Goal: Transaction & Acquisition: Purchase product/service

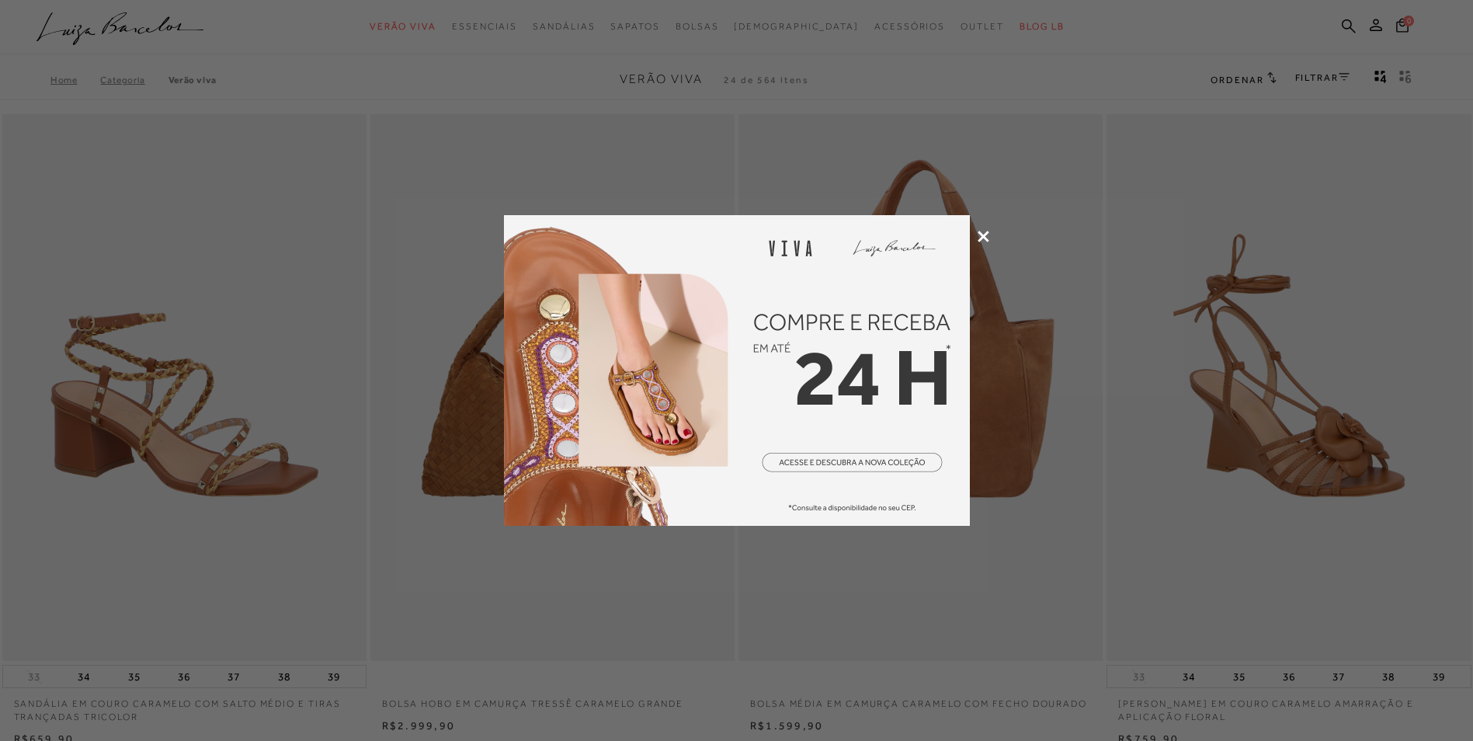
click at [984, 231] on icon at bounding box center [983, 237] width 12 height 12
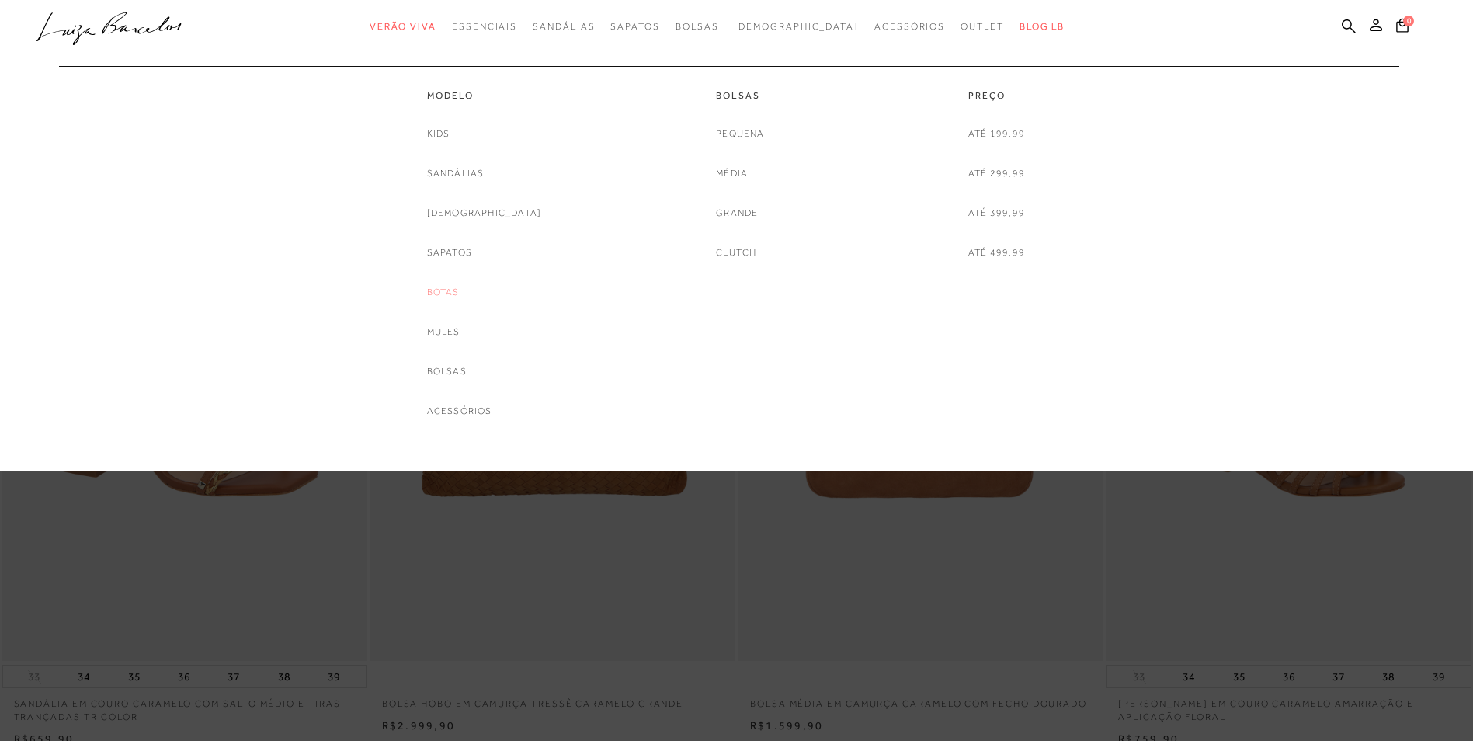
click at [460, 293] on link "Botas" at bounding box center [443, 292] width 33 height 16
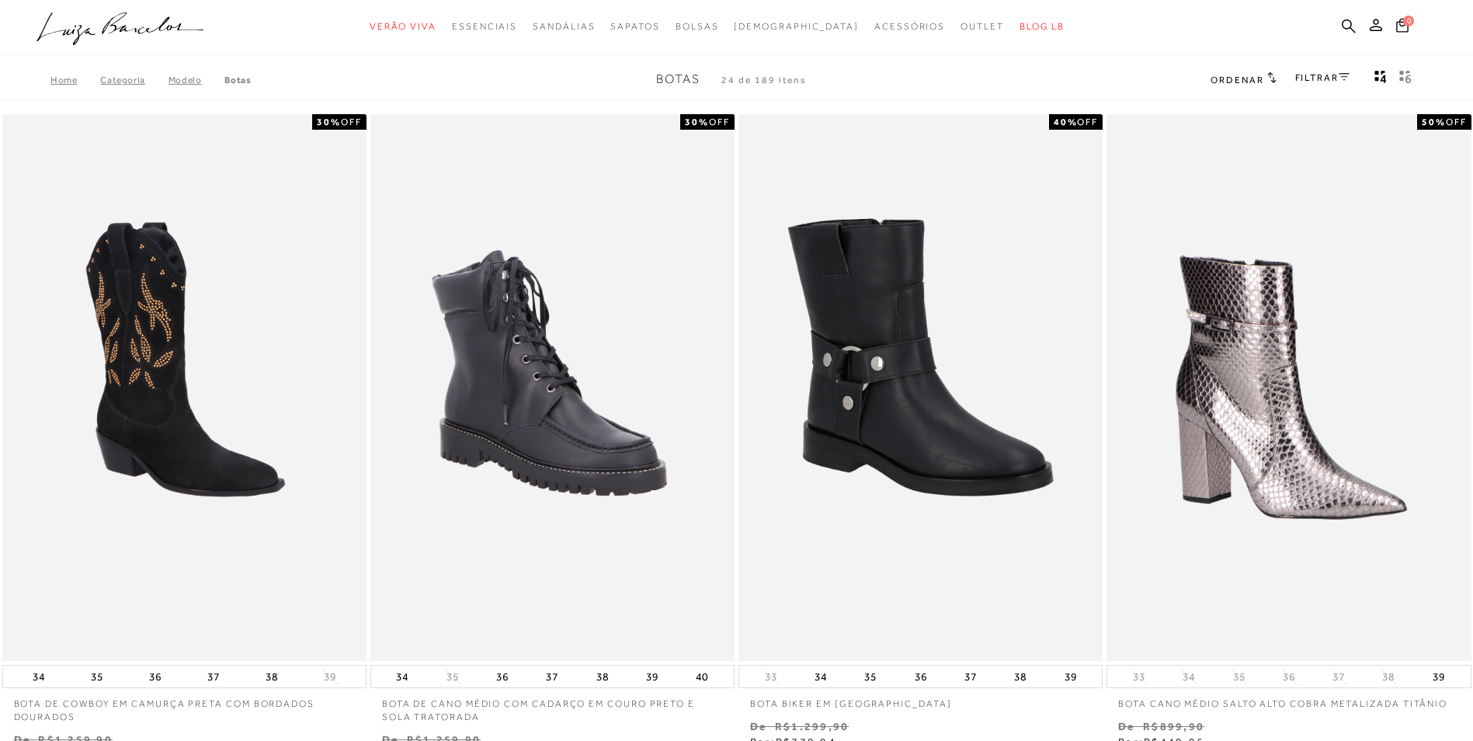
click at [1335, 78] on link "FILTRAR" at bounding box center [1322, 77] width 54 height 11
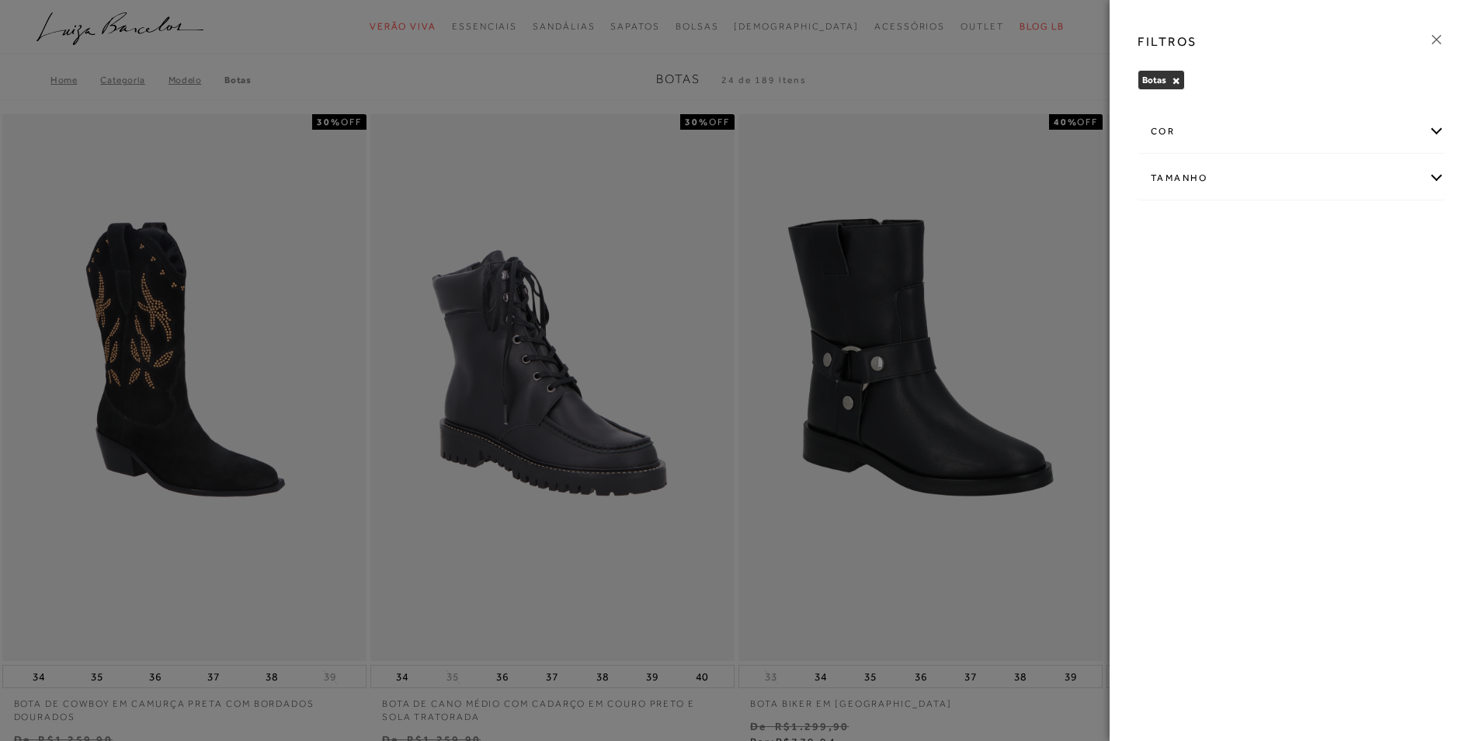
click at [1430, 131] on div "cor" at bounding box center [1291, 131] width 306 height 41
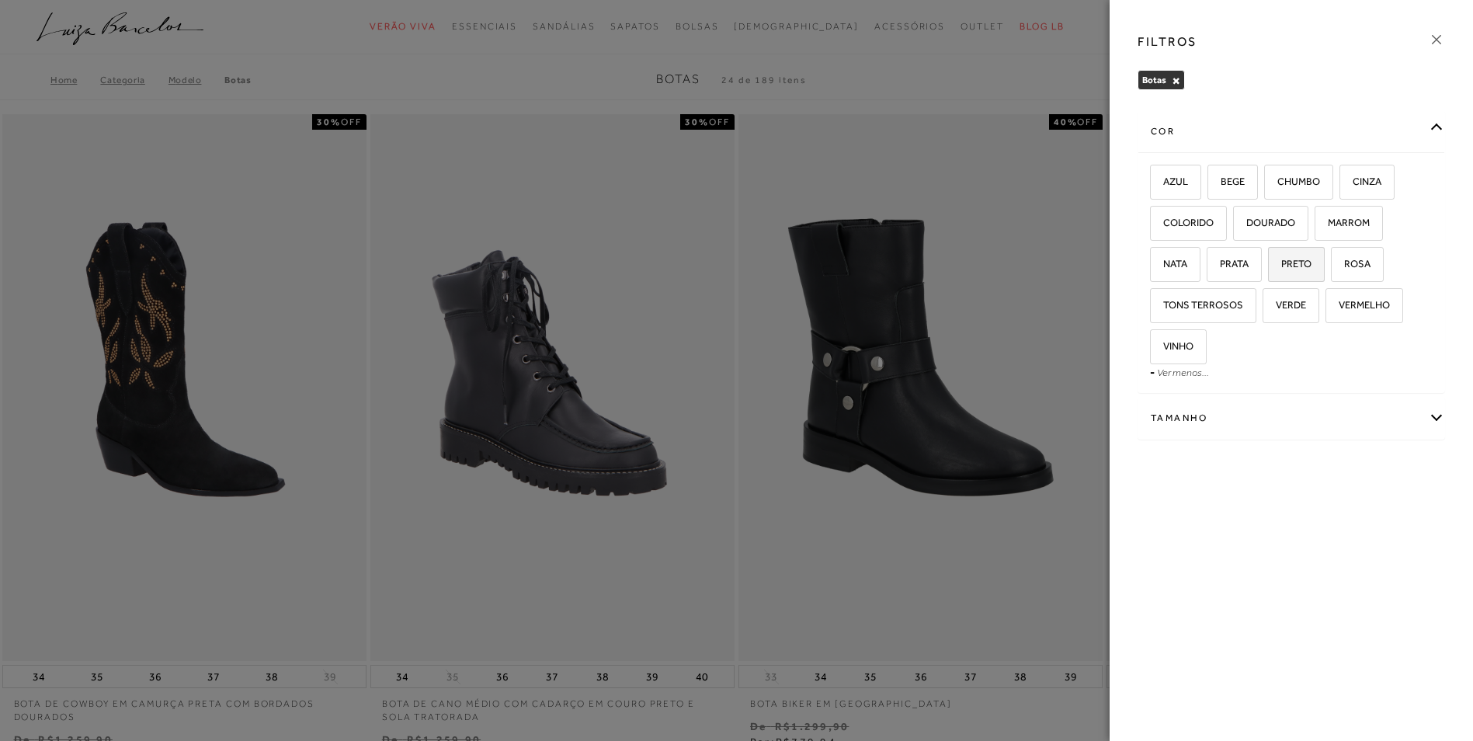
click at [1310, 272] on label "PRETO" at bounding box center [1295, 264] width 55 height 33
click at [1281, 272] on input "PRETO" at bounding box center [1273, 266] width 16 height 16
checkbox input "true"
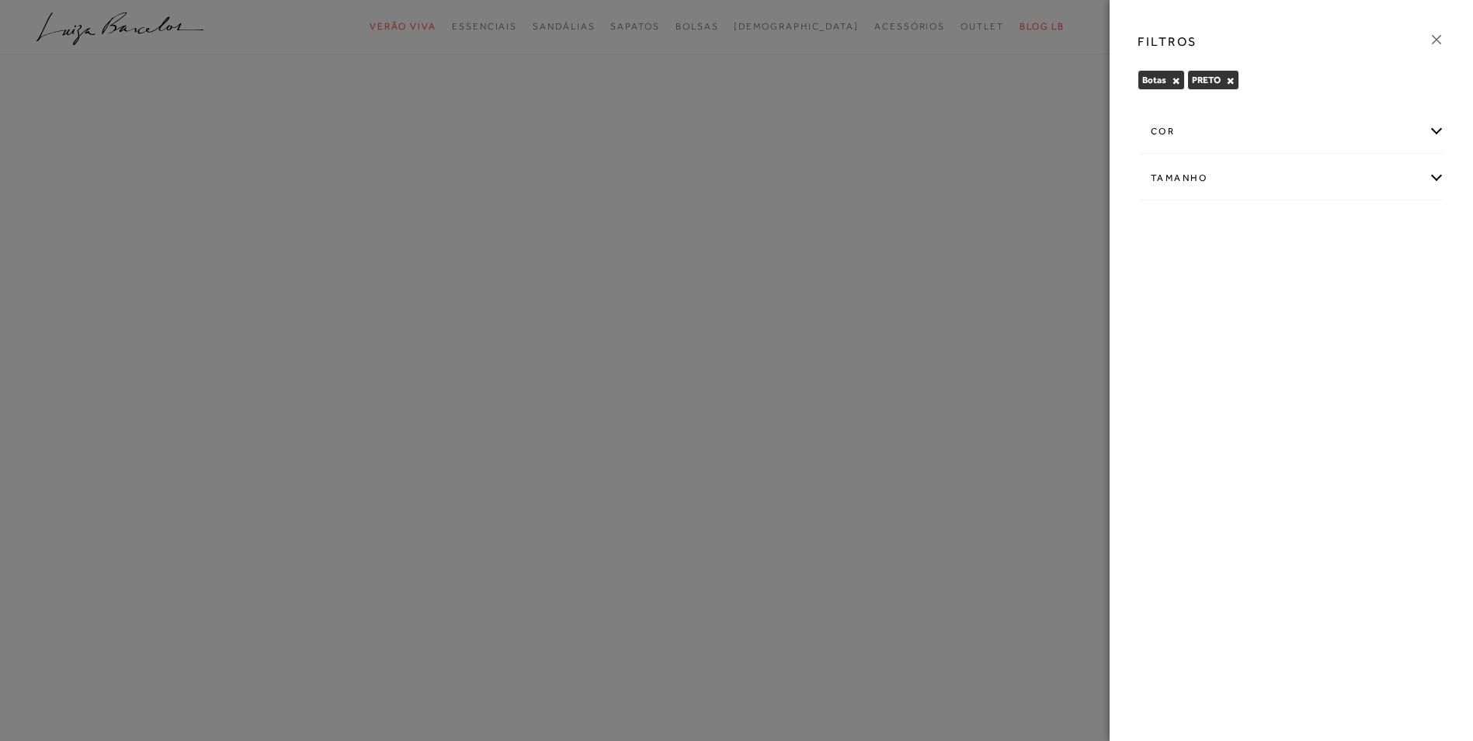
click at [1431, 174] on div "Tamanho" at bounding box center [1291, 178] width 306 height 41
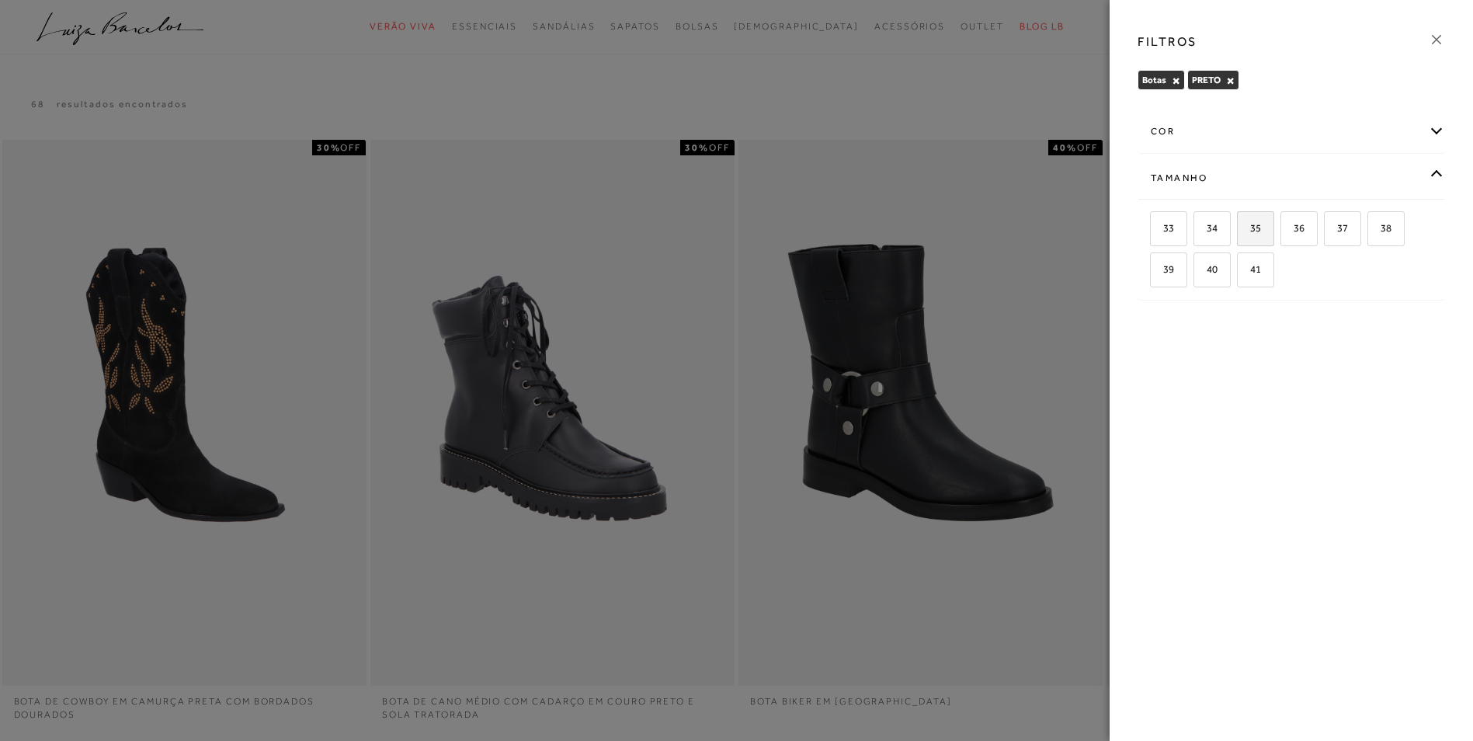
click at [1254, 229] on span "35" at bounding box center [1249, 228] width 23 height 12
click at [1250, 229] on input "35" at bounding box center [1242, 231] width 16 height 16
checkbox input "true"
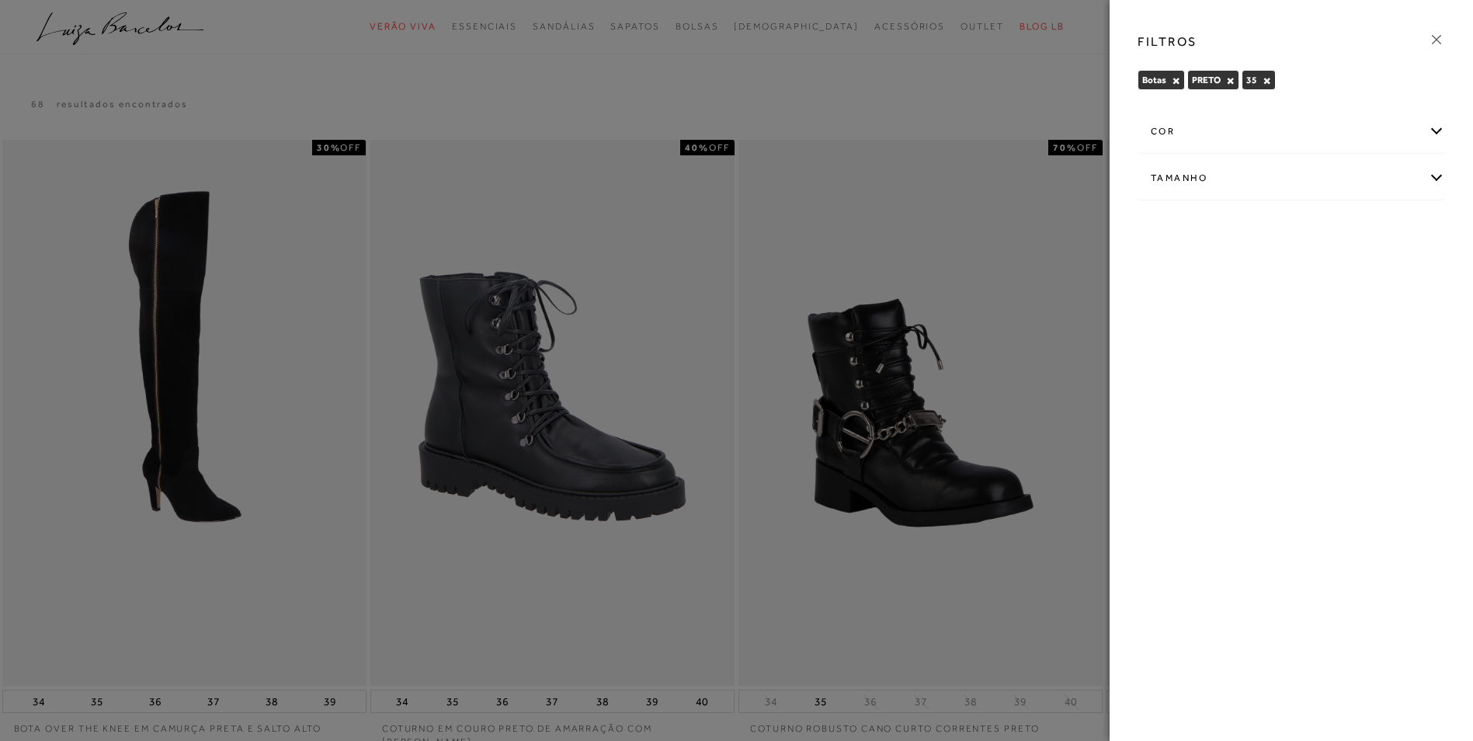
click at [1433, 40] on icon at bounding box center [1436, 39] width 17 height 17
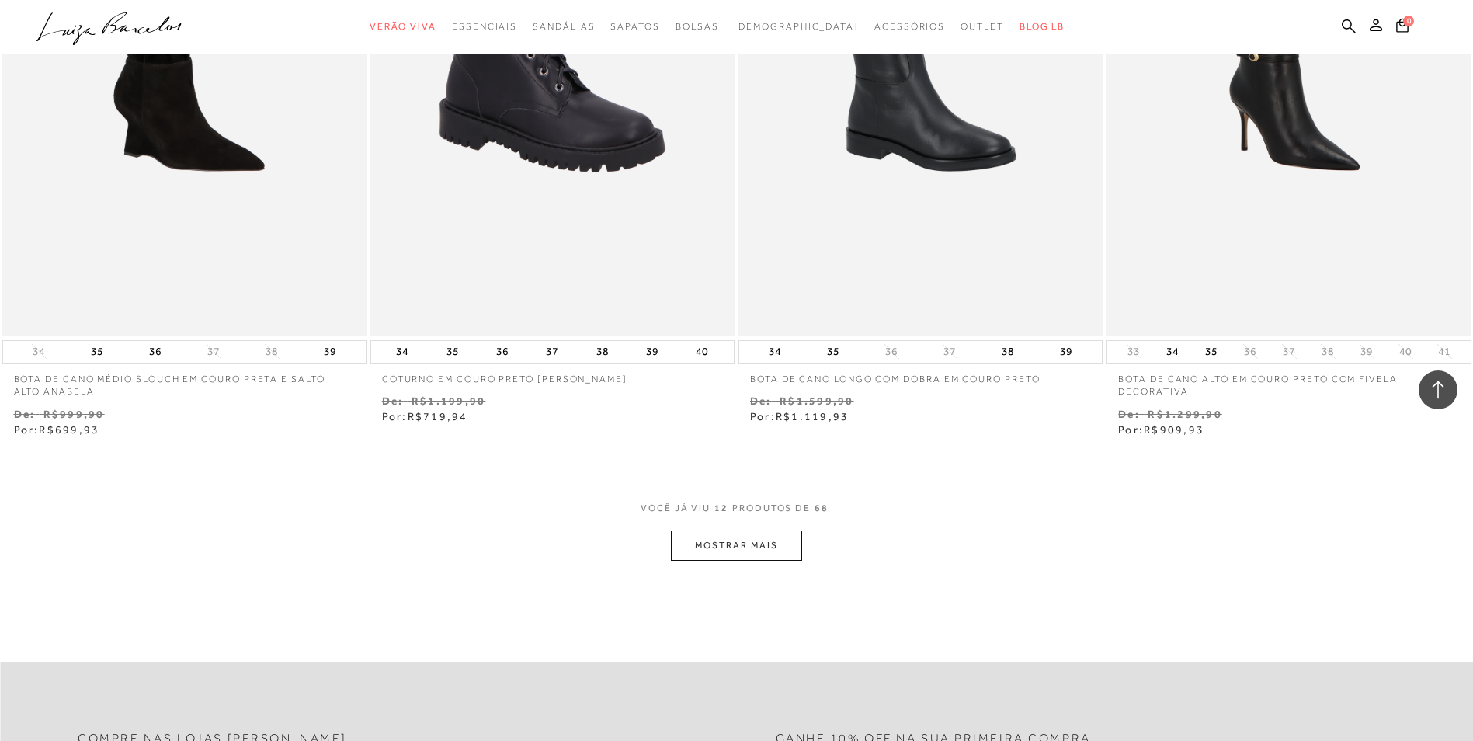
scroll to position [1719, 0]
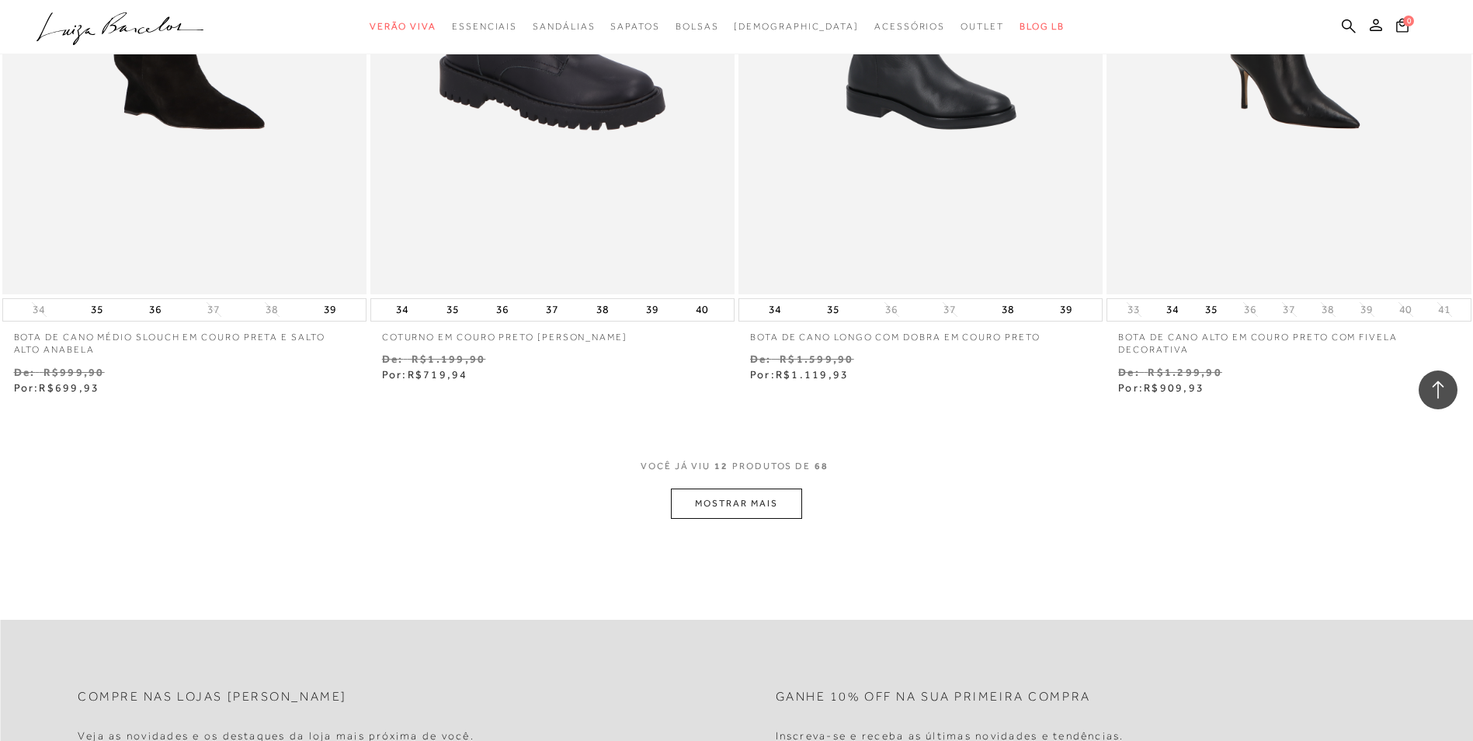
click at [710, 516] on button "MOSTRAR MAIS" at bounding box center [736, 503] width 130 height 30
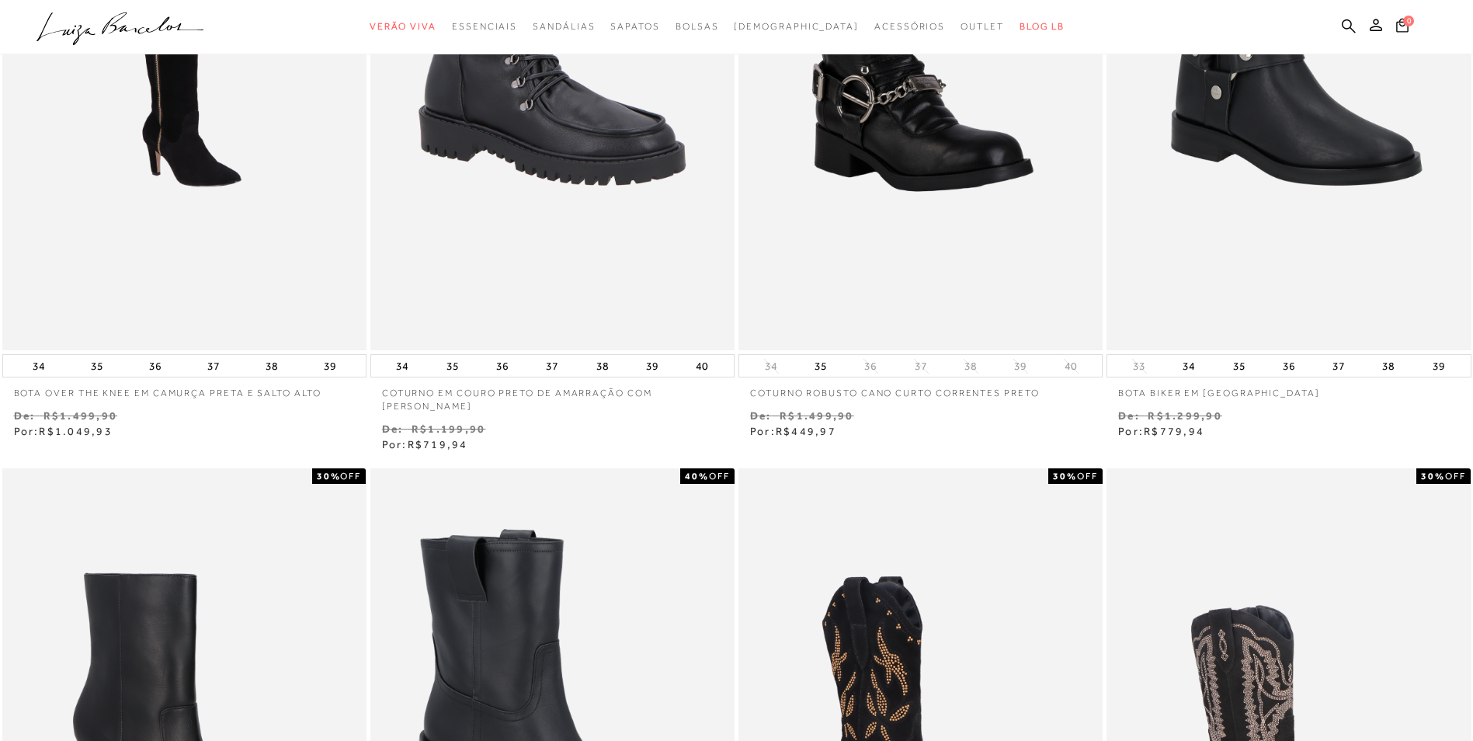
scroll to position [0, 0]
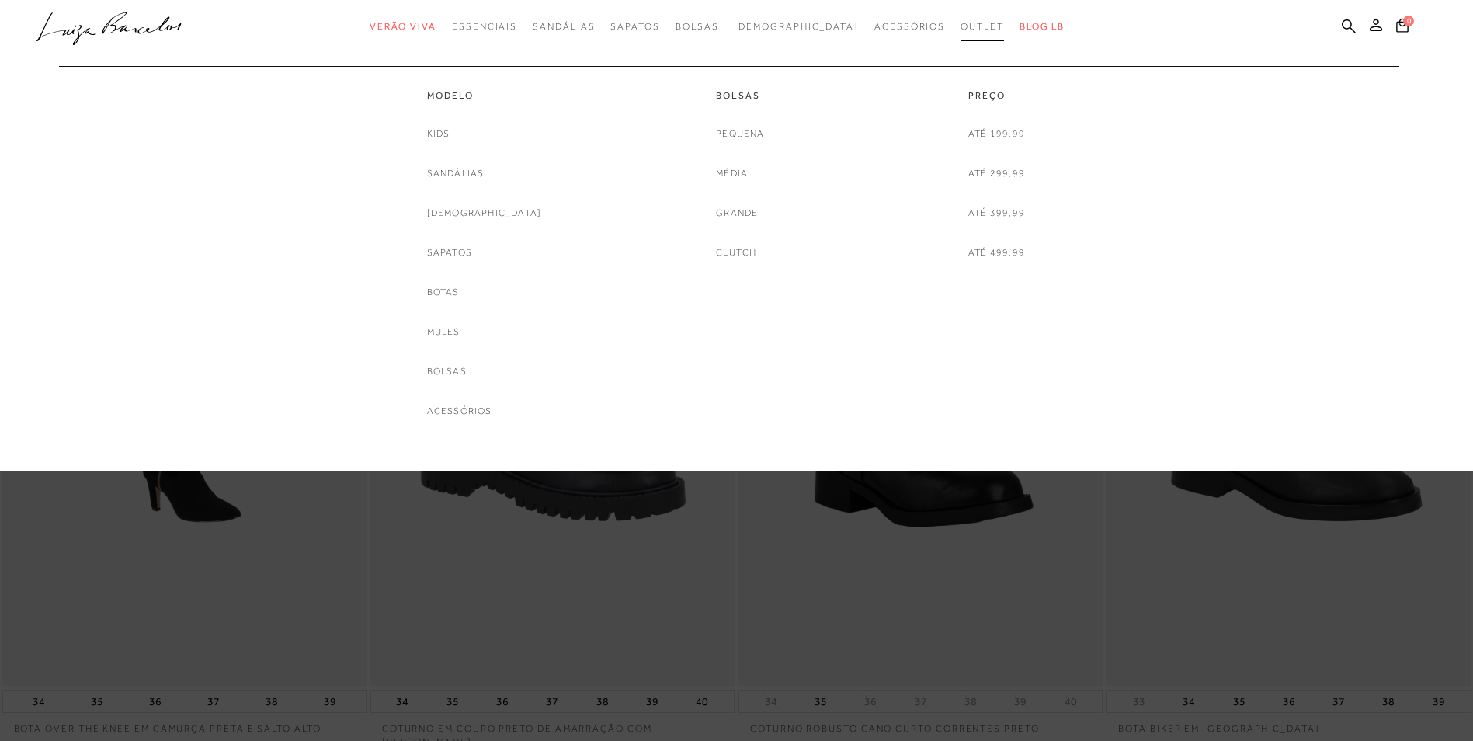
click at [960, 23] on span "Outlet" at bounding box center [981, 26] width 43 height 11
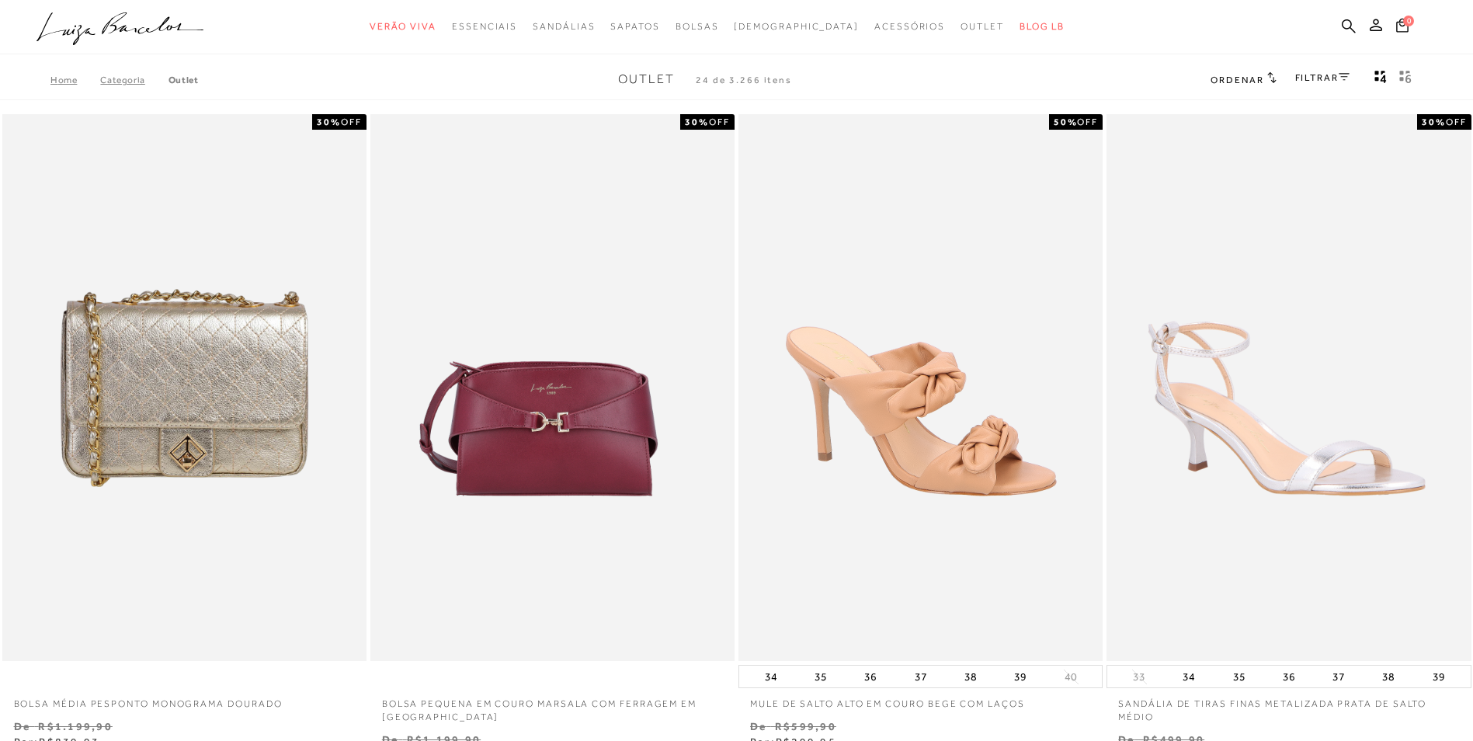
click at [1311, 82] on link "FILTRAR" at bounding box center [1322, 77] width 54 height 11
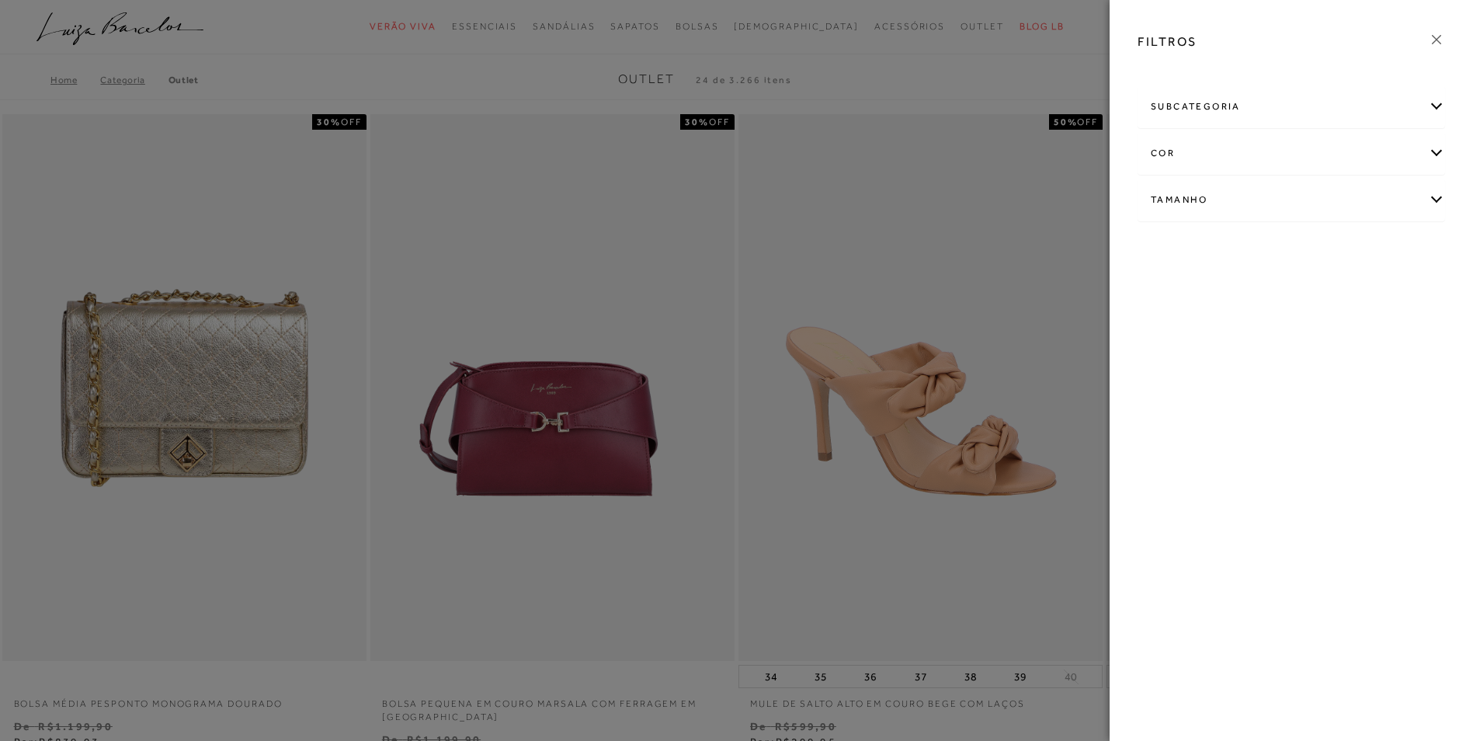
click at [1435, 197] on div "Tamanho" at bounding box center [1291, 199] width 306 height 41
click at [1169, 321] on link "Ver mais..." at bounding box center [1179, 317] width 42 height 12
click at [1396, 292] on span "35" at bounding box center [1394, 291] width 23 height 12
click at [1395, 292] on input "35" at bounding box center [1387, 294] width 16 height 16
checkbox input "true"
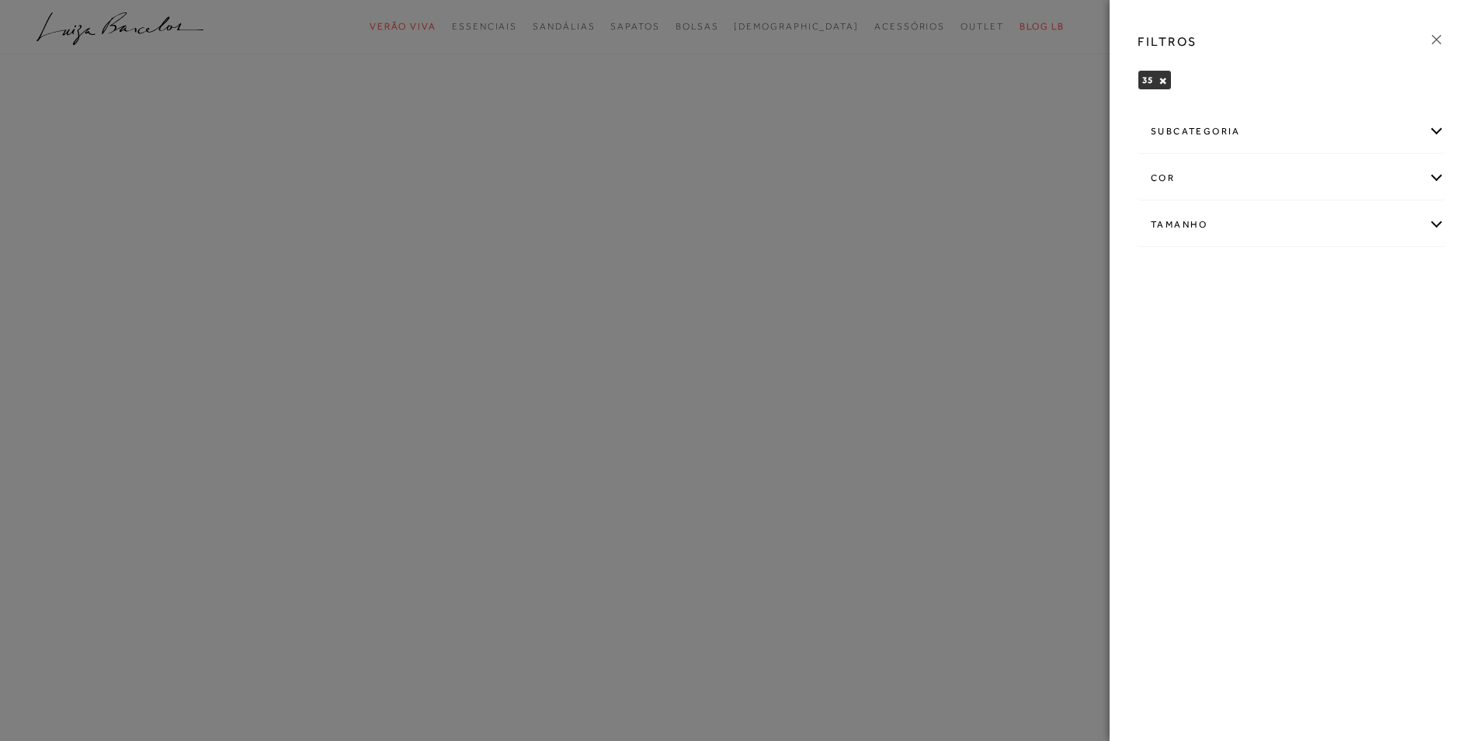
click at [1434, 130] on div "subcategoria" at bounding box center [1291, 131] width 306 height 41
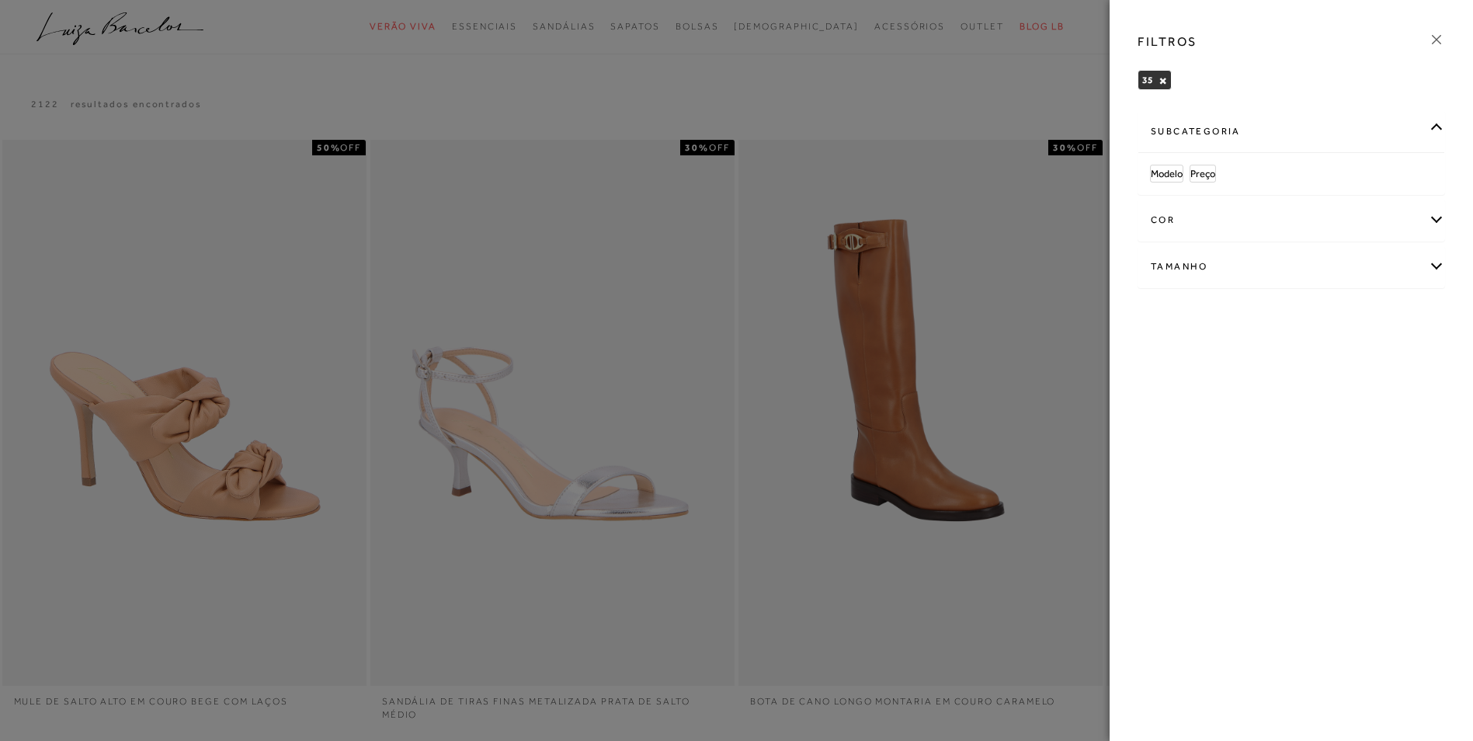
click at [1435, 222] on div "cor" at bounding box center [1291, 219] width 306 height 41
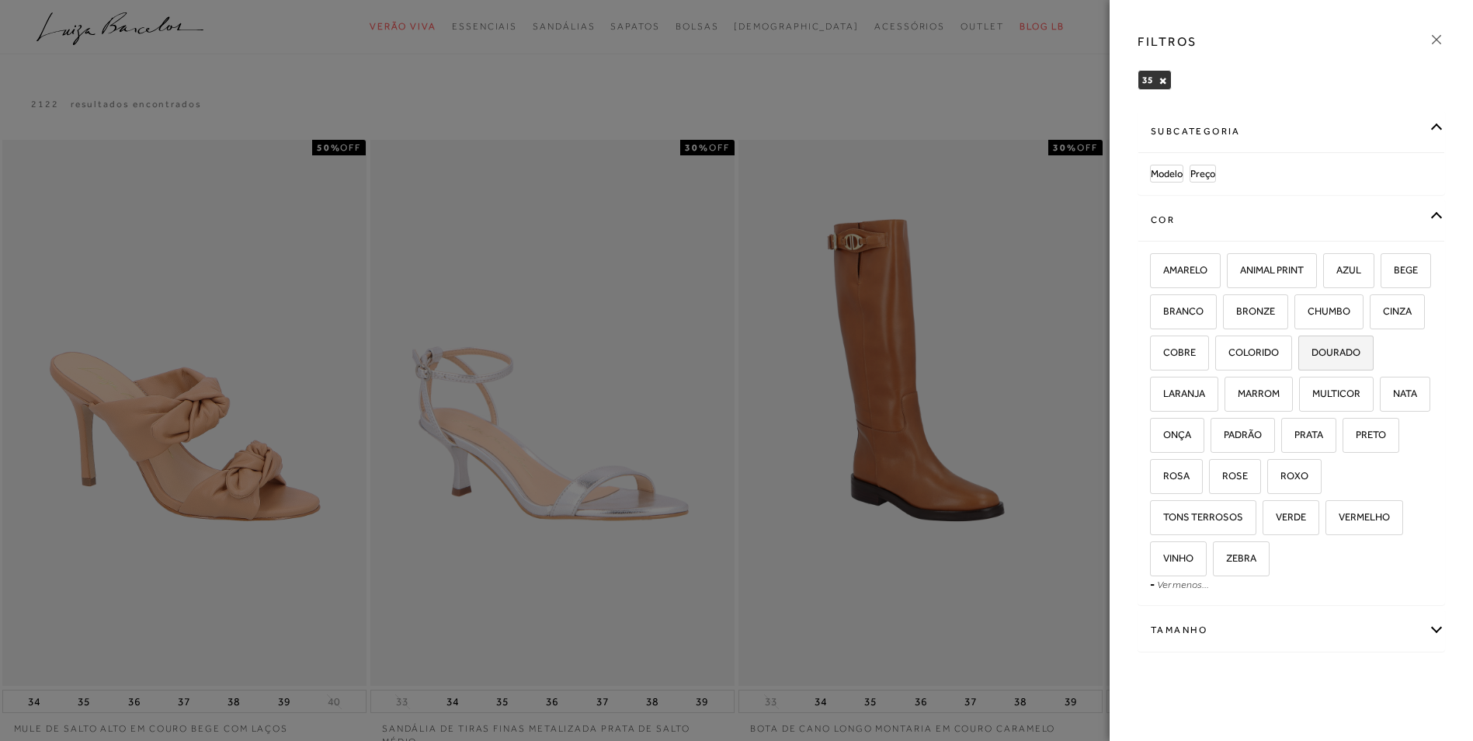
click at [1299, 358] on span "DOURADO" at bounding box center [1329, 352] width 61 height 12
click at [1296, 363] on input "DOURADO" at bounding box center [1304, 355] width 16 height 16
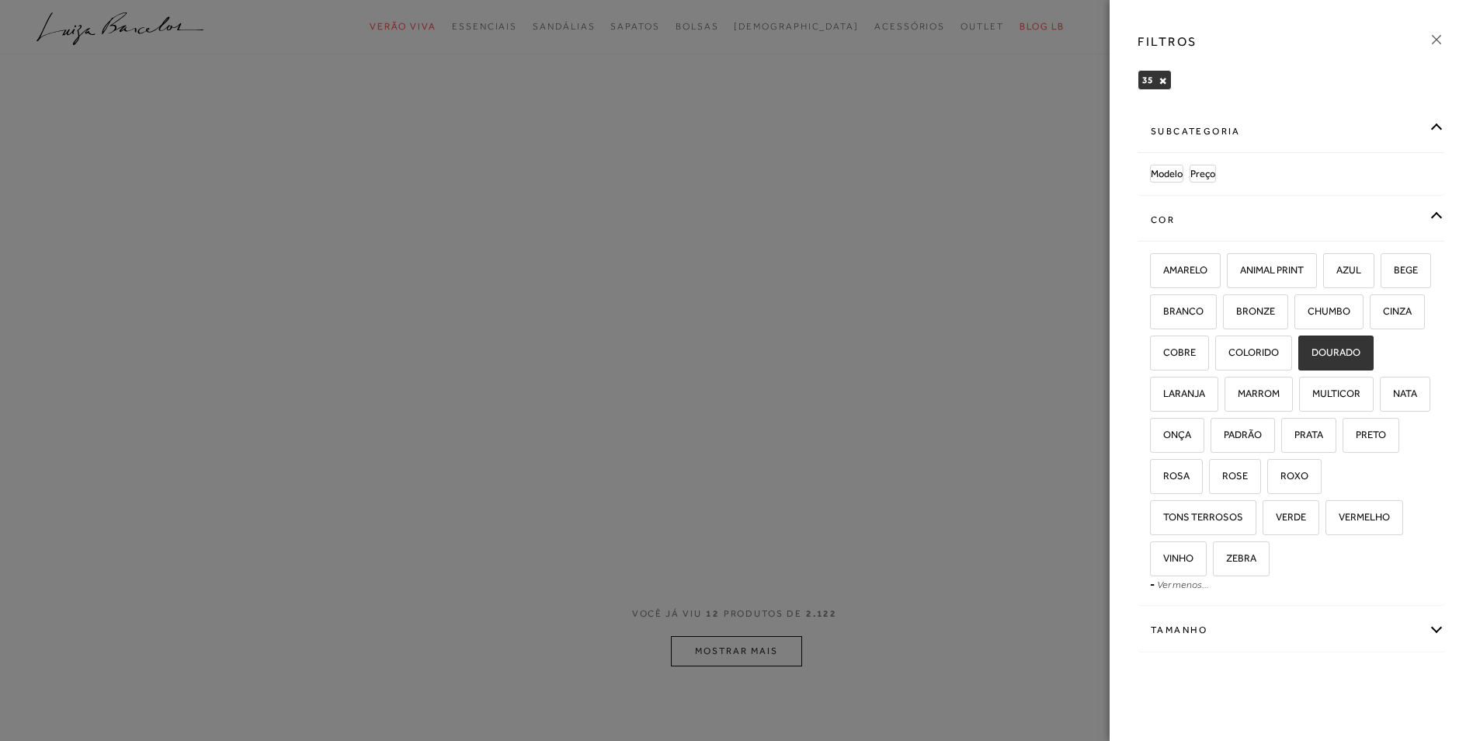
click at [1299, 358] on span "DOURADO" at bounding box center [1329, 352] width 61 height 12
click at [1296, 363] on input "DOURADO" at bounding box center [1304, 355] width 16 height 16
checkbox input "false"
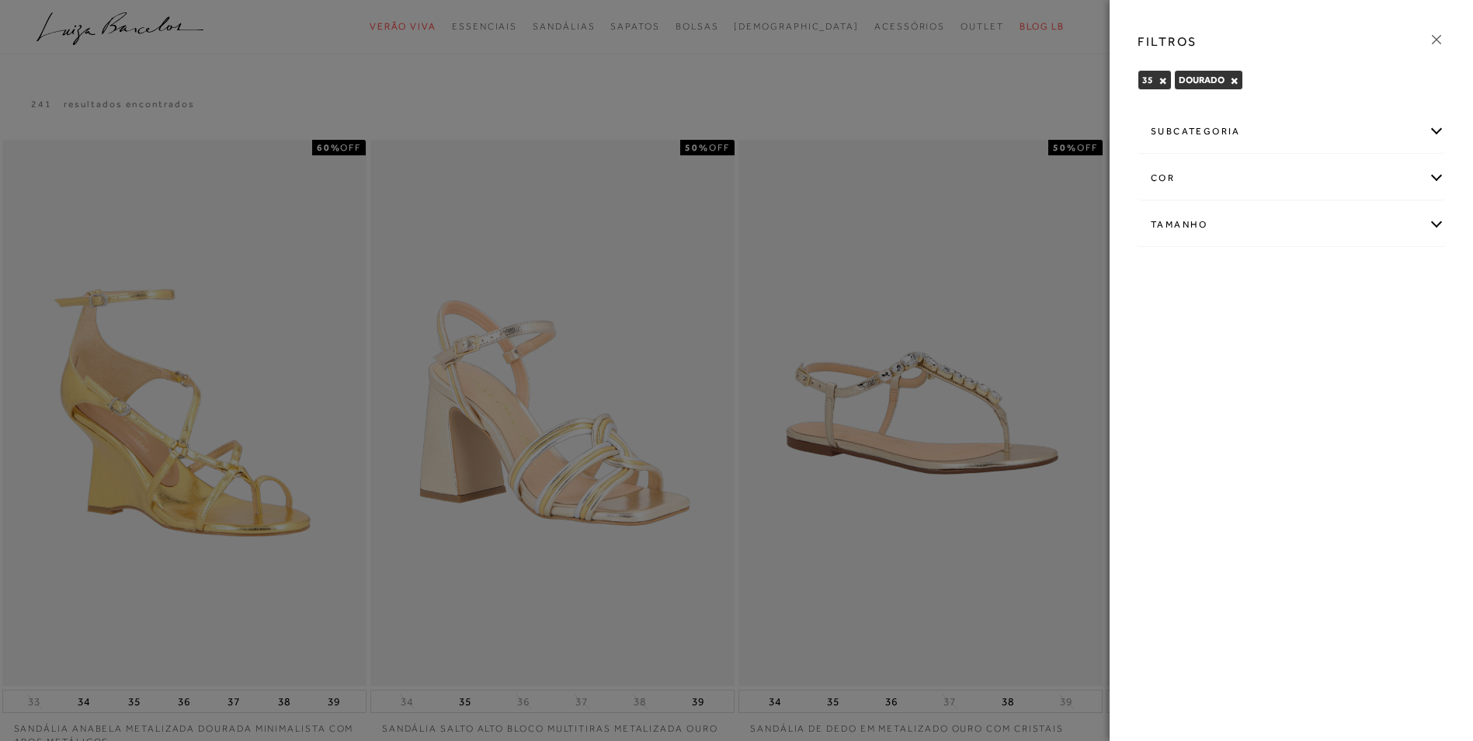
click at [1437, 39] on icon at bounding box center [1435, 39] width 9 height 9
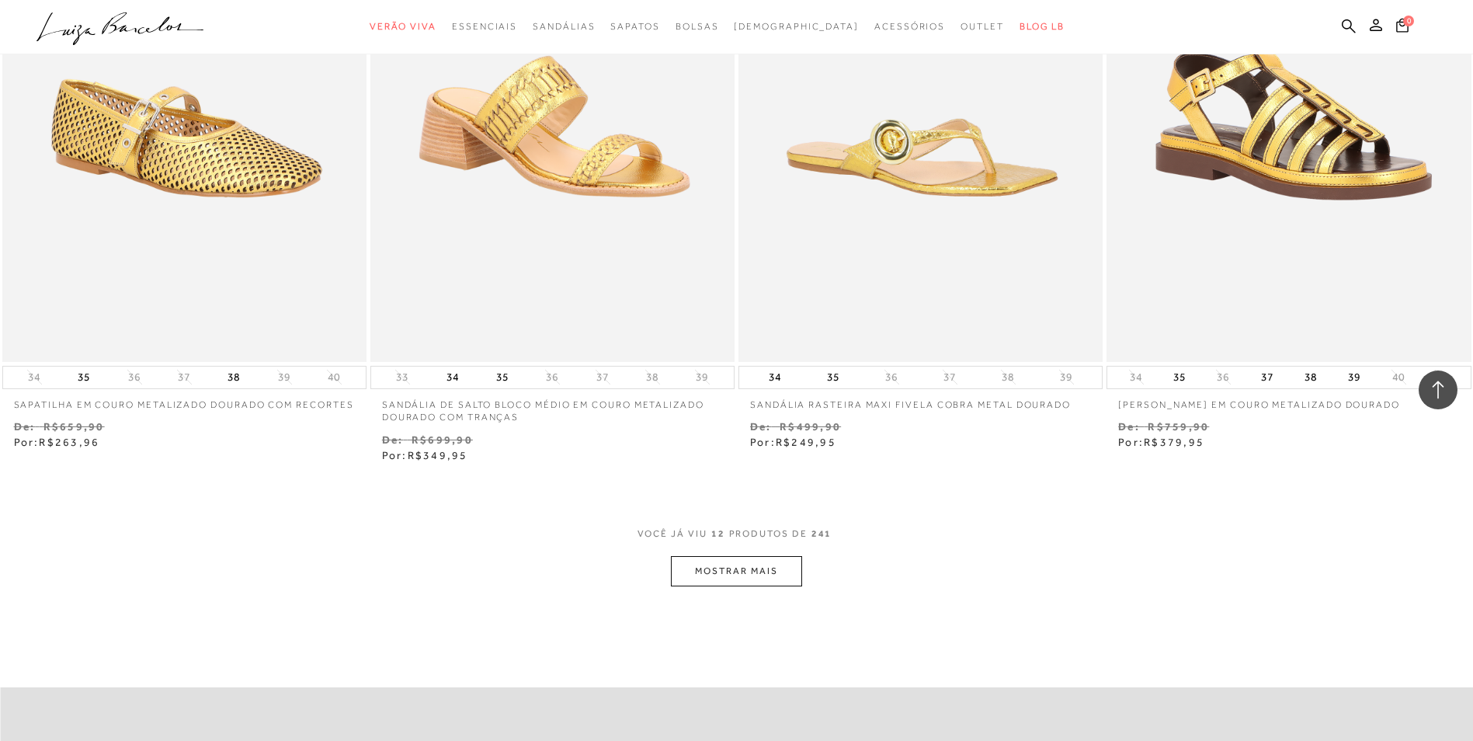
scroll to position [1658, 0]
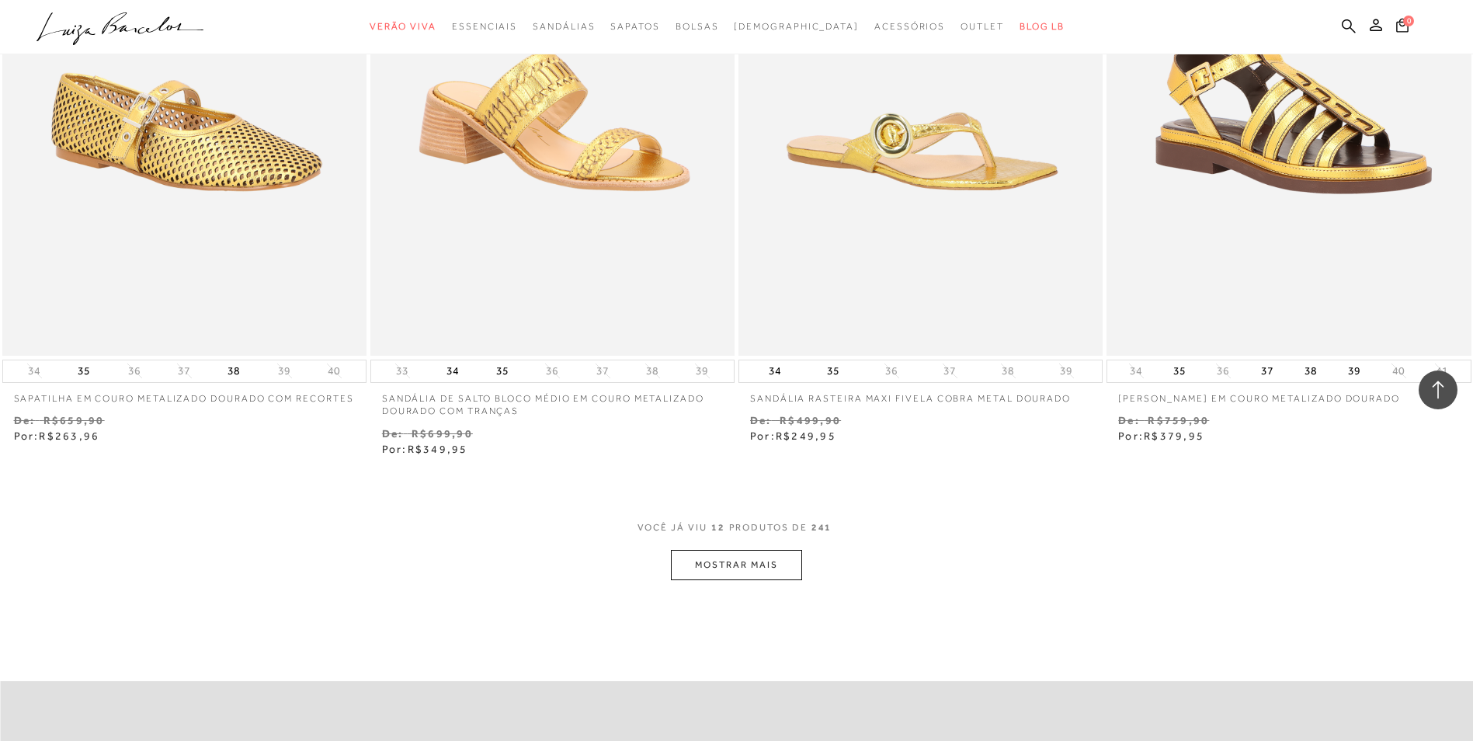
click at [699, 569] on button "MOSTRAR MAIS" at bounding box center [736, 565] width 130 height 30
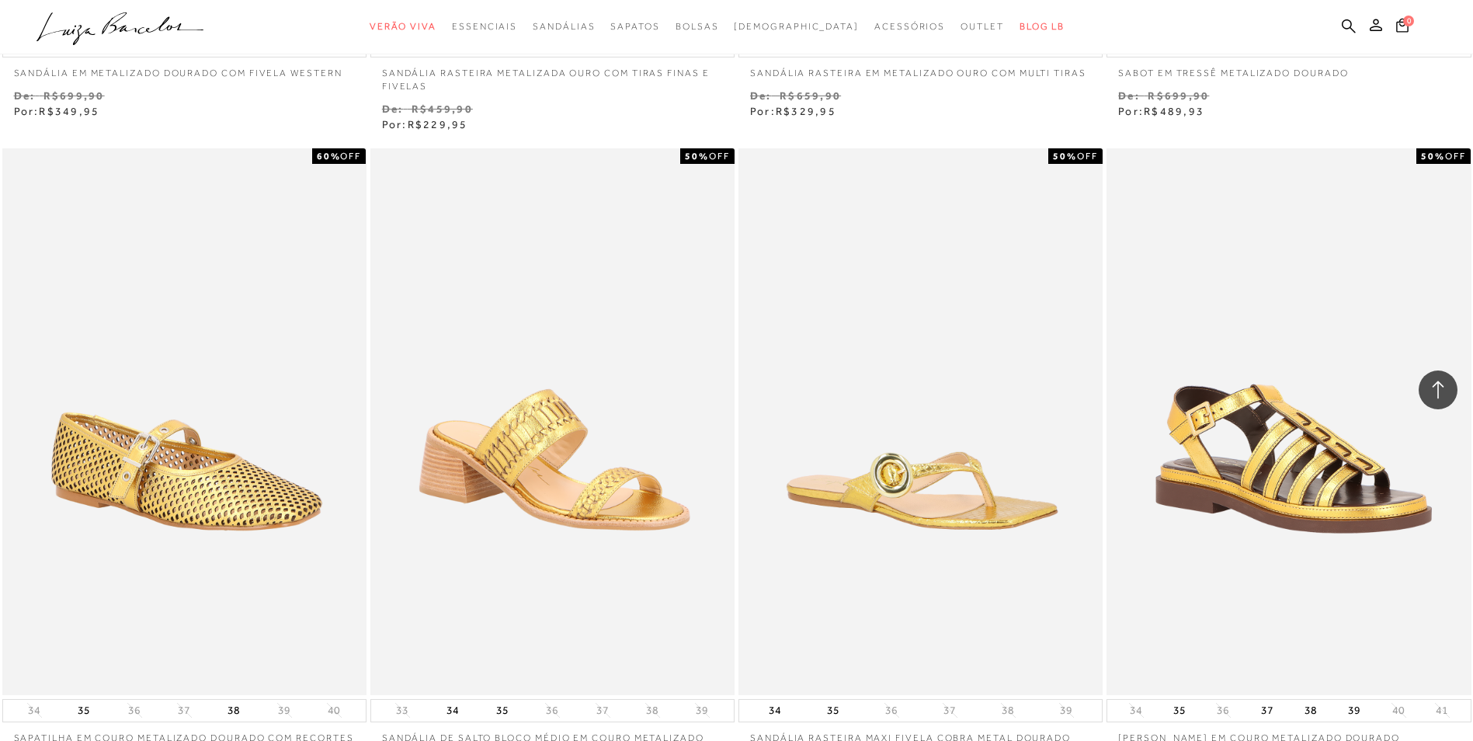
scroll to position [1394, 0]
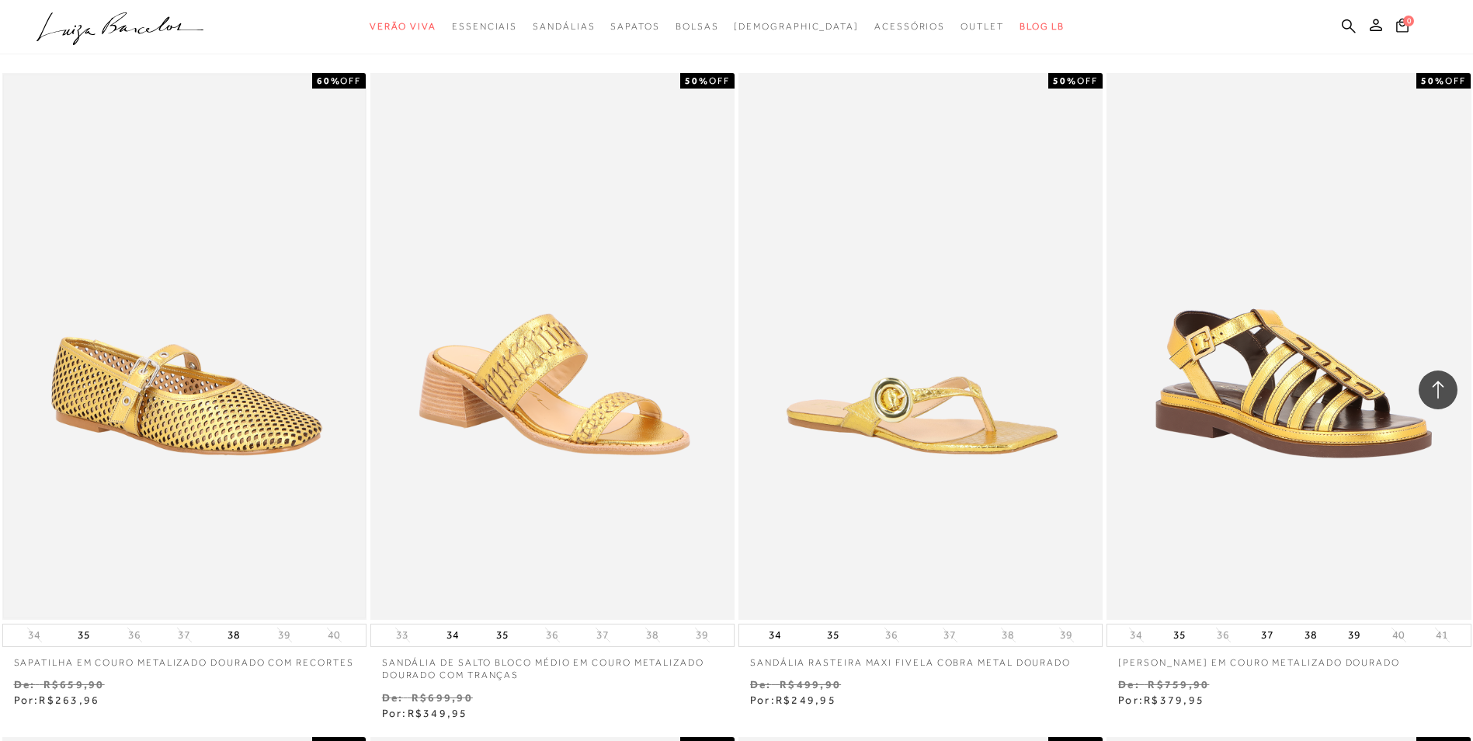
click at [179, 428] on img at bounding box center [184, 346] width 361 height 542
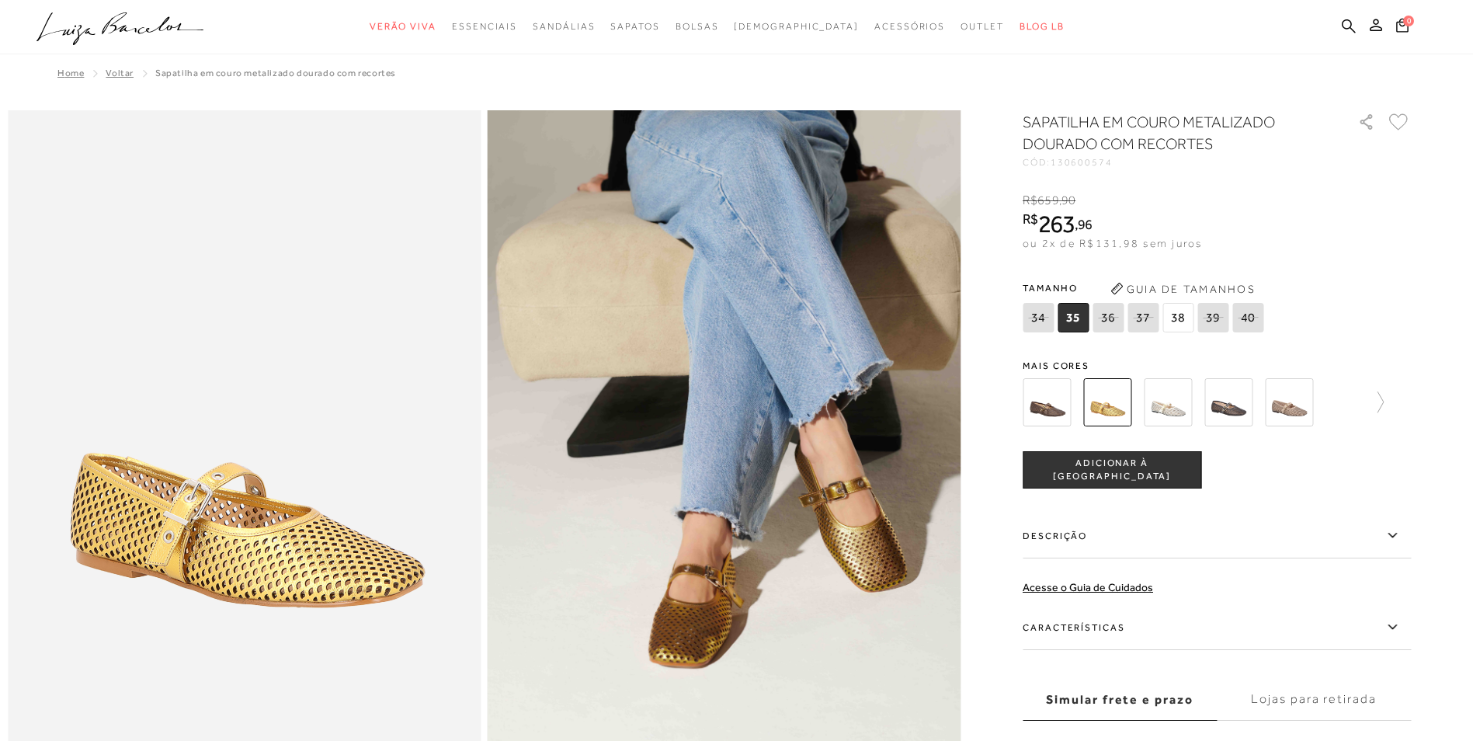
click at [1059, 401] on img at bounding box center [1046, 402] width 48 height 48
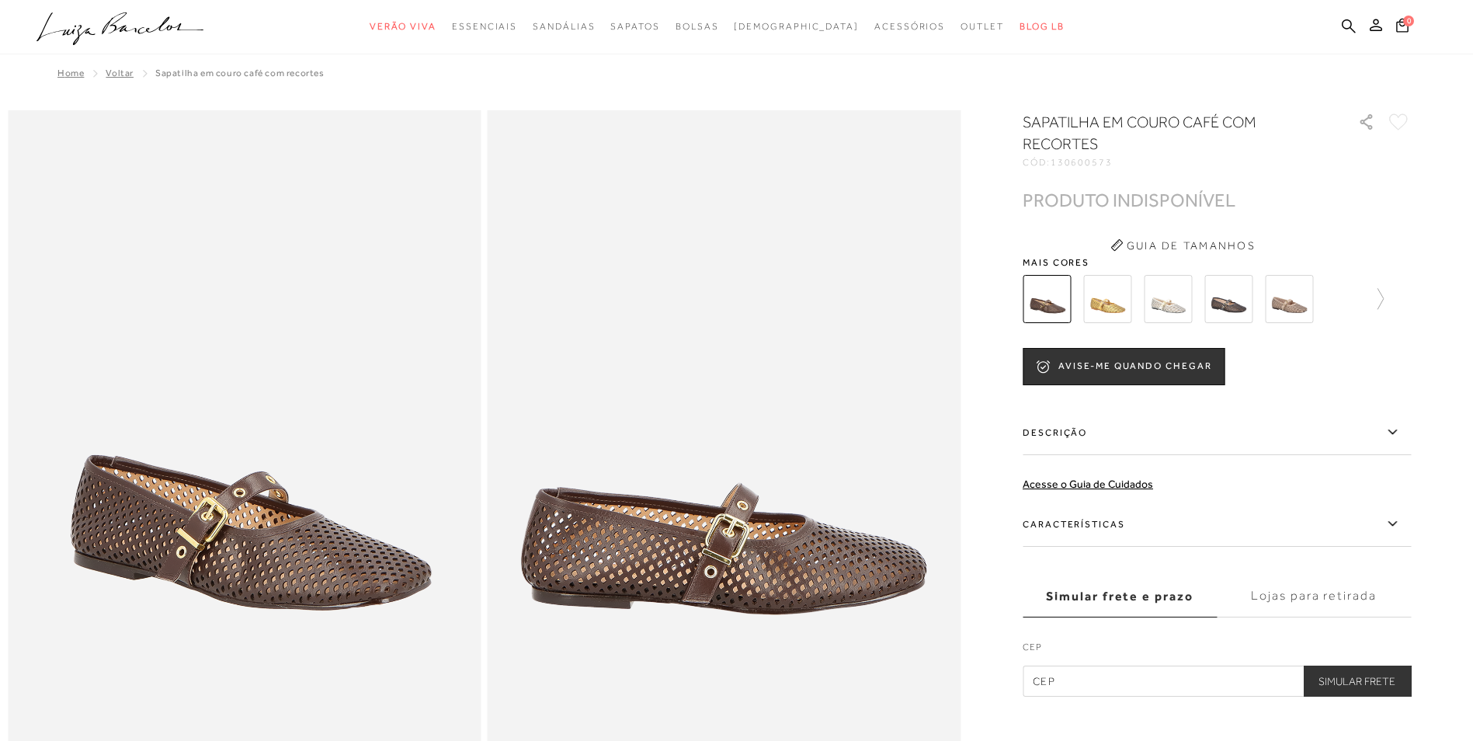
click at [1113, 310] on img at bounding box center [1107, 299] width 48 height 48
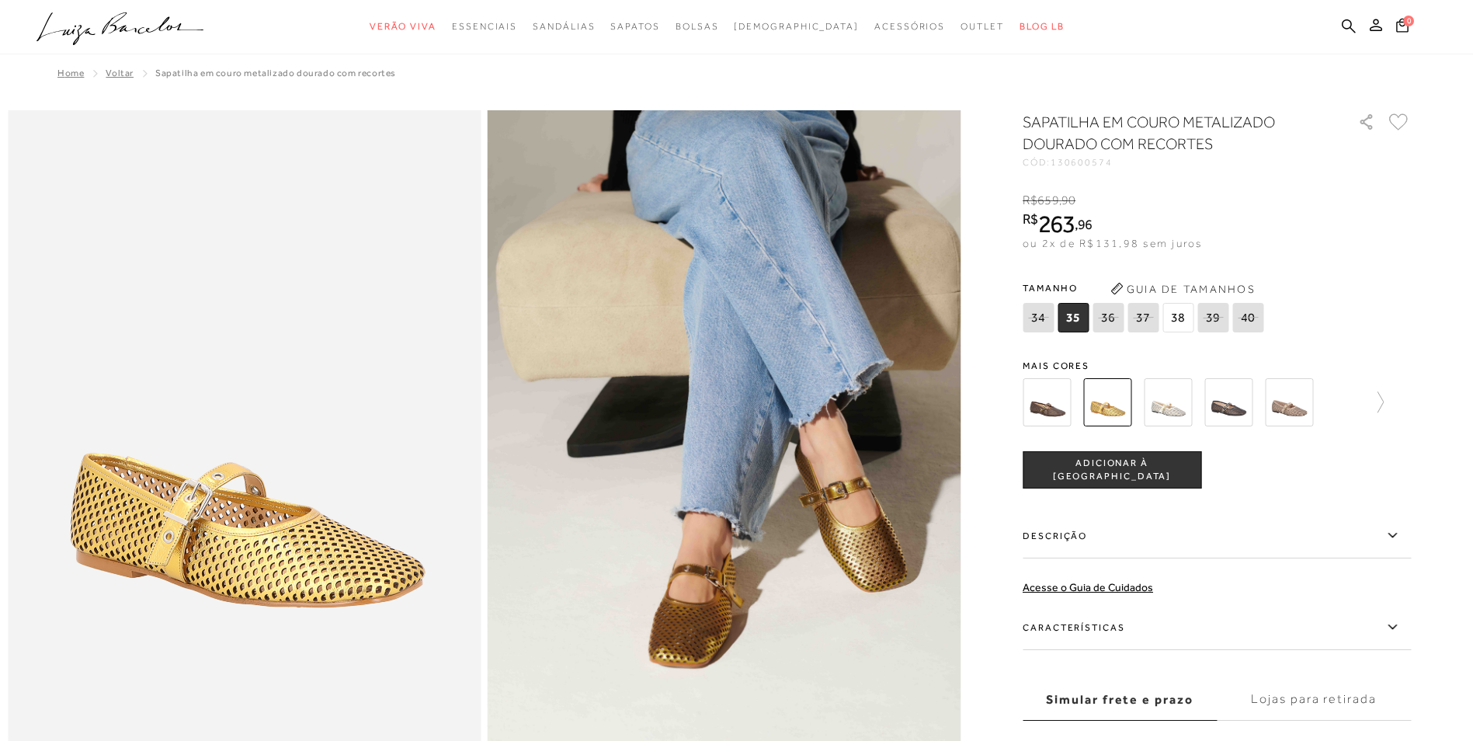
click at [1163, 409] on img at bounding box center [1167, 402] width 48 height 48
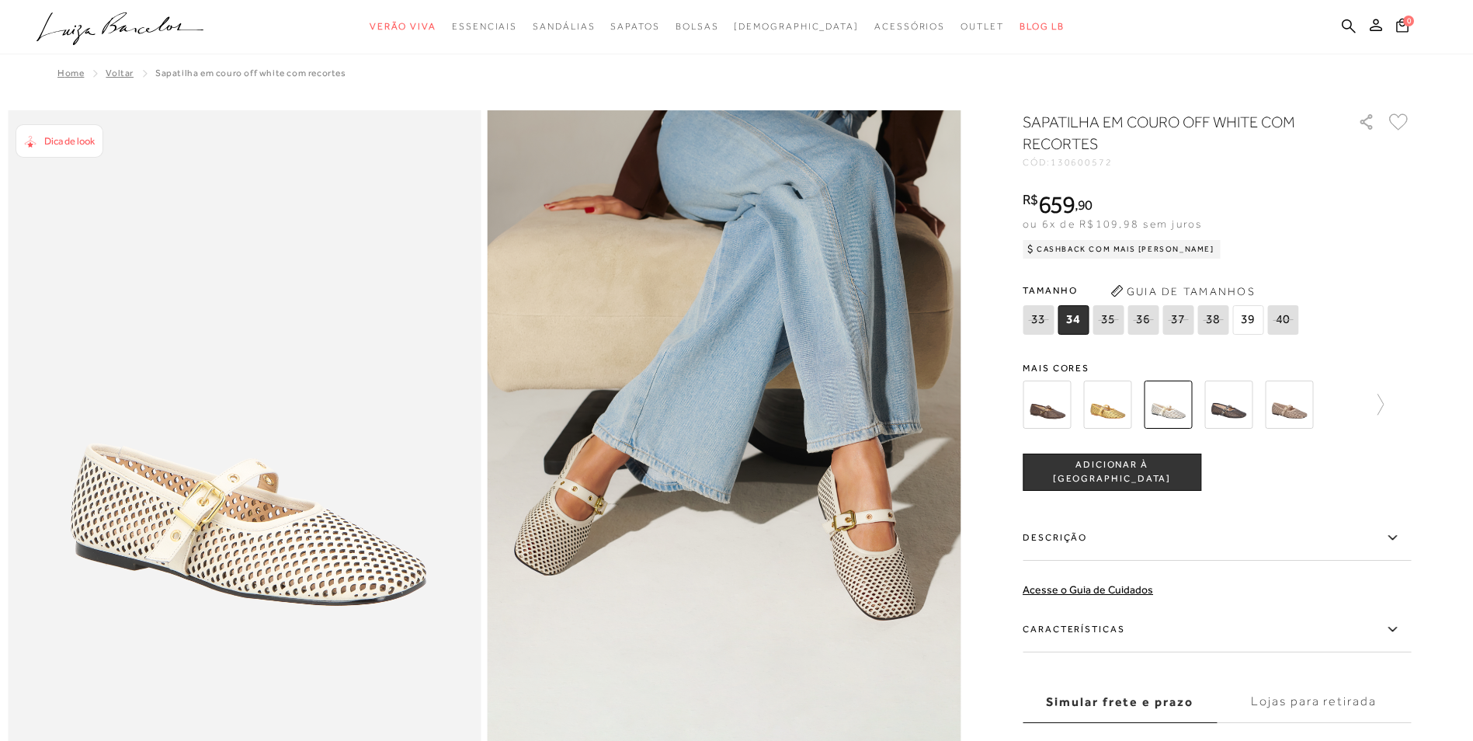
click at [1230, 409] on img at bounding box center [1228, 404] width 48 height 48
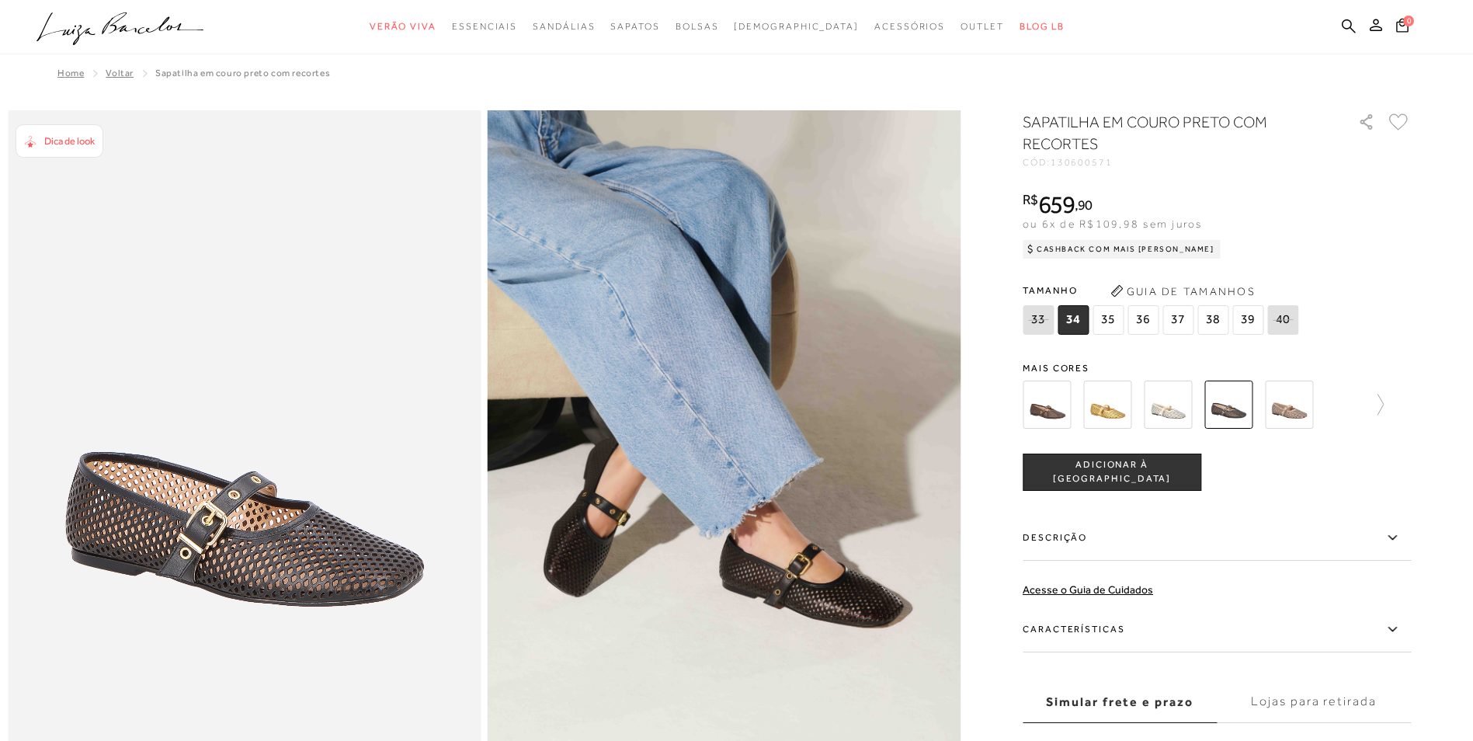
click at [1284, 414] on img at bounding box center [1289, 404] width 48 height 48
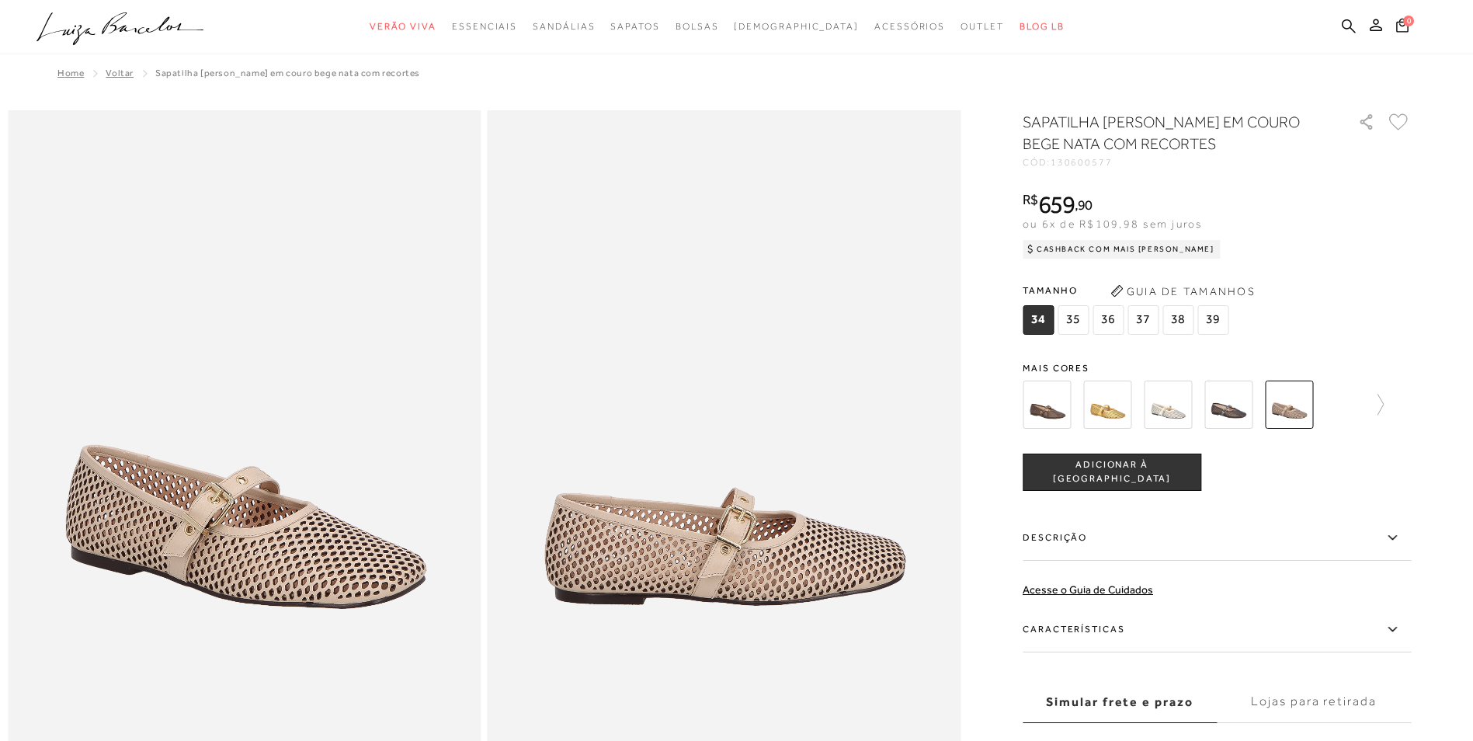
click at [1118, 419] on img at bounding box center [1107, 404] width 48 height 48
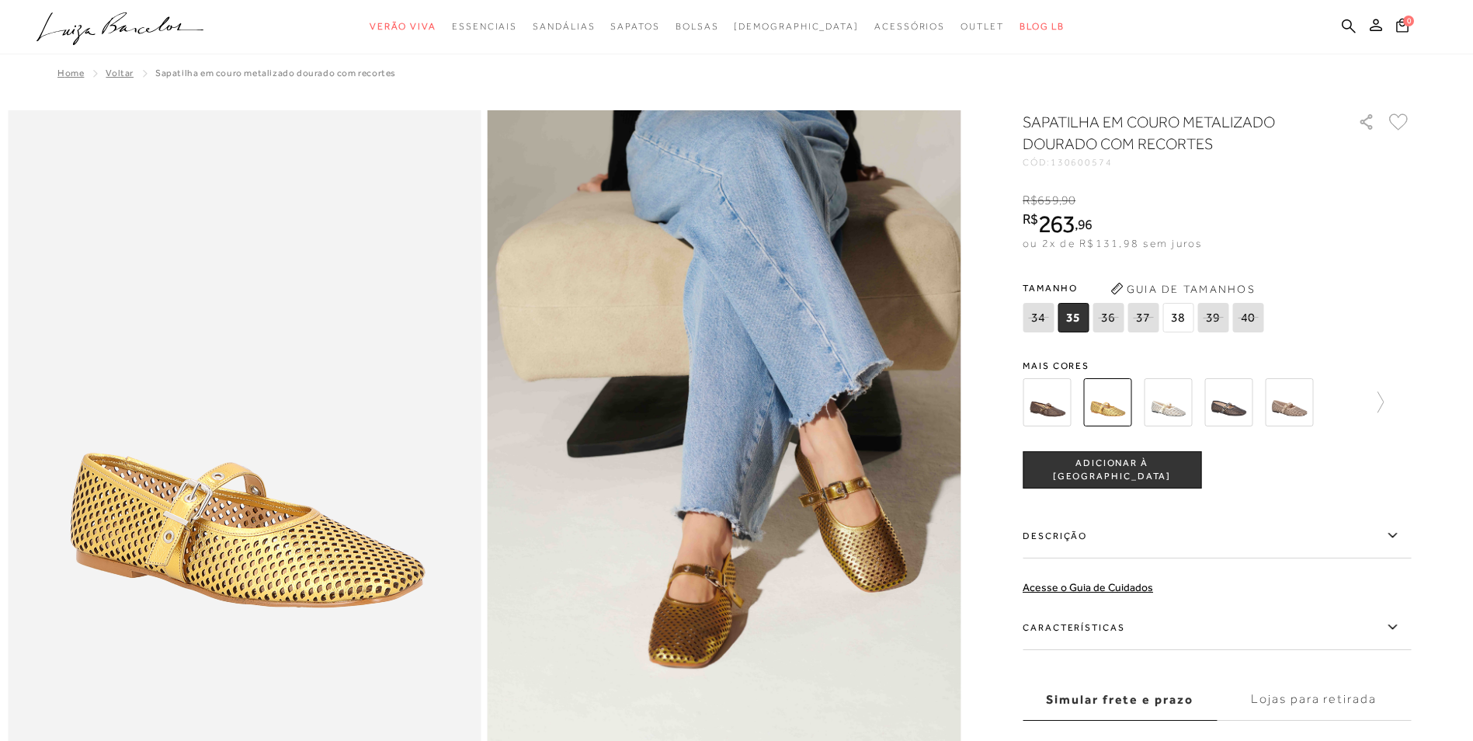
click at [1400, 537] on icon at bounding box center [1392, 535] width 19 height 19
click at [0, 0] on input "Descrição" at bounding box center [0, 0] width 0 height 0
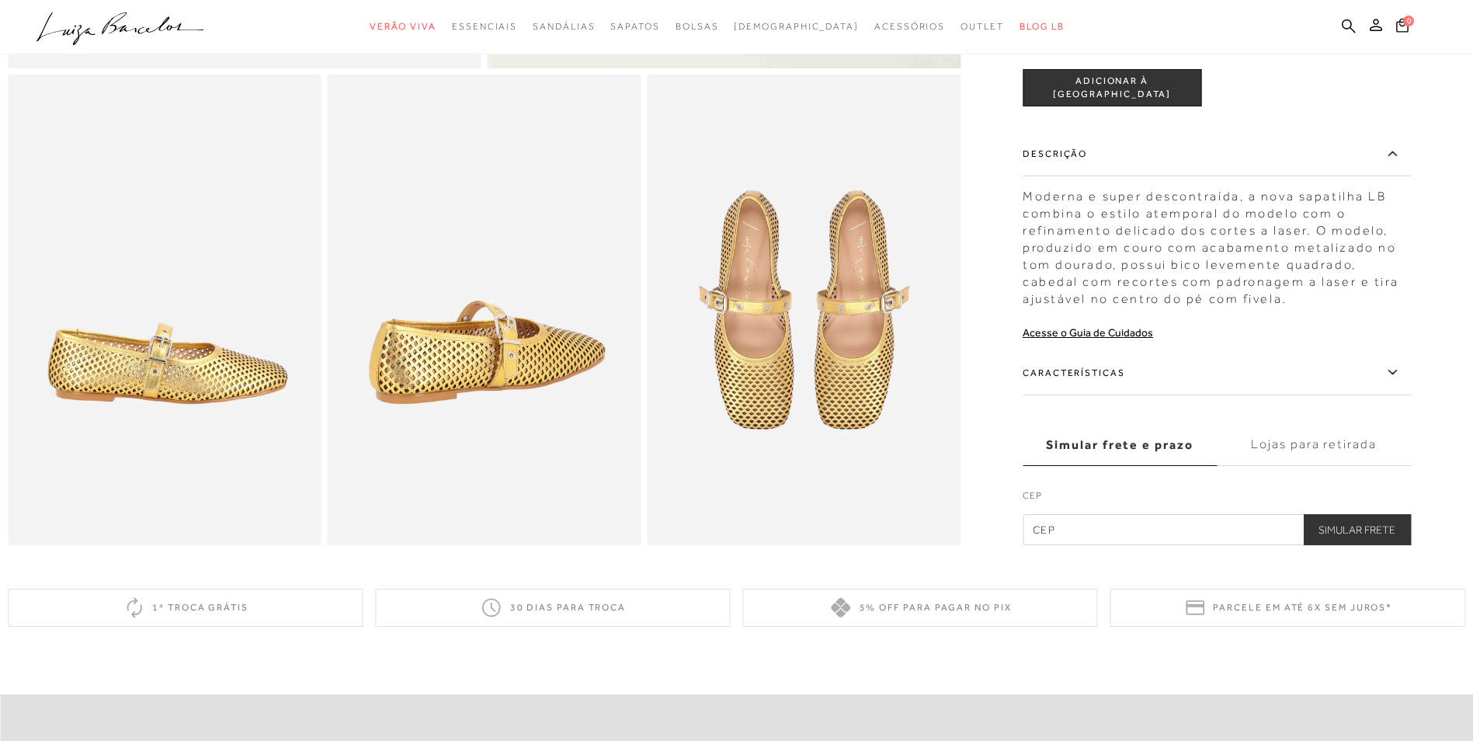
scroll to position [748, 0]
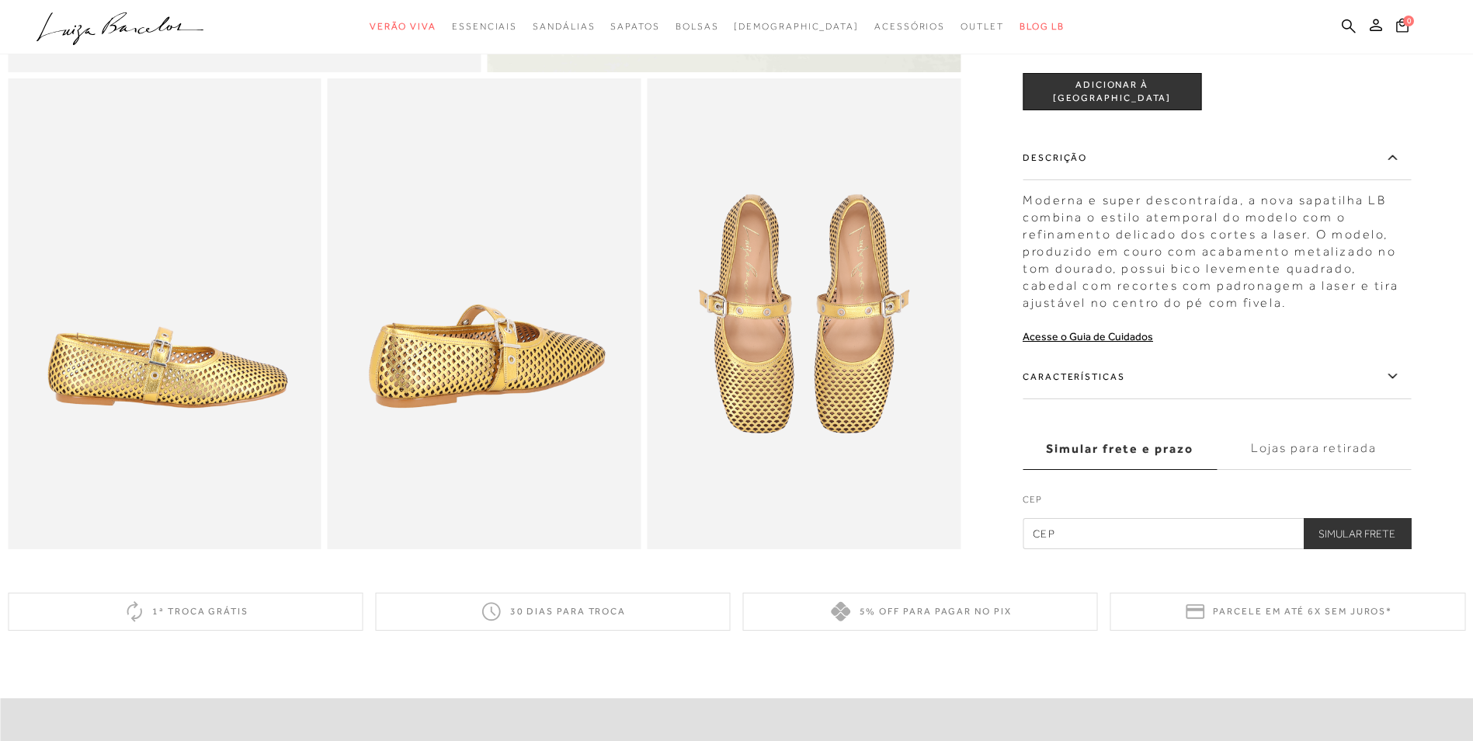
click at [1401, 386] on icon at bounding box center [1392, 375] width 19 height 19
click at [0, 0] on input "Características" at bounding box center [0, 0] width 0 height 0
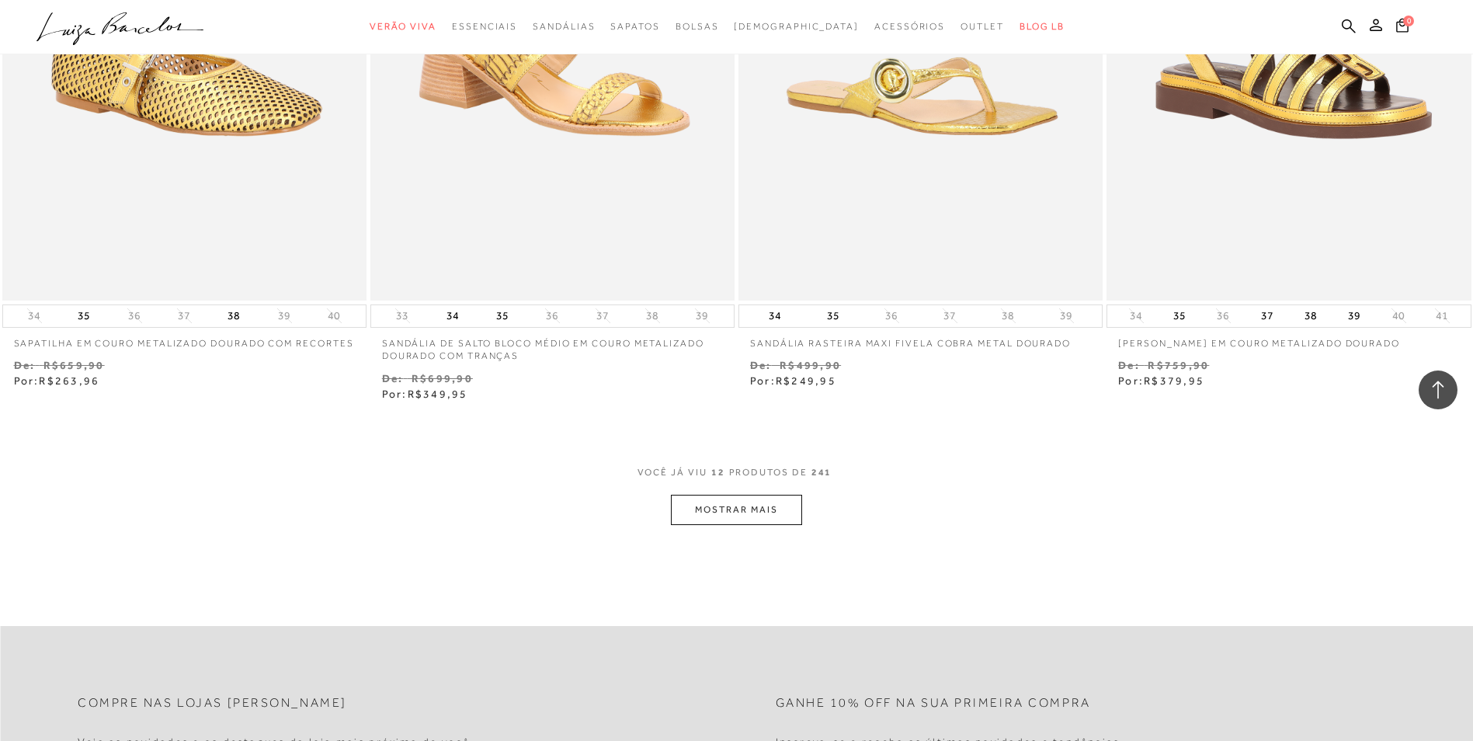
scroll to position [1745, 0]
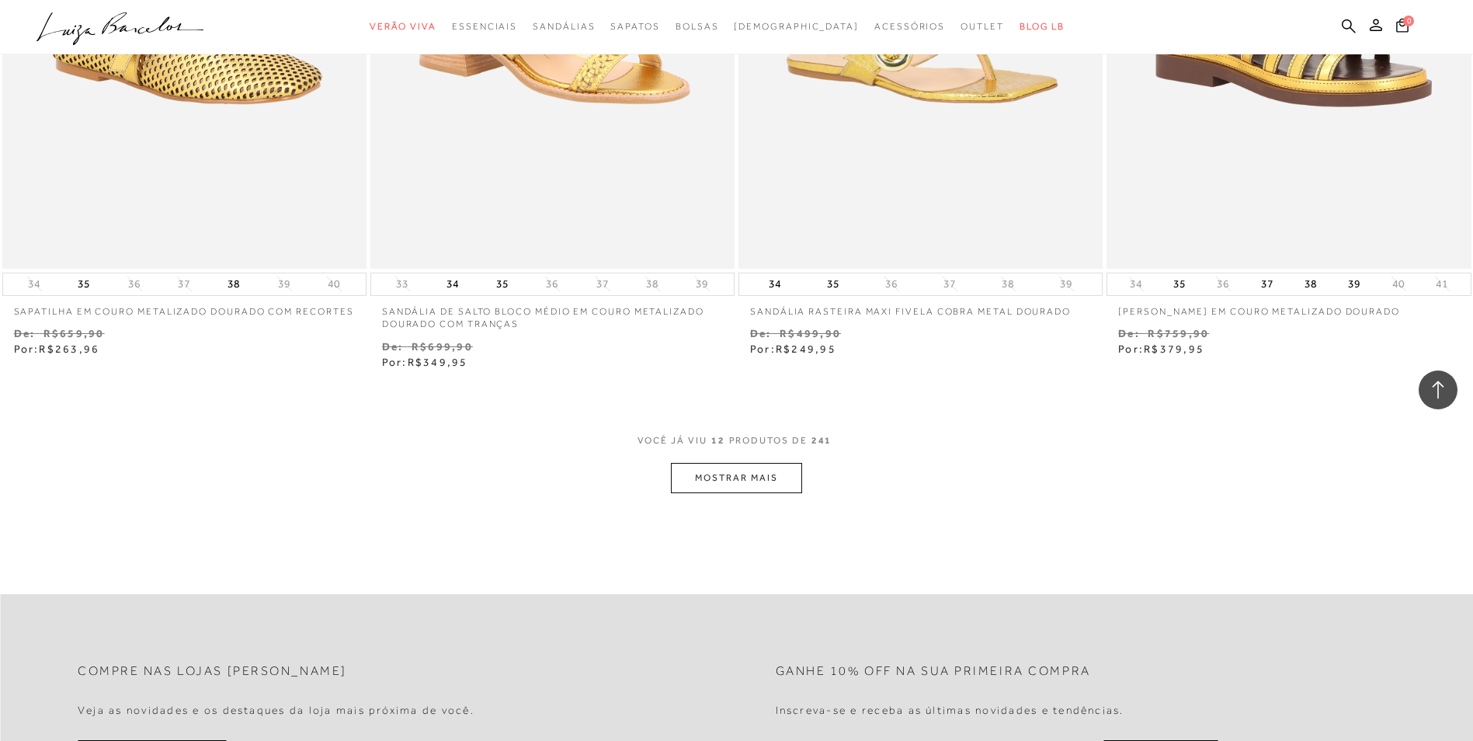
click at [768, 480] on button "MOSTRAR MAIS" at bounding box center [736, 478] width 130 height 30
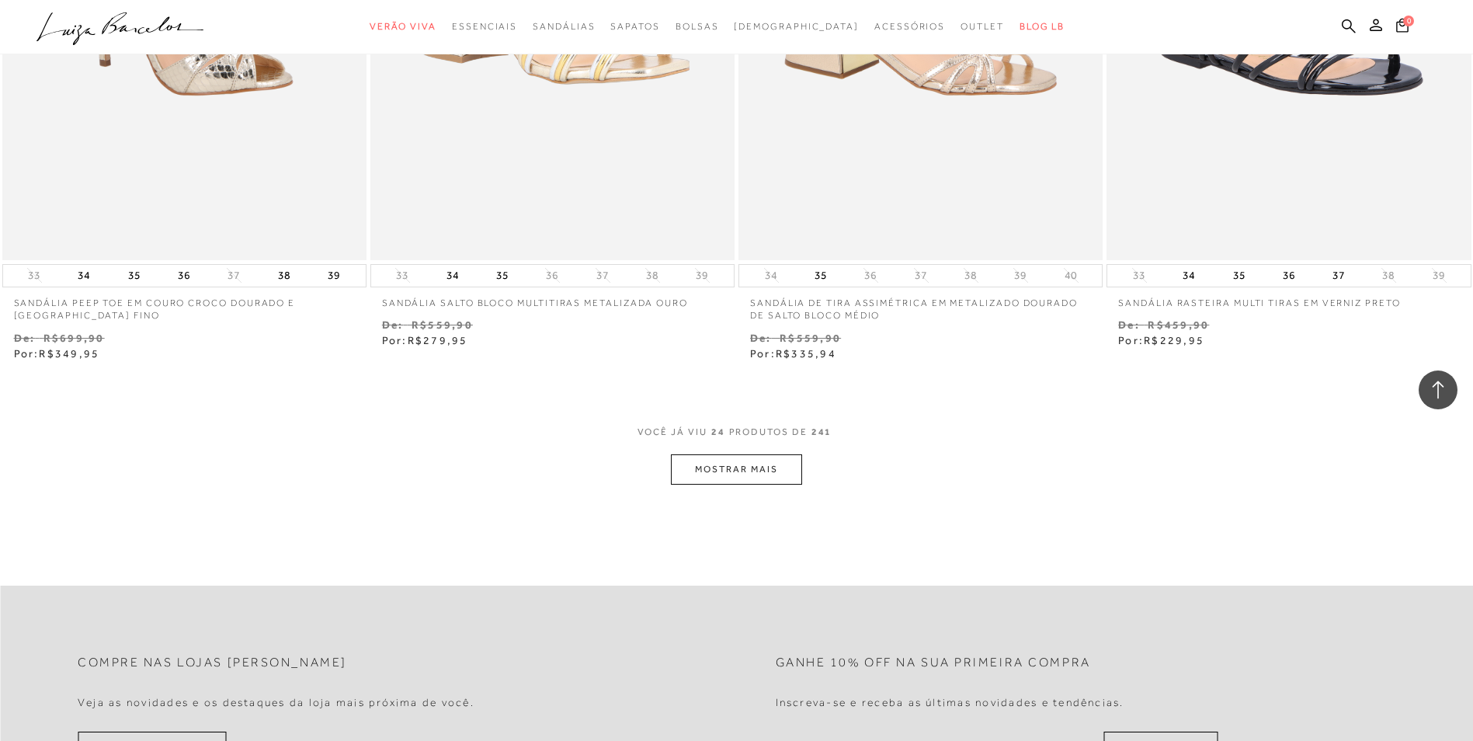
scroll to position [3749, 0]
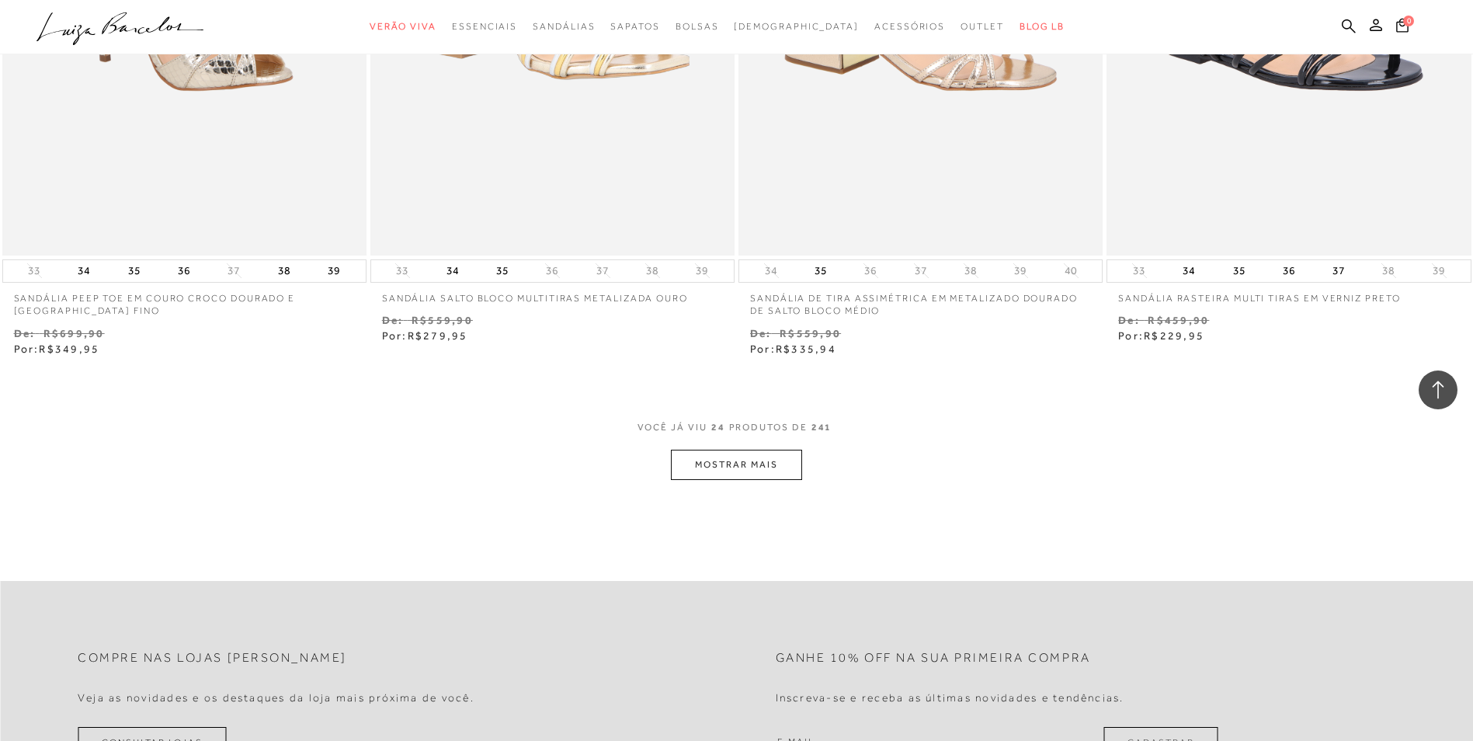
click at [762, 452] on button "MOSTRAR MAIS" at bounding box center [736, 464] width 130 height 30
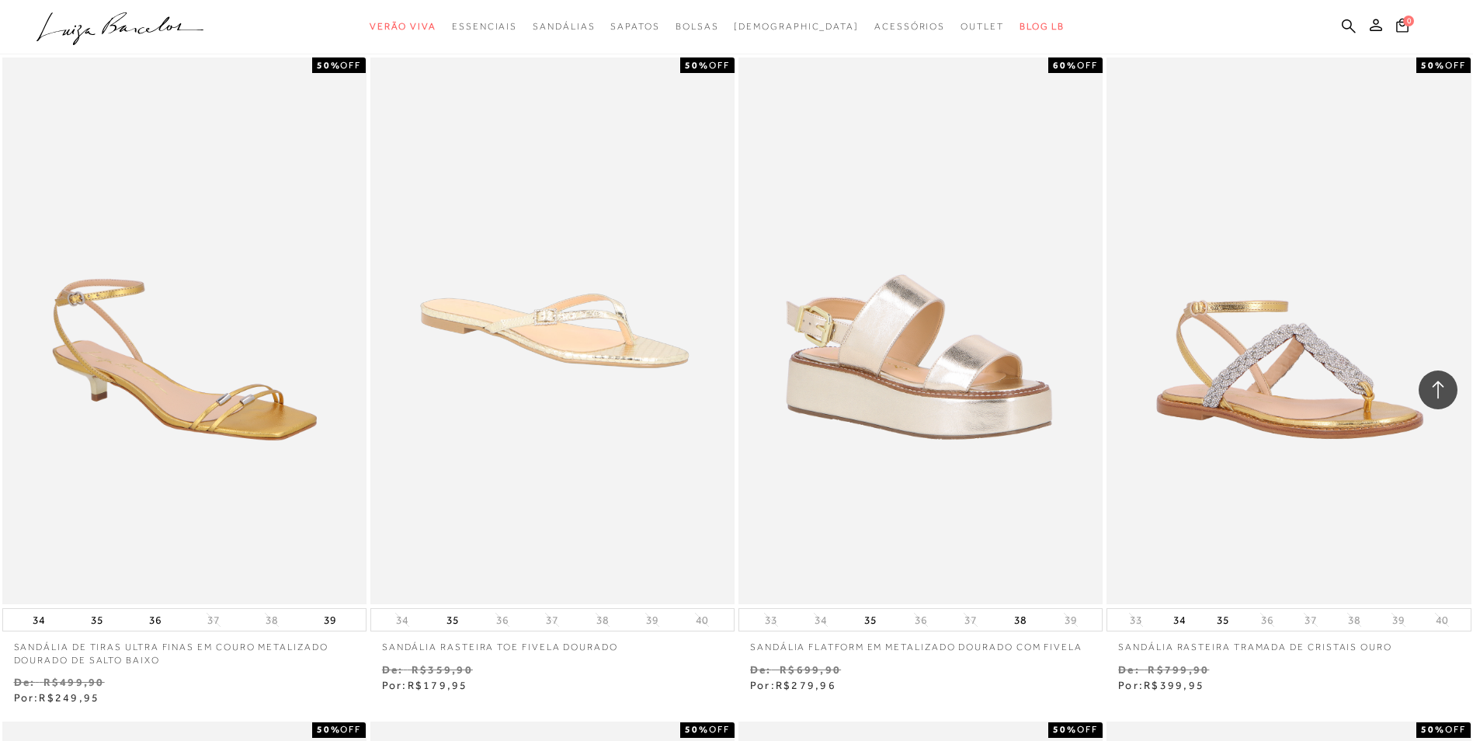
scroll to position [4758, 0]
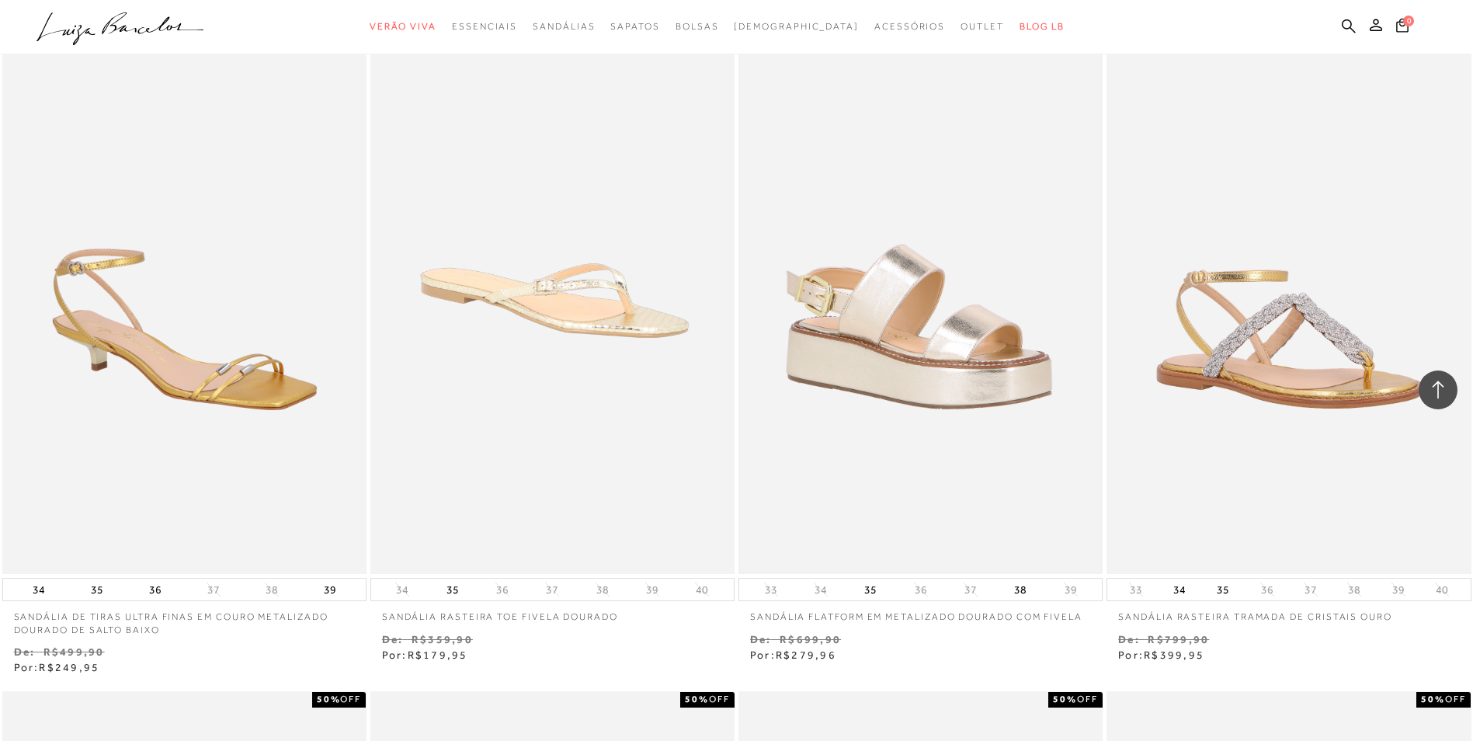
click at [885, 322] on img at bounding box center [920, 300] width 361 height 542
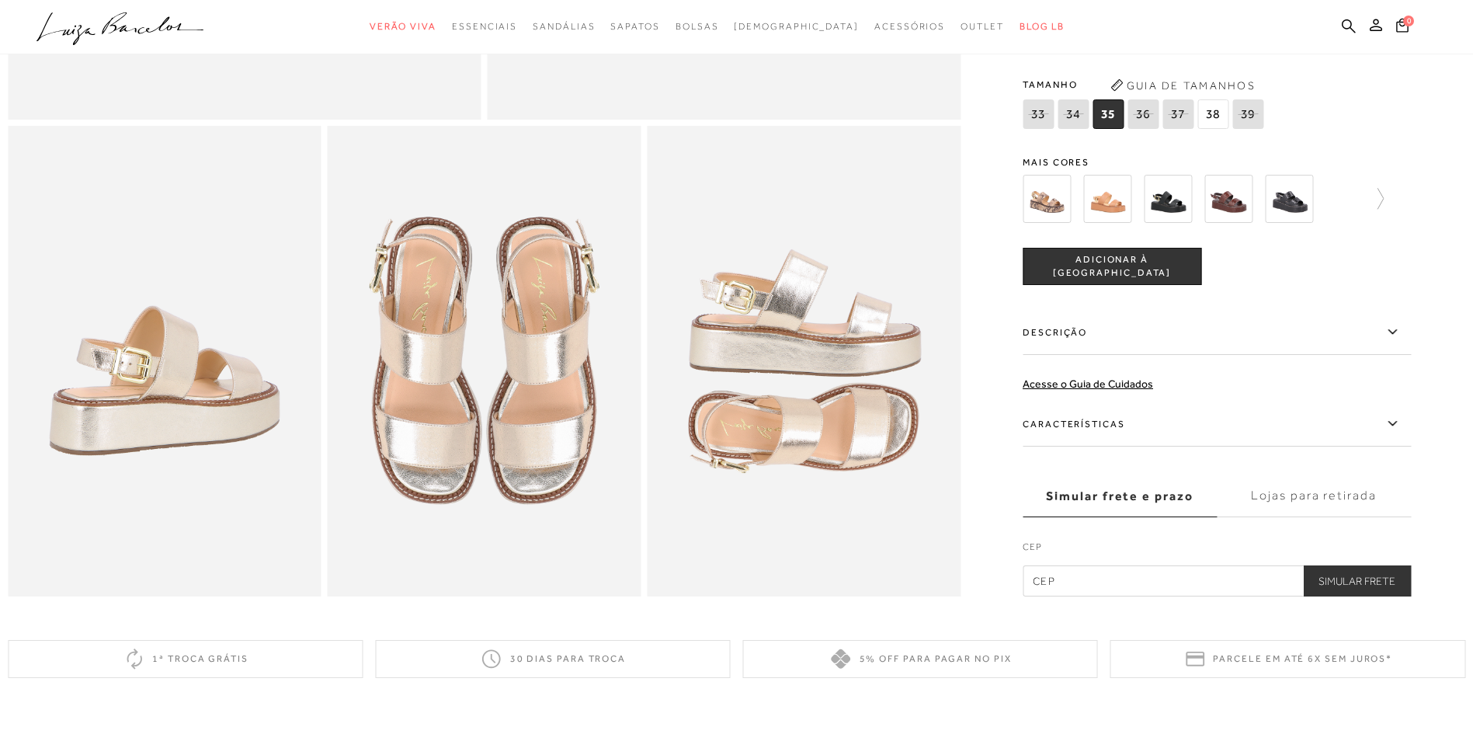
scroll to position [705, 0]
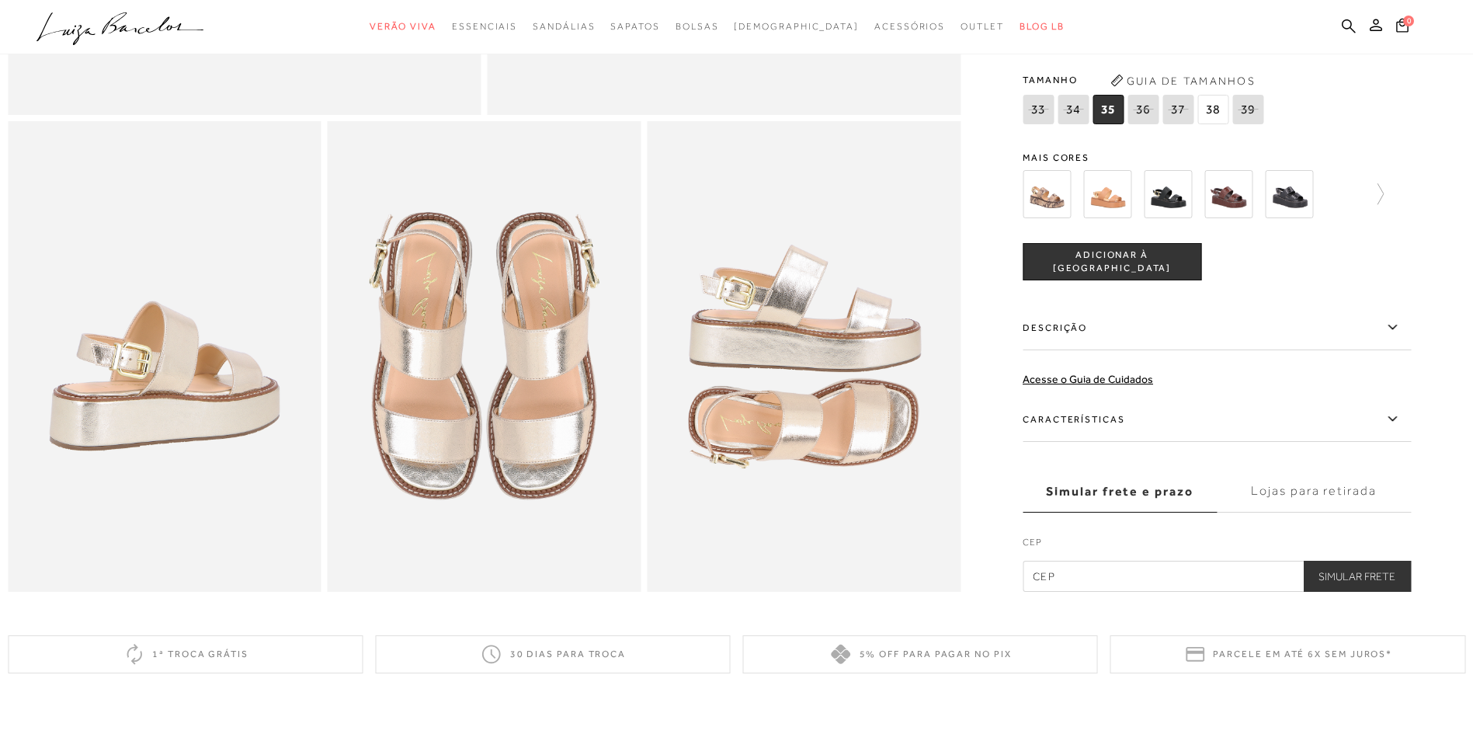
click at [1399, 337] on icon at bounding box center [1392, 326] width 19 height 19
click at [0, 0] on input "Descrição" at bounding box center [0, 0] width 0 height 0
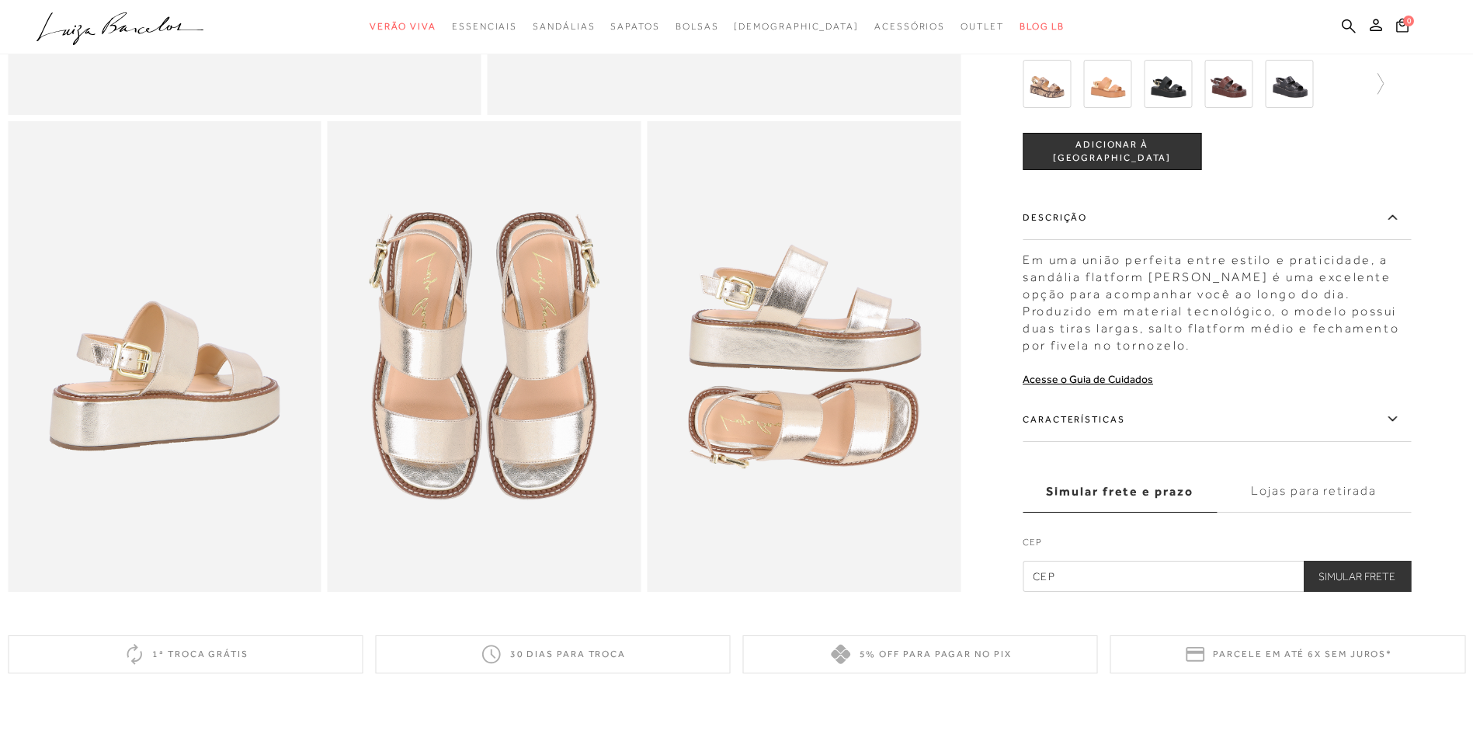
click at [1398, 428] on icon at bounding box center [1392, 418] width 19 height 19
click at [0, 0] on input "Características" at bounding box center [0, 0] width 0 height 0
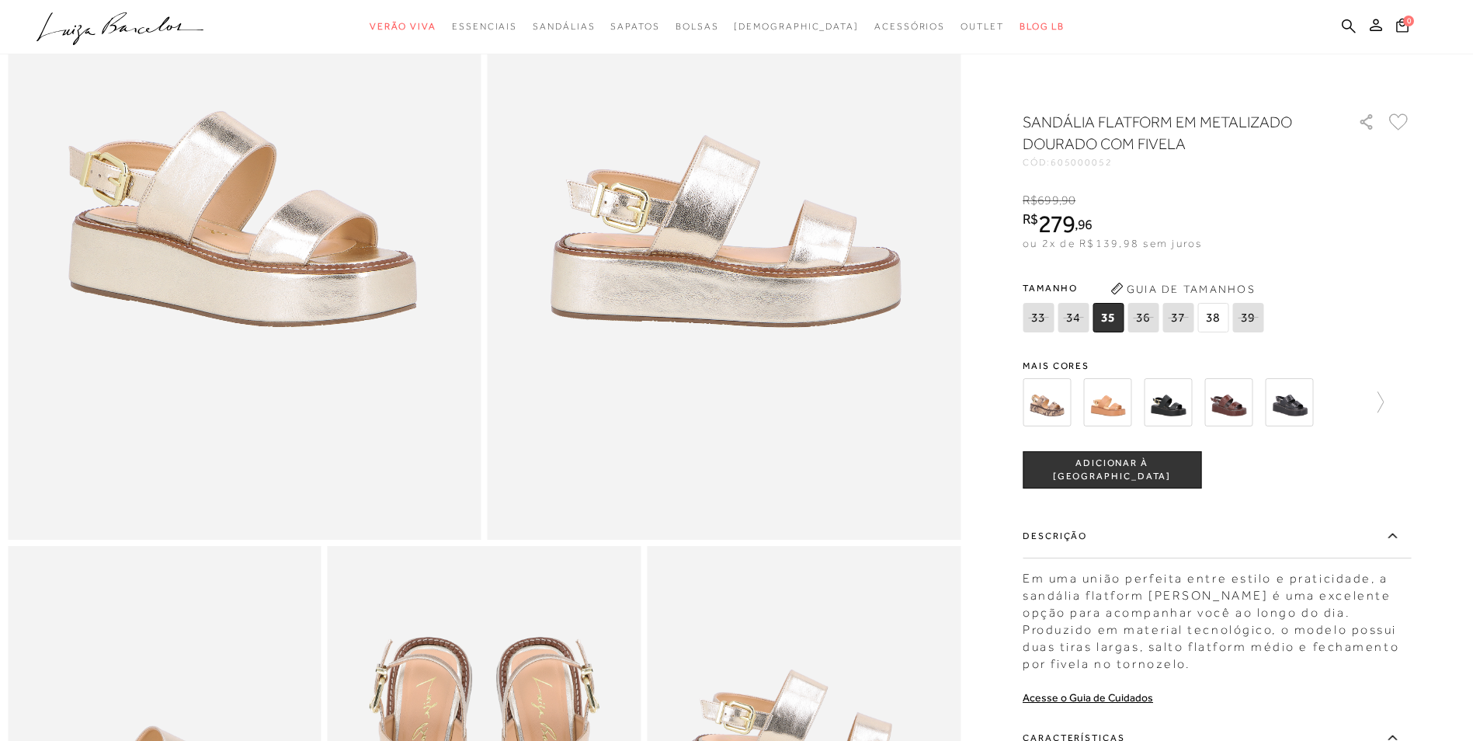
scroll to position [276, 0]
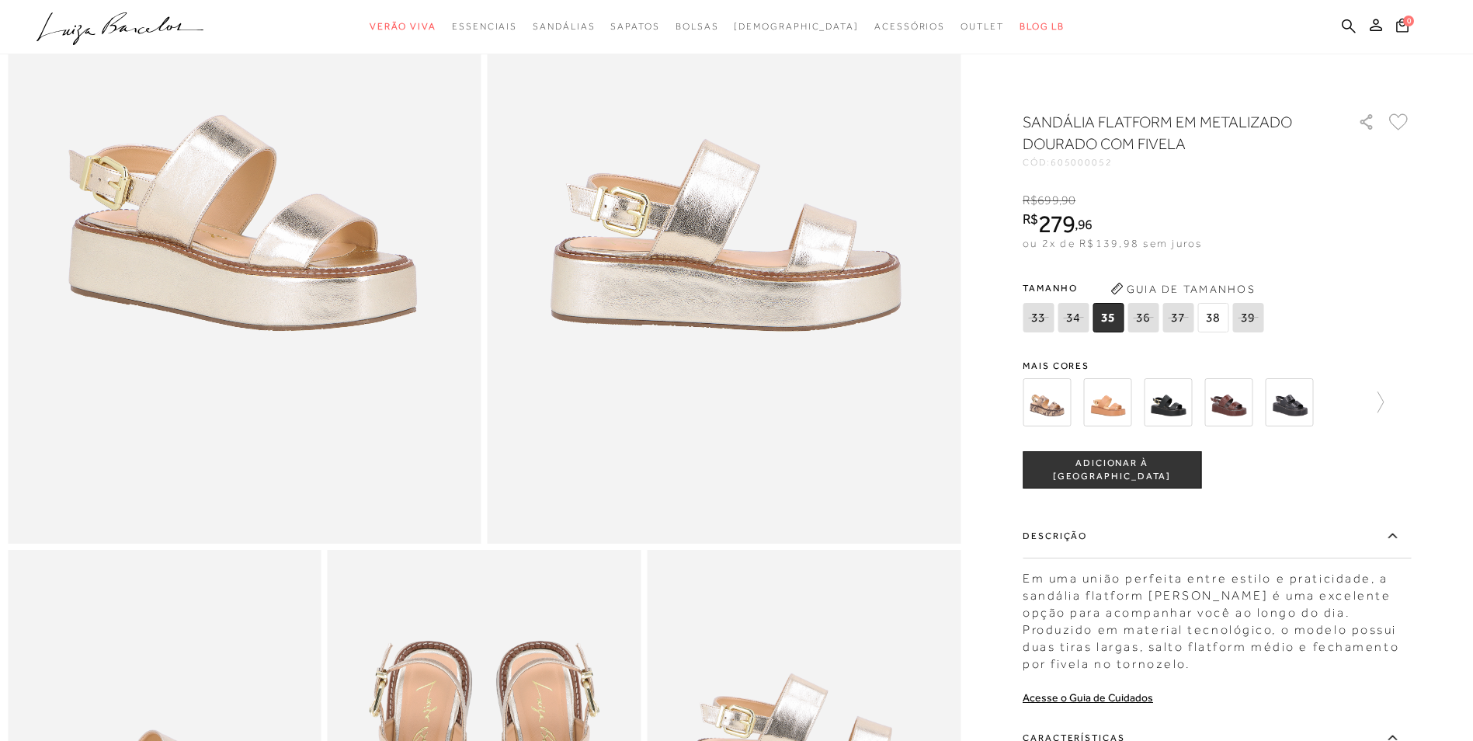
click at [1058, 410] on img at bounding box center [1046, 402] width 48 height 48
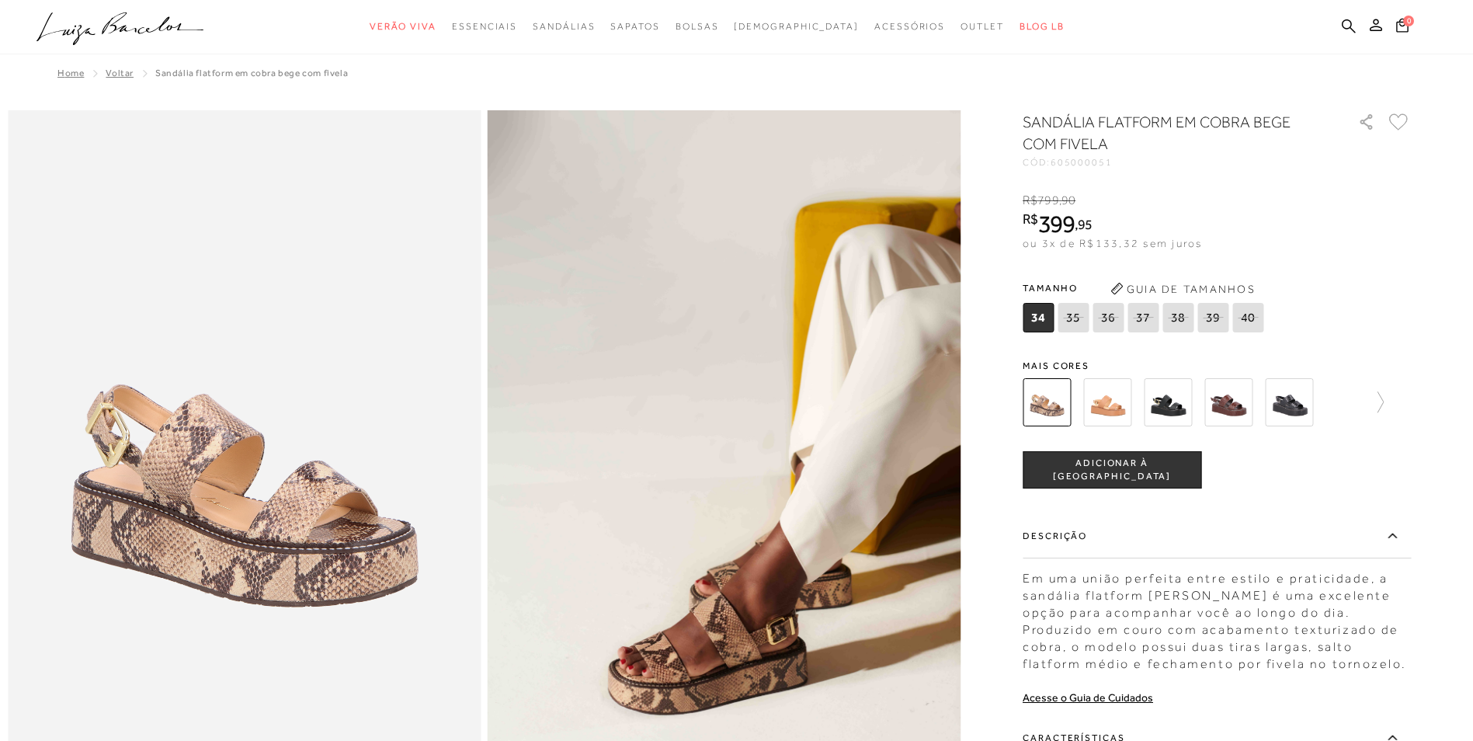
click at [1109, 397] on img at bounding box center [1107, 402] width 48 height 48
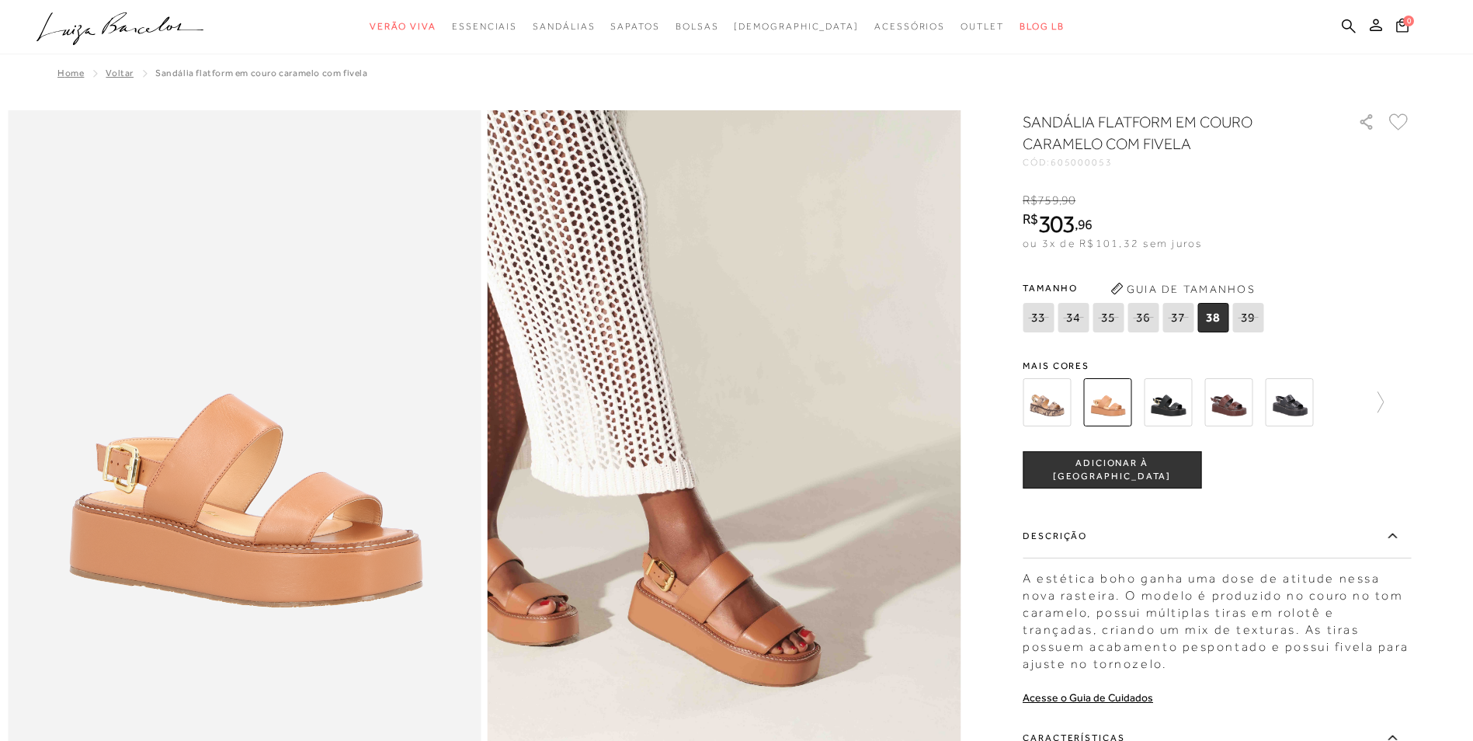
click at [1174, 402] on img at bounding box center [1167, 402] width 48 height 48
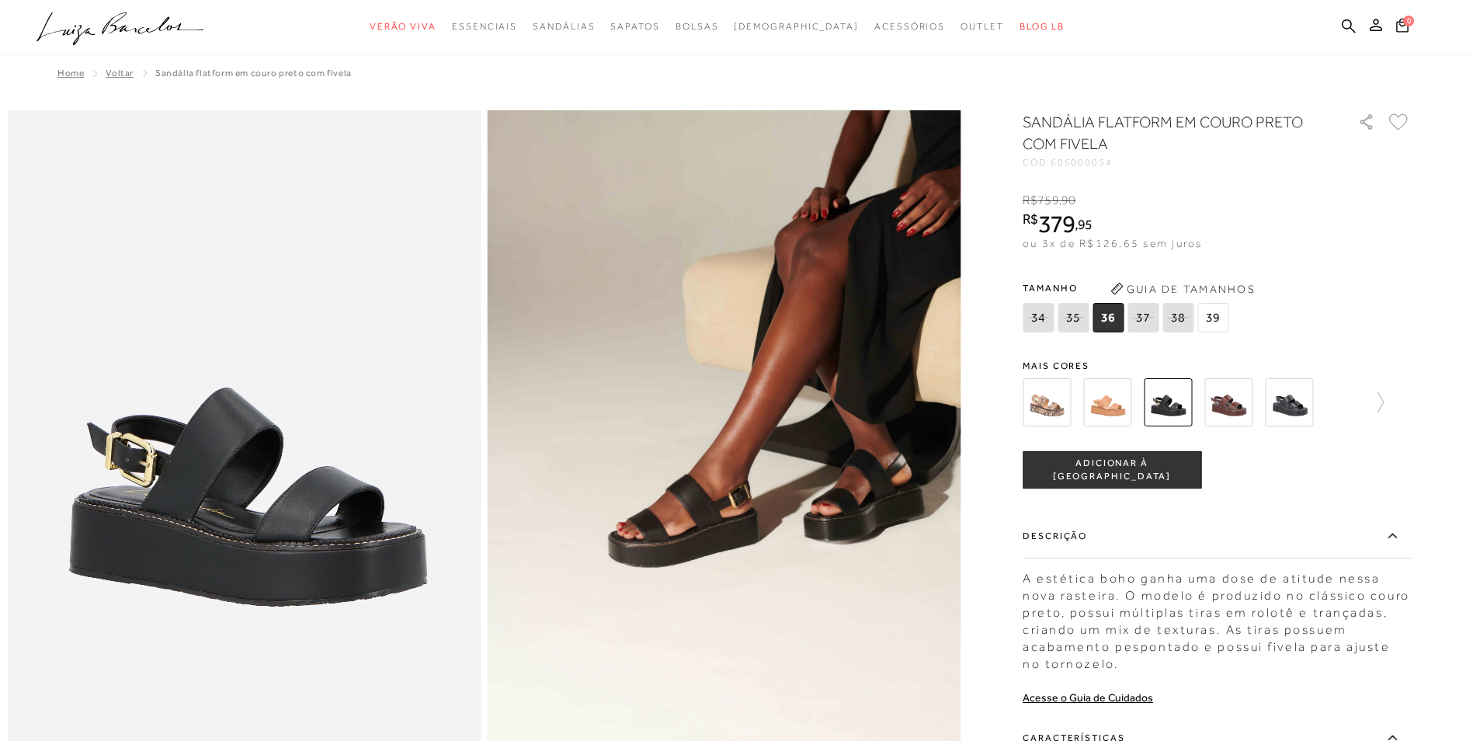
click at [1174, 402] on img at bounding box center [1167, 402] width 48 height 48
click at [1226, 399] on img at bounding box center [1228, 402] width 48 height 48
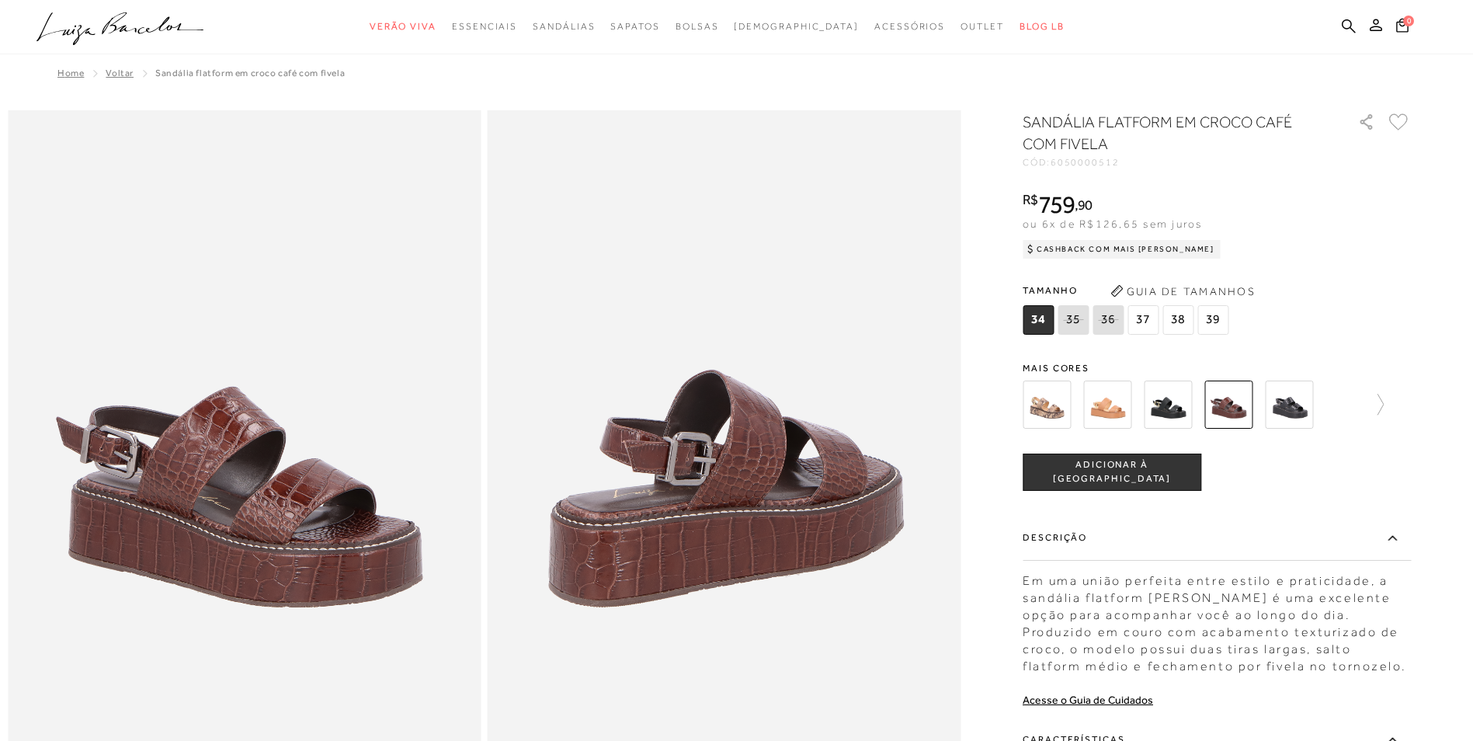
click at [1307, 396] on img at bounding box center [1289, 404] width 48 height 48
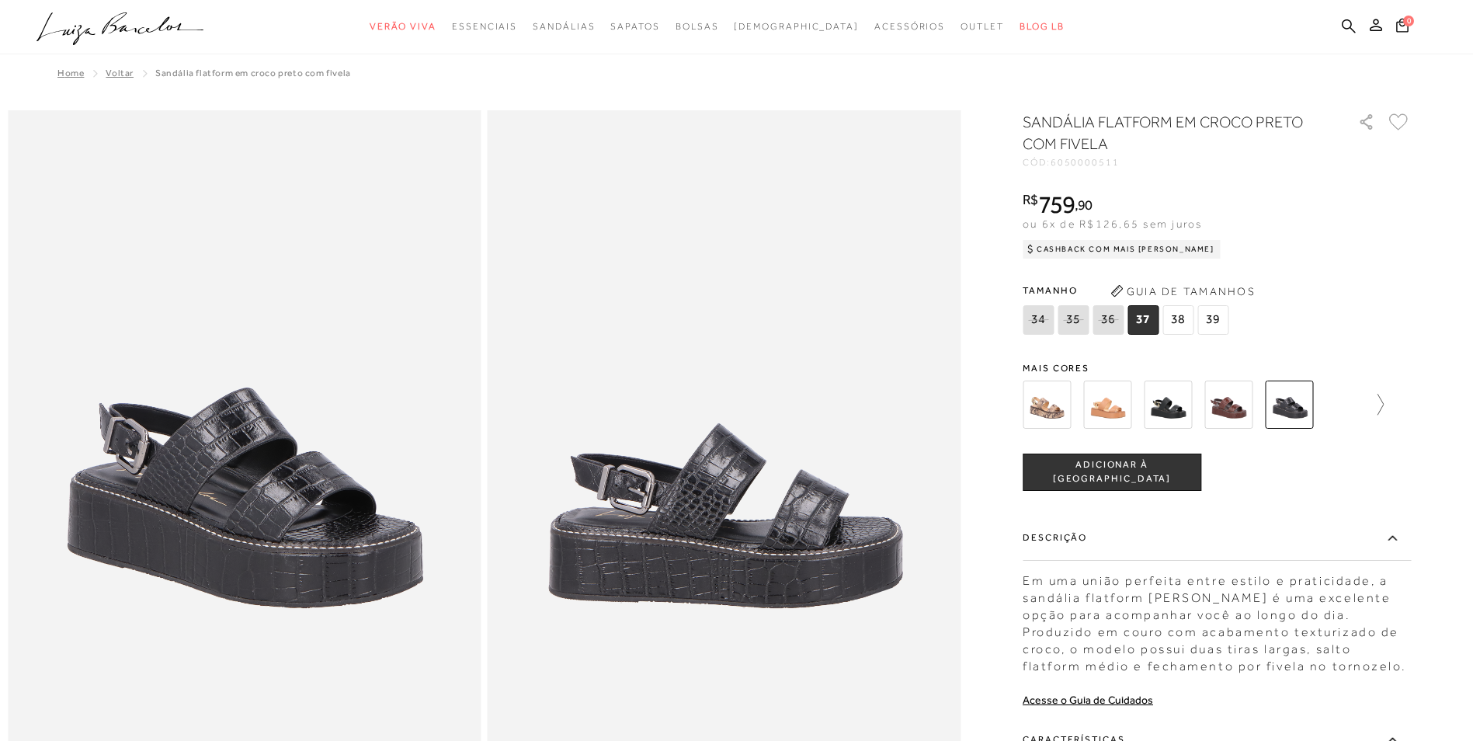
click at [1383, 408] on icon at bounding box center [1373, 405] width 22 height 22
click at [1091, 408] on img at bounding box center [1074, 404] width 48 height 48
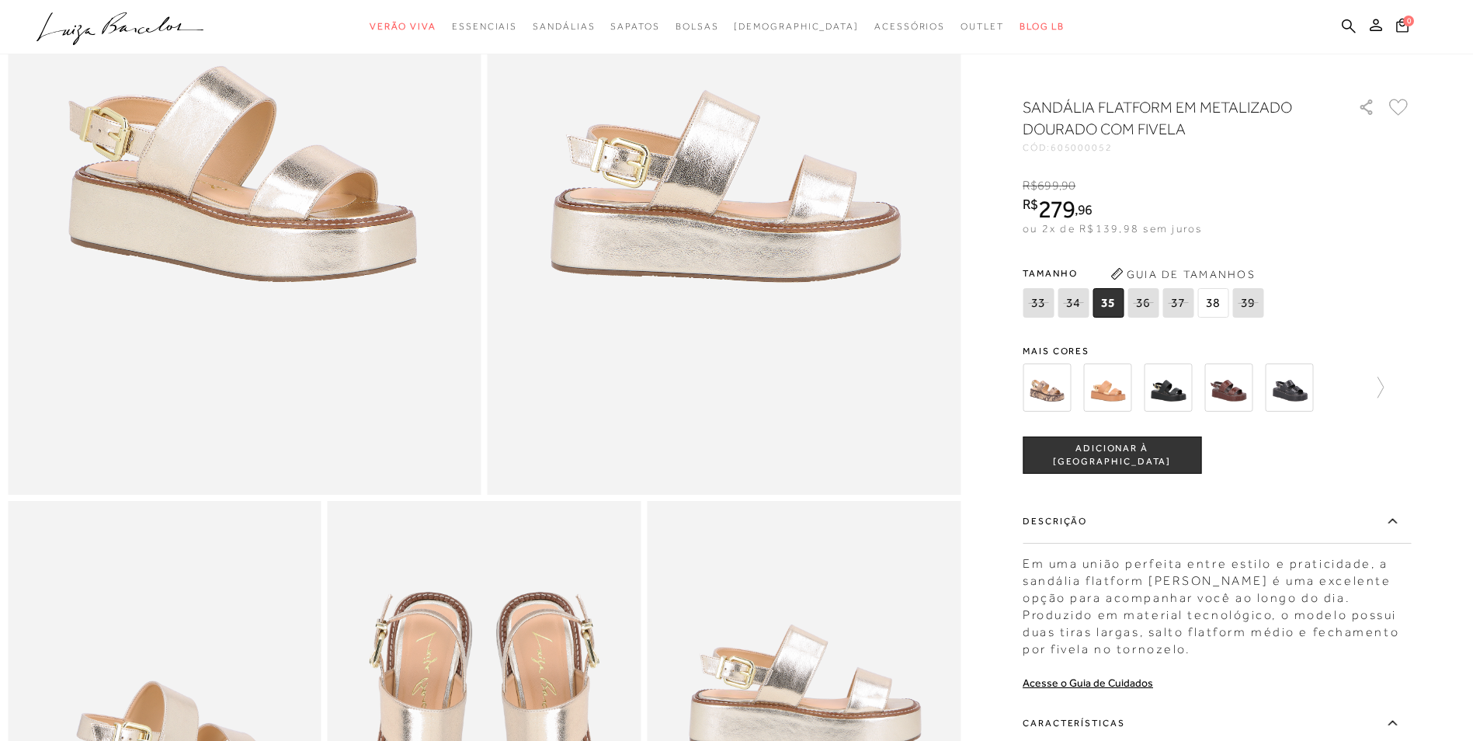
scroll to position [323, 0]
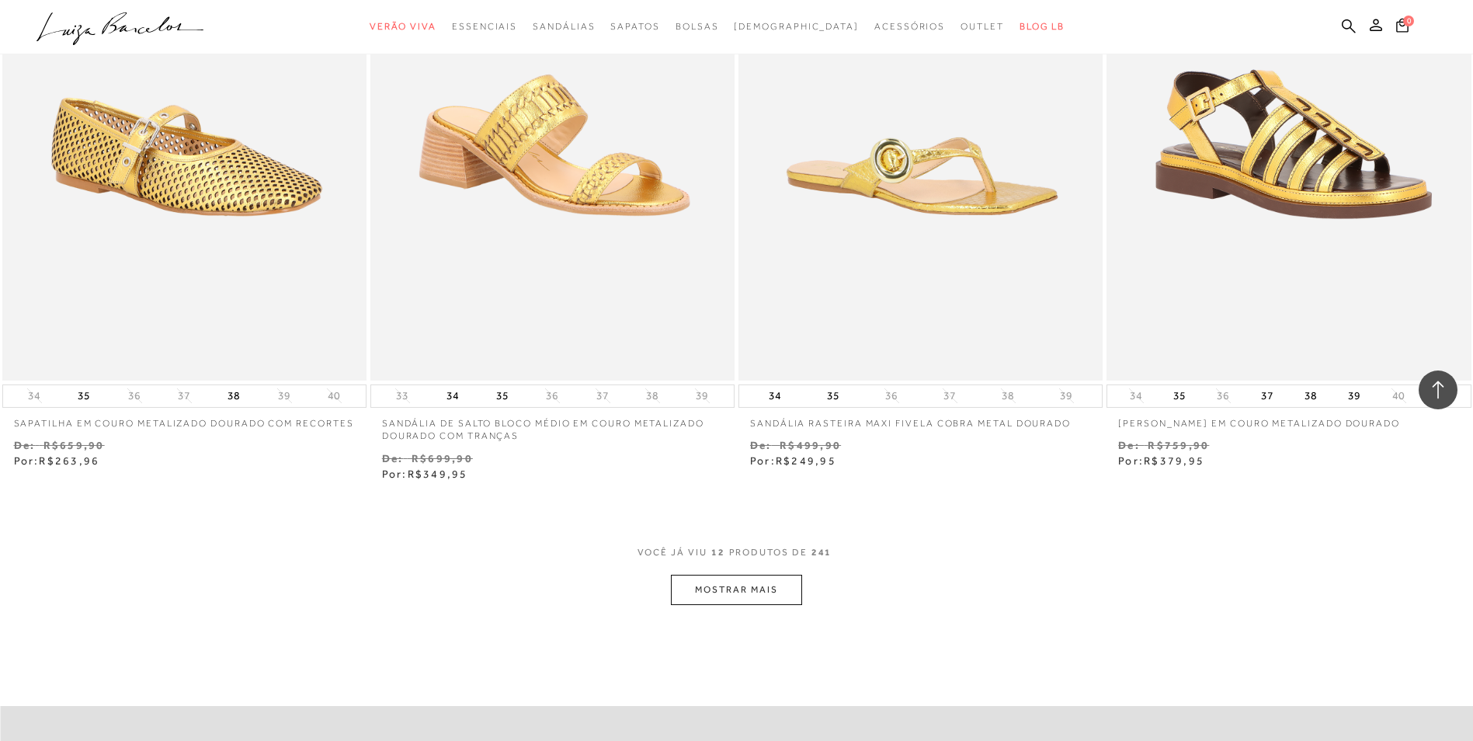
scroll to position [1649, 0]
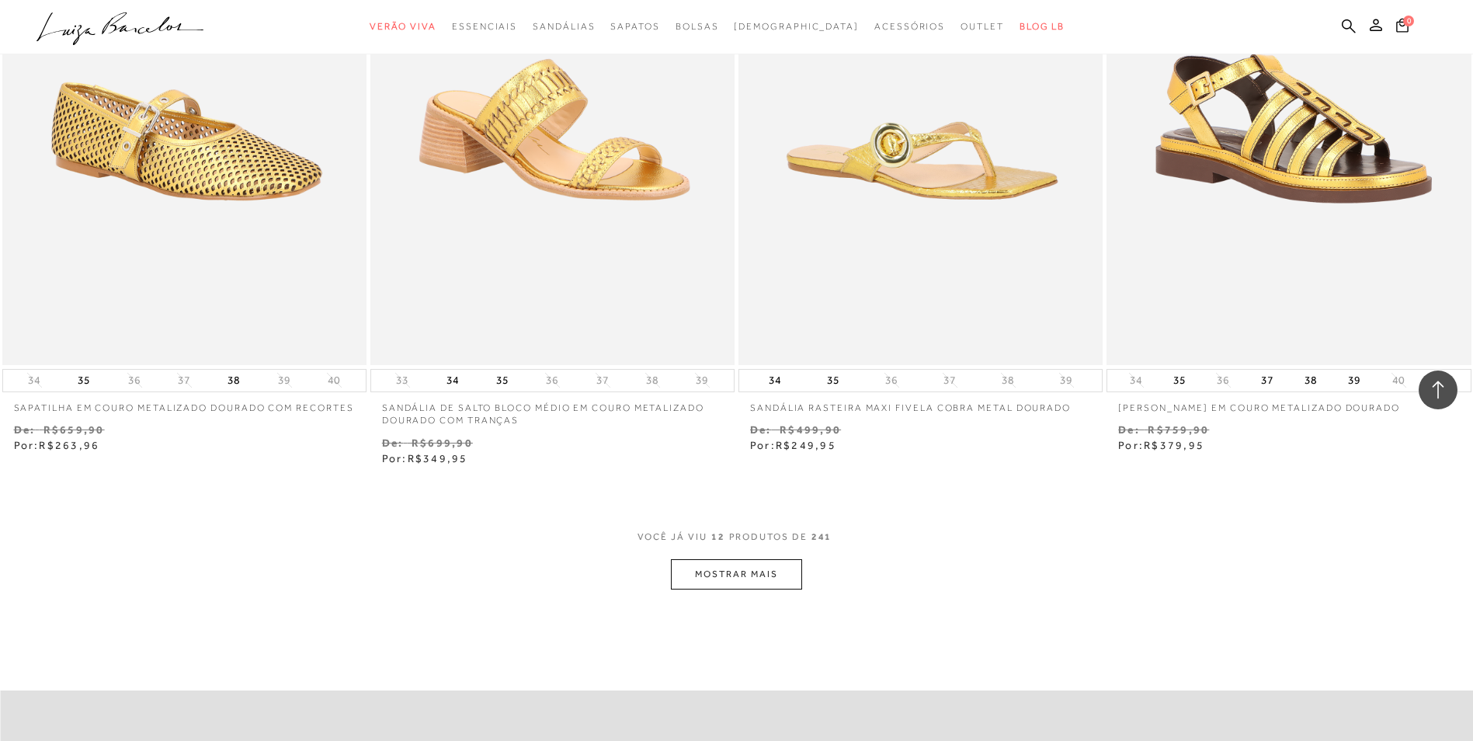
click at [766, 575] on button "MOSTRAR MAIS" at bounding box center [736, 574] width 130 height 30
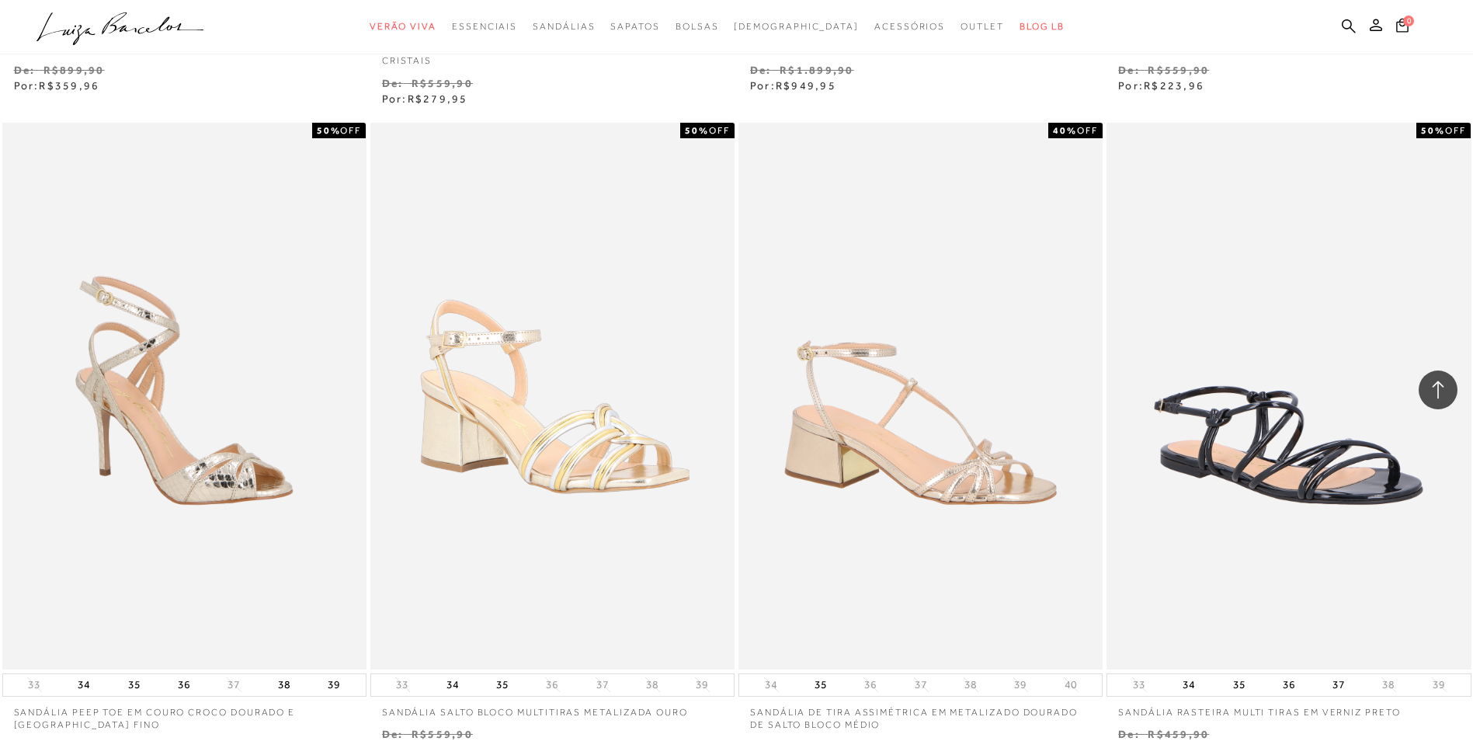
scroll to position [3389, 0]
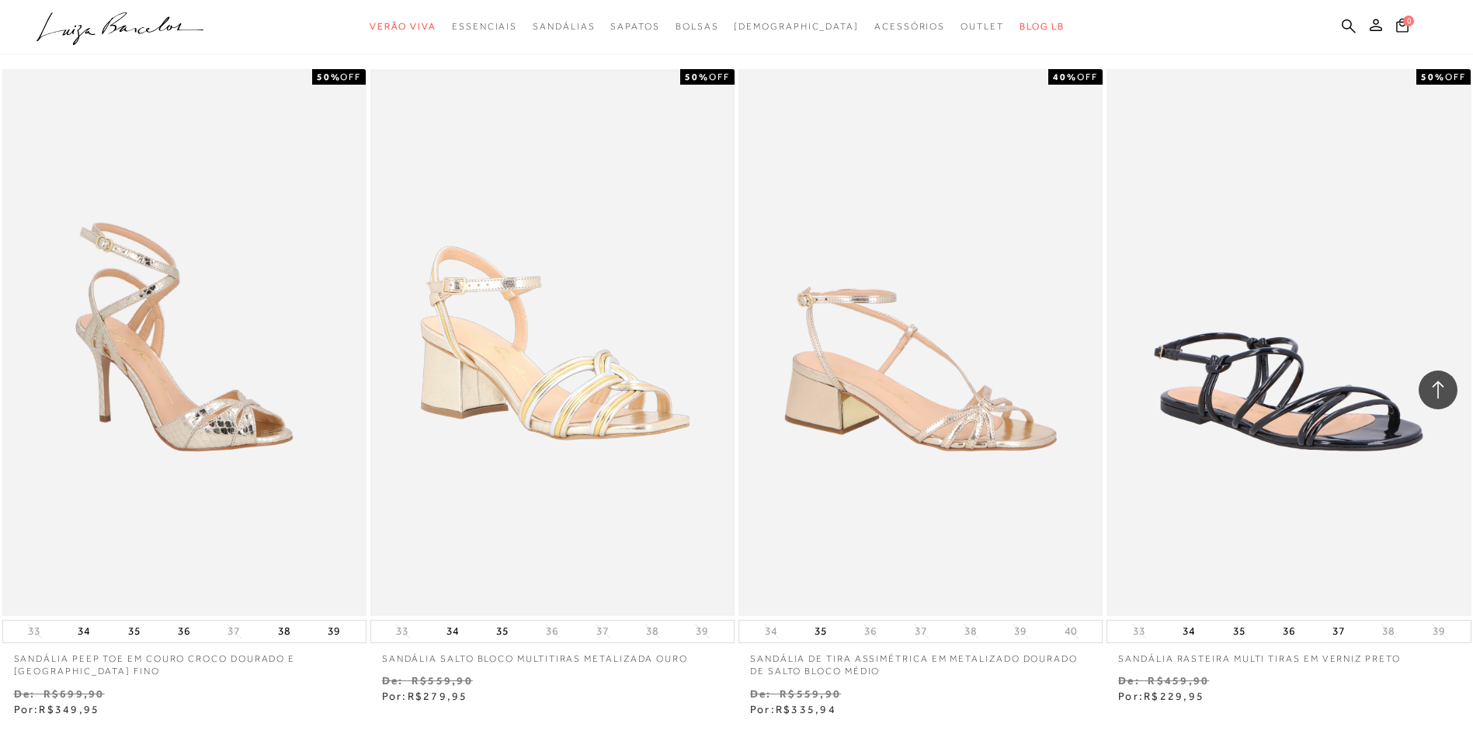
click at [598, 383] on img at bounding box center [552, 342] width 361 height 542
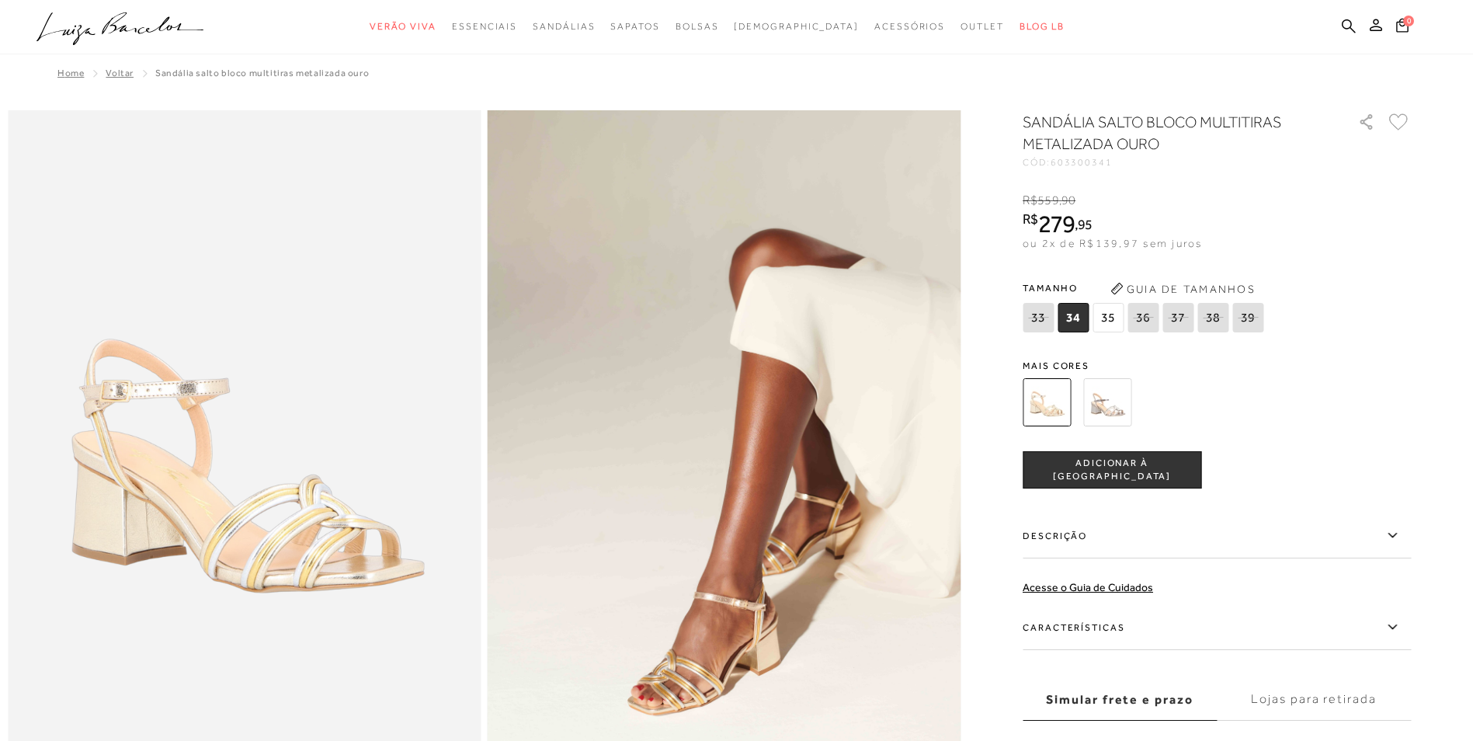
click at [1401, 632] on icon at bounding box center [1392, 626] width 19 height 19
click at [0, 0] on input "Características" at bounding box center [0, 0] width 0 height 0
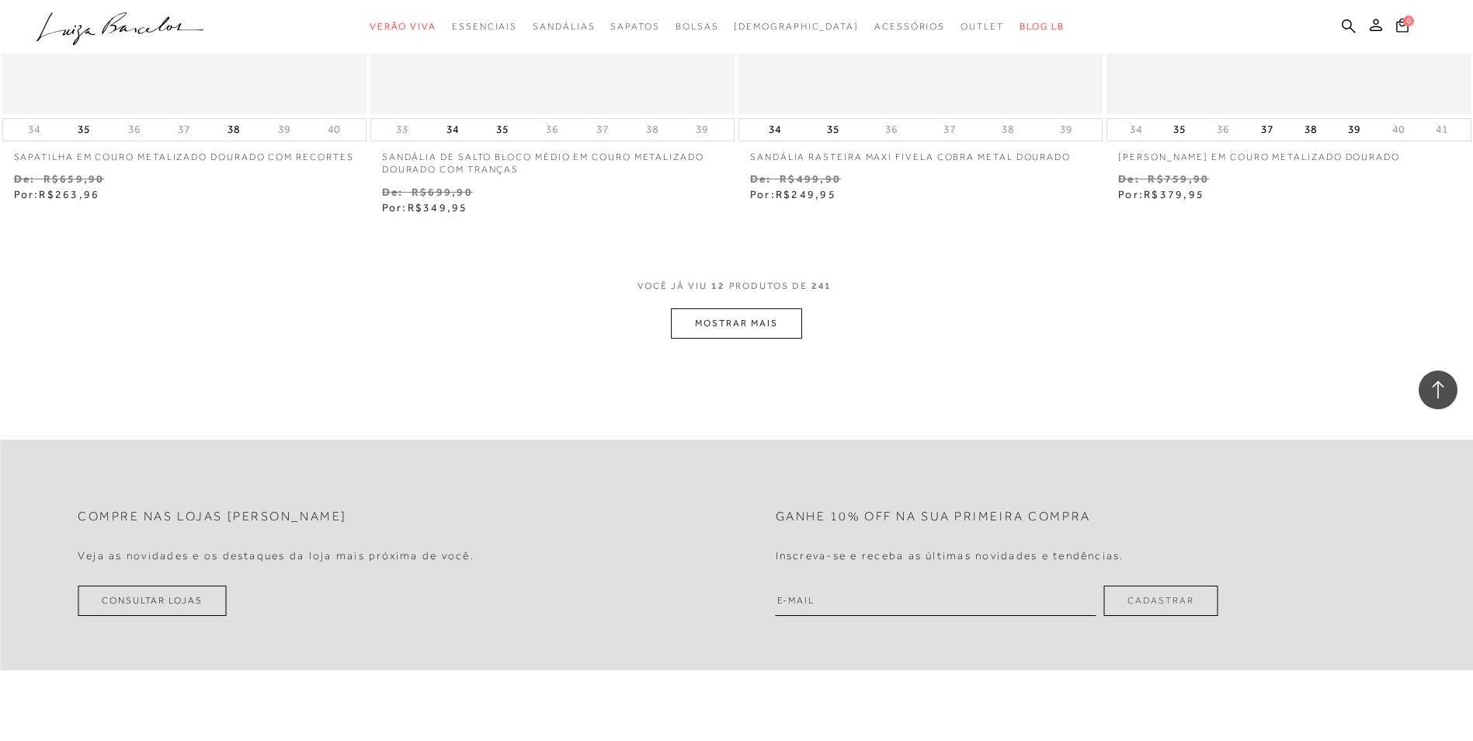
scroll to position [1903, 0]
click at [764, 324] on button "MOSTRAR MAIS" at bounding box center [736, 320] width 130 height 30
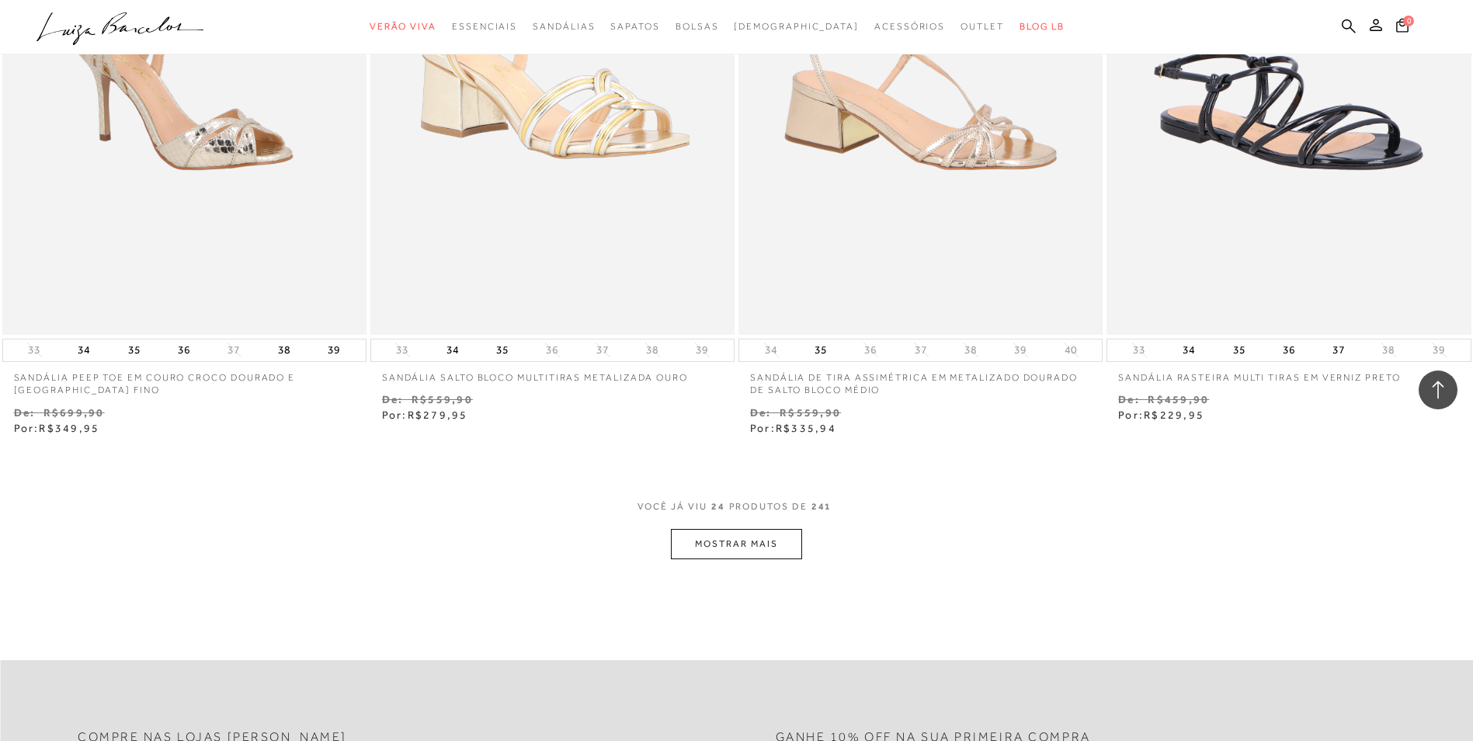
scroll to position [3676, 0]
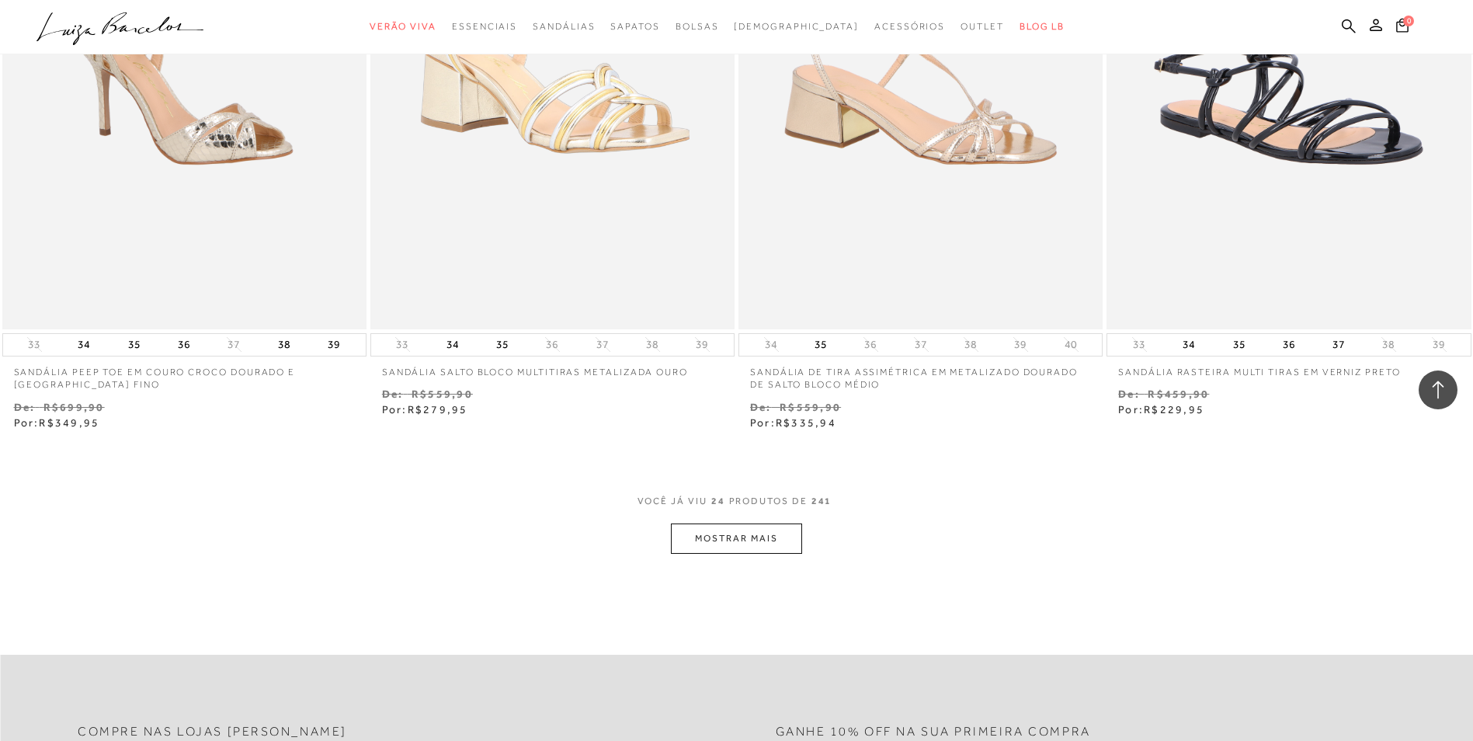
click at [745, 535] on button "MOSTRAR MAIS" at bounding box center [736, 538] width 130 height 30
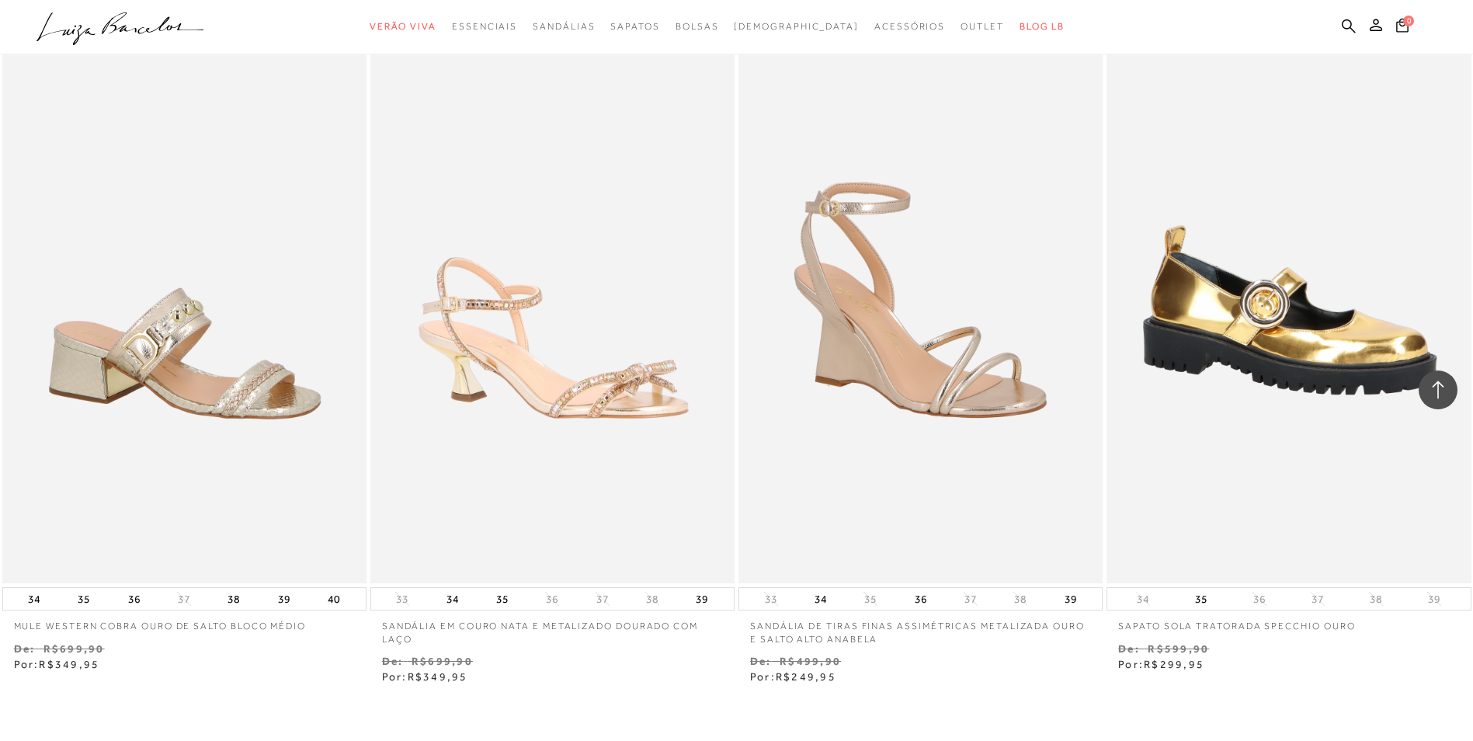
scroll to position [5451, 0]
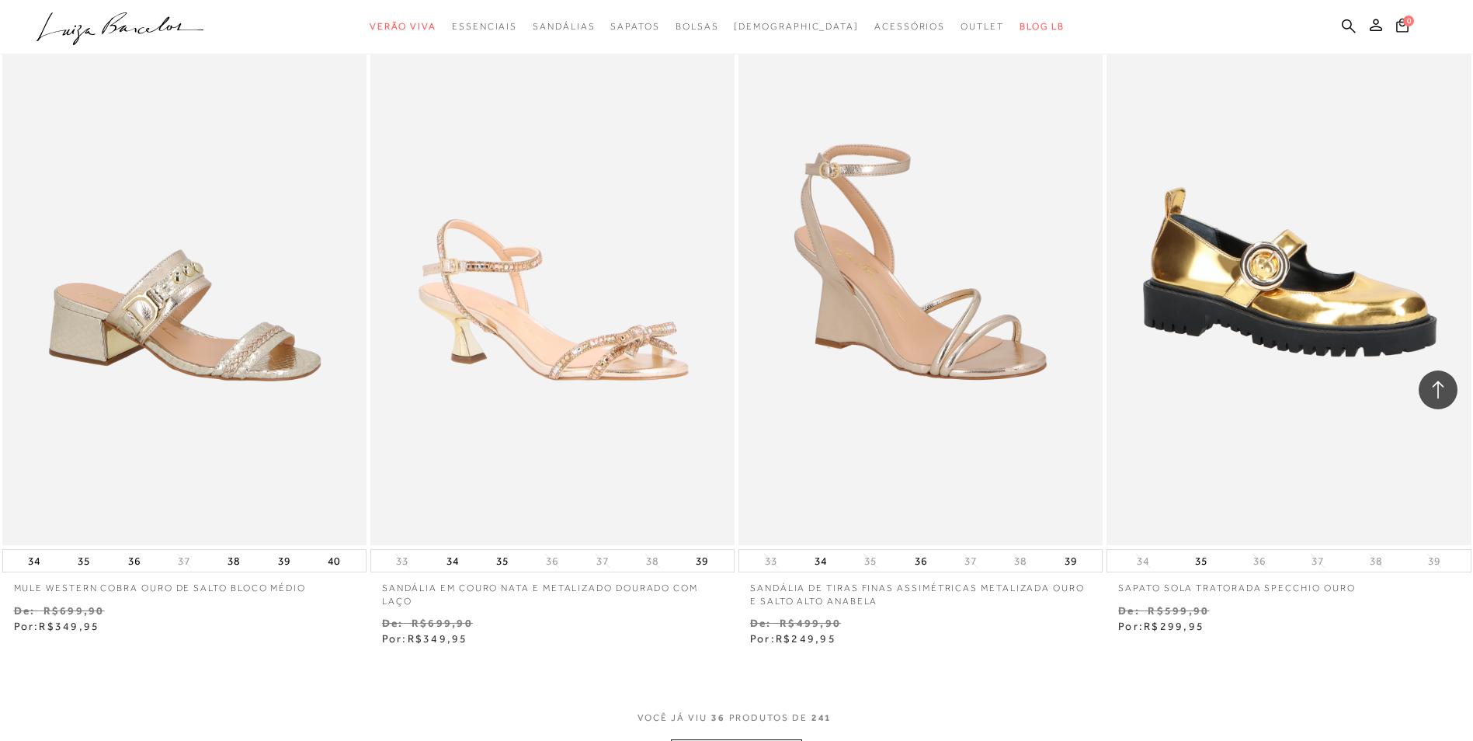
click at [906, 321] on img at bounding box center [920, 272] width 361 height 542
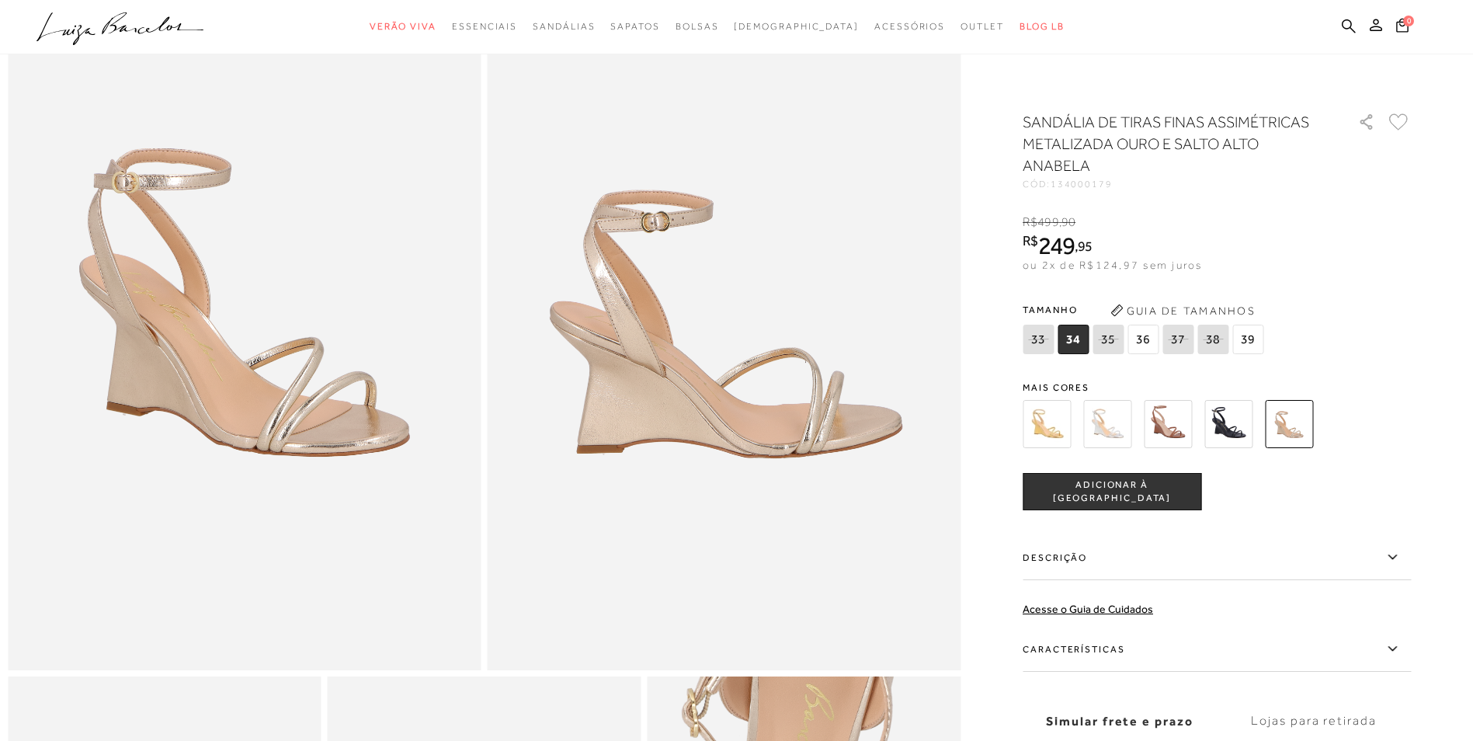
scroll to position [127, 0]
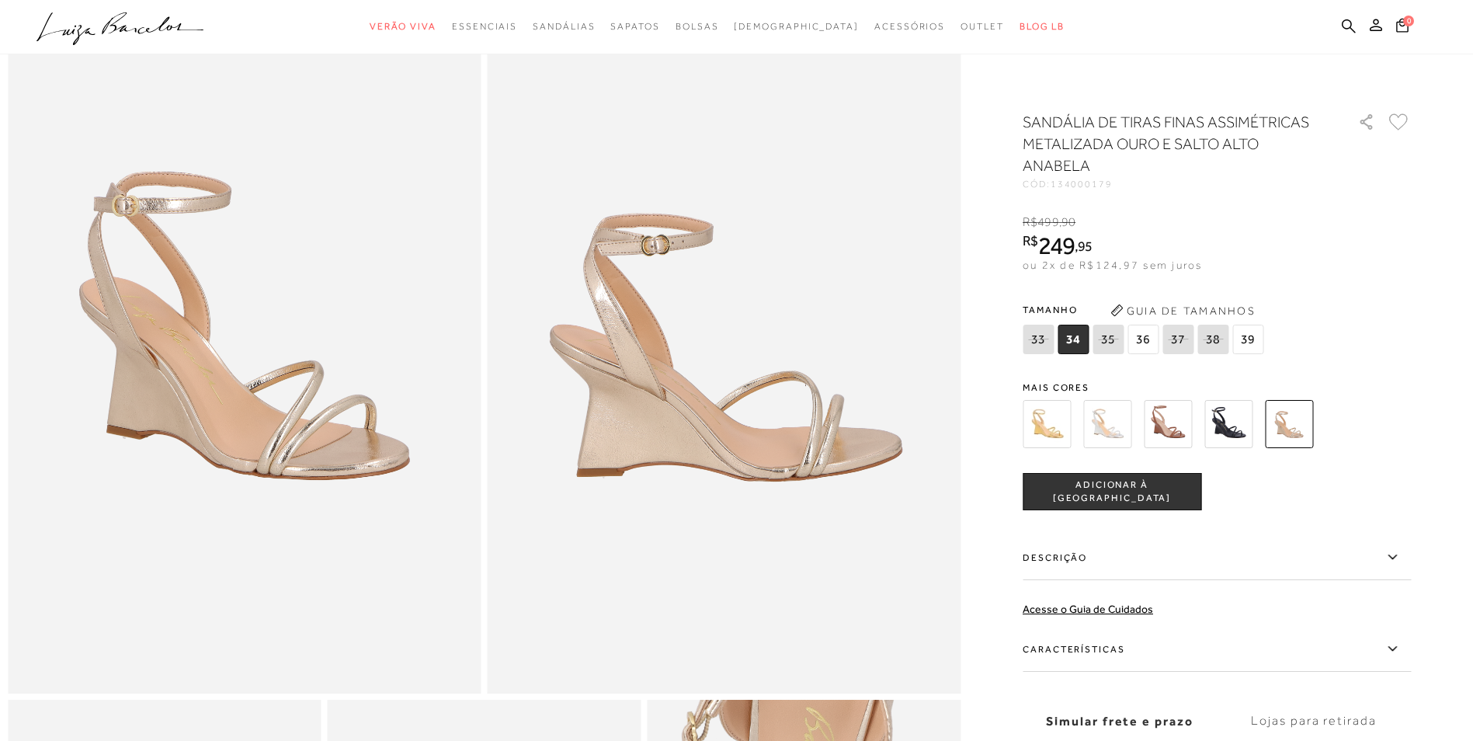
click at [1041, 427] on img at bounding box center [1046, 424] width 48 height 48
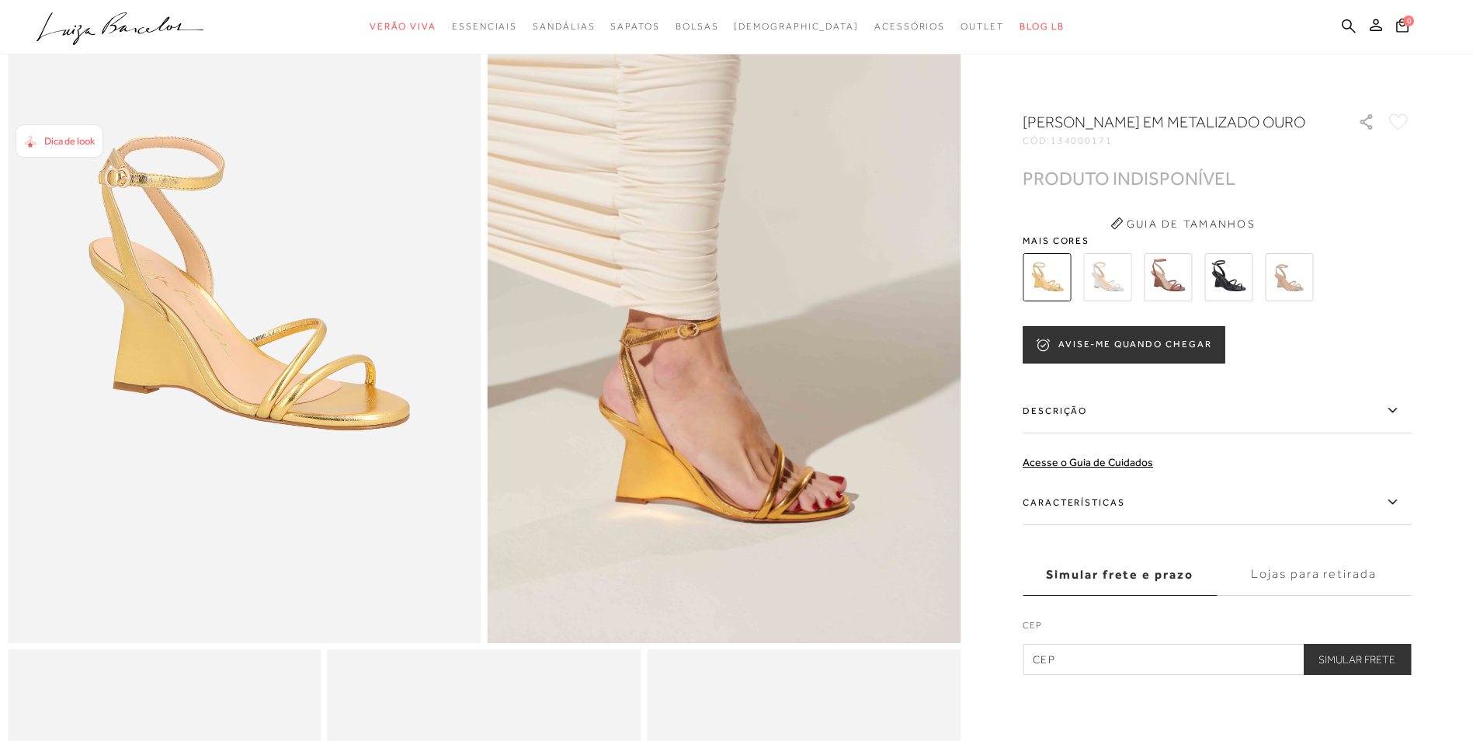
scroll to position [151, 0]
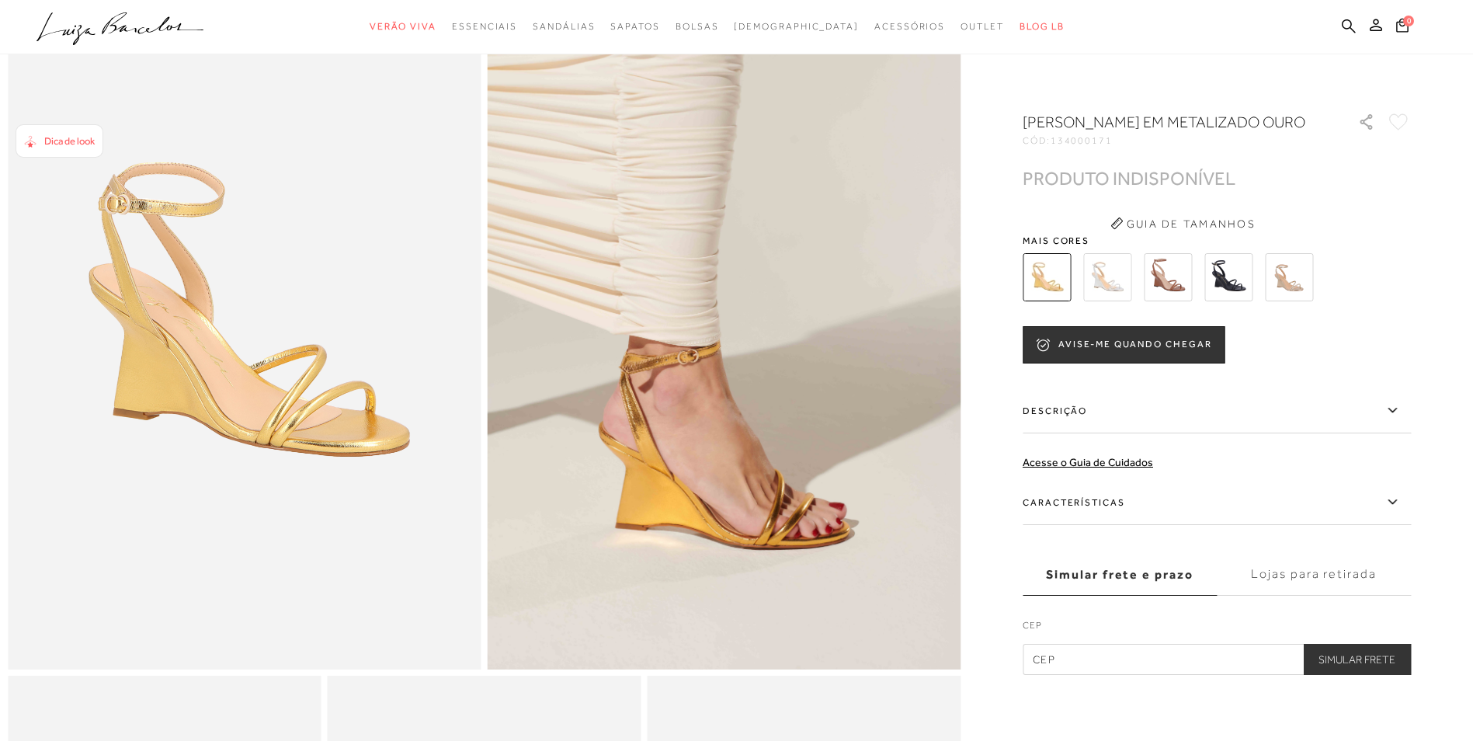
click at [1115, 301] on img at bounding box center [1107, 277] width 48 height 48
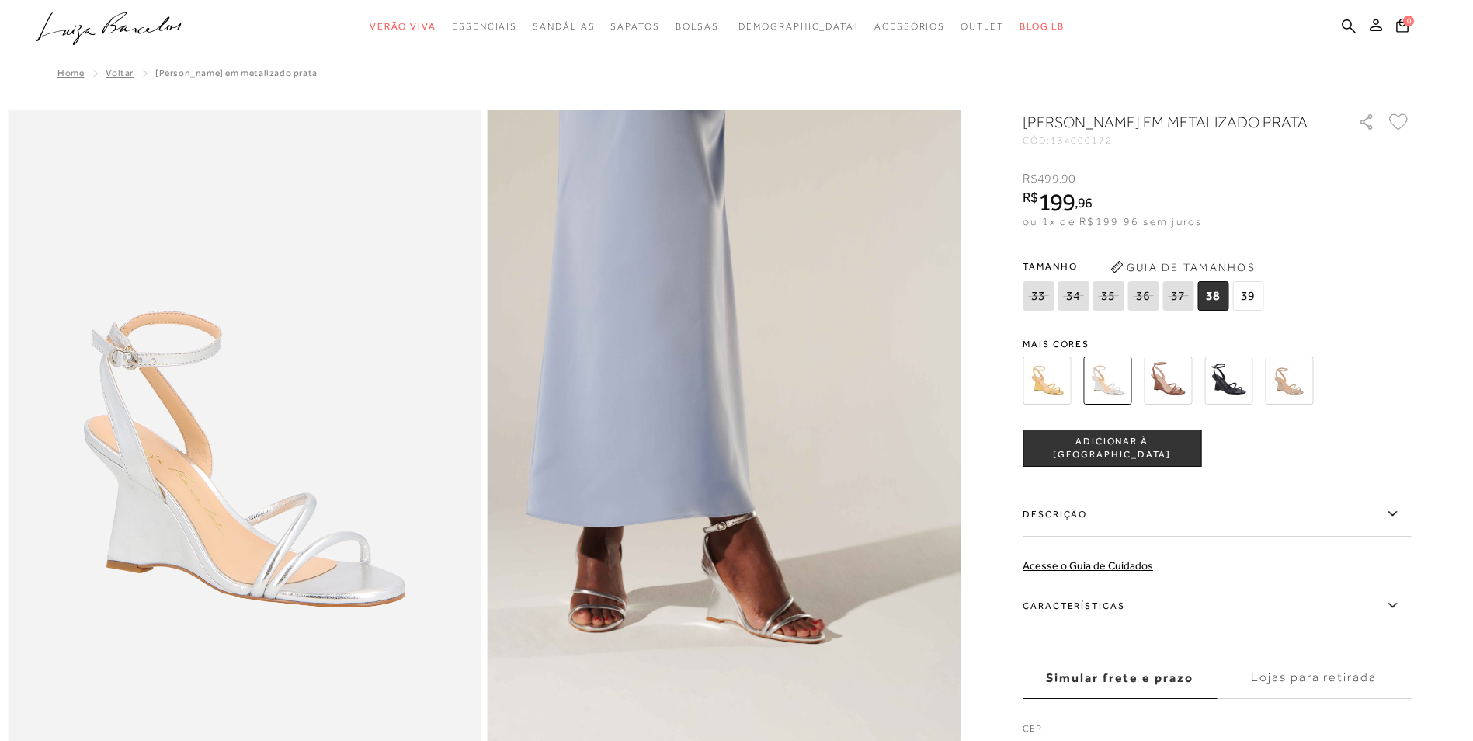
click at [1167, 402] on img at bounding box center [1167, 380] width 48 height 48
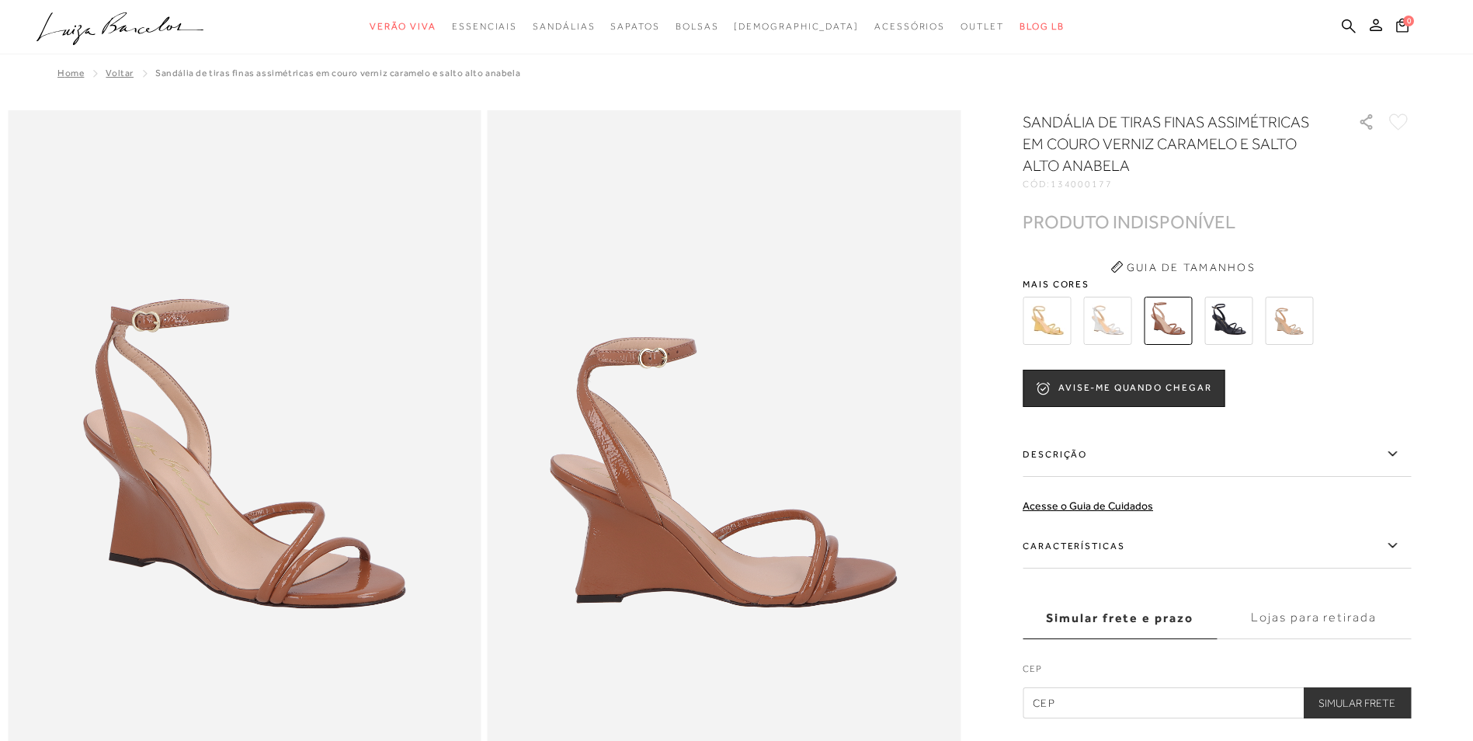
click at [1232, 324] on img at bounding box center [1228, 321] width 48 height 48
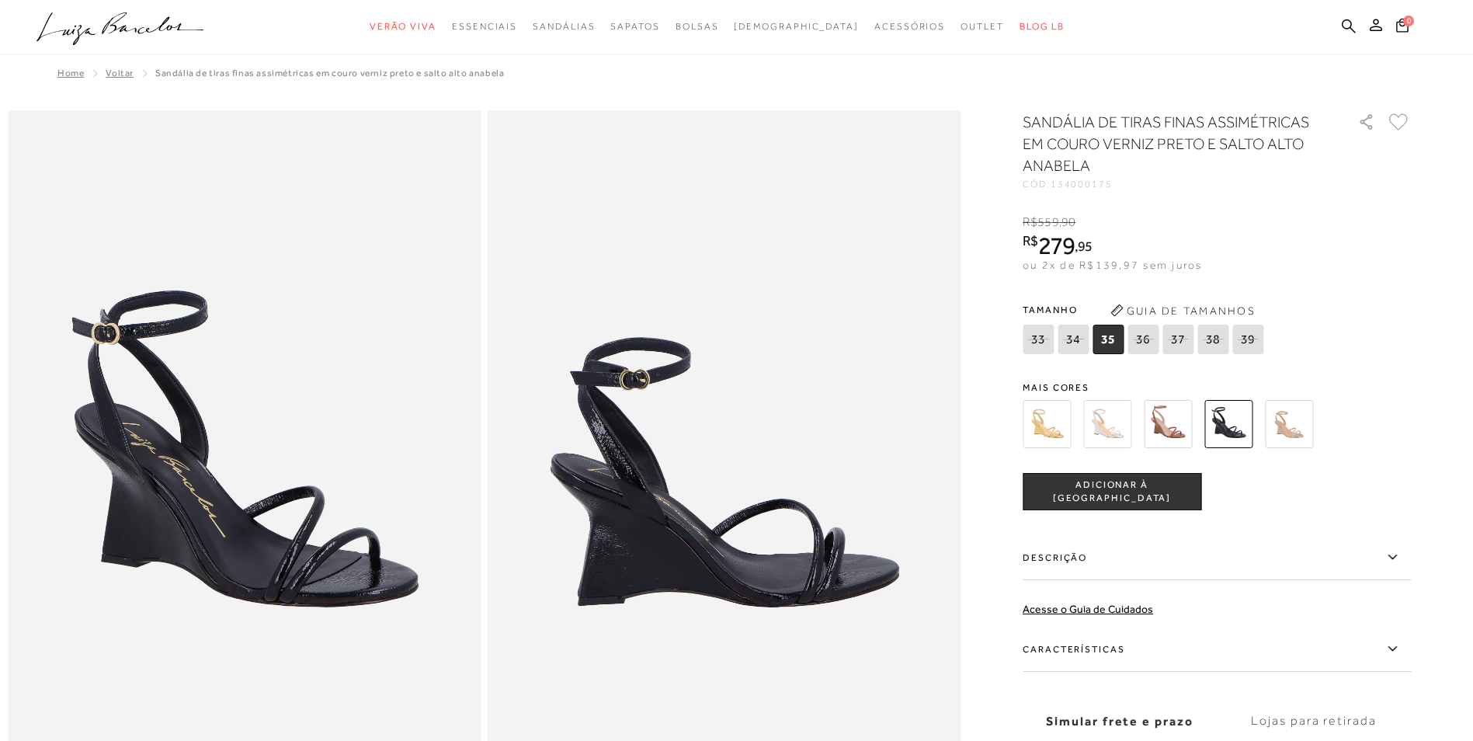
click at [1235, 428] on img at bounding box center [1228, 424] width 48 height 48
click at [1225, 429] on img at bounding box center [1228, 424] width 48 height 48
click at [1307, 428] on img at bounding box center [1289, 424] width 48 height 48
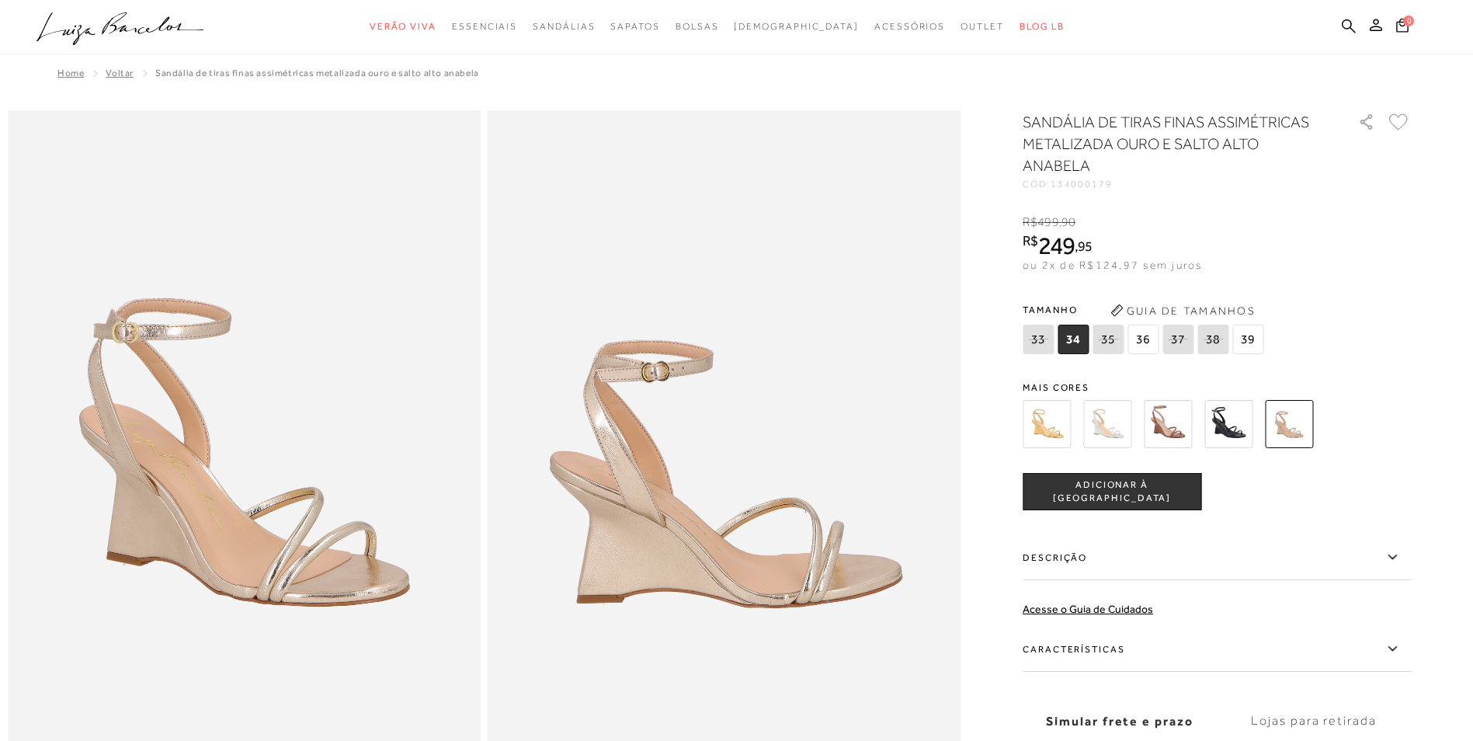
click at [1307, 428] on img at bounding box center [1289, 424] width 48 height 48
click at [1233, 429] on img at bounding box center [1228, 424] width 48 height 48
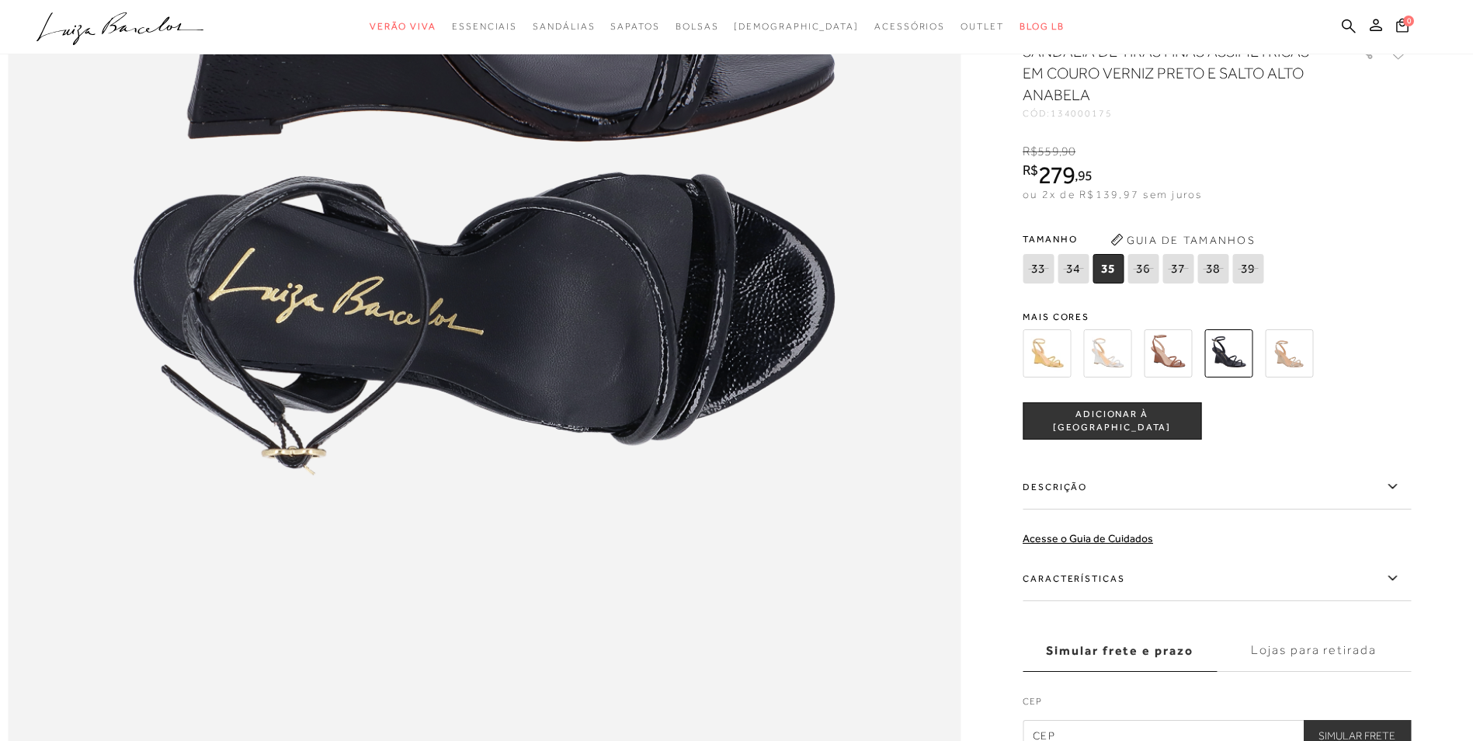
scroll to position [2138, 0]
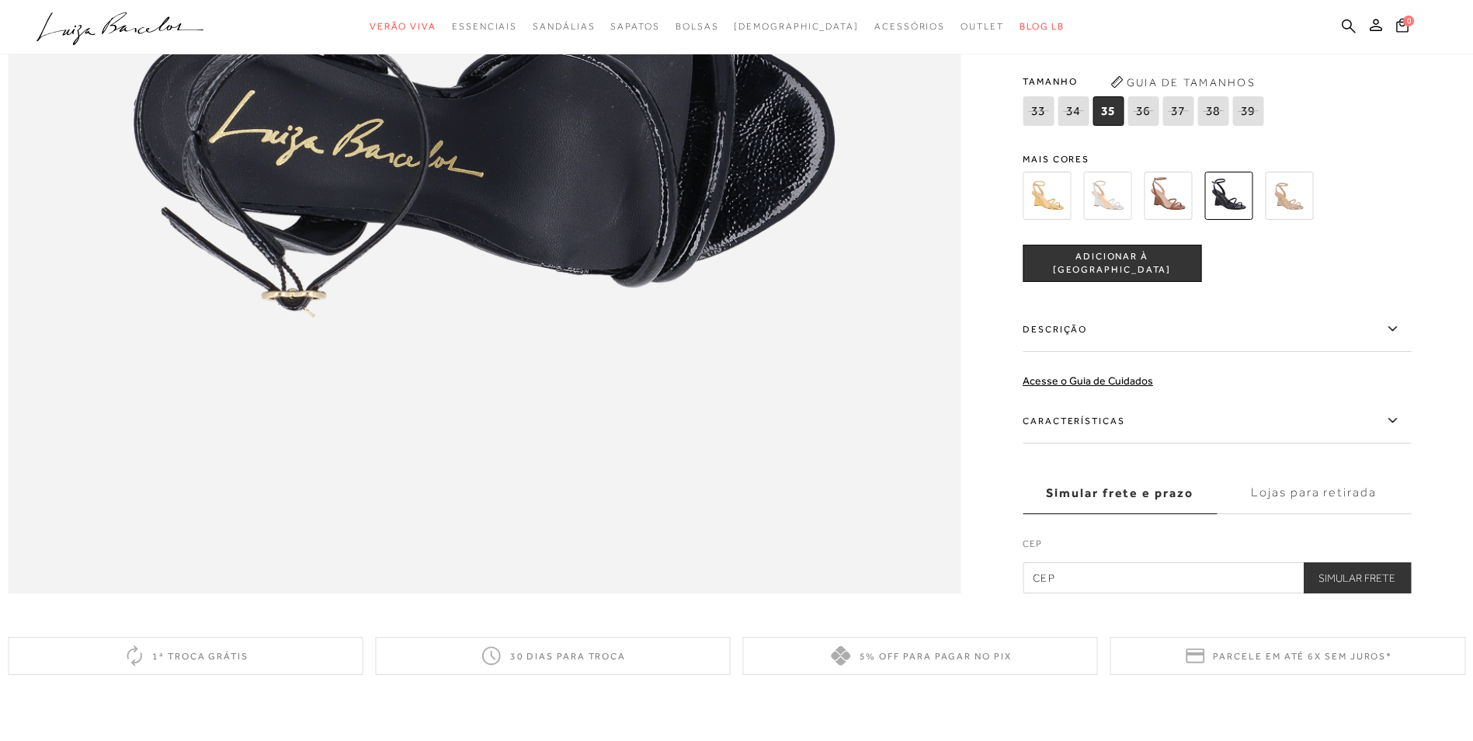
click at [1401, 430] on icon at bounding box center [1392, 420] width 19 height 19
click at [0, 0] on input "Características" at bounding box center [0, 0] width 0 height 0
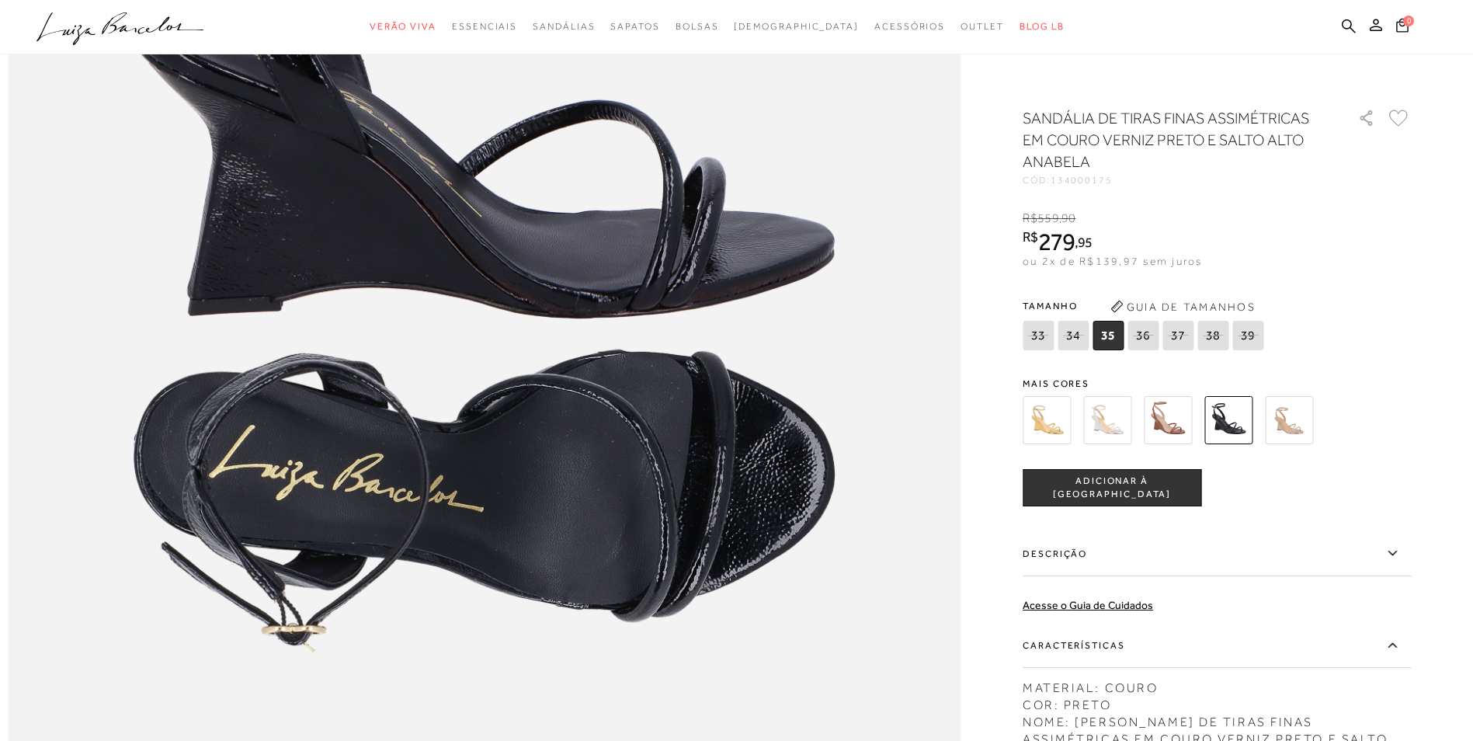
scroll to position [1807, 0]
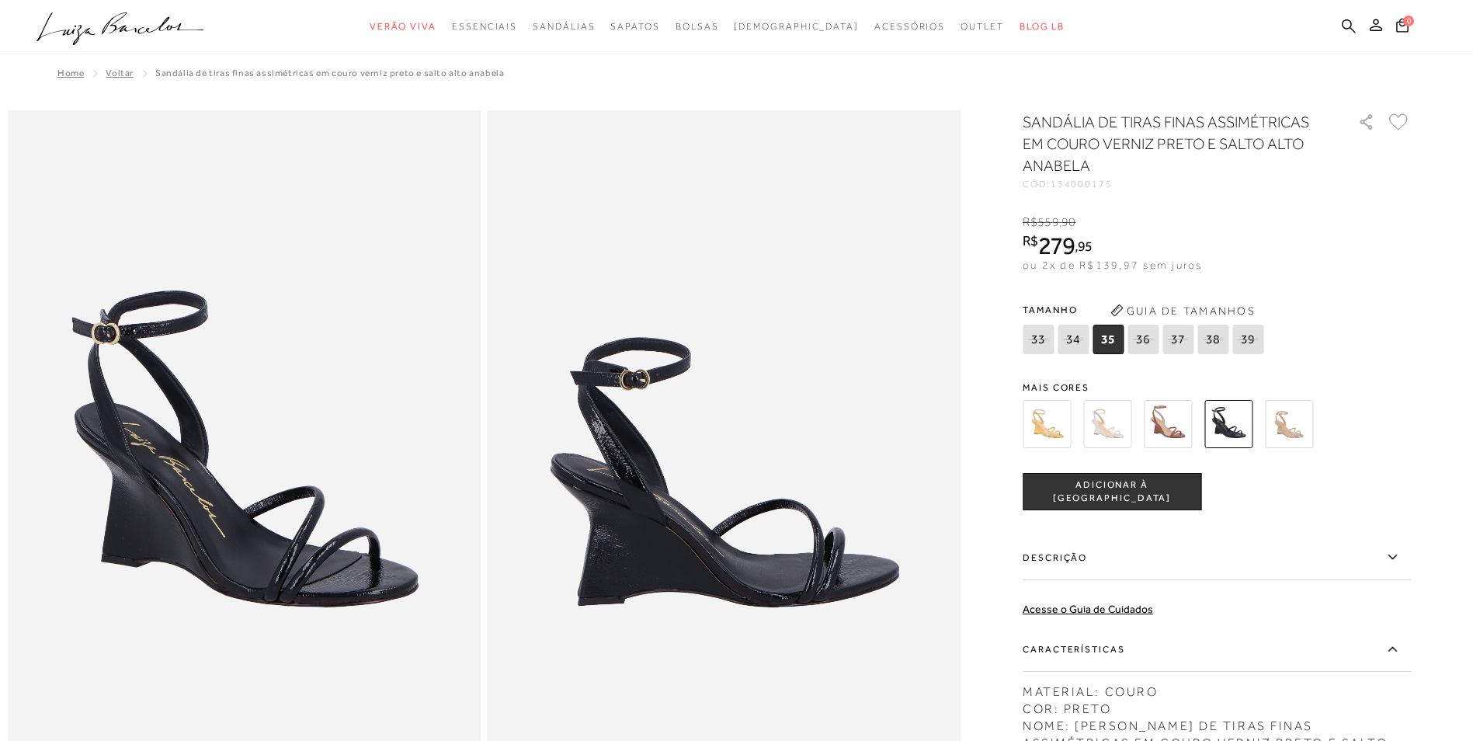
click at [1229, 367] on div "SANDÁLIA DE TIRAS FINAS ASSIMÉTRICAS EM COURO VERNIZ PRETO E SALTO ALTO ANABELA…" at bounding box center [1216, 521] width 388 height 821
click at [1239, 417] on img at bounding box center [1228, 424] width 48 height 48
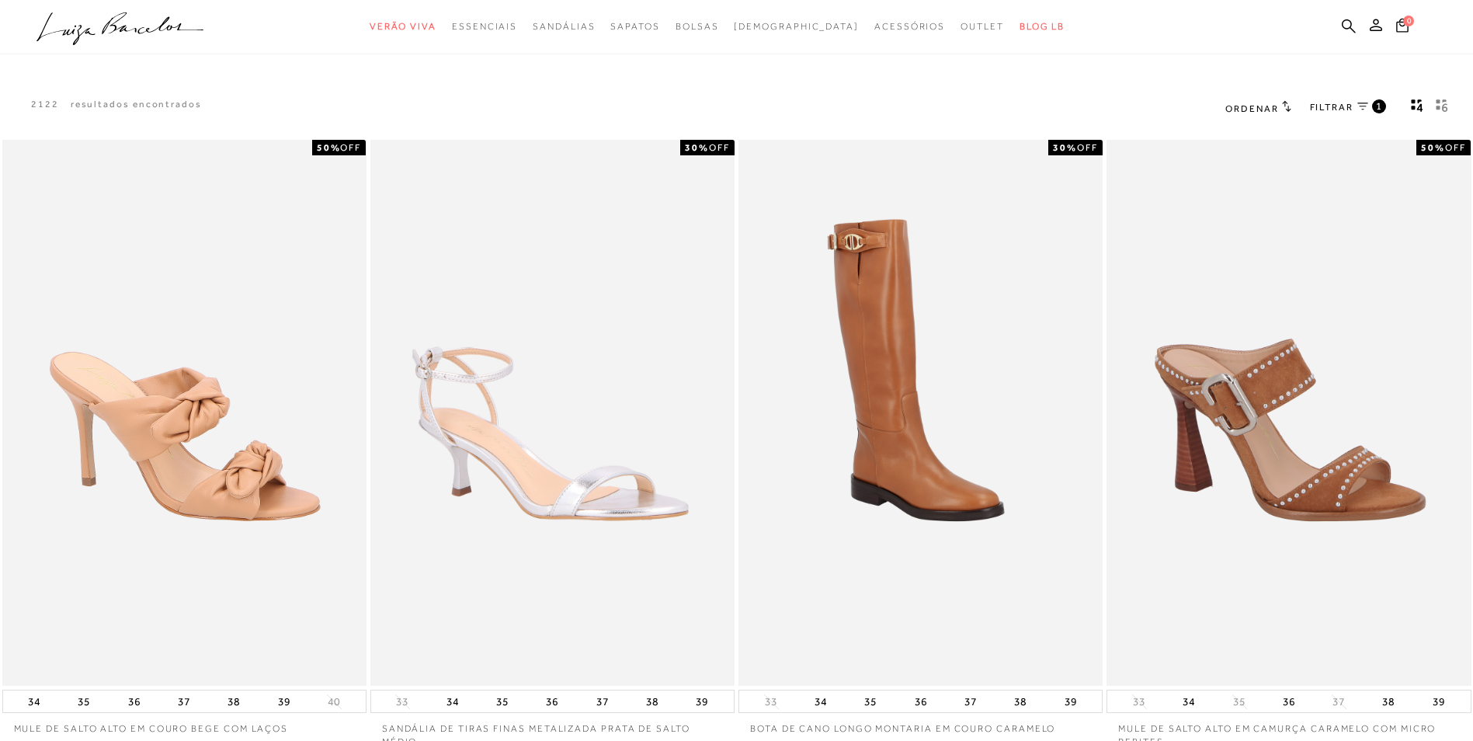
click at [1343, 107] on span "FILTRAR" at bounding box center [1331, 107] width 43 height 13
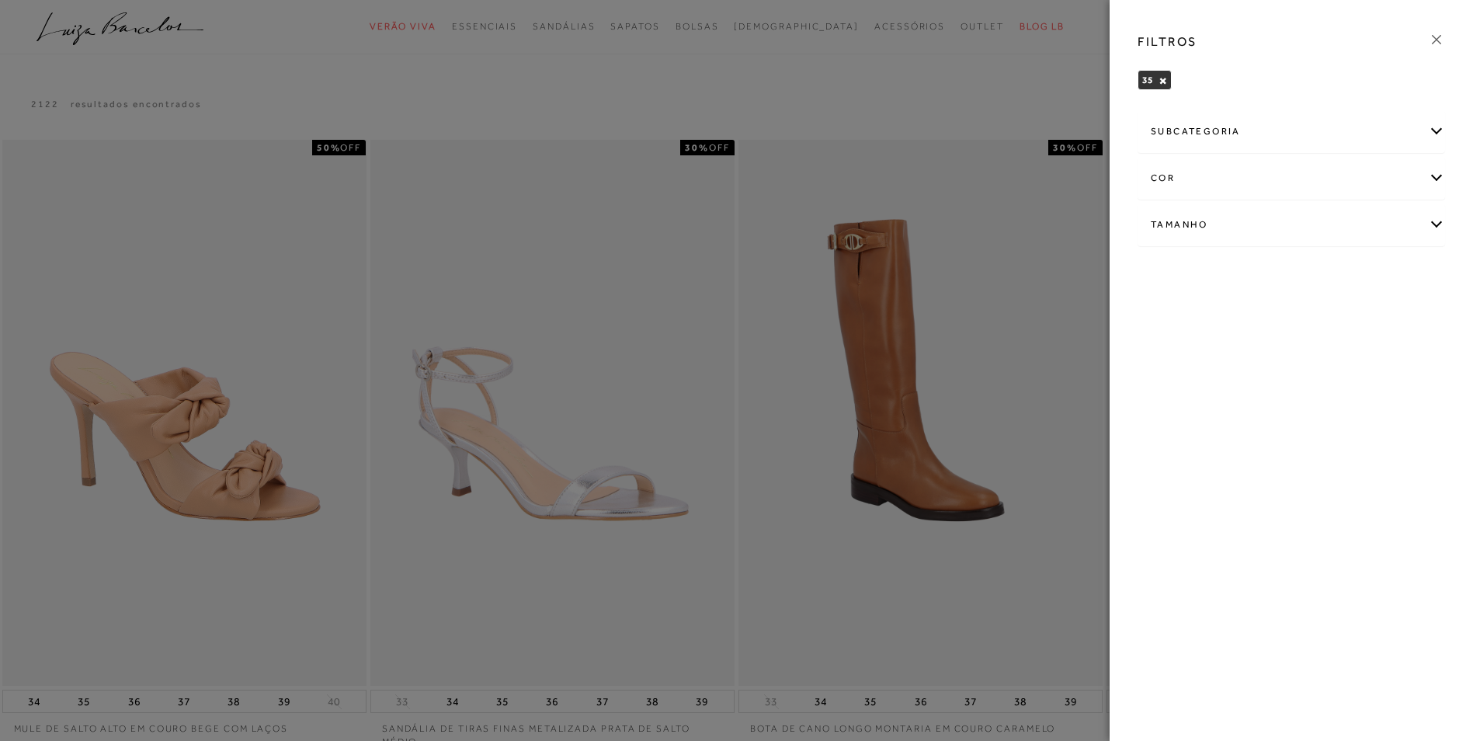
click at [1434, 180] on div "cor" at bounding box center [1291, 178] width 306 height 41
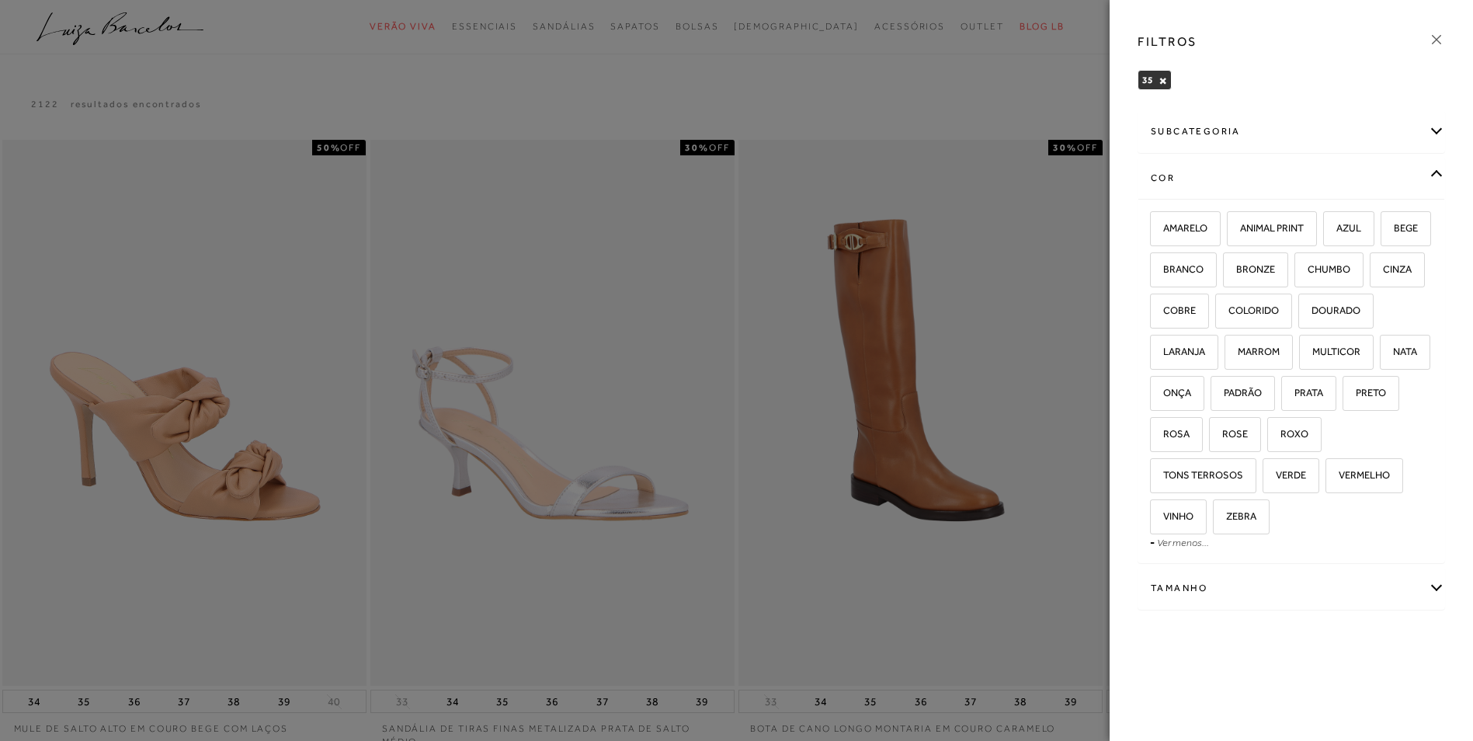
click at [980, 91] on div at bounding box center [736, 370] width 1473 height 741
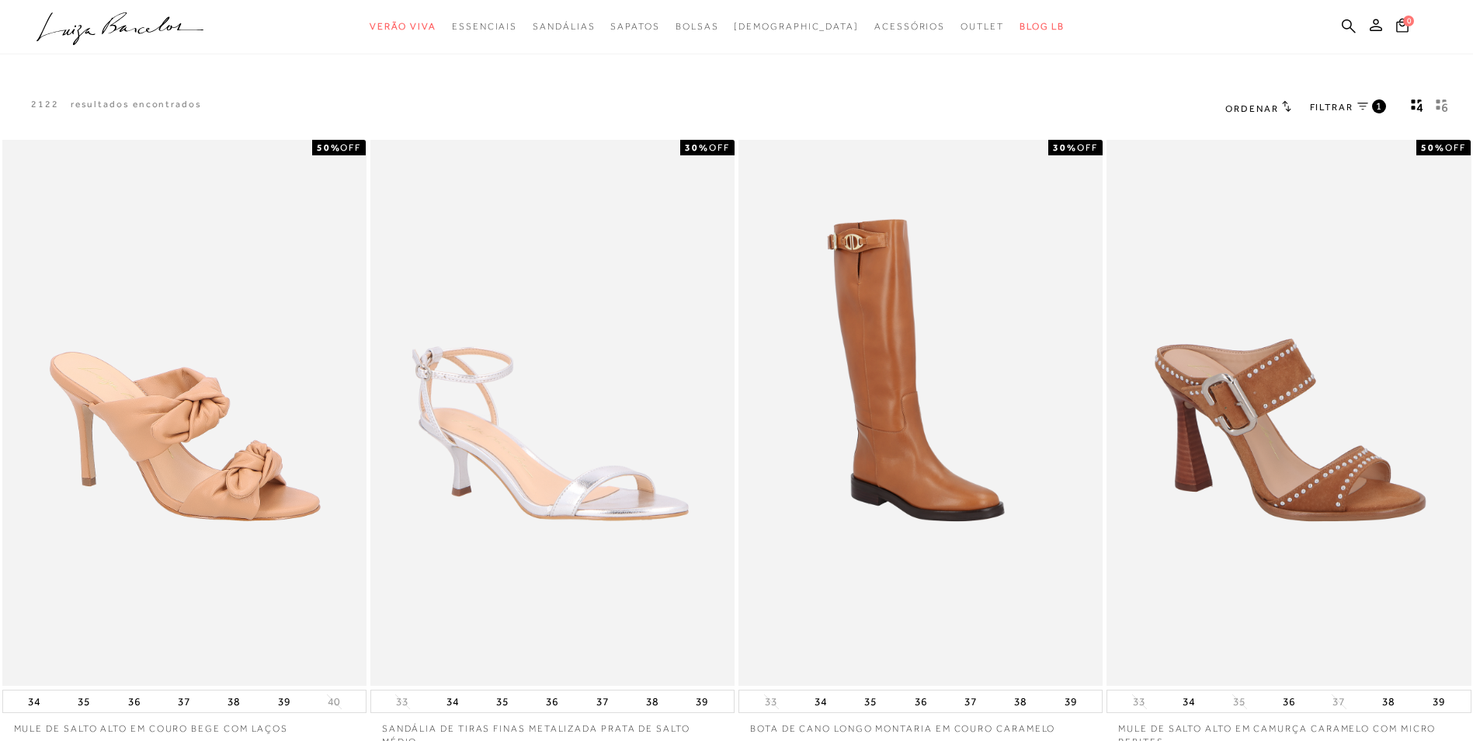
click at [1354, 108] on link "FILTRAR 1" at bounding box center [1348, 107] width 76 height 17
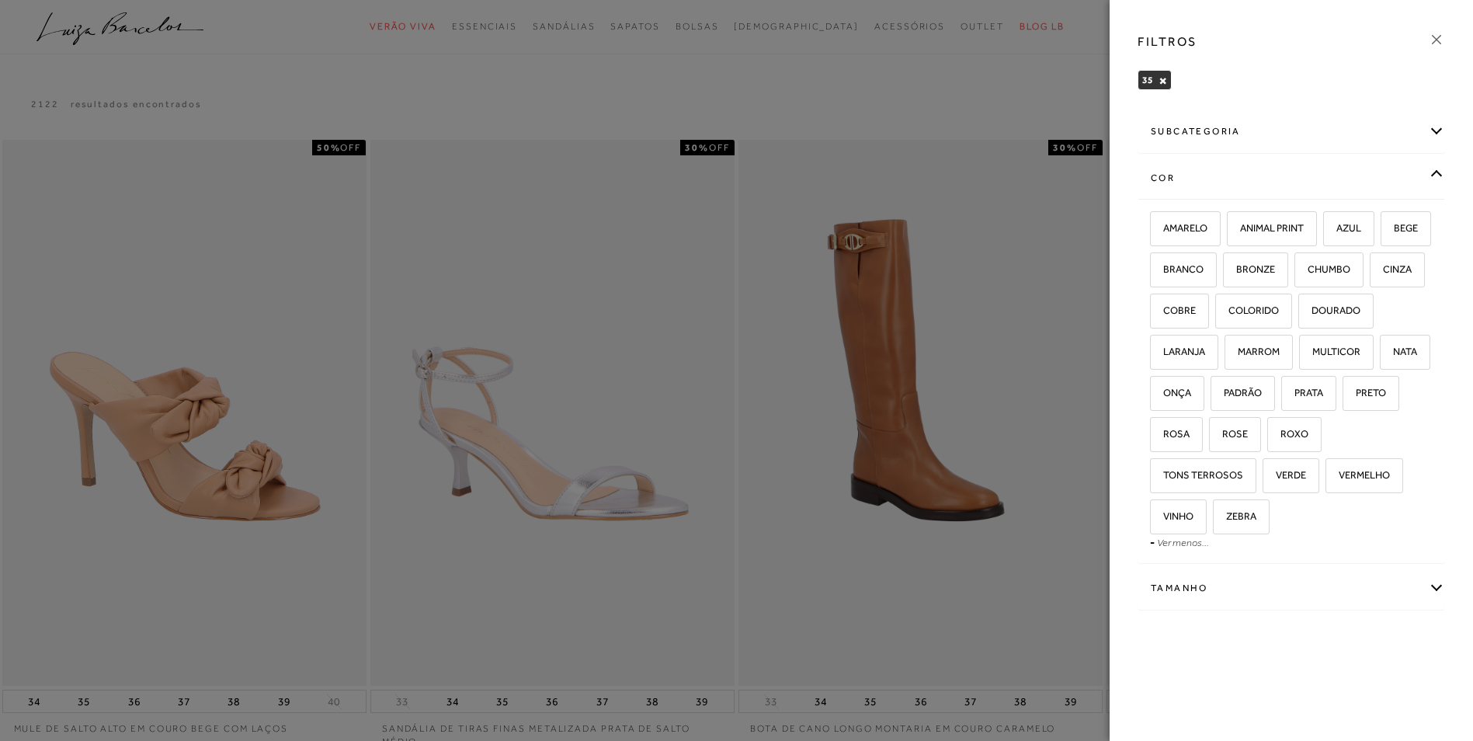
click at [1243, 137] on div "subcategoria" at bounding box center [1291, 131] width 306 height 41
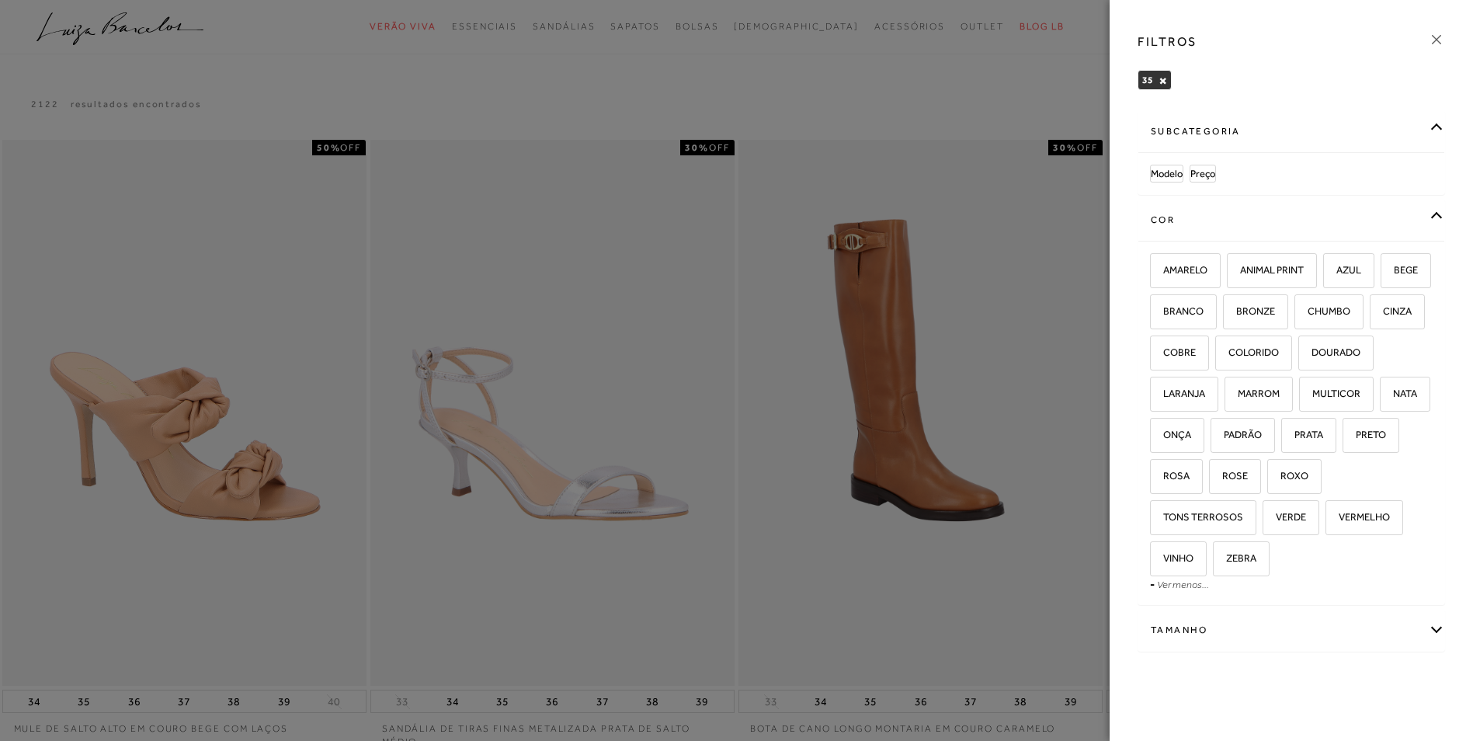
click at [988, 98] on div at bounding box center [736, 370] width 1473 height 741
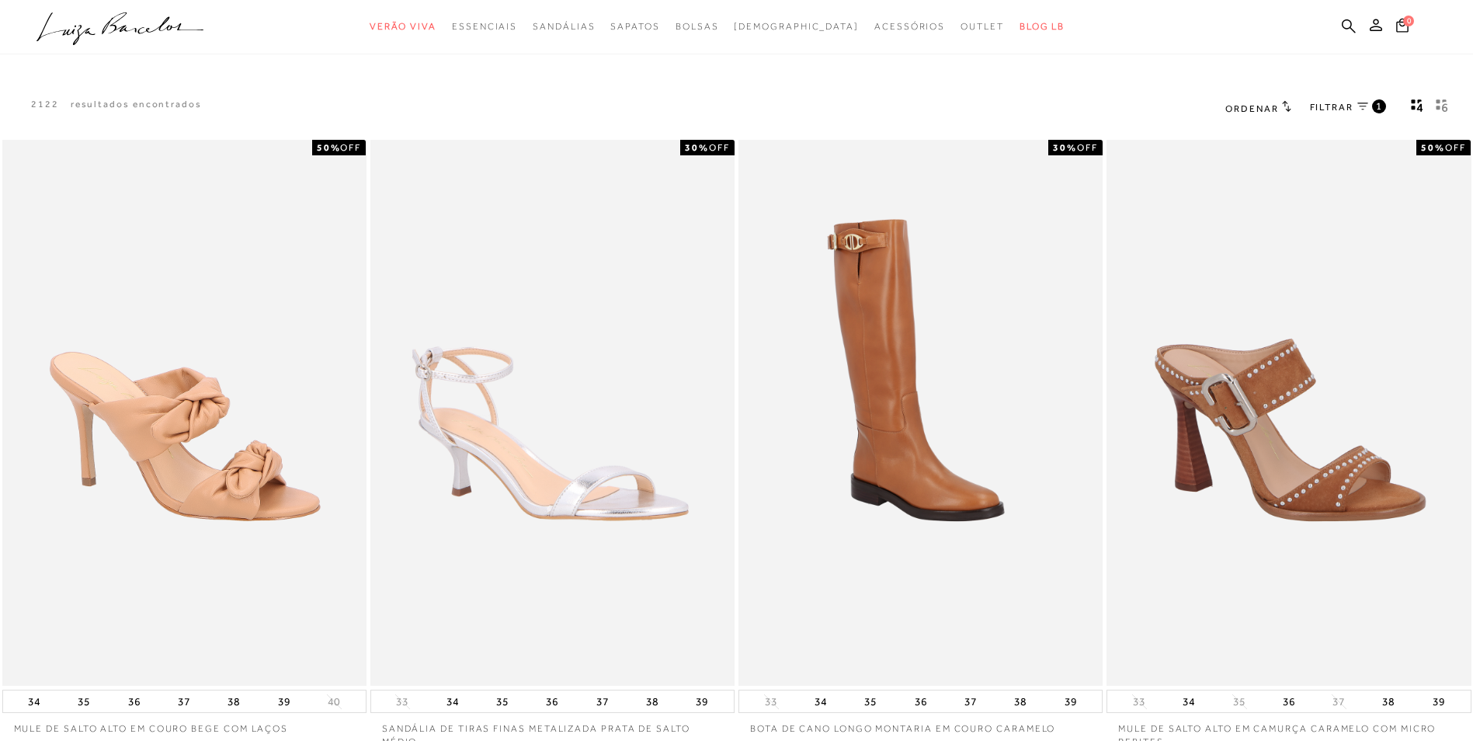
click at [1308, 101] on div "Ordenar Ordenar por Padrão 1" at bounding box center [1339, 108] width 266 height 20
click at [1330, 106] on span "FILTRAR" at bounding box center [1331, 107] width 43 height 13
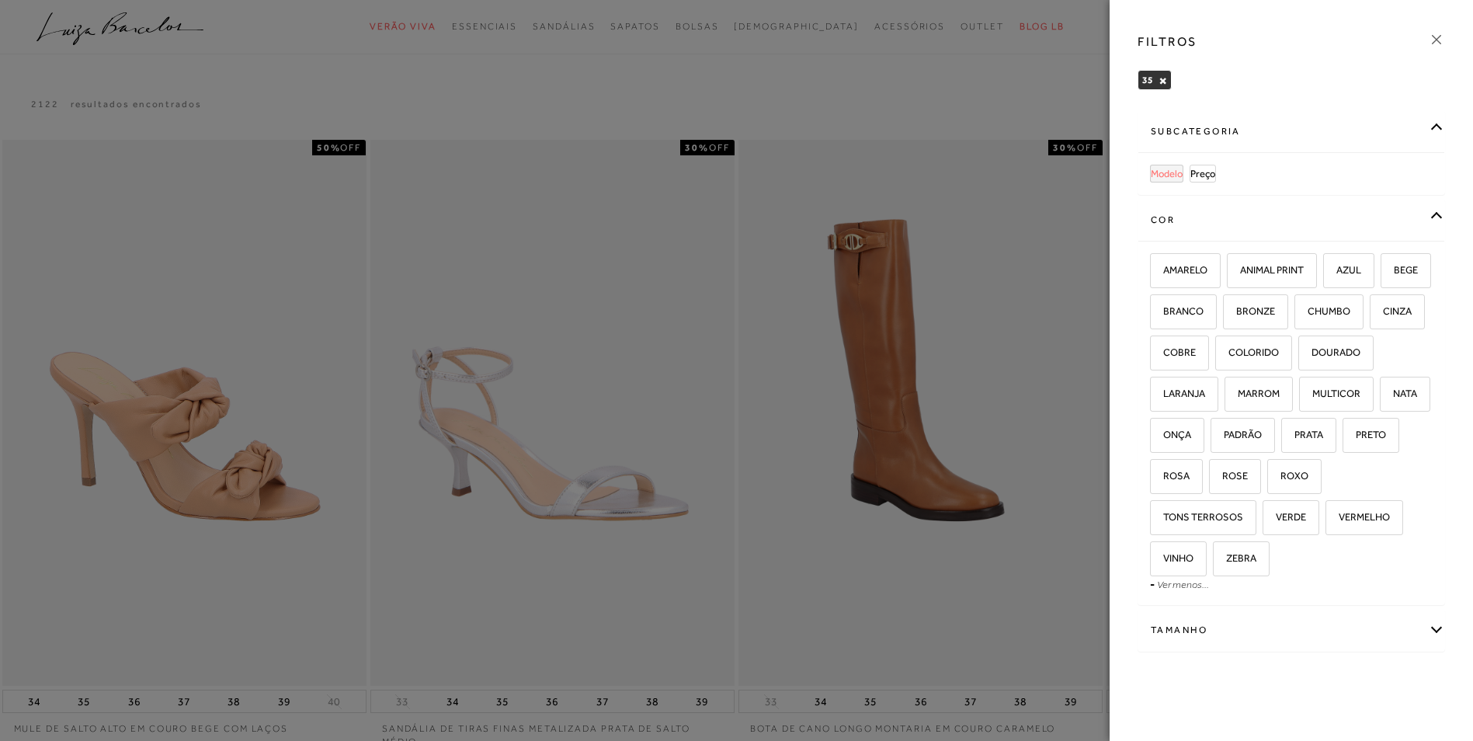
click at [1164, 176] on span "Modelo" at bounding box center [1166, 174] width 32 height 12
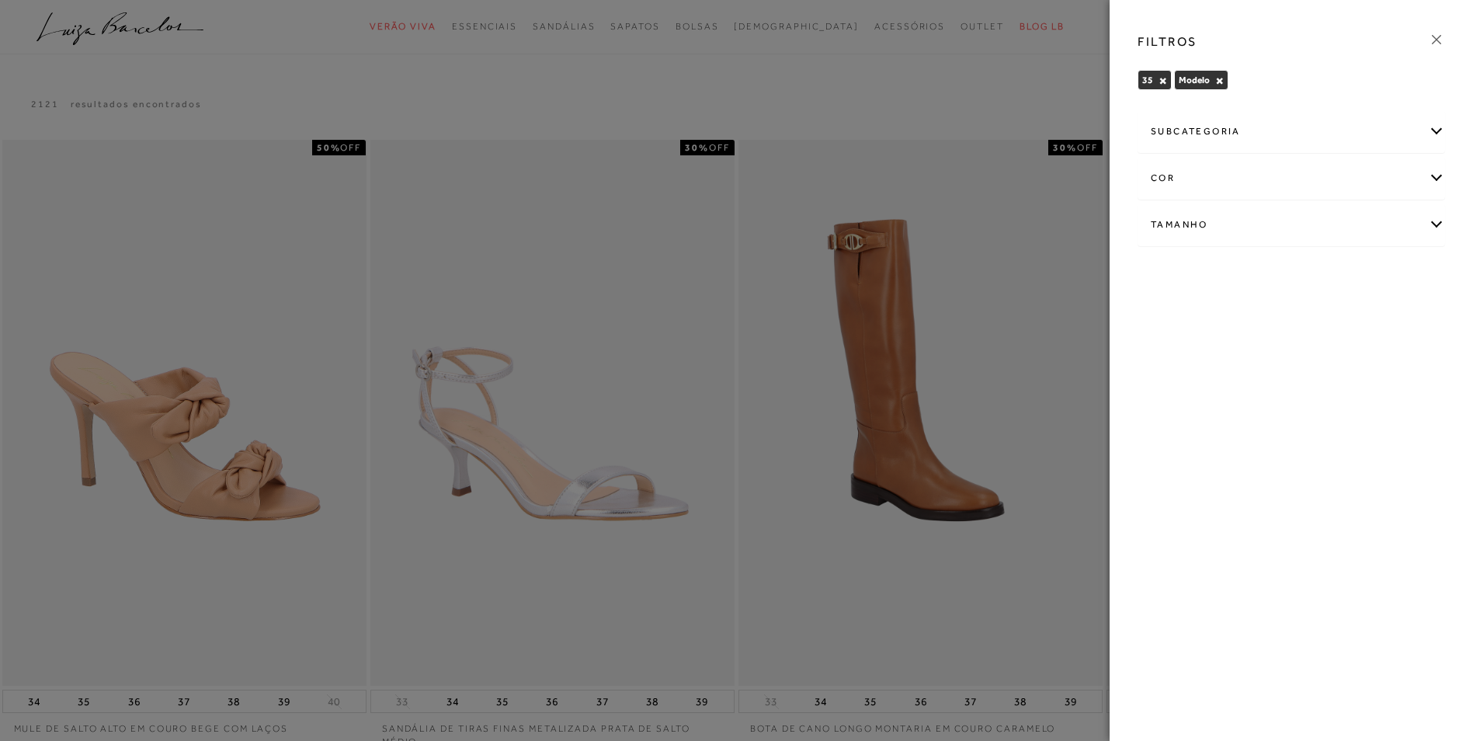
click at [1435, 127] on div "subcategoria" at bounding box center [1291, 131] width 306 height 41
click at [1329, 179] on link "Sandálias" at bounding box center [1349, 173] width 40 height 16
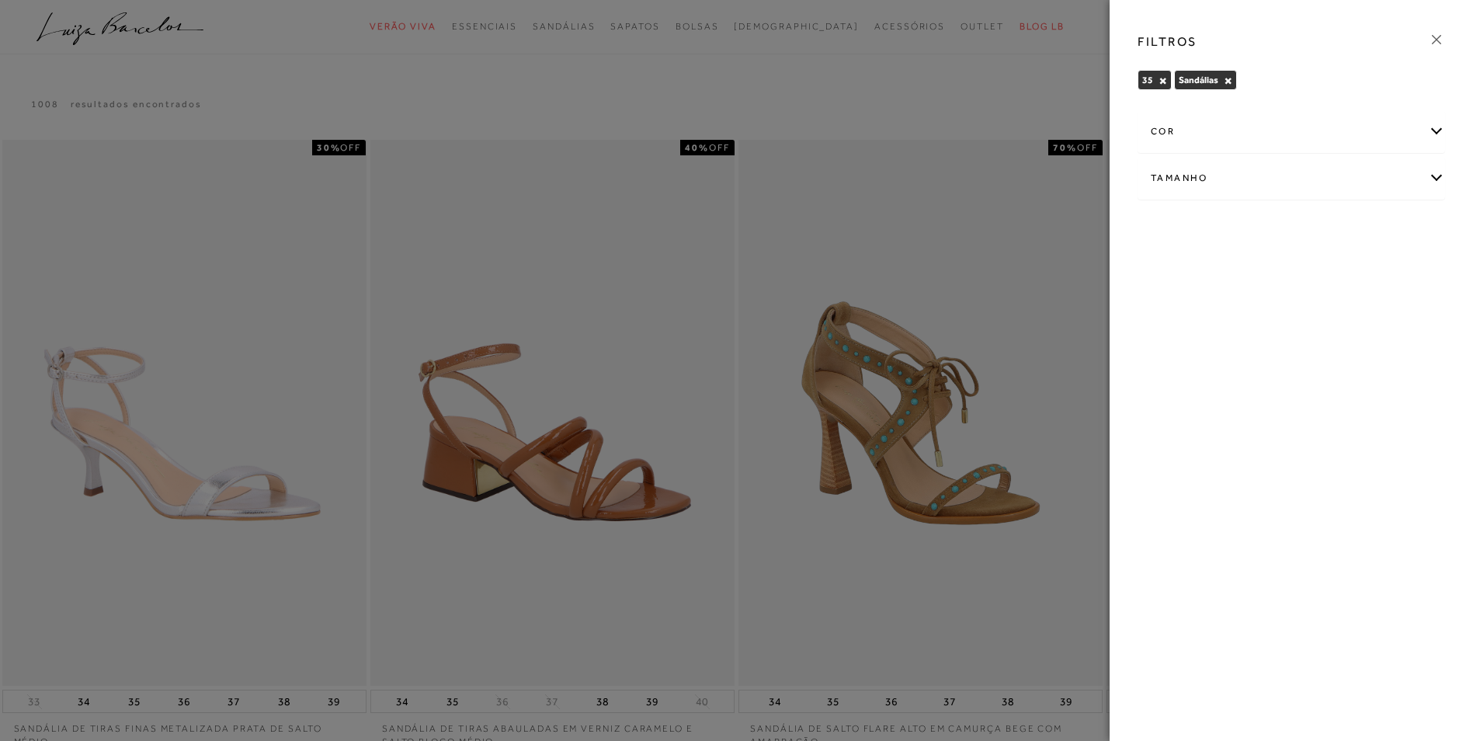
click at [1432, 39] on icon at bounding box center [1436, 39] width 17 height 17
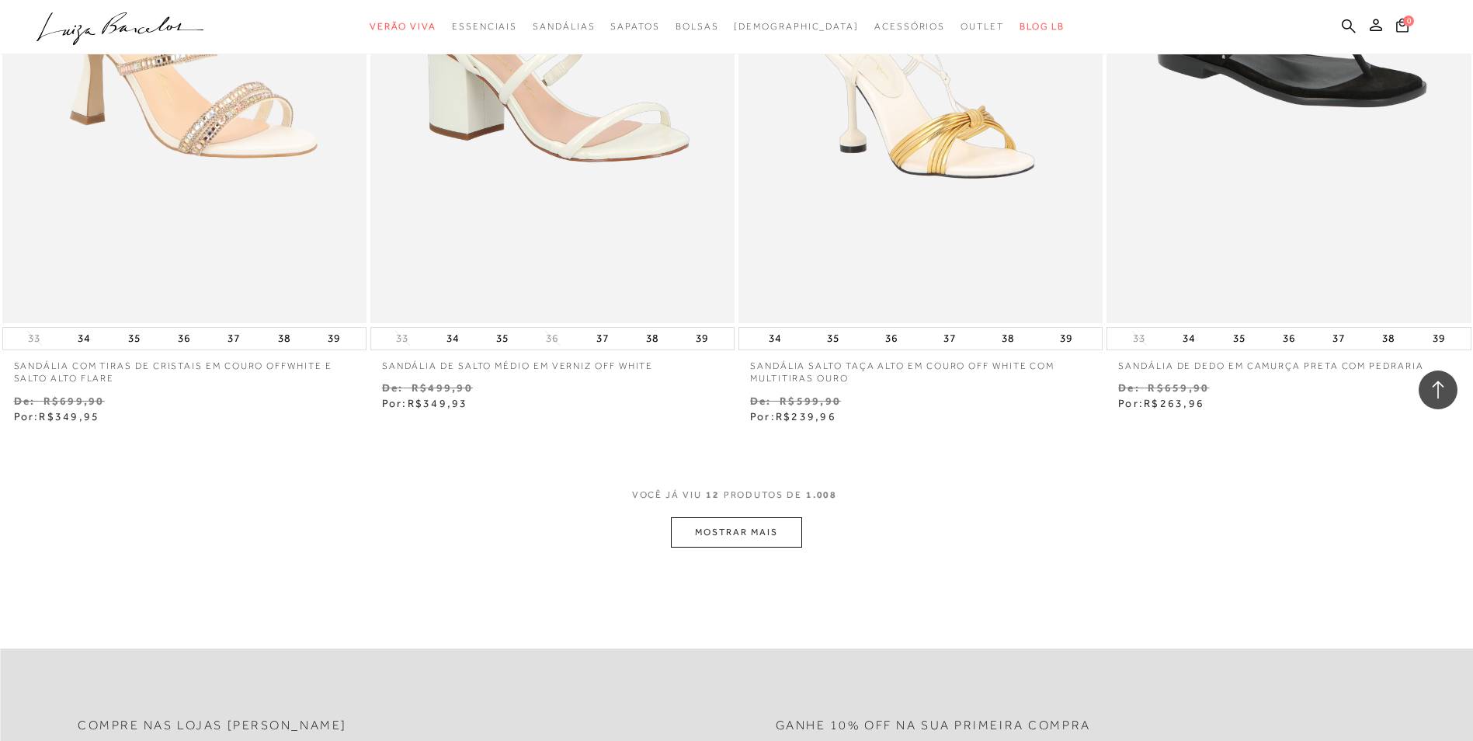
scroll to position [1697, 0]
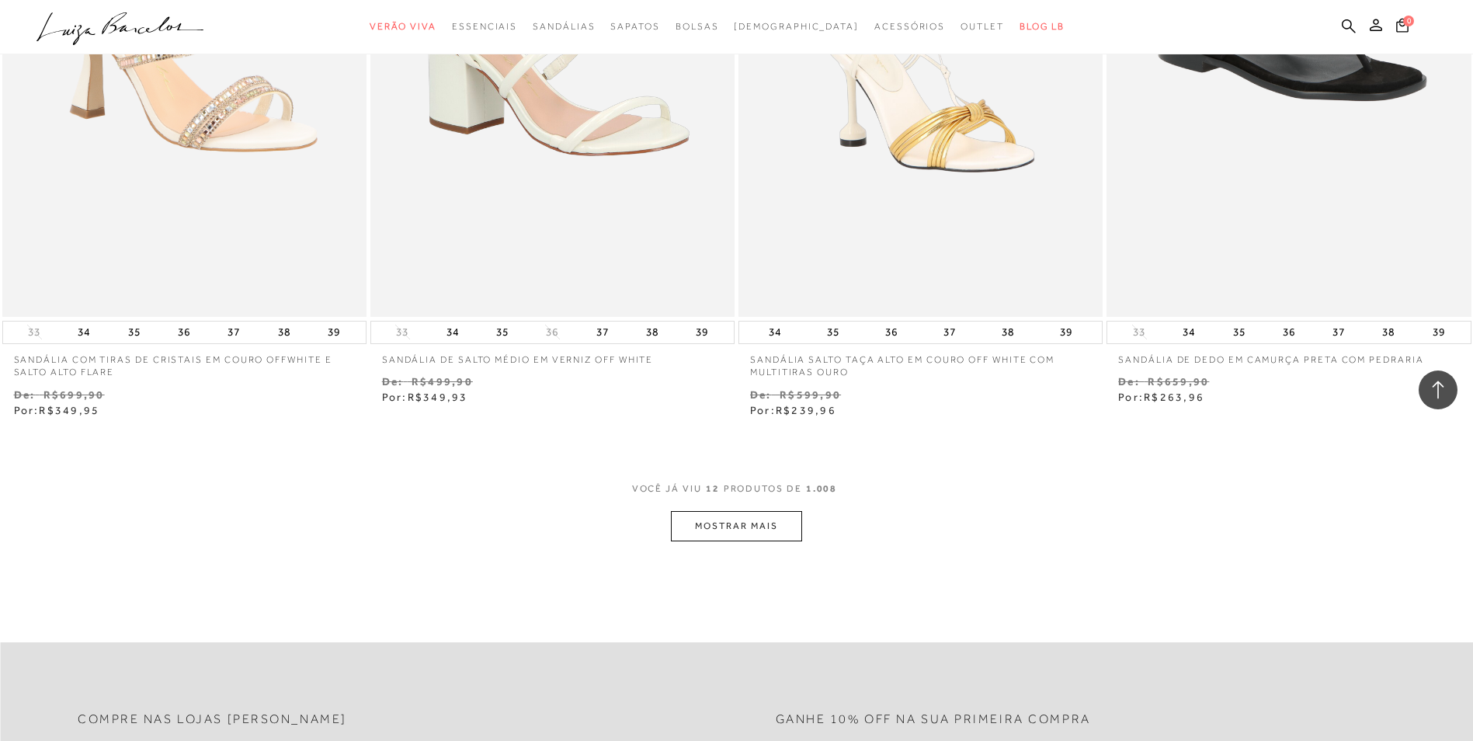
click at [781, 527] on button "MOSTRAR MAIS" at bounding box center [736, 526] width 130 height 30
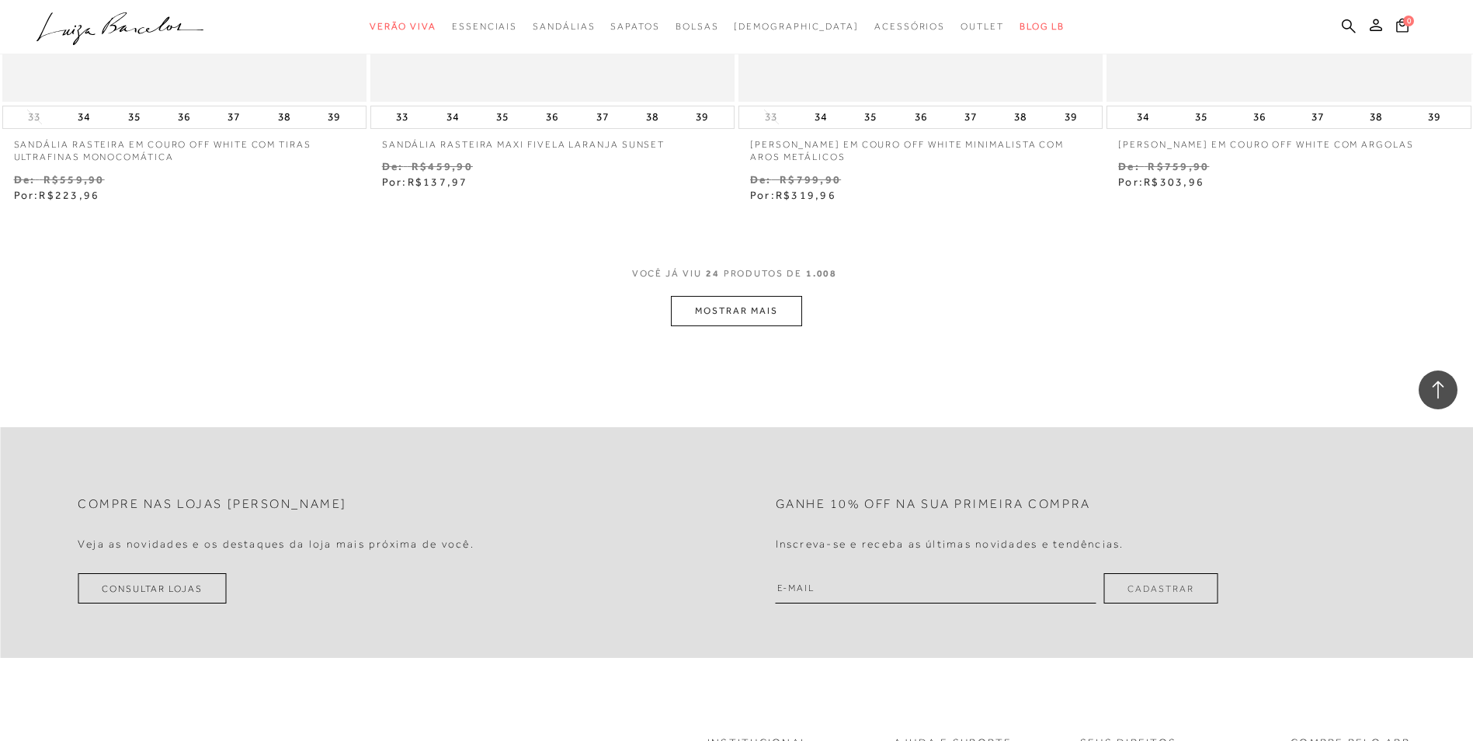
scroll to position [3908, 0]
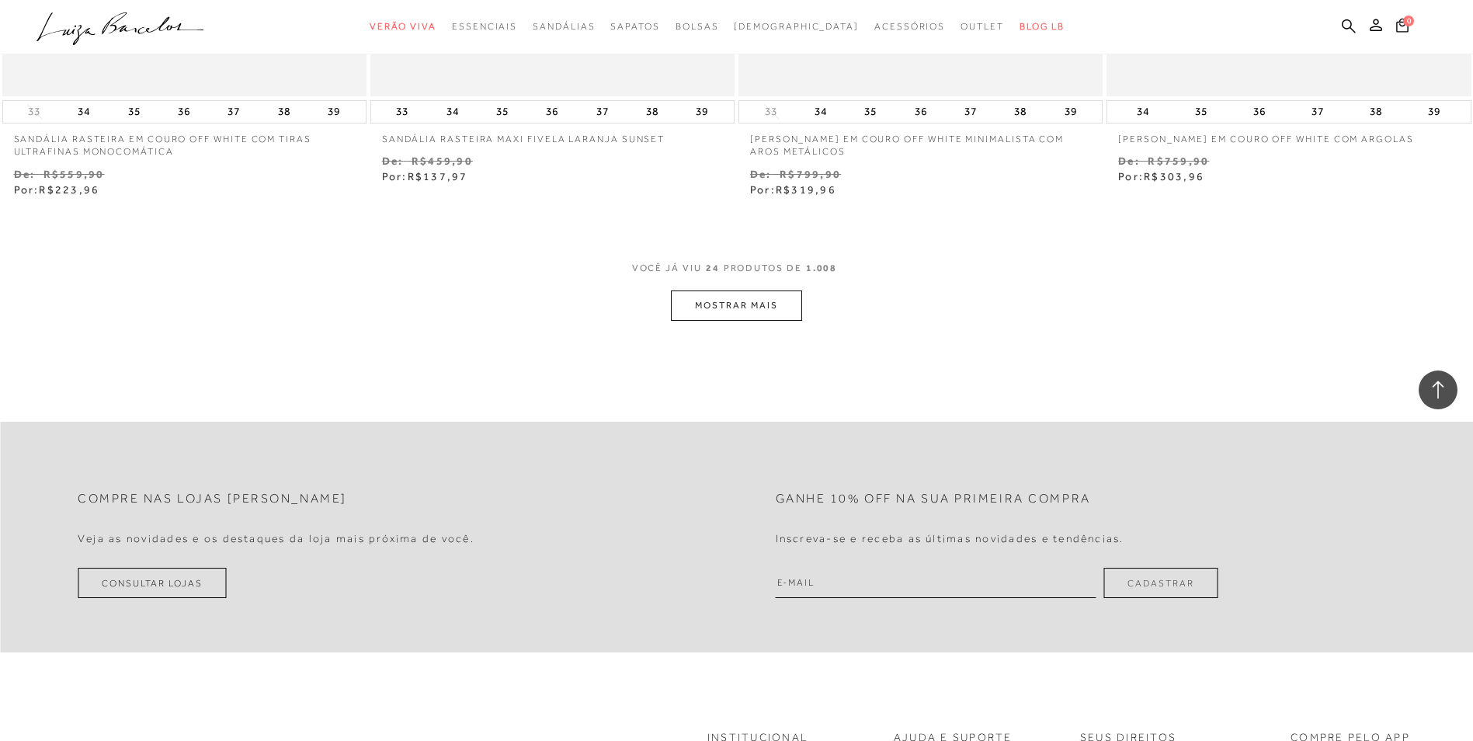
click at [760, 307] on button "MOSTRAR MAIS" at bounding box center [736, 305] width 130 height 30
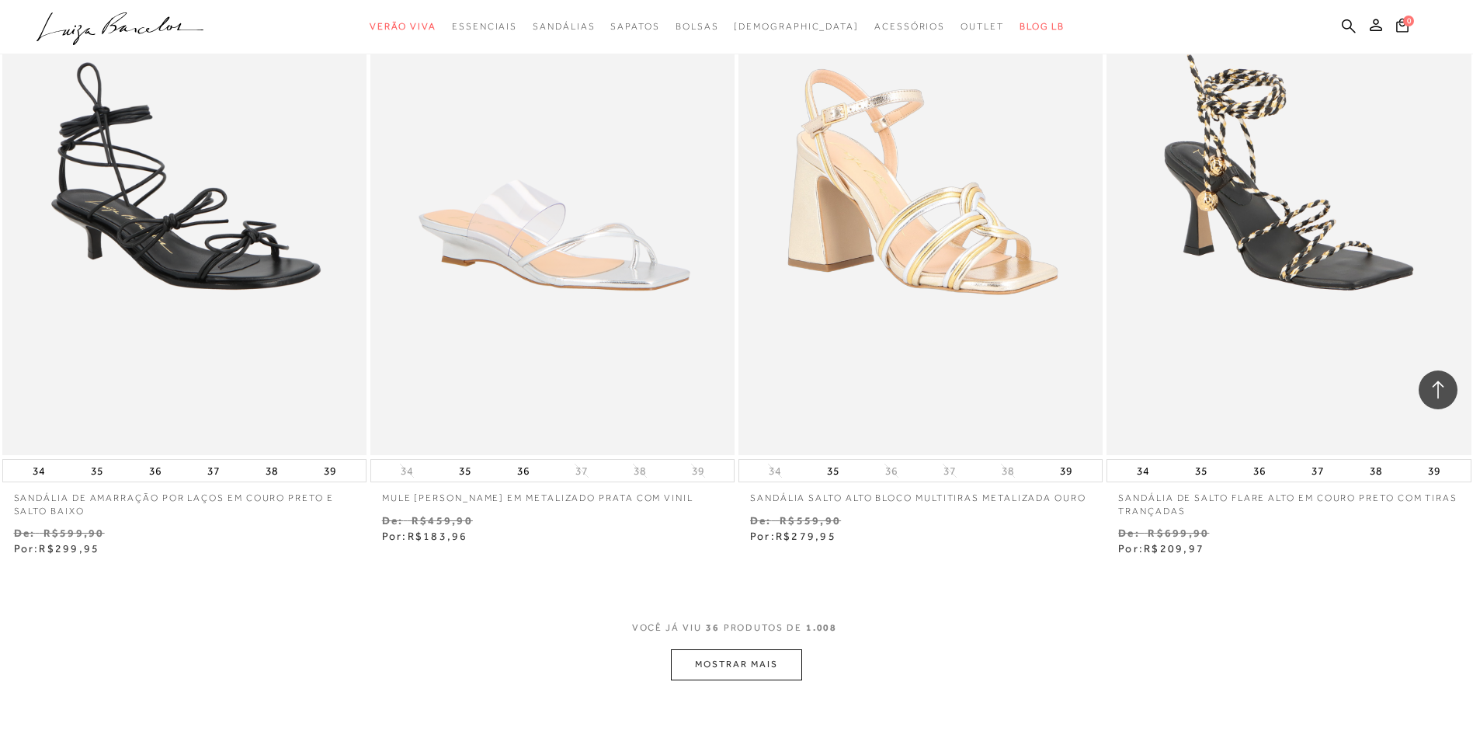
scroll to position [5563, 0]
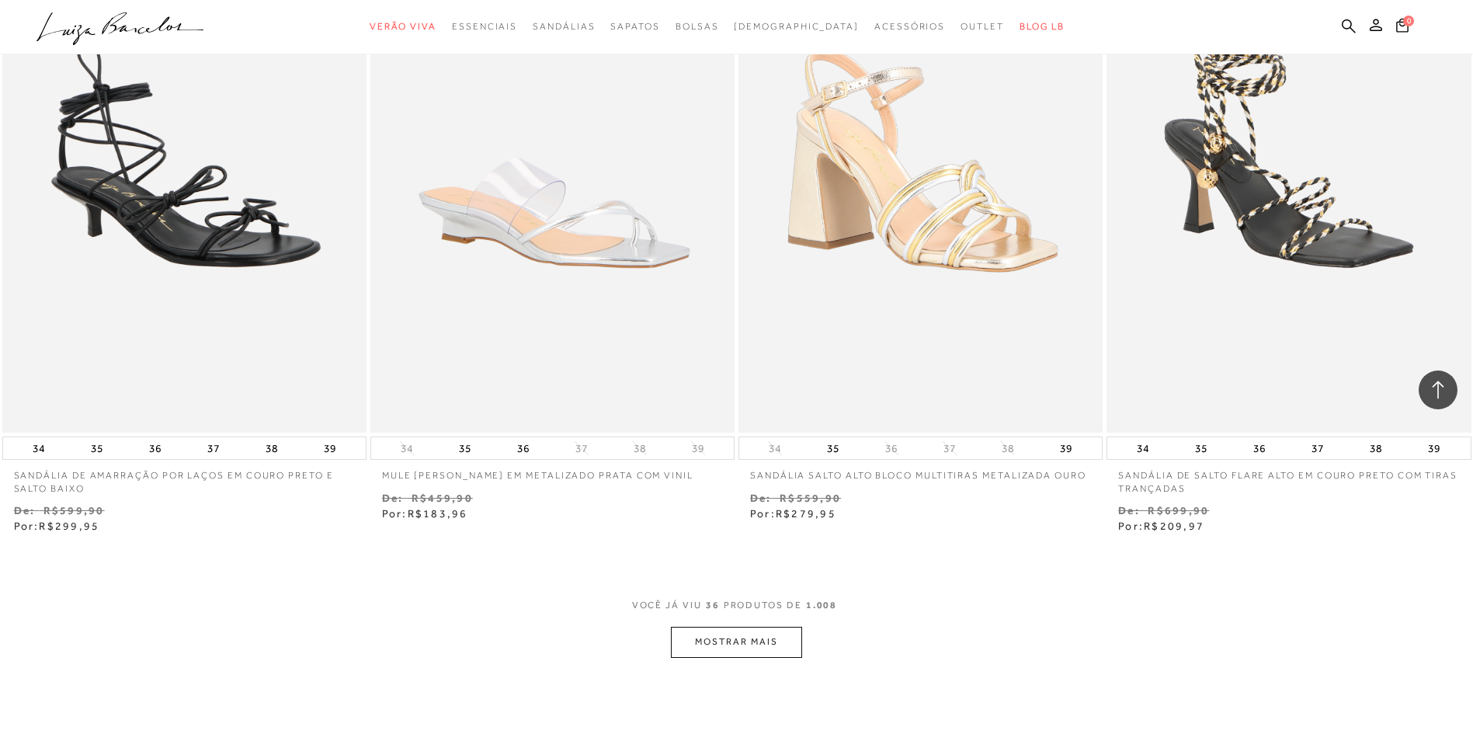
click at [773, 631] on button "MOSTRAR MAIS" at bounding box center [736, 641] width 130 height 30
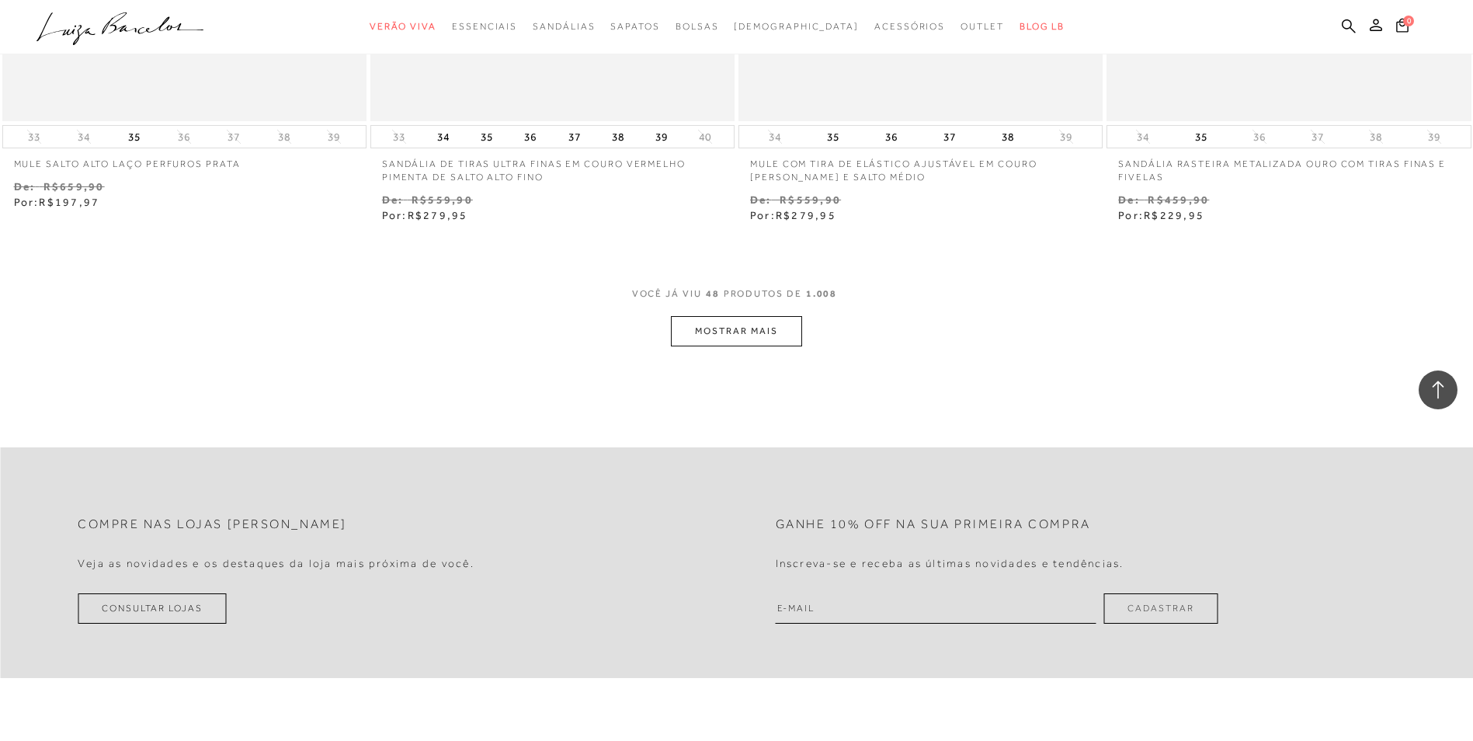
scroll to position [7964, 0]
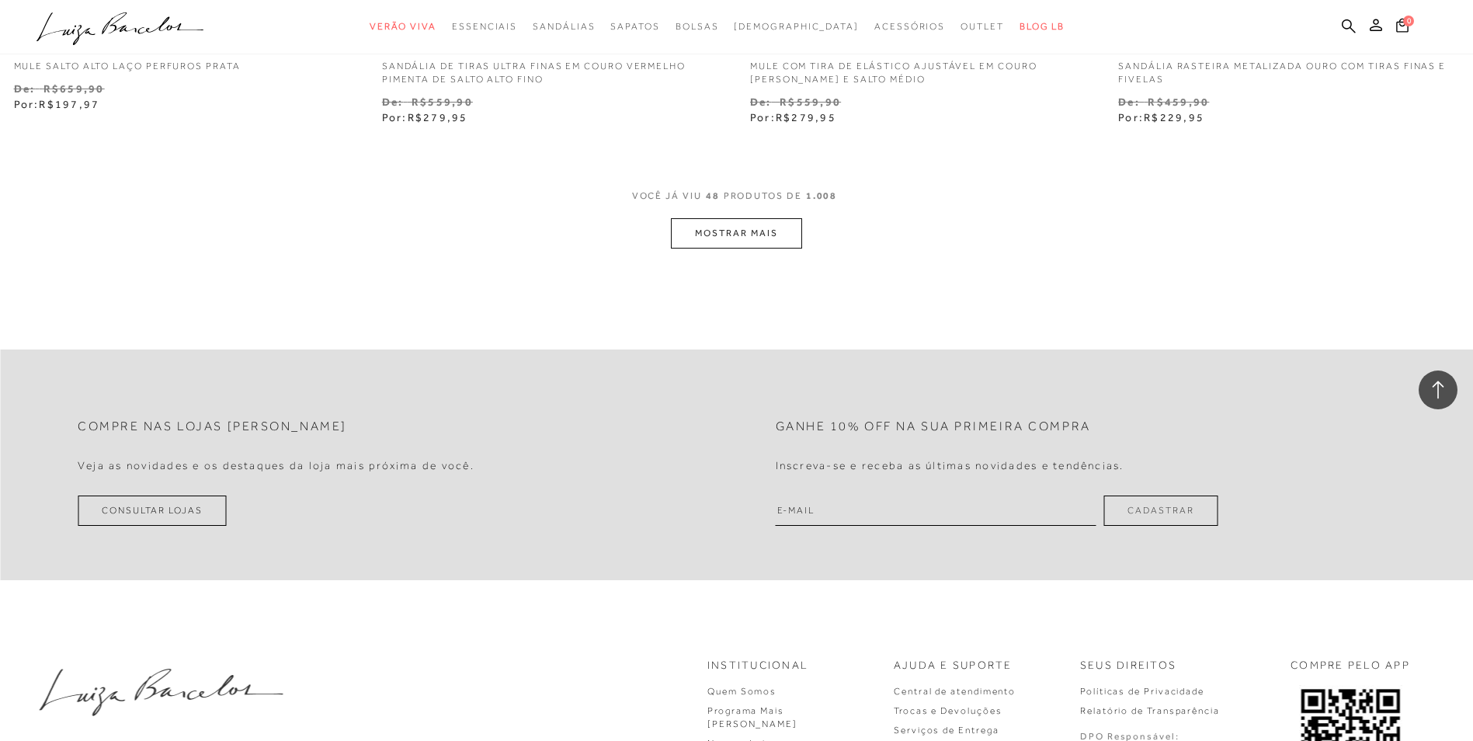
click at [759, 232] on button "MOSTRAR MAIS" at bounding box center [736, 233] width 130 height 30
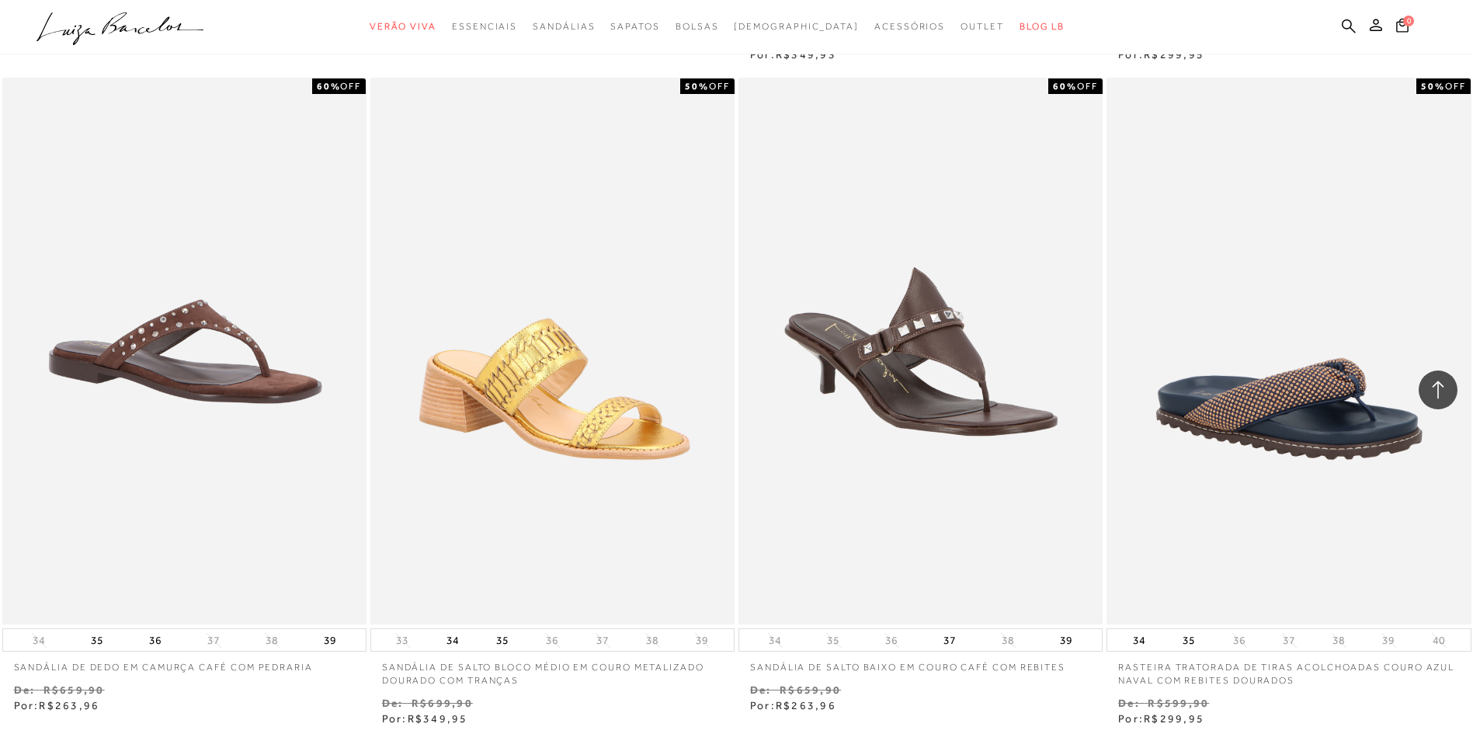
scroll to position [9594, 0]
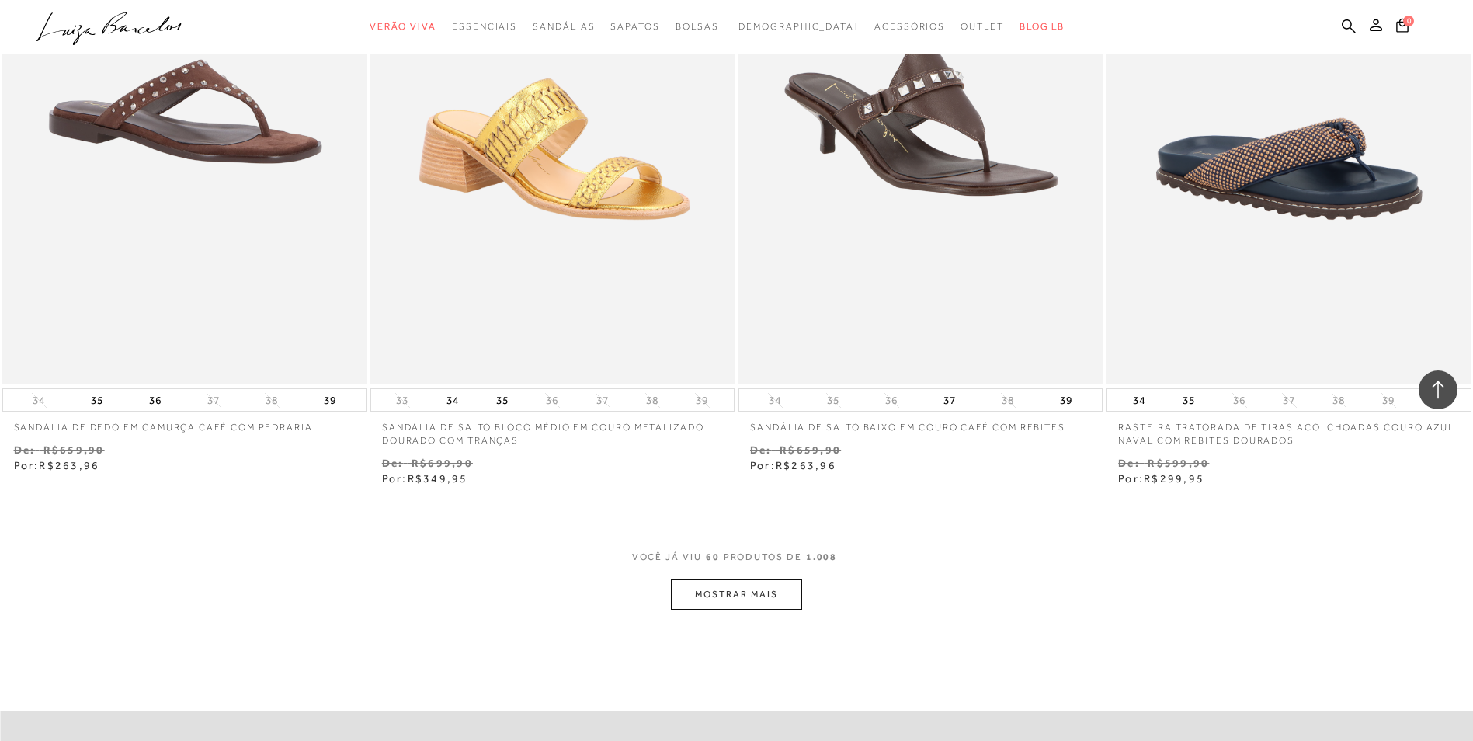
click at [782, 585] on button "MOSTRAR MAIS" at bounding box center [736, 594] width 130 height 30
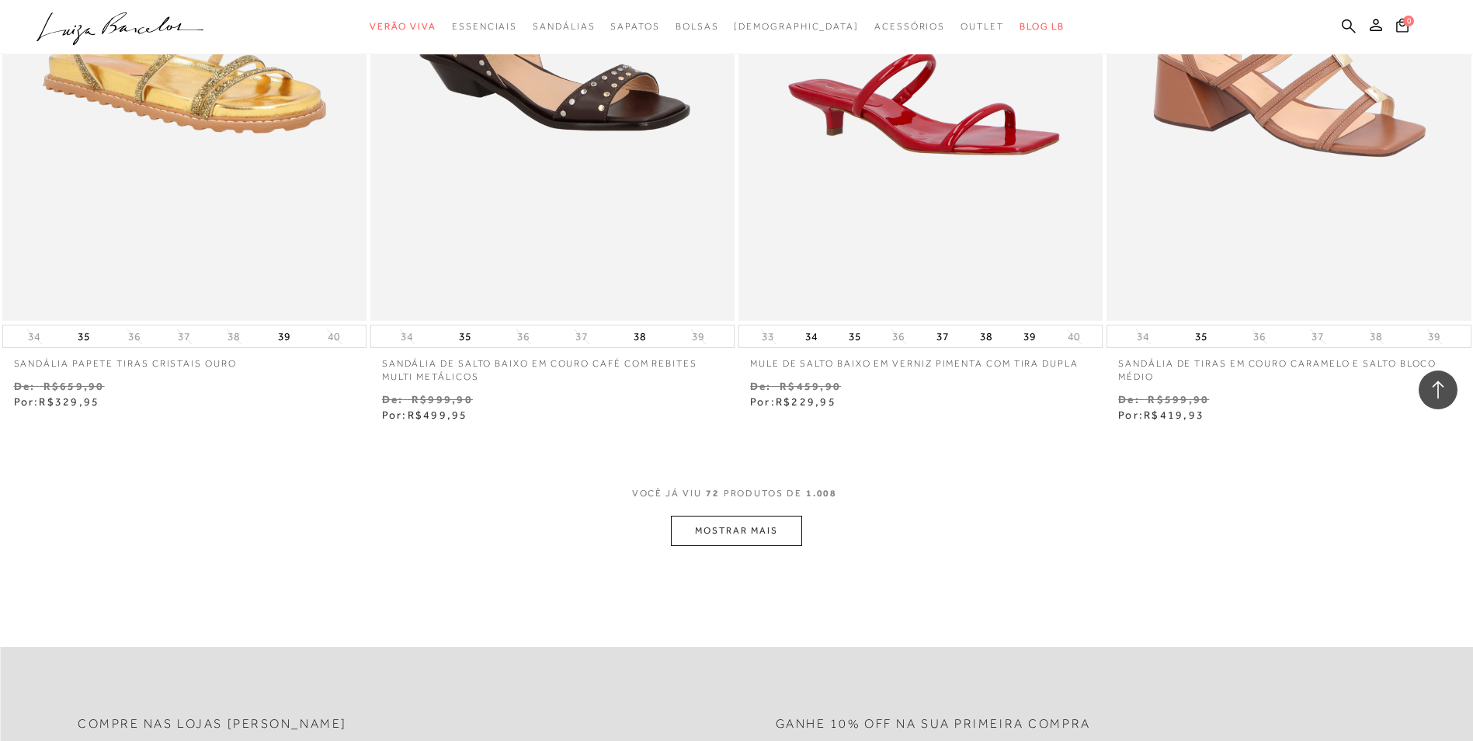
scroll to position [11691, 0]
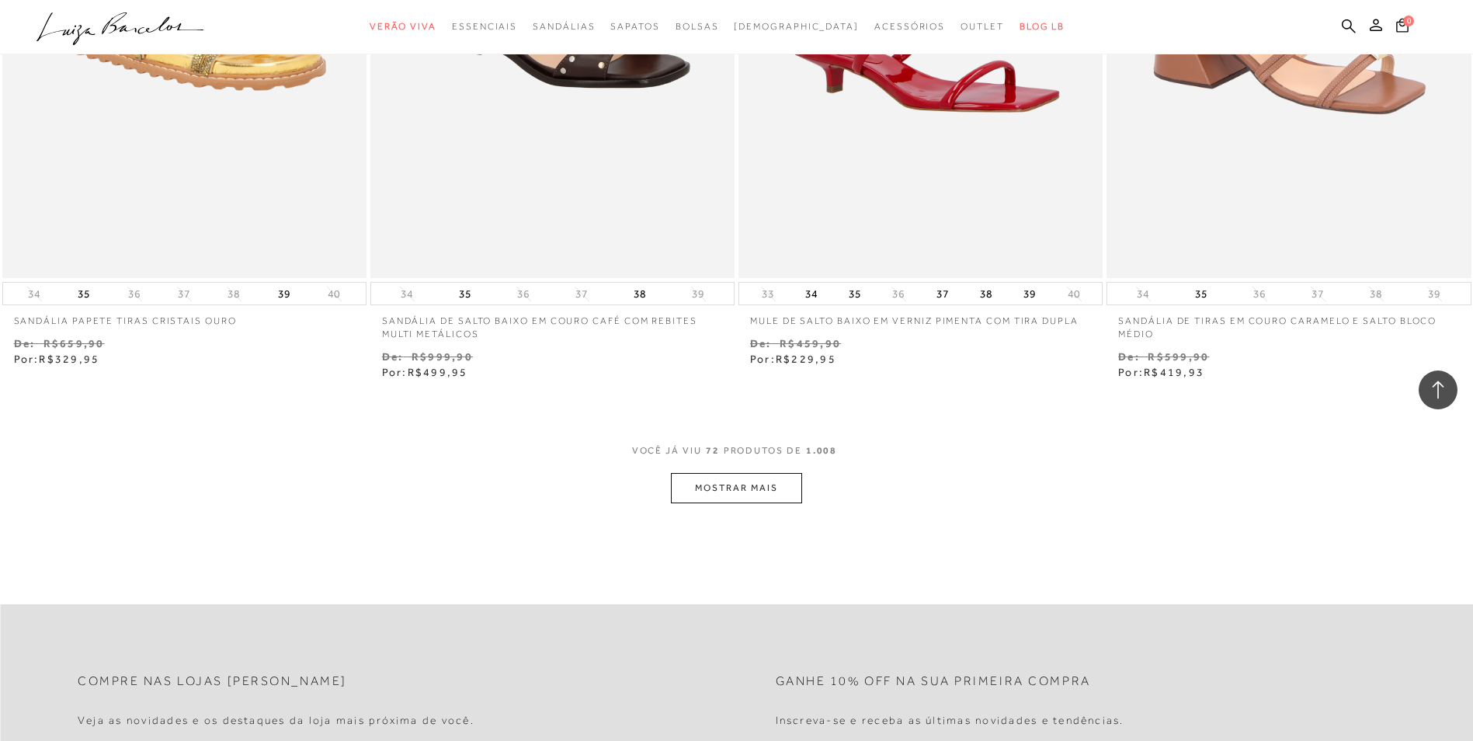
click at [693, 484] on button "MOSTRAR MAIS" at bounding box center [736, 488] width 130 height 30
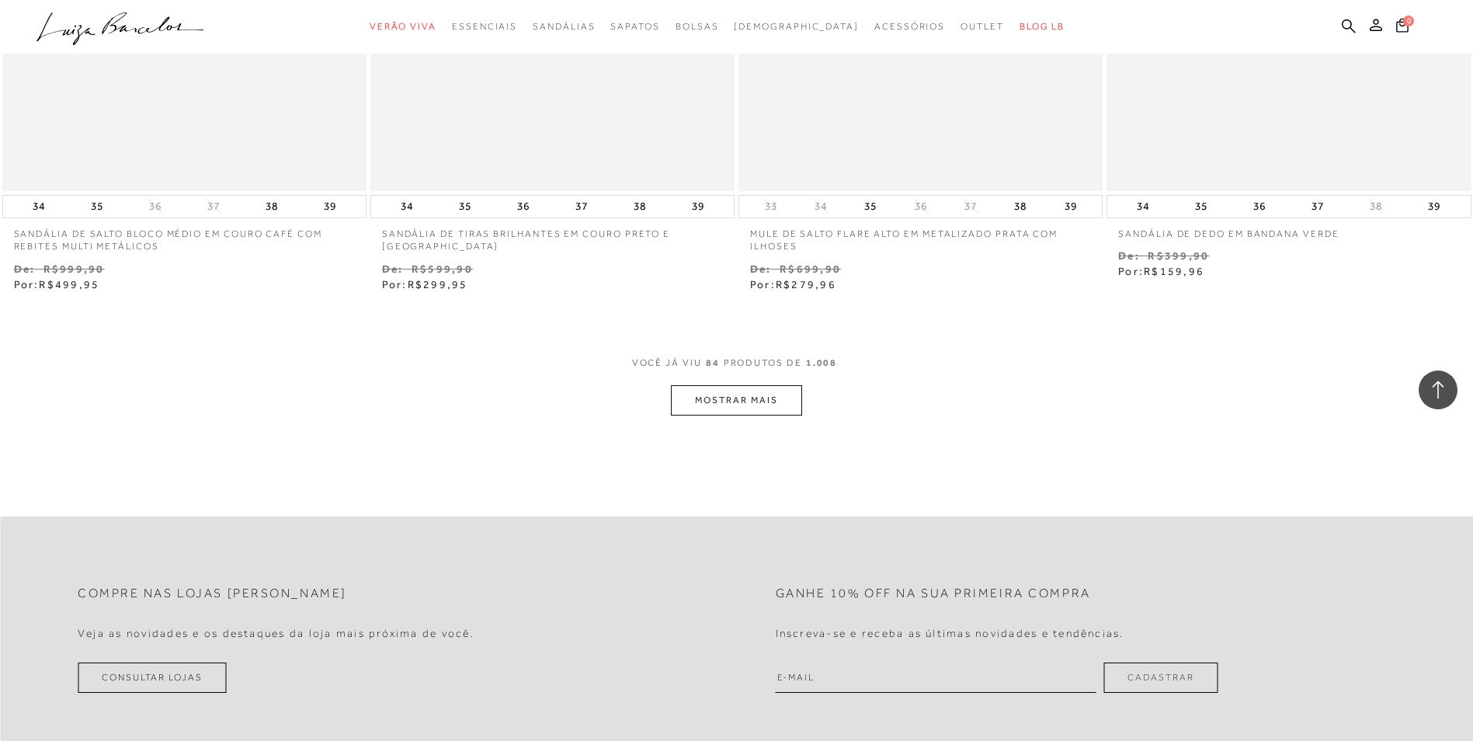
scroll to position [13999, 0]
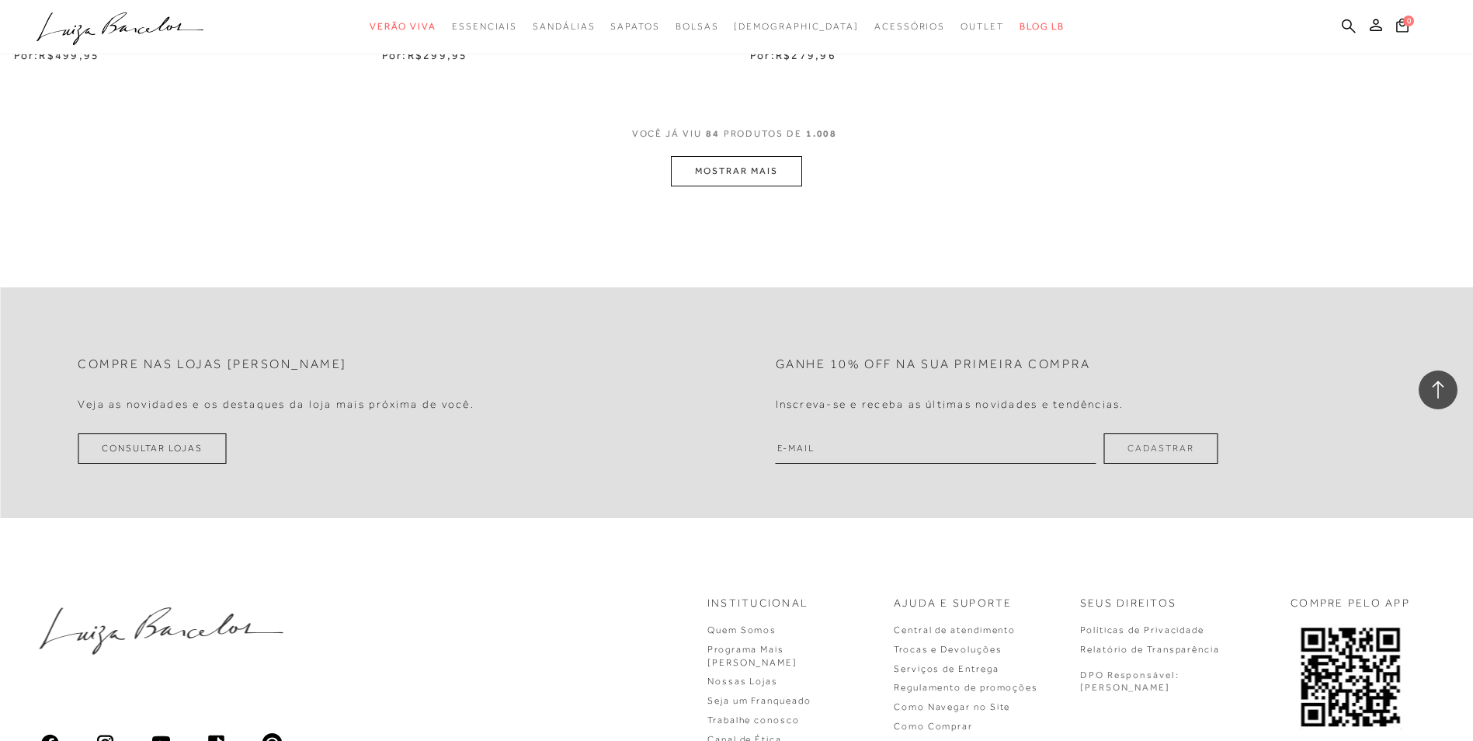
click at [771, 177] on button "MOSTRAR MAIS" at bounding box center [736, 171] width 130 height 30
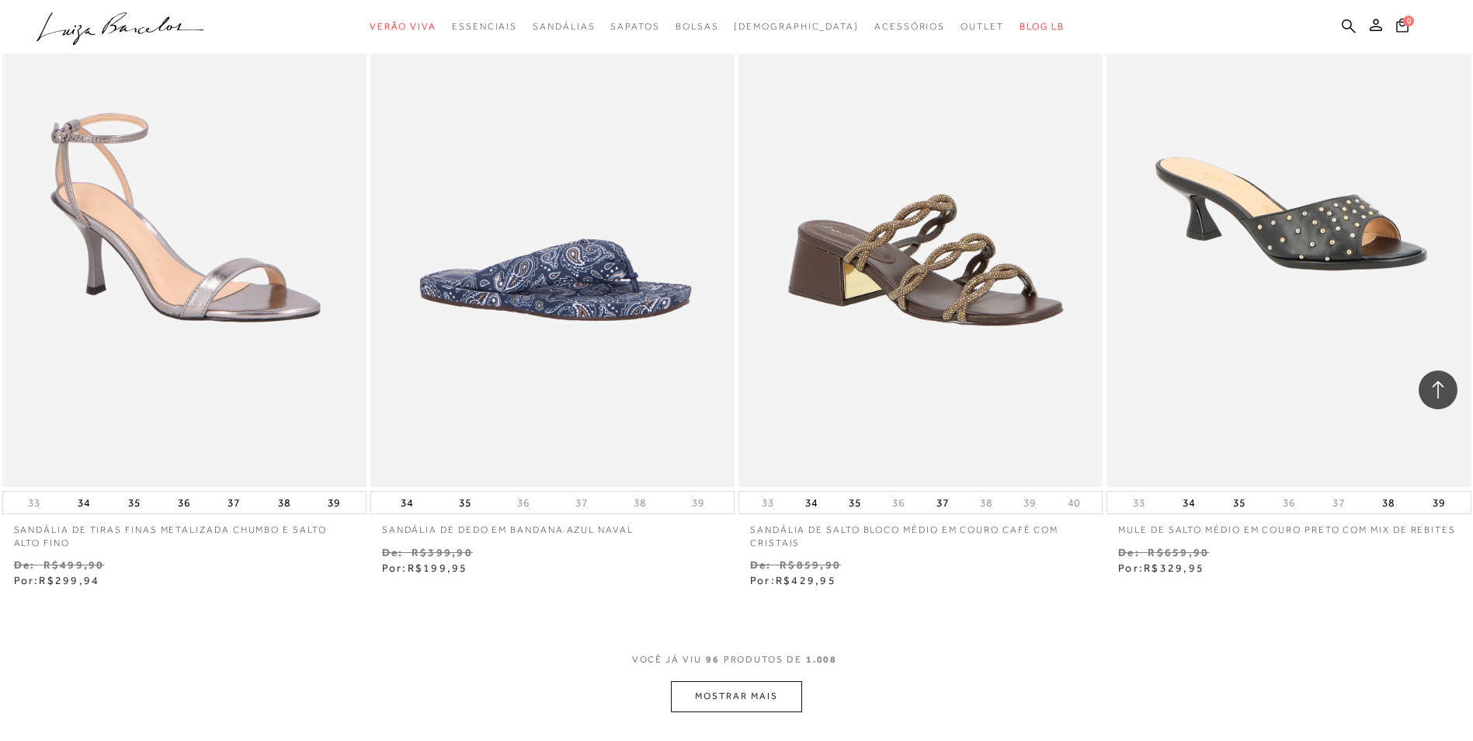
scroll to position [15596, 0]
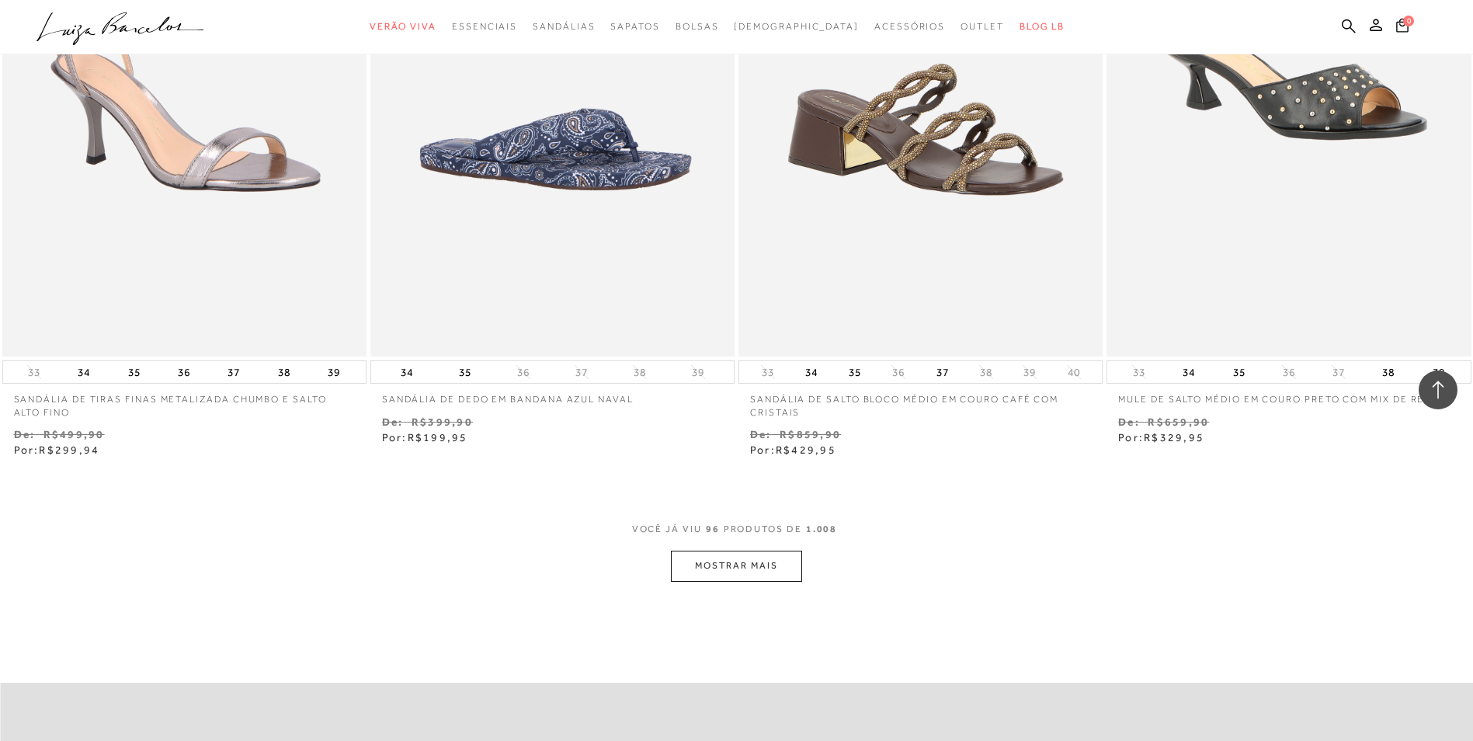
click at [762, 568] on button "MOSTRAR MAIS" at bounding box center [736, 565] width 130 height 30
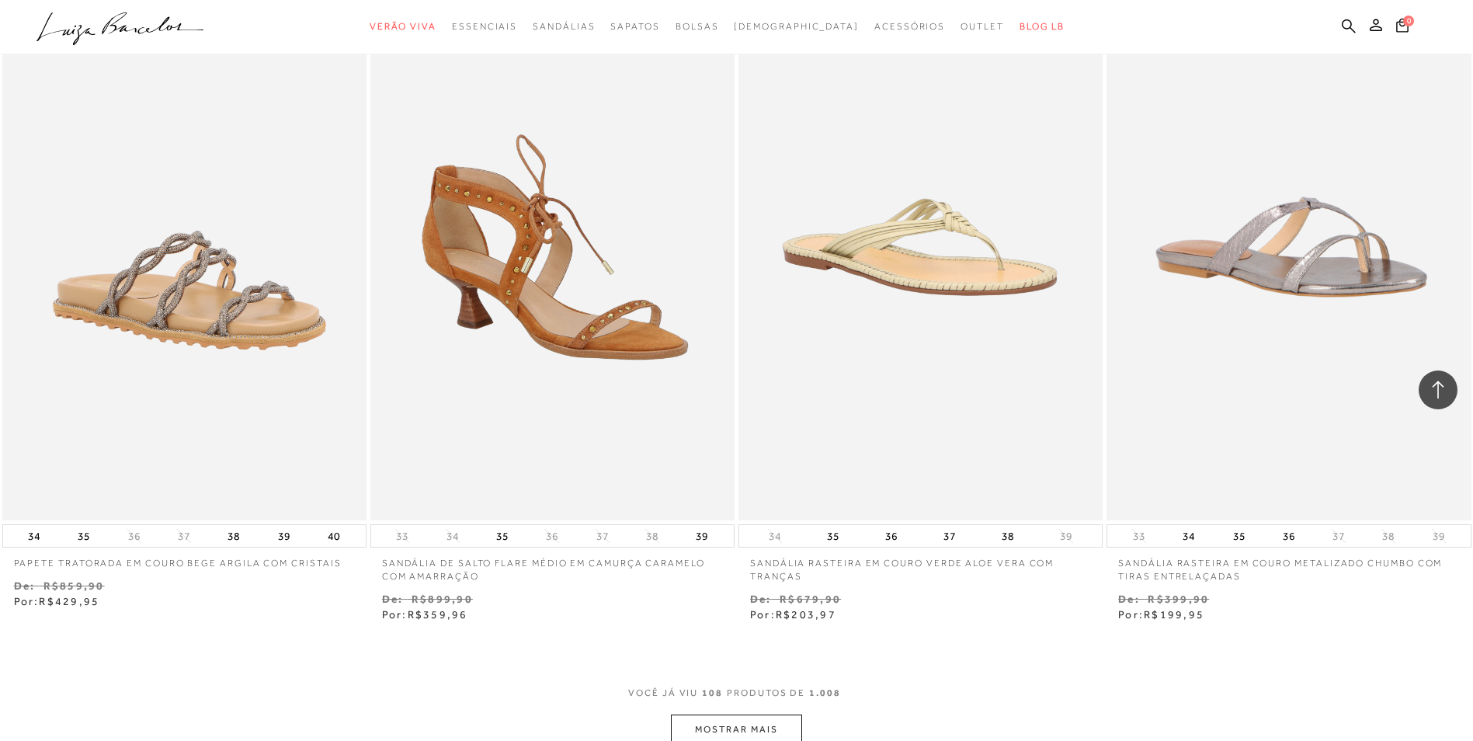
scroll to position [17464, 0]
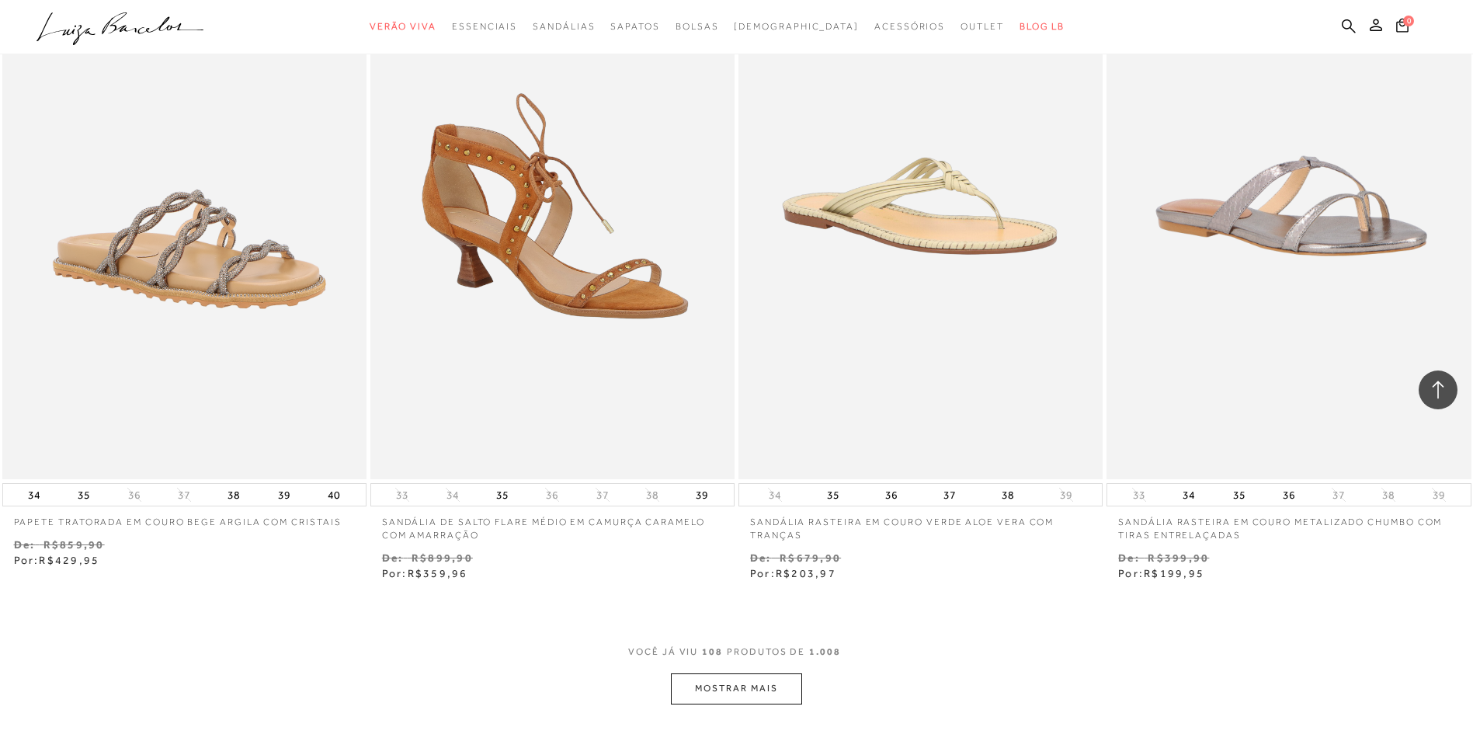
click at [754, 689] on button "MOSTRAR MAIS" at bounding box center [736, 688] width 130 height 30
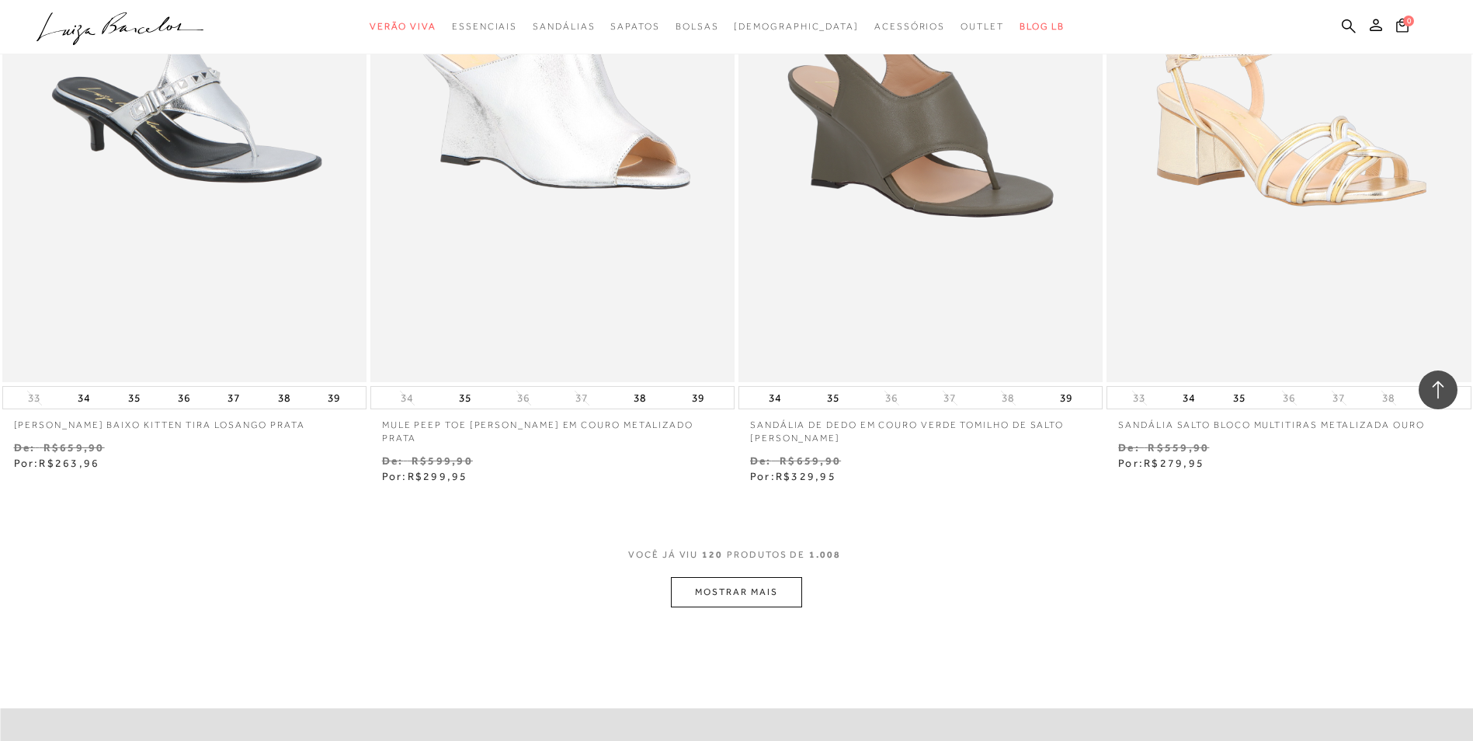
scroll to position [19438, 0]
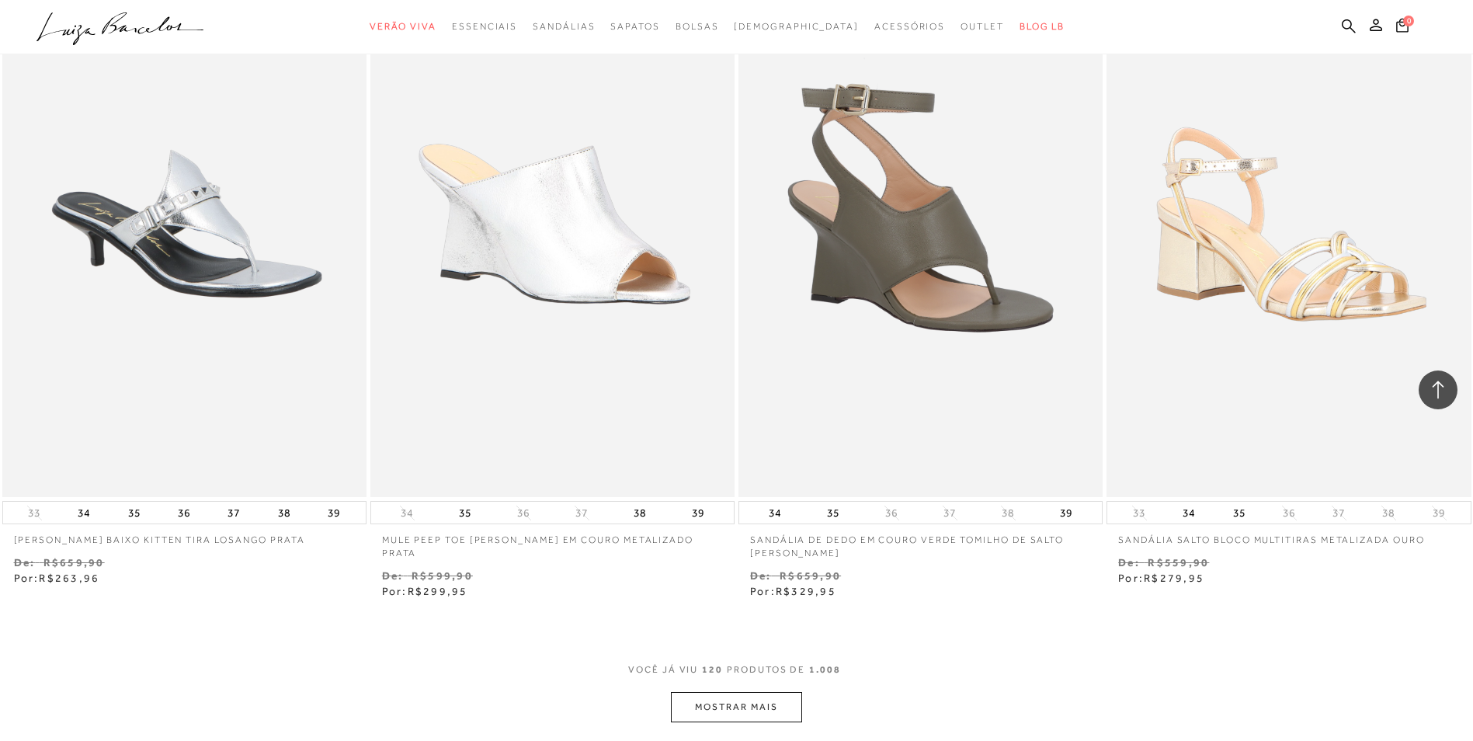
click at [740, 706] on button "MOSTRAR MAIS" at bounding box center [736, 707] width 130 height 30
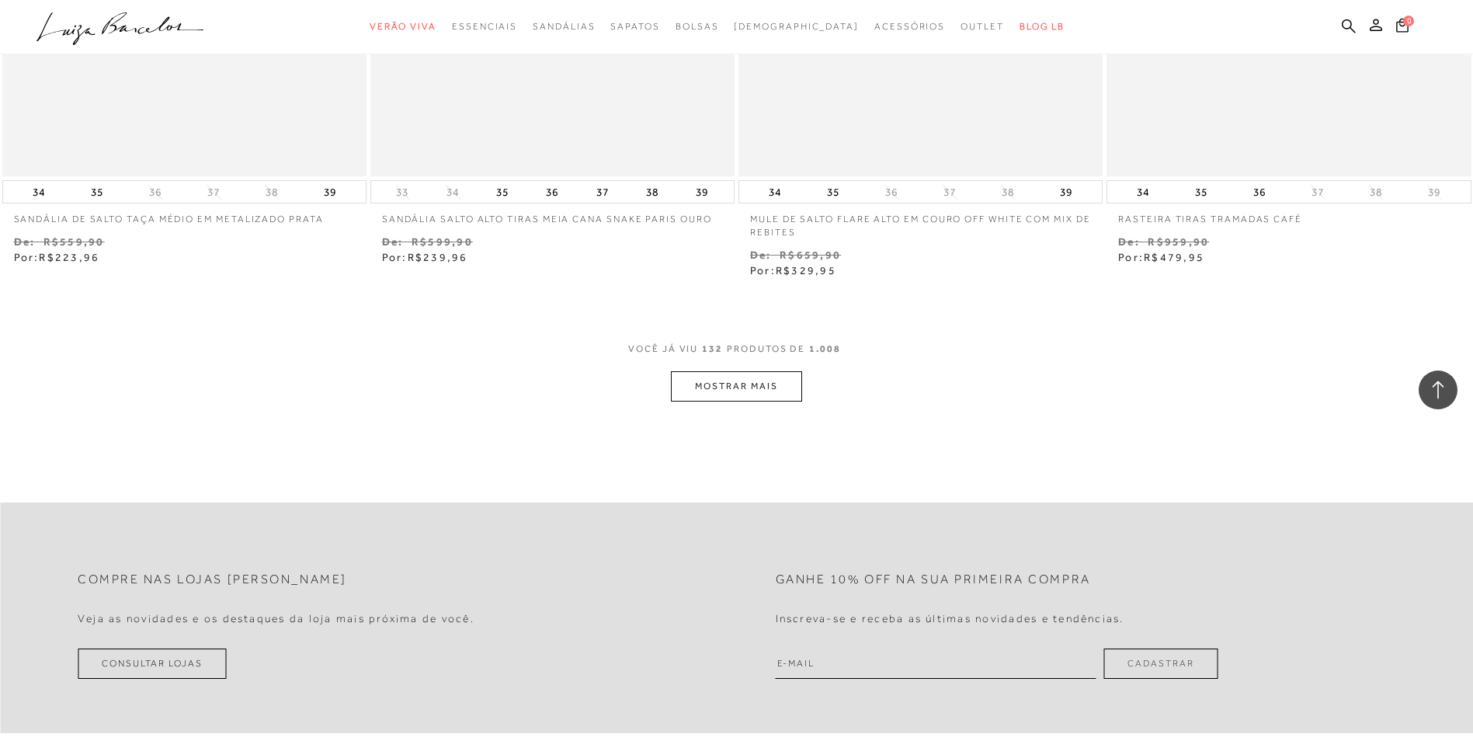
scroll to position [21950, 0]
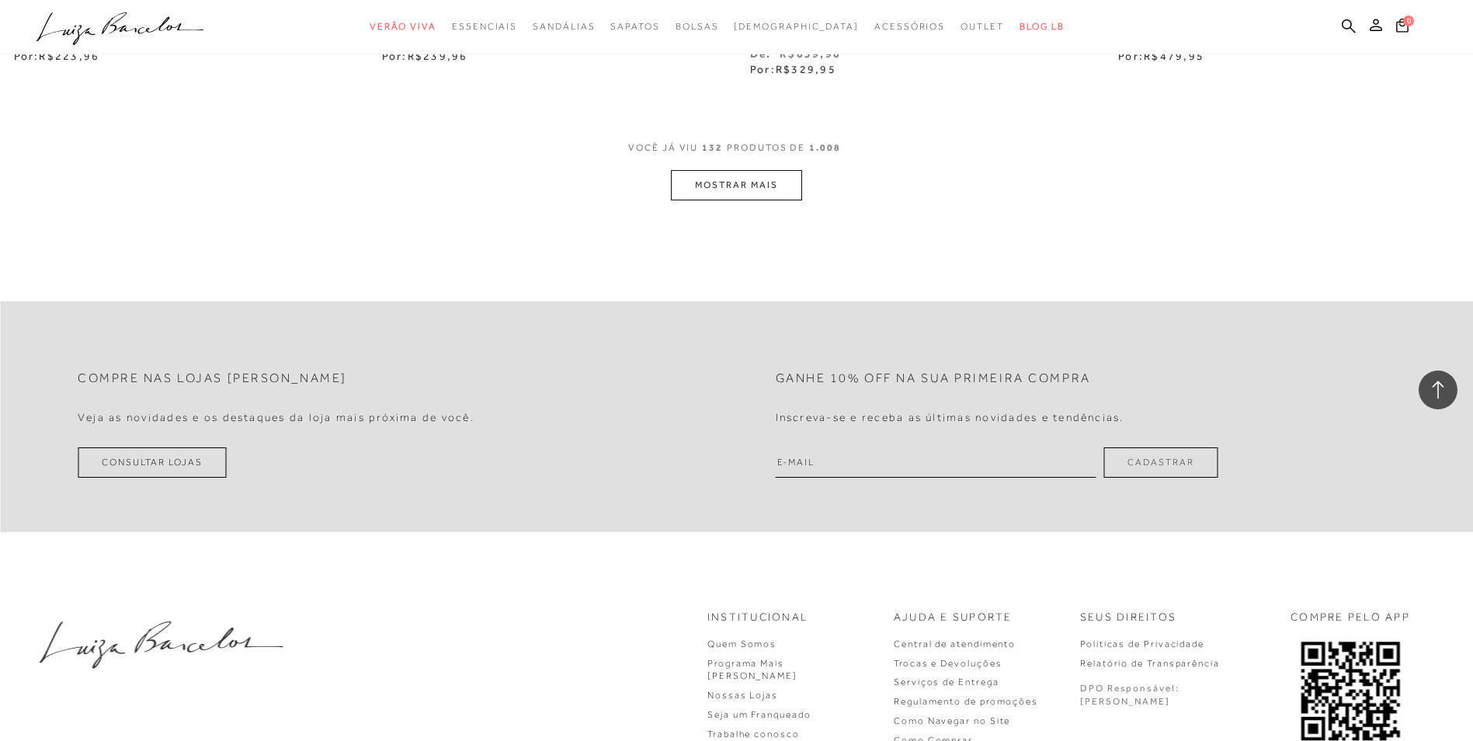
click at [681, 182] on button "MOSTRAR MAIS" at bounding box center [736, 185] width 130 height 30
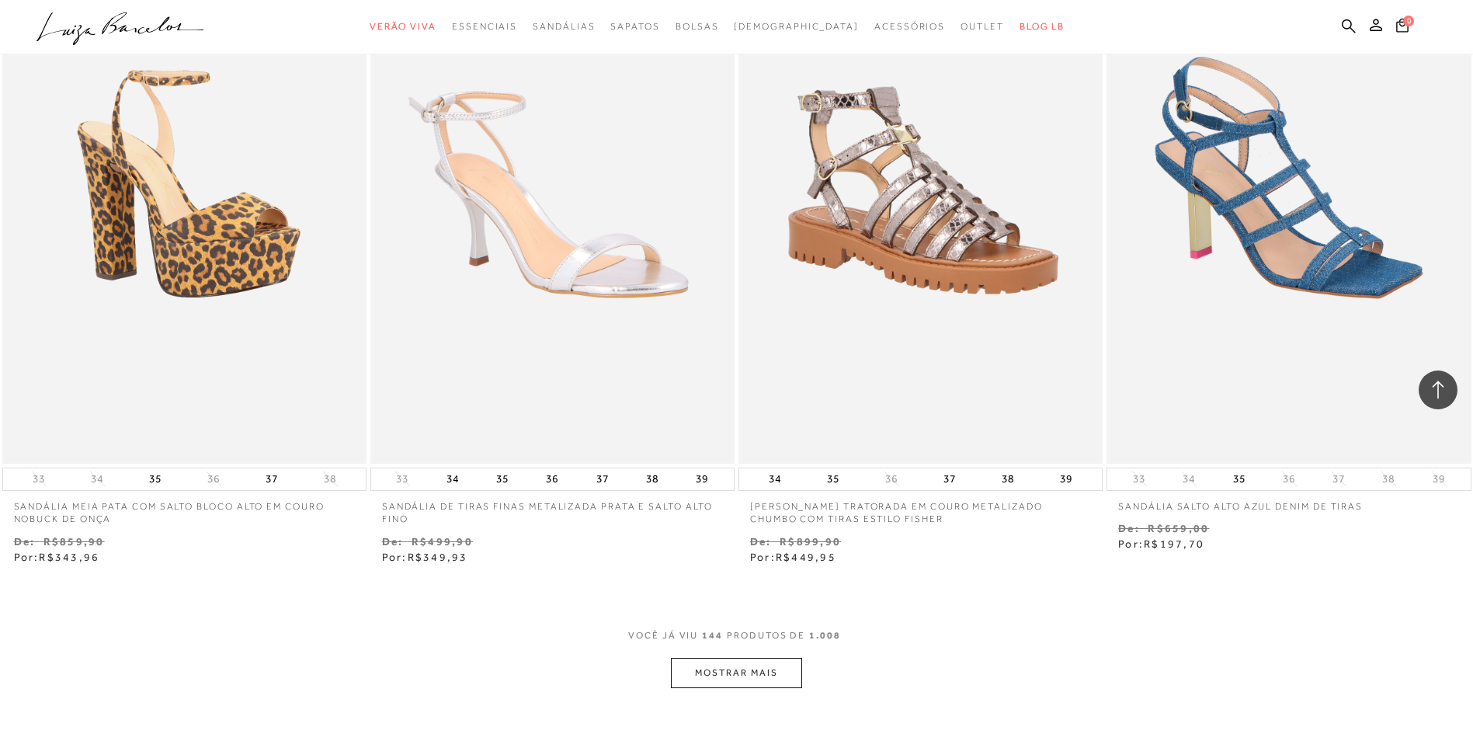
scroll to position [23481, 0]
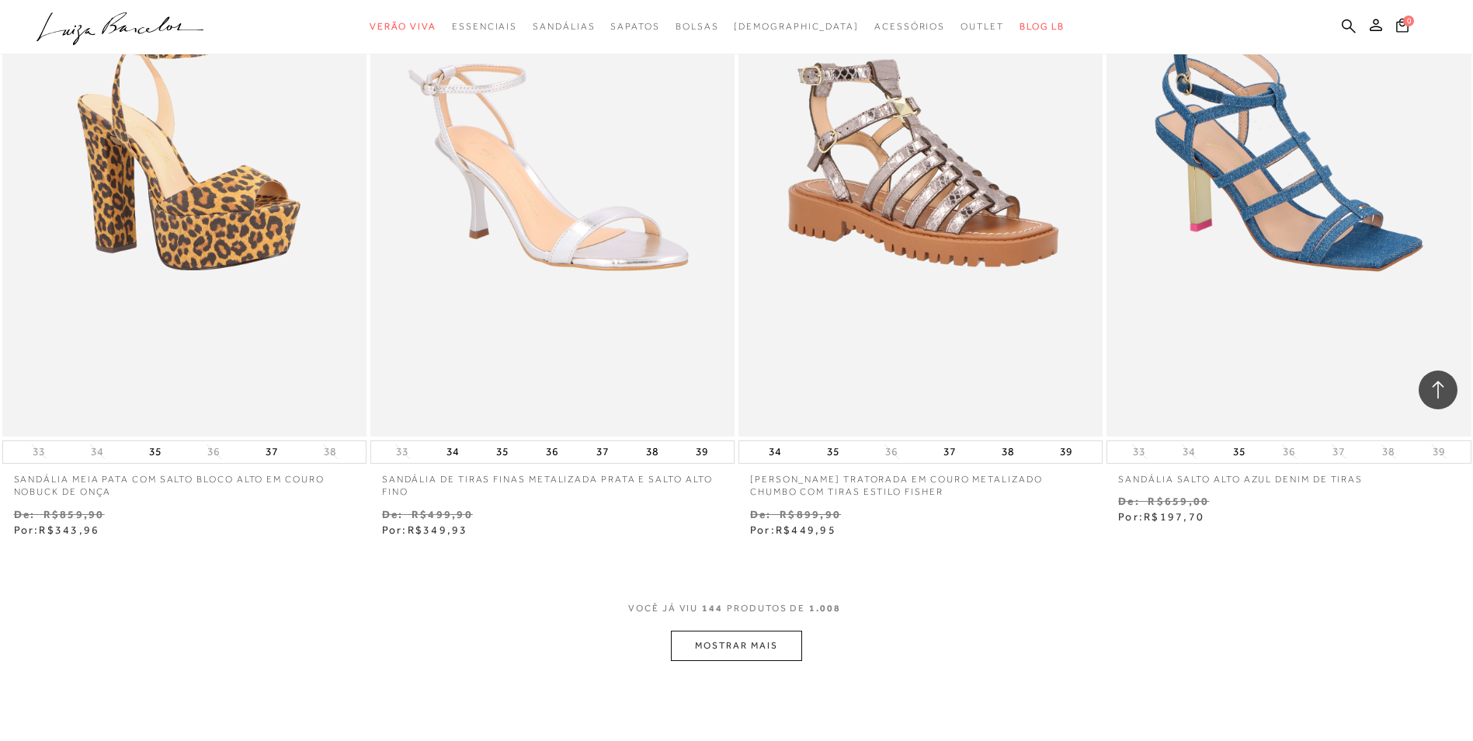
click at [762, 654] on button "MOSTRAR MAIS" at bounding box center [736, 645] width 130 height 30
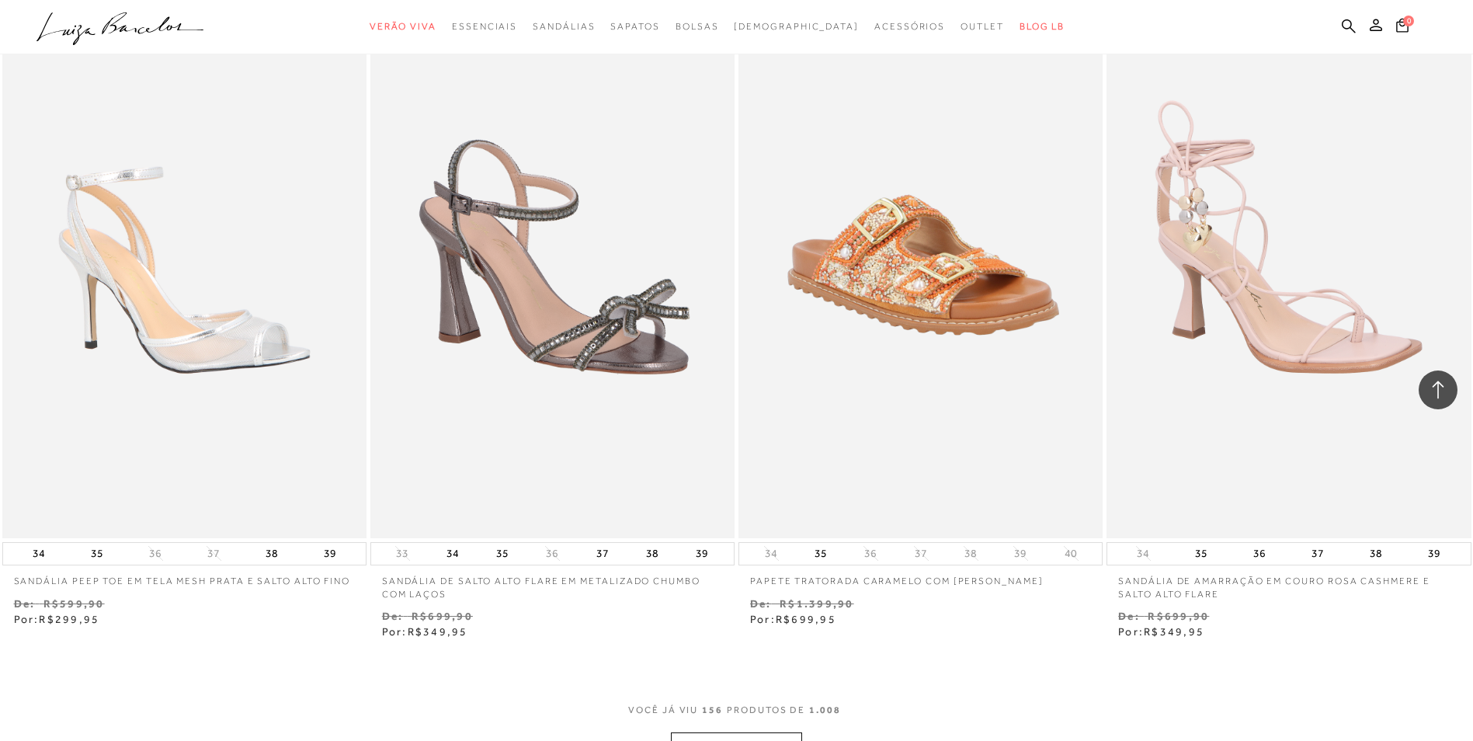
scroll to position [25637, 0]
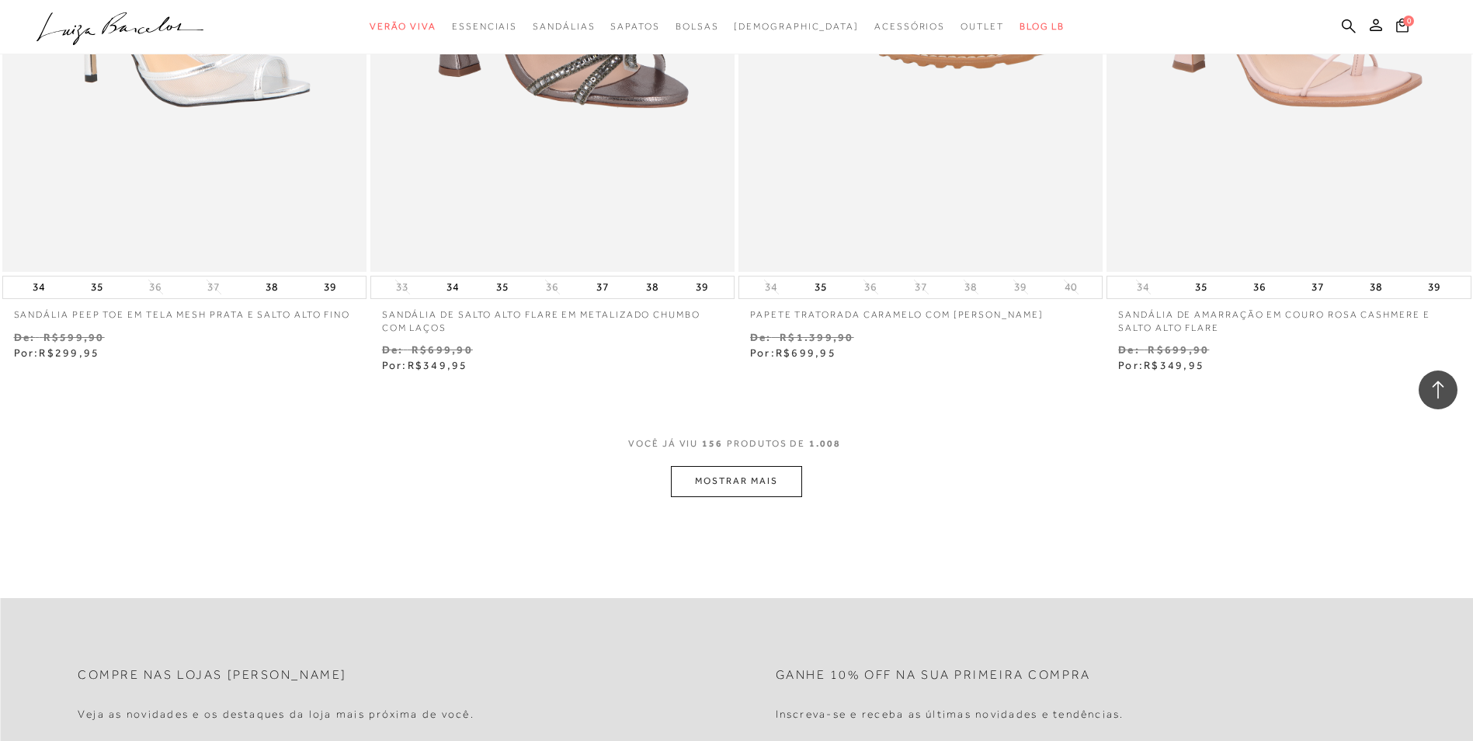
click at [714, 481] on button "MOSTRAR MAIS" at bounding box center [736, 481] width 130 height 30
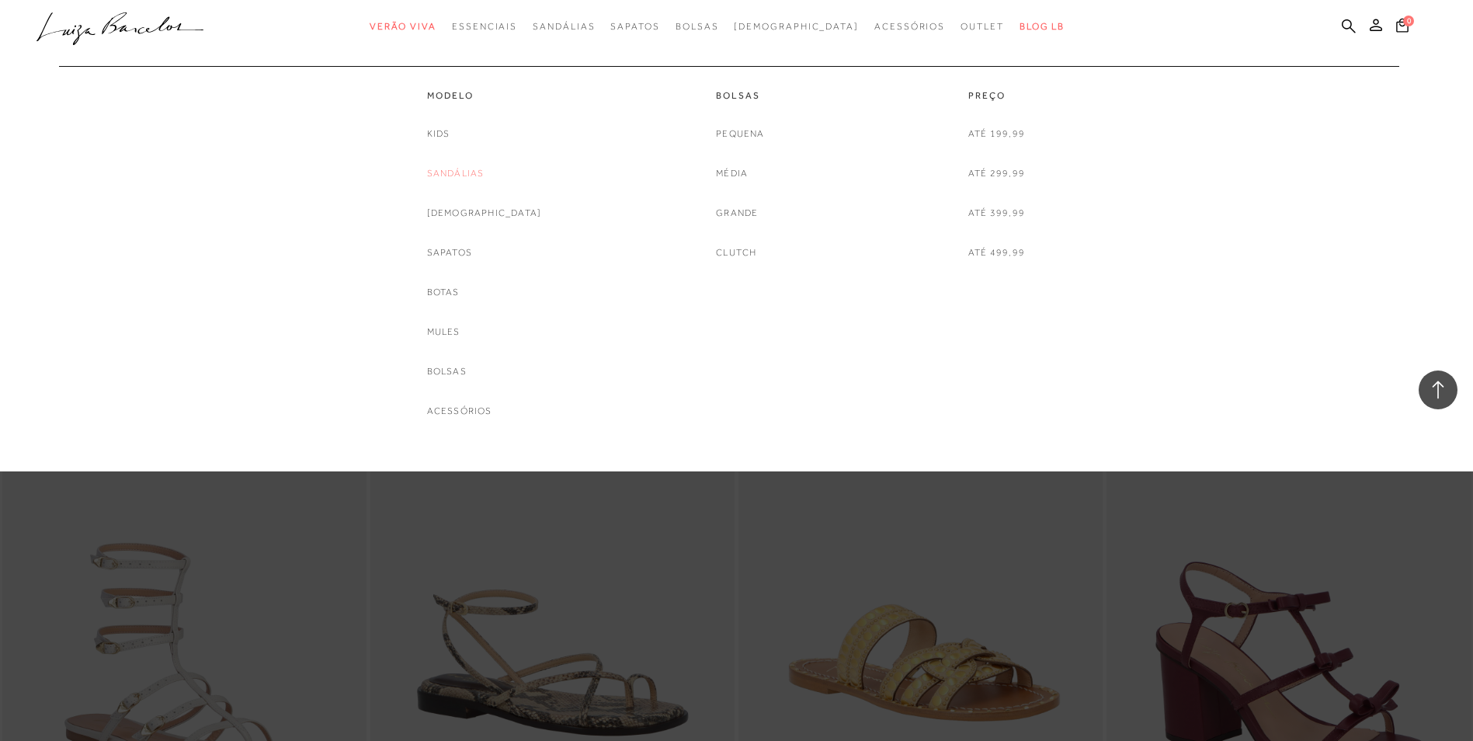
click at [484, 178] on link "Sandálias" at bounding box center [455, 173] width 57 height 16
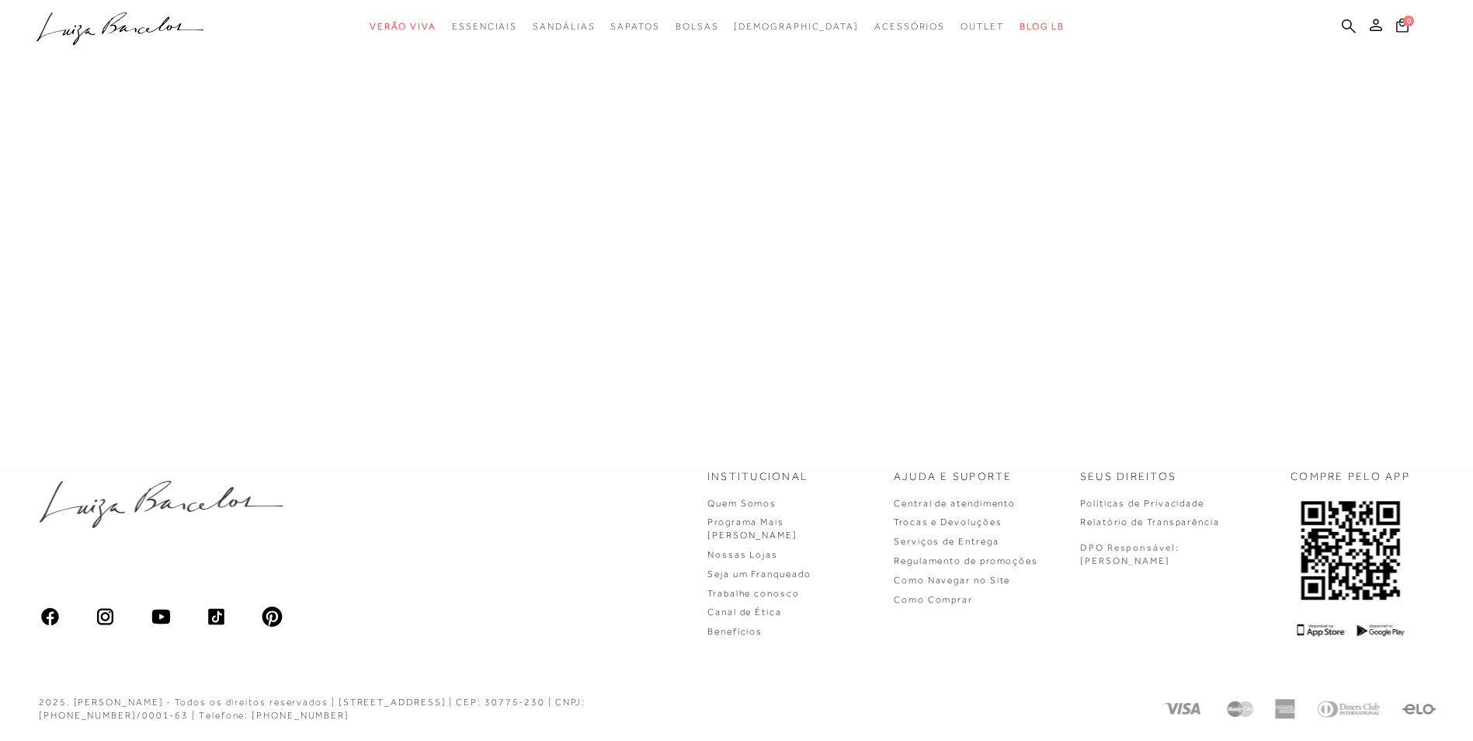
scroll to position [662, 0]
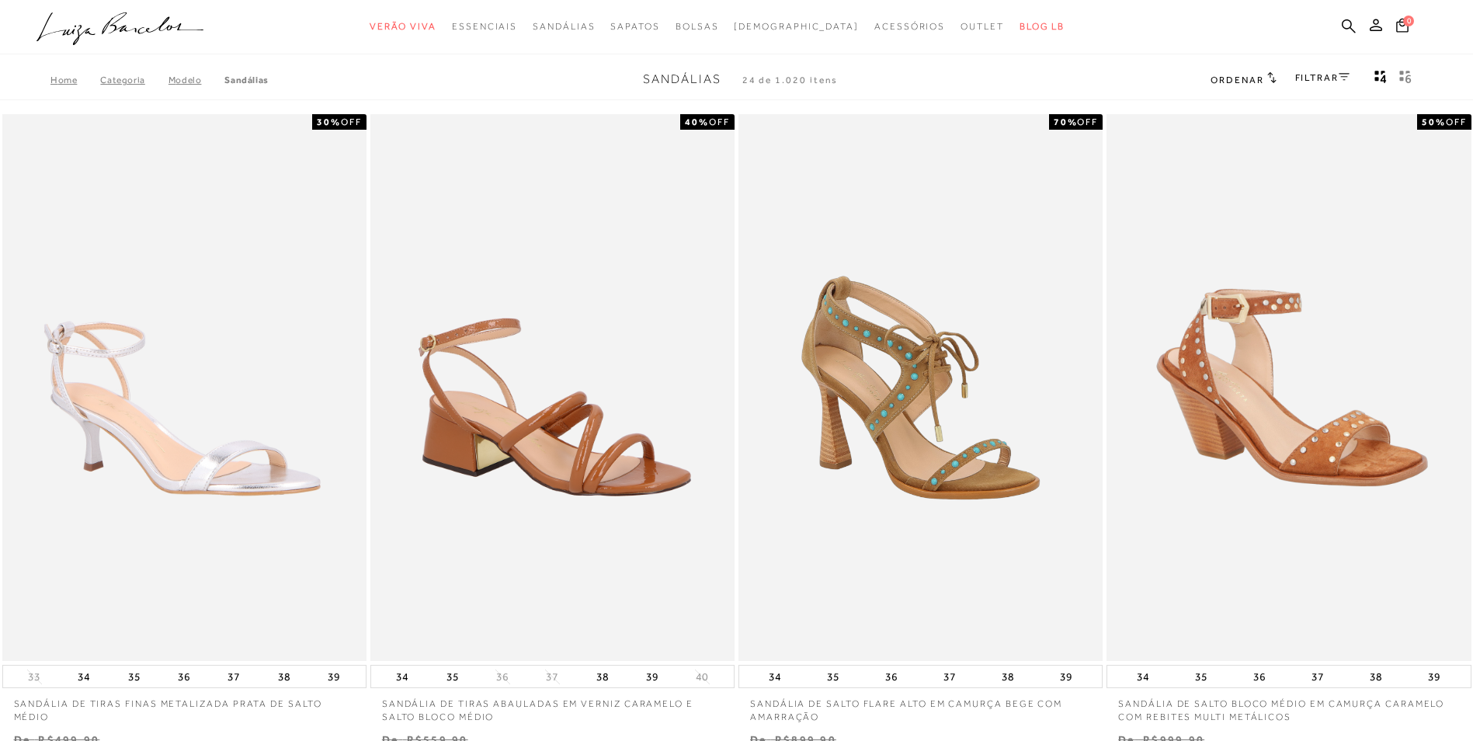
click at [1261, 82] on h2 "Ordenar" at bounding box center [1242, 79] width 65 height 16
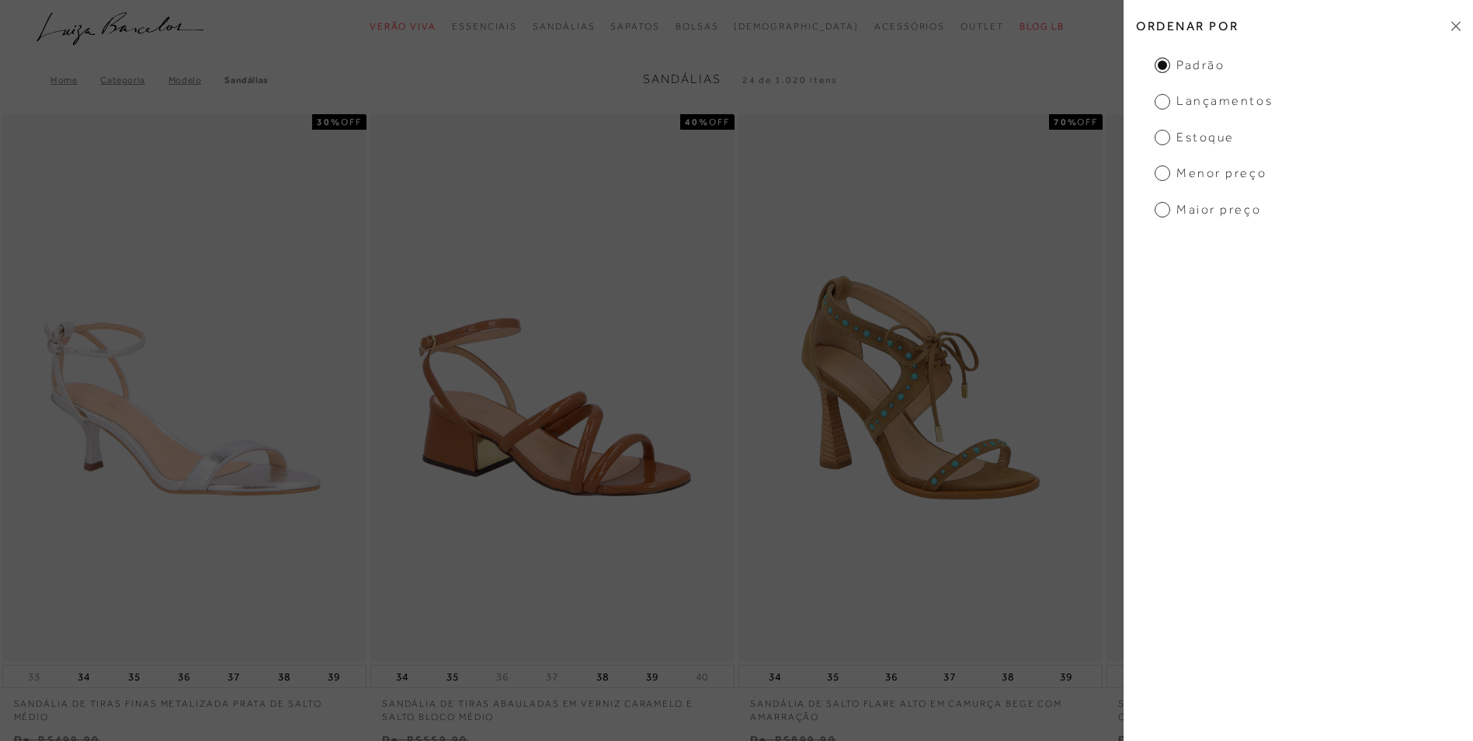
click at [1192, 138] on span "Estoque" at bounding box center [1194, 137] width 80 height 17
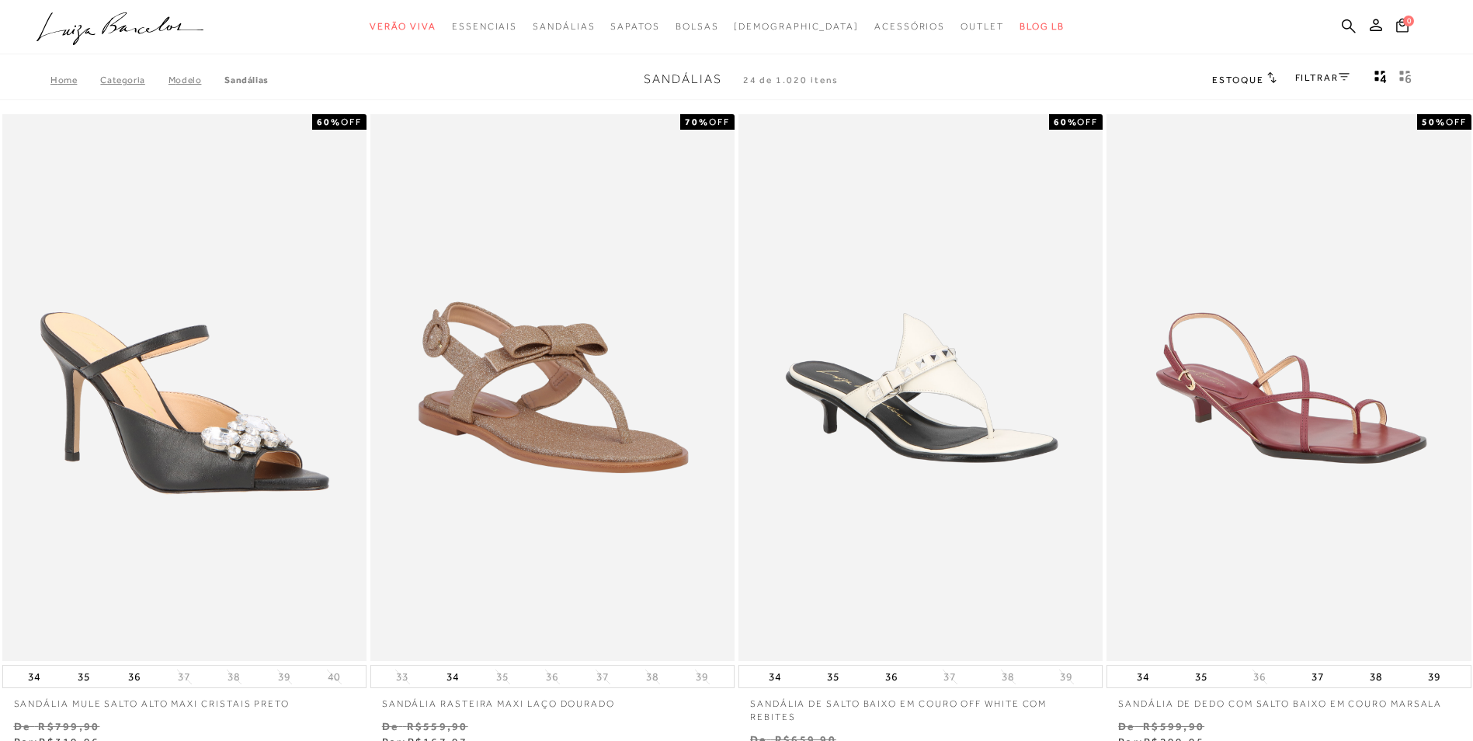
click at [1325, 75] on link "FILTRAR" at bounding box center [1322, 77] width 54 height 11
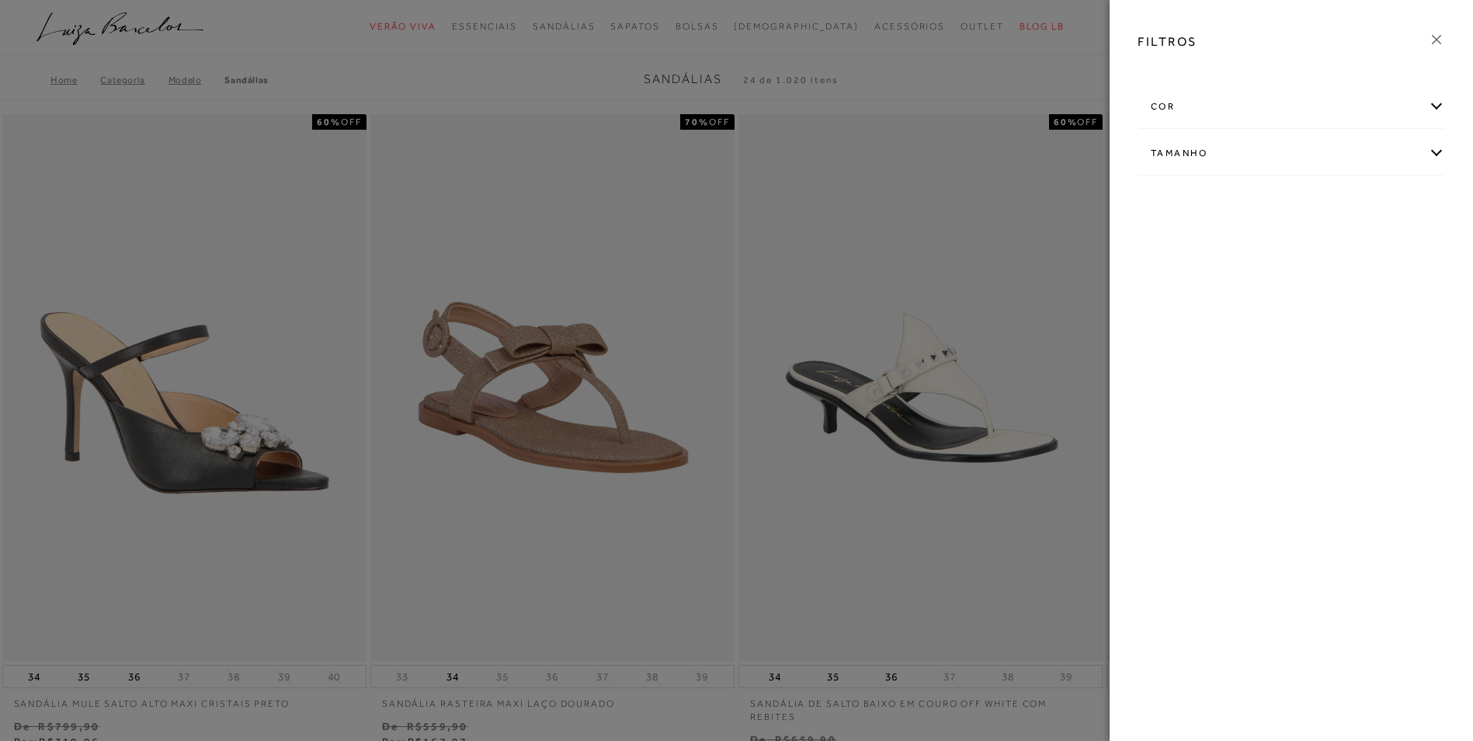
click at [1433, 154] on div "Tamanho" at bounding box center [1291, 153] width 306 height 41
click at [1395, 249] on span "35" at bounding box center [1394, 244] width 23 height 12
click at [1395, 249] on input "35" at bounding box center [1387, 247] width 16 height 16
checkbox input "true"
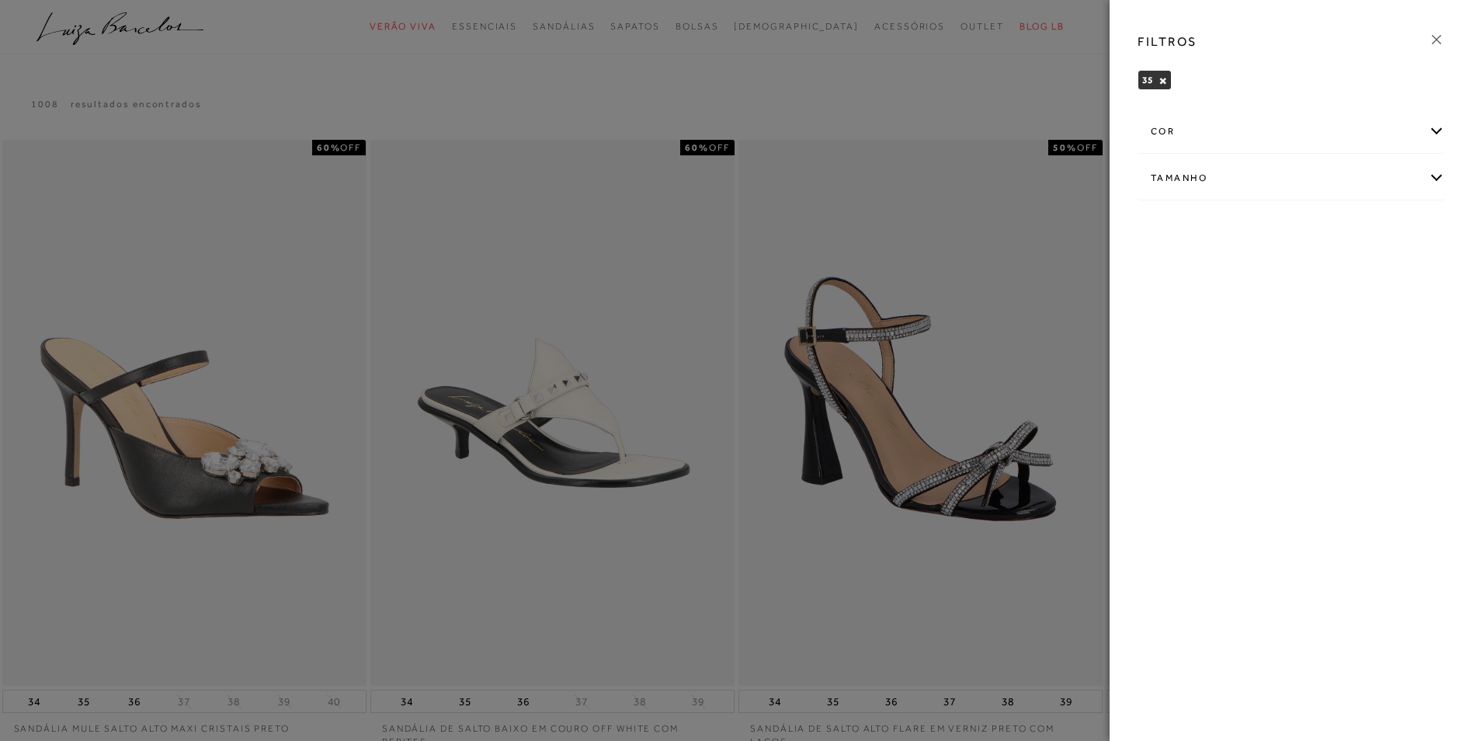
click at [1438, 42] on icon at bounding box center [1435, 39] width 9 height 9
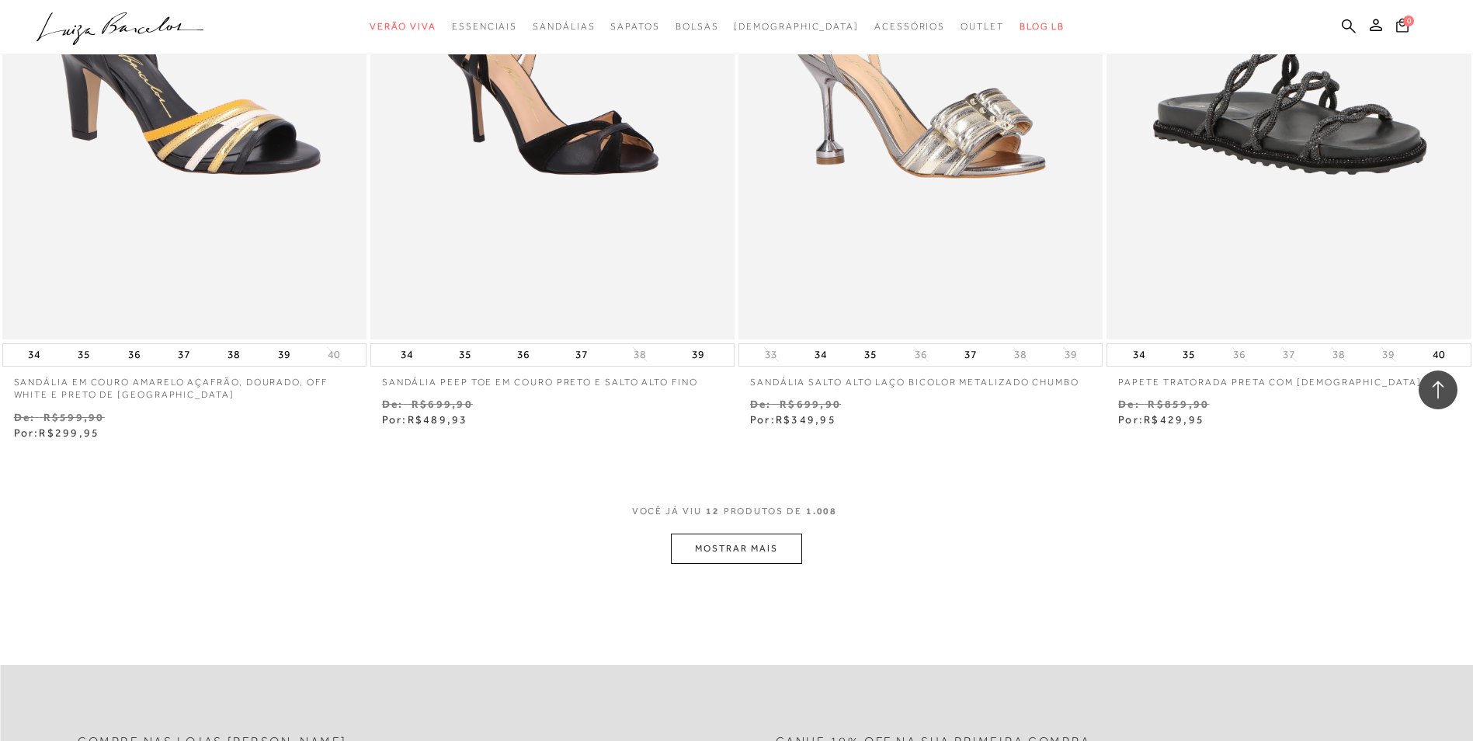
scroll to position [1713, 0]
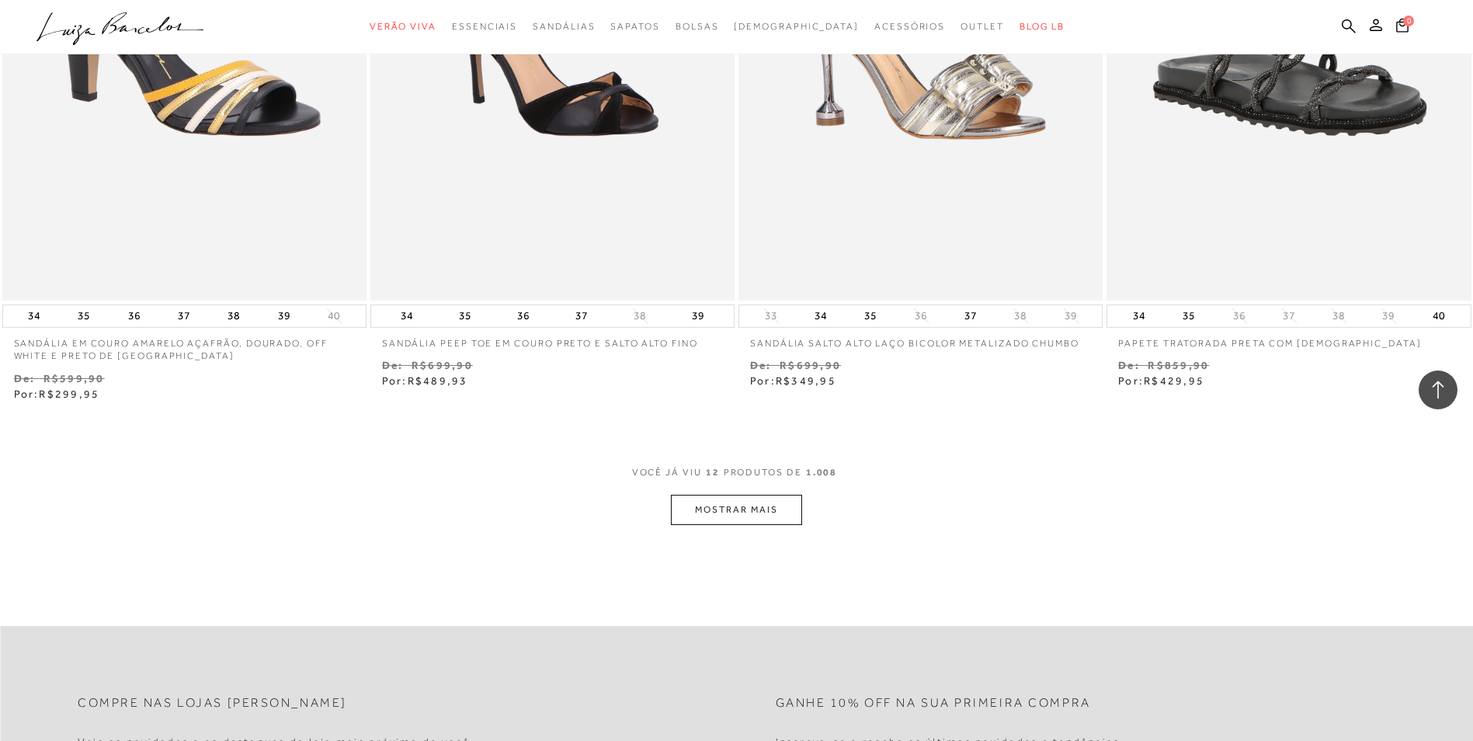
click at [751, 501] on button "MOSTRAR MAIS" at bounding box center [736, 509] width 130 height 30
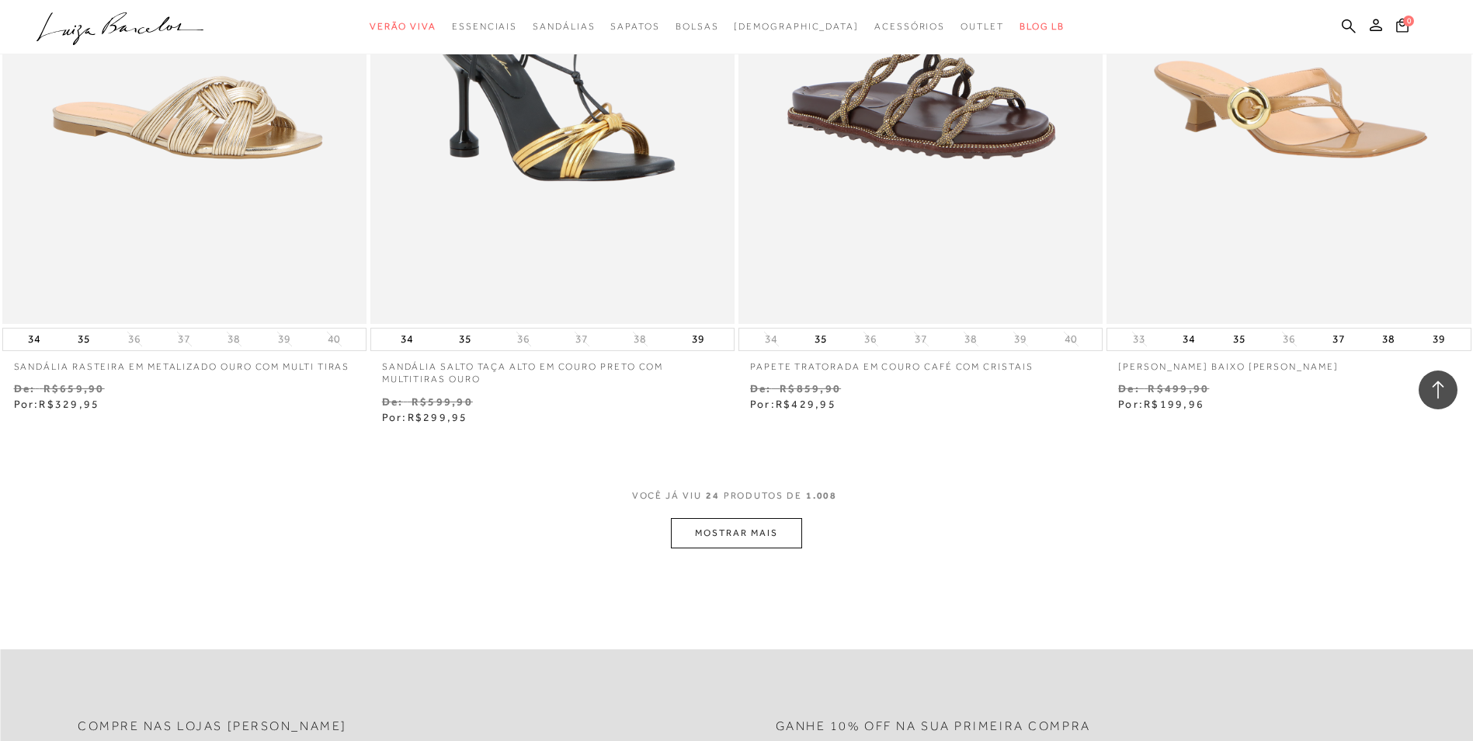
scroll to position [3697, 0]
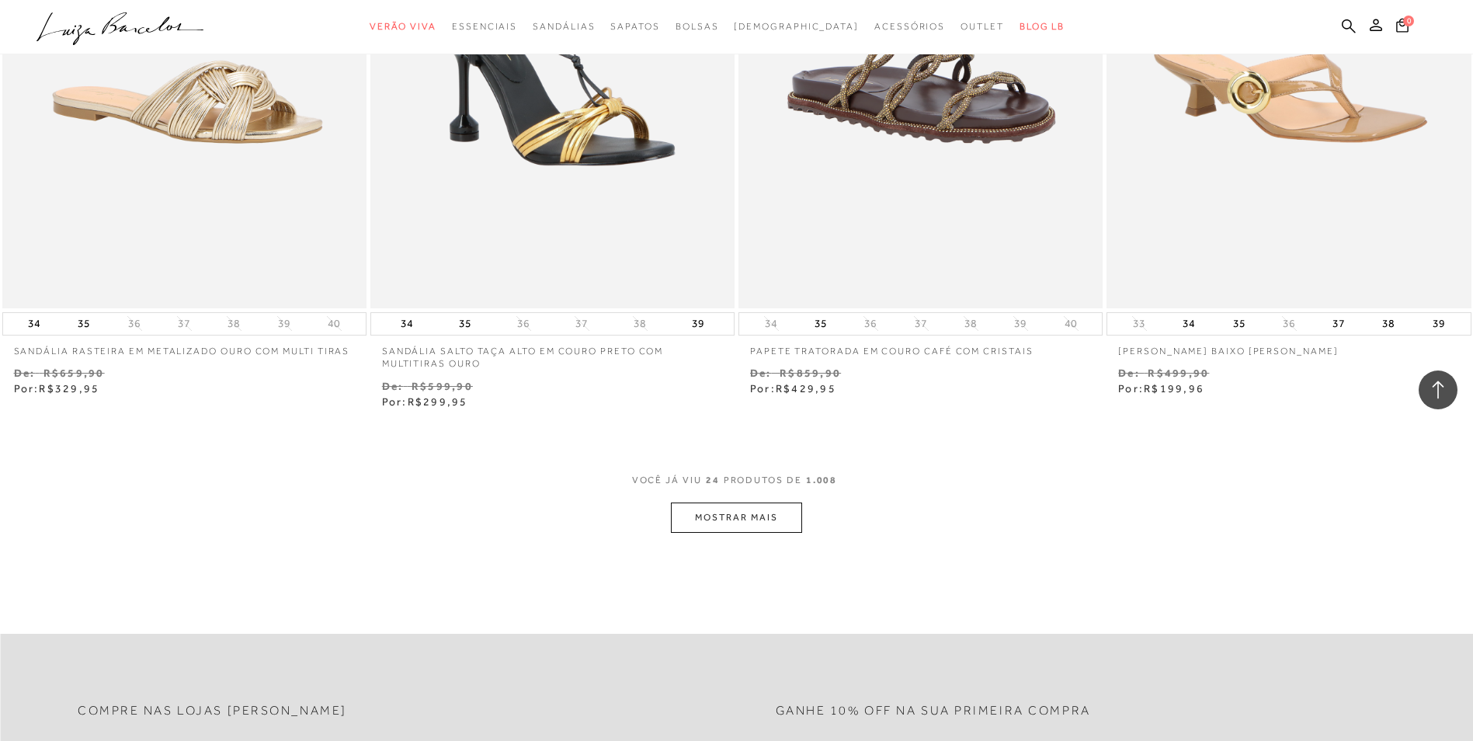
click at [759, 518] on button "MOSTRAR MAIS" at bounding box center [736, 517] width 130 height 30
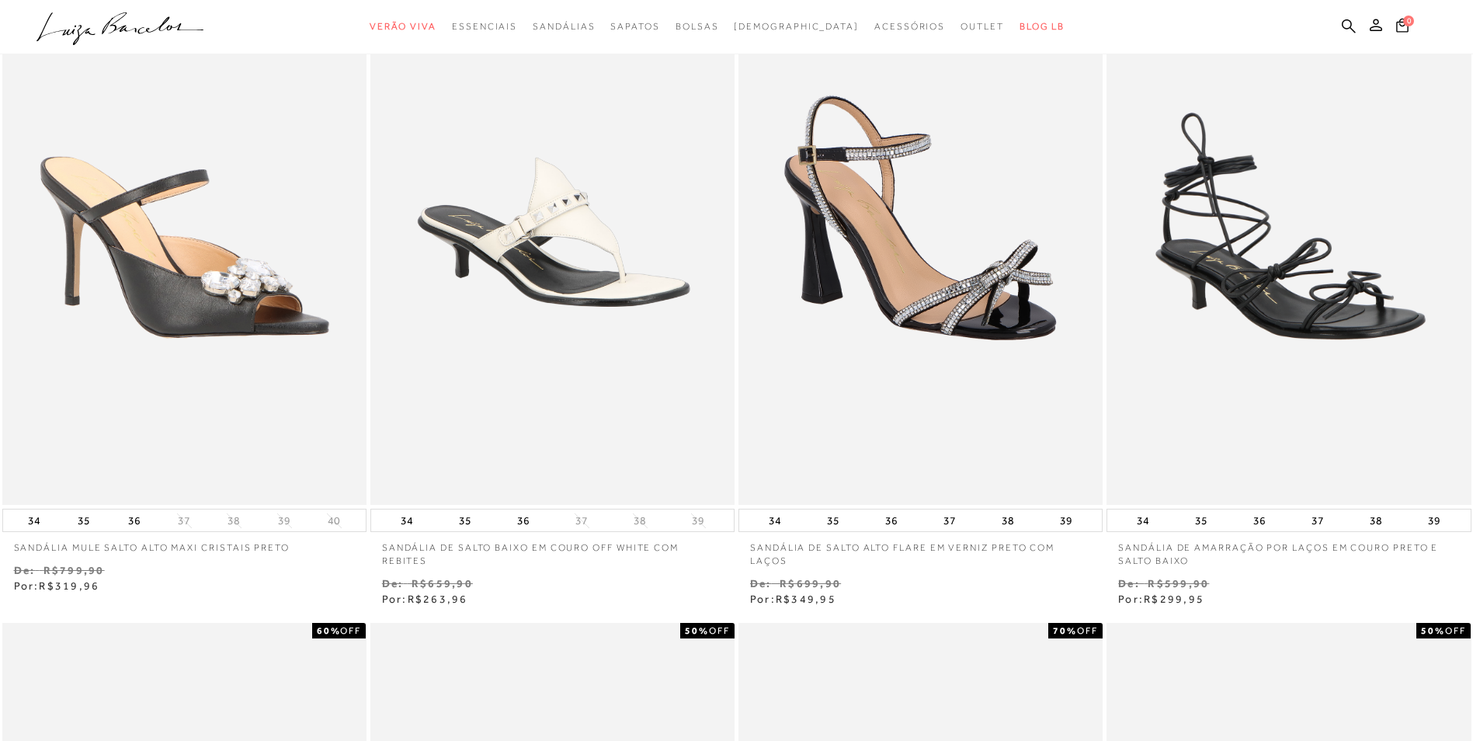
scroll to position [0, 0]
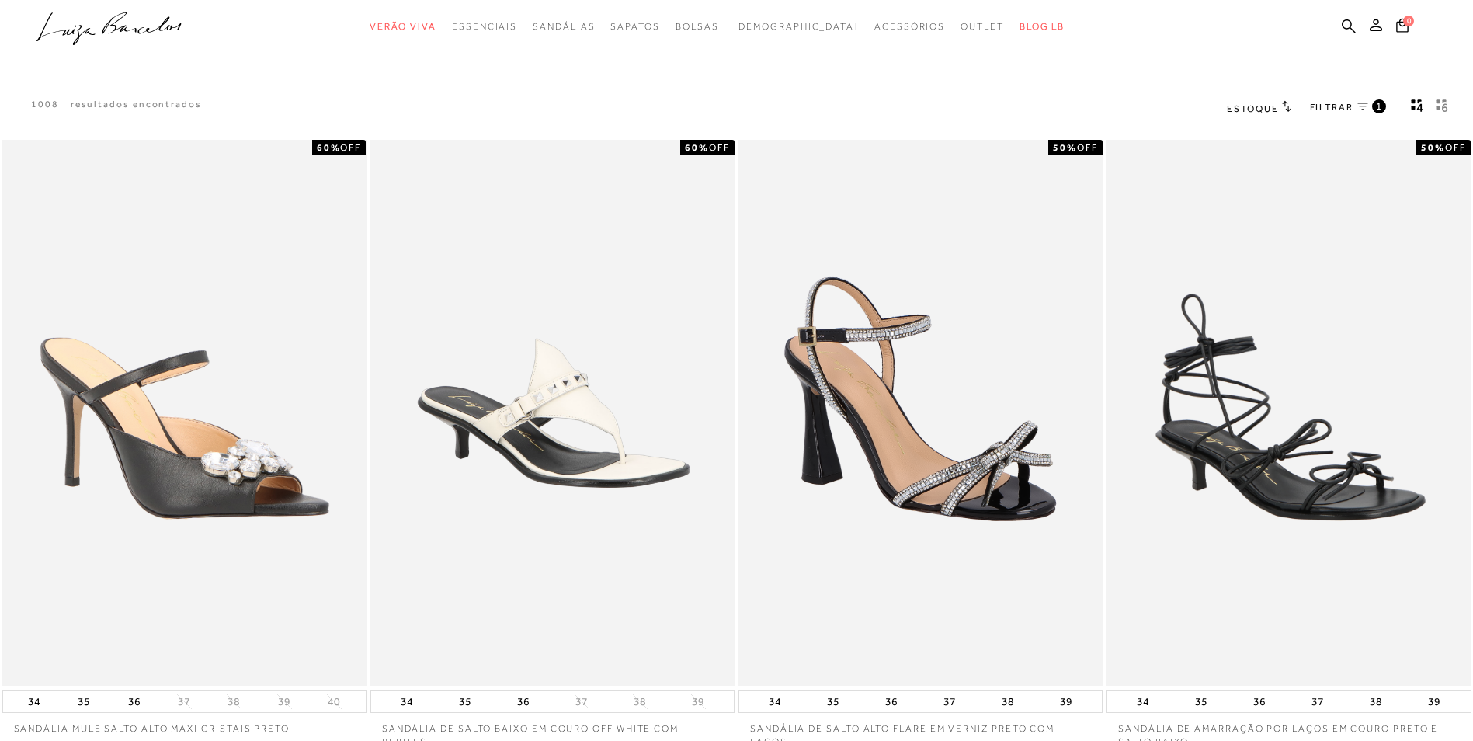
click at [1351, 100] on link "FILTRAR 1" at bounding box center [1348, 107] width 76 height 17
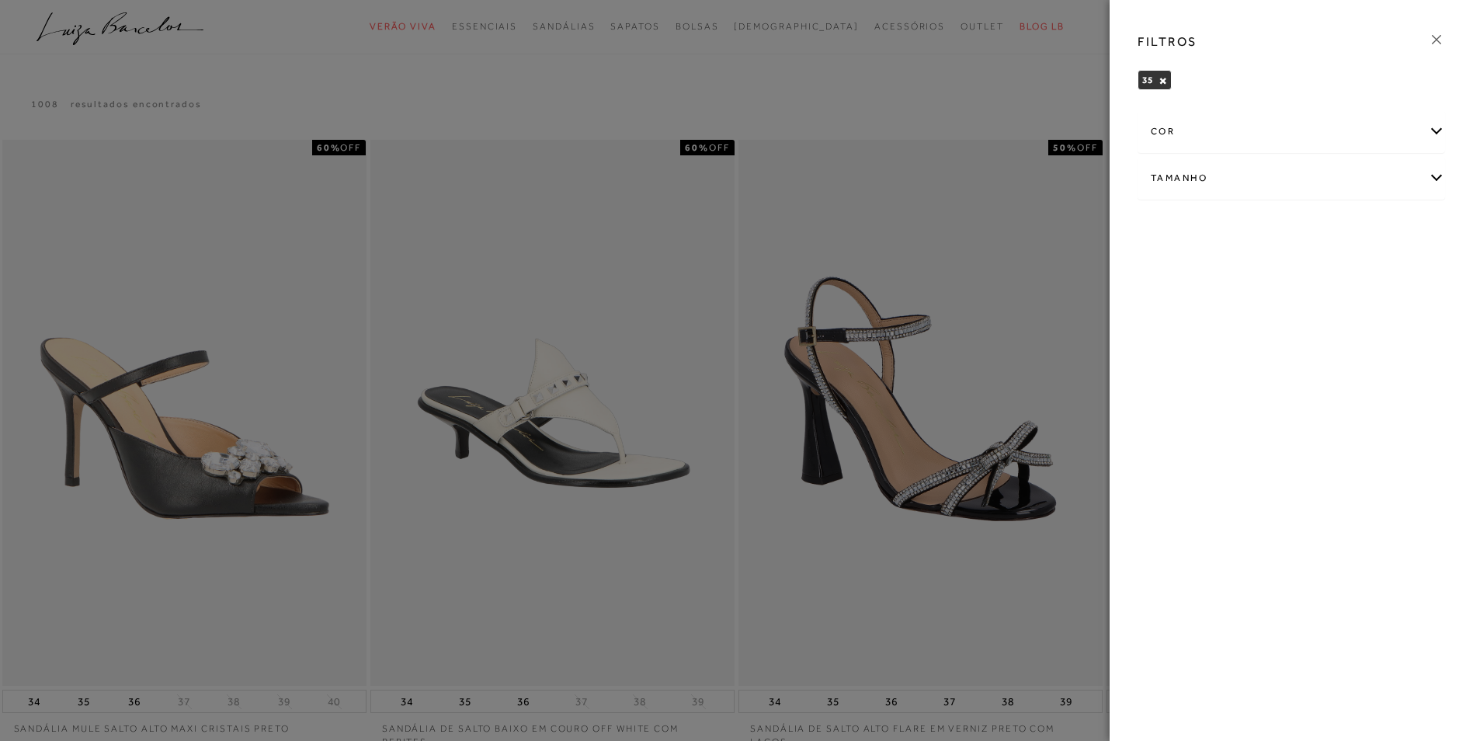
click at [1440, 134] on div "cor" at bounding box center [1291, 131] width 306 height 41
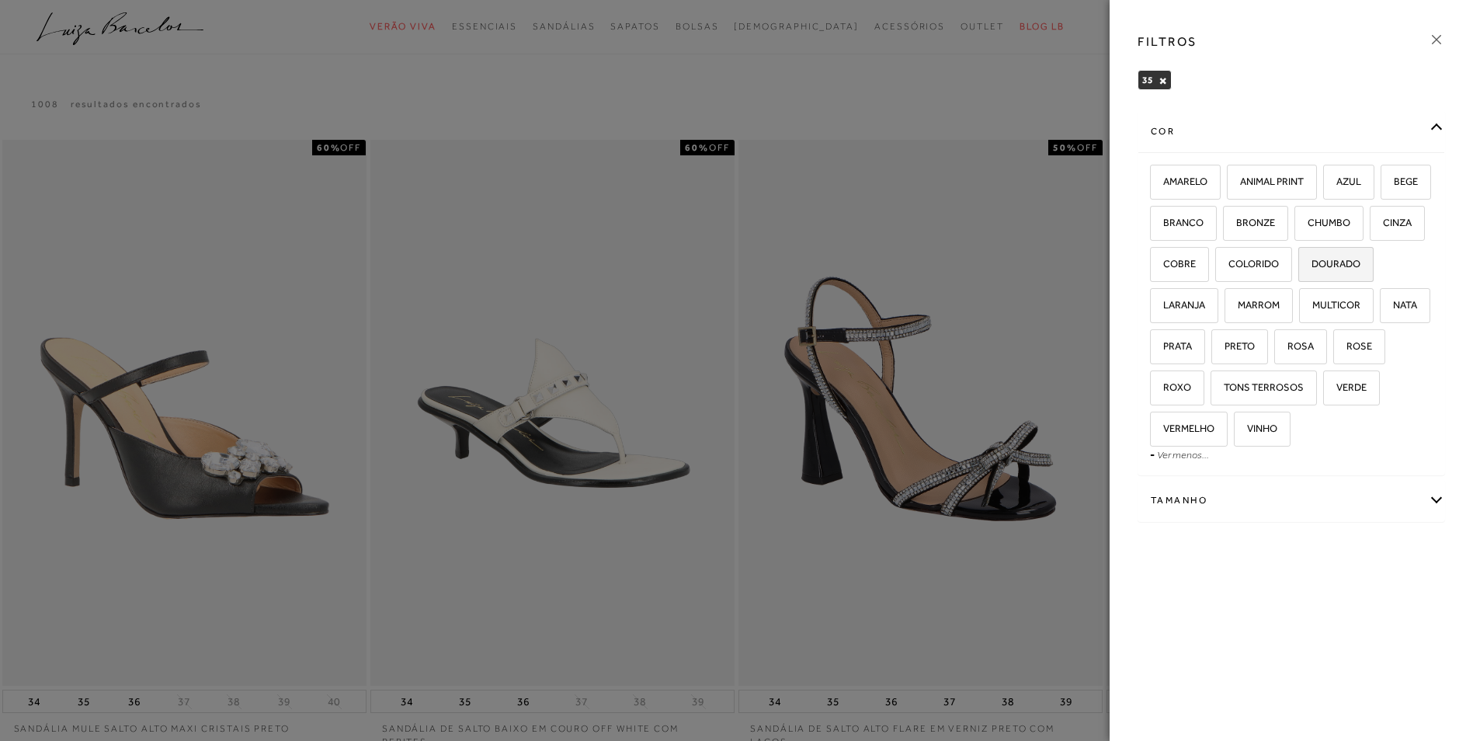
click at [1299, 281] on label "DOURADO" at bounding box center [1336, 264] width 74 height 33
click at [1296, 274] on input "DOURADO" at bounding box center [1304, 266] width 16 height 16
checkbox input "true"
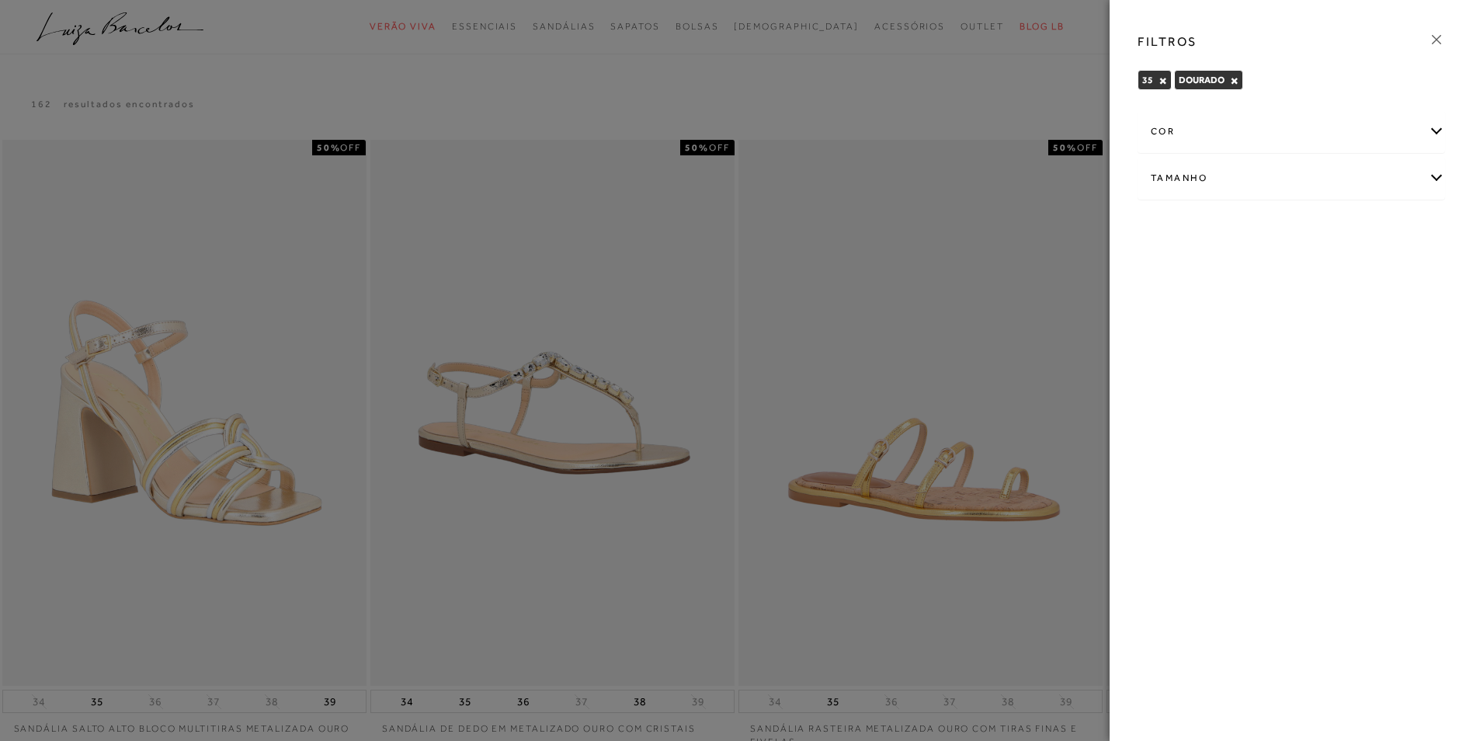
click at [1432, 37] on icon at bounding box center [1436, 39] width 17 height 17
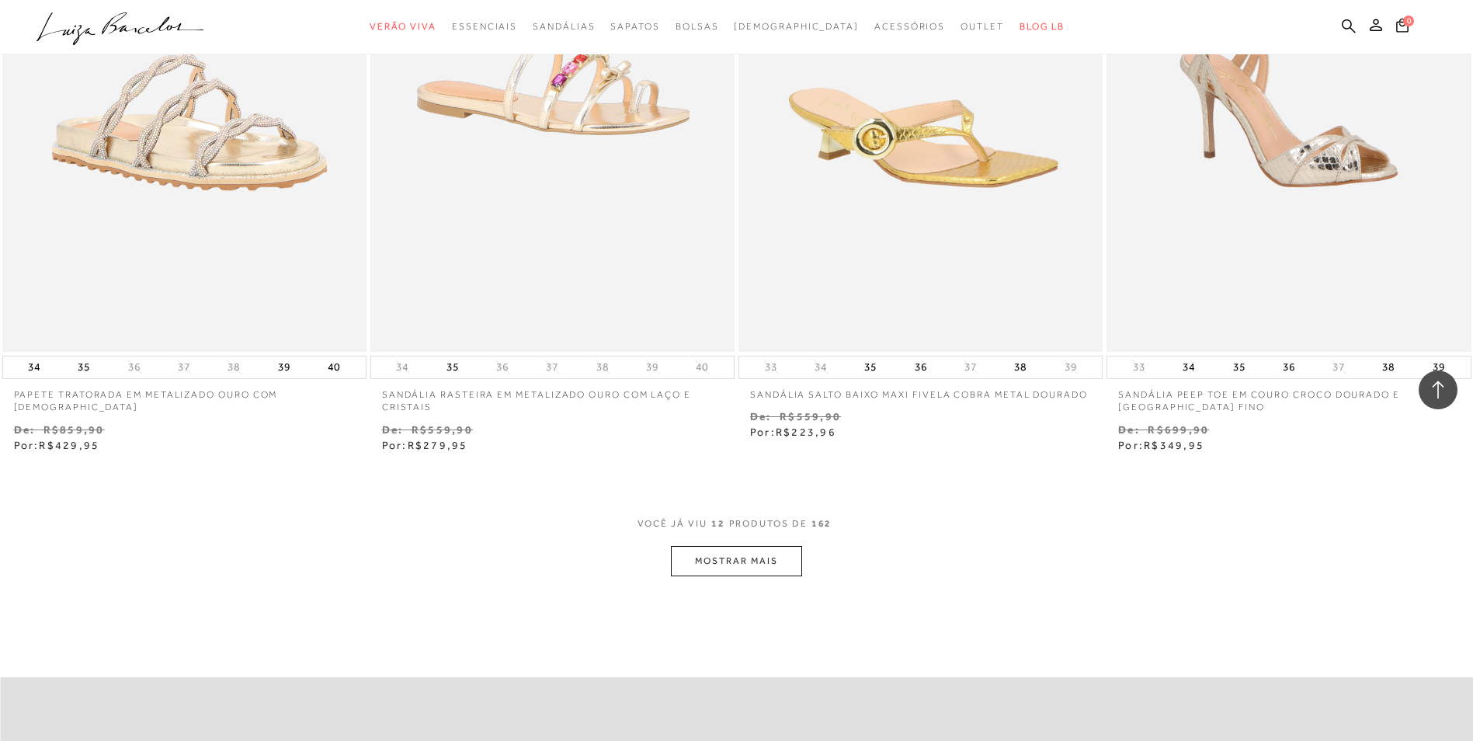
scroll to position [1697, 0]
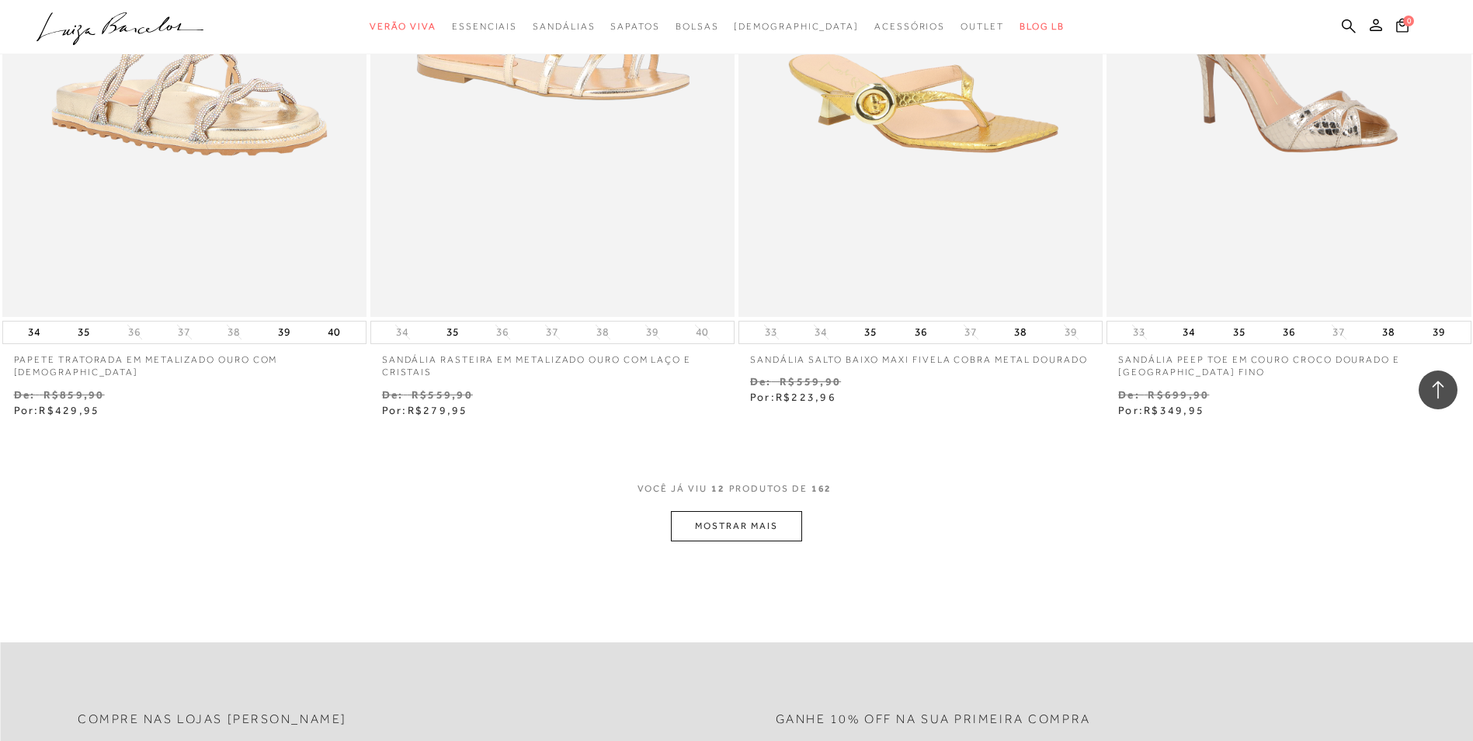
click at [770, 529] on button "MOSTRAR MAIS" at bounding box center [736, 526] width 130 height 30
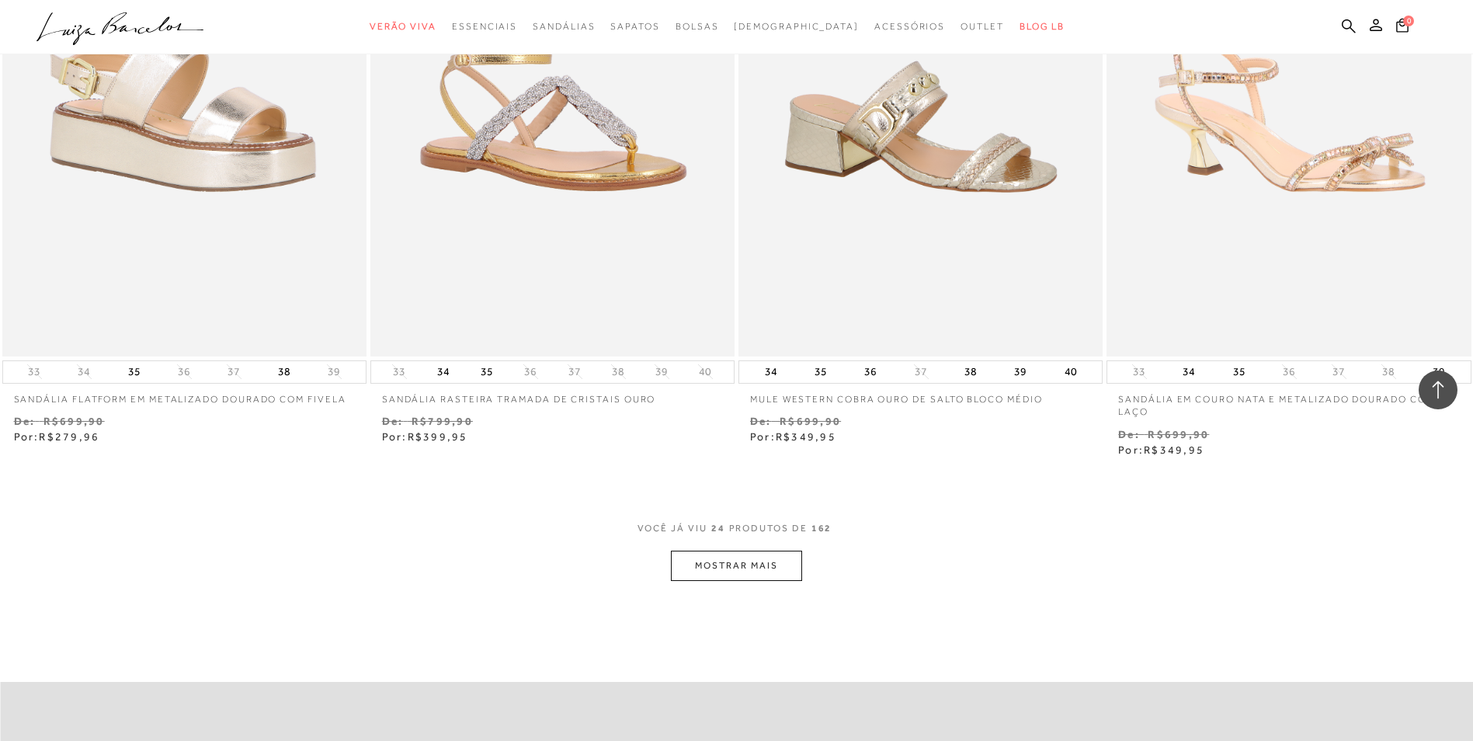
scroll to position [3659, 0]
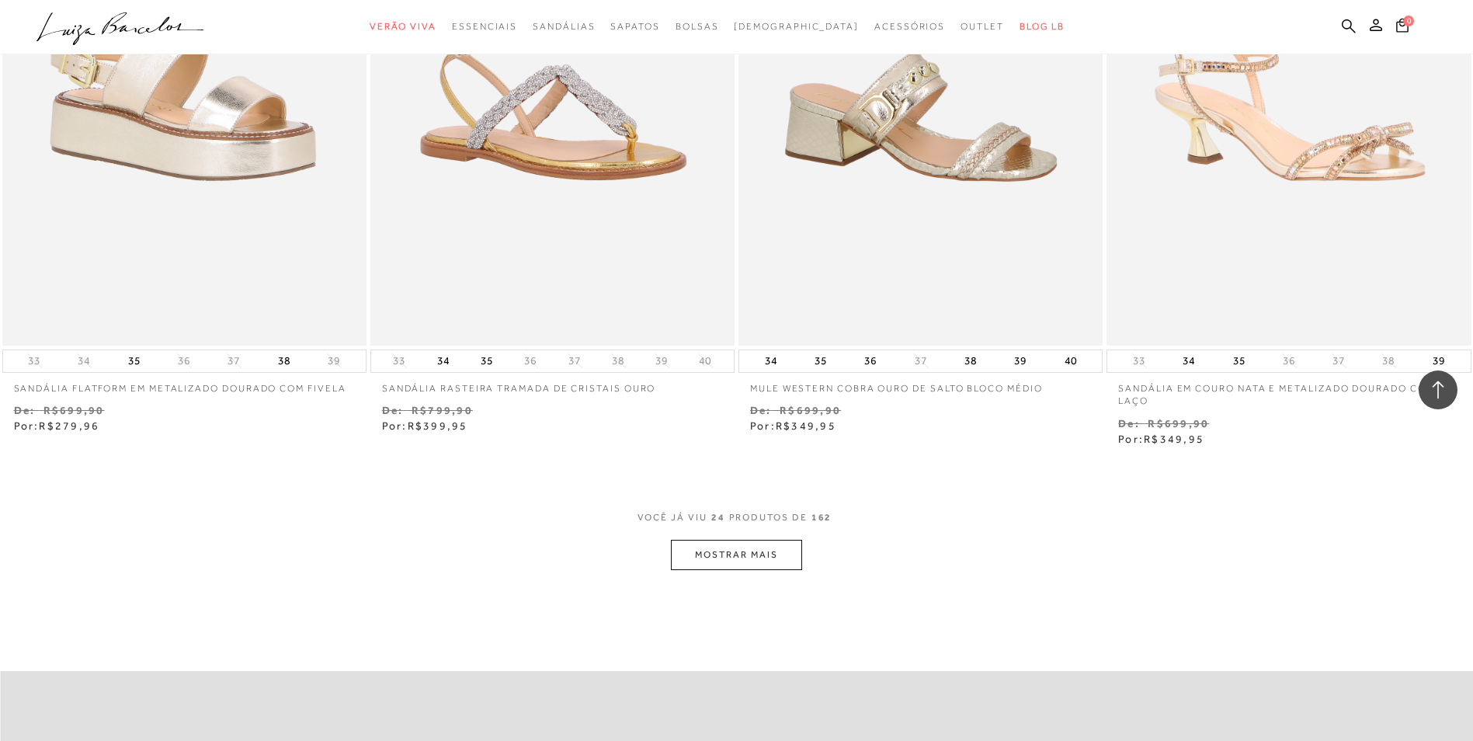
click at [742, 564] on button "MOSTRAR MAIS" at bounding box center [736, 555] width 130 height 30
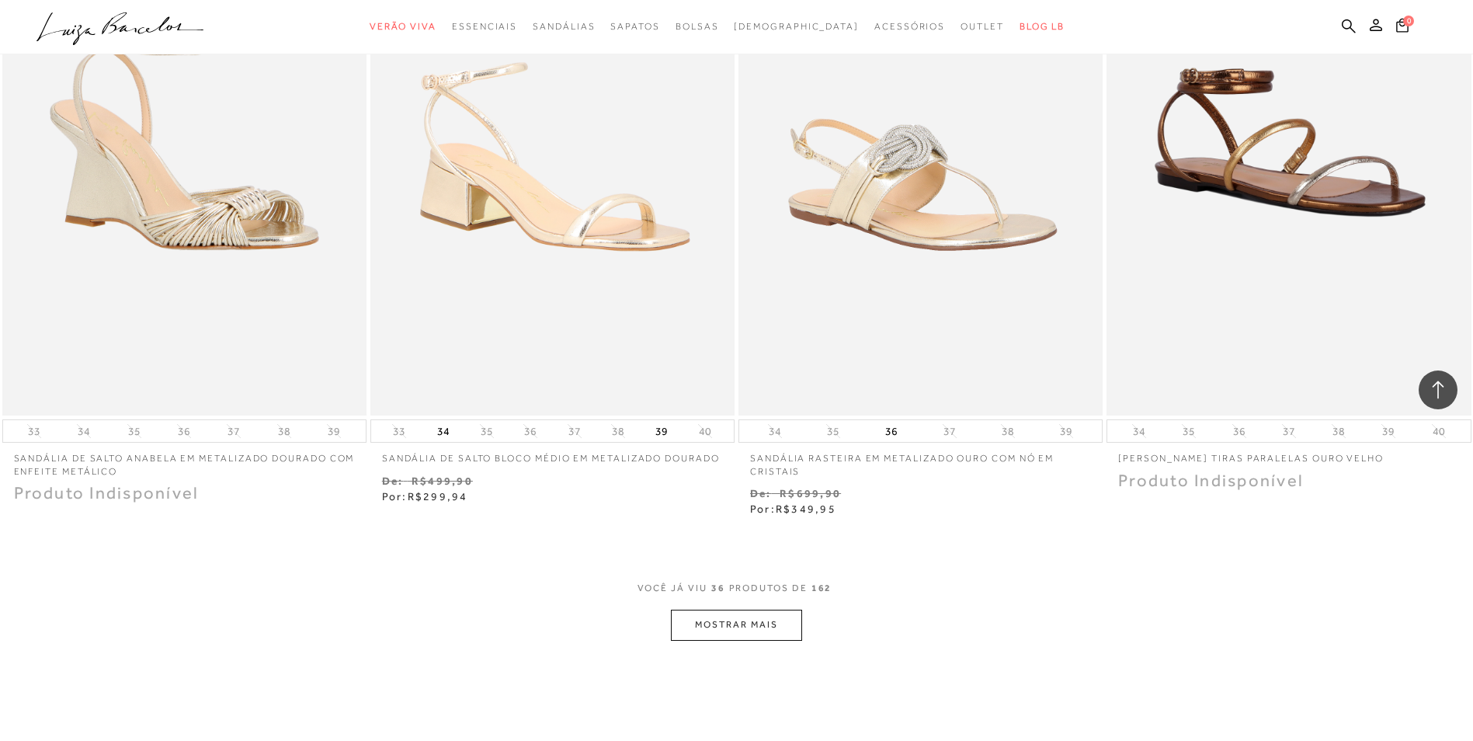
scroll to position [5664, 0]
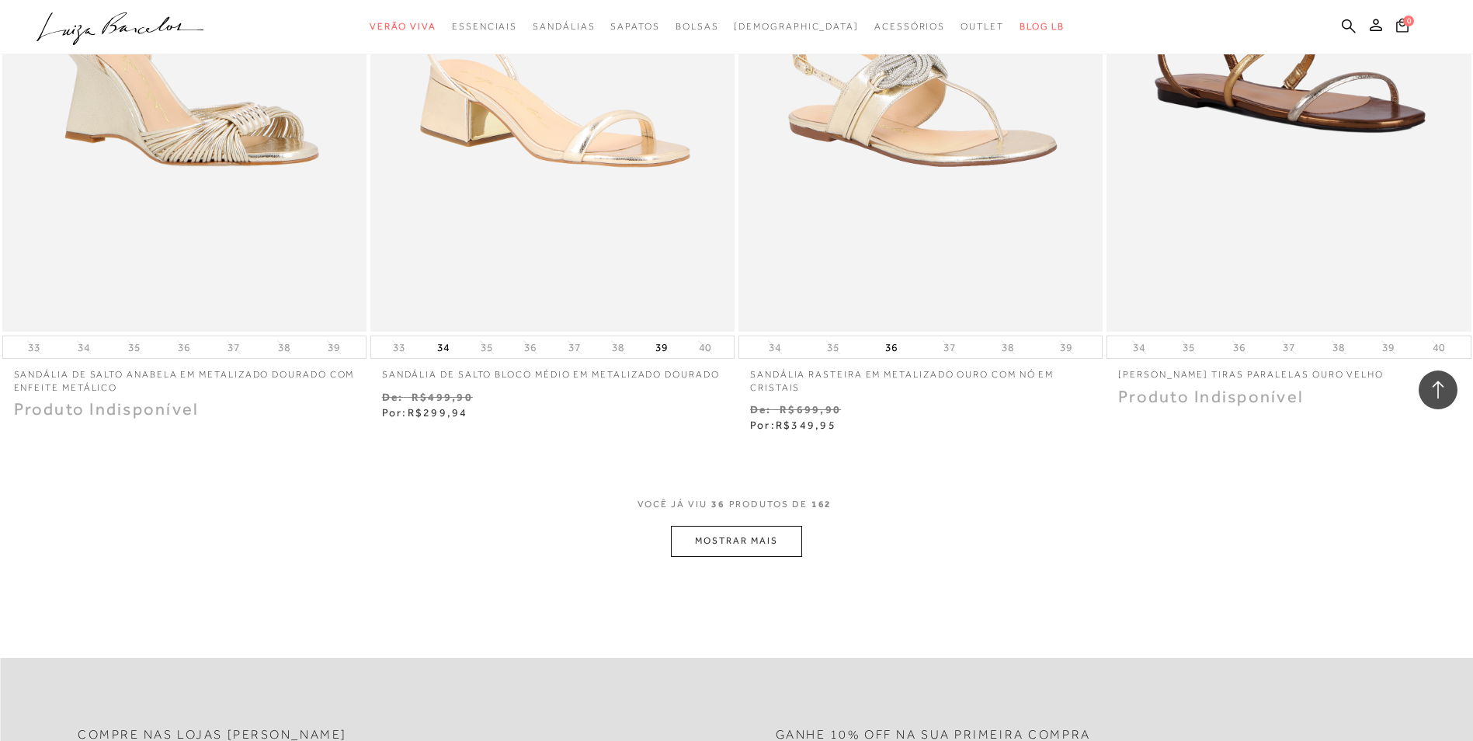
click at [725, 541] on button "MOSTRAR MAIS" at bounding box center [736, 541] width 130 height 30
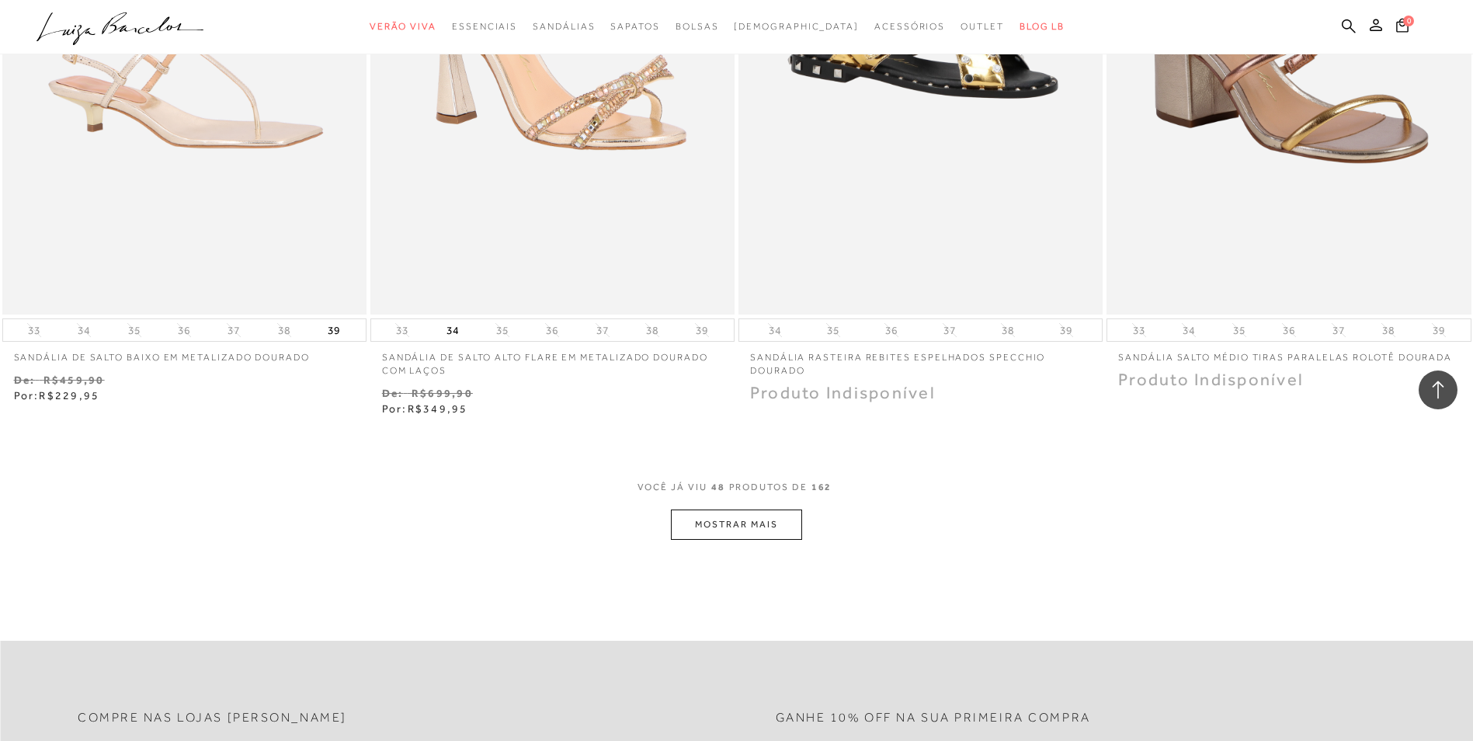
scroll to position [7682, 0]
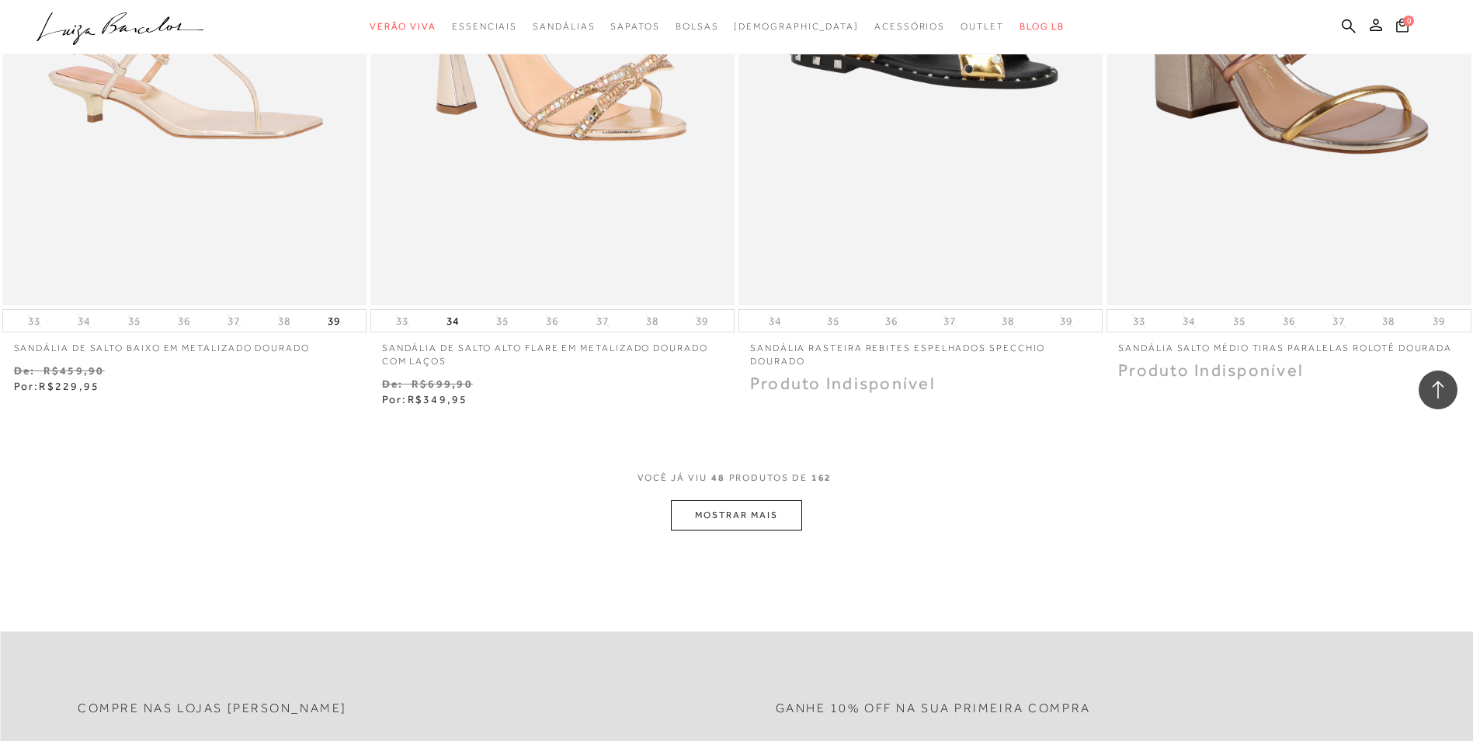
click at [747, 515] on button "MOSTRAR MAIS" at bounding box center [736, 515] width 130 height 30
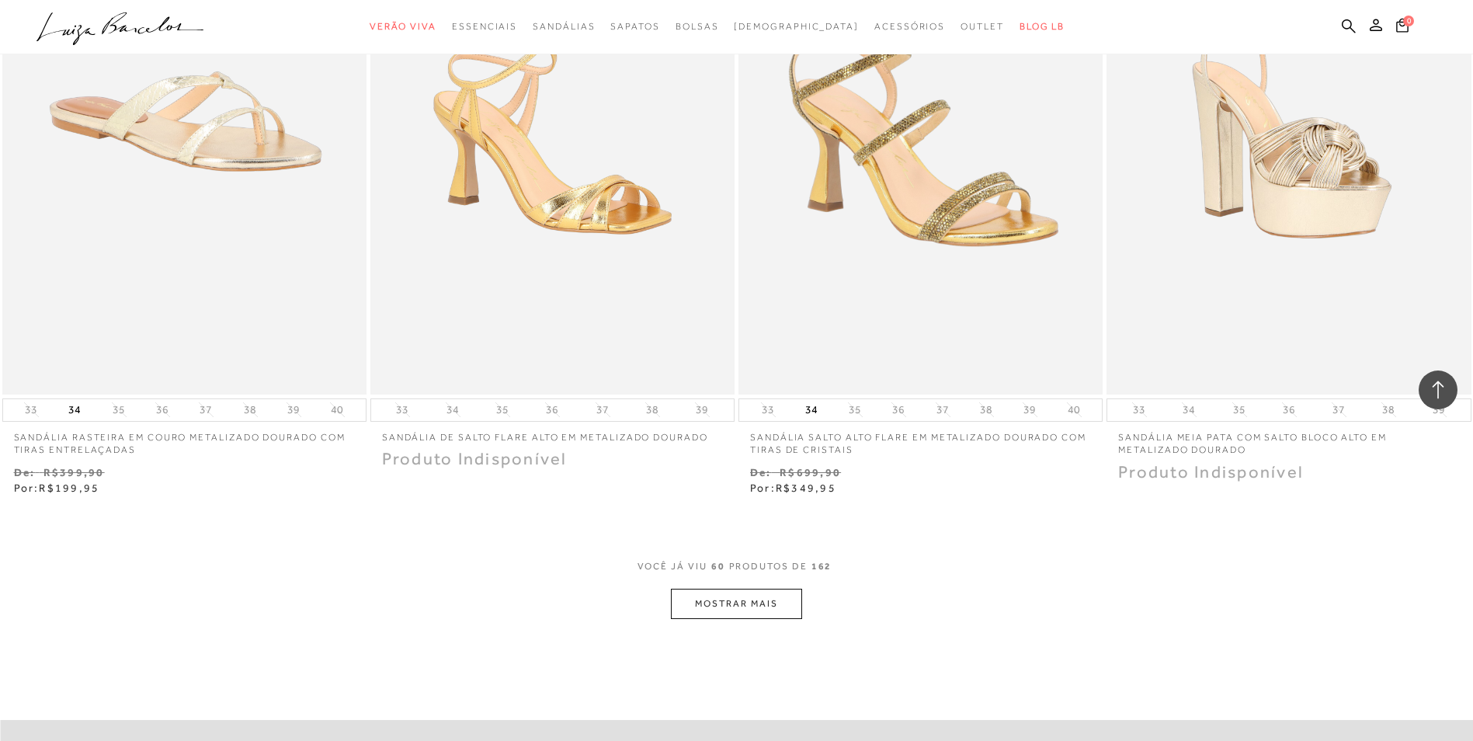
scroll to position [9542, 0]
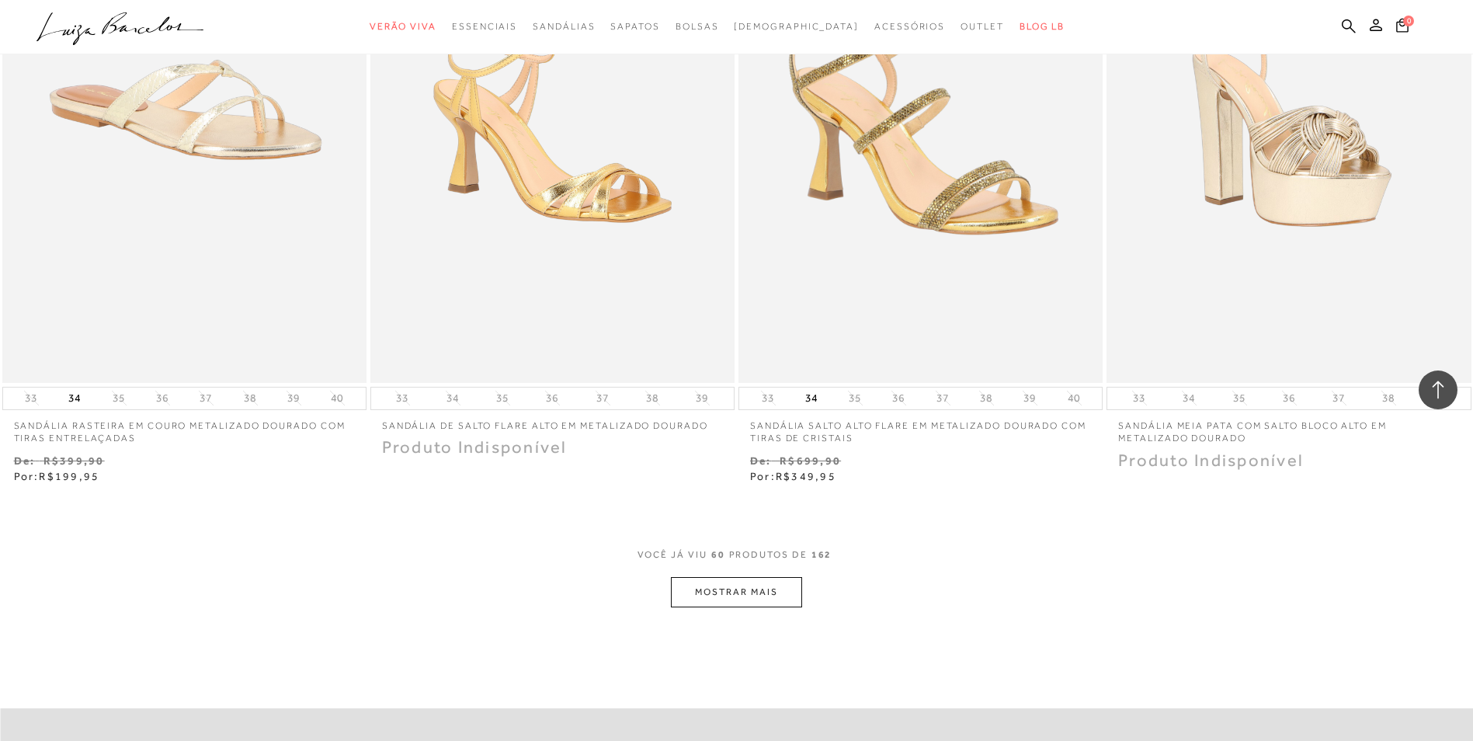
click at [718, 595] on button "MOSTRAR MAIS" at bounding box center [736, 592] width 130 height 30
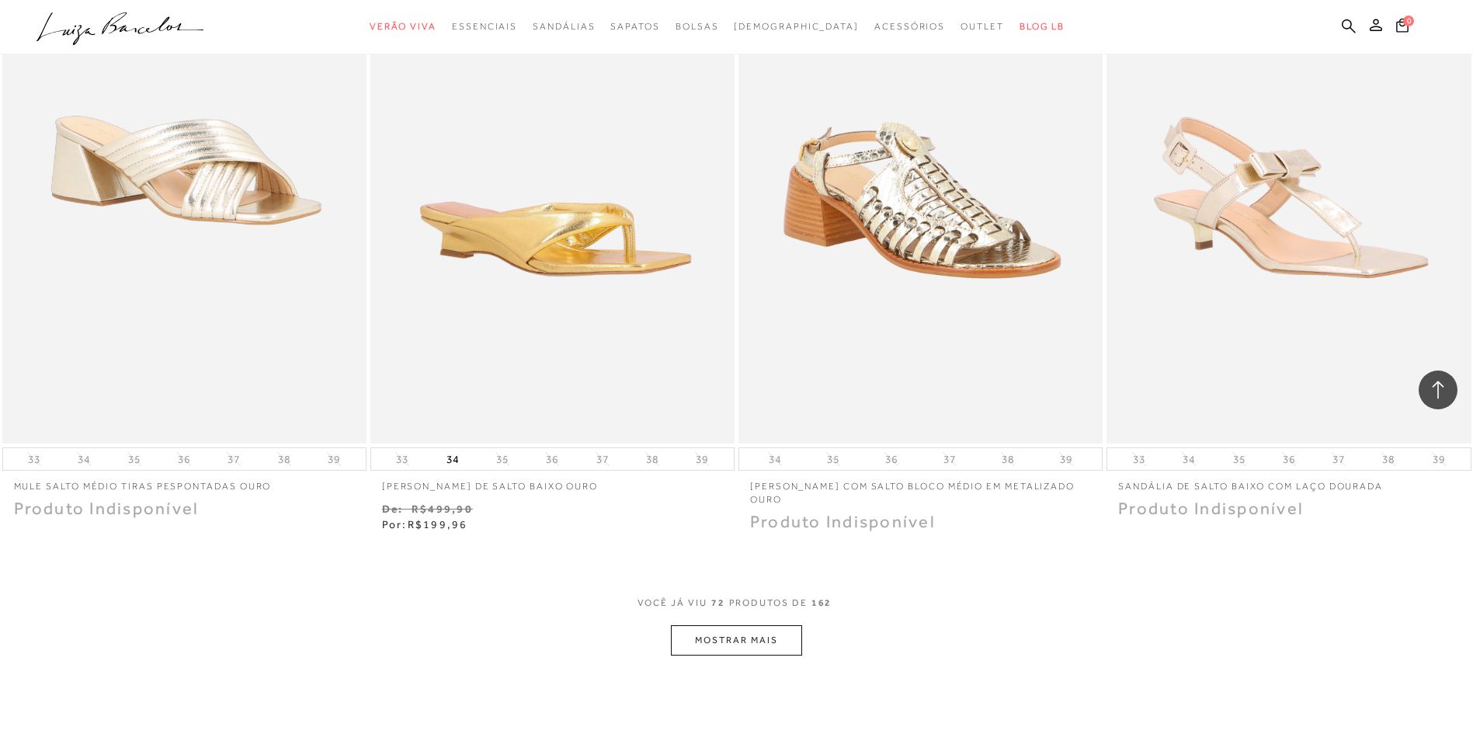
scroll to position [11501, 0]
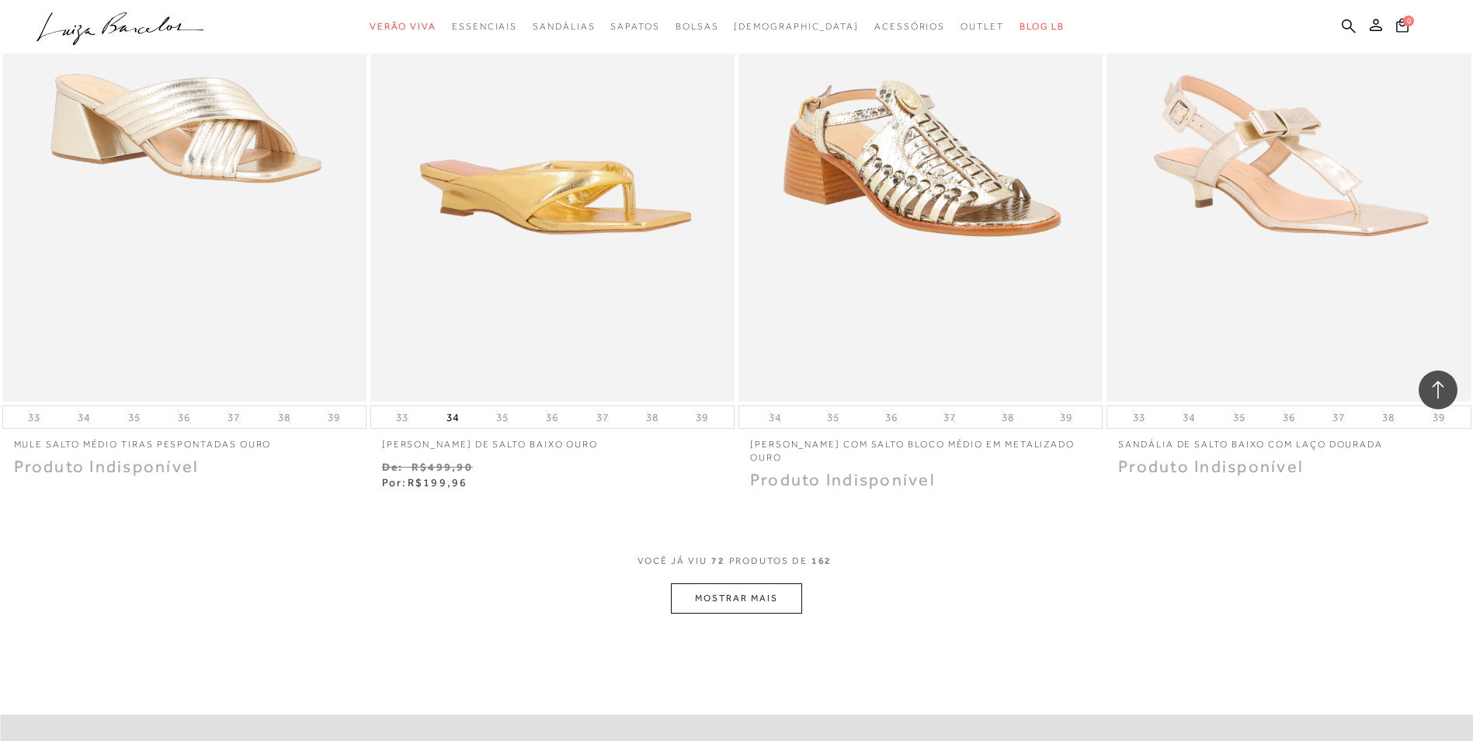
click at [765, 598] on button "MOSTRAR MAIS" at bounding box center [736, 598] width 130 height 30
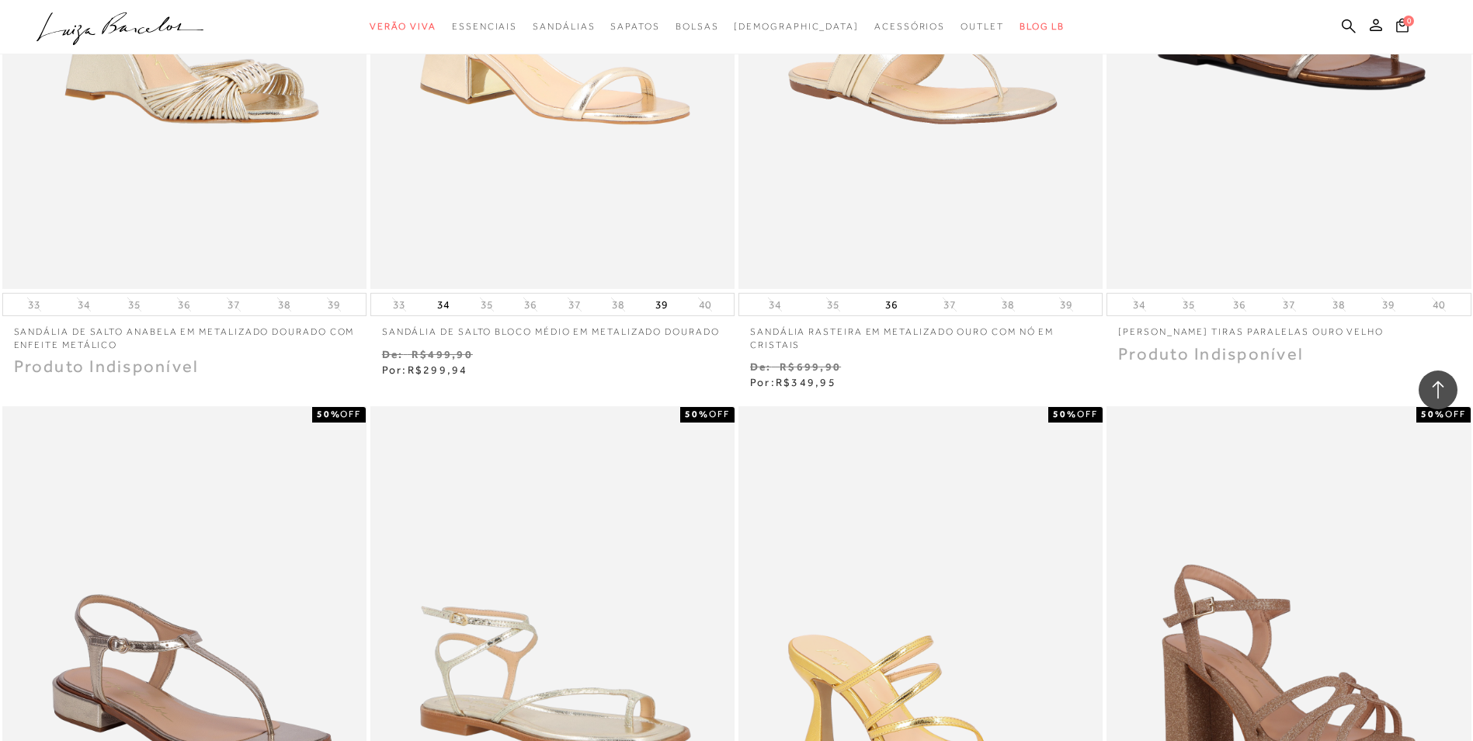
scroll to position [5626, 0]
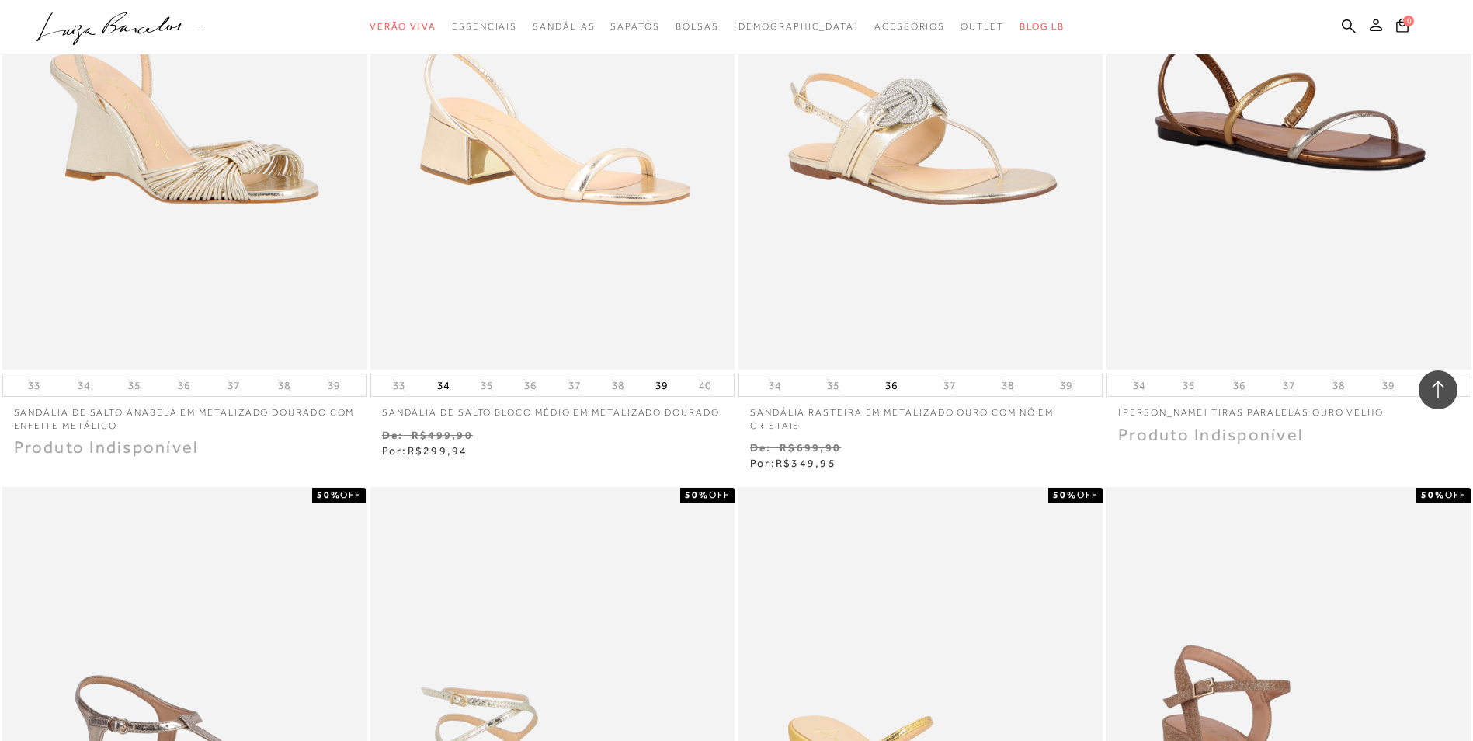
click at [1372, 26] on icon at bounding box center [1375, 25] width 12 height 12
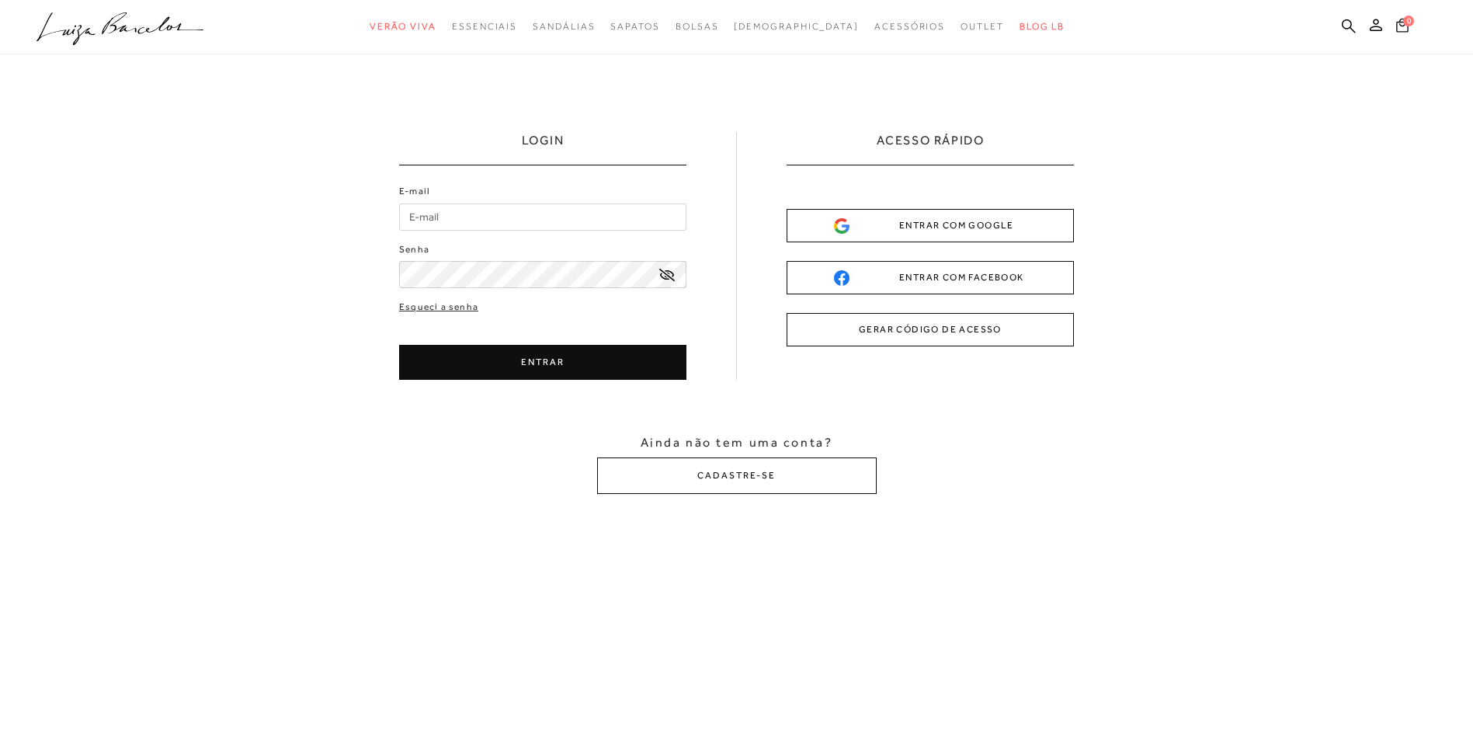
click at [1403, 30] on icon at bounding box center [1402, 25] width 12 height 15
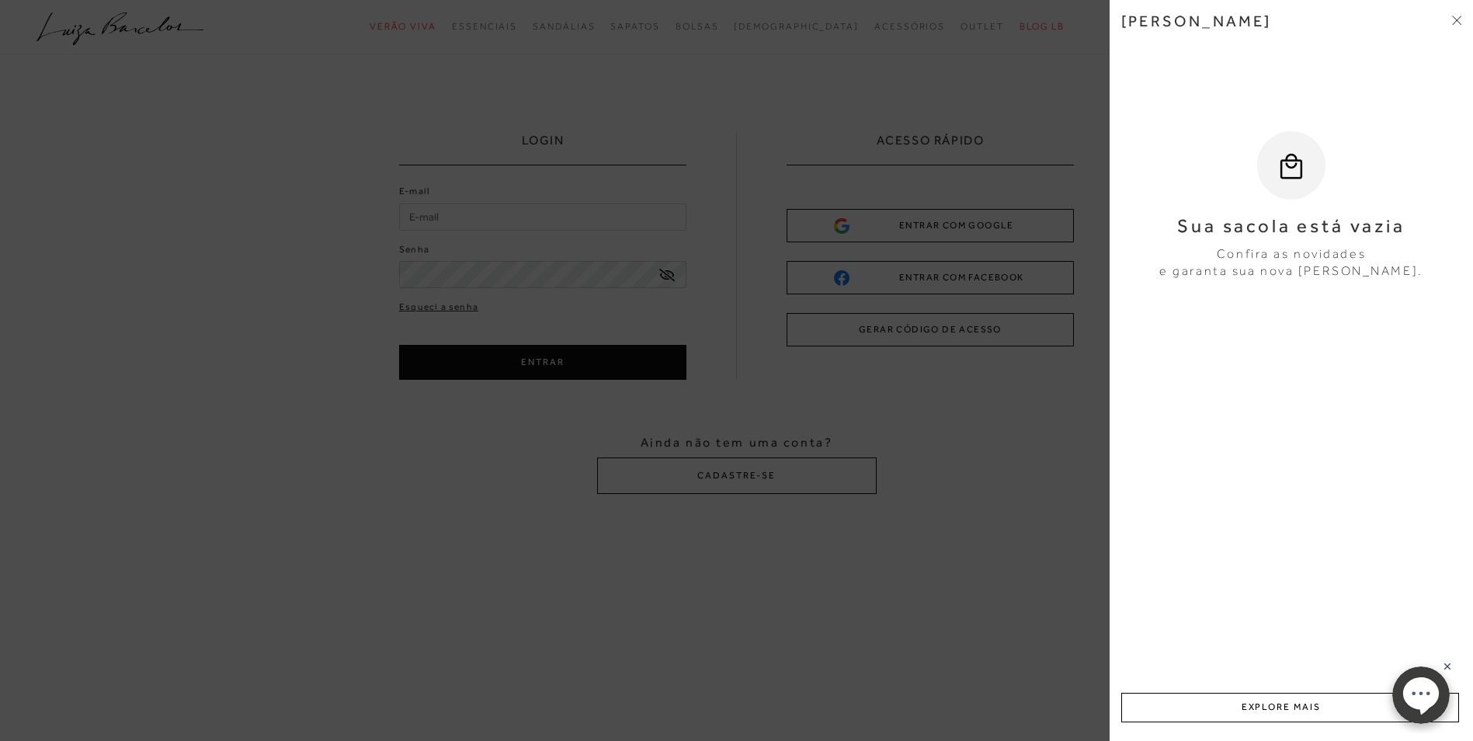
click at [1452, 21] on icon at bounding box center [1456, 20] width 9 height 9
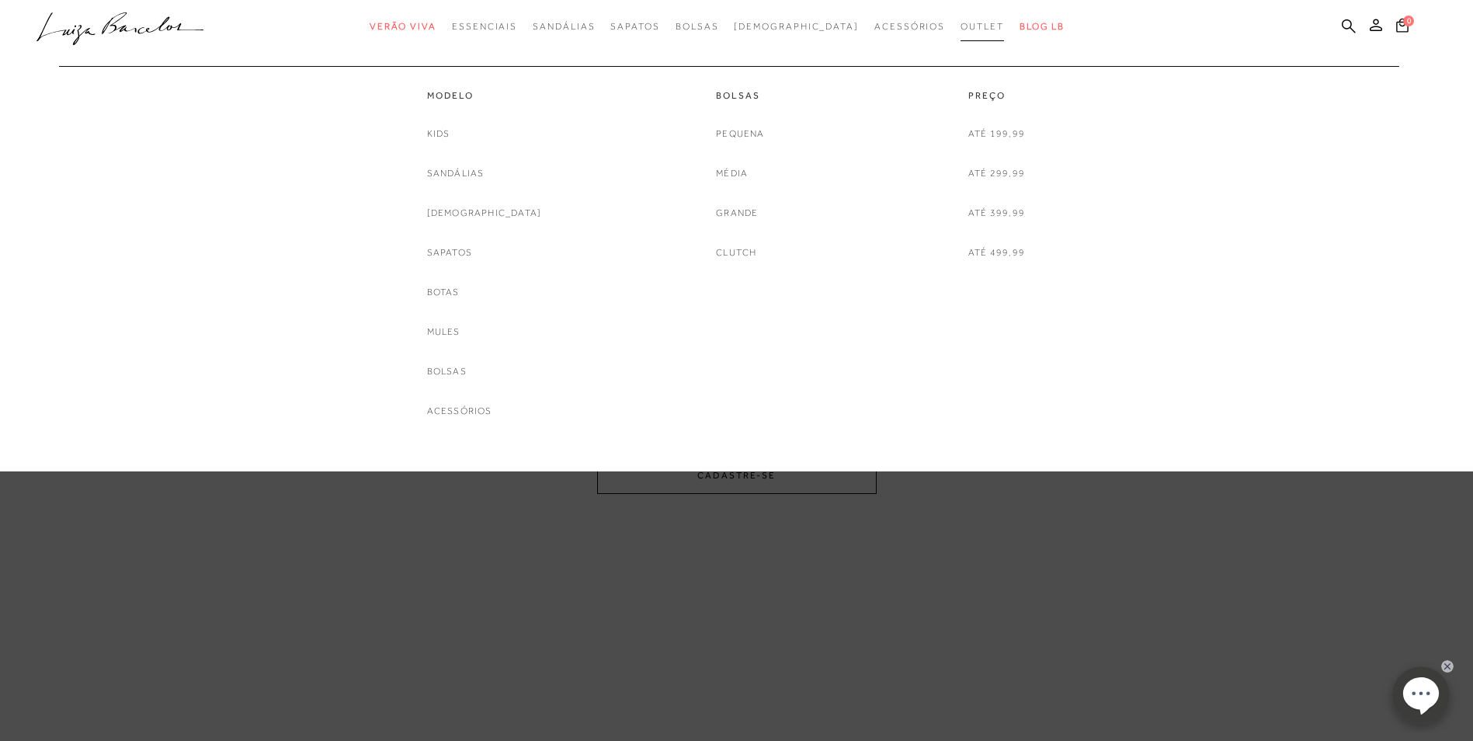
click at [960, 19] on link "Outlet" at bounding box center [981, 26] width 43 height 29
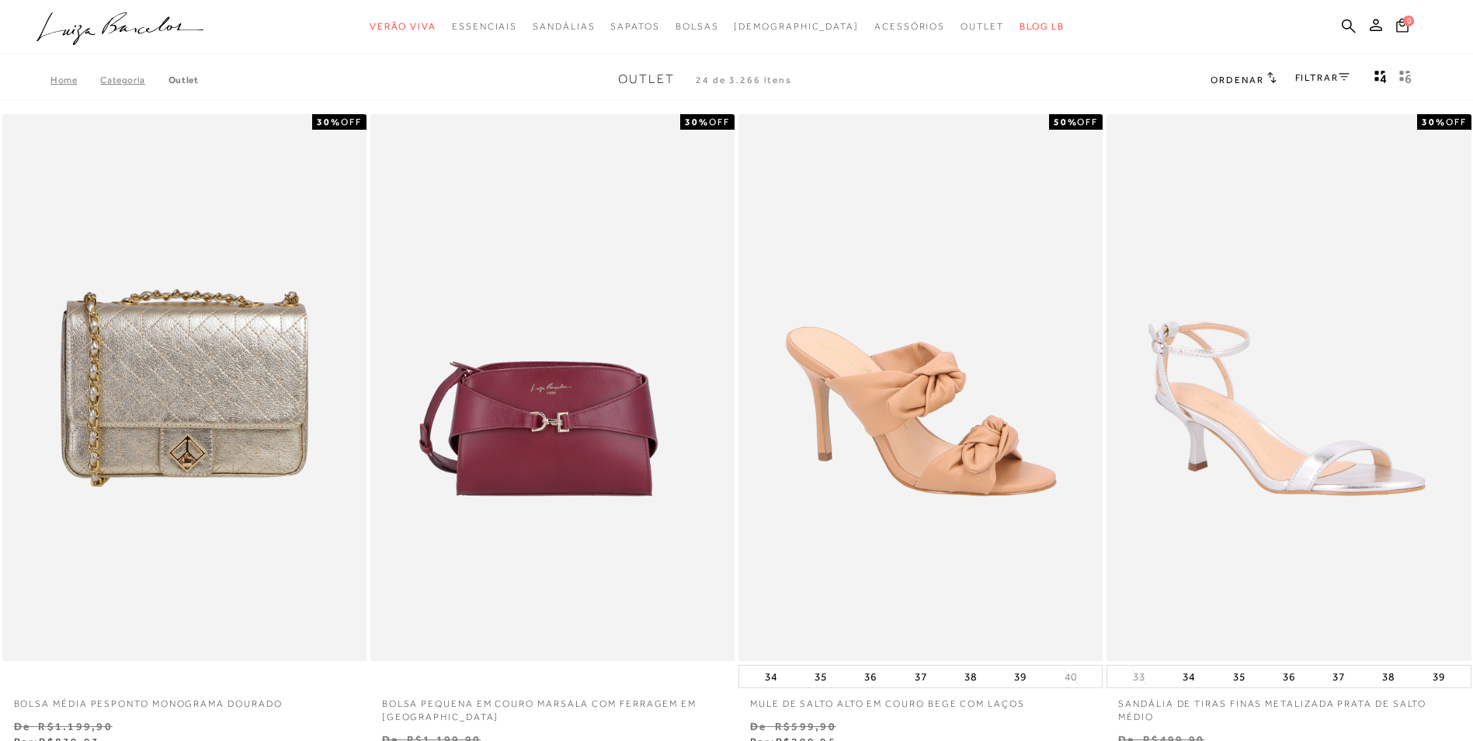
click at [1230, 81] on span "Ordenar" at bounding box center [1236, 80] width 53 height 11
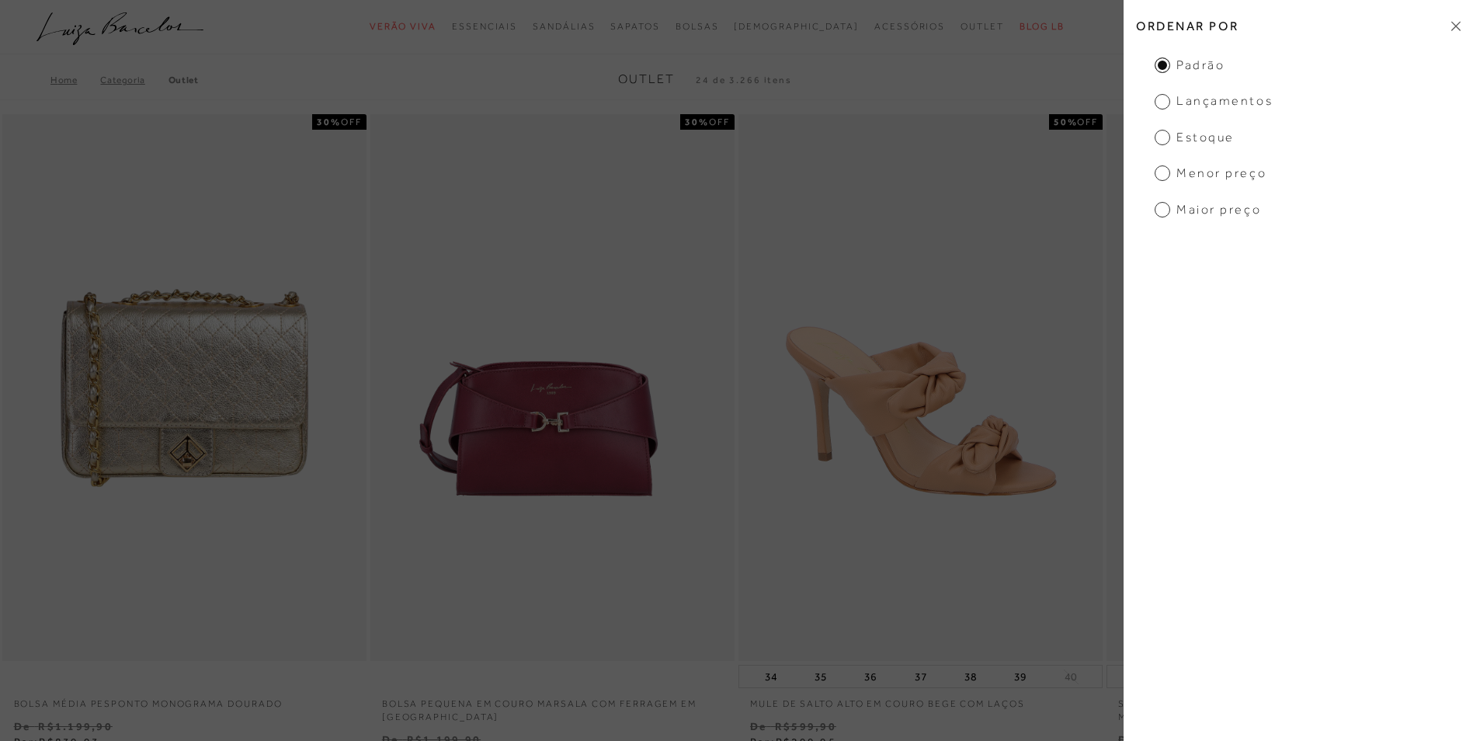
click at [1458, 19] on h2 "Ordenar por" at bounding box center [1297, 26] width 349 height 36
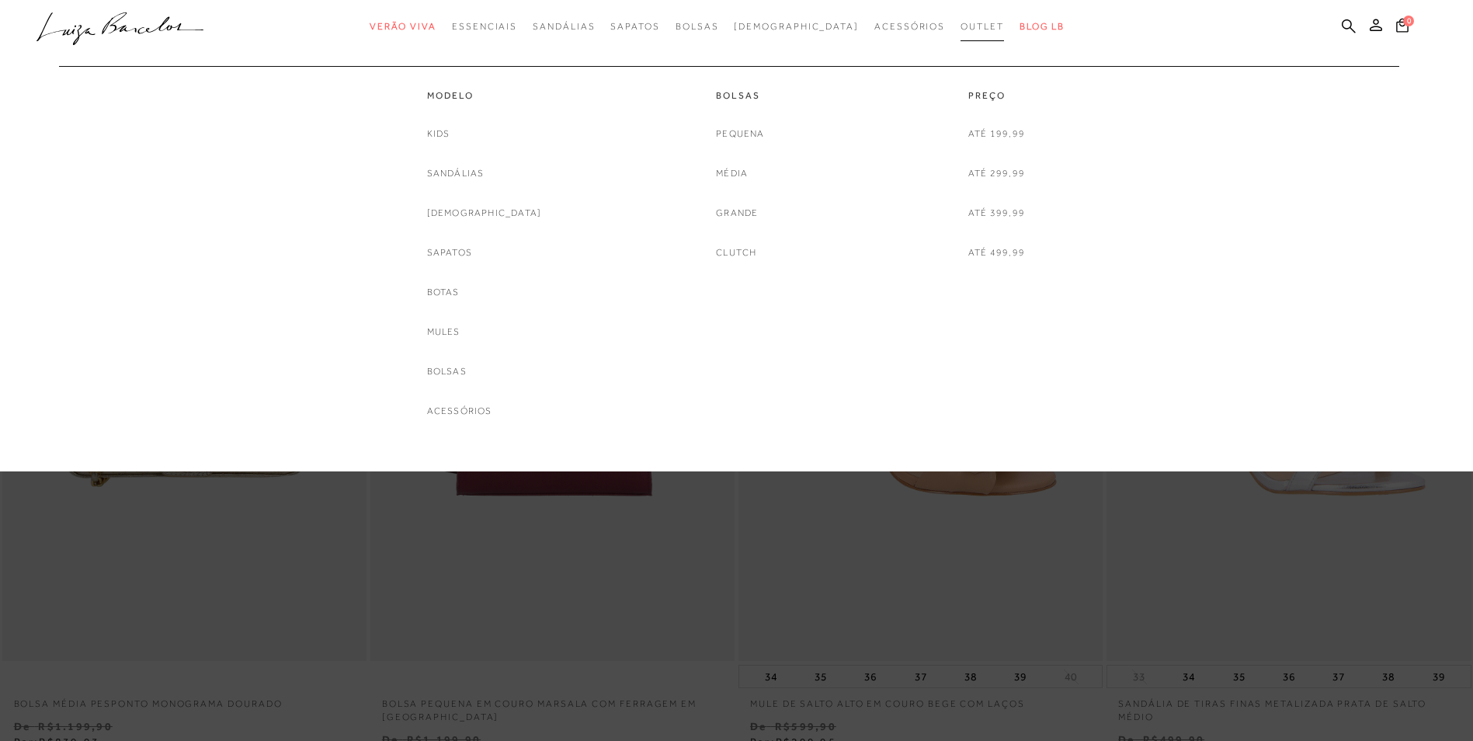
click at [960, 28] on span "Outlet" at bounding box center [981, 26] width 43 height 11
click at [484, 168] on link "Sandálias" at bounding box center [455, 173] width 57 height 16
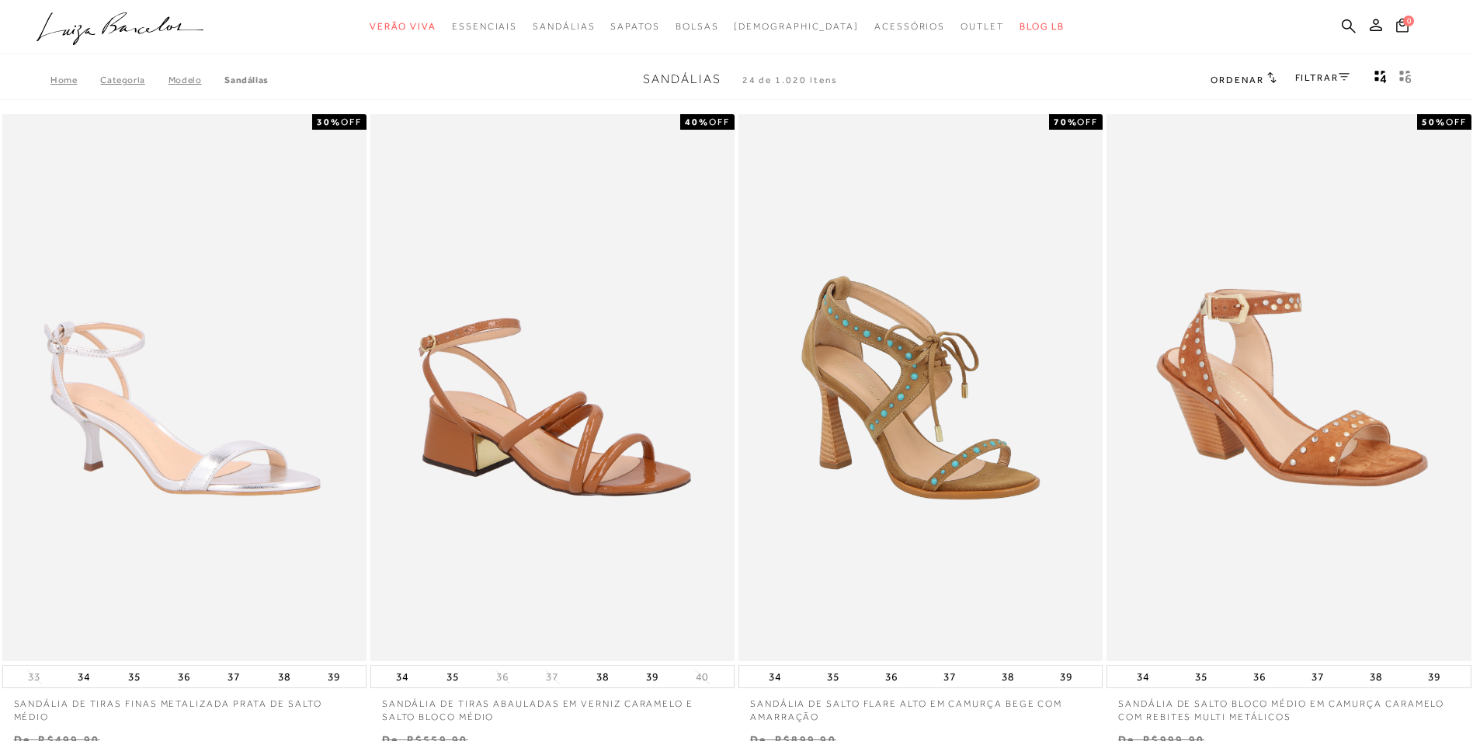
click at [1342, 77] on icon at bounding box center [1343, 77] width 11 height 7
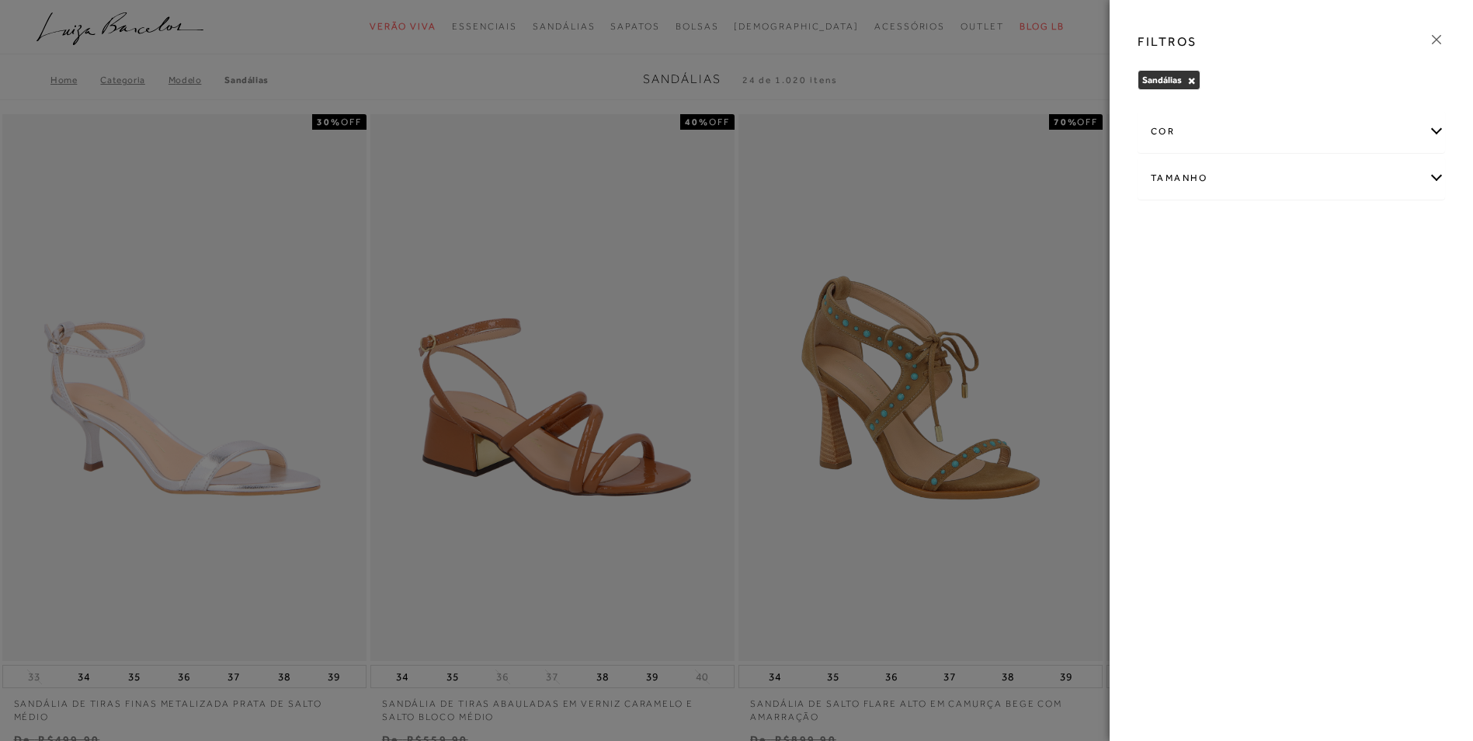
click at [1440, 187] on div "Tamanho" at bounding box center [1291, 178] width 306 height 41
click at [1397, 265] on span "35" at bounding box center [1394, 269] width 23 height 12
click at [1395, 265] on input "35" at bounding box center [1387, 272] width 16 height 16
checkbox input "true"
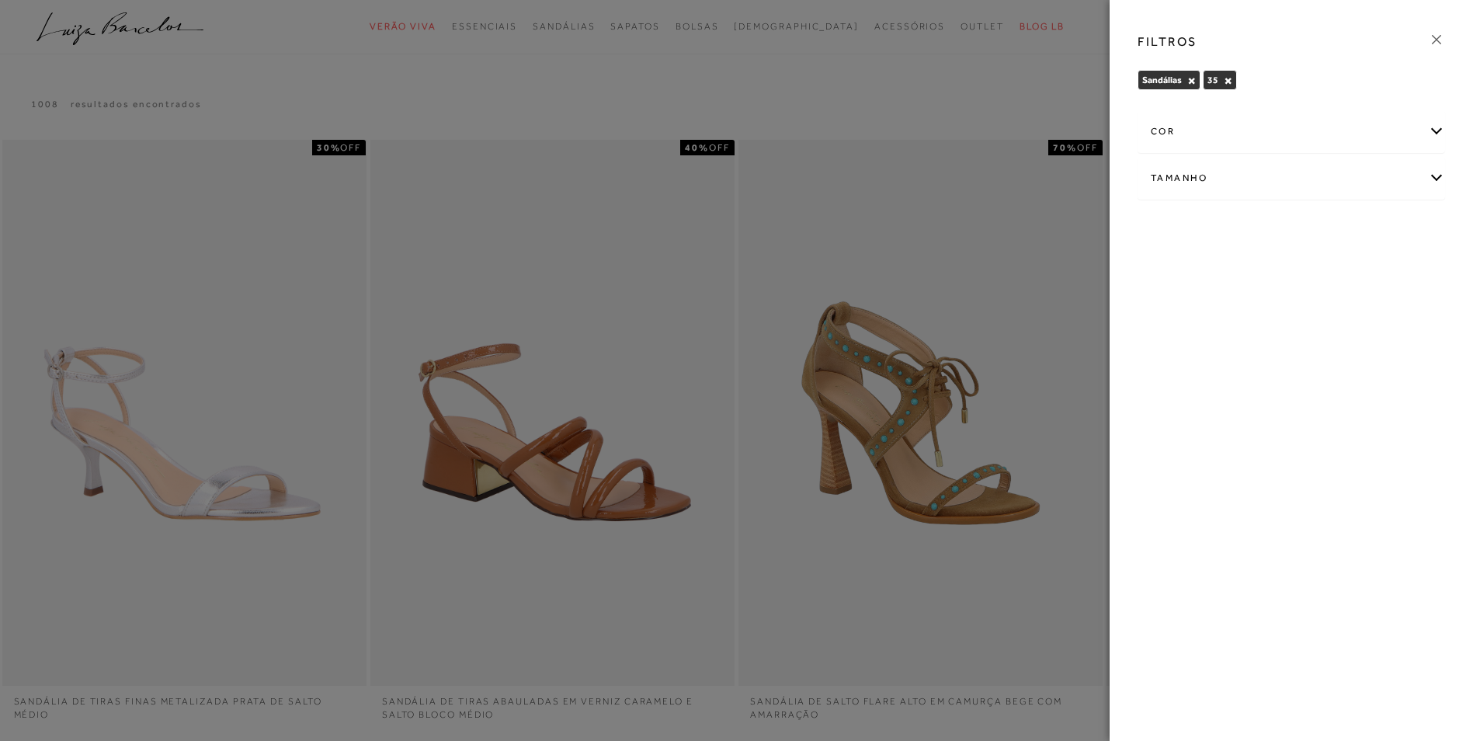
click at [1047, 85] on div at bounding box center [736, 370] width 1473 height 741
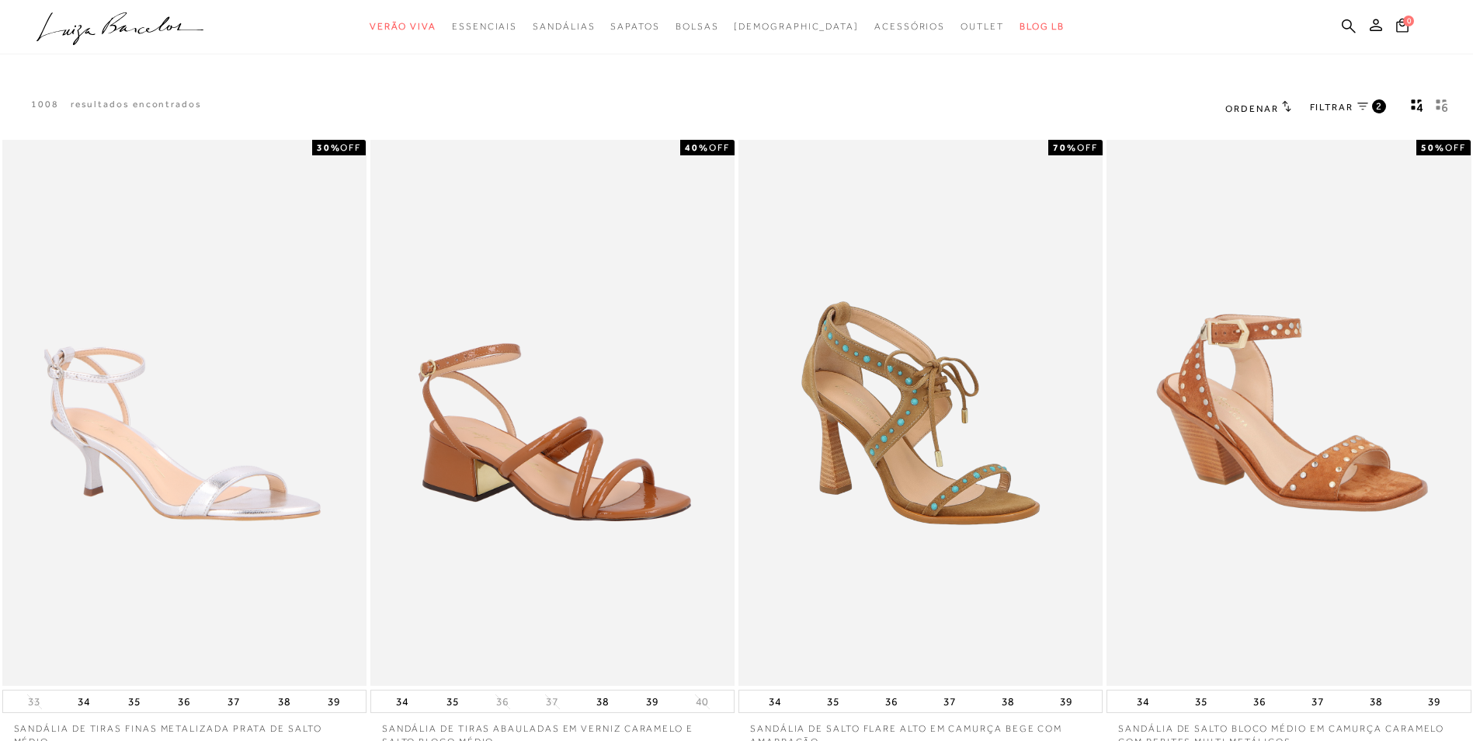
click at [1290, 111] on icon at bounding box center [1286, 106] width 9 height 12
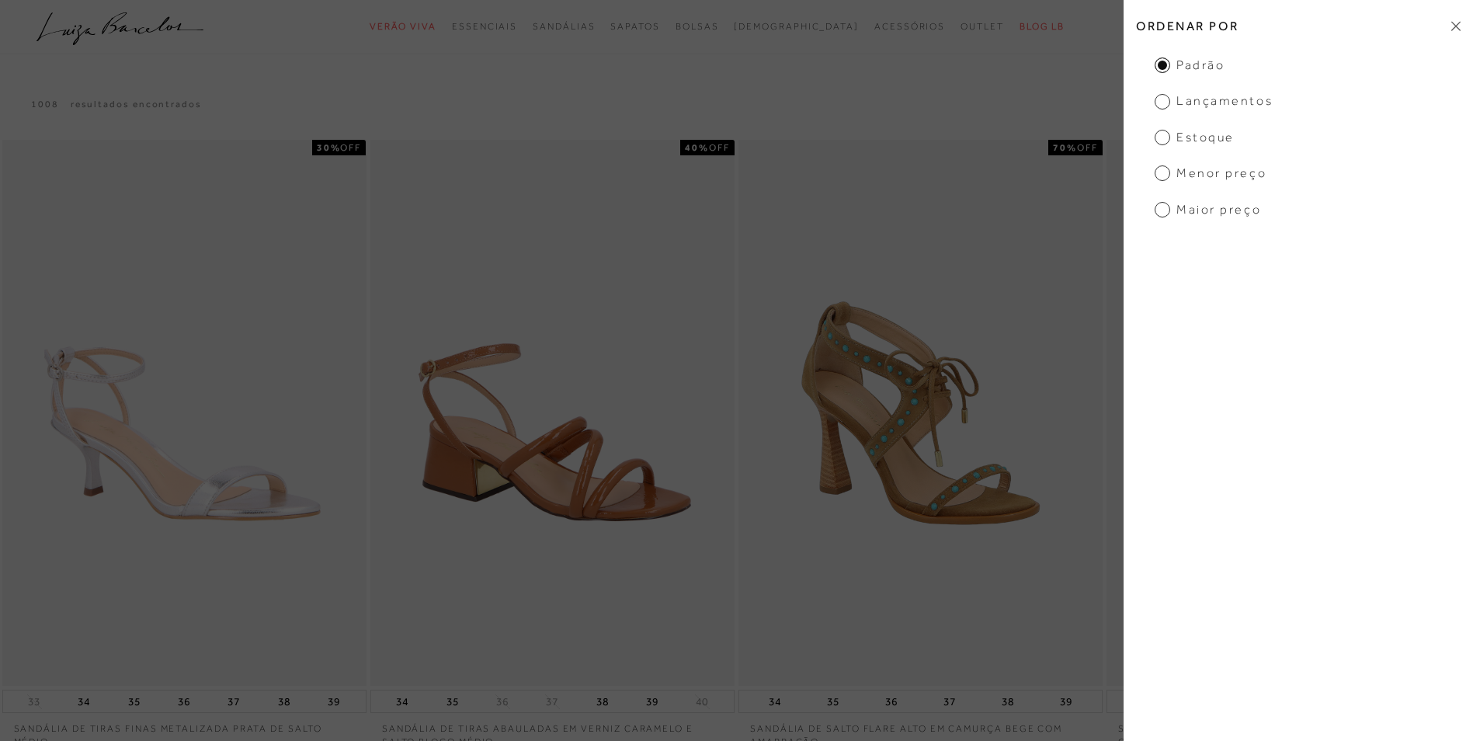
click at [1192, 139] on span "Estoque" at bounding box center [1194, 137] width 80 height 17
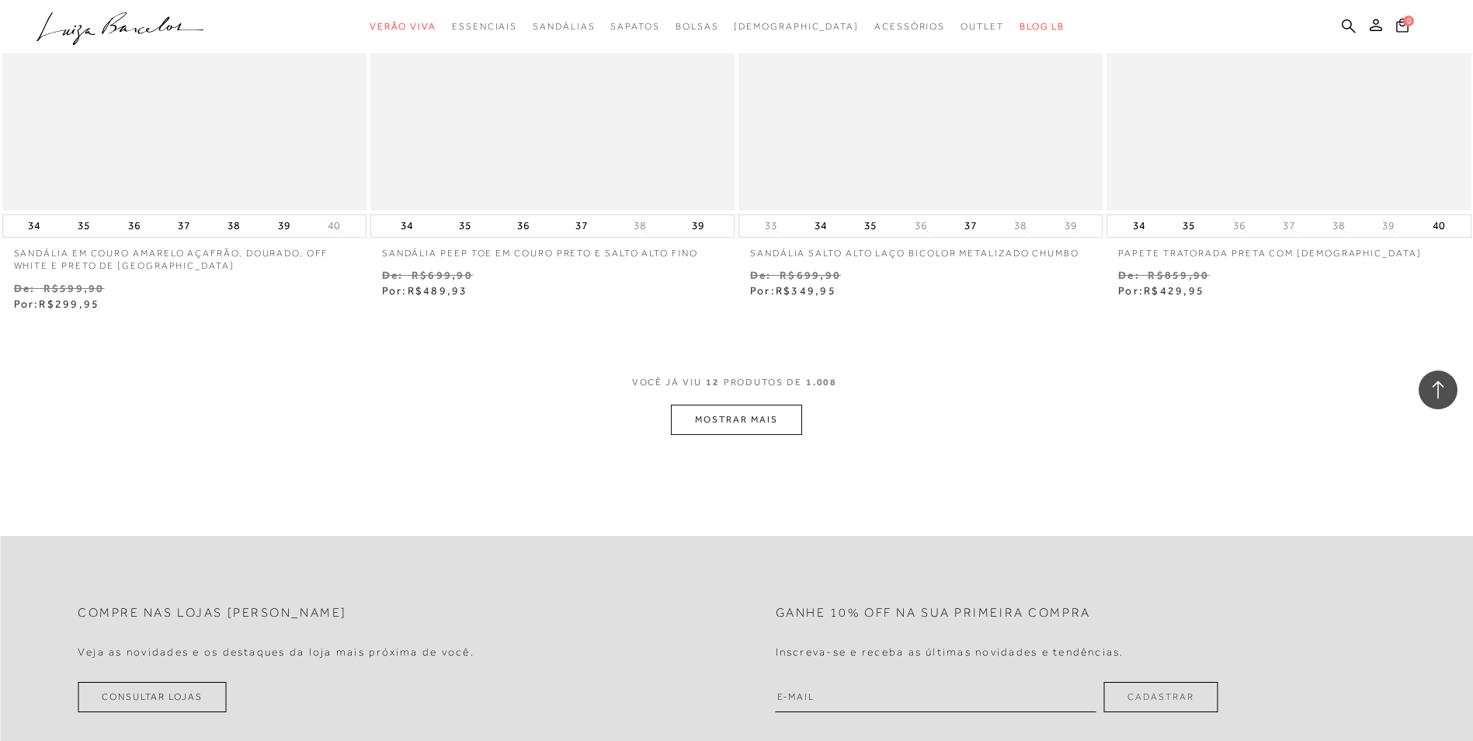
scroll to position [1806, 0]
click at [764, 412] on button "MOSTRAR MAIS" at bounding box center [736, 416] width 130 height 30
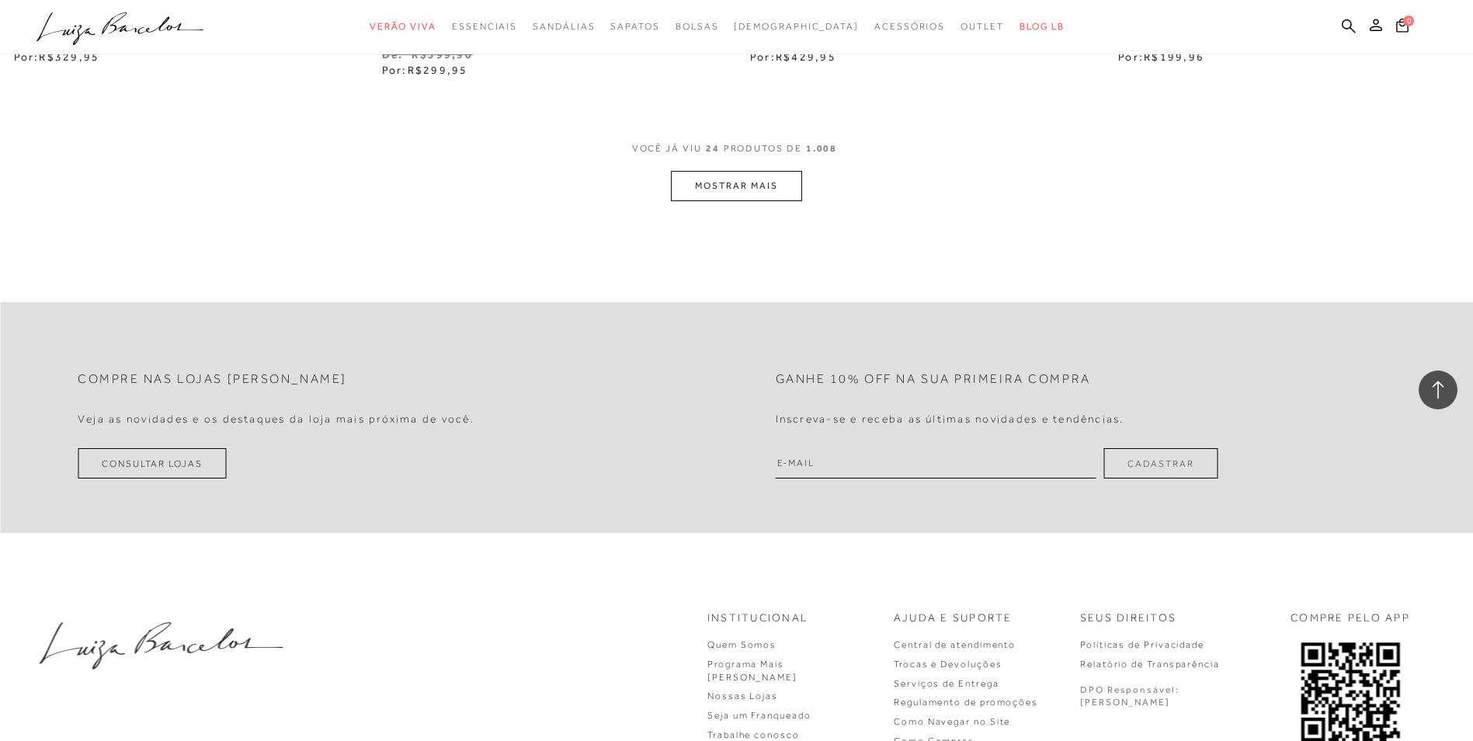
scroll to position [4050, 0]
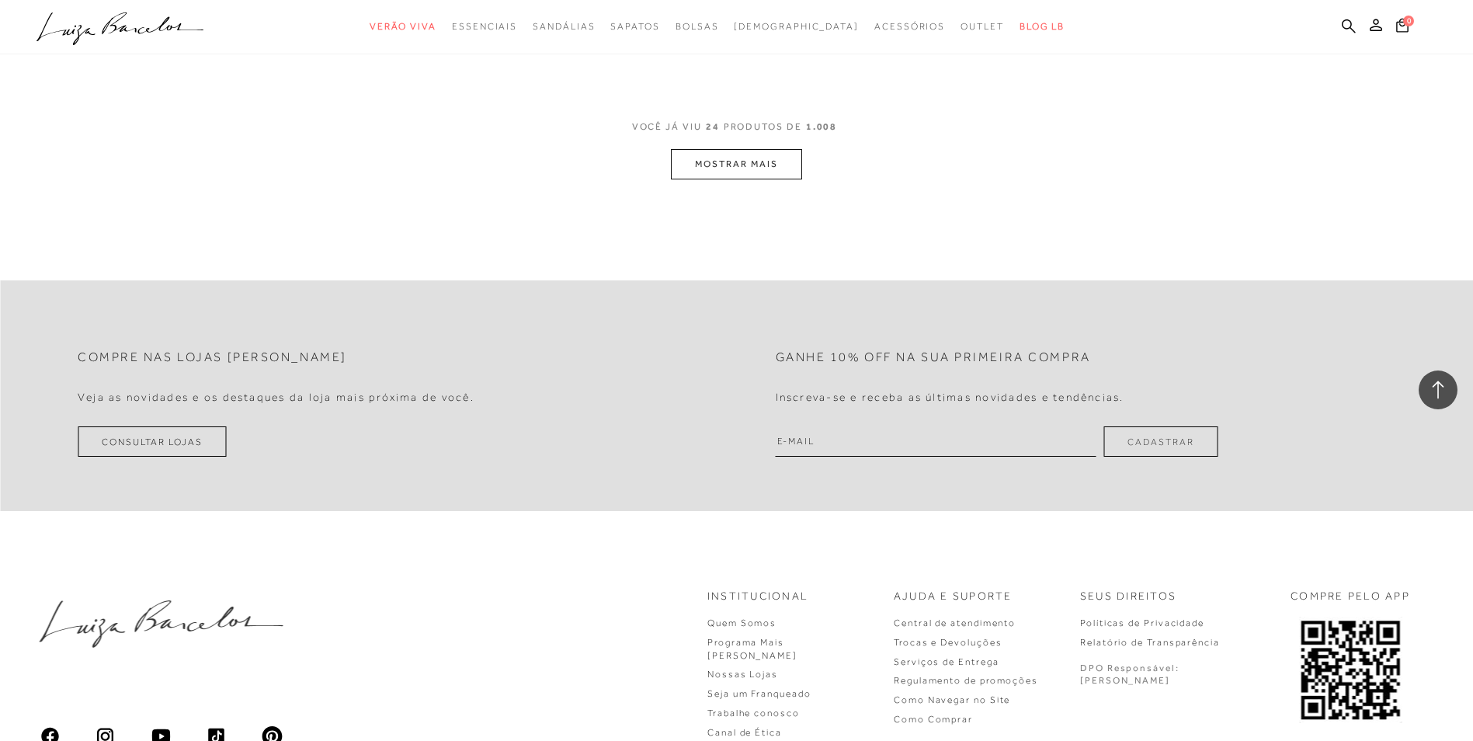
click at [747, 163] on button "MOSTRAR MAIS" at bounding box center [736, 164] width 130 height 30
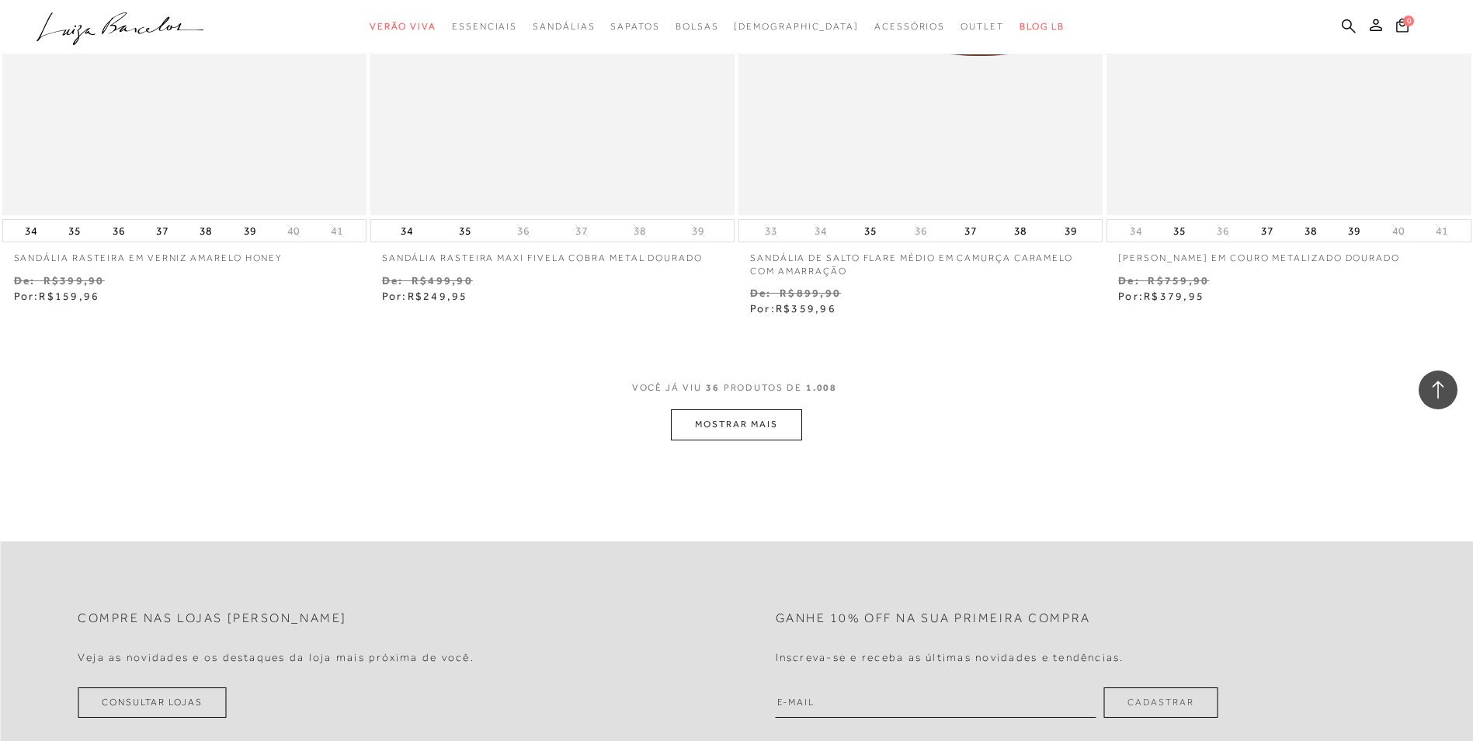
scroll to position [5796, 0]
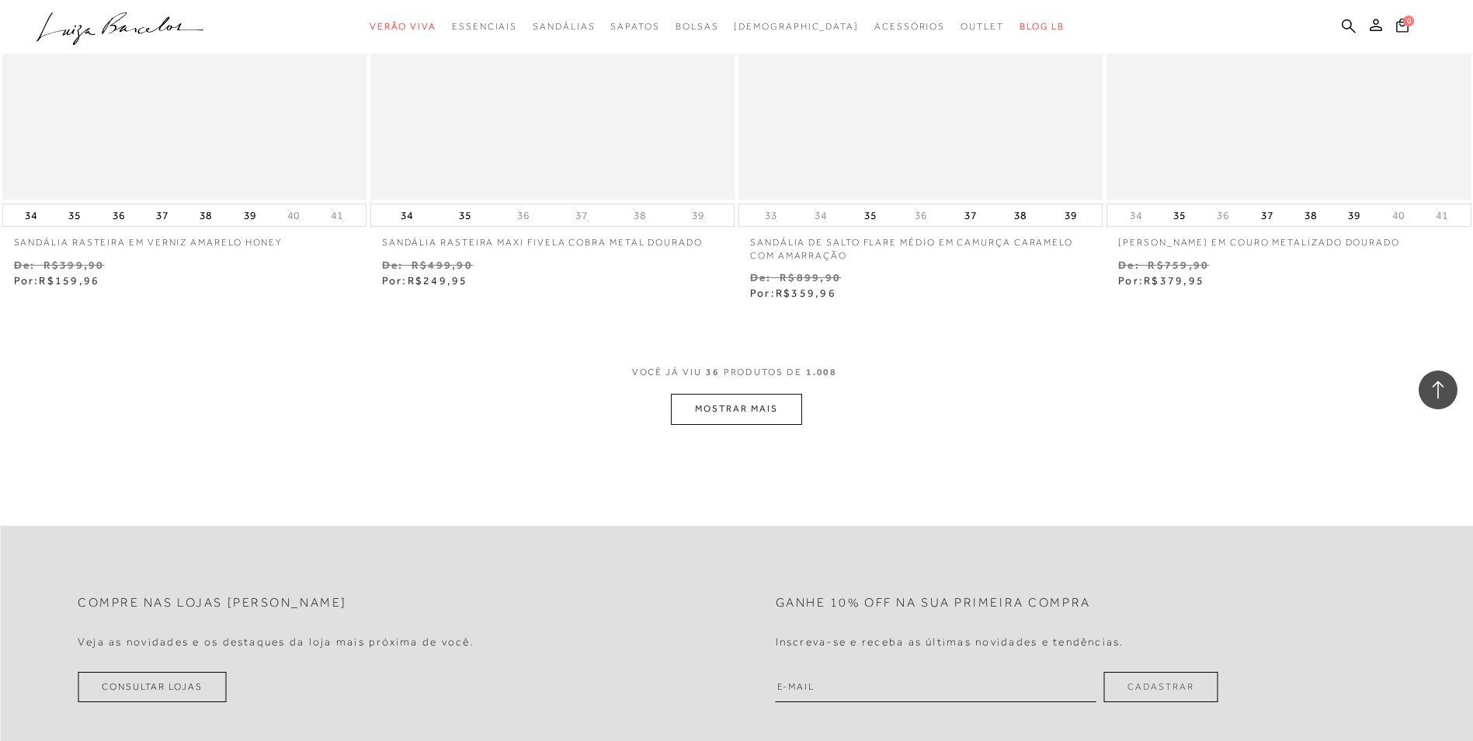
click at [734, 418] on button "MOSTRAR MAIS" at bounding box center [736, 409] width 130 height 30
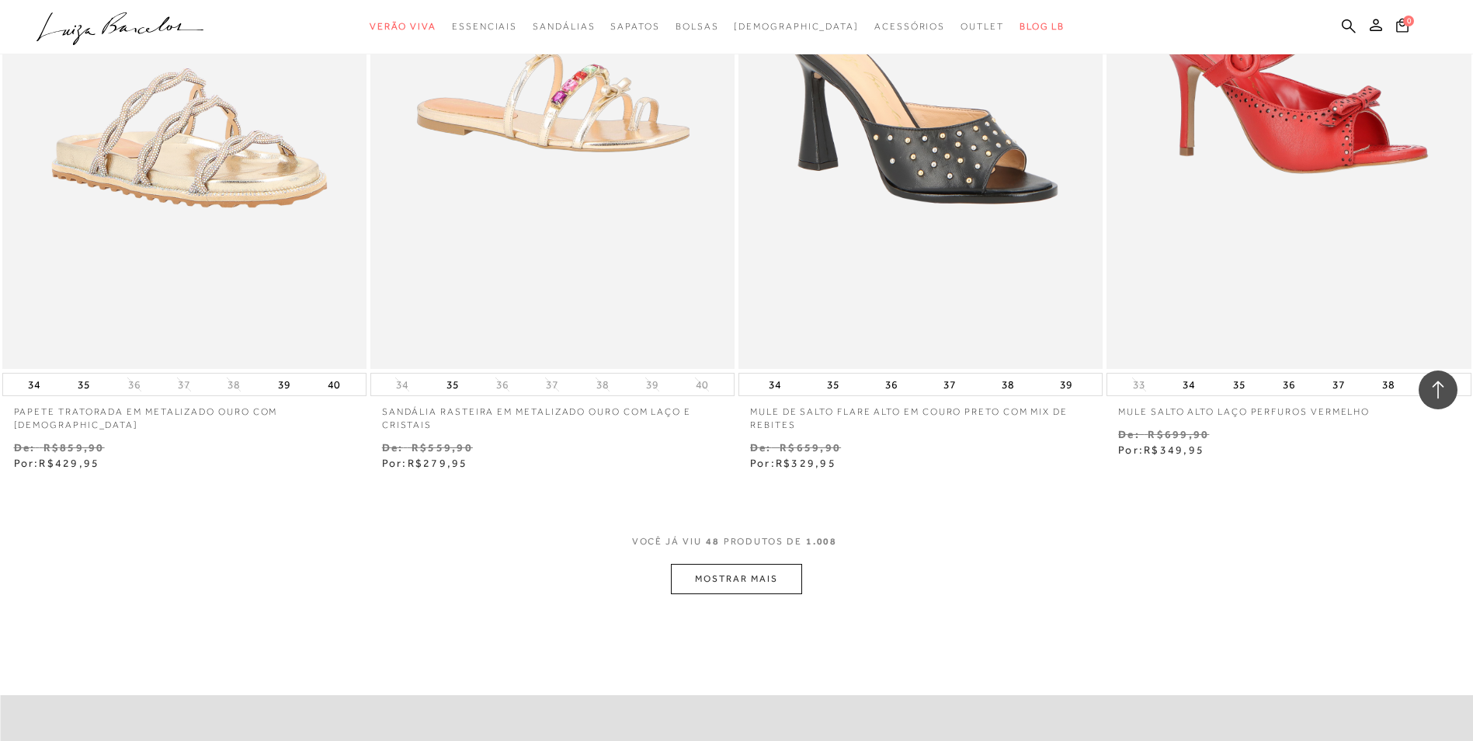
scroll to position [7697, 0]
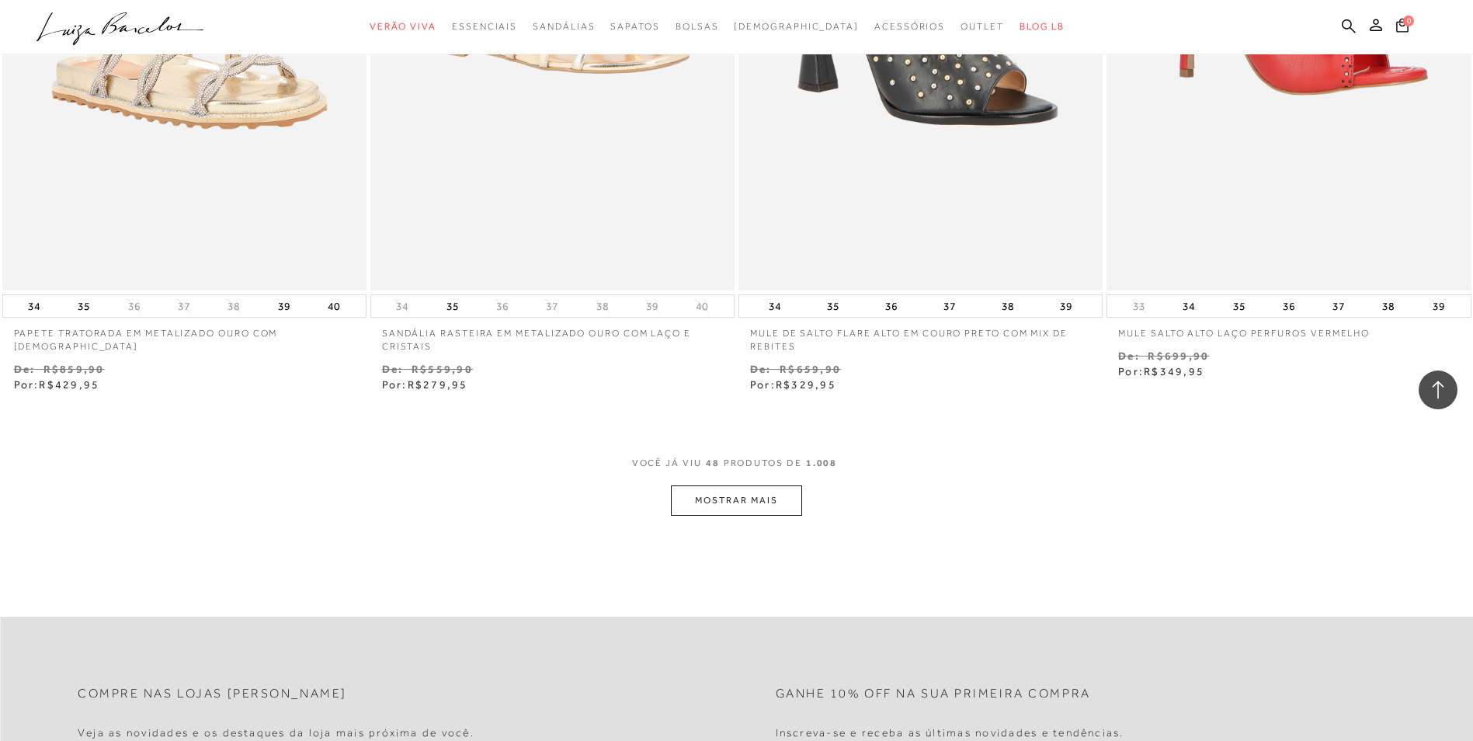
click at [761, 499] on button "MOSTRAR MAIS" at bounding box center [736, 500] width 130 height 30
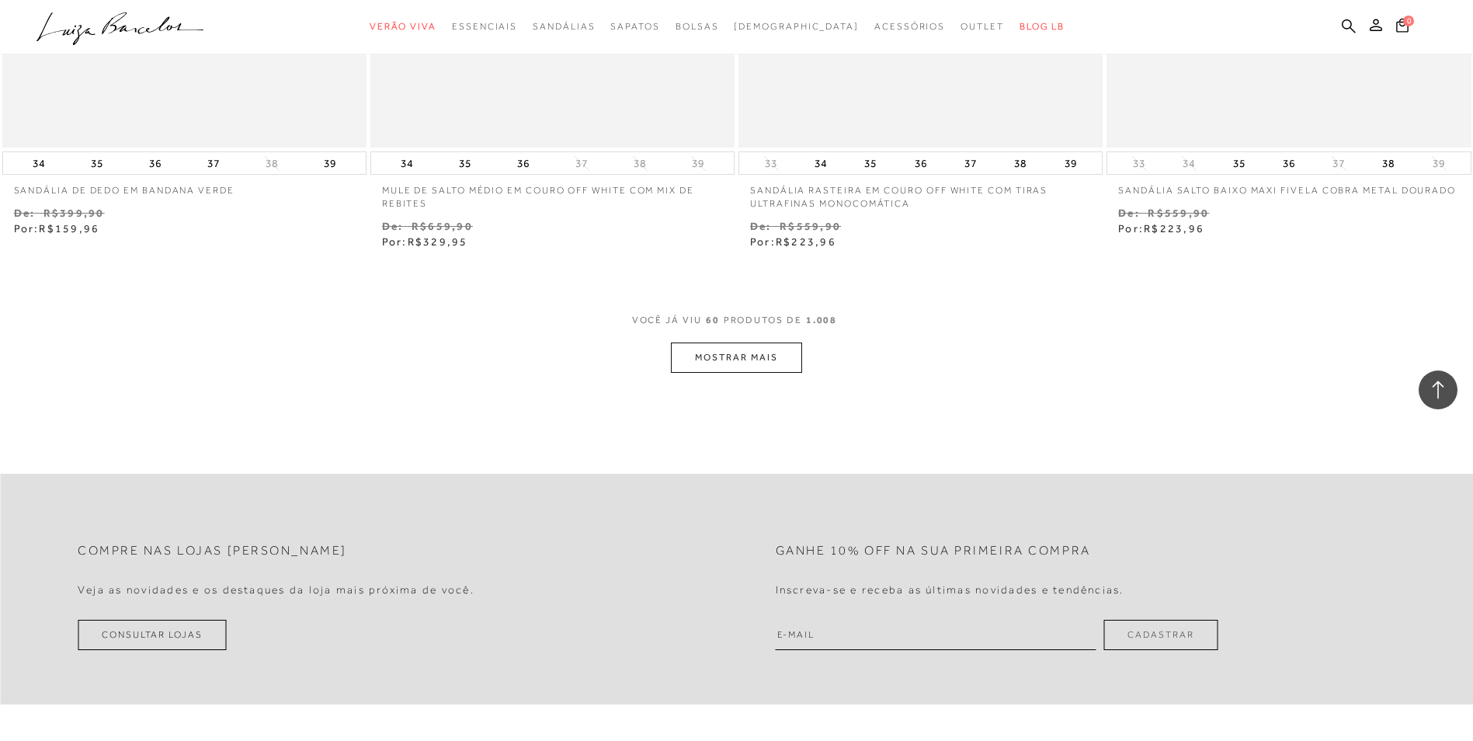
scroll to position [9842, 0]
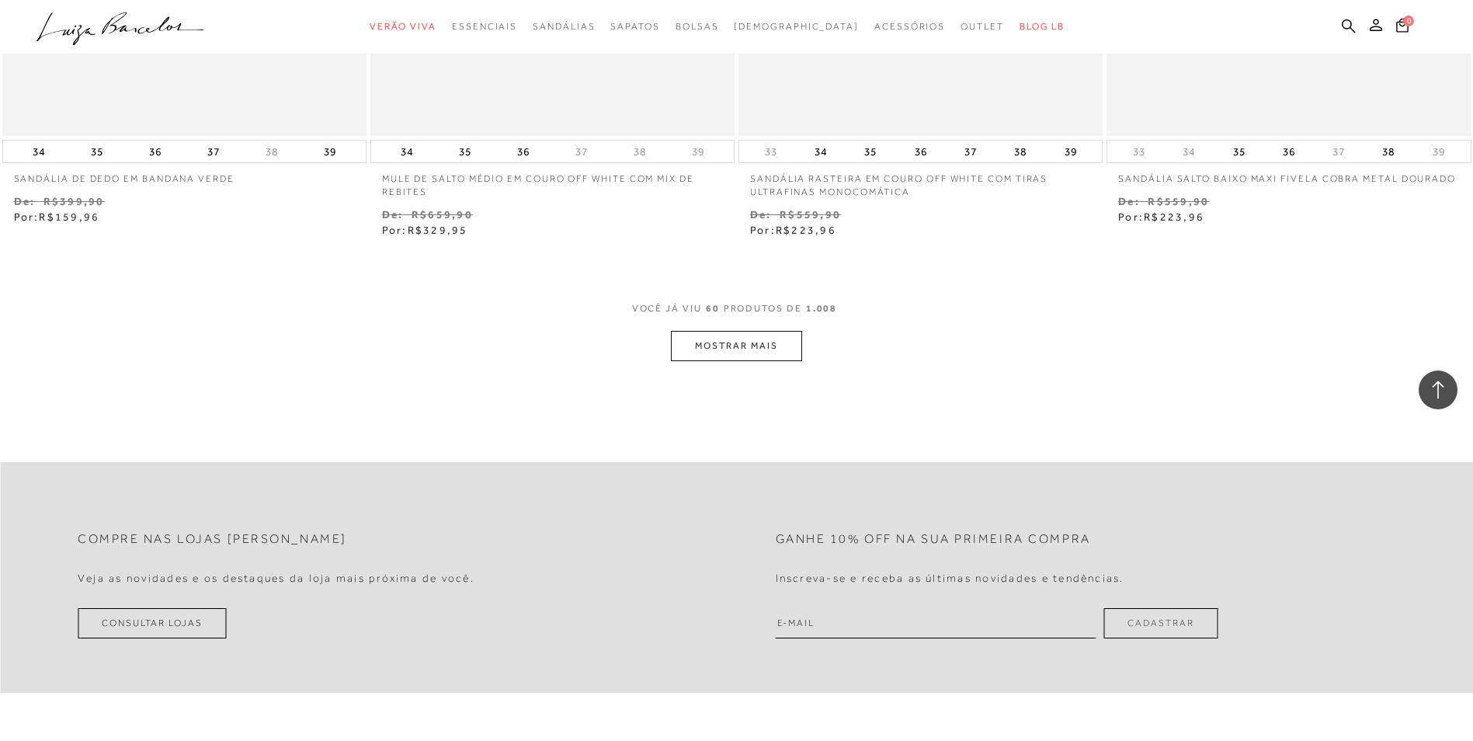
click at [741, 347] on button "MOSTRAR MAIS" at bounding box center [736, 346] width 130 height 30
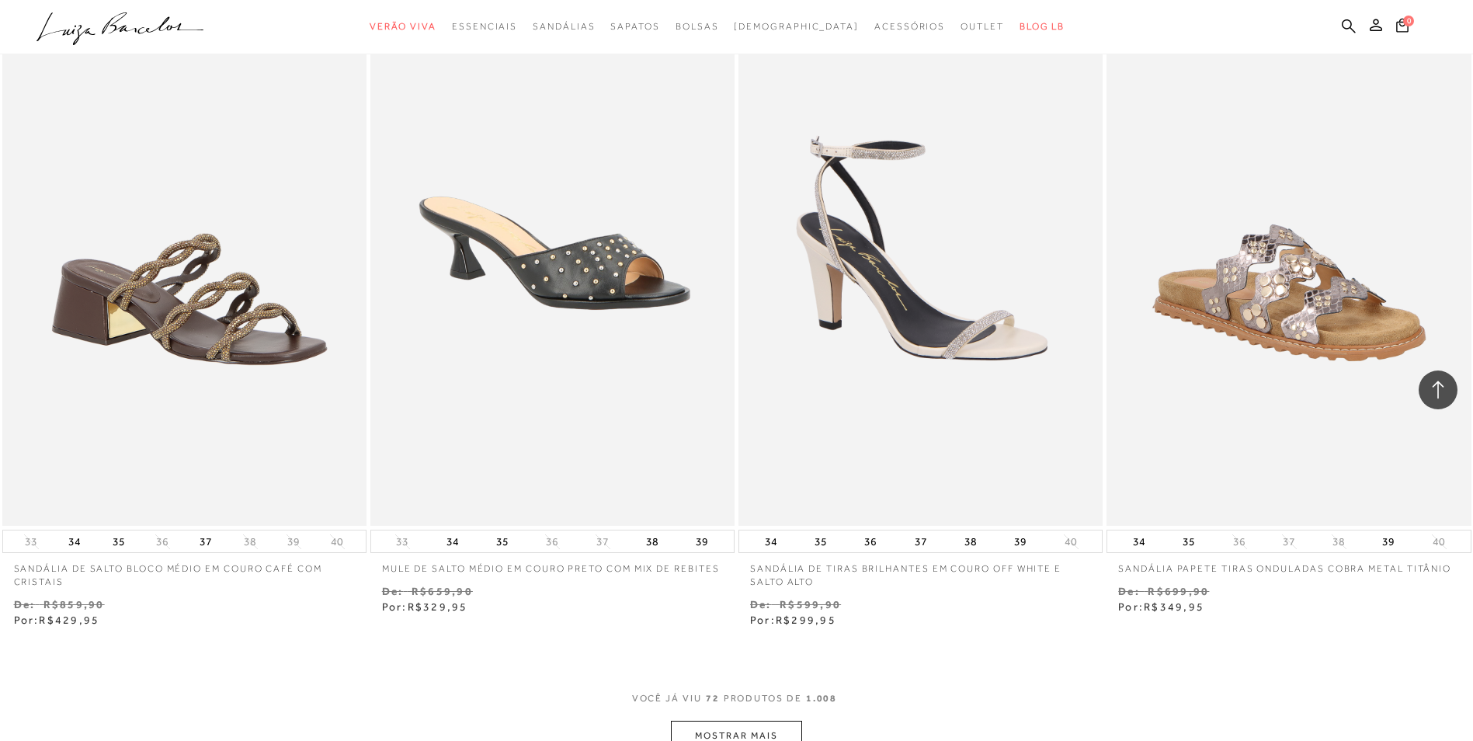
scroll to position [11642, 0]
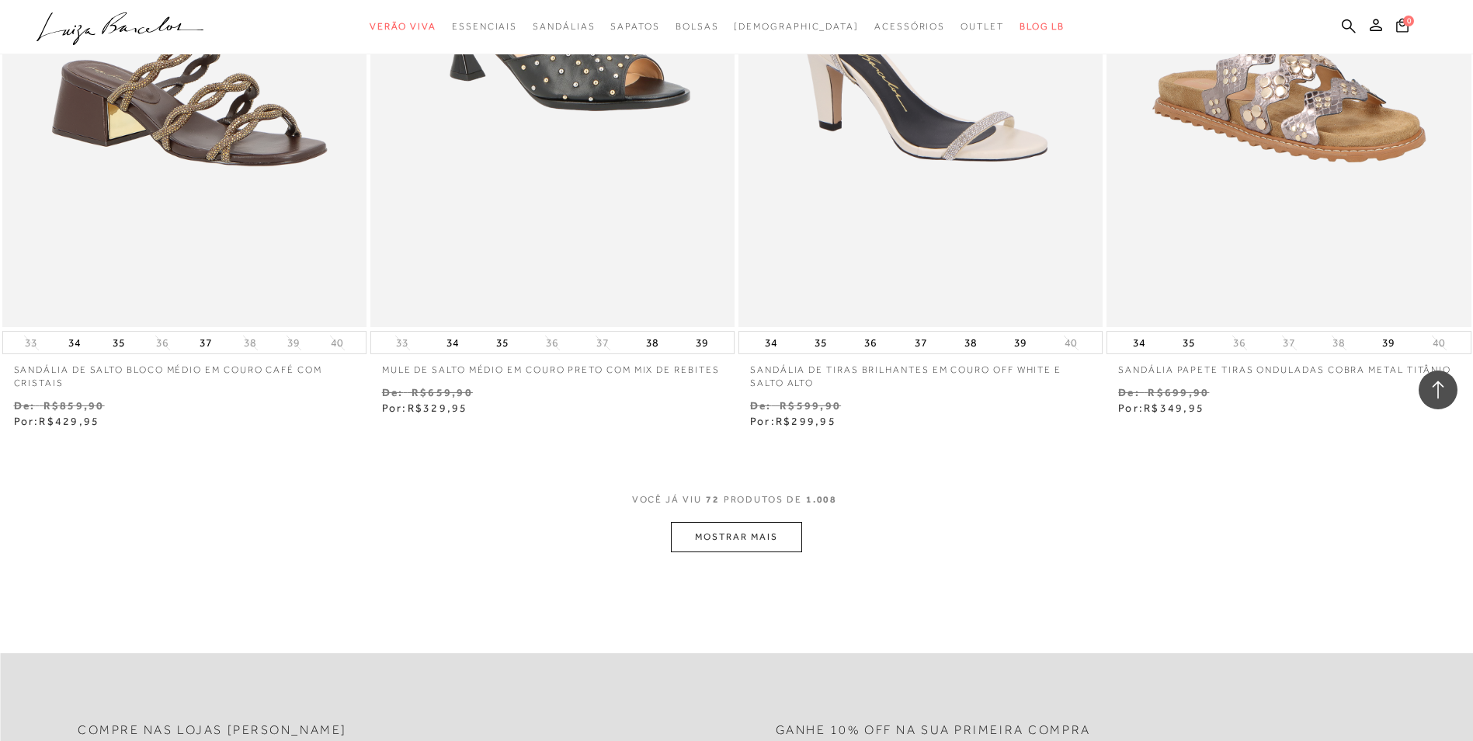
click at [752, 529] on button "MOSTRAR MAIS" at bounding box center [736, 537] width 130 height 30
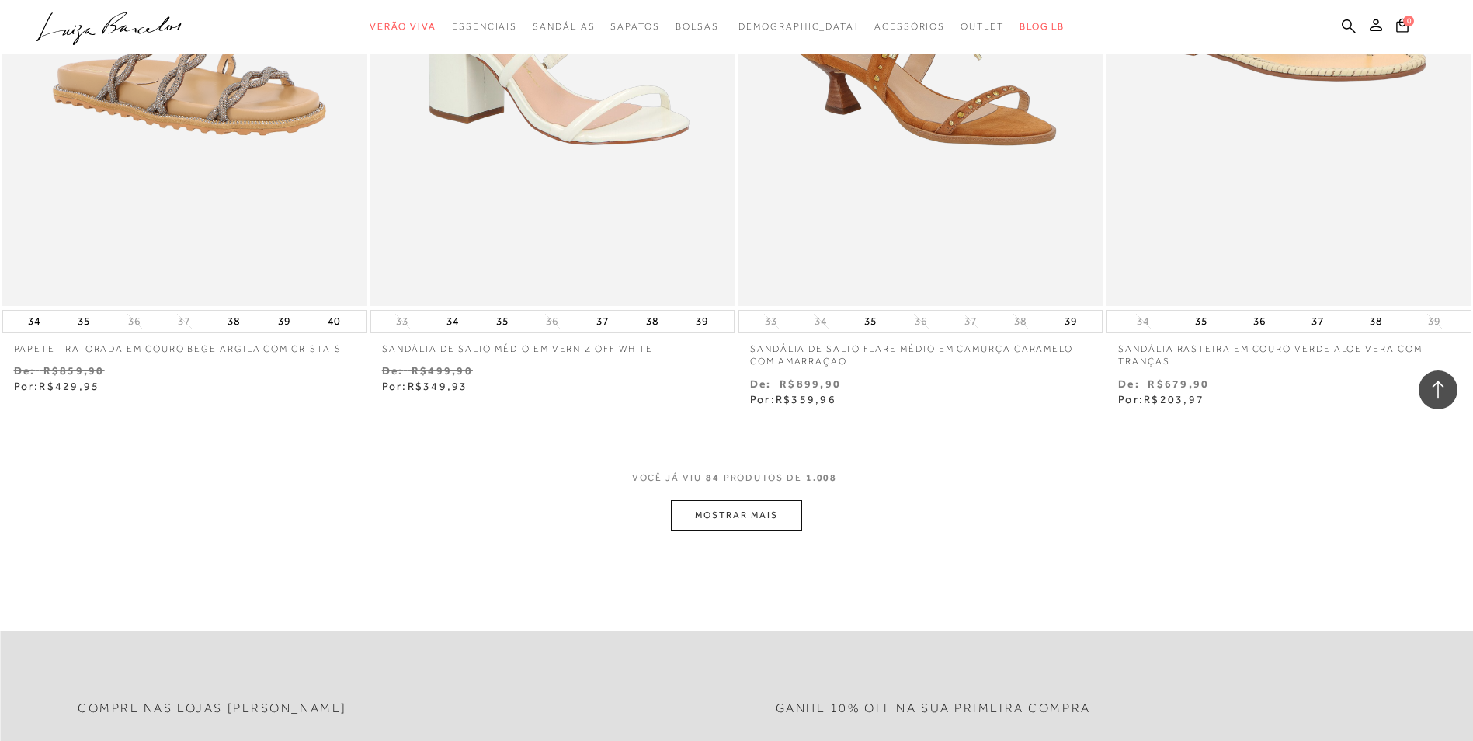
scroll to position [13884, 0]
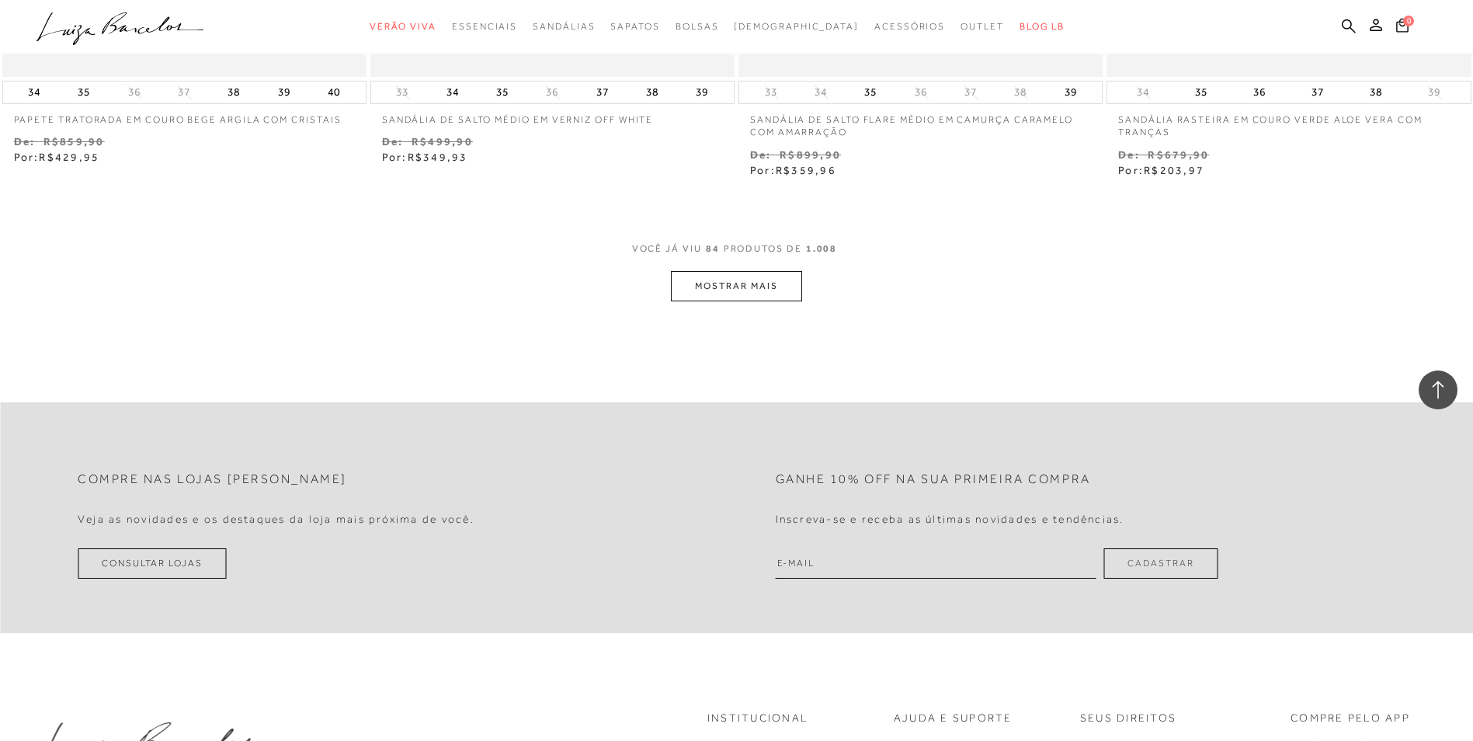
click at [772, 294] on button "MOSTRAR MAIS" at bounding box center [736, 286] width 130 height 30
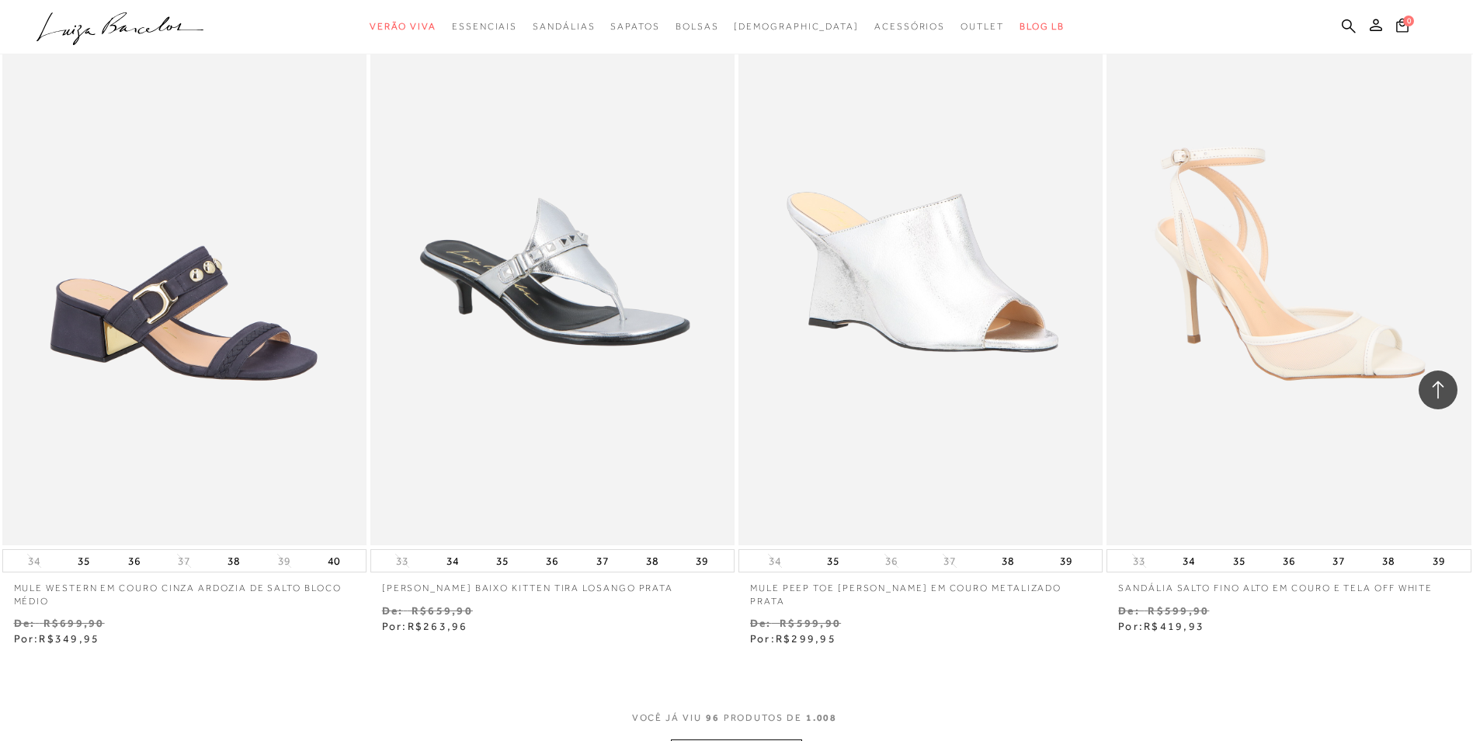
scroll to position [15518, 0]
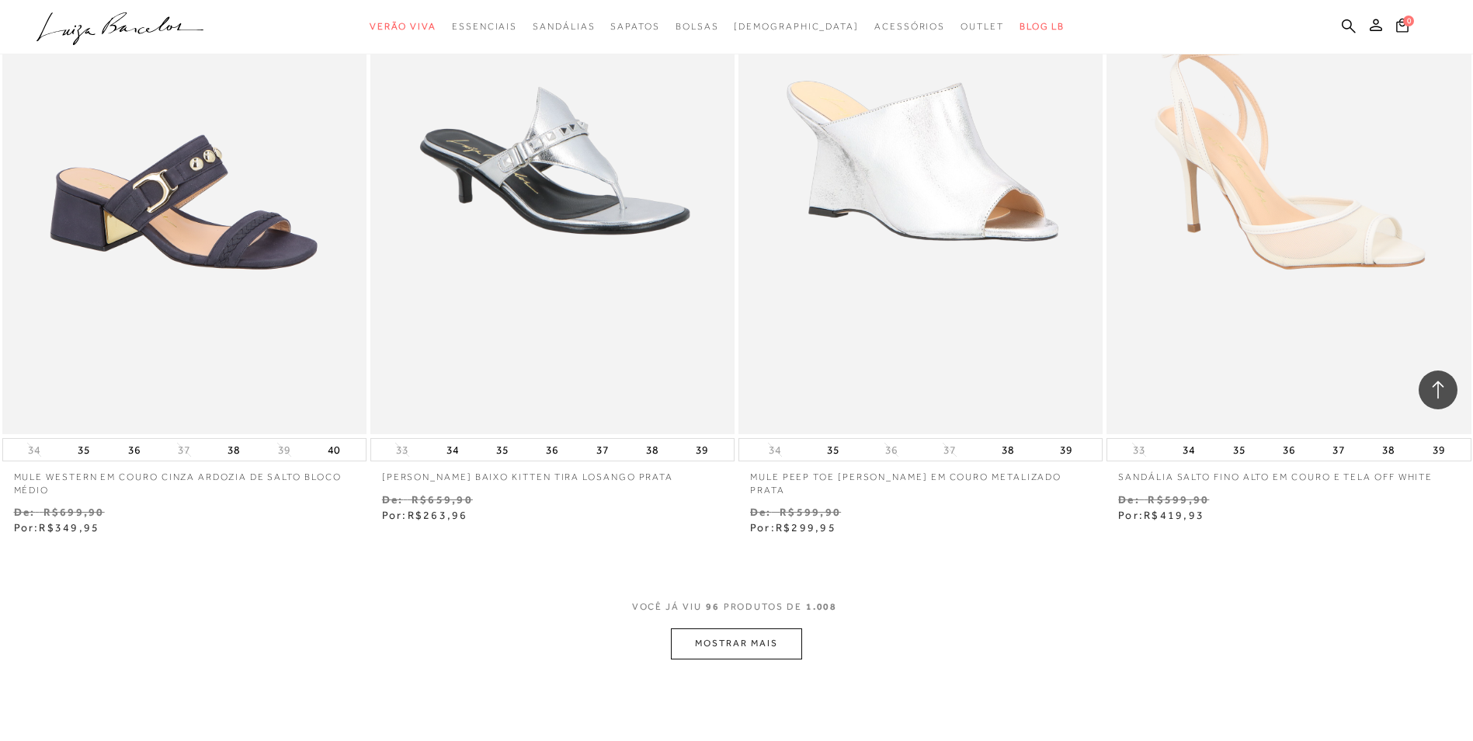
click at [755, 647] on button "MOSTRAR MAIS" at bounding box center [736, 643] width 130 height 30
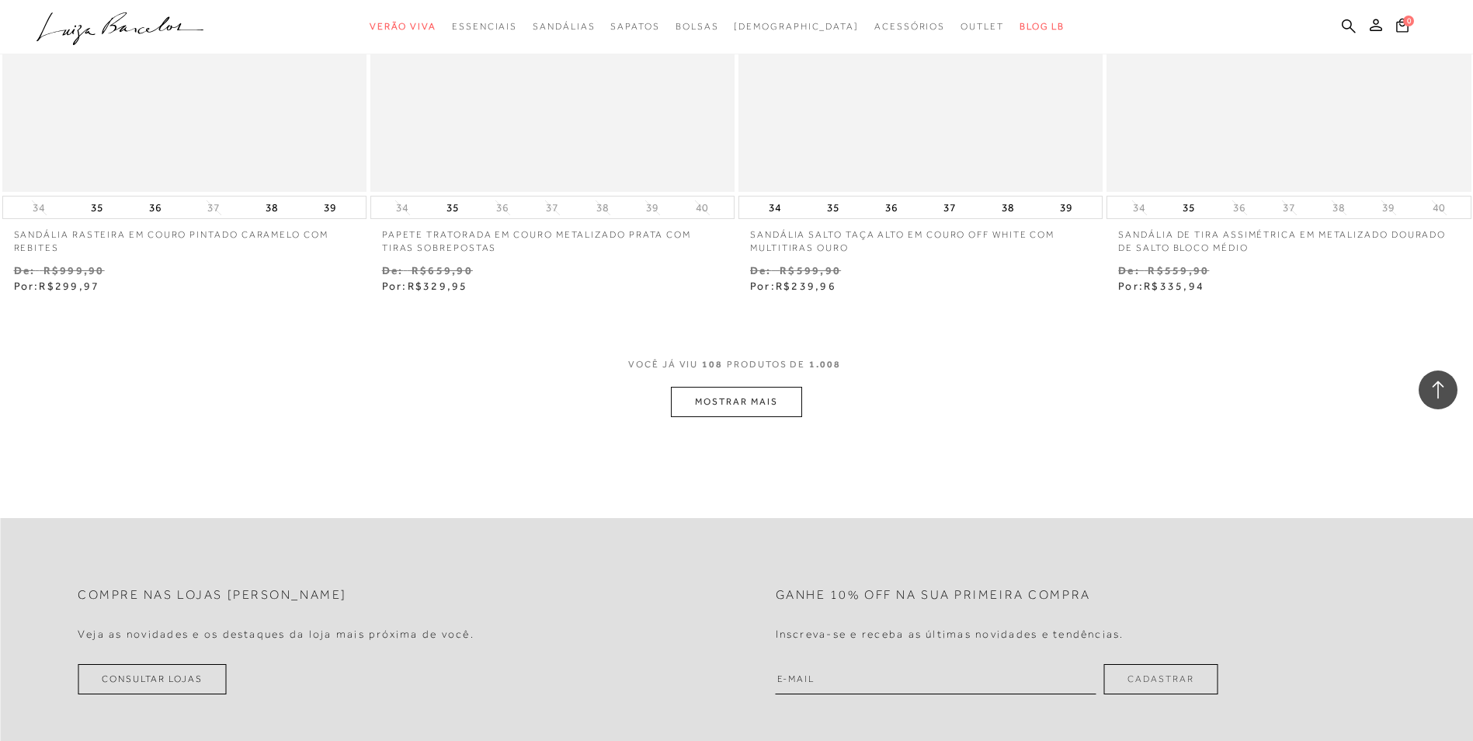
scroll to position [17780, 0]
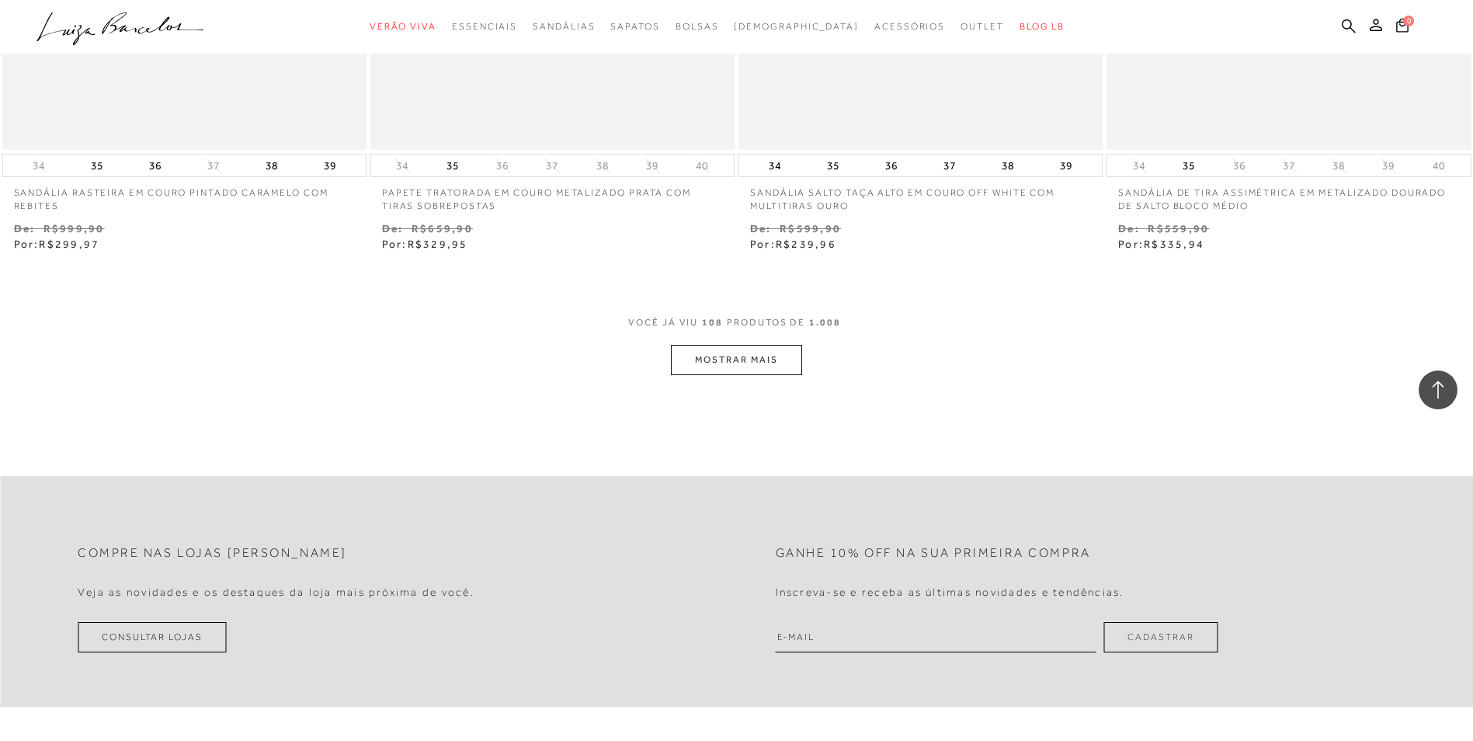
click at [768, 365] on button "MOSTRAR MAIS" at bounding box center [736, 360] width 130 height 30
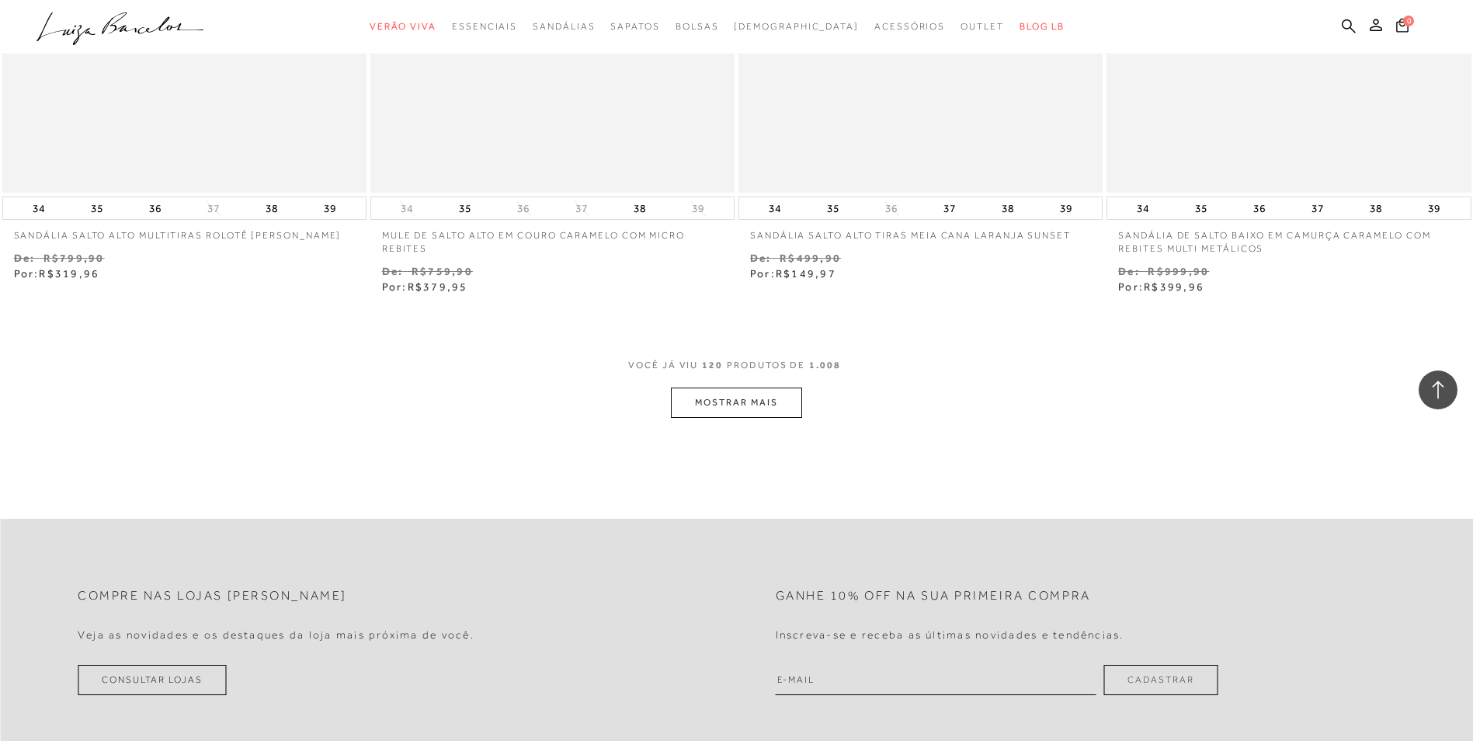
scroll to position [19752, 0]
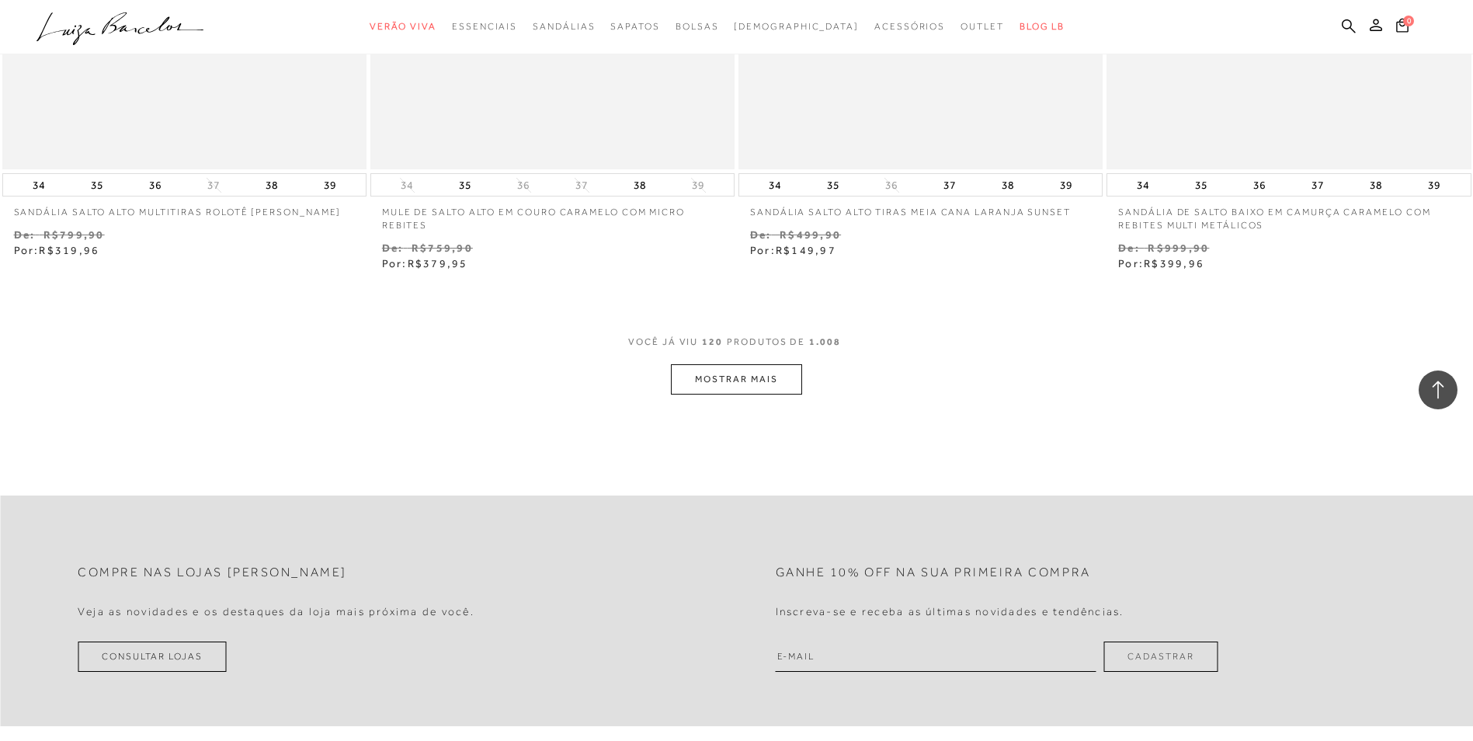
click at [717, 373] on button "MOSTRAR MAIS" at bounding box center [736, 379] width 130 height 30
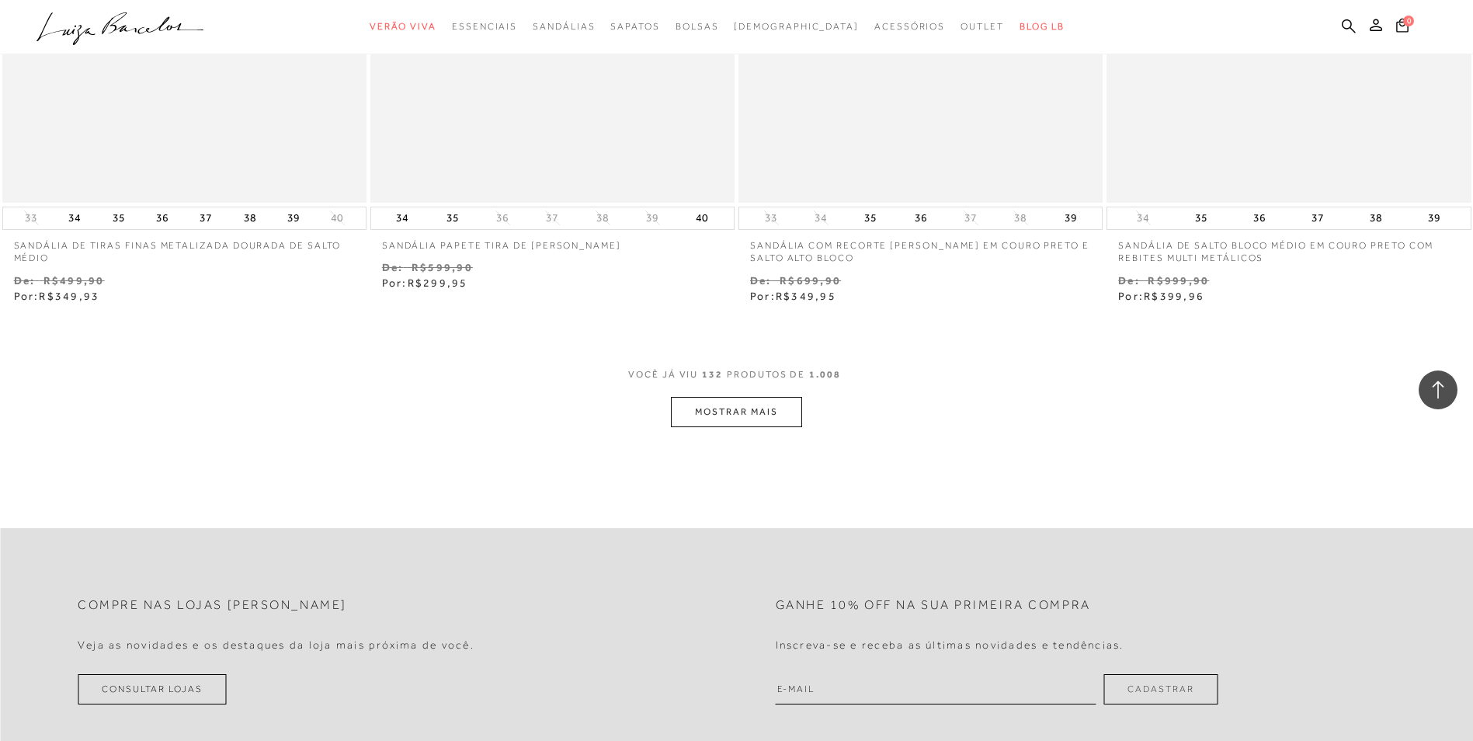
scroll to position [21460, 0]
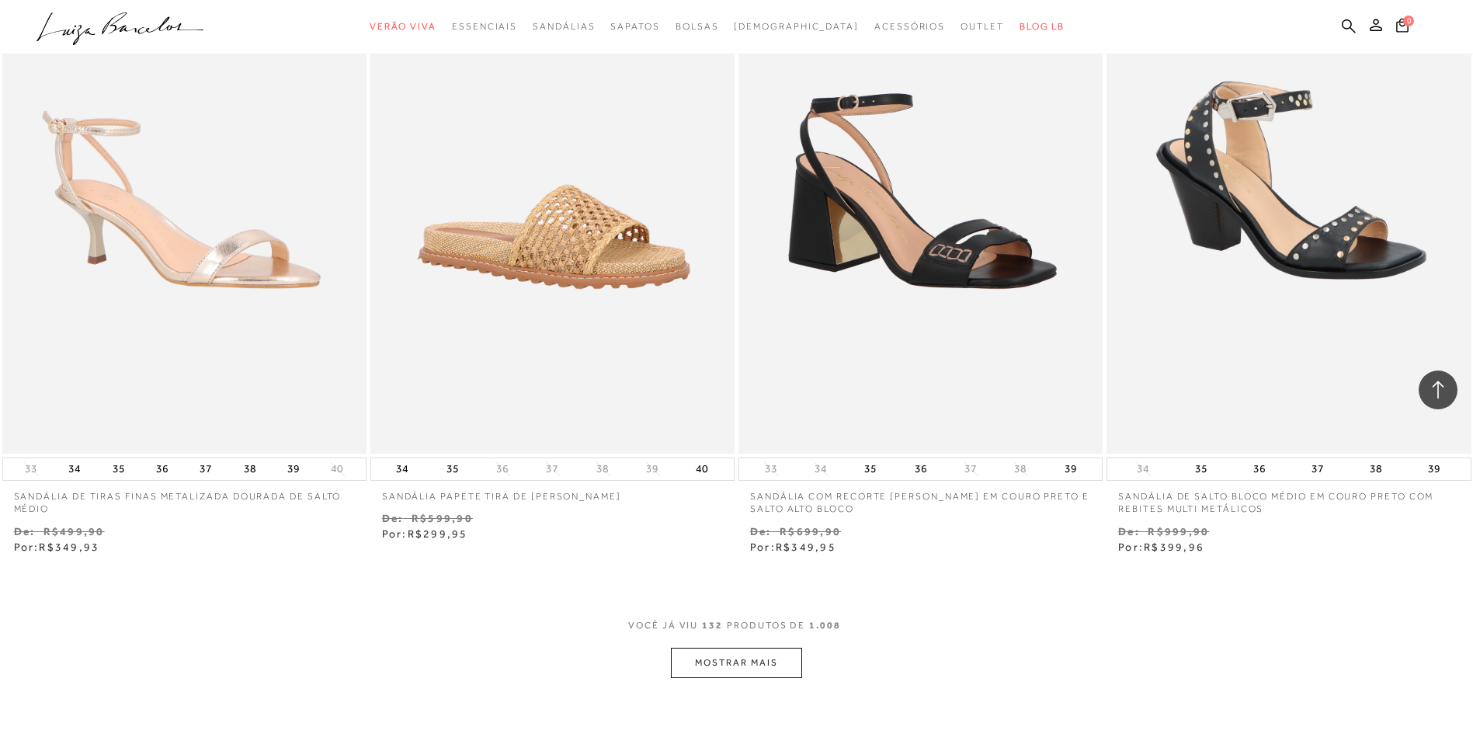
click at [741, 668] on button "MOSTRAR MAIS" at bounding box center [736, 662] width 130 height 30
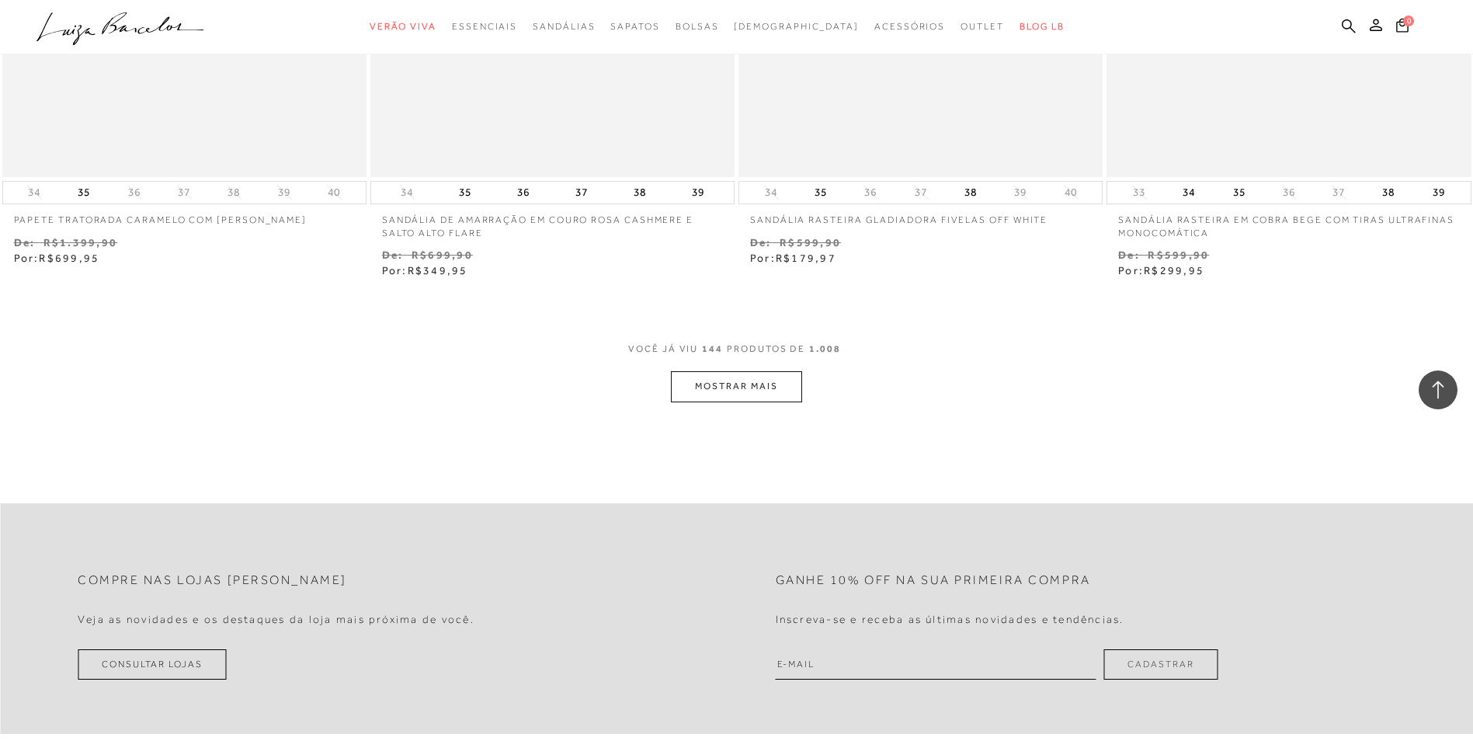
scroll to position [23836, 0]
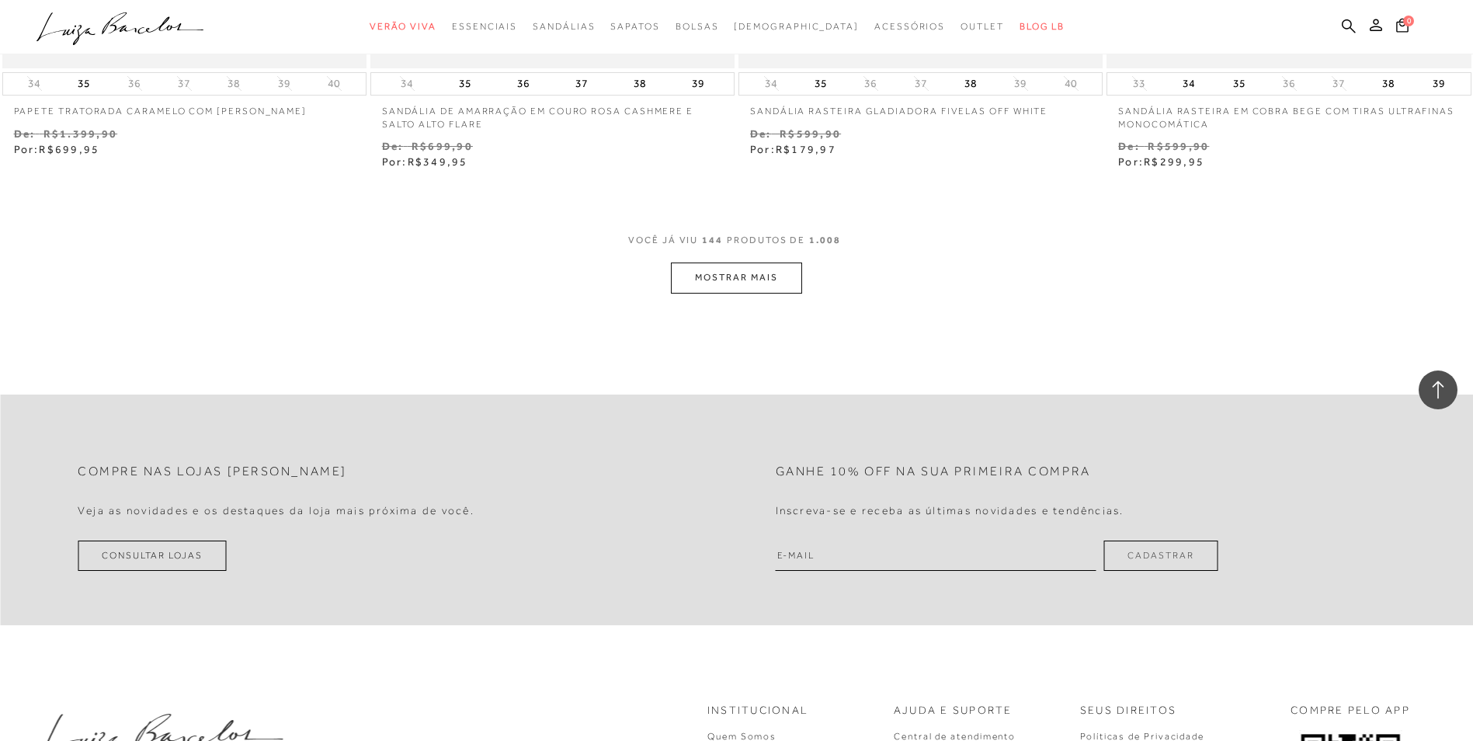
click at [753, 286] on button "MOSTRAR MAIS" at bounding box center [736, 277] width 130 height 30
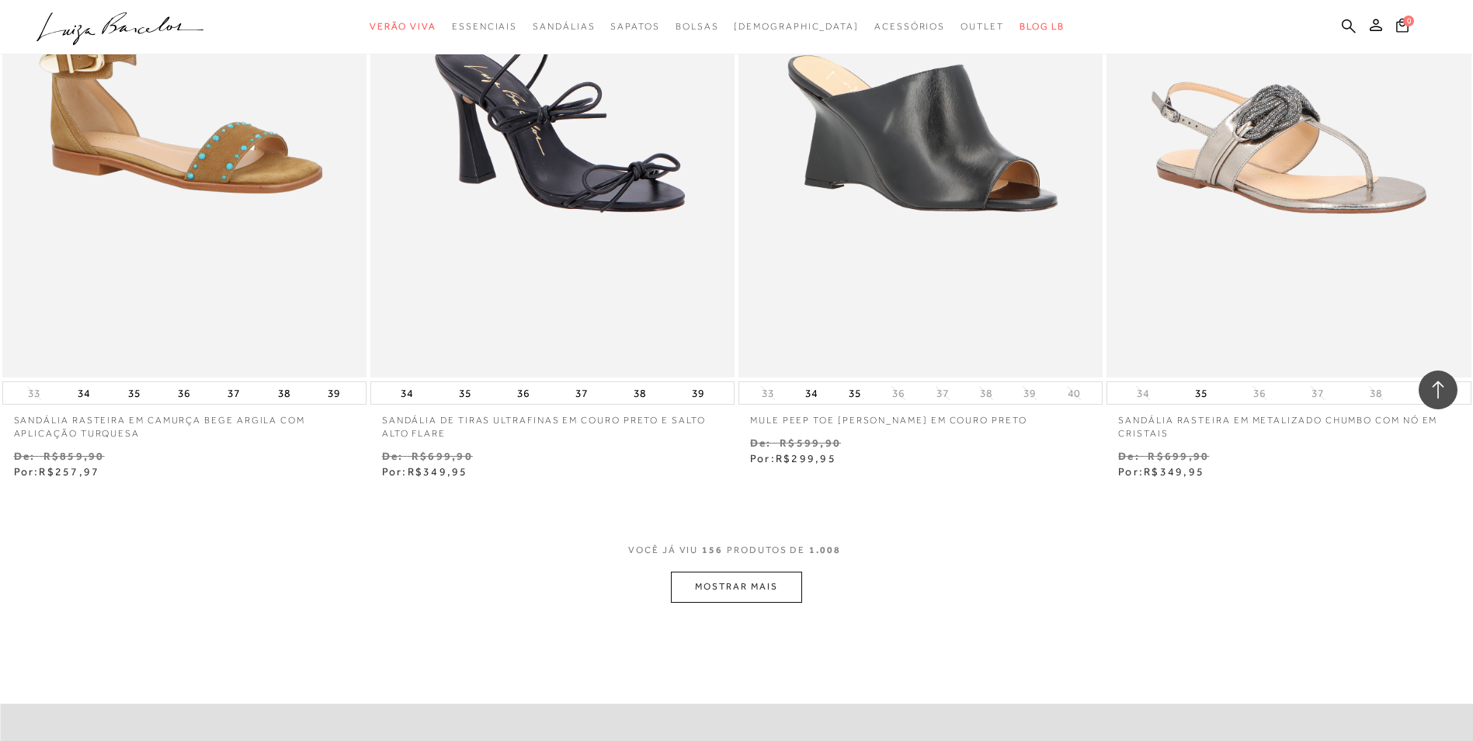
scroll to position [25607, 0]
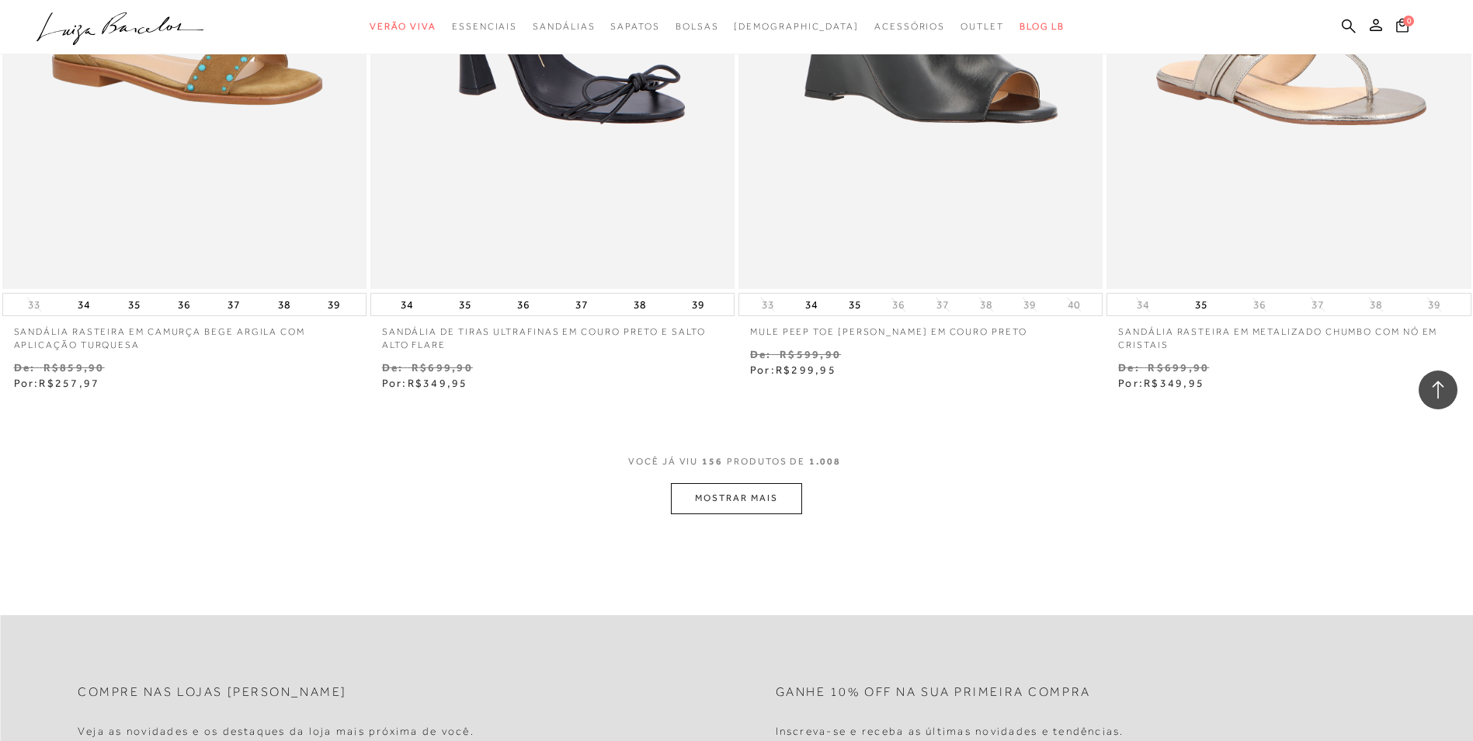
click at [758, 503] on button "MOSTRAR MAIS" at bounding box center [736, 498] width 130 height 30
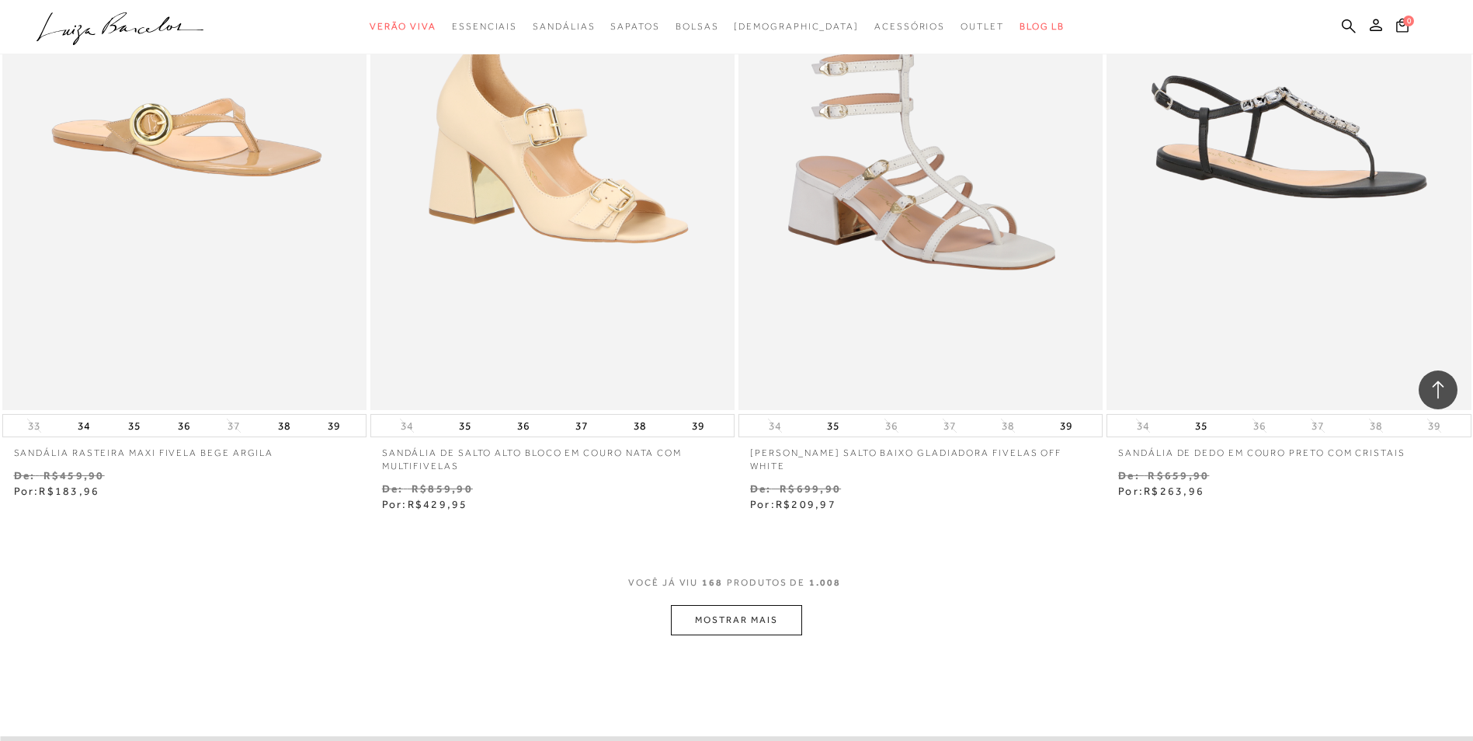
scroll to position [27445, 0]
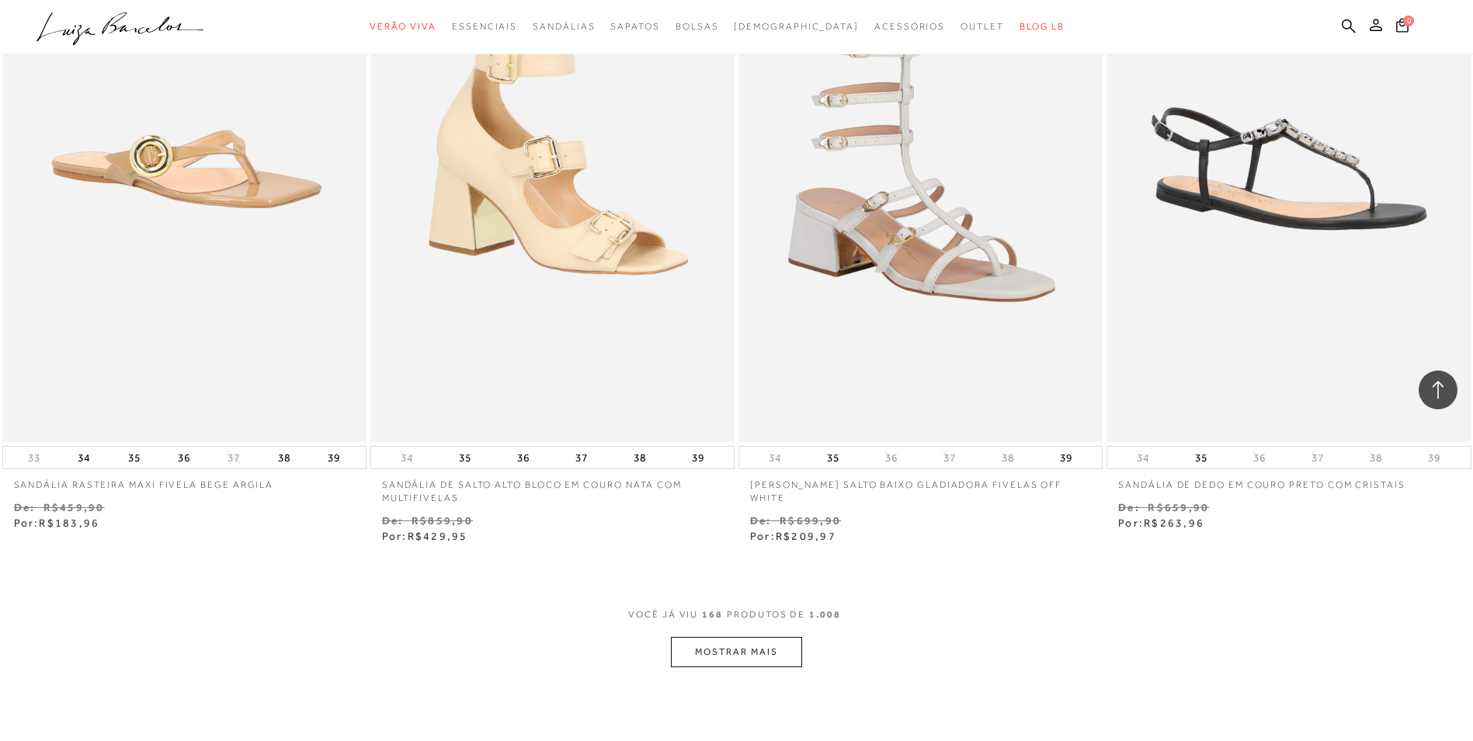
click at [775, 640] on button "MOSTRAR MAIS" at bounding box center [736, 652] width 130 height 30
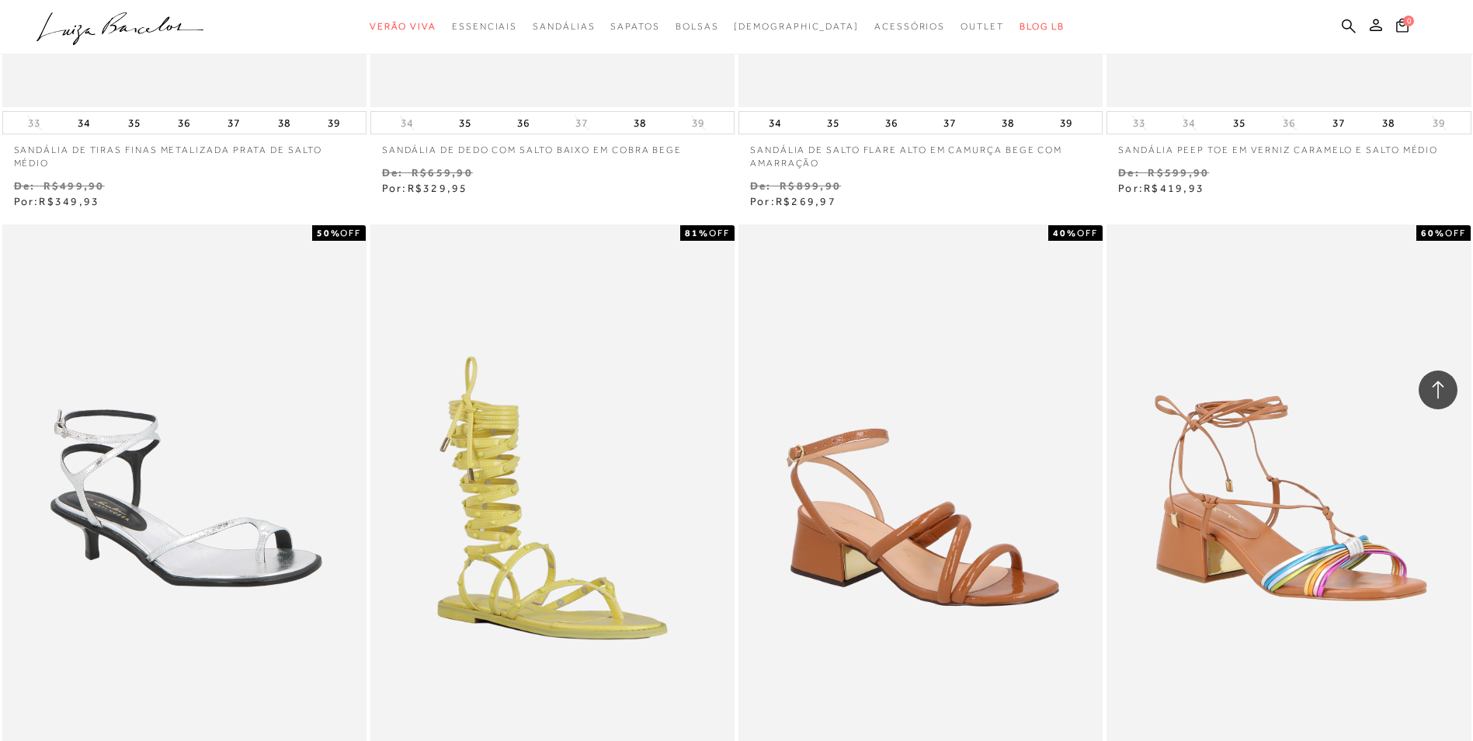
scroll to position [29276, 0]
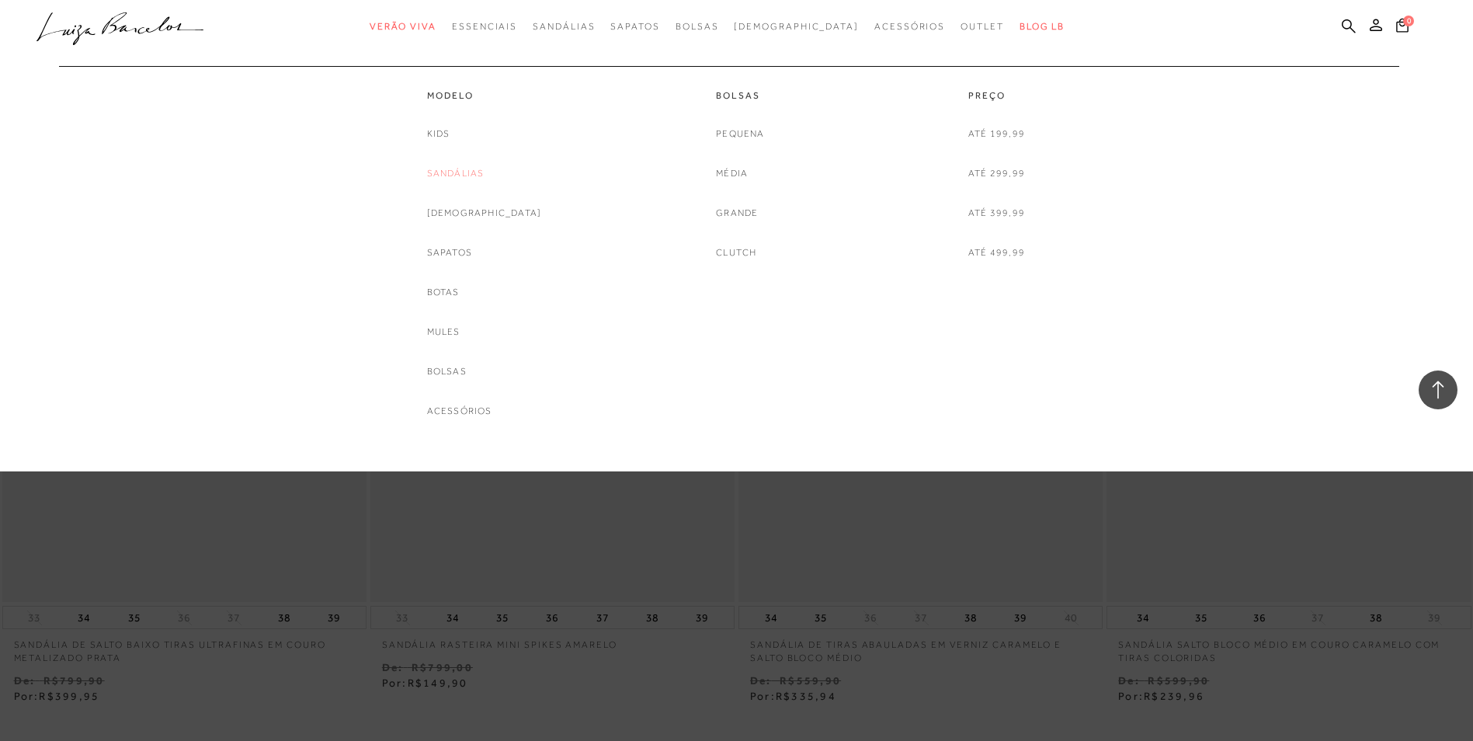
click at [474, 177] on link "Sandálias" at bounding box center [455, 173] width 57 height 16
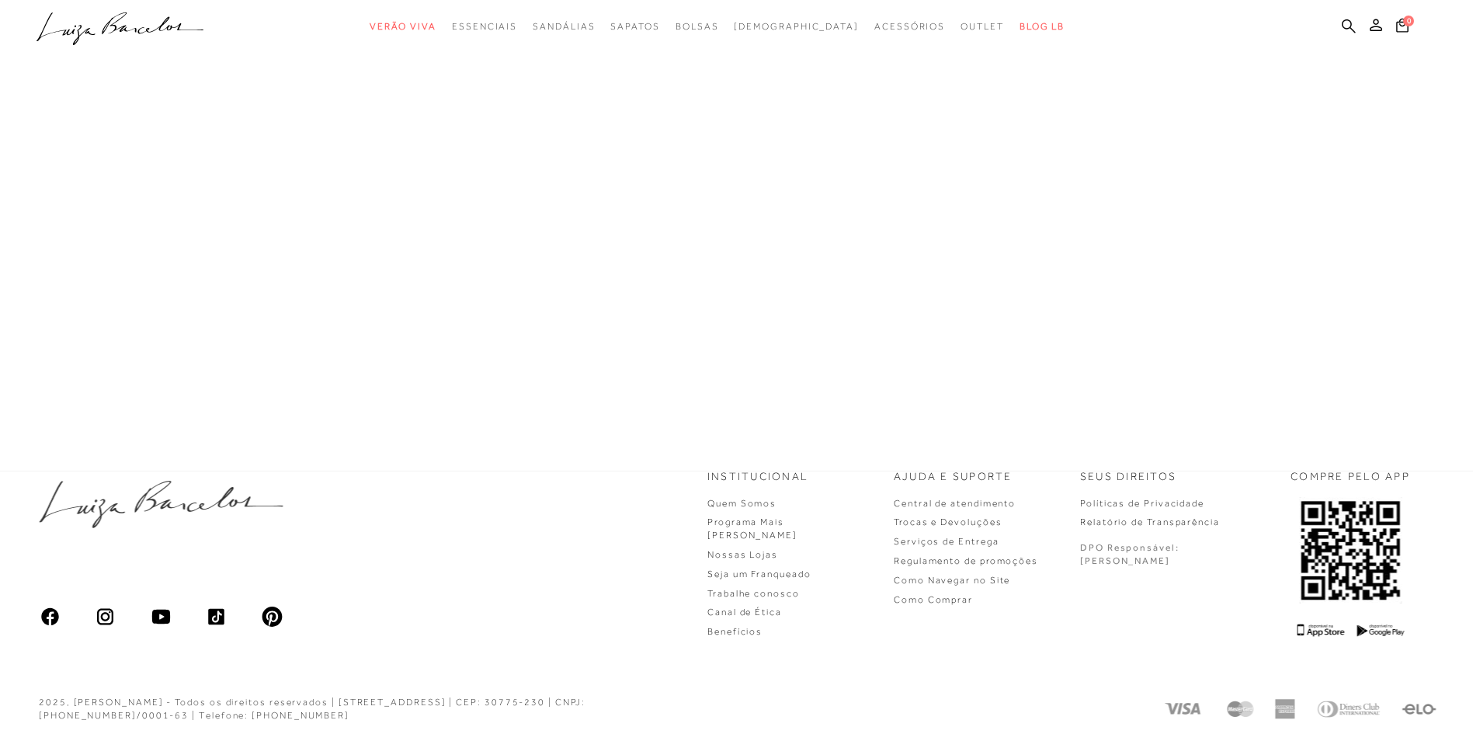
scroll to position [662, 0]
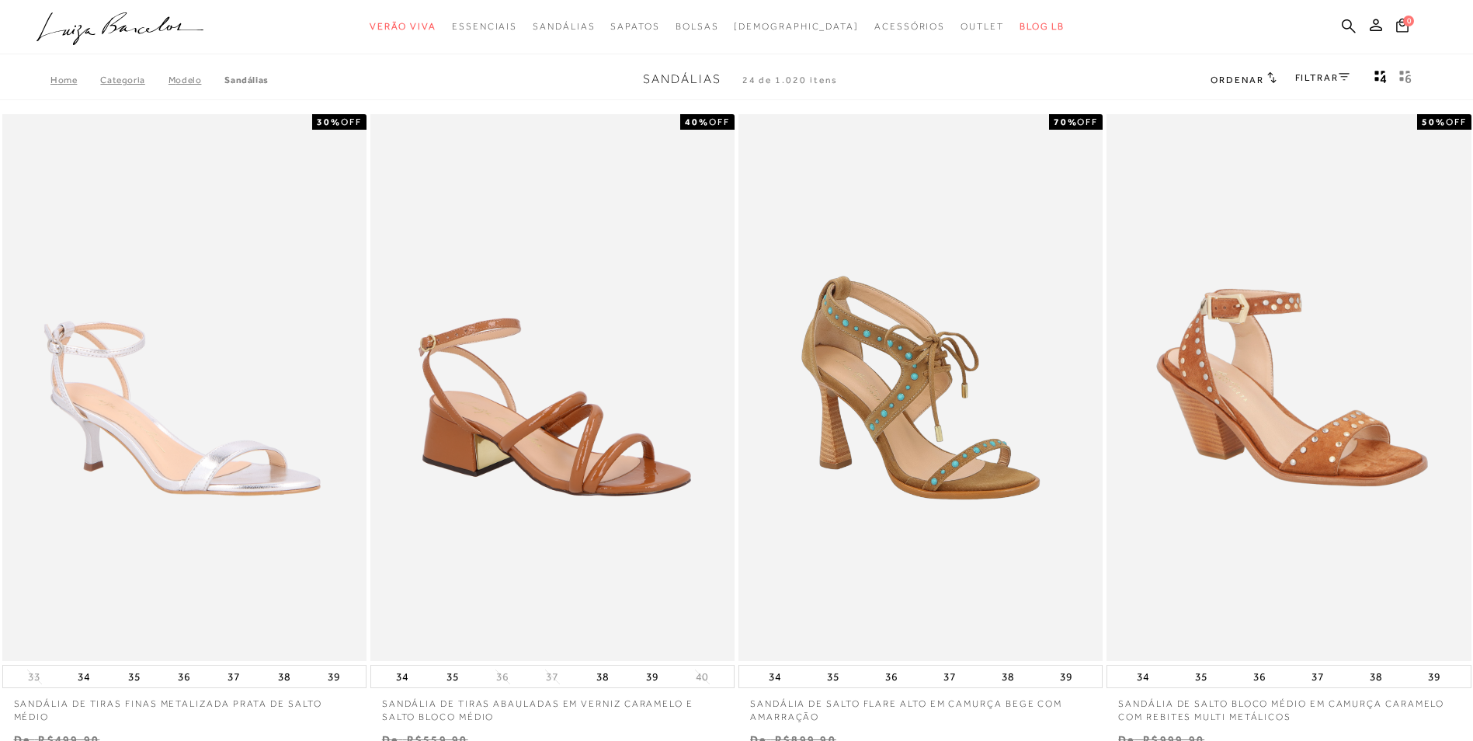
click at [1337, 79] on link "FILTRAR" at bounding box center [1322, 77] width 54 height 11
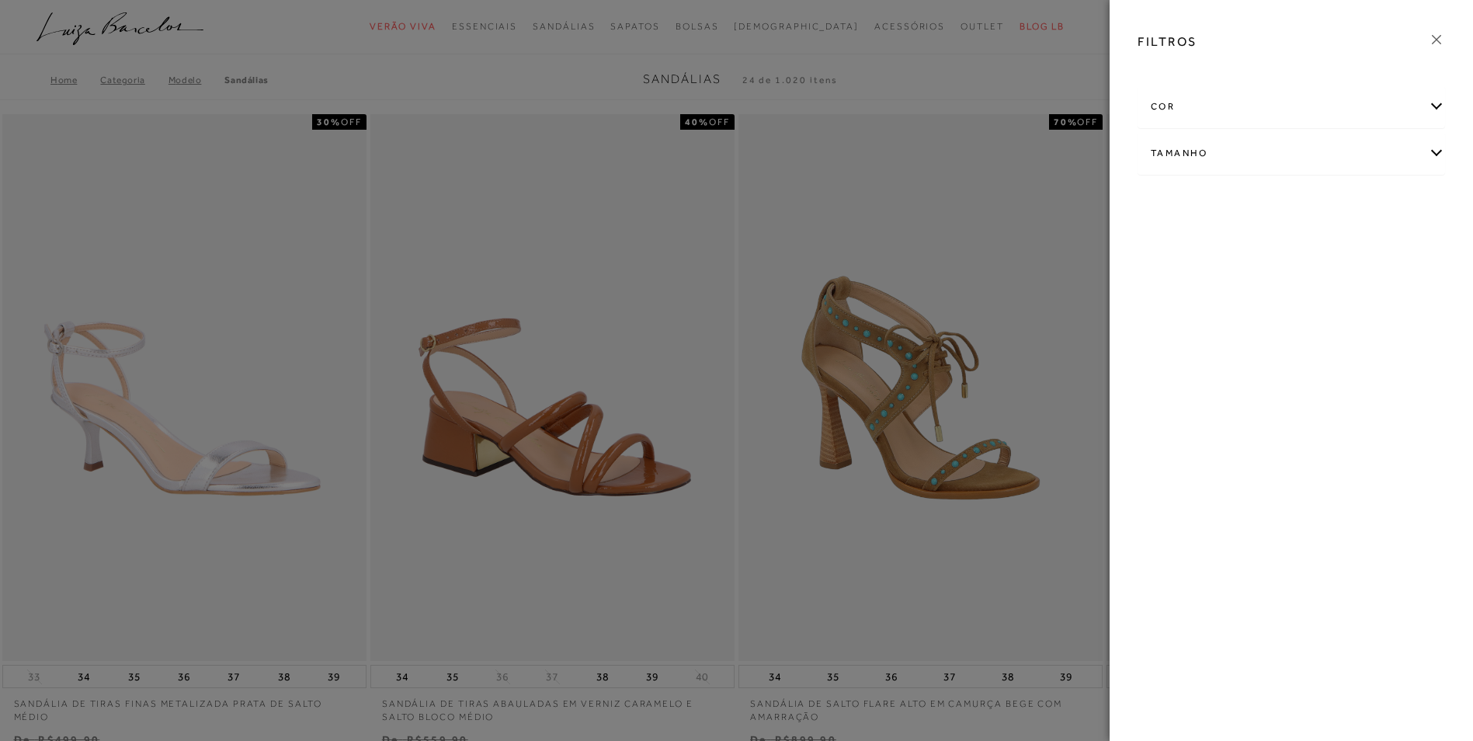
click at [1436, 156] on div "Tamanho" at bounding box center [1291, 153] width 306 height 41
click at [1181, 271] on link "Ver mais..." at bounding box center [1179, 271] width 42 height 12
click at [1396, 248] on span "35" at bounding box center [1394, 244] width 23 height 12
click at [1395, 248] on input "35" at bounding box center [1387, 247] width 16 height 16
checkbox input "true"
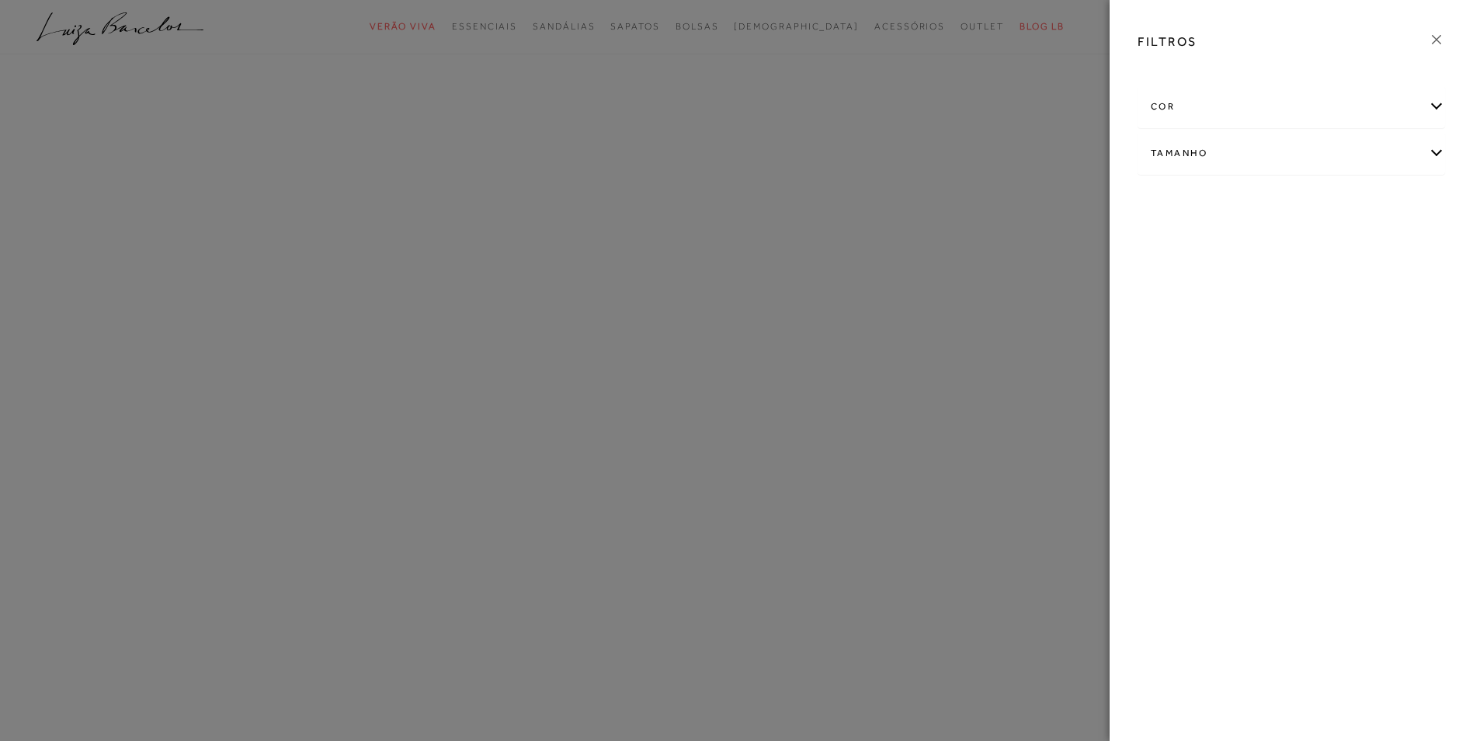
click at [1260, 113] on div "cor" at bounding box center [1291, 106] width 306 height 41
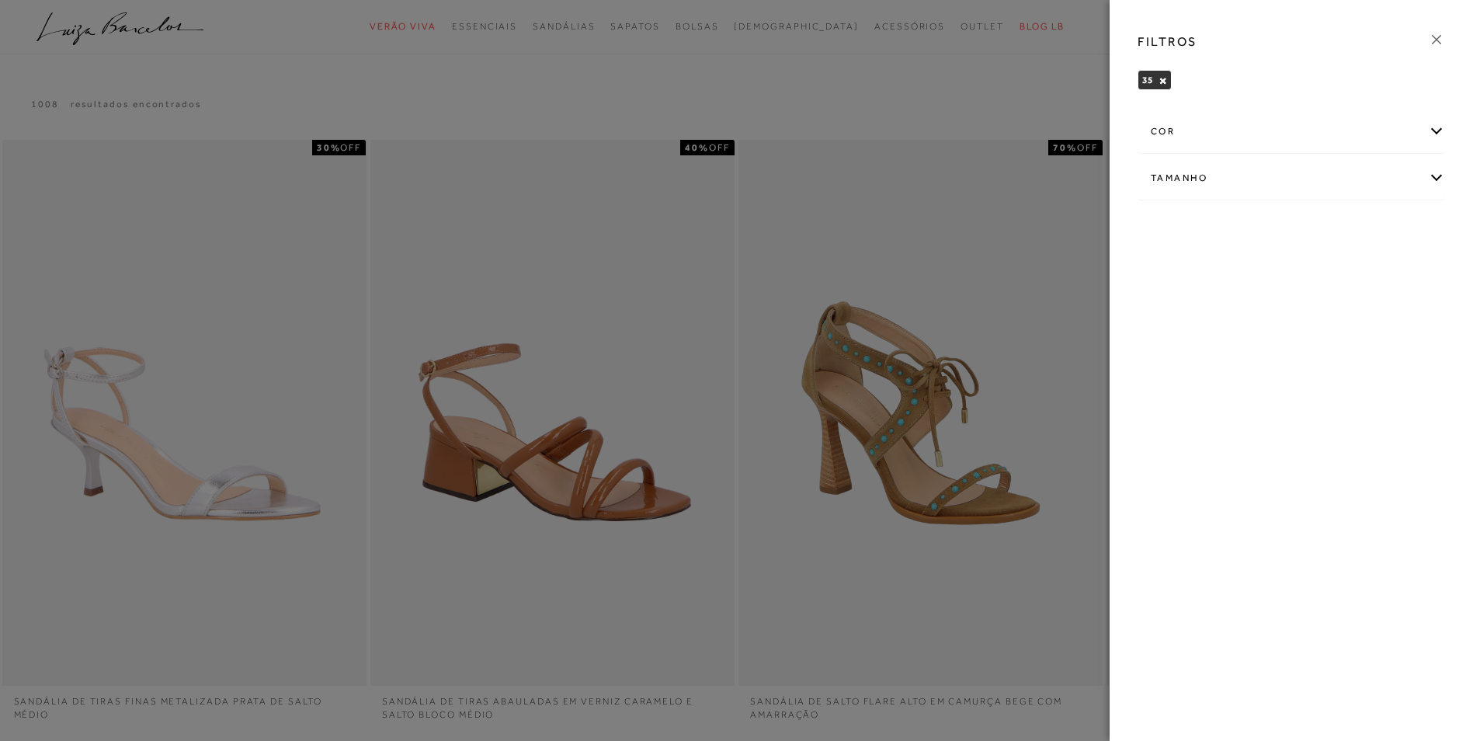
click at [1439, 127] on div "cor" at bounding box center [1291, 131] width 306 height 41
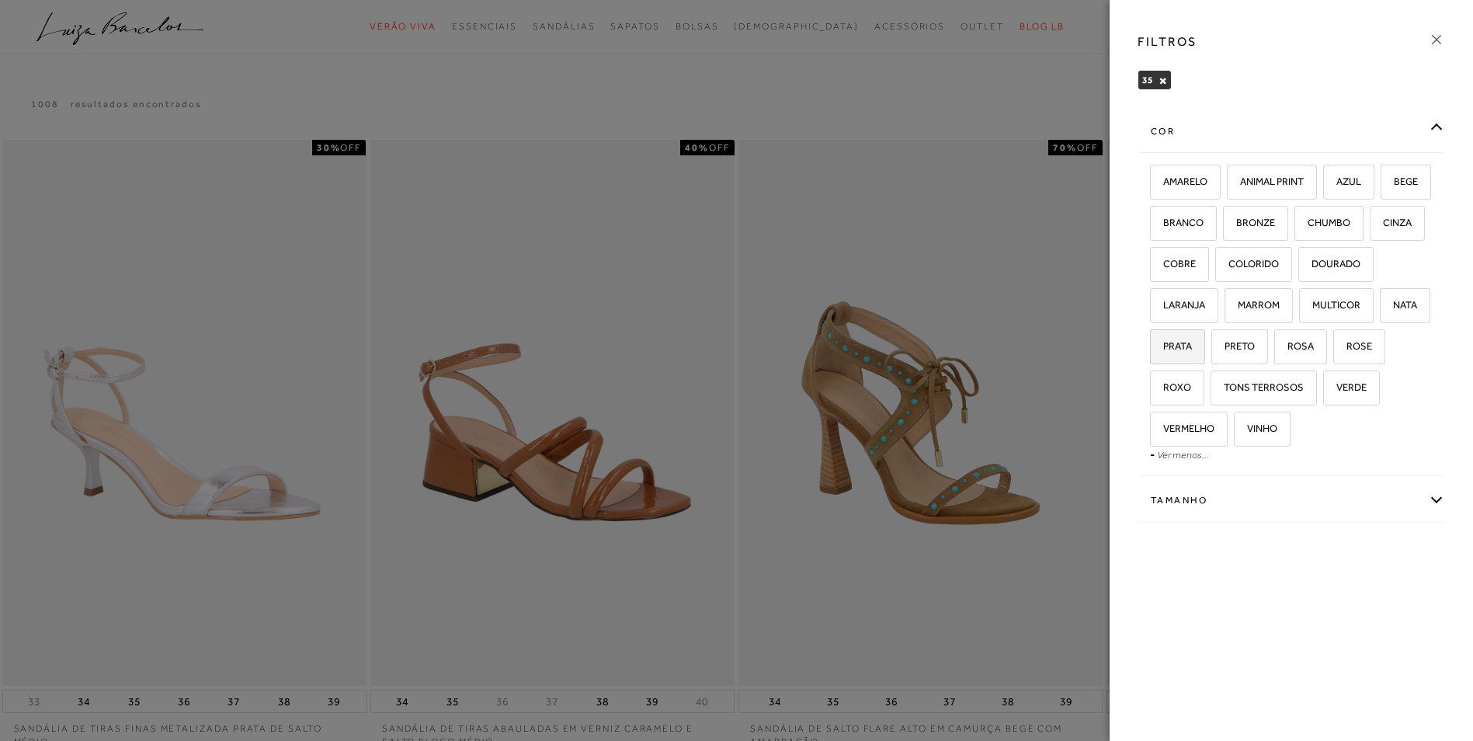
click at [1204, 336] on label "PRATA" at bounding box center [1177, 346] width 54 height 33
click at [1163, 341] on input "PRATA" at bounding box center [1155, 349] width 16 height 16
checkbox input "true"
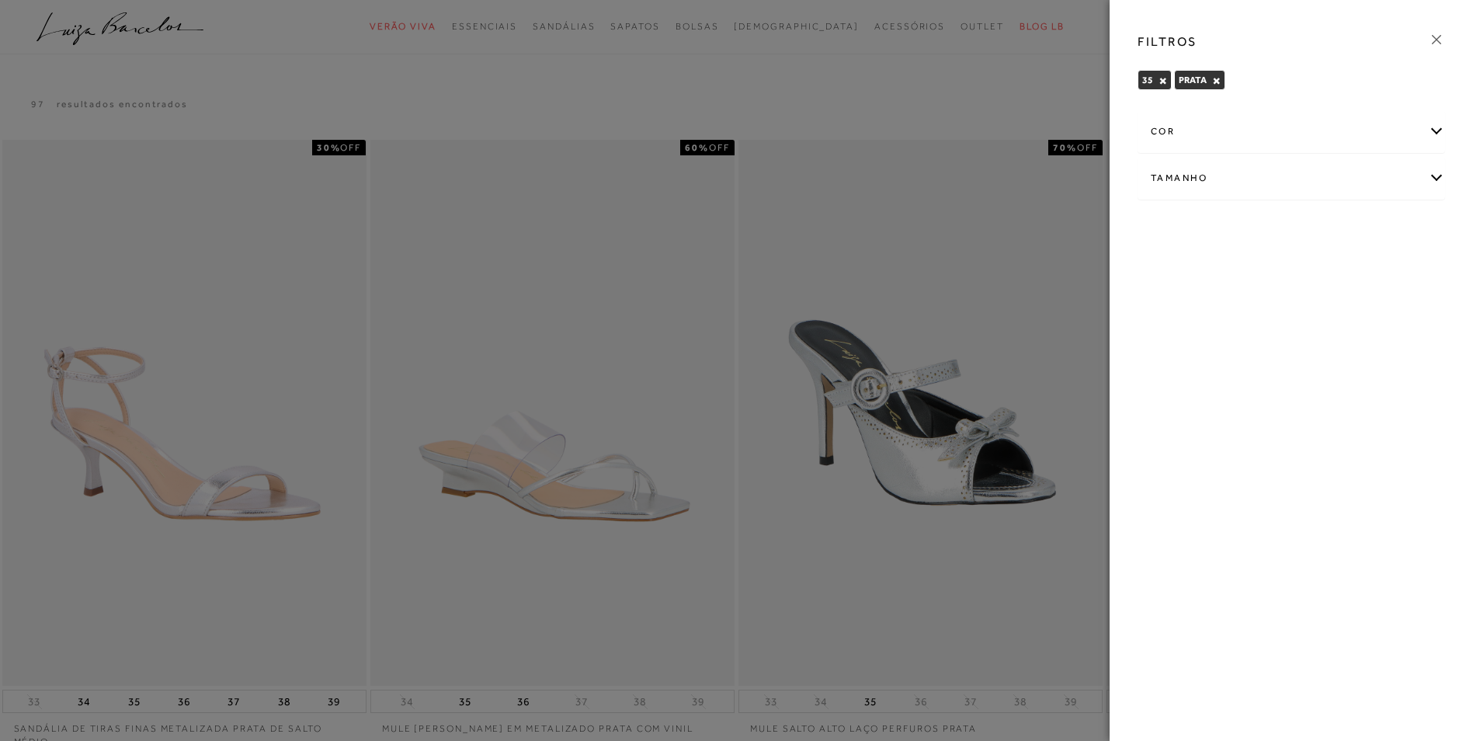
click at [1435, 35] on icon at bounding box center [1436, 39] width 17 height 17
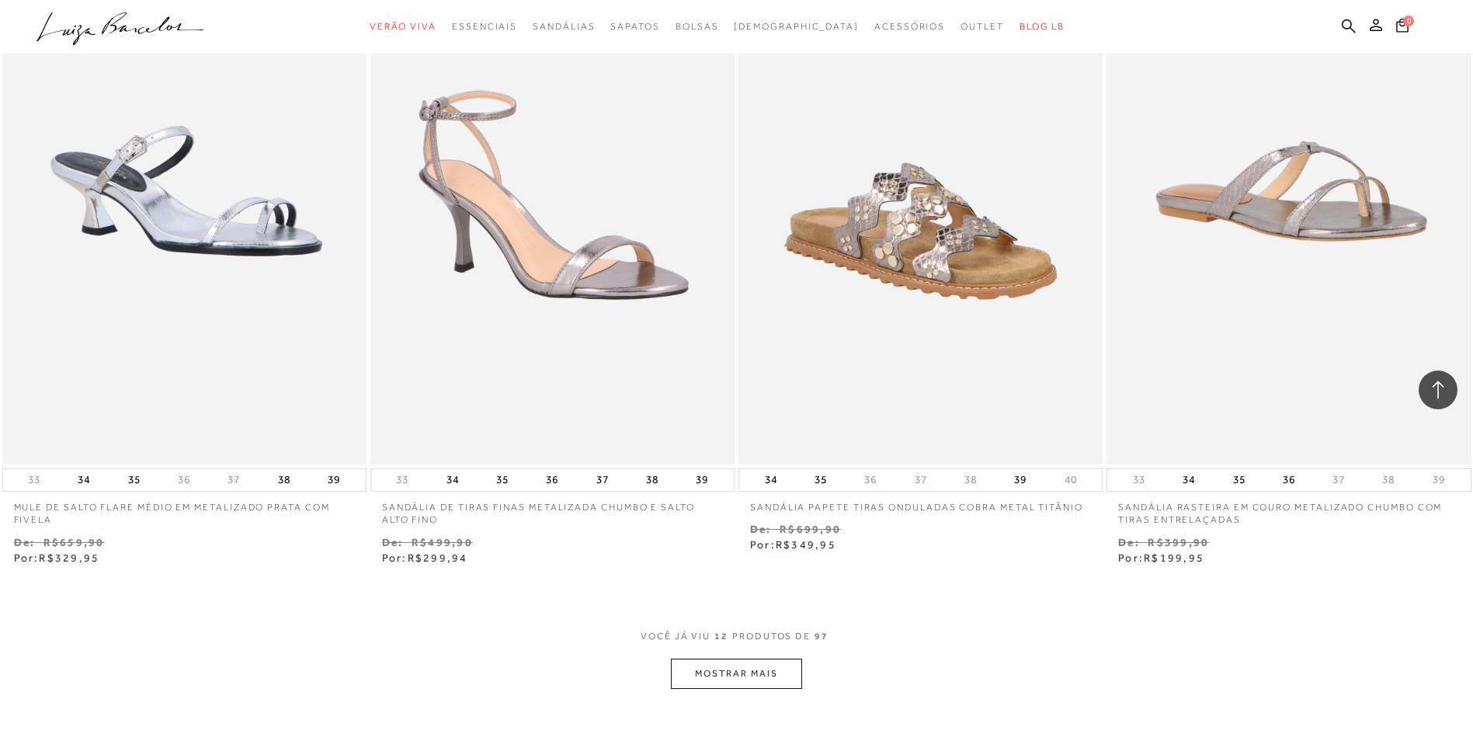
scroll to position [1562, 0]
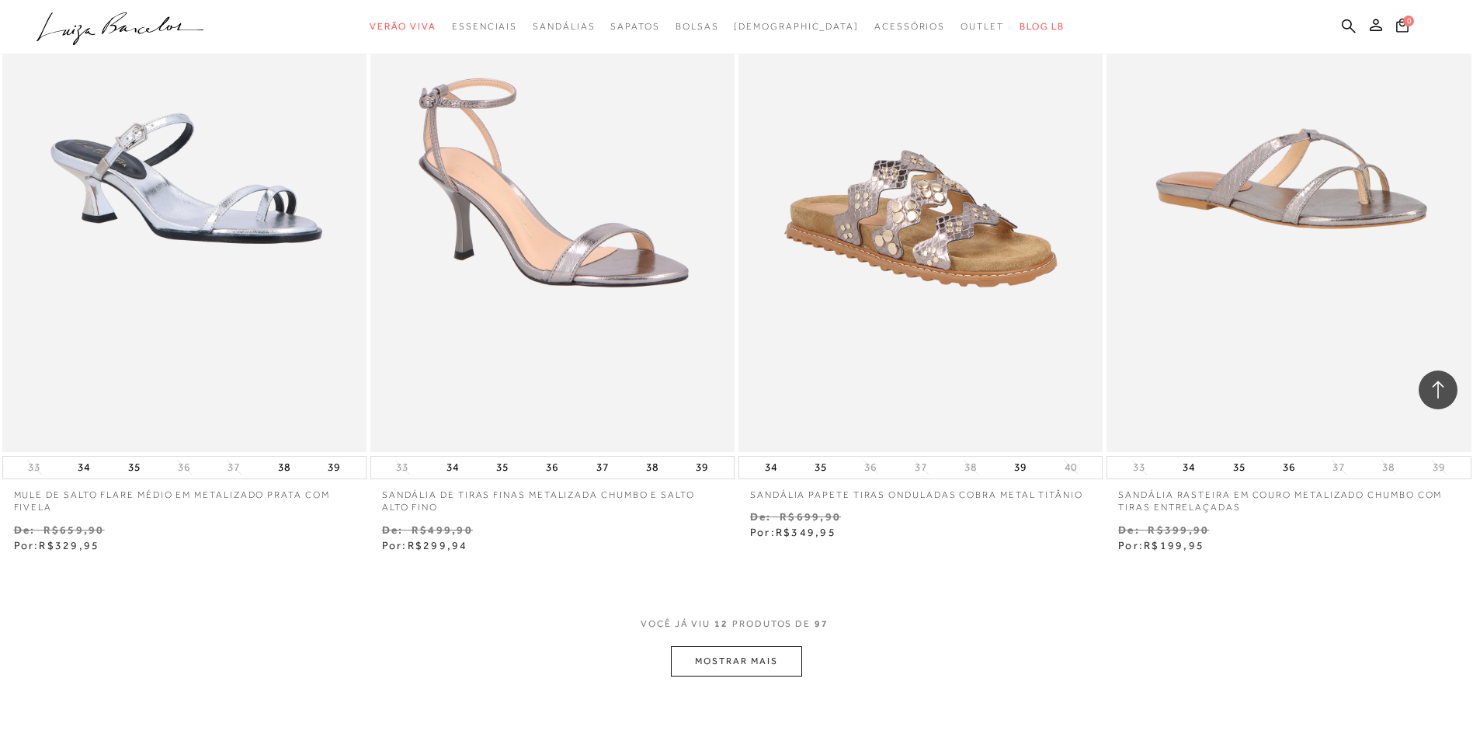
click at [751, 659] on button "MOSTRAR MAIS" at bounding box center [736, 661] width 130 height 30
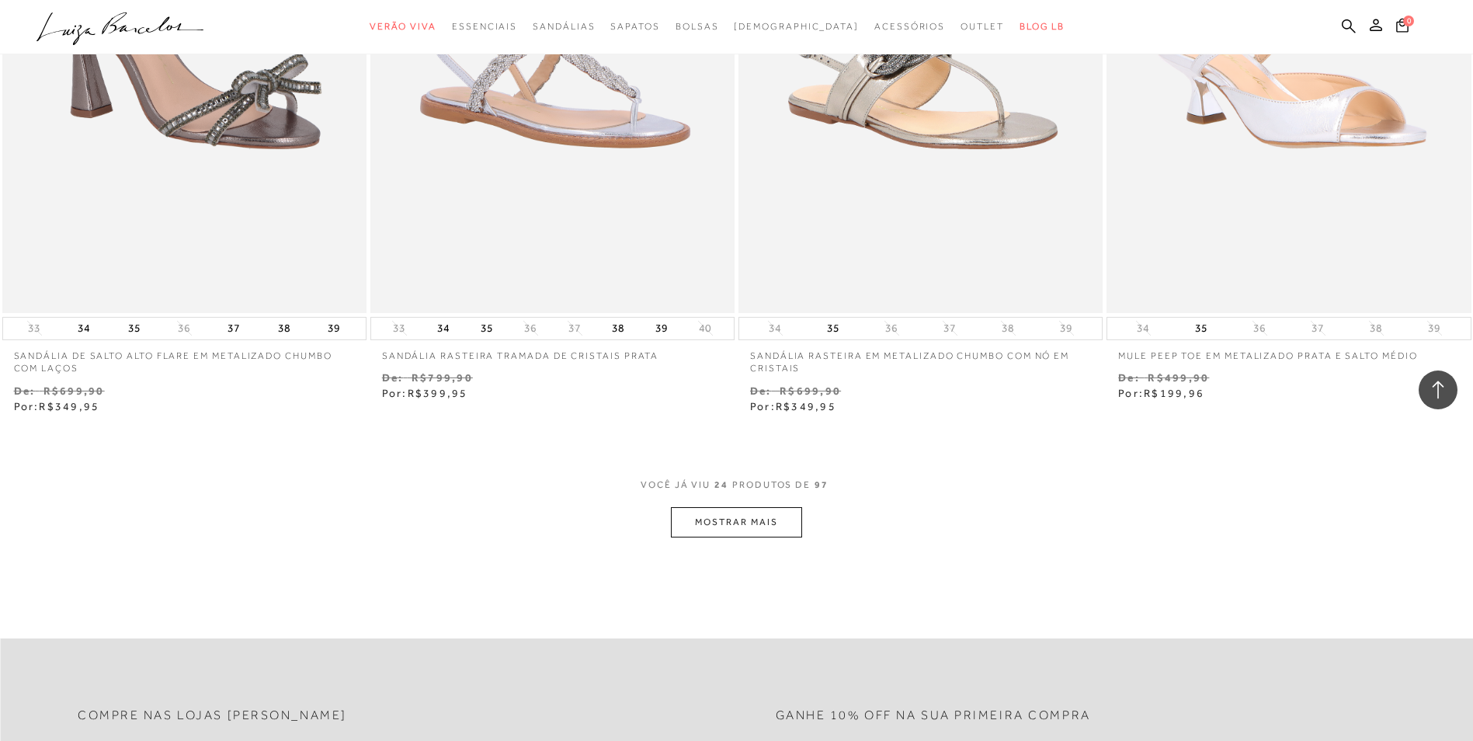
scroll to position [3719, 0]
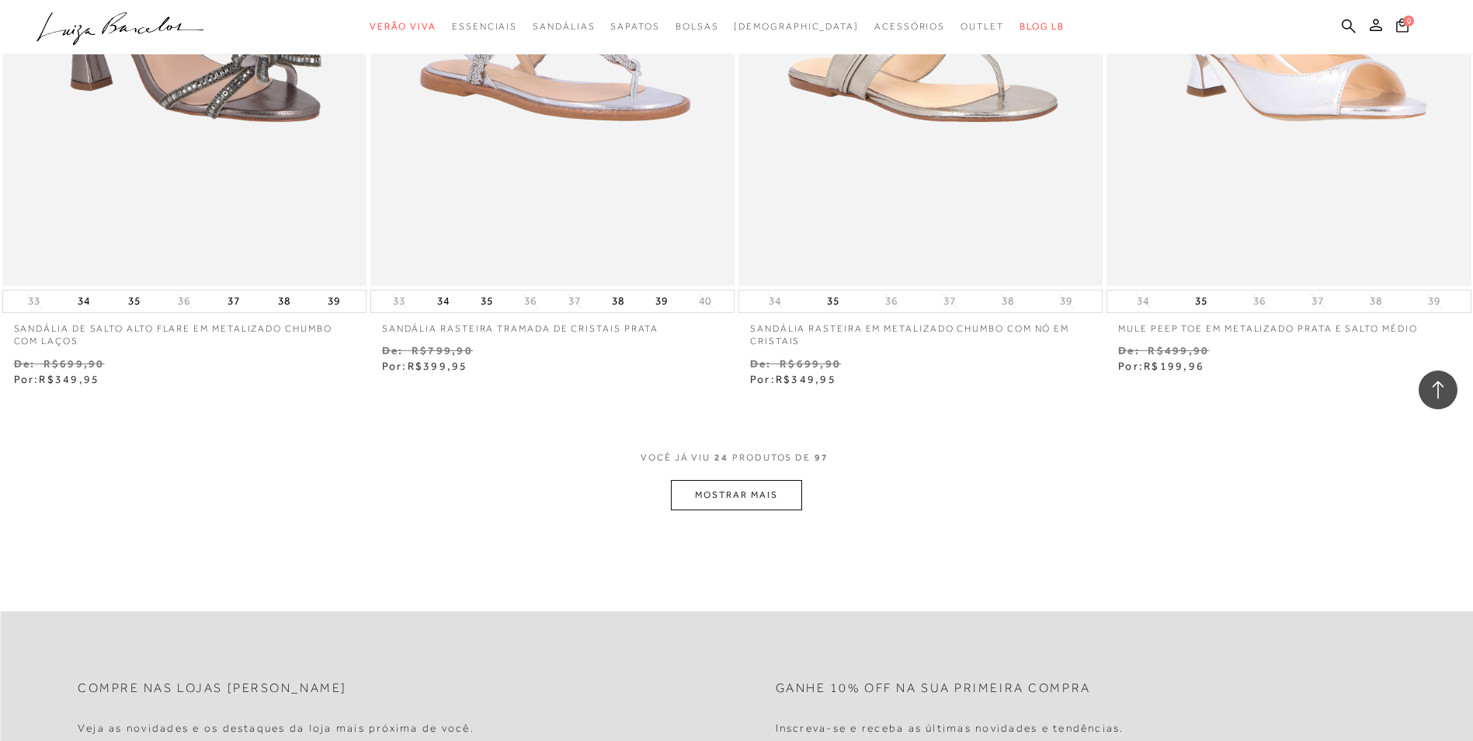
click at [752, 499] on button "MOSTRAR MAIS" at bounding box center [736, 495] width 130 height 30
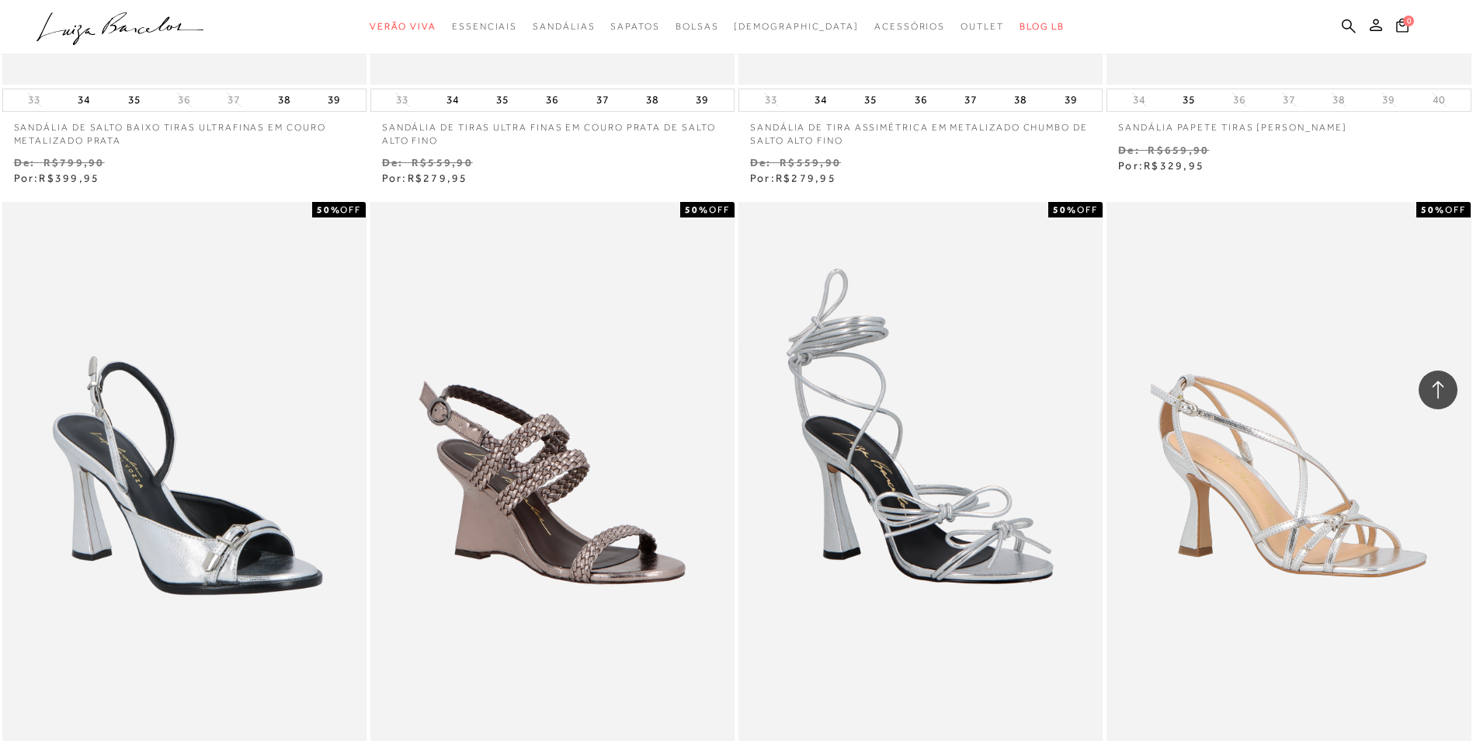
scroll to position [4797, 0]
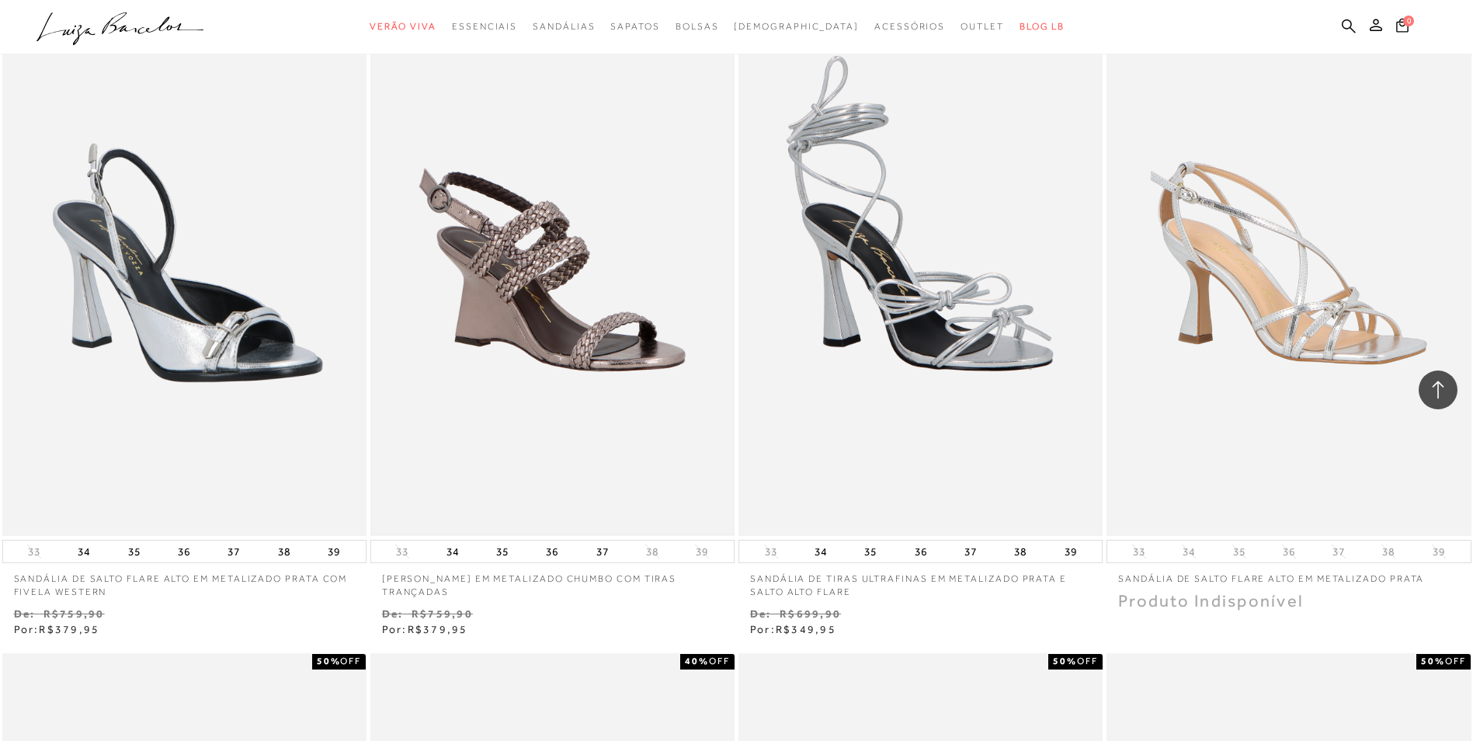
click at [553, 257] on img at bounding box center [552, 262] width 361 height 542
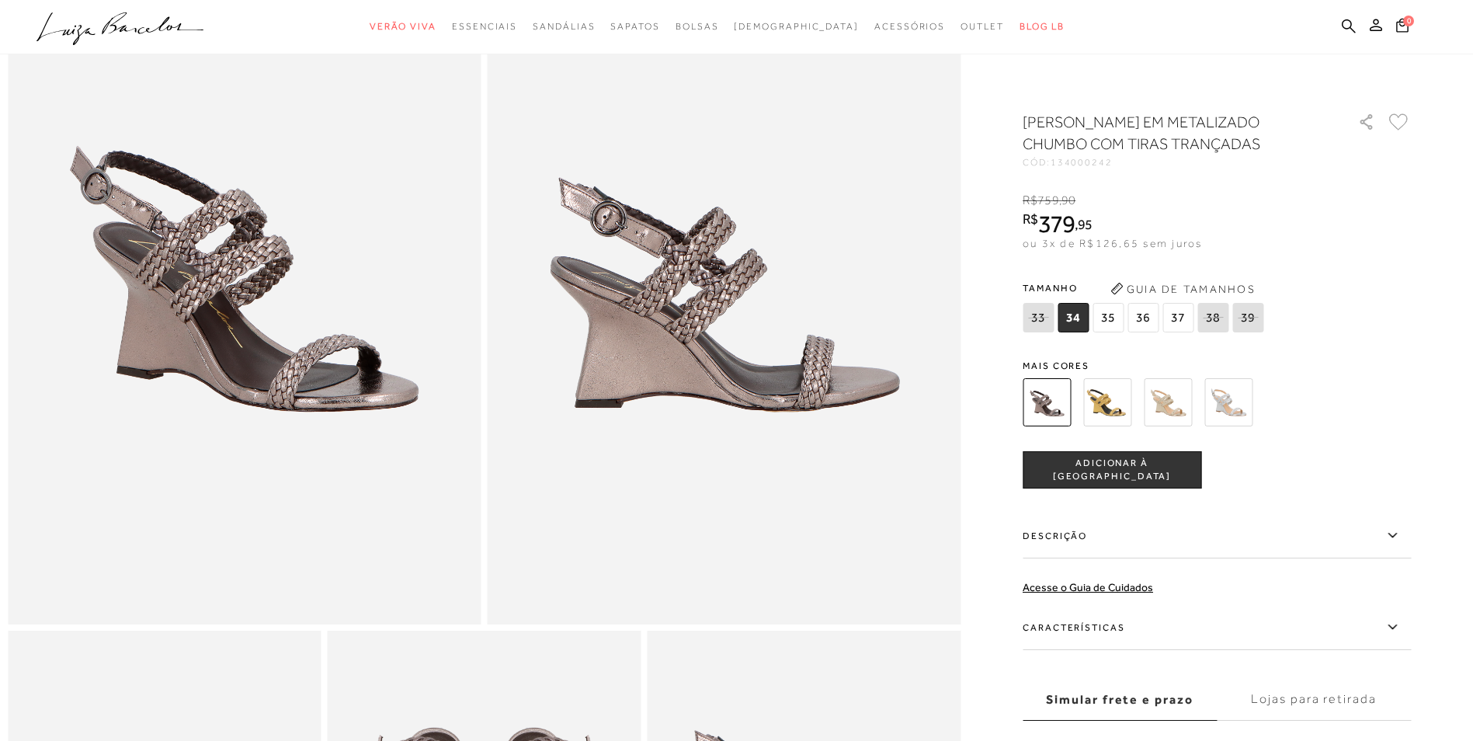
scroll to position [177, 0]
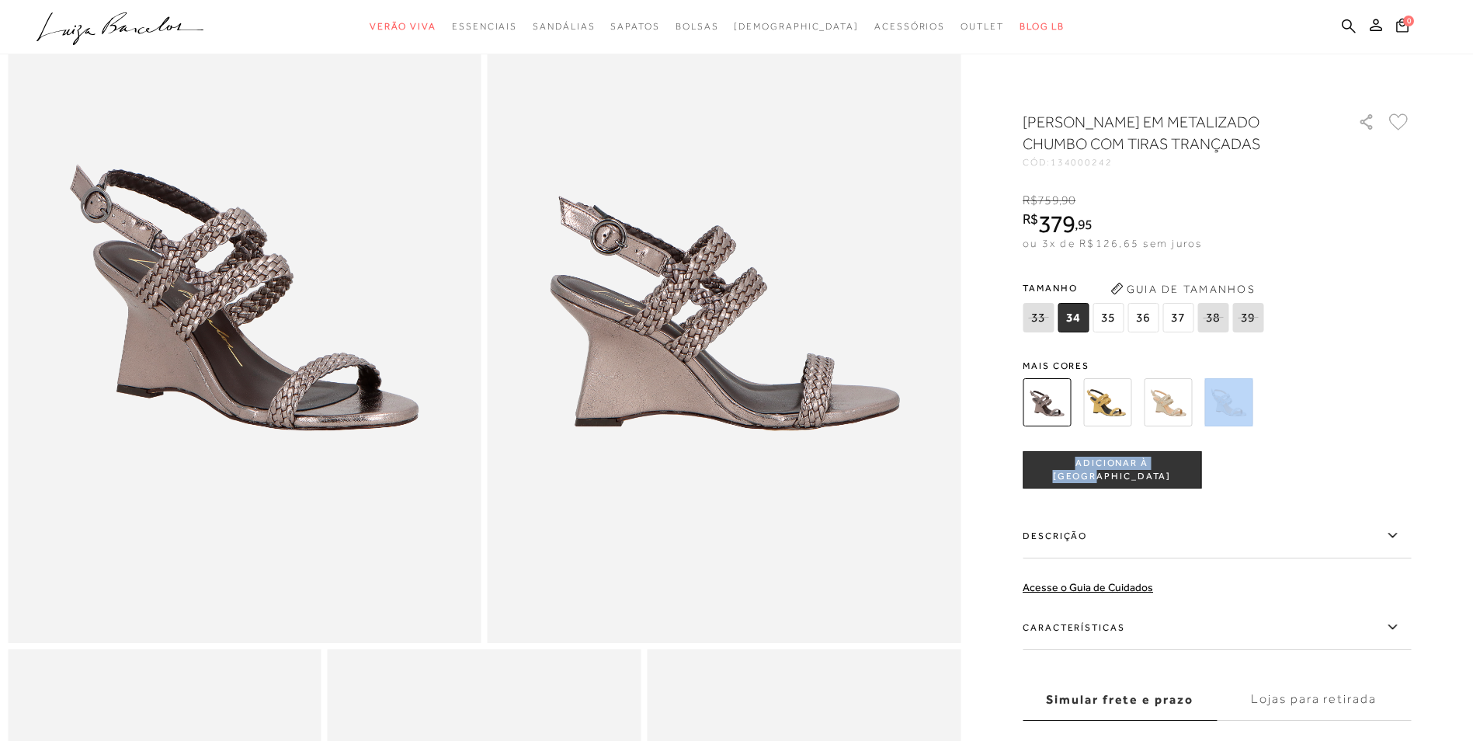
drag, startPoint x: 1468, startPoint y: 250, endPoint x: 1466, endPoint y: 272, distance: 22.6
click at [1465, 272] on div at bounding box center [736, 526] width 1457 height 1186
click at [1396, 627] on icon at bounding box center [1391, 626] width 9 height 5
click at [0, 0] on input "Características" at bounding box center [0, 0] width 0 height 0
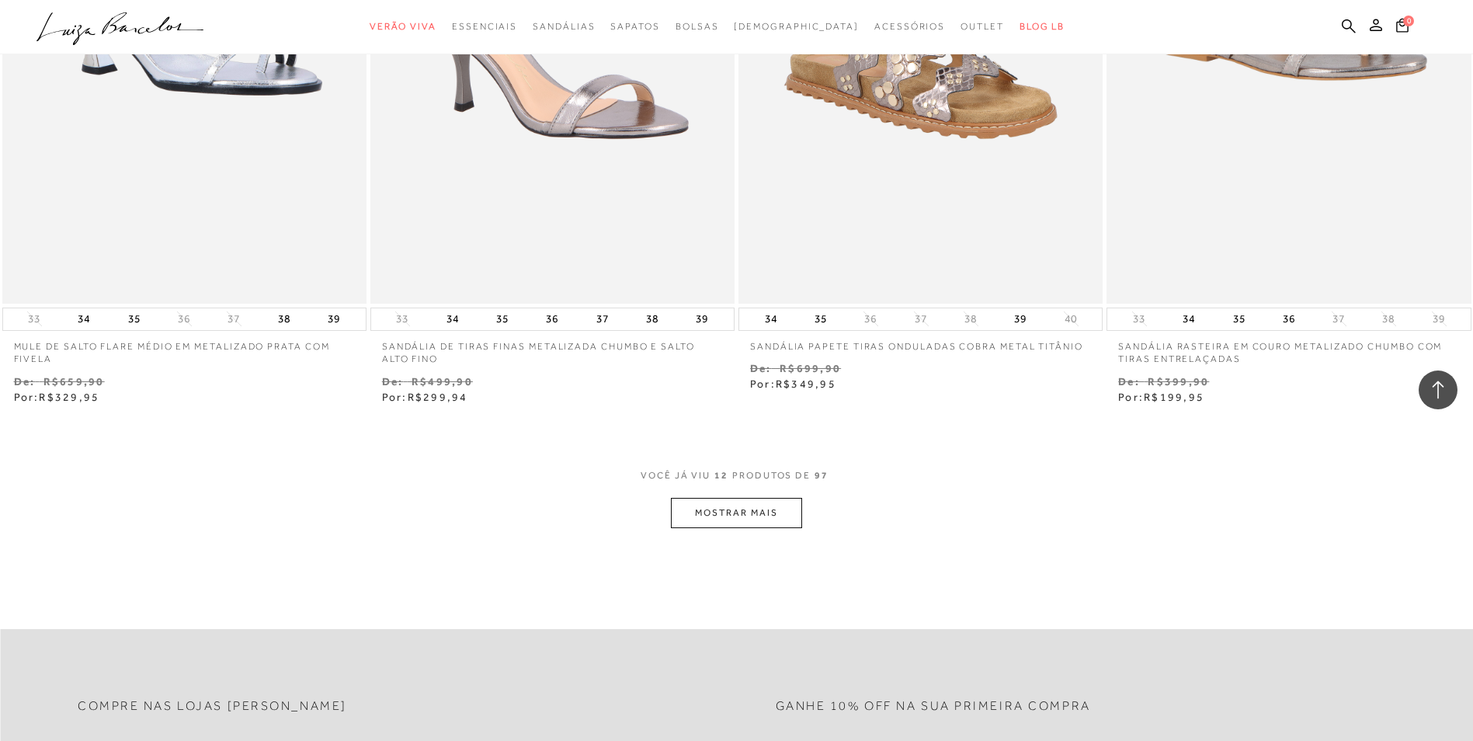
scroll to position [1716, 0]
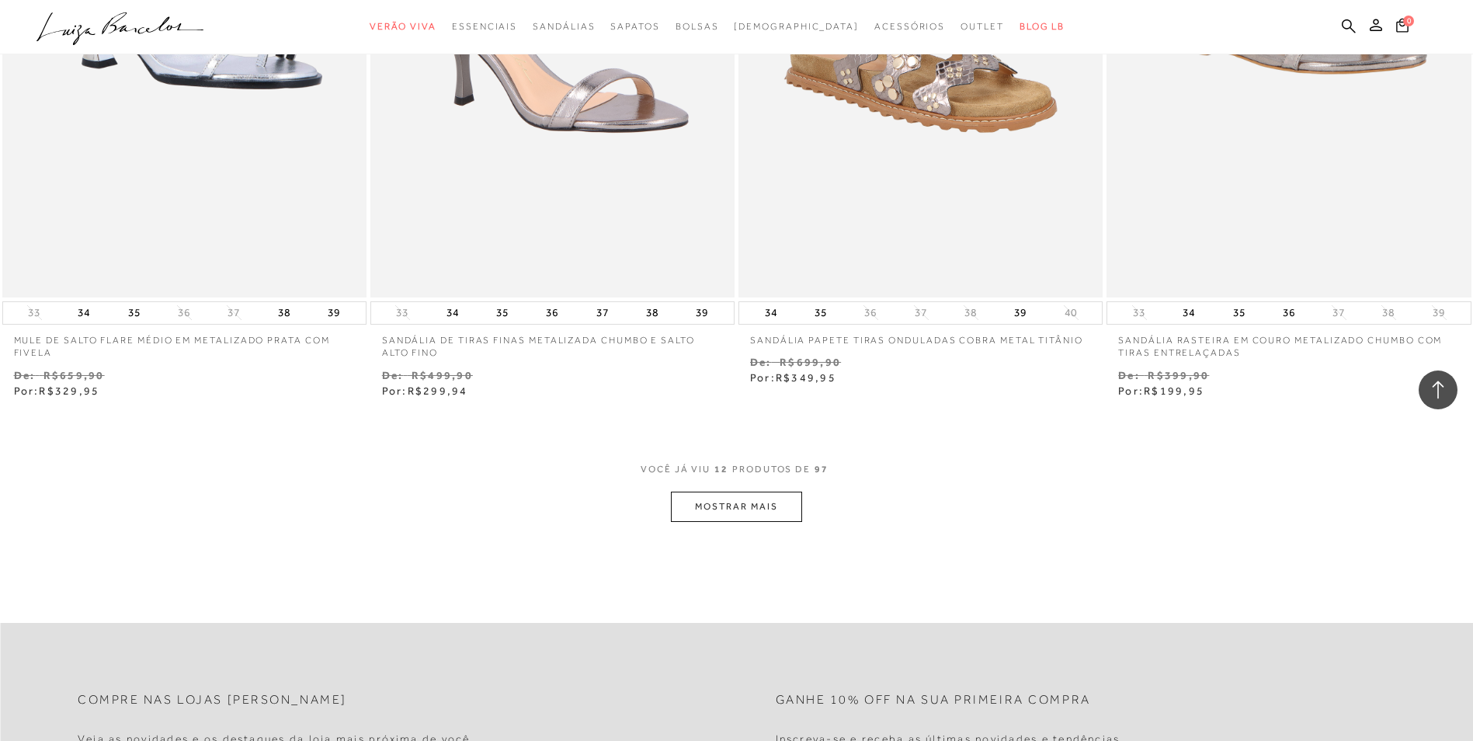
click at [739, 499] on button "MOSTRAR MAIS" at bounding box center [736, 506] width 130 height 30
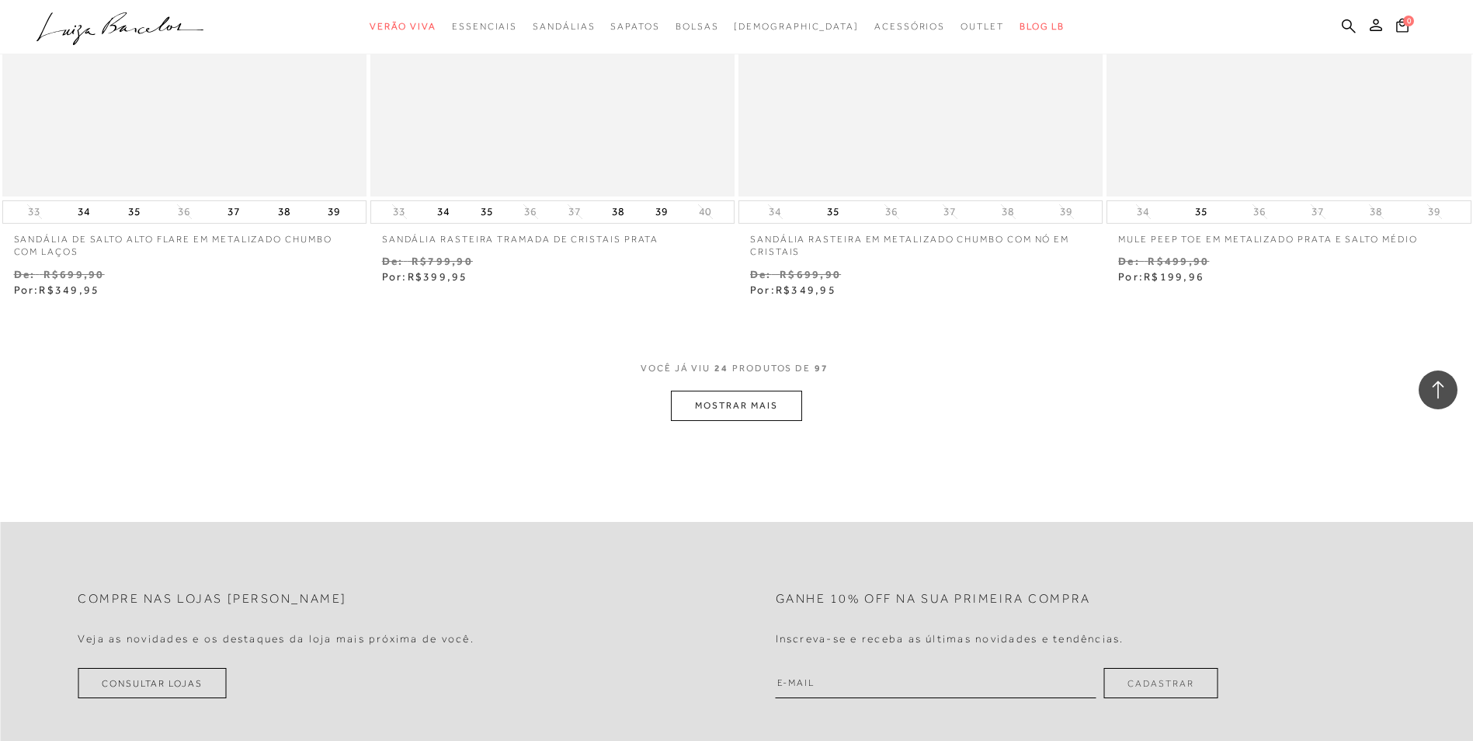
scroll to position [3868, 0]
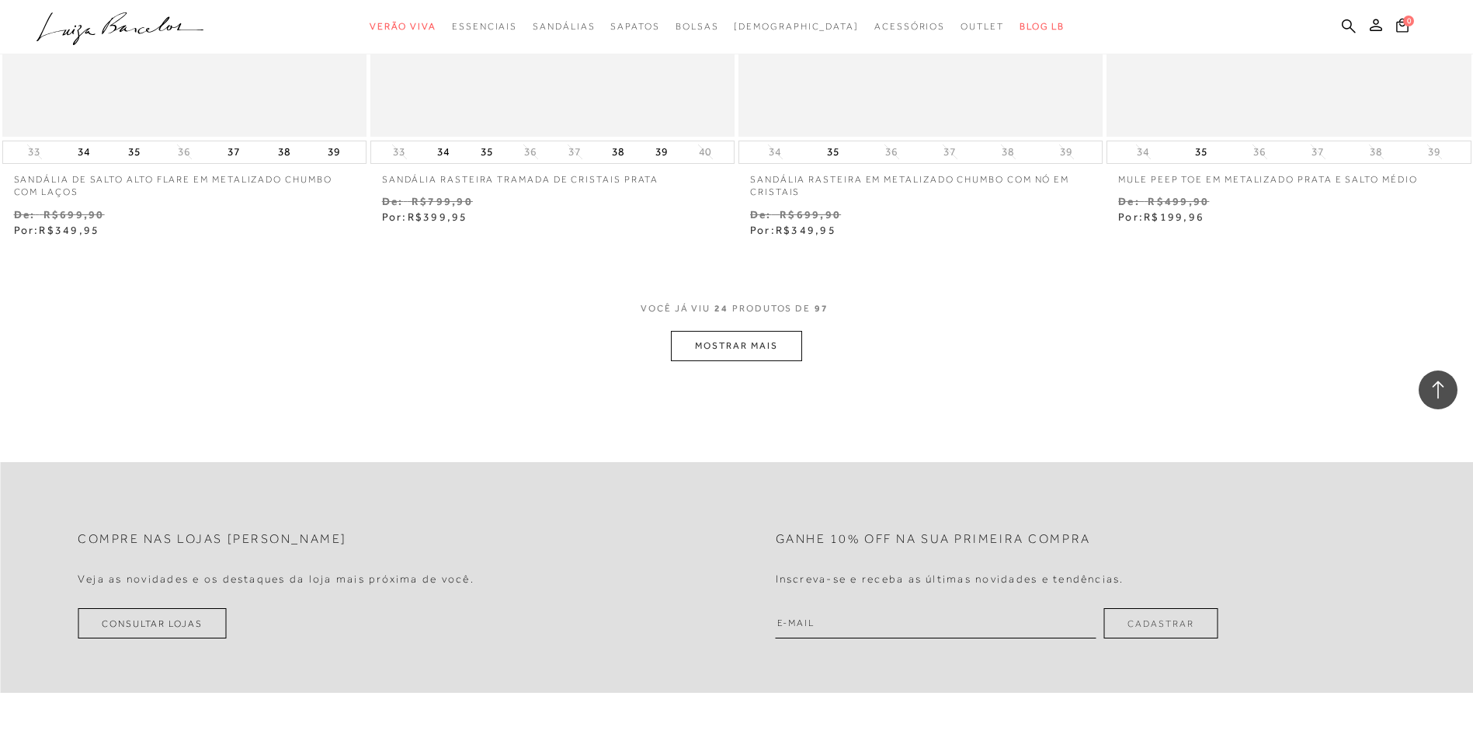
click at [762, 344] on button "MOSTRAR MAIS" at bounding box center [736, 346] width 130 height 30
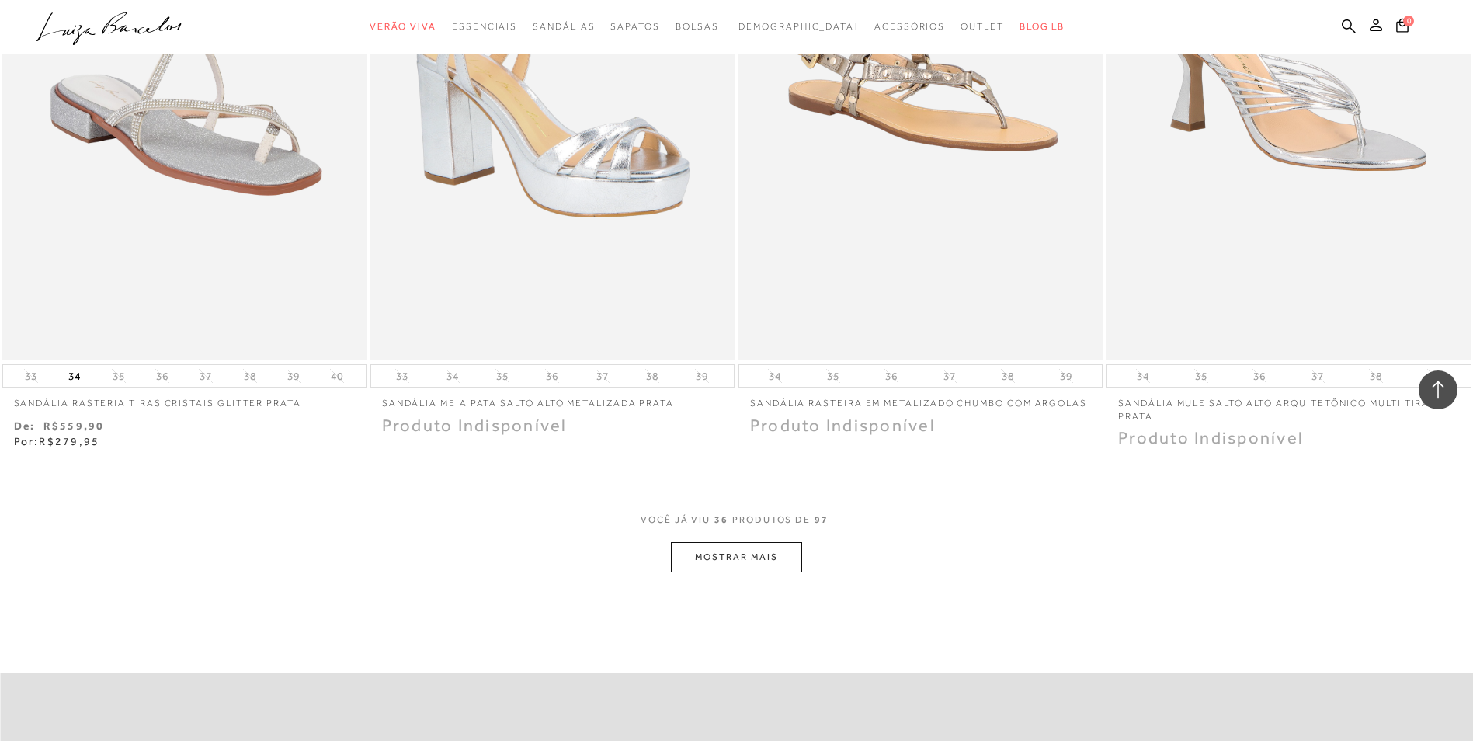
scroll to position [5712, 0]
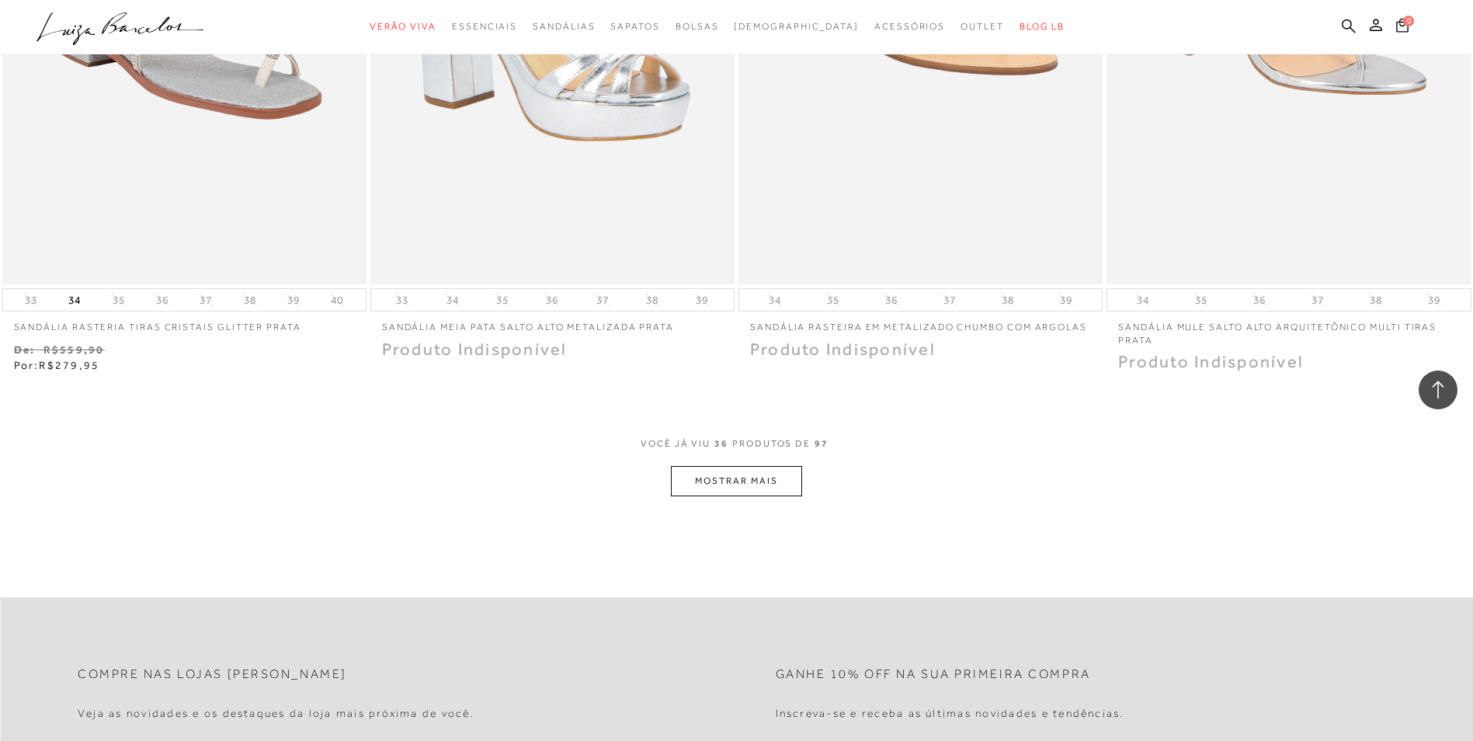
click at [766, 485] on button "MOSTRAR MAIS" at bounding box center [736, 481] width 130 height 30
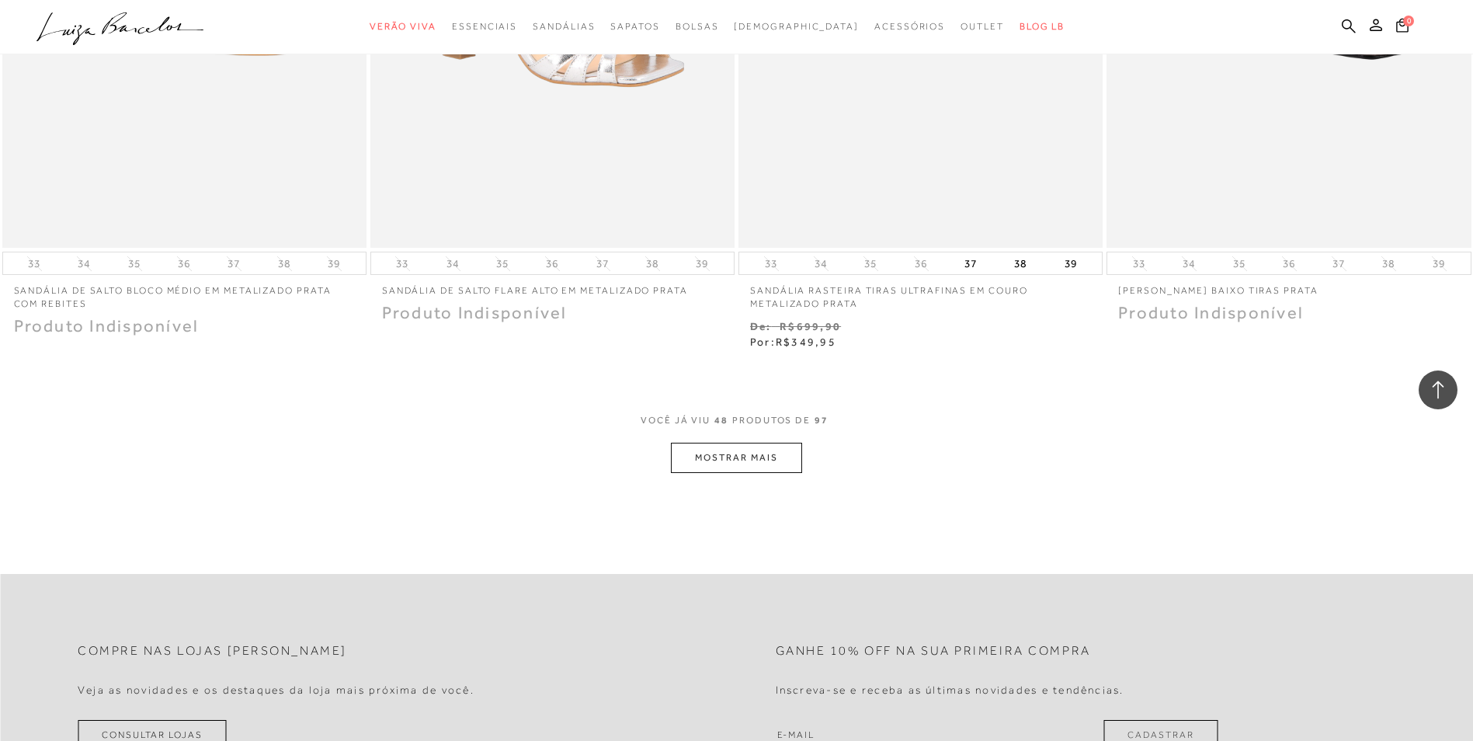
scroll to position [7723, 0]
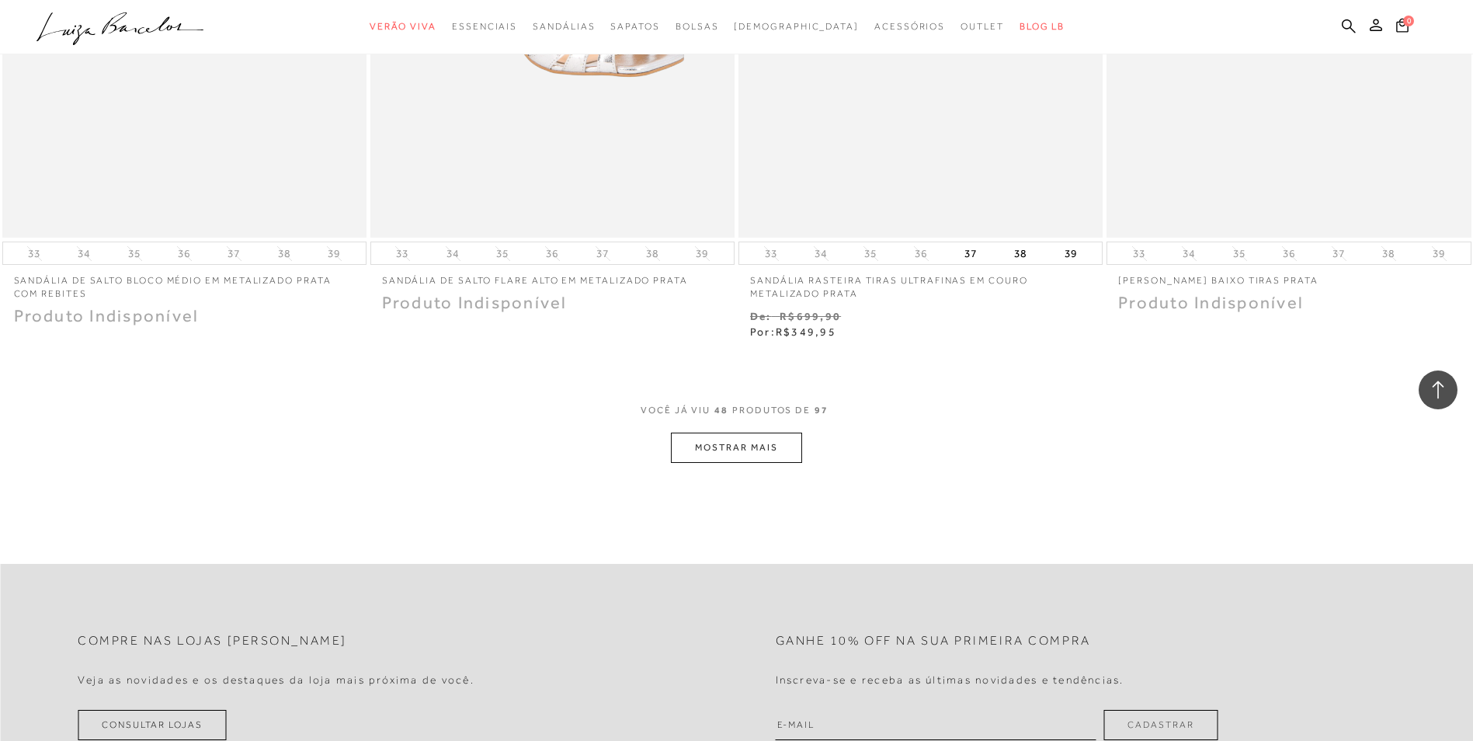
click at [780, 460] on button "MOSTRAR MAIS" at bounding box center [736, 447] width 130 height 30
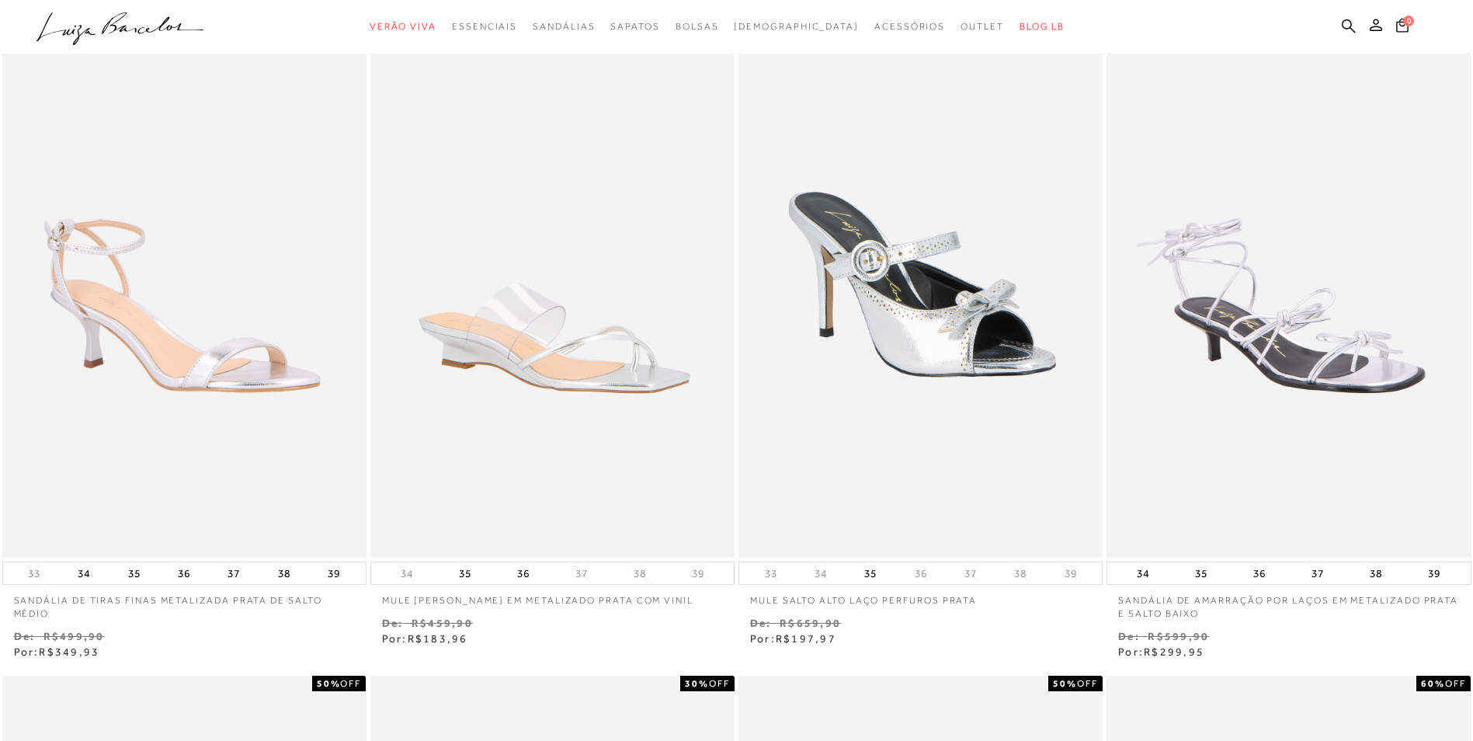
scroll to position [0, 0]
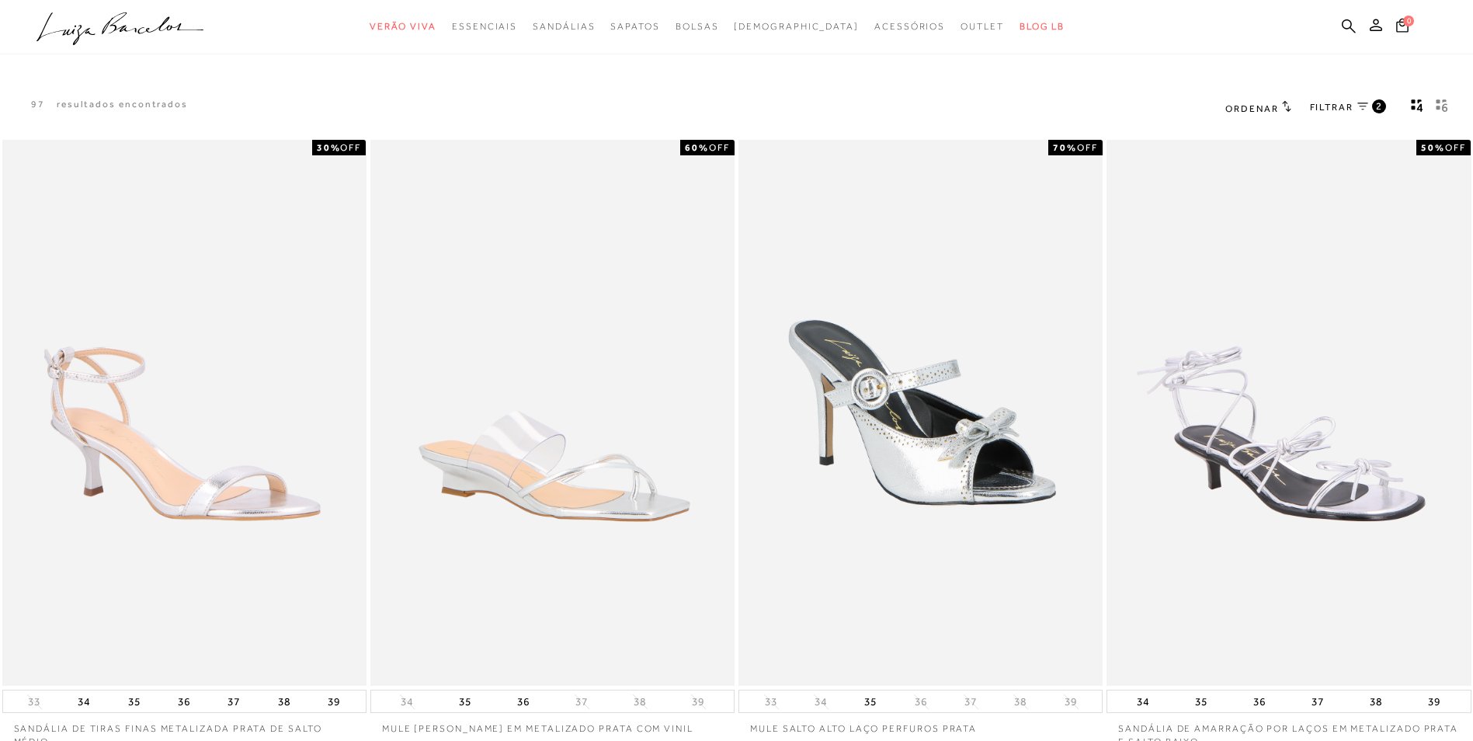
click at [1332, 103] on span "FILTRAR" at bounding box center [1331, 107] width 43 height 13
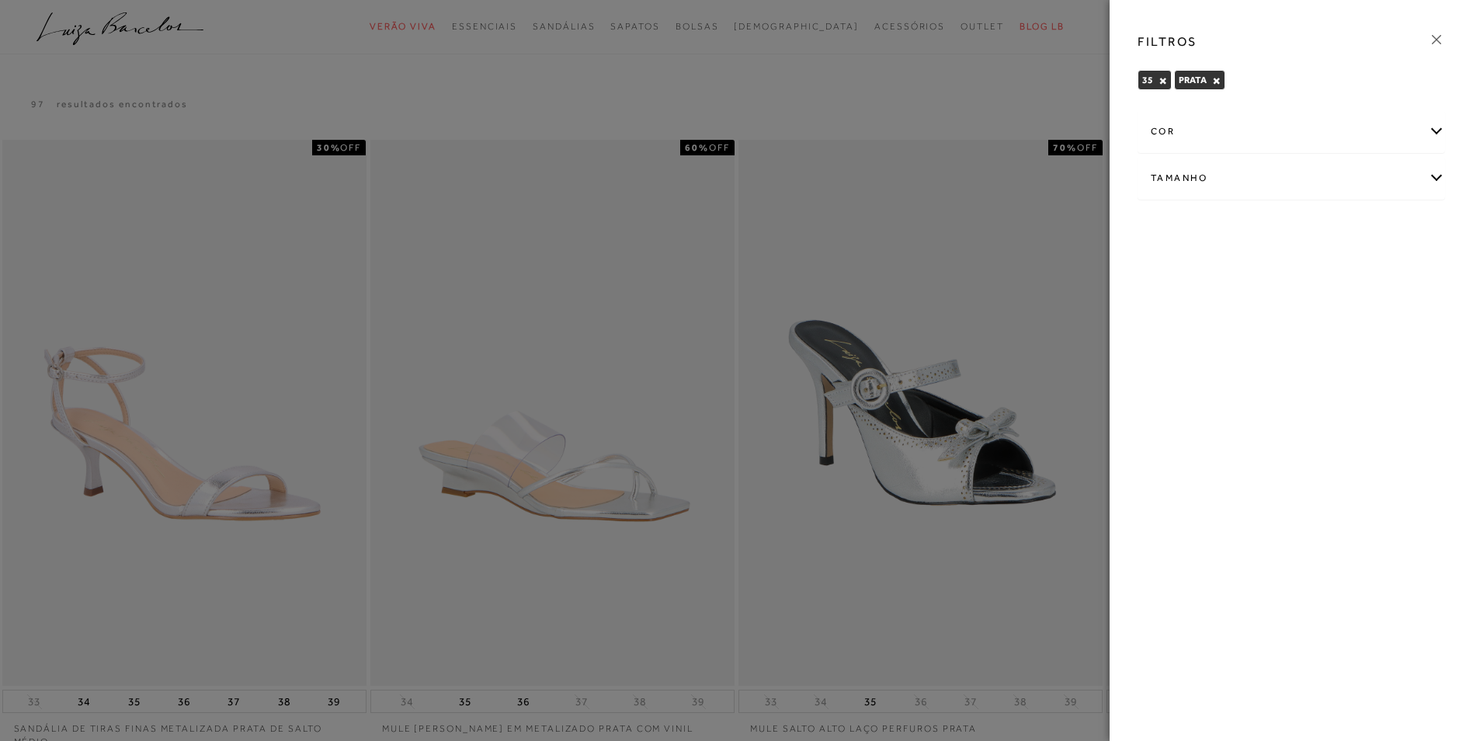
click at [1433, 132] on div "cor" at bounding box center [1291, 131] width 306 height 41
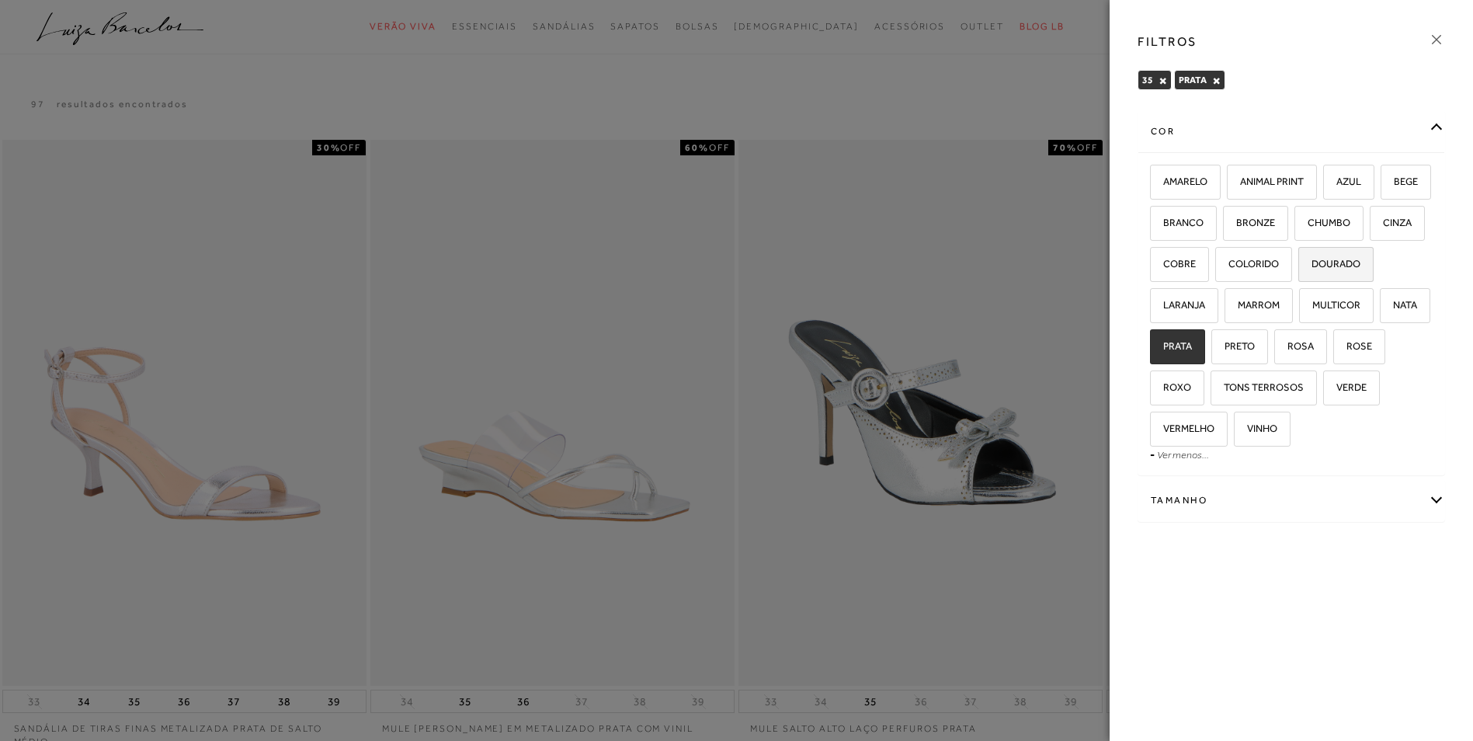
click at [1299, 269] on span "DOURADO" at bounding box center [1329, 264] width 61 height 12
click at [1296, 274] on input "DOURADO" at bounding box center [1304, 266] width 16 height 16
checkbox input "true"
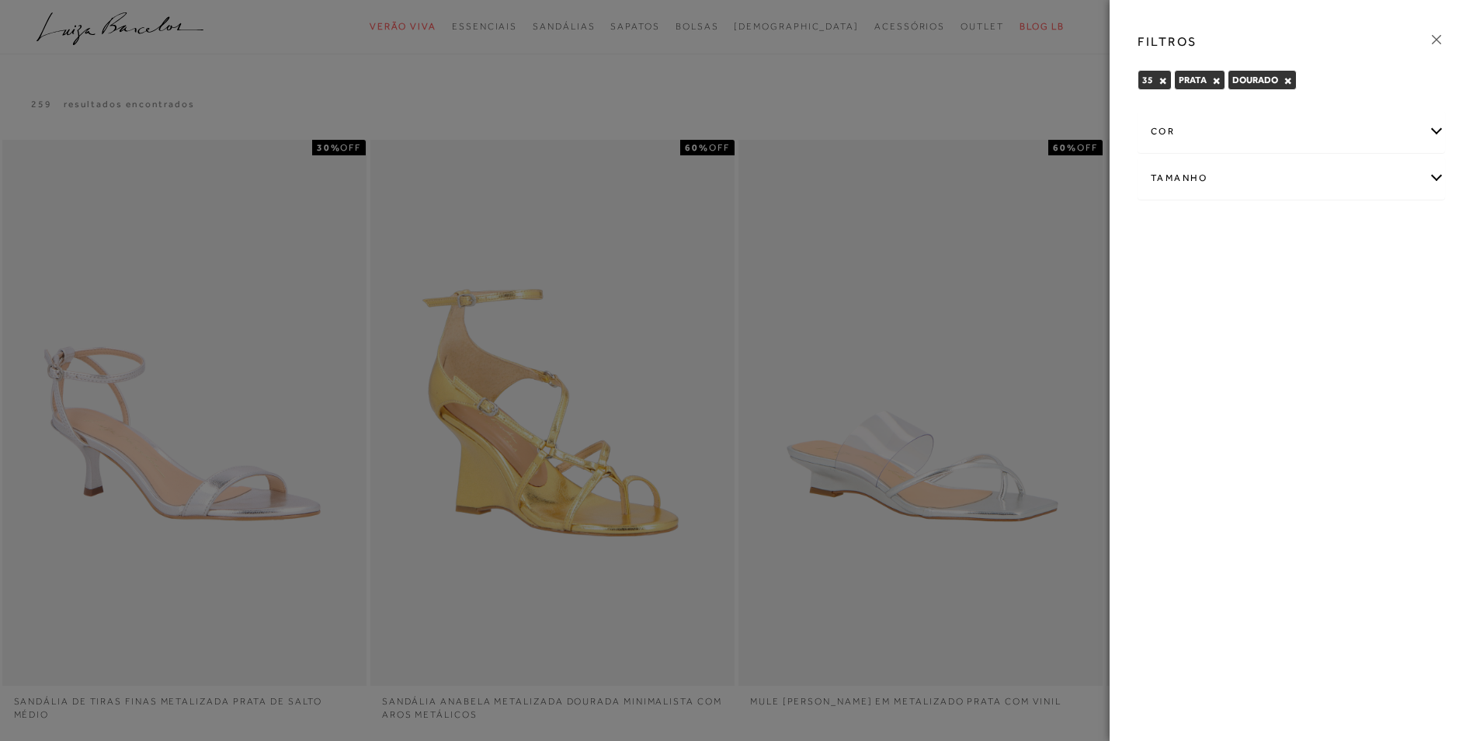
click at [1217, 77] on button "×" at bounding box center [1216, 80] width 9 height 11
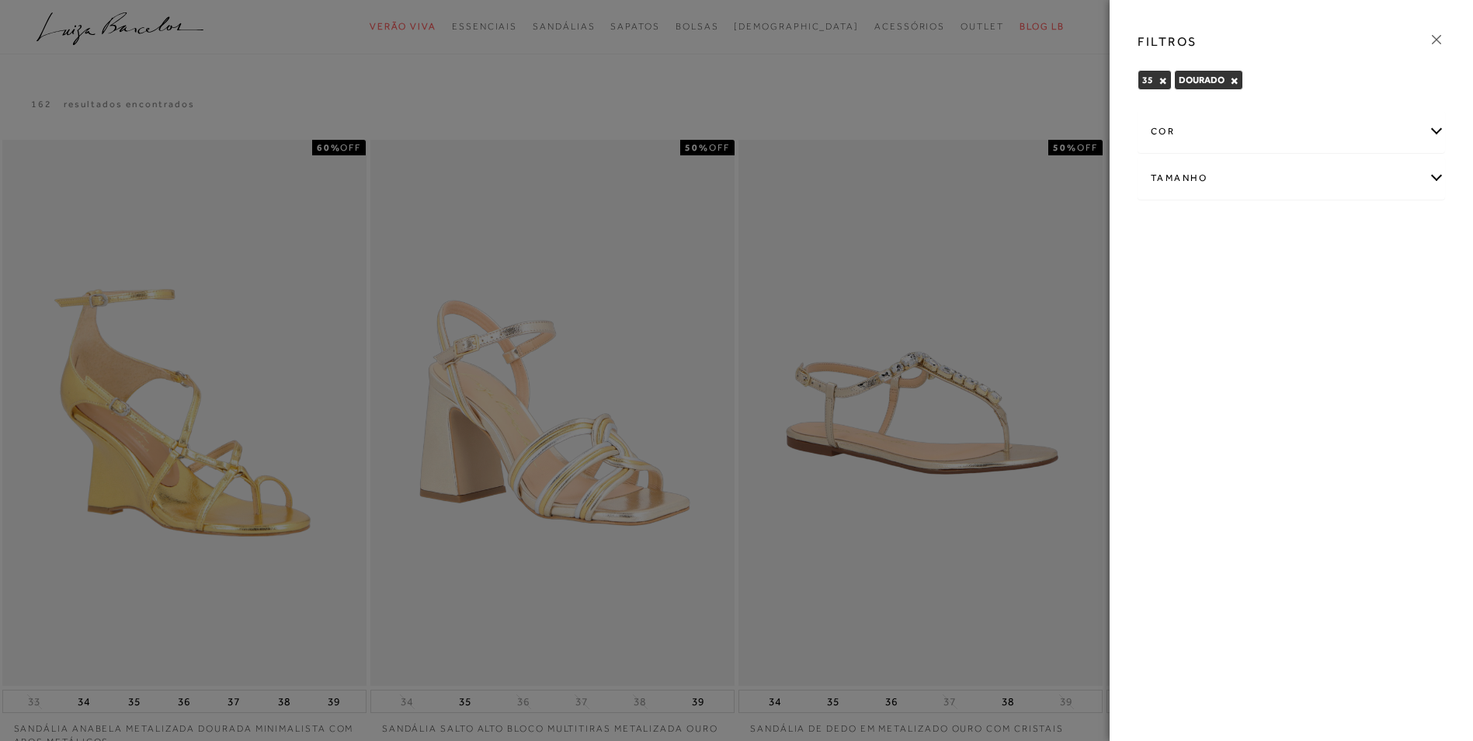
click at [1439, 32] on icon at bounding box center [1436, 39] width 17 height 17
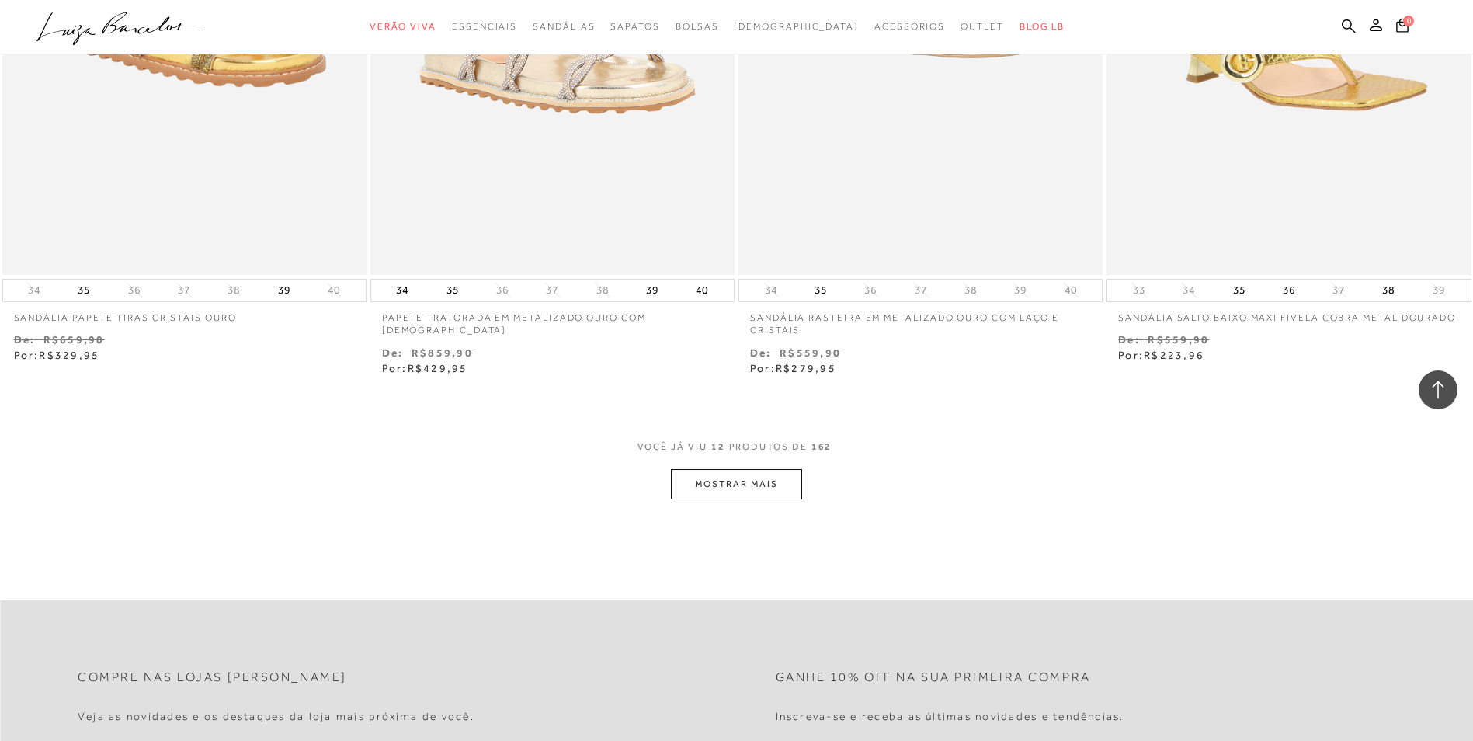
scroll to position [1742, 0]
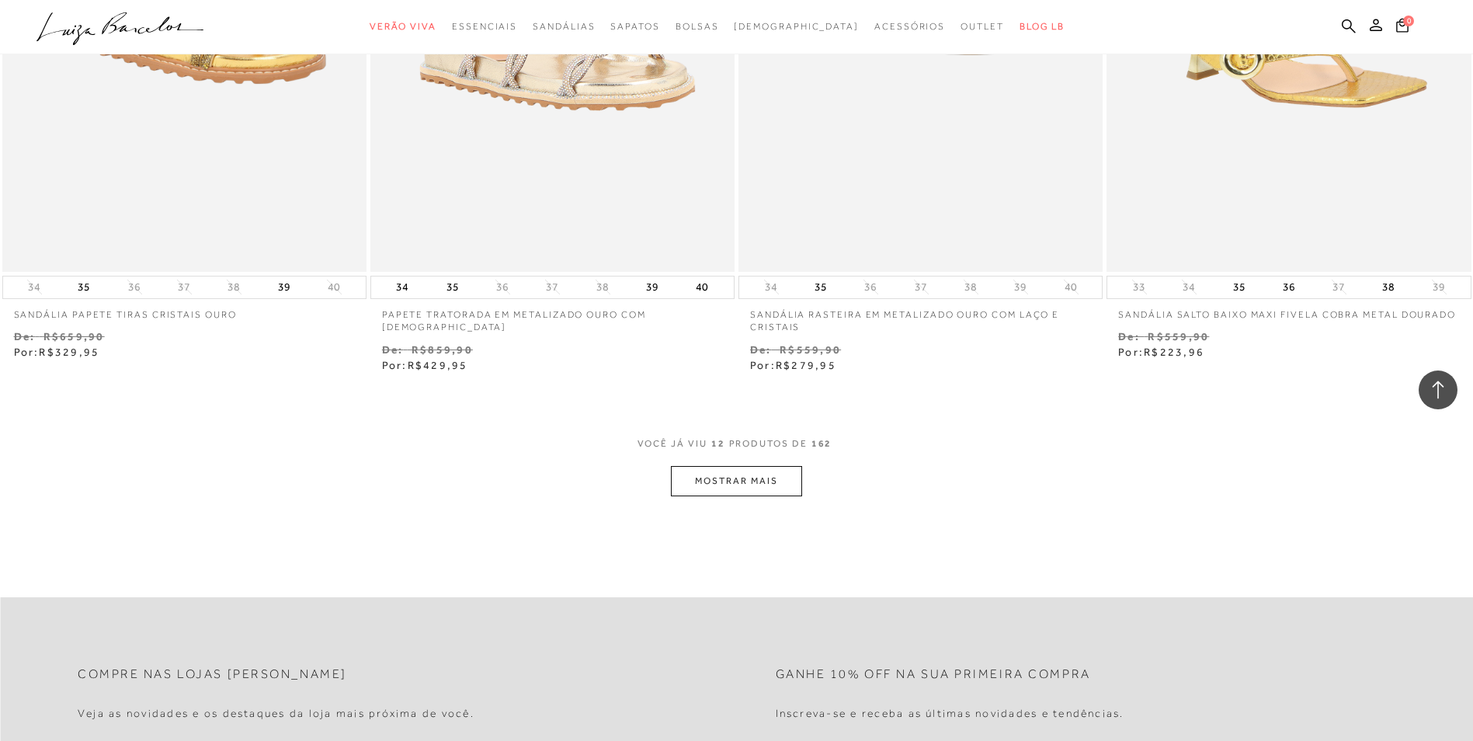
click at [754, 487] on button "MOSTRAR MAIS" at bounding box center [736, 481] width 130 height 30
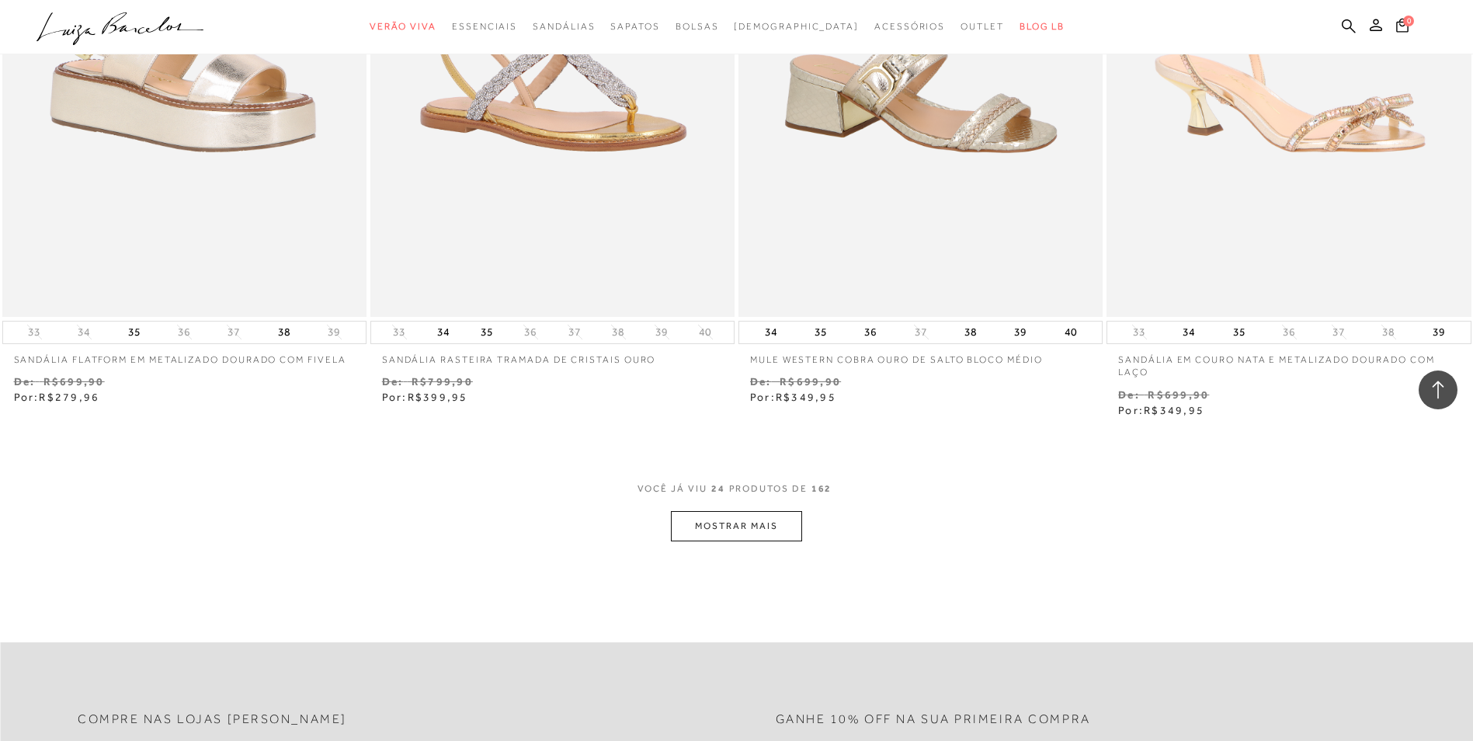
scroll to position [3699, 0]
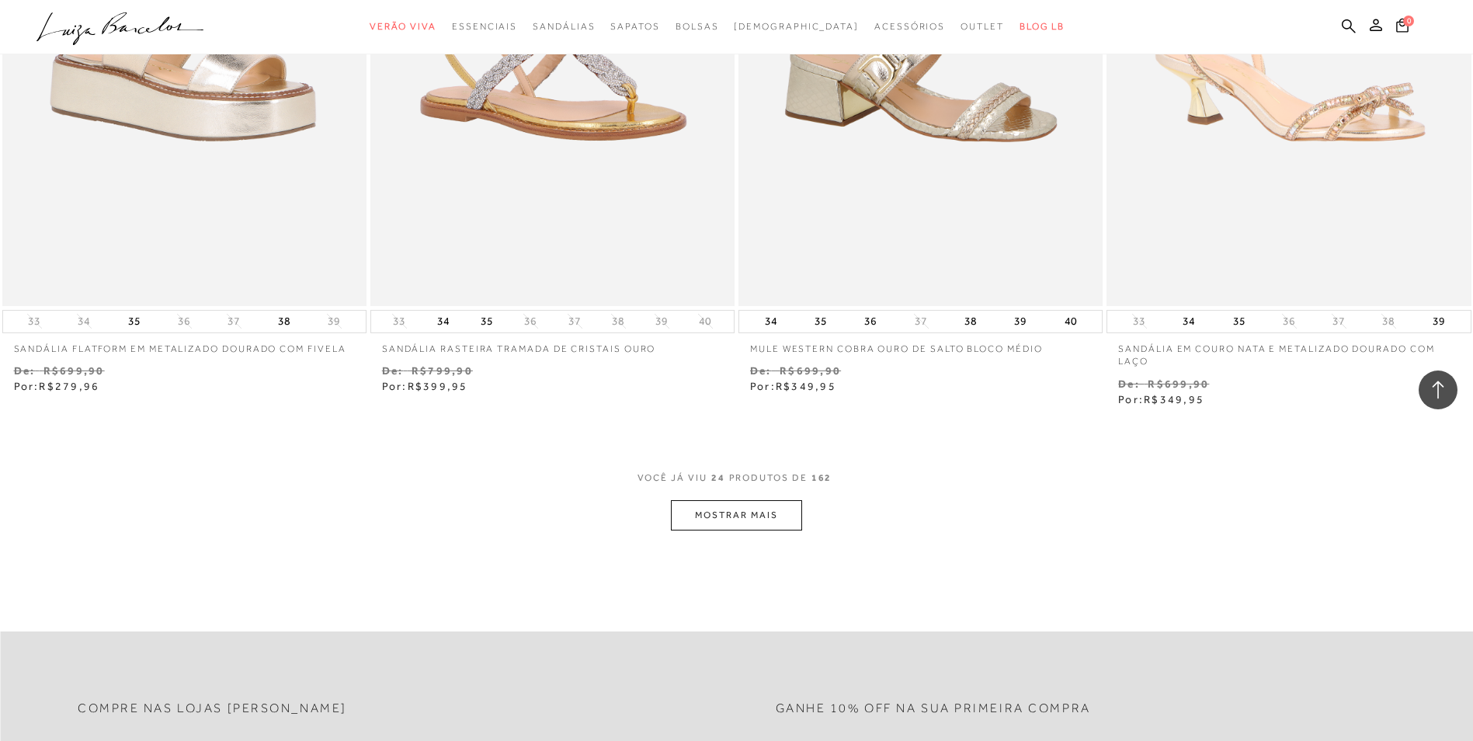
click at [759, 512] on button "MOSTRAR MAIS" at bounding box center [736, 515] width 130 height 30
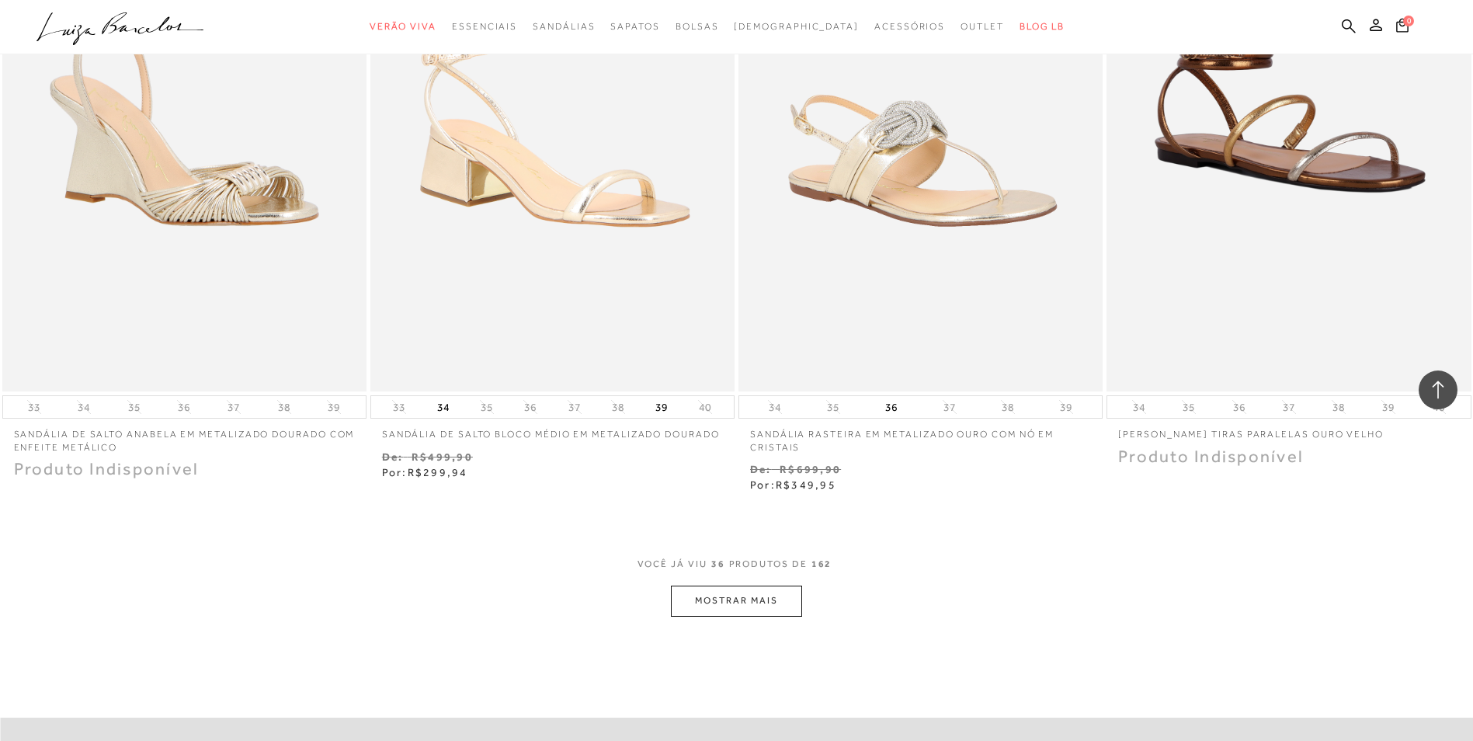
scroll to position [5643, 0]
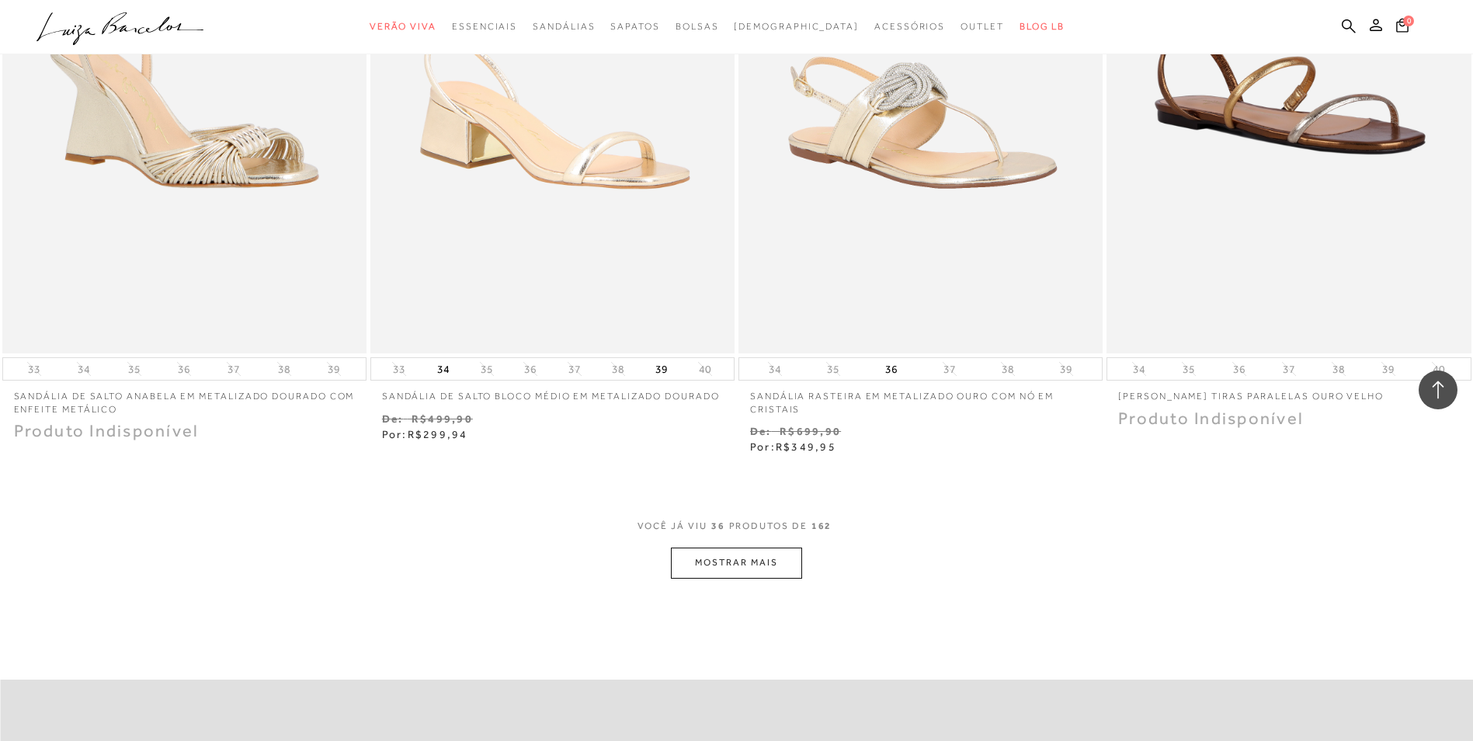
click at [751, 570] on button "MOSTRAR MAIS" at bounding box center [736, 562] width 130 height 30
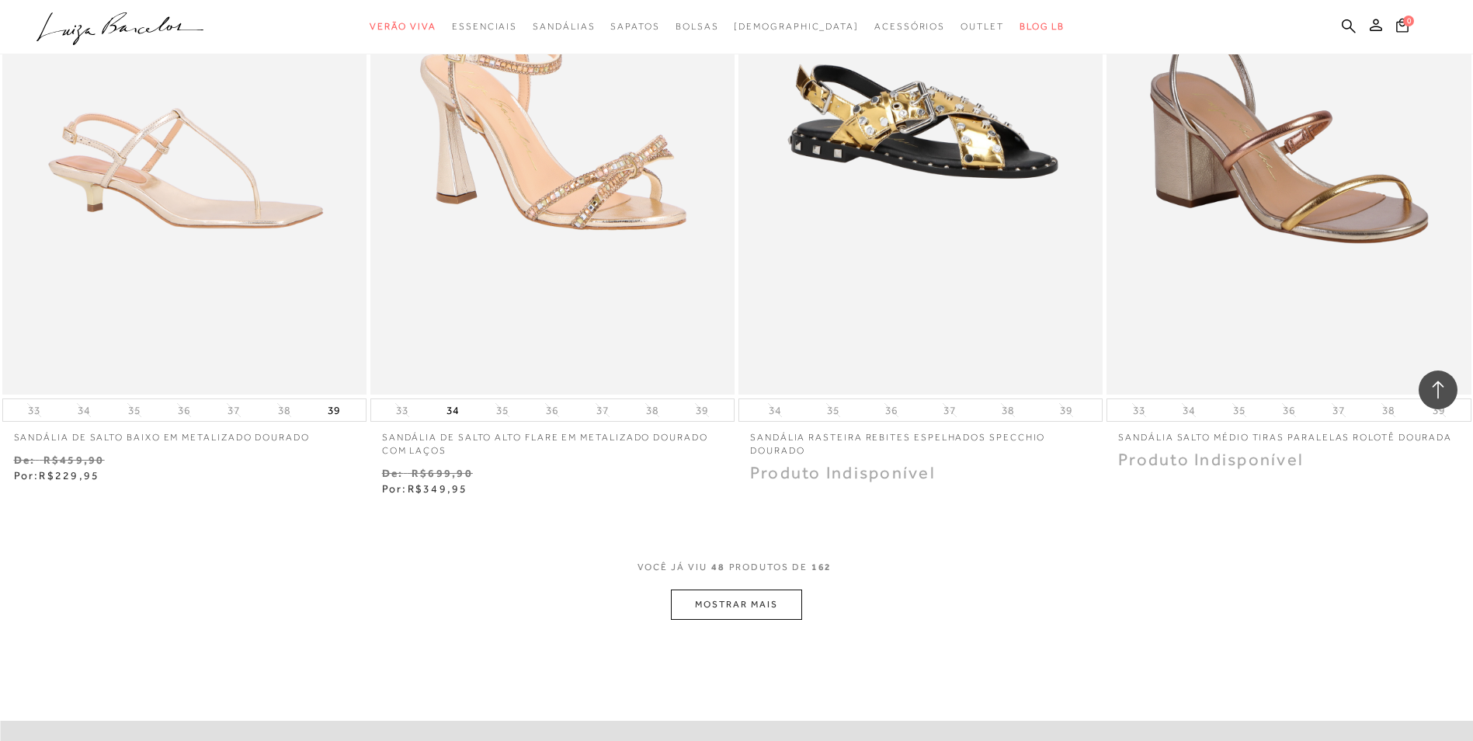
scroll to position [7602, 0]
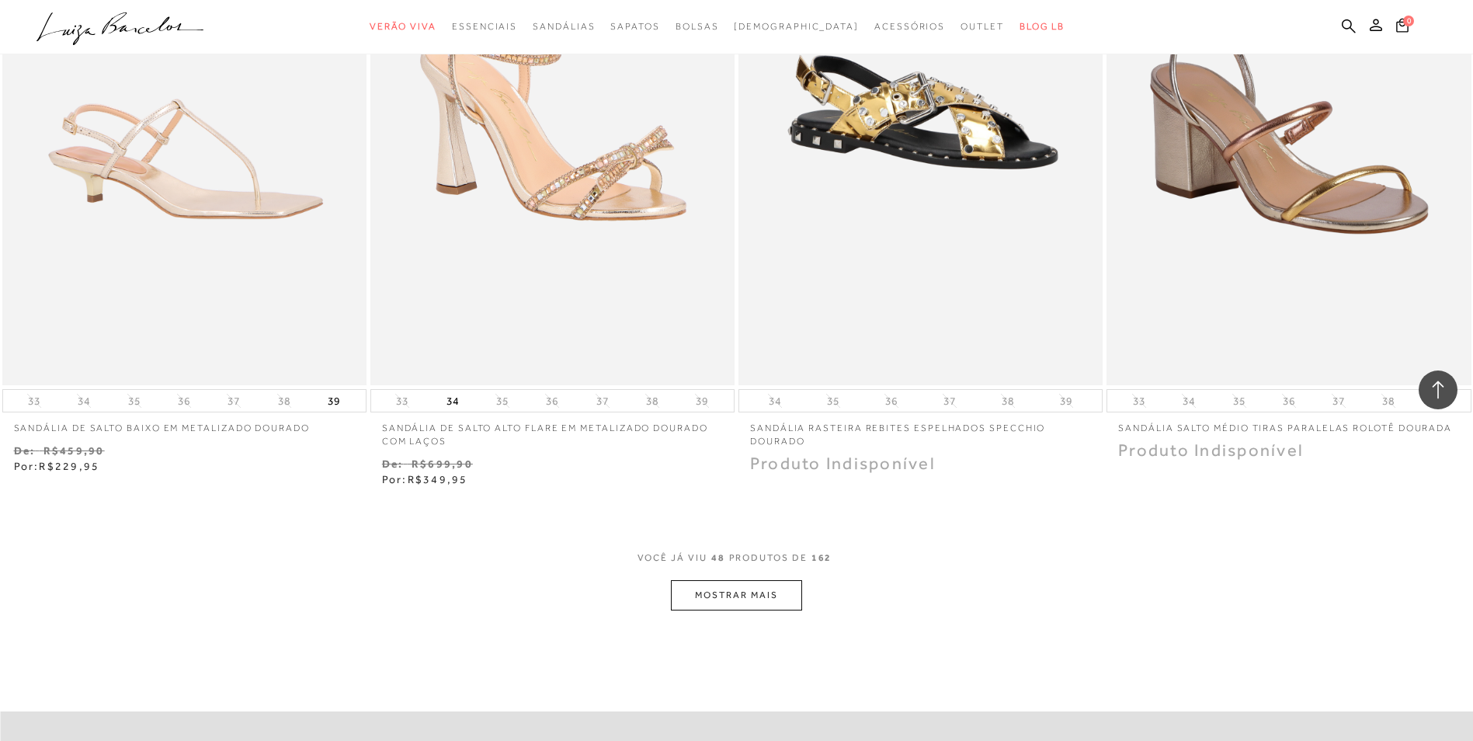
click at [750, 609] on button "MOSTRAR MAIS" at bounding box center [736, 595] width 130 height 30
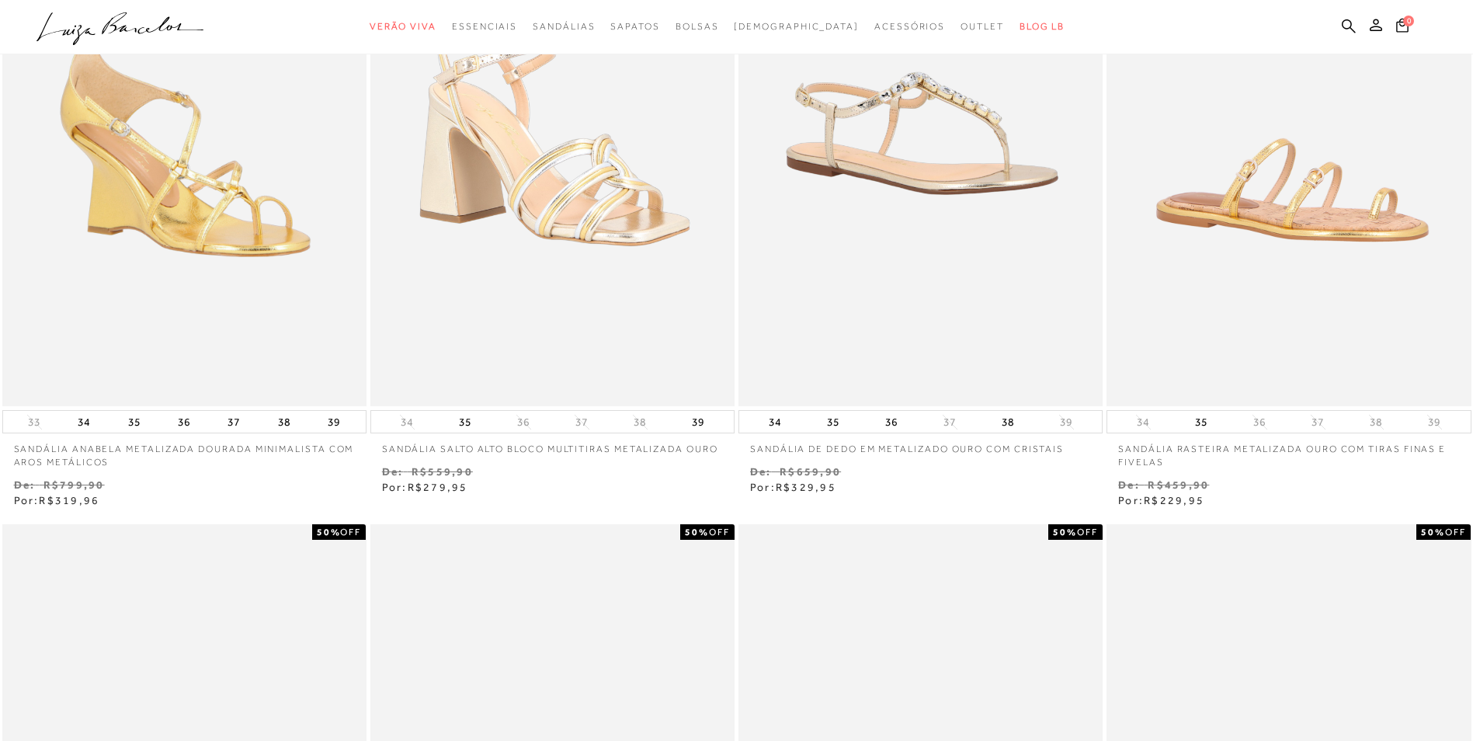
scroll to position [0, 0]
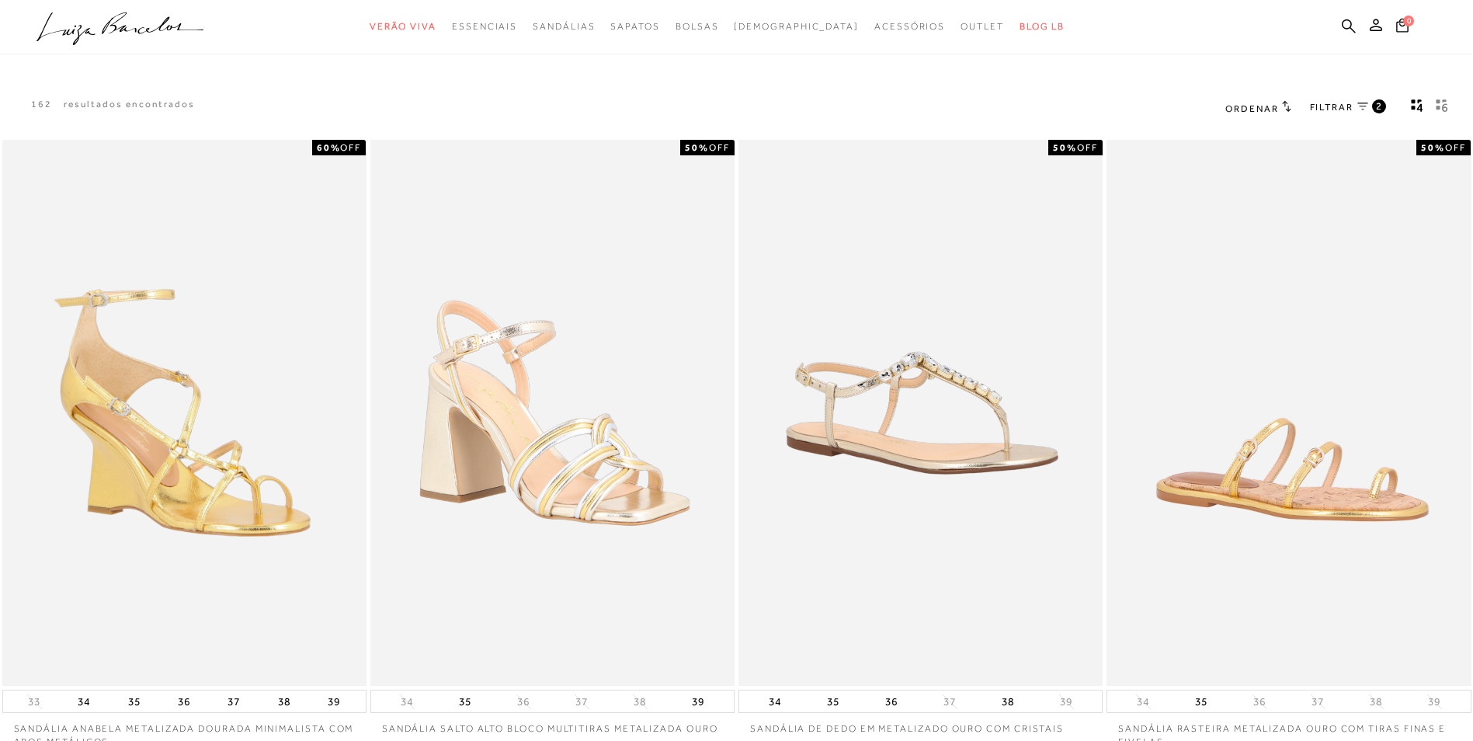
click at [1344, 106] on span "FILTRAR" at bounding box center [1331, 107] width 43 height 13
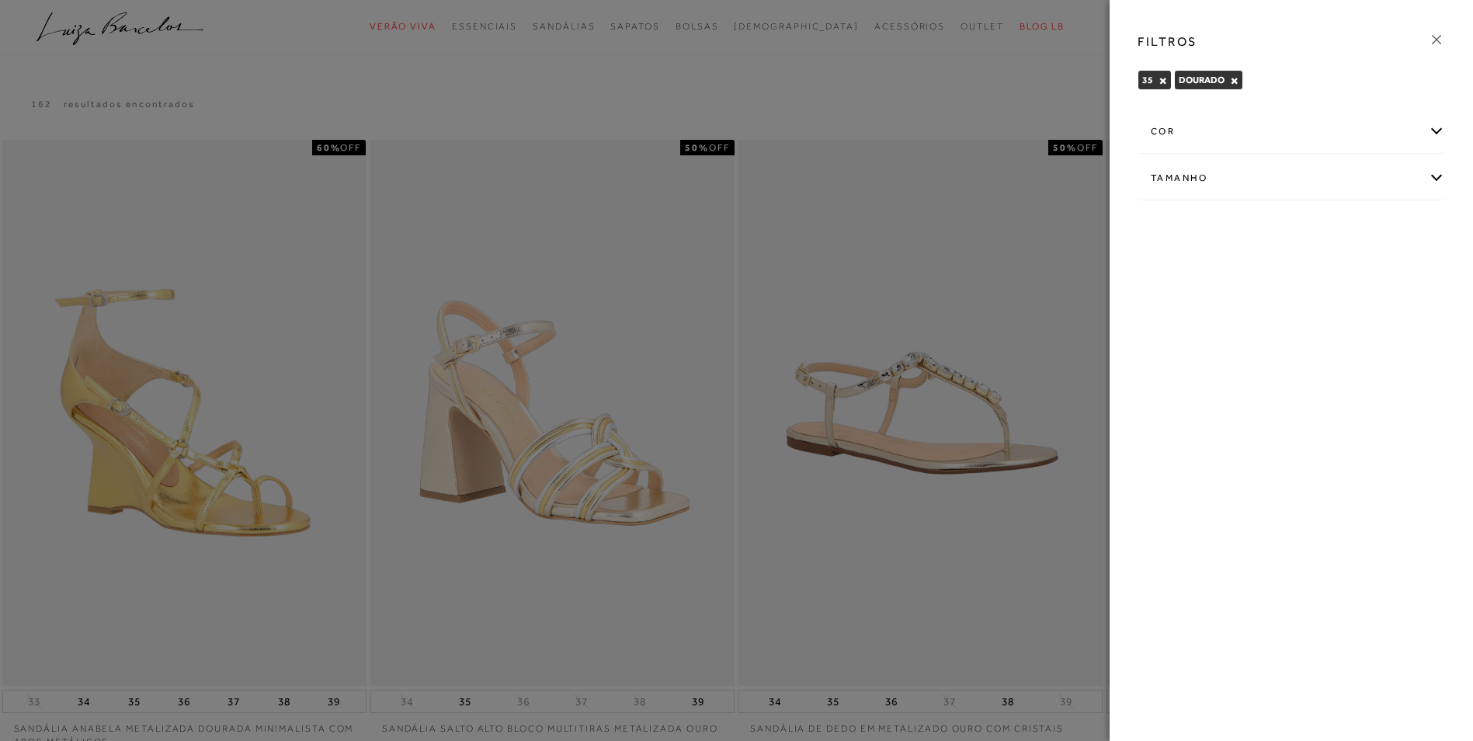
click at [1438, 131] on div "cor" at bounding box center [1291, 131] width 306 height 41
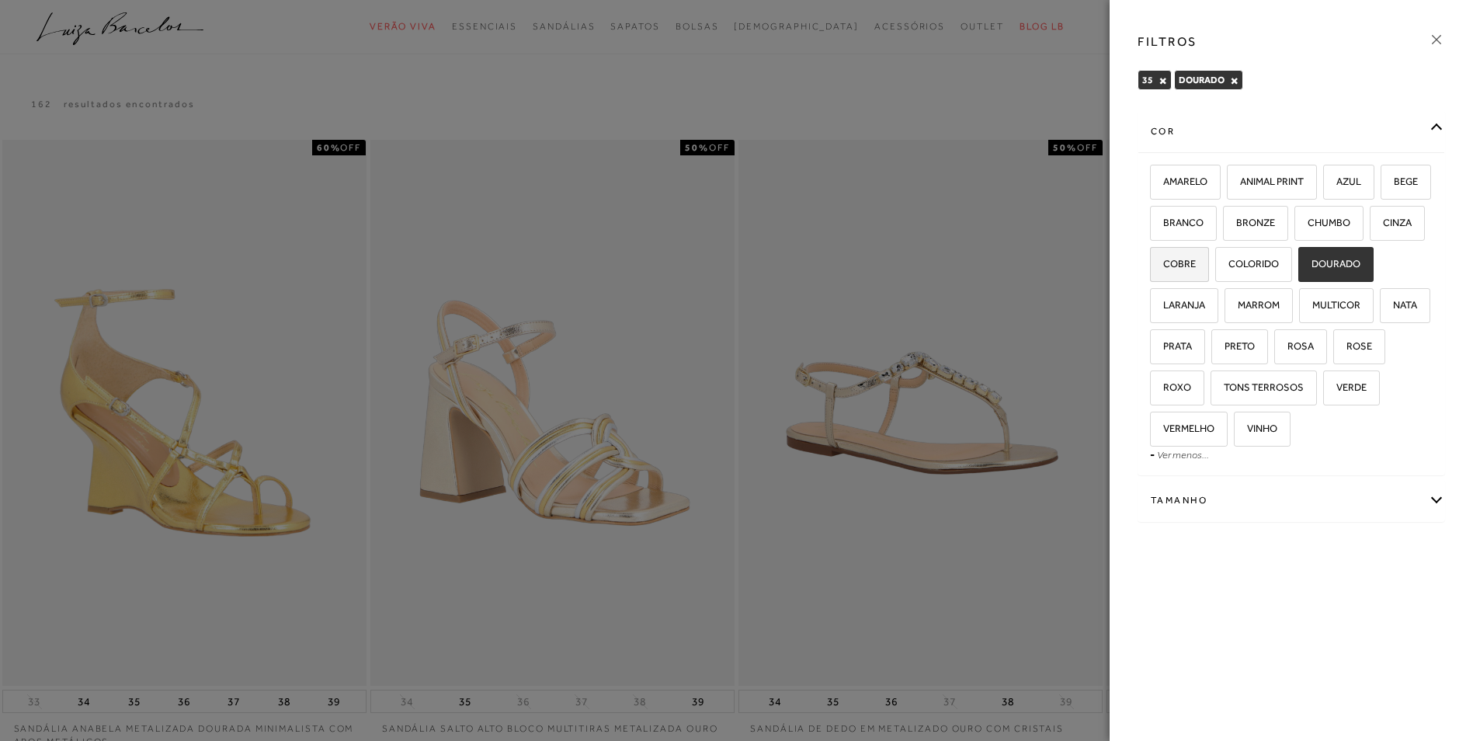
click at [1208, 257] on label "COBRE" at bounding box center [1178, 264] width 57 height 33
click at [1163, 258] on input "COBRE" at bounding box center [1155, 266] width 16 height 16
checkbox input "true"
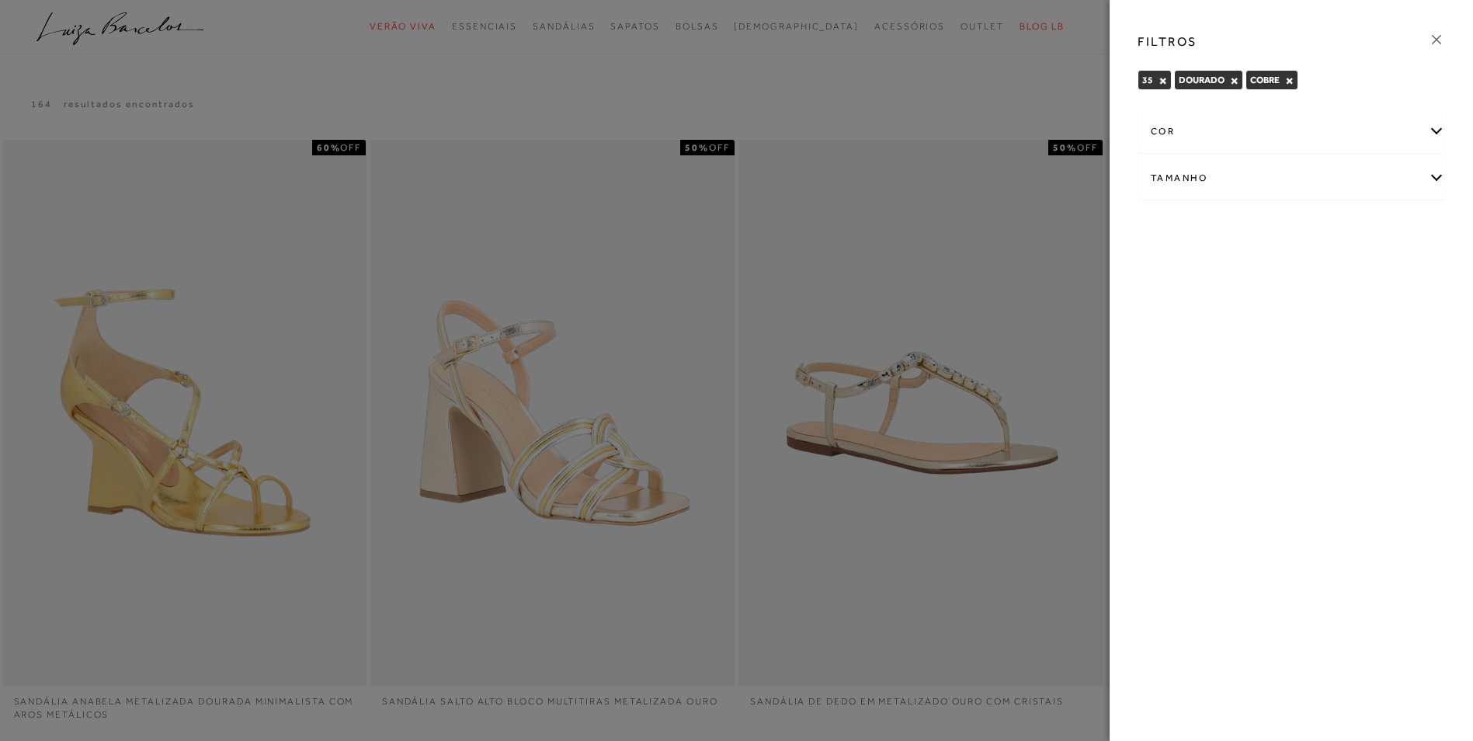
click at [1235, 81] on button "×" at bounding box center [1234, 80] width 9 height 11
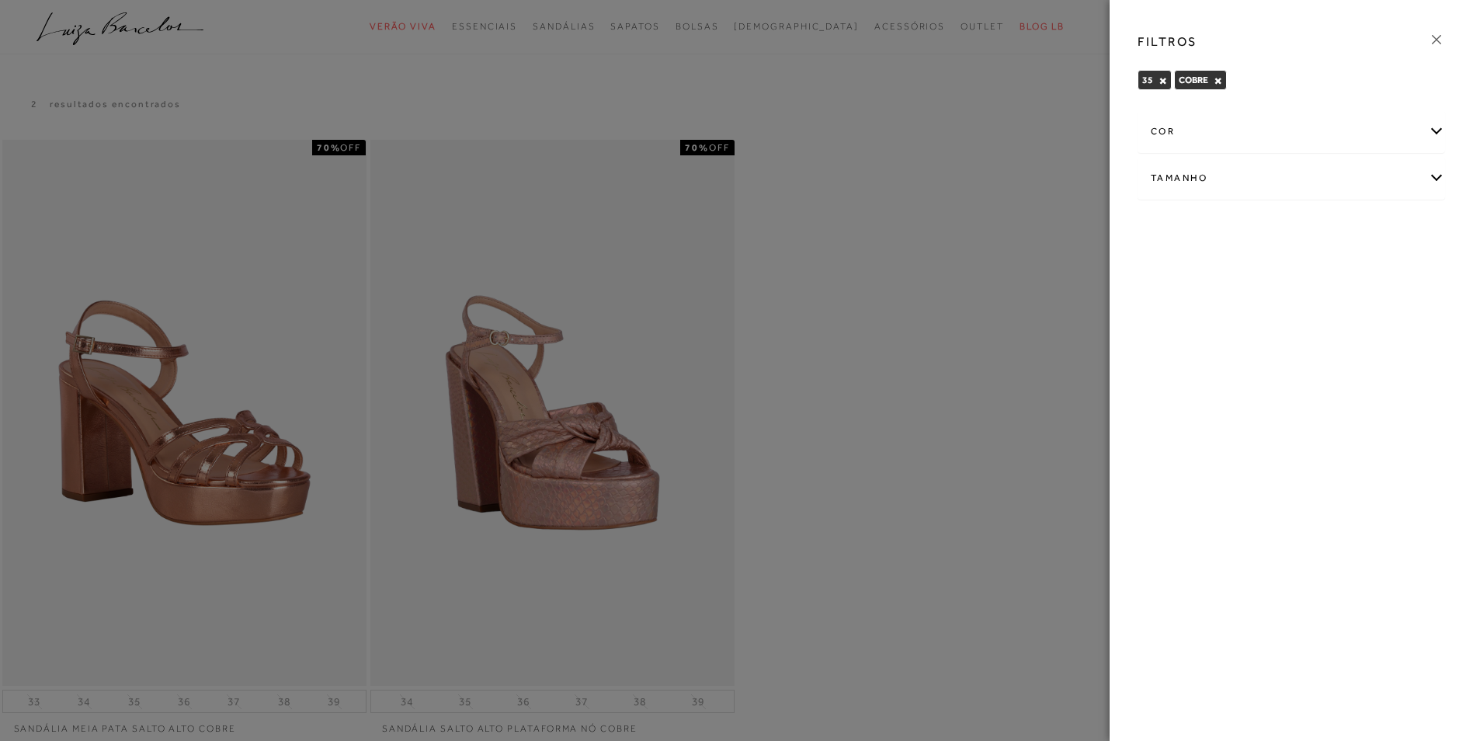
click at [1215, 79] on button "×" at bounding box center [1217, 80] width 9 height 11
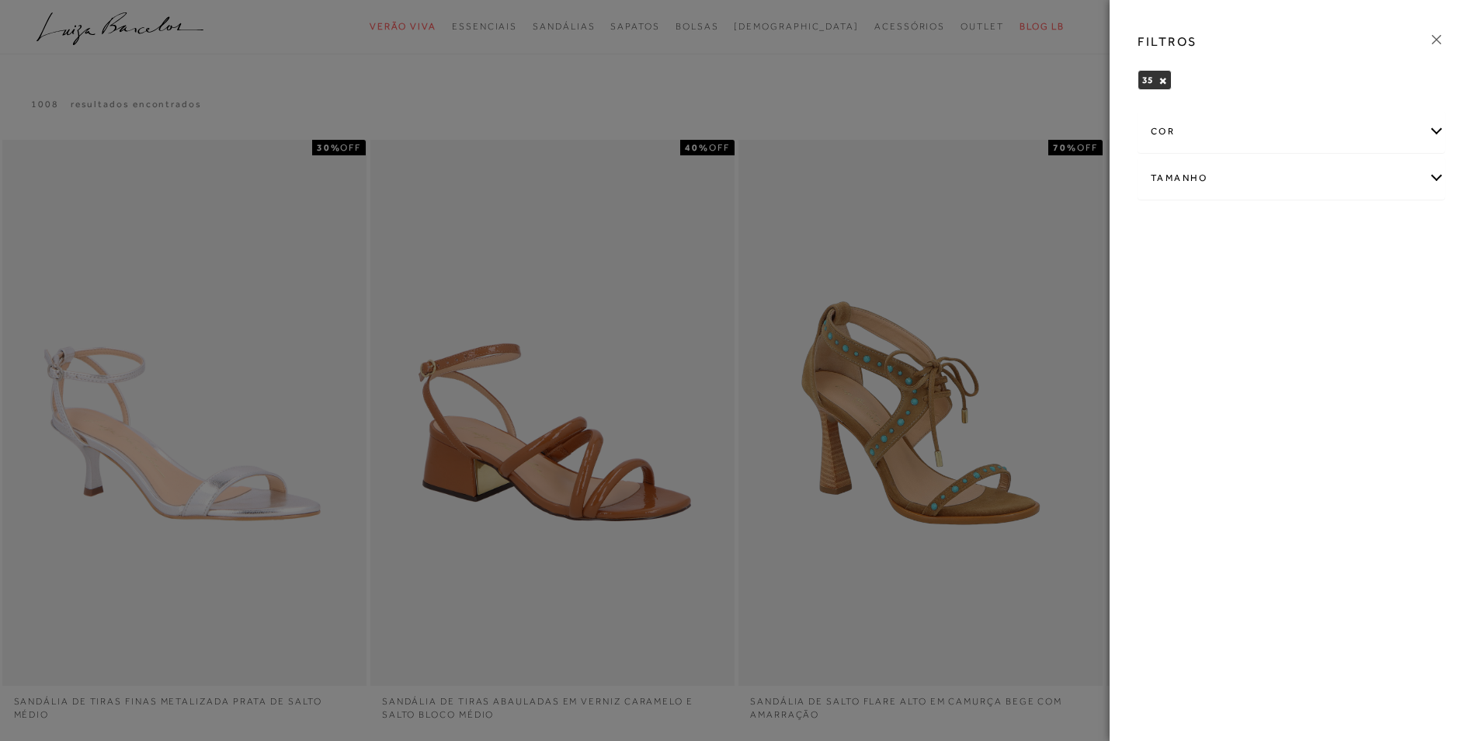
click at [1437, 130] on div "cor" at bounding box center [1291, 131] width 306 height 41
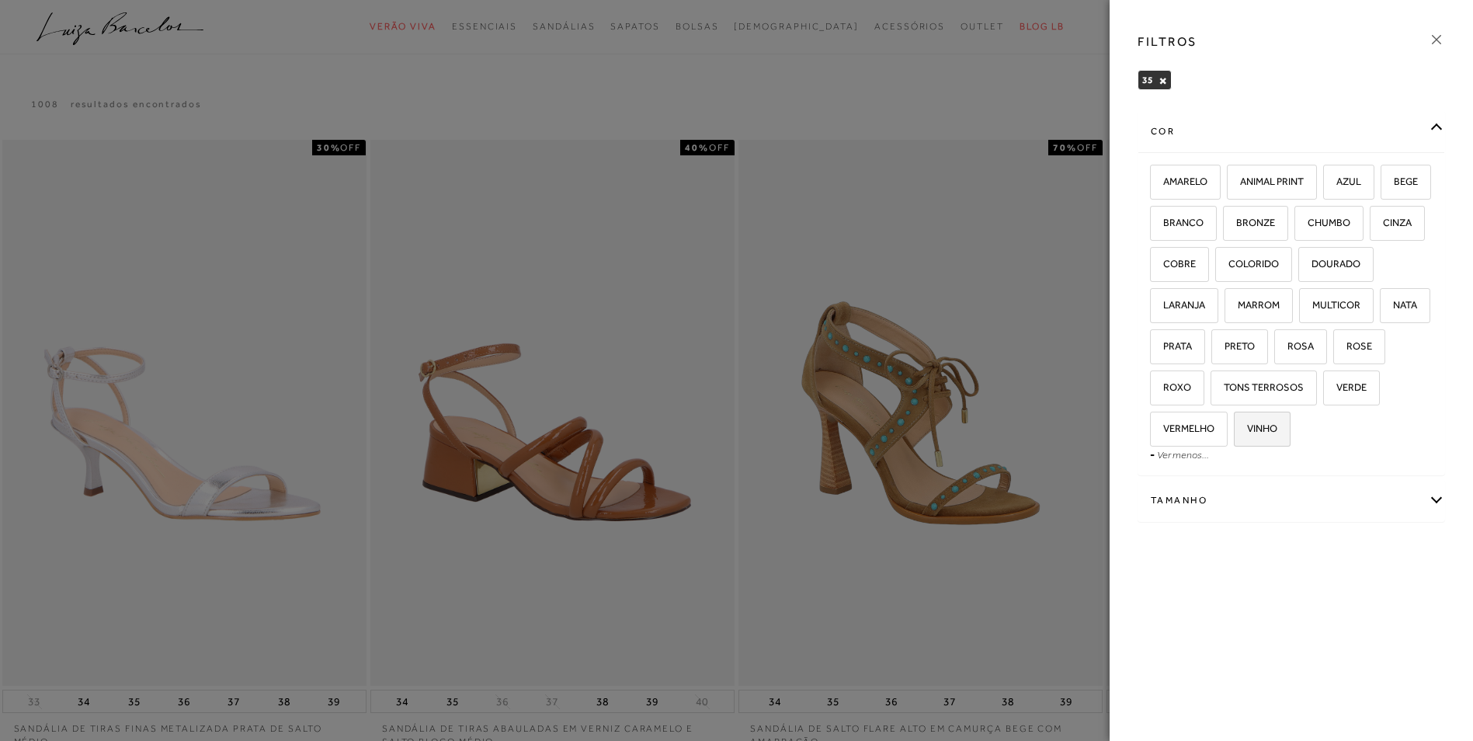
click at [1277, 430] on span "VINHO" at bounding box center [1256, 428] width 42 height 12
click at [1247, 430] on input "VINHO" at bounding box center [1239, 431] width 16 height 16
checkbox input "true"
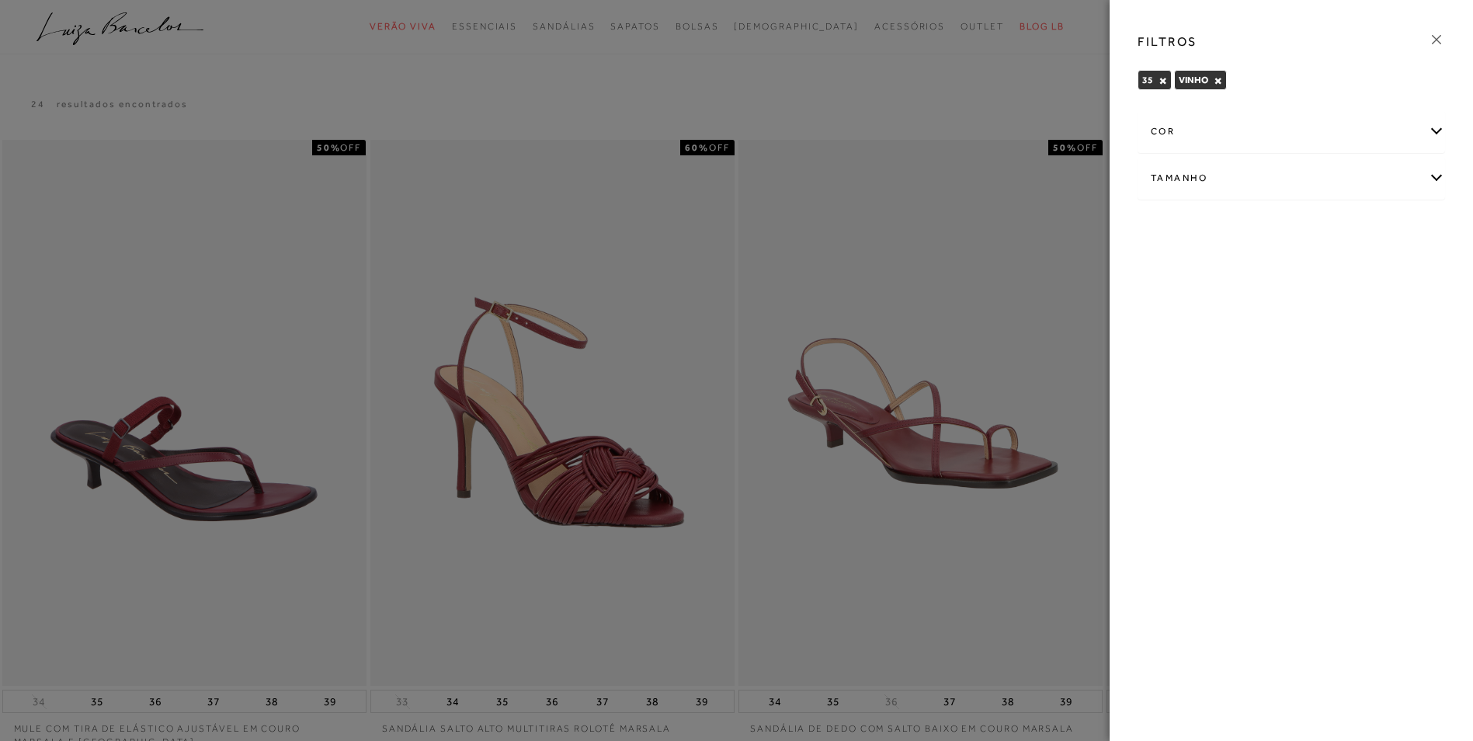
click at [1436, 37] on icon at bounding box center [1436, 39] width 17 height 17
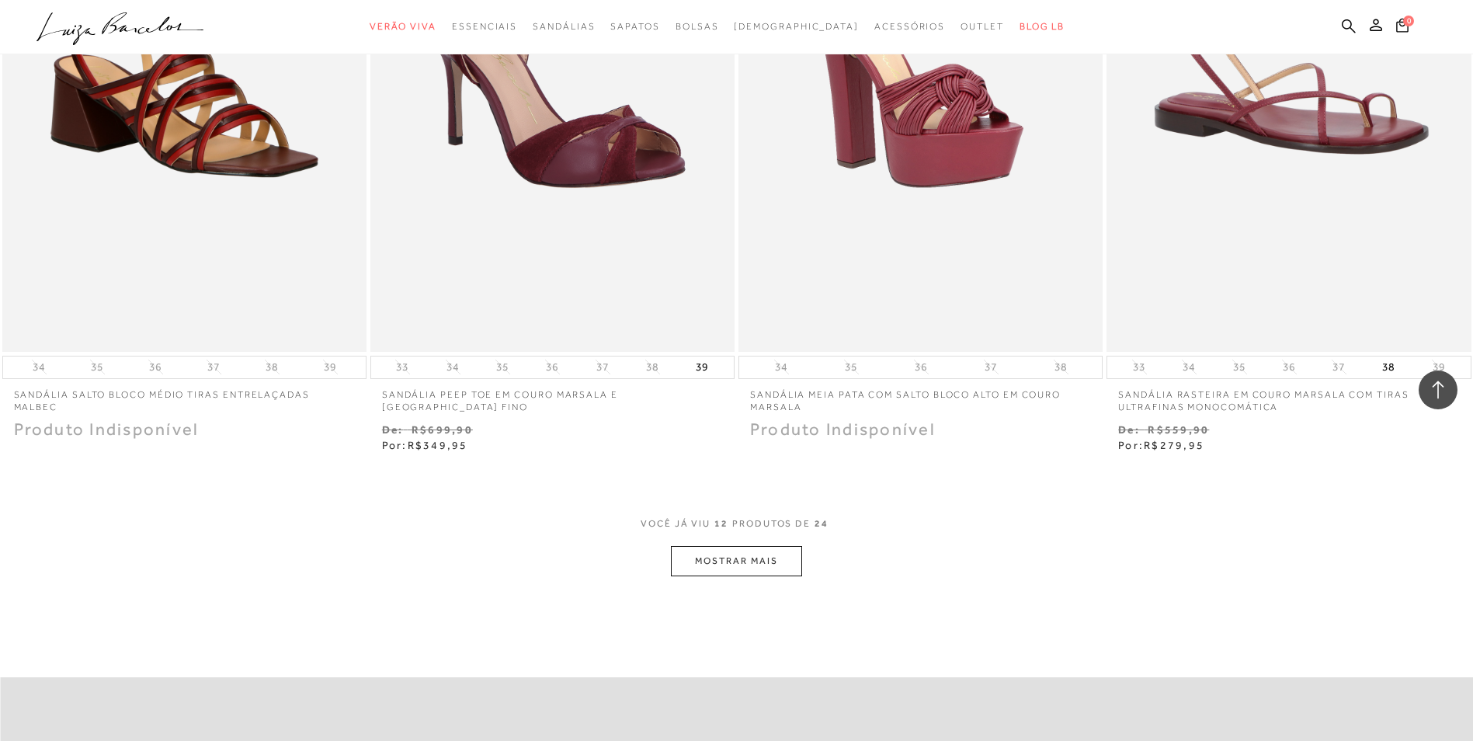
scroll to position [1668, 0]
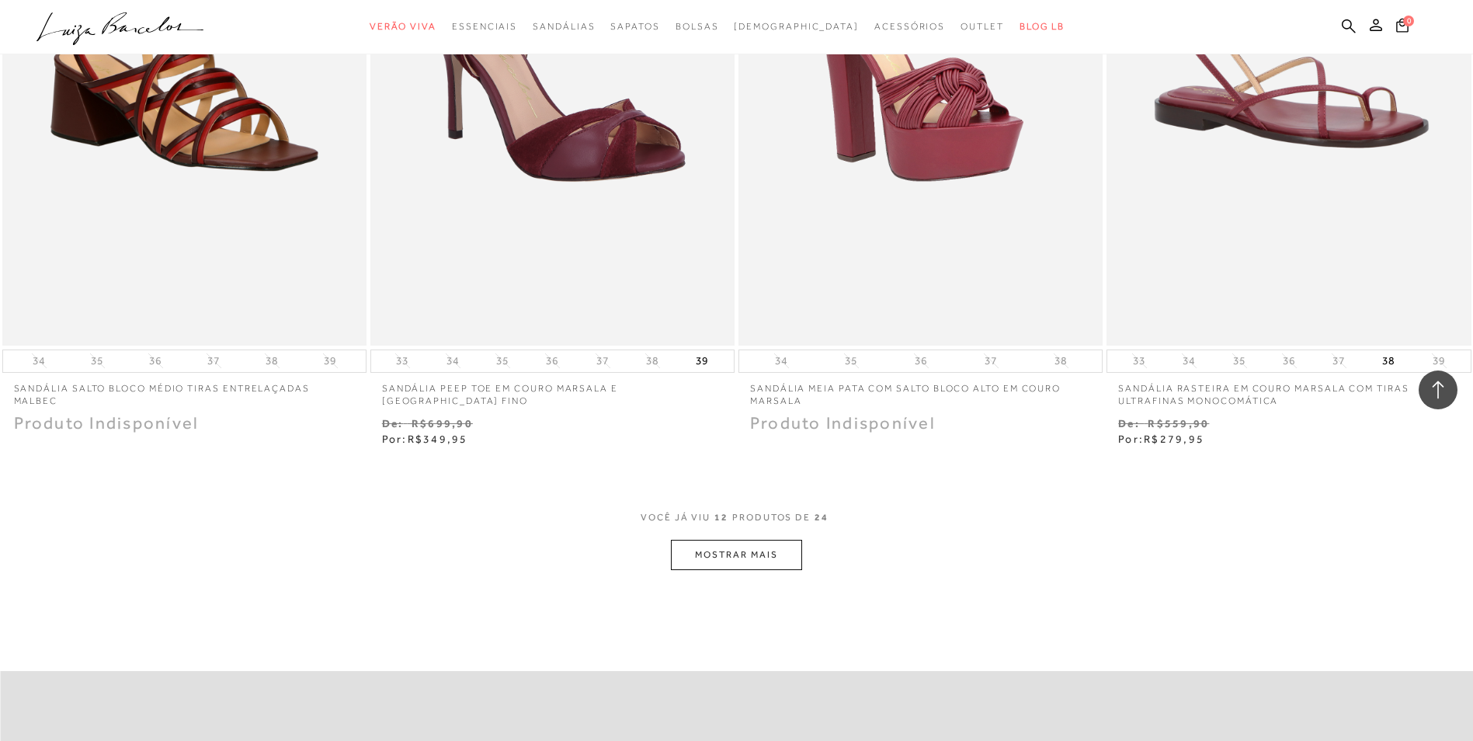
click at [786, 540] on button "MOSTRAR MAIS" at bounding box center [736, 555] width 130 height 30
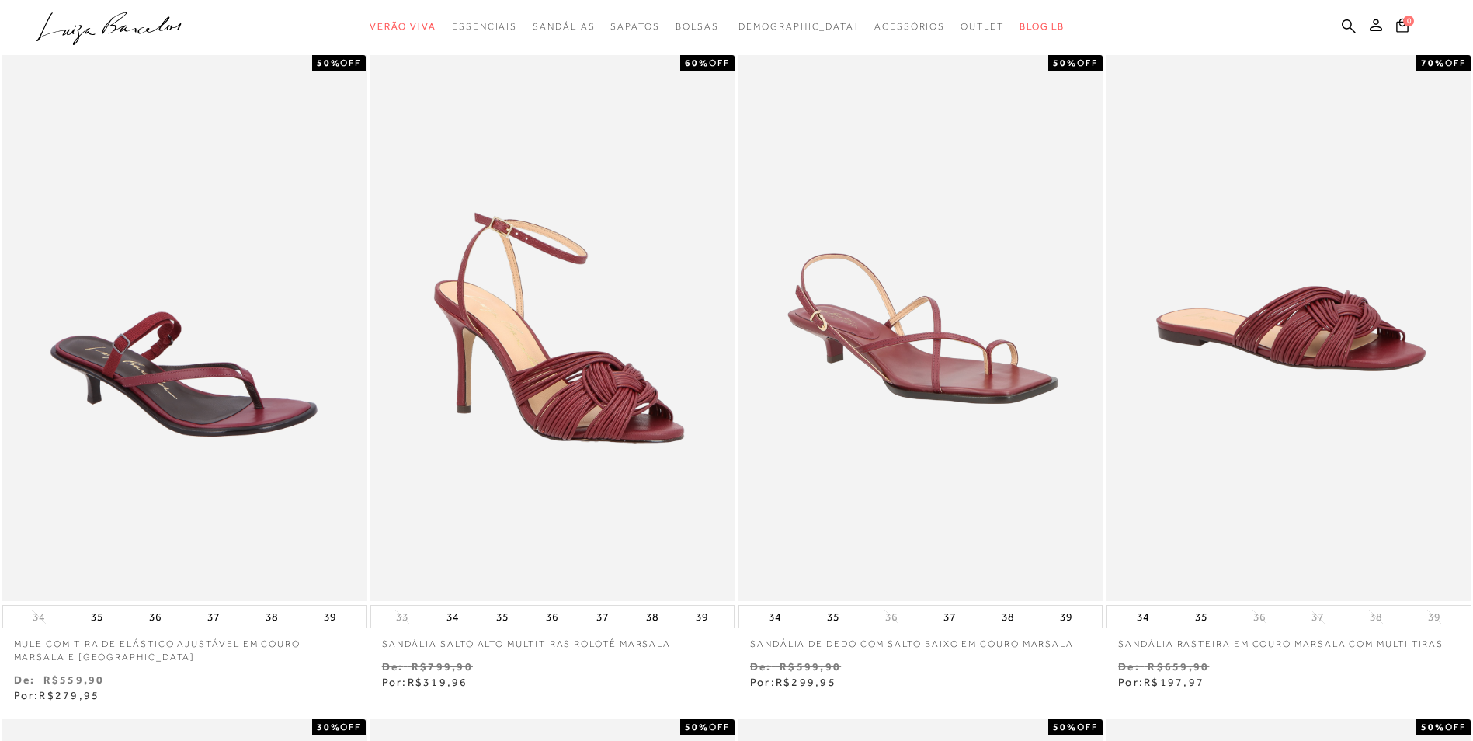
scroll to position [0, 0]
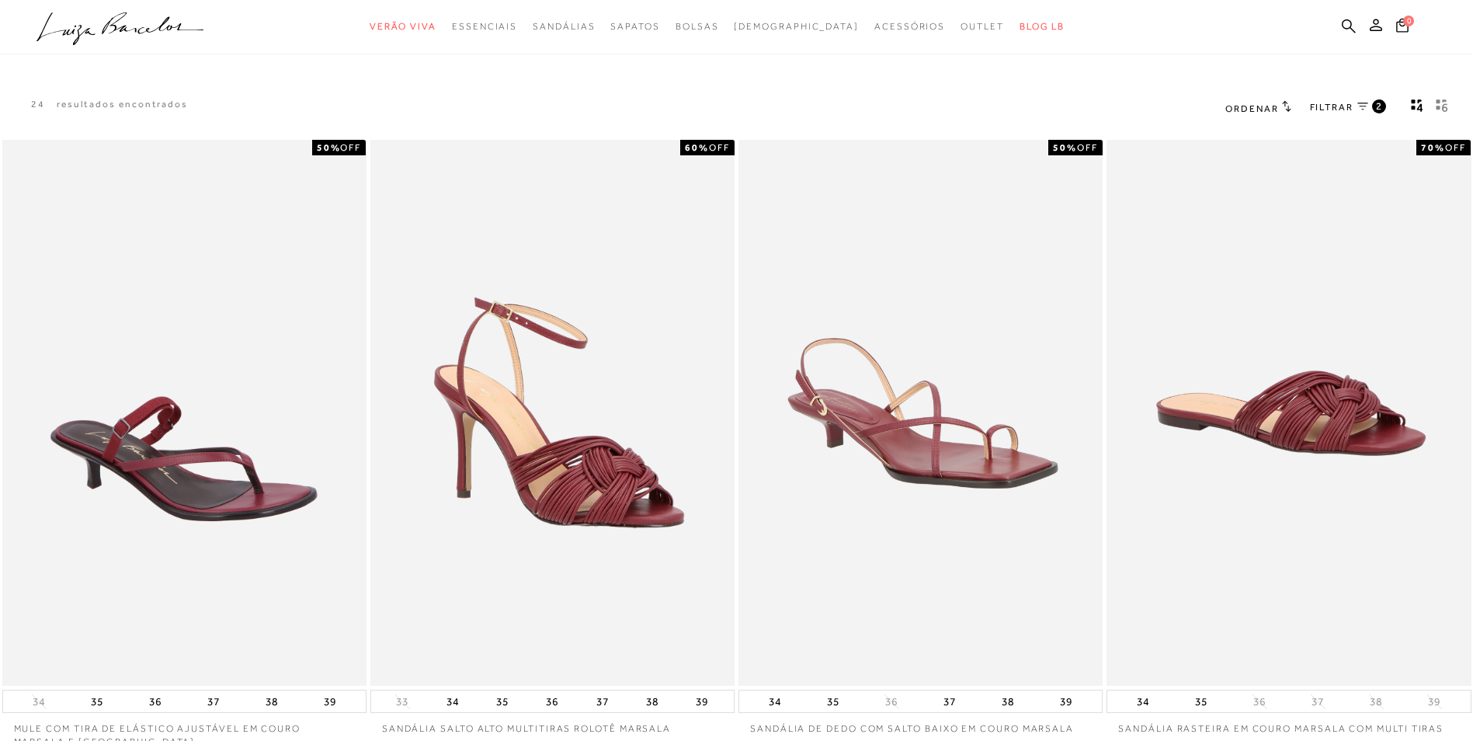
click at [1367, 104] on icon at bounding box center [1362, 106] width 11 height 8
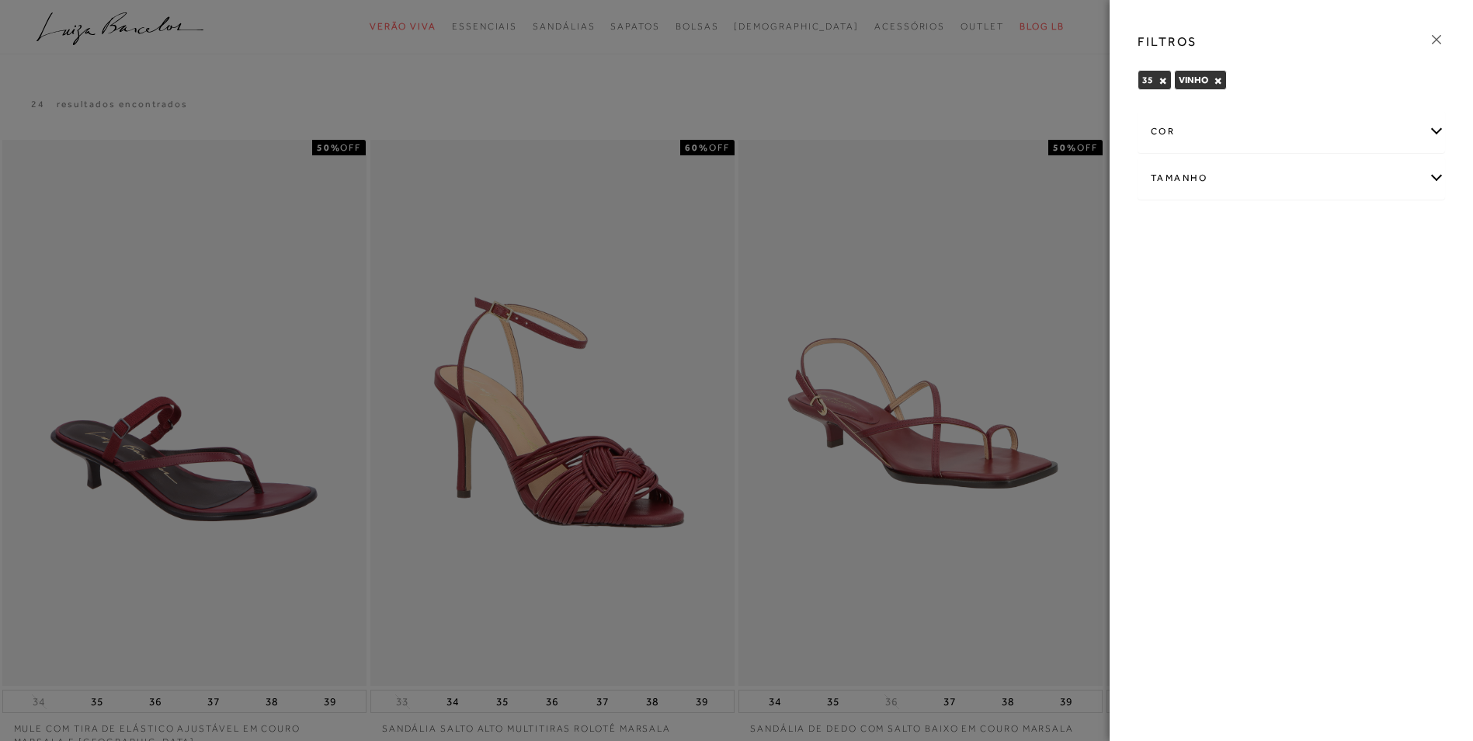
click at [1432, 140] on div "cor" at bounding box center [1291, 131] width 306 height 41
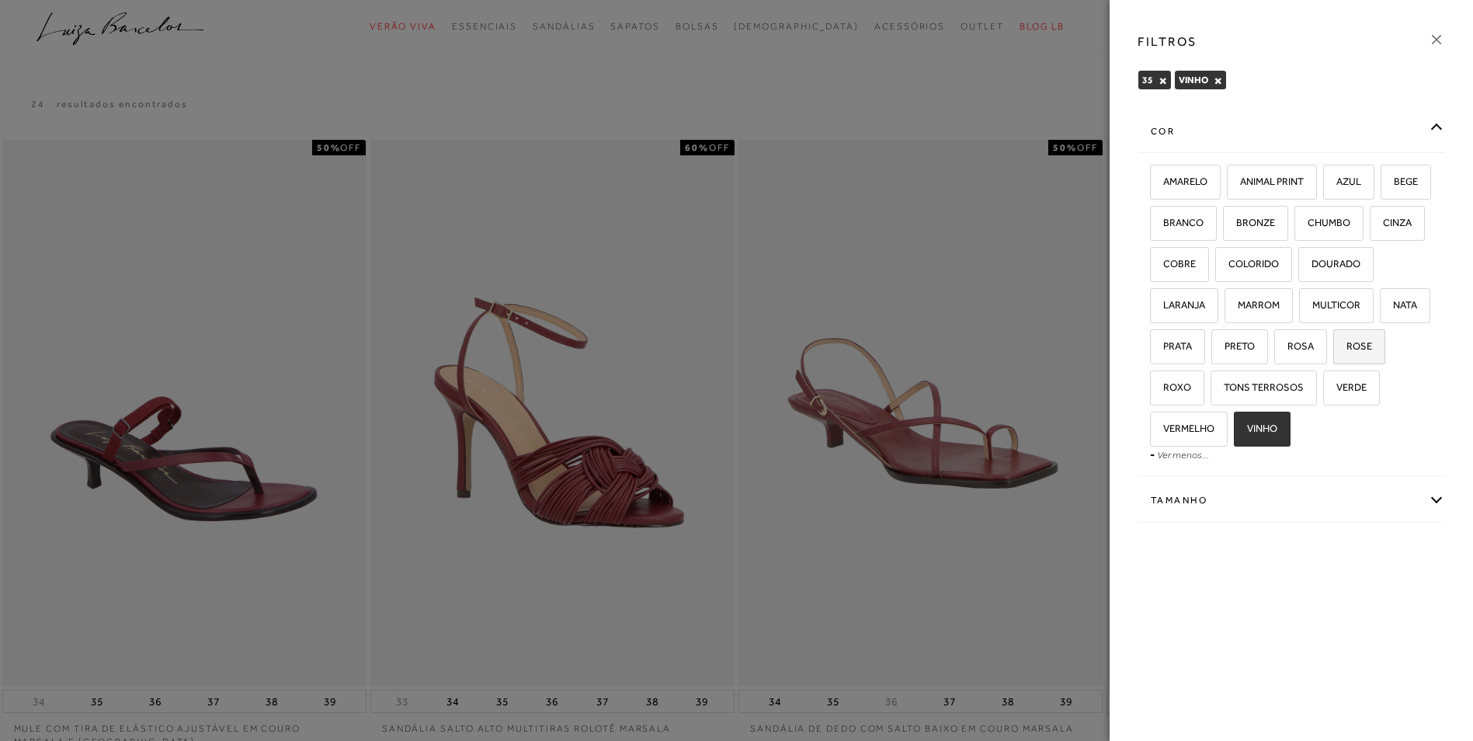
click at [1334, 363] on label "ROSE" at bounding box center [1359, 346] width 50 height 33
click at [1331, 356] on input "ROSE" at bounding box center [1339, 349] width 16 height 16
checkbox input "true"
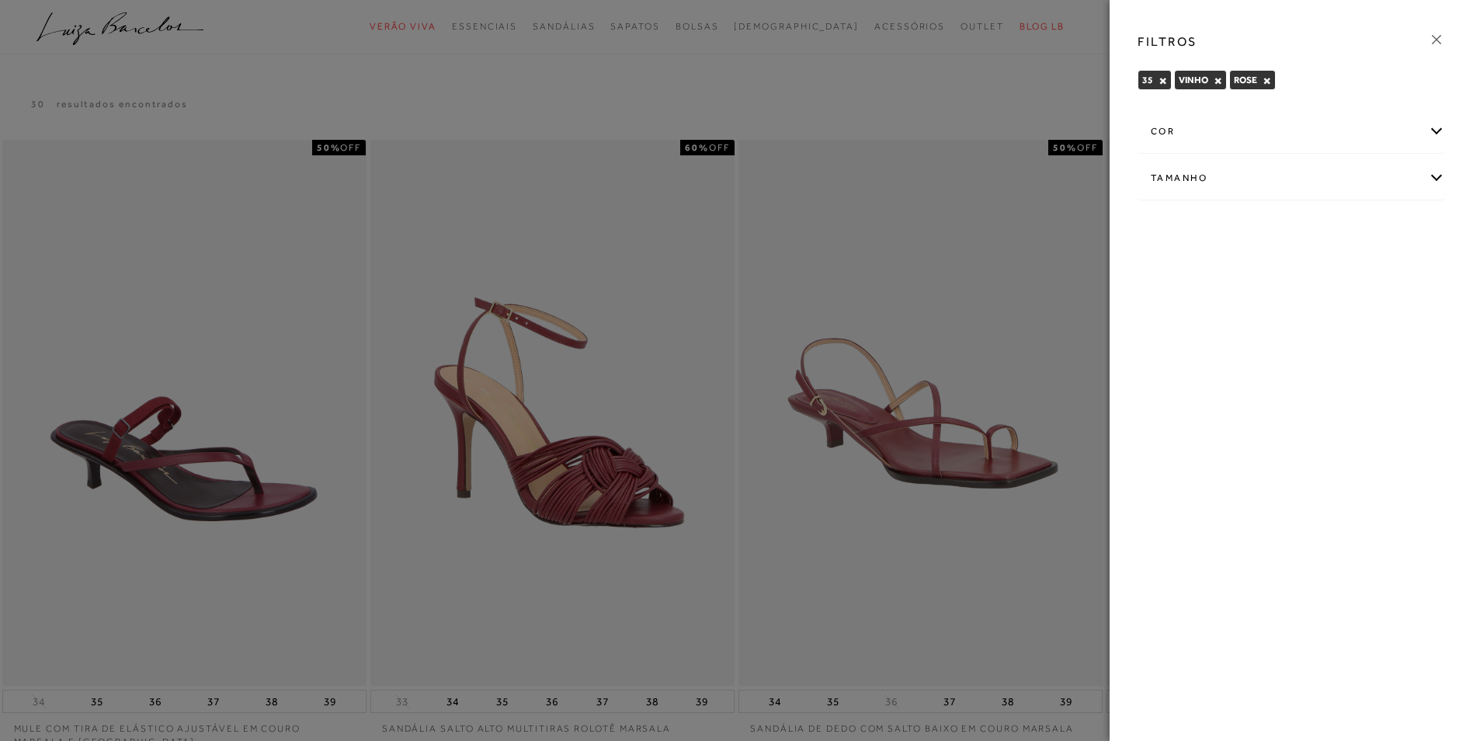
click at [1217, 78] on button "×" at bounding box center [1217, 80] width 9 height 11
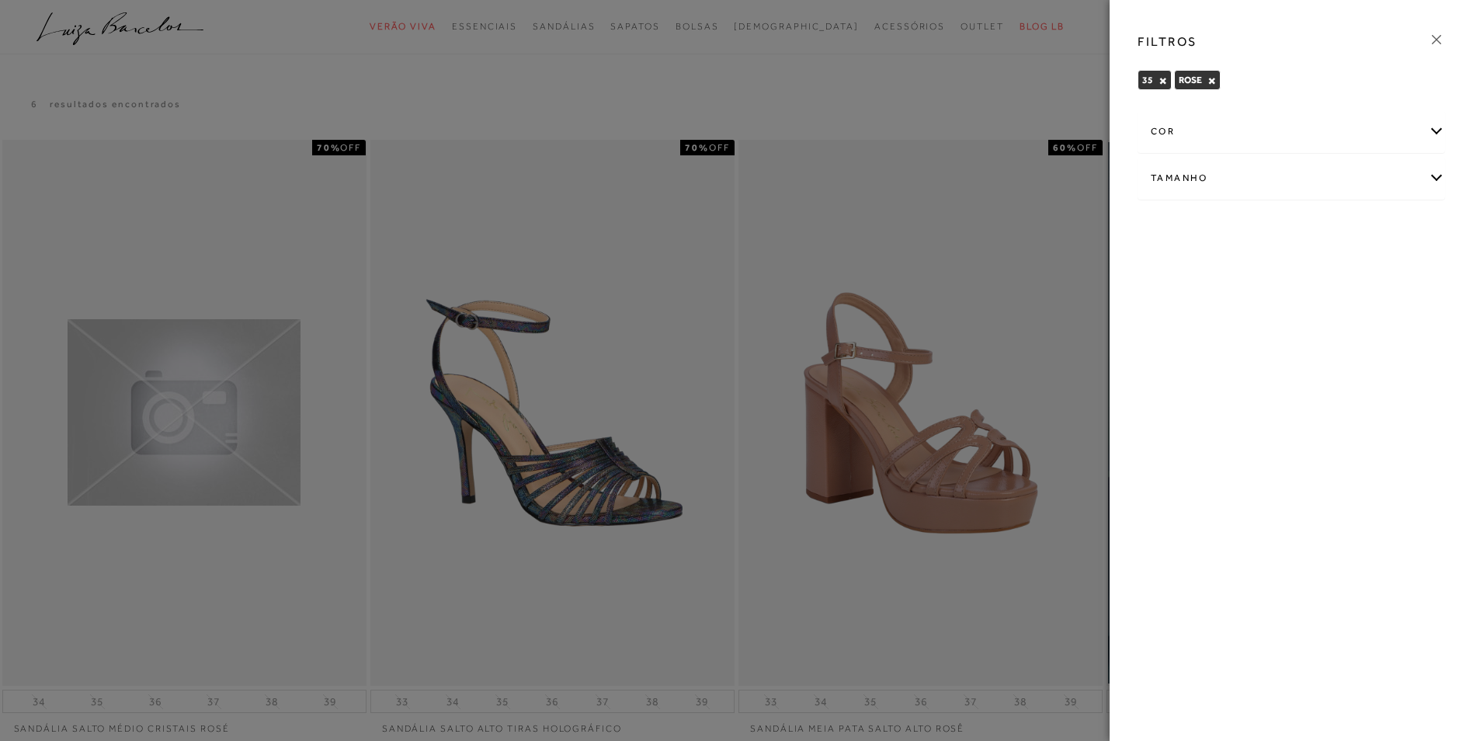
click at [1030, 95] on div at bounding box center [736, 370] width 1473 height 741
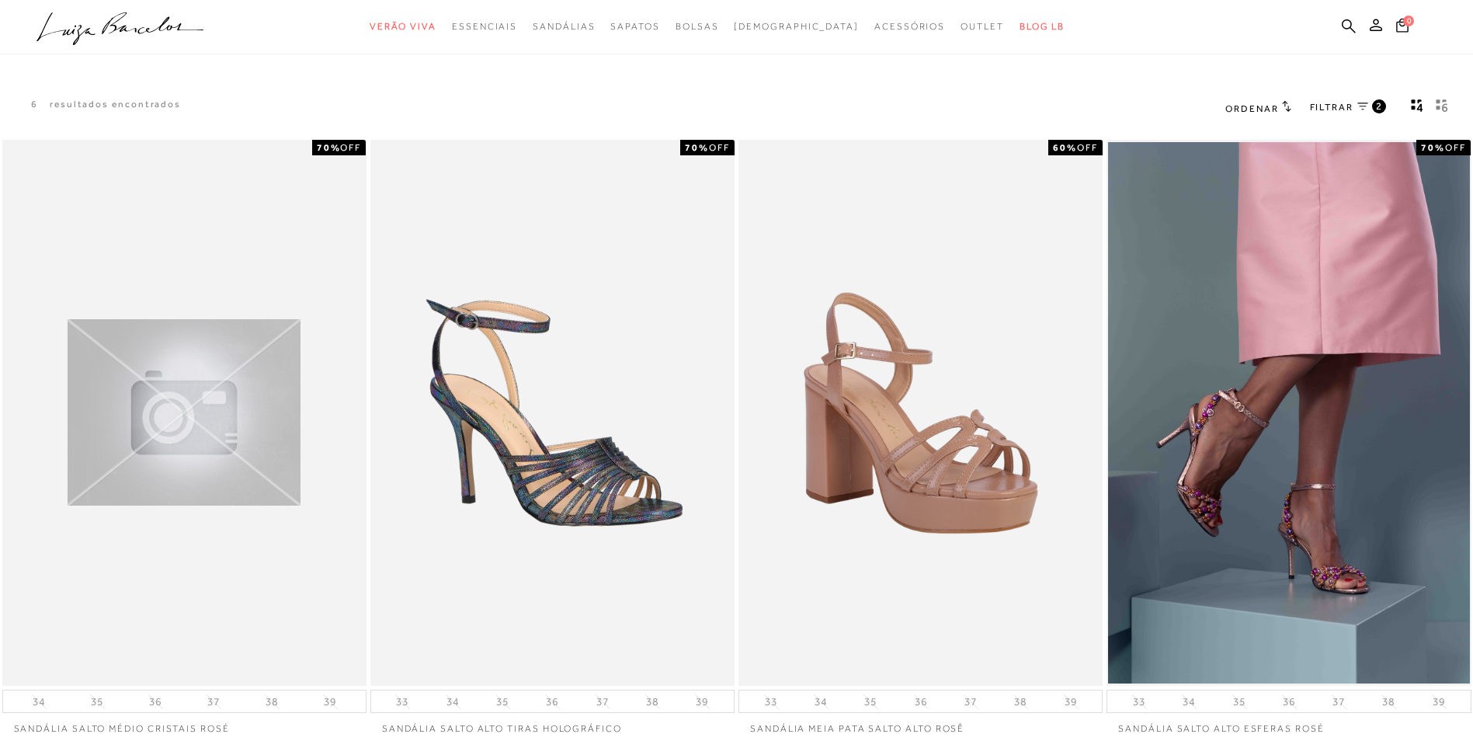
click at [1361, 103] on icon at bounding box center [1362, 105] width 11 height 7
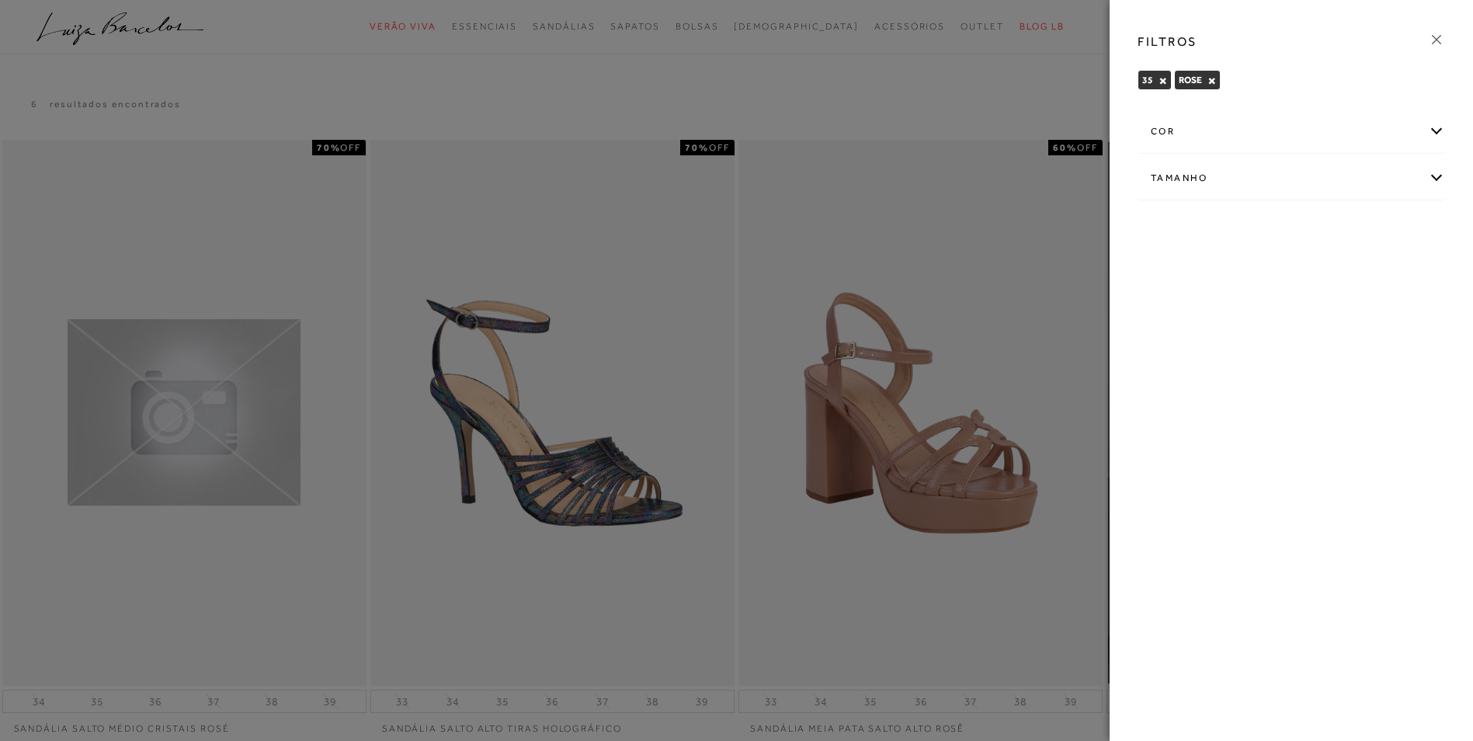
click at [1435, 130] on div "cor" at bounding box center [1291, 131] width 306 height 41
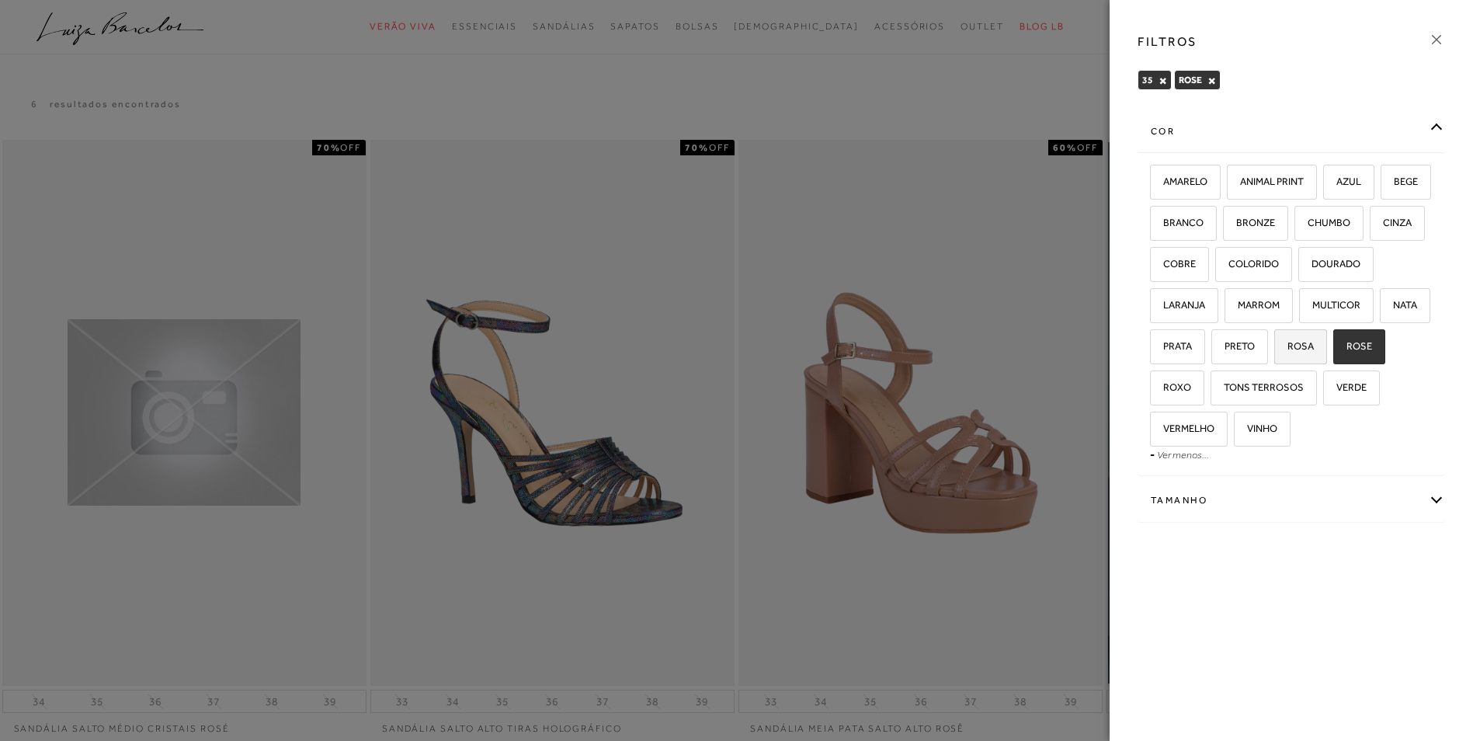
click at [1275, 352] on span "ROSA" at bounding box center [1294, 346] width 38 height 12
click at [1272, 356] on input "ROSA" at bounding box center [1280, 349] width 16 height 16
checkbox input "true"
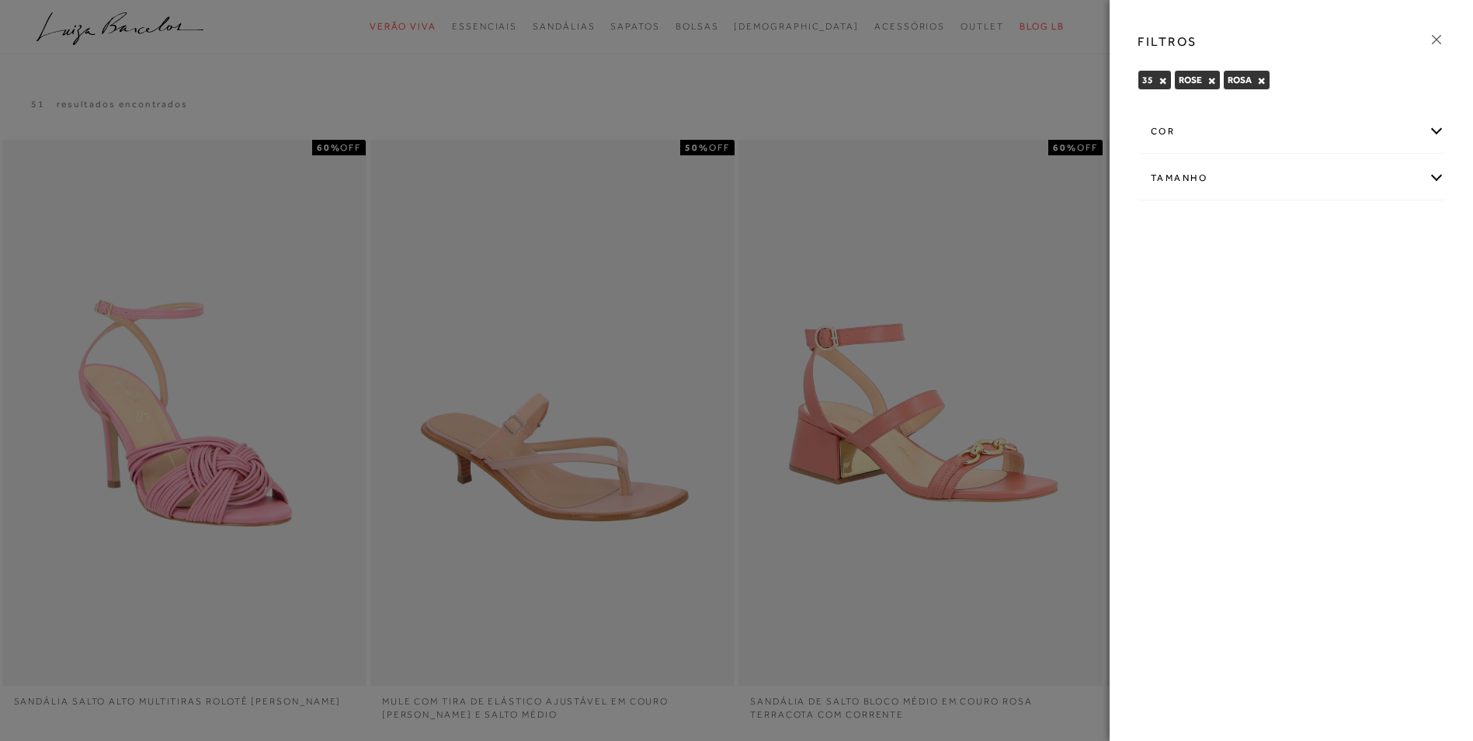
click at [1211, 79] on button "×" at bounding box center [1211, 80] width 9 height 11
click at [959, 106] on div at bounding box center [736, 370] width 1473 height 741
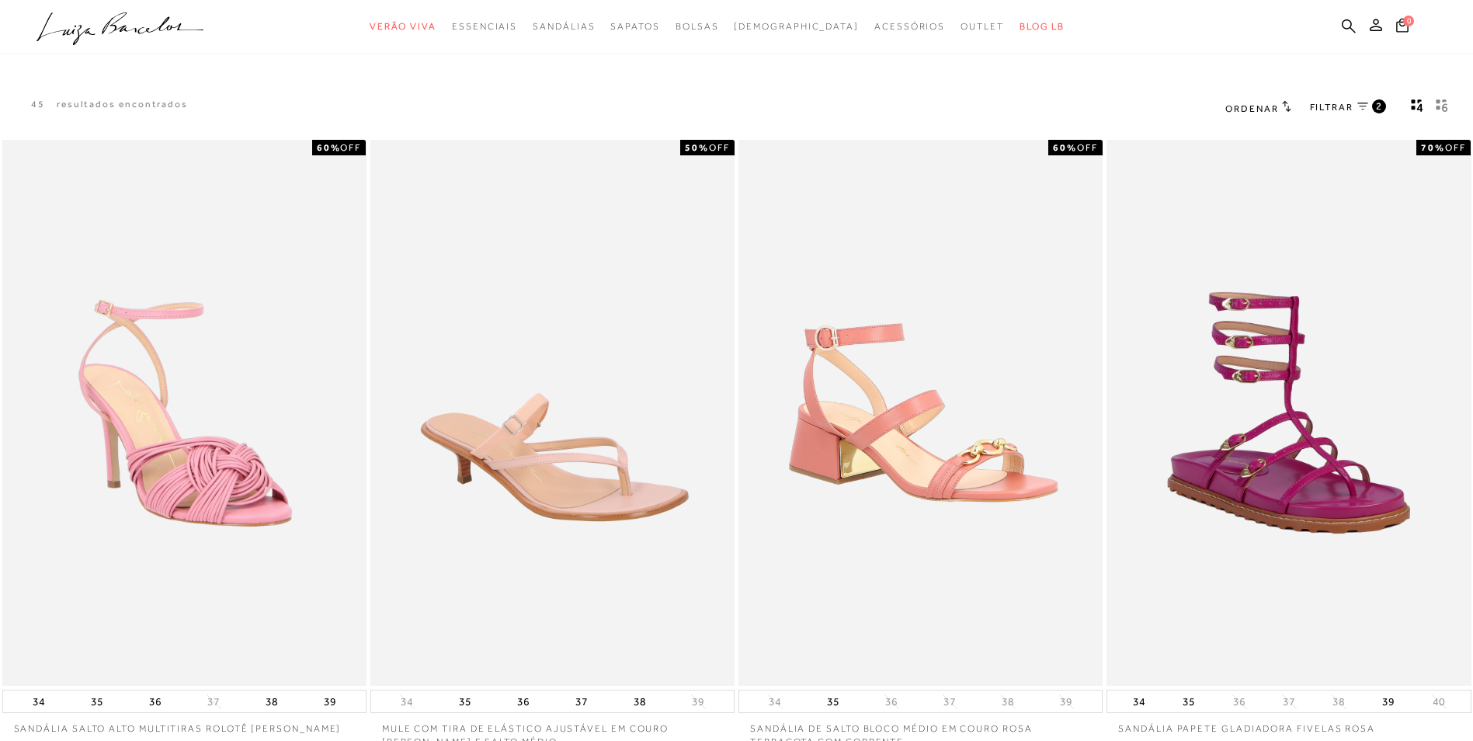
click at [1349, 112] on span "FILTRAR" at bounding box center [1331, 107] width 43 height 13
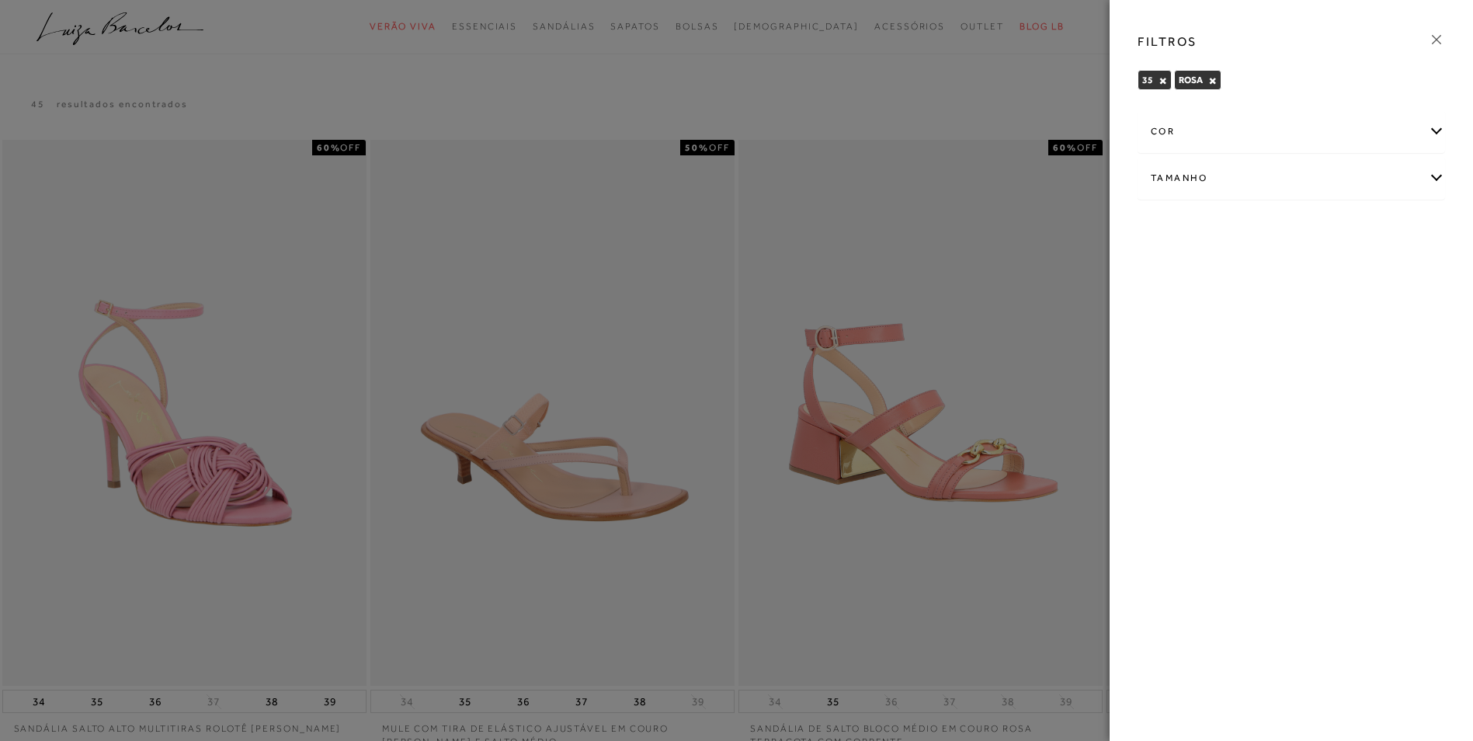
click at [1212, 78] on button "×" at bounding box center [1212, 80] width 9 height 11
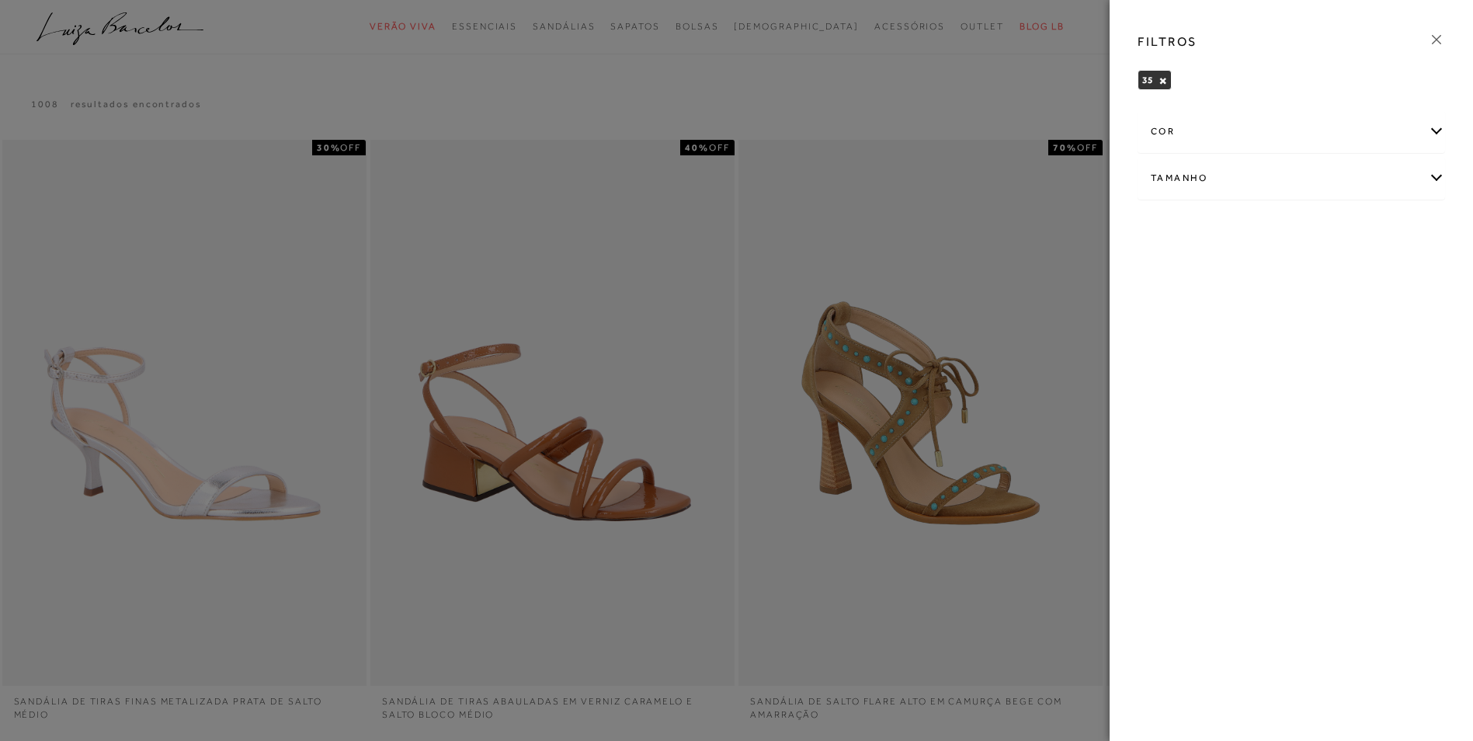
click at [1437, 132] on div "cor" at bounding box center [1291, 131] width 306 height 41
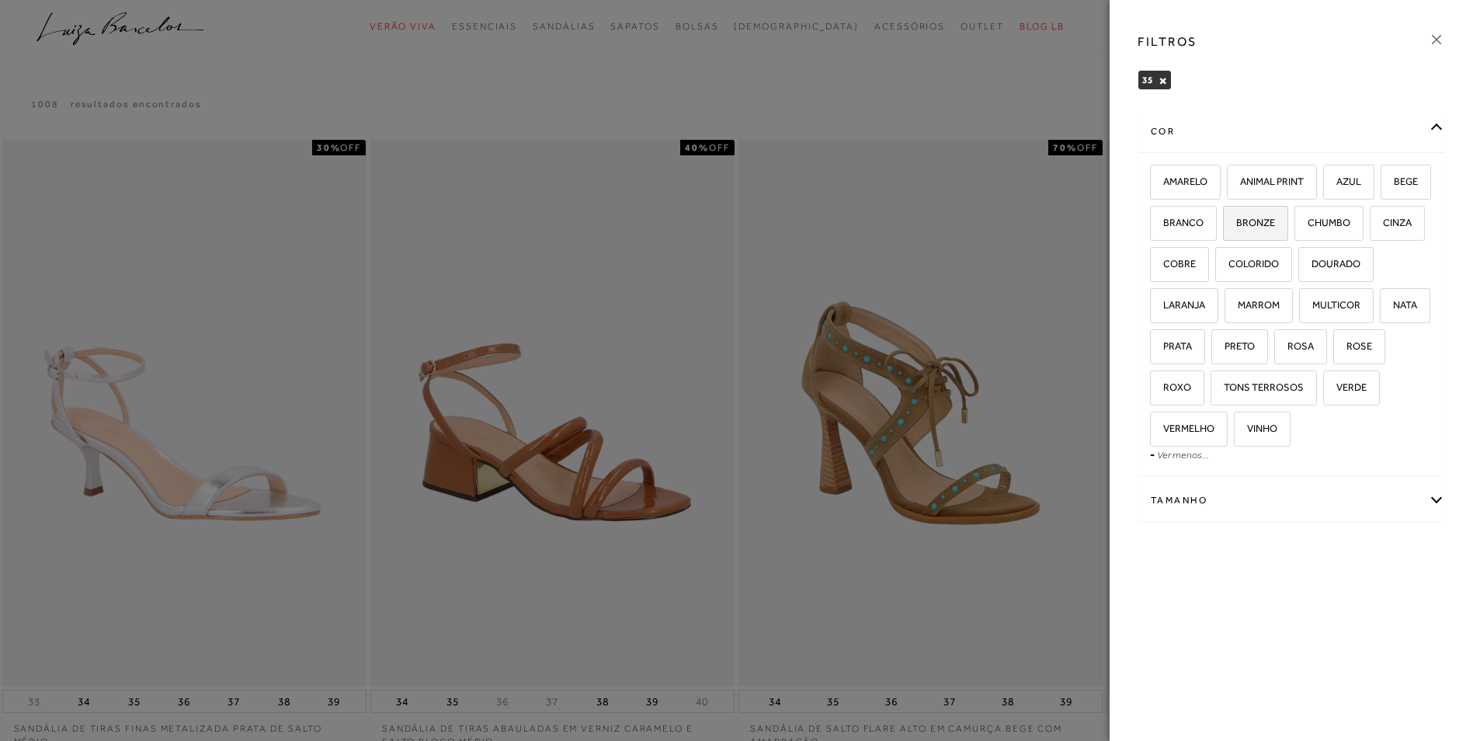
click at [1275, 219] on span "BRONZE" at bounding box center [1249, 223] width 50 height 12
click at [1236, 219] on input "BRONZE" at bounding box center [1228, 225] width 16 height 16
checkbox input "true"
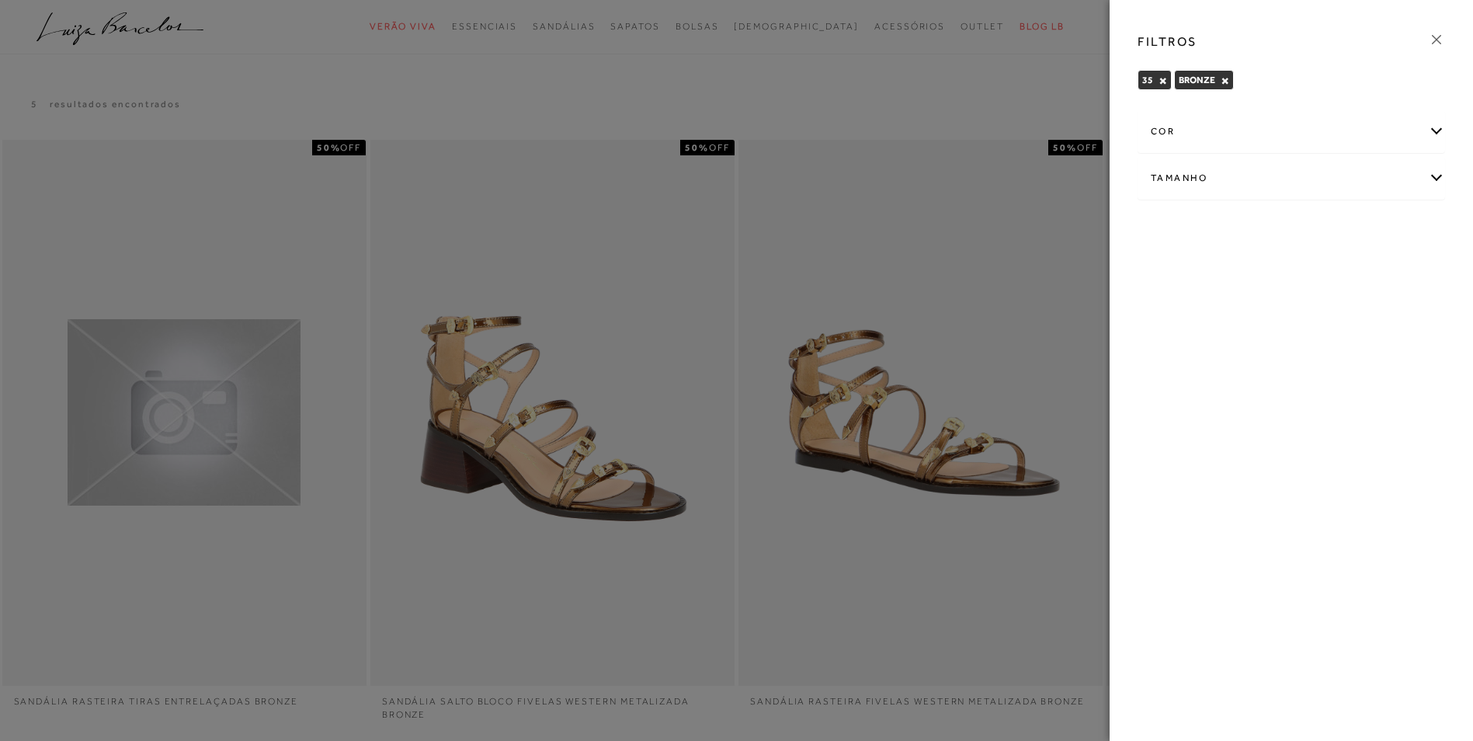
click at [1009, 76] on div at bounding box center [736, 370] width 1473 height 741
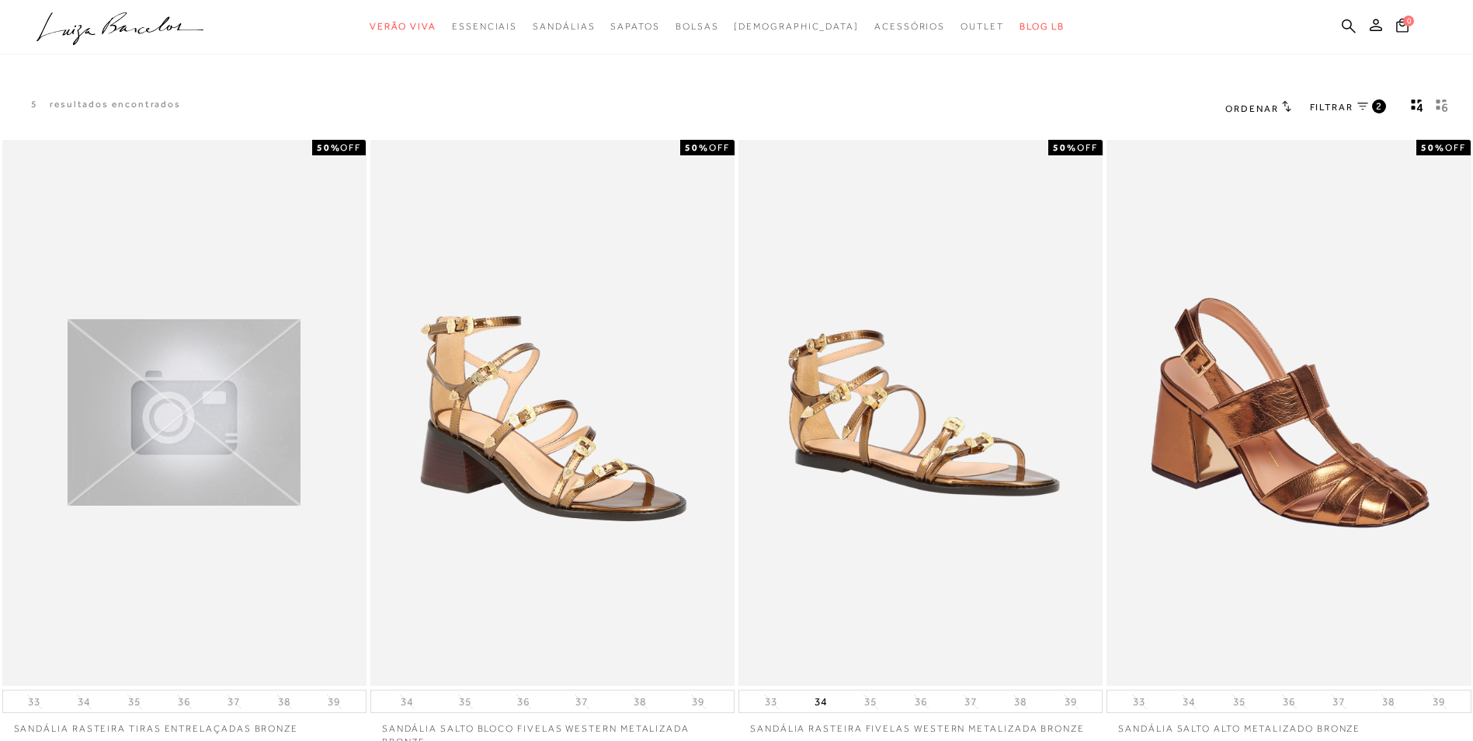
click at [1361, 101] on link "FILTRAR 2" at bounding box center [1348, 107] width 76 height 17
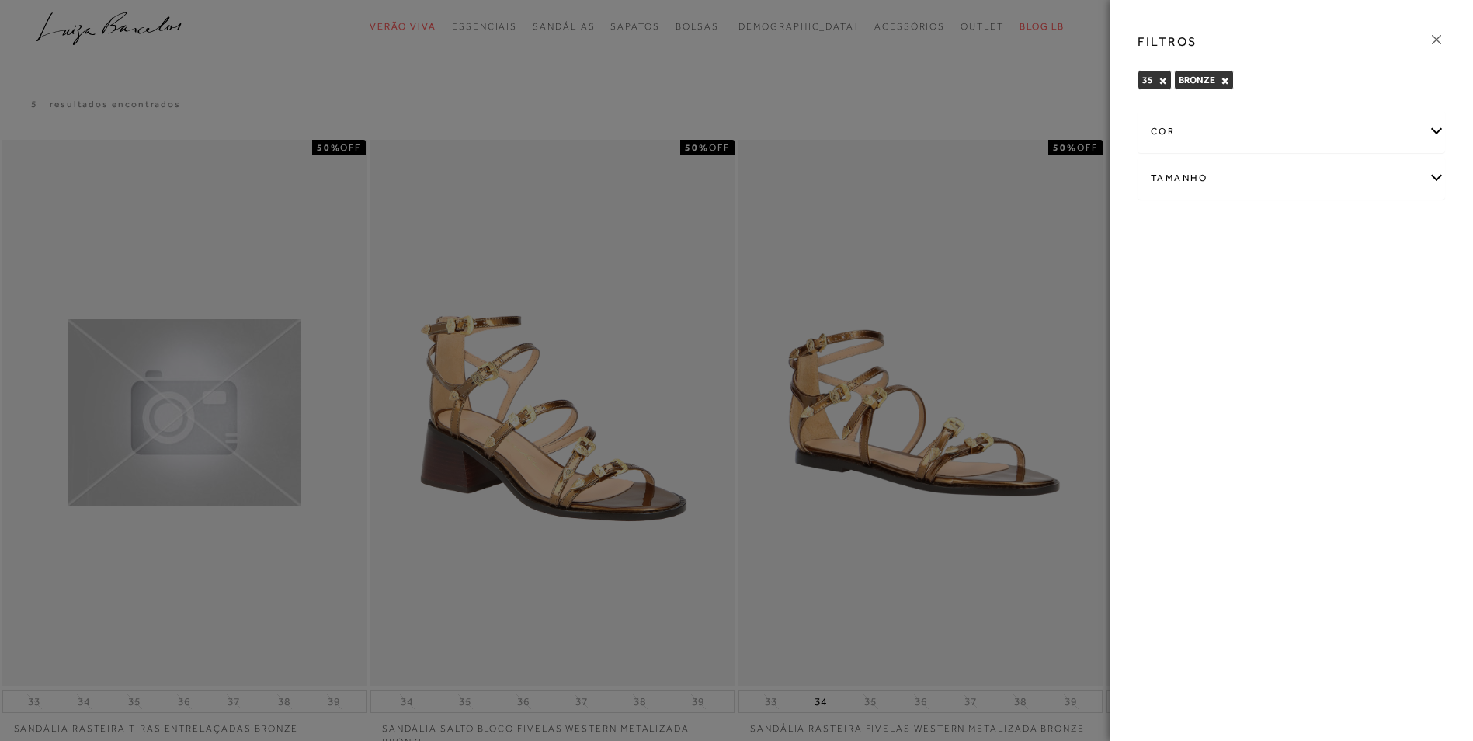
click at [1222, 75] on button "×" at bounding box center [1224, 80] width 9 height 11
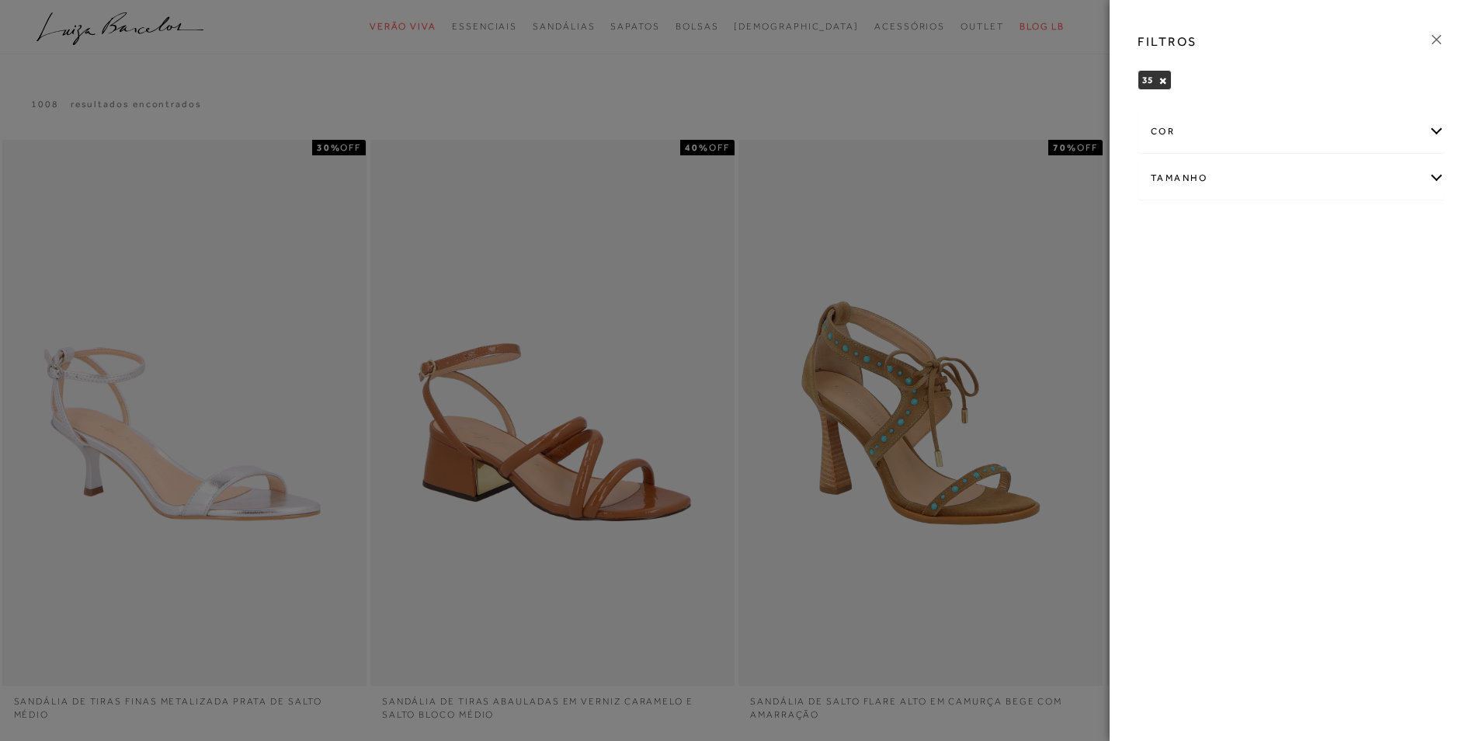
click at [1438, 129] on div "cor" at bounding box center [1291, 131] width 306 height 41
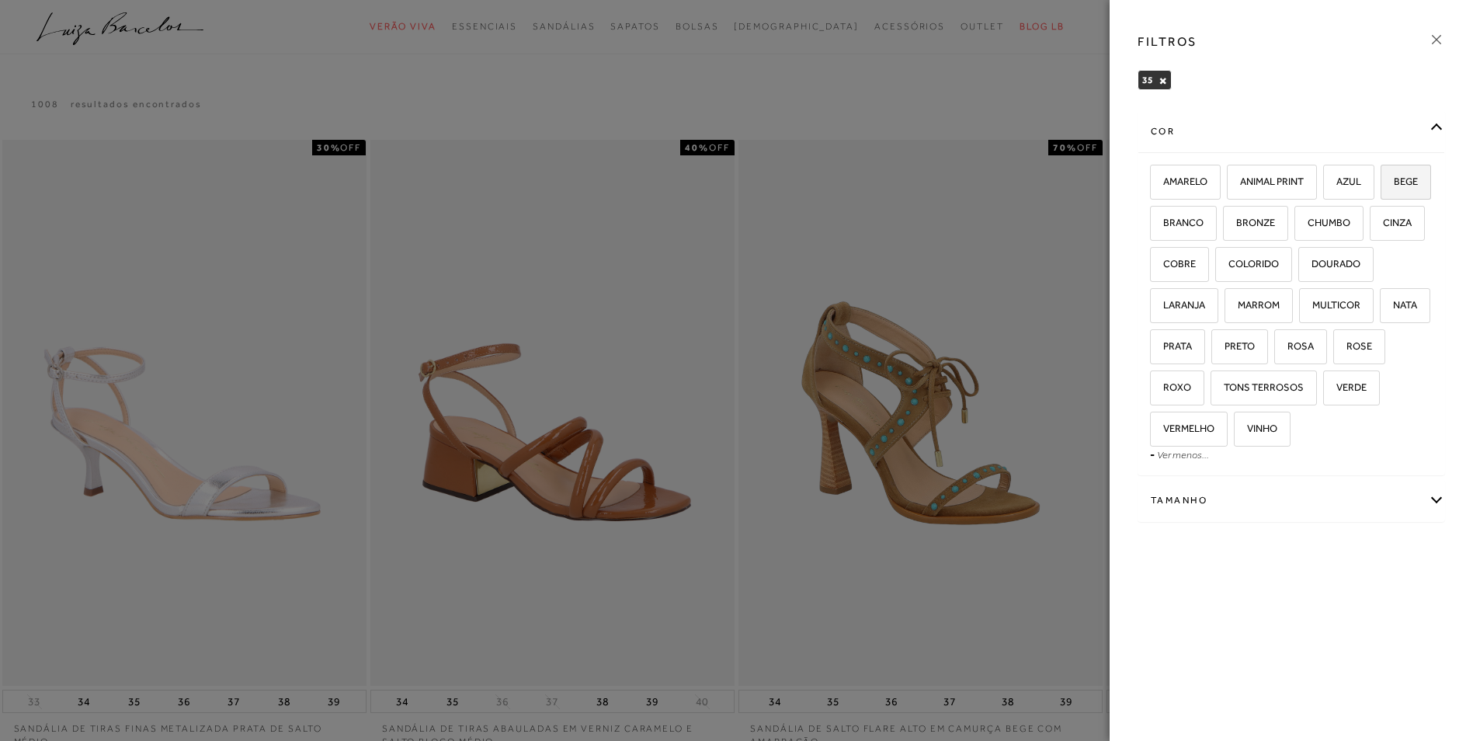
click at [1382, 187] on span "BEGE" at bounding box center [1400, 181] width 36 height 12
click at [1378, 192] on input "BEGE" at bounding box center [1386, 184] width 16 height 16
checkbox input "true"
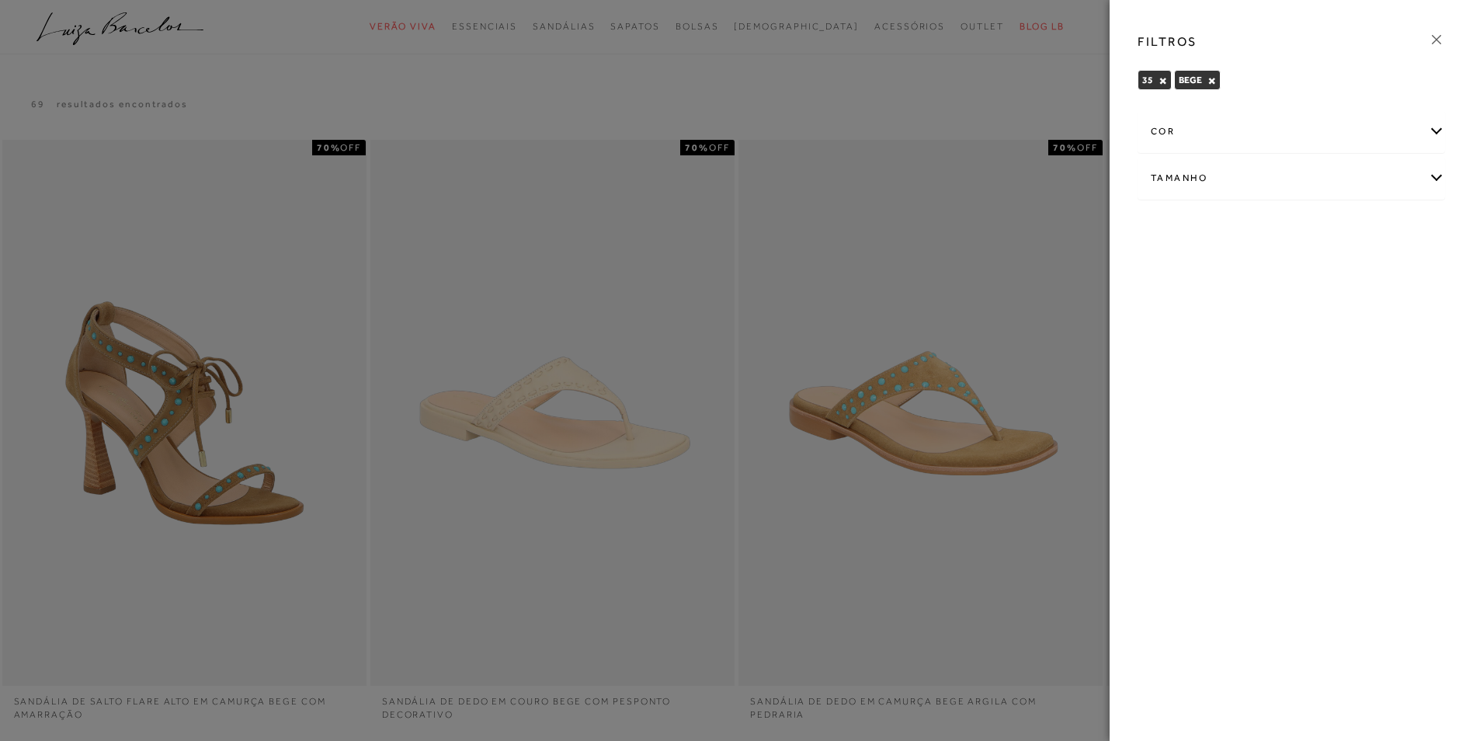
click at [1433, 40] on icon at bounding box center [1436, 39] width 17 height 17
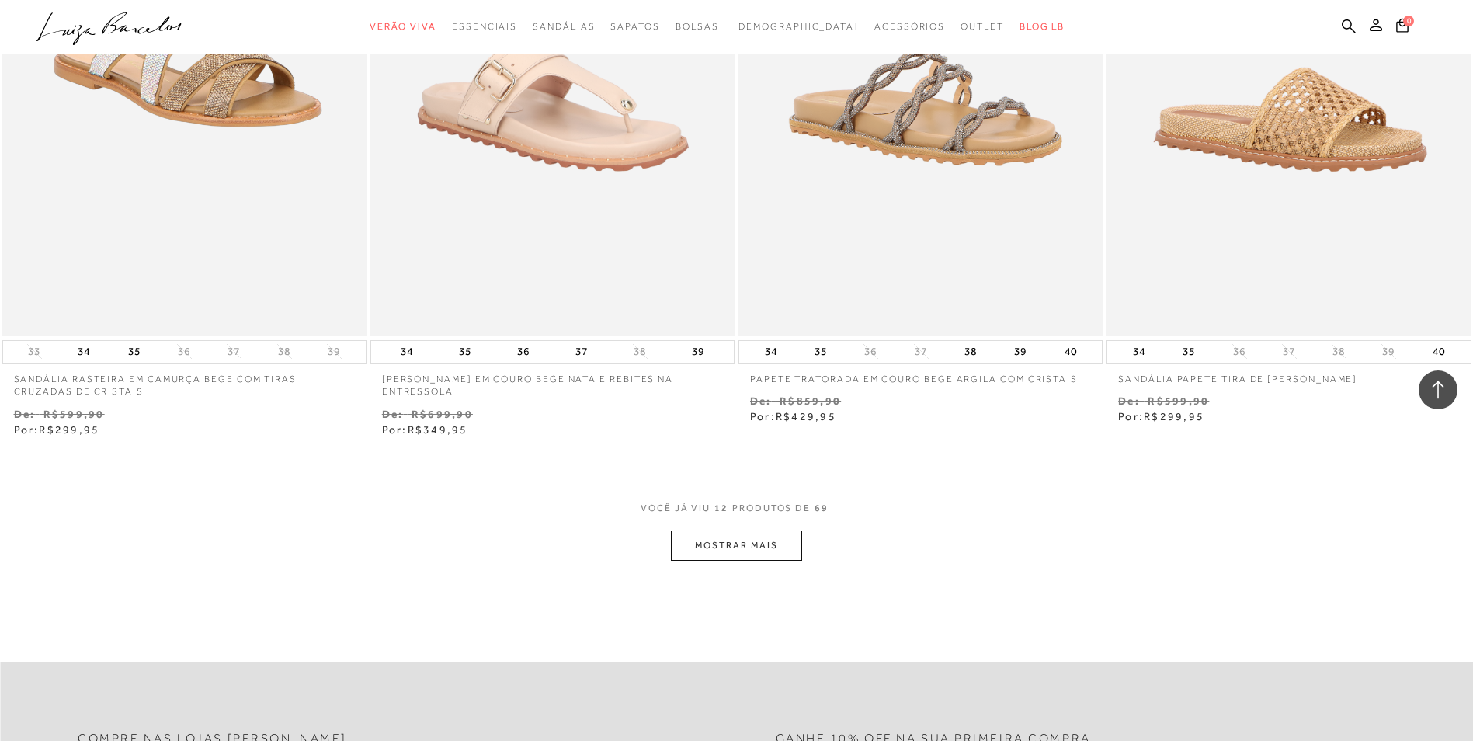
scroll to position [1710, 0]
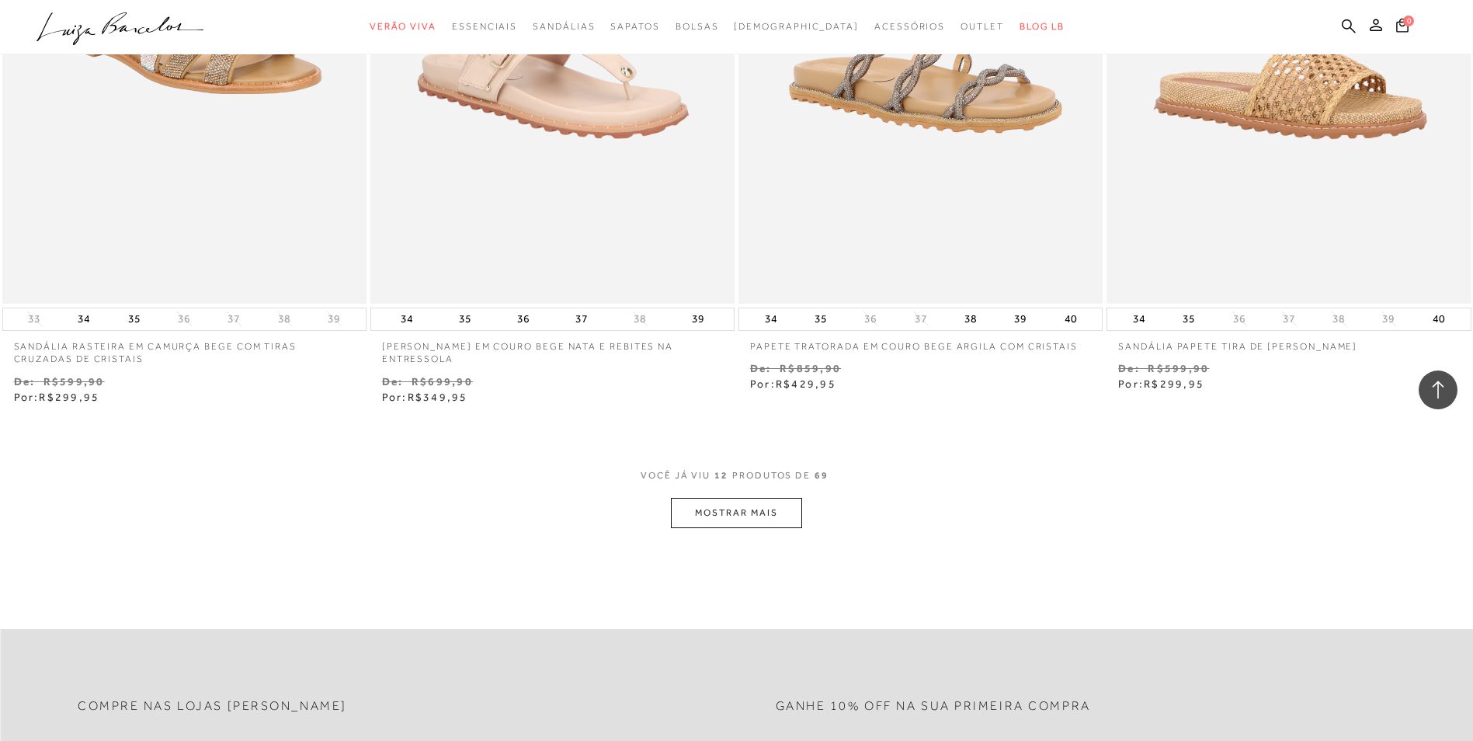
click at [765, 512] on button "MOSTRAR MAIS" at bounding box center [736, 513] width 130 height 30
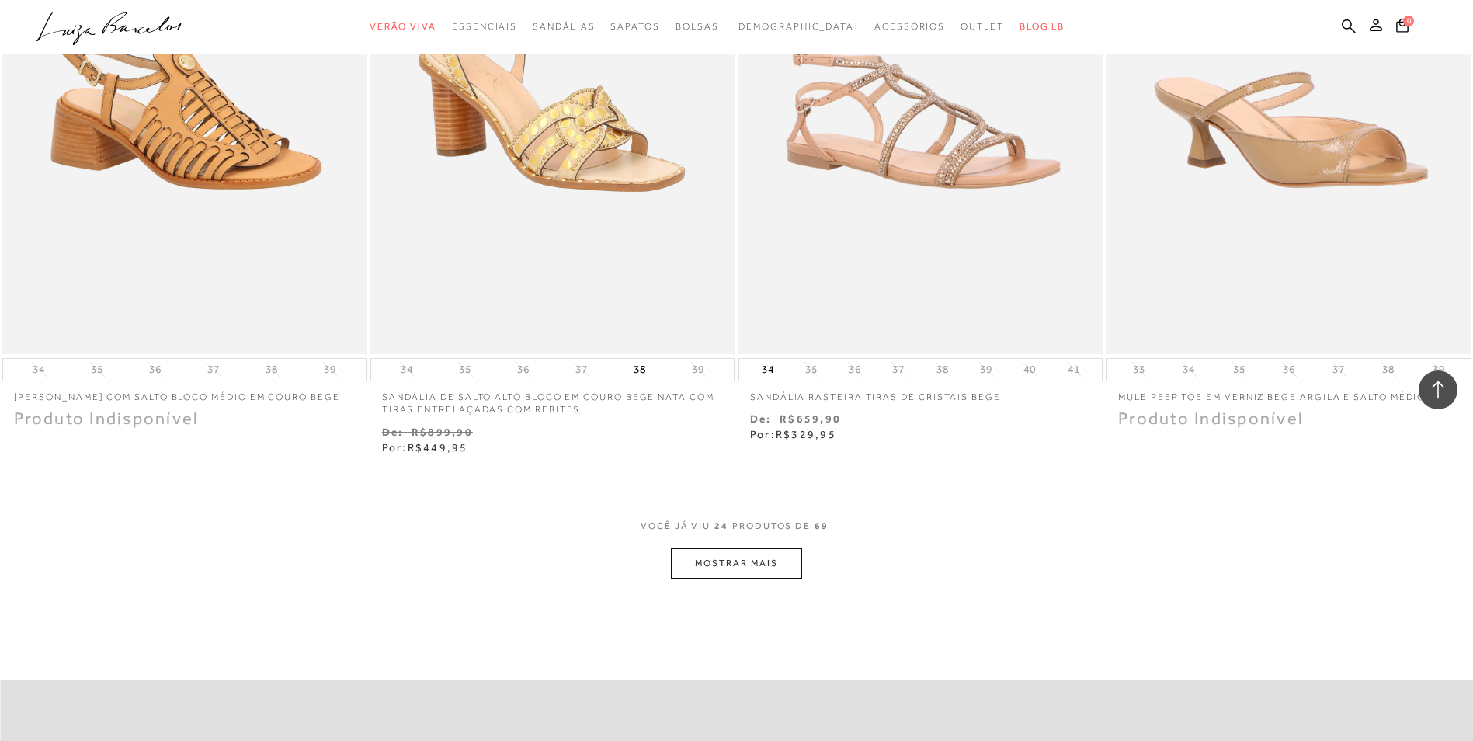
scroll to position [3699, 0]
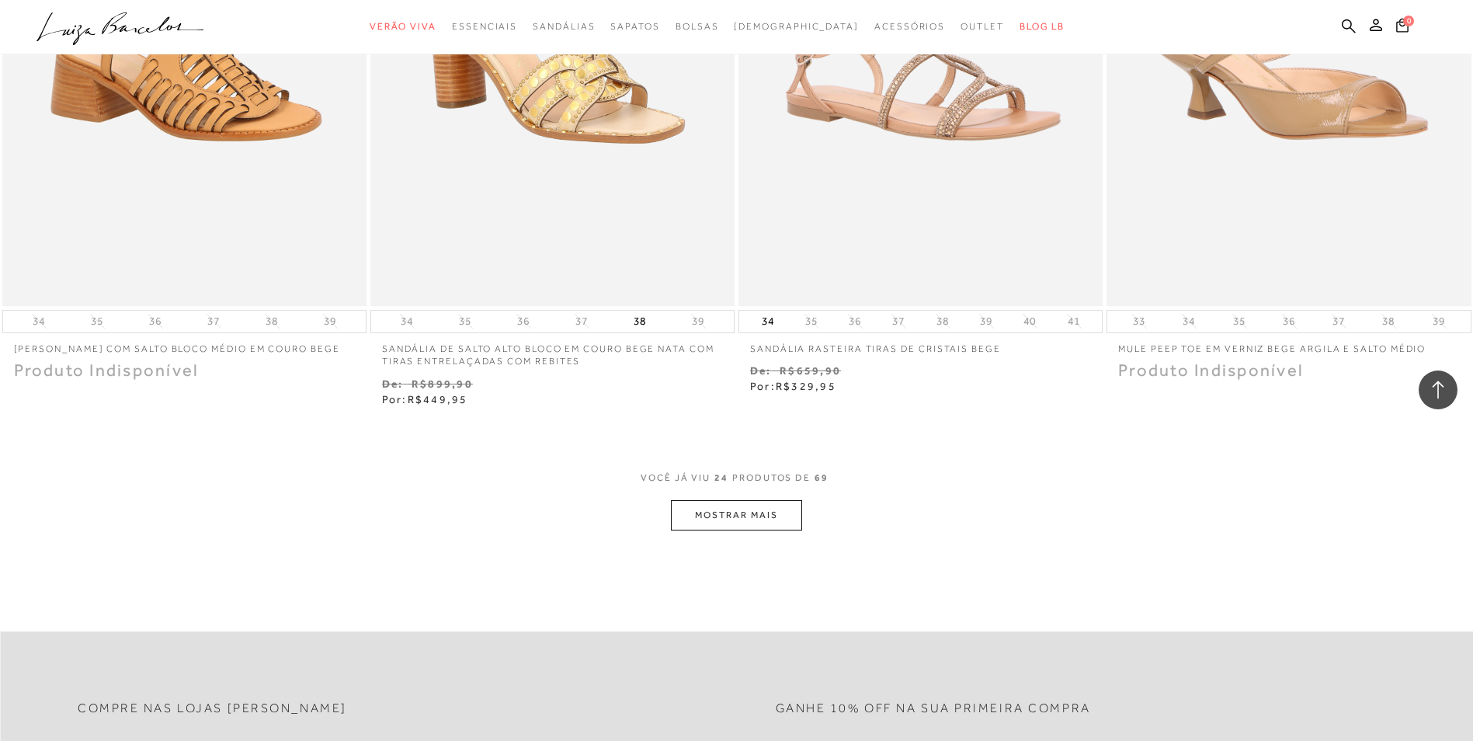
click at [767, 517] on button "MOSTRAR MAIS" at bounding box center [736, 515] width 130 height 30
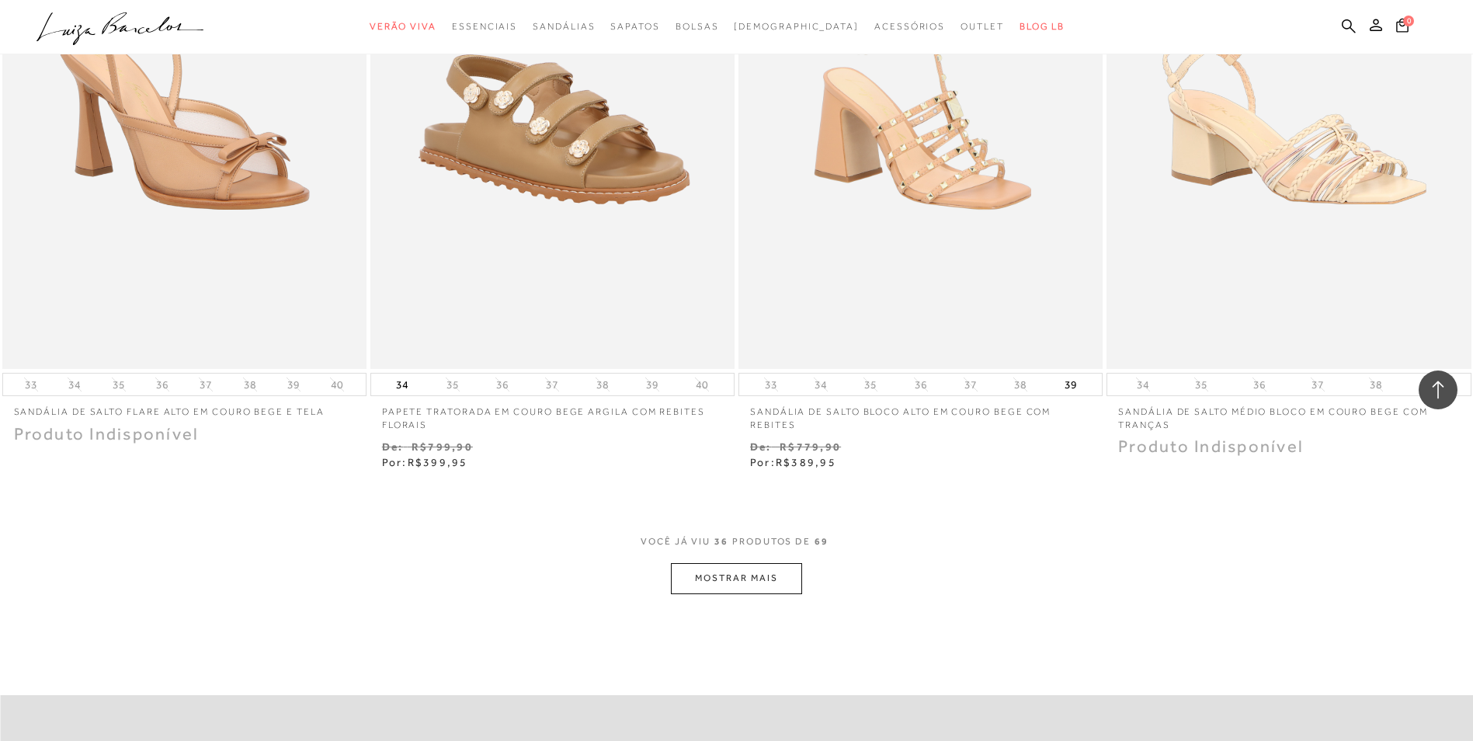
scroll to position [5634, 0]
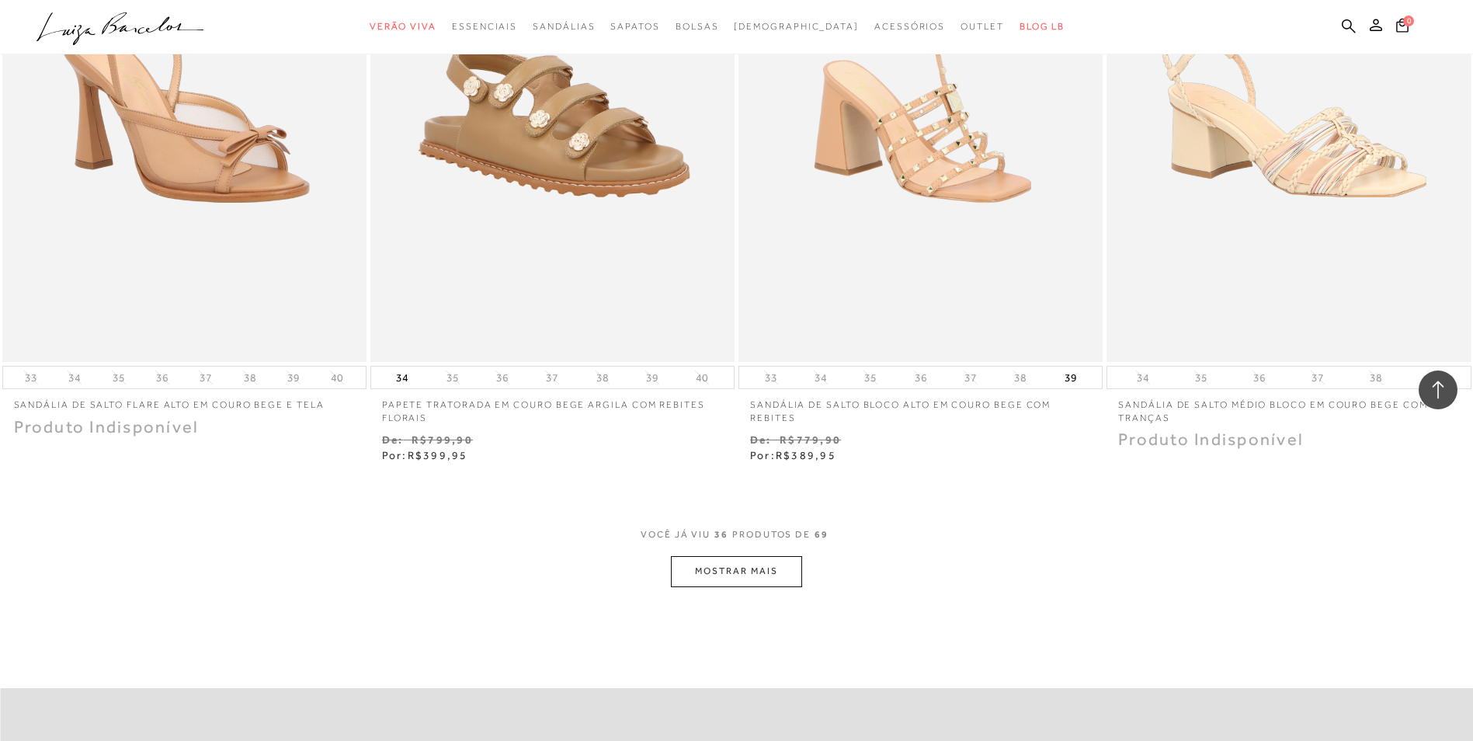
click at [767, 563] on button "MOSTRAR MAIS" at bounding box center [736, 571] width 130 height 30
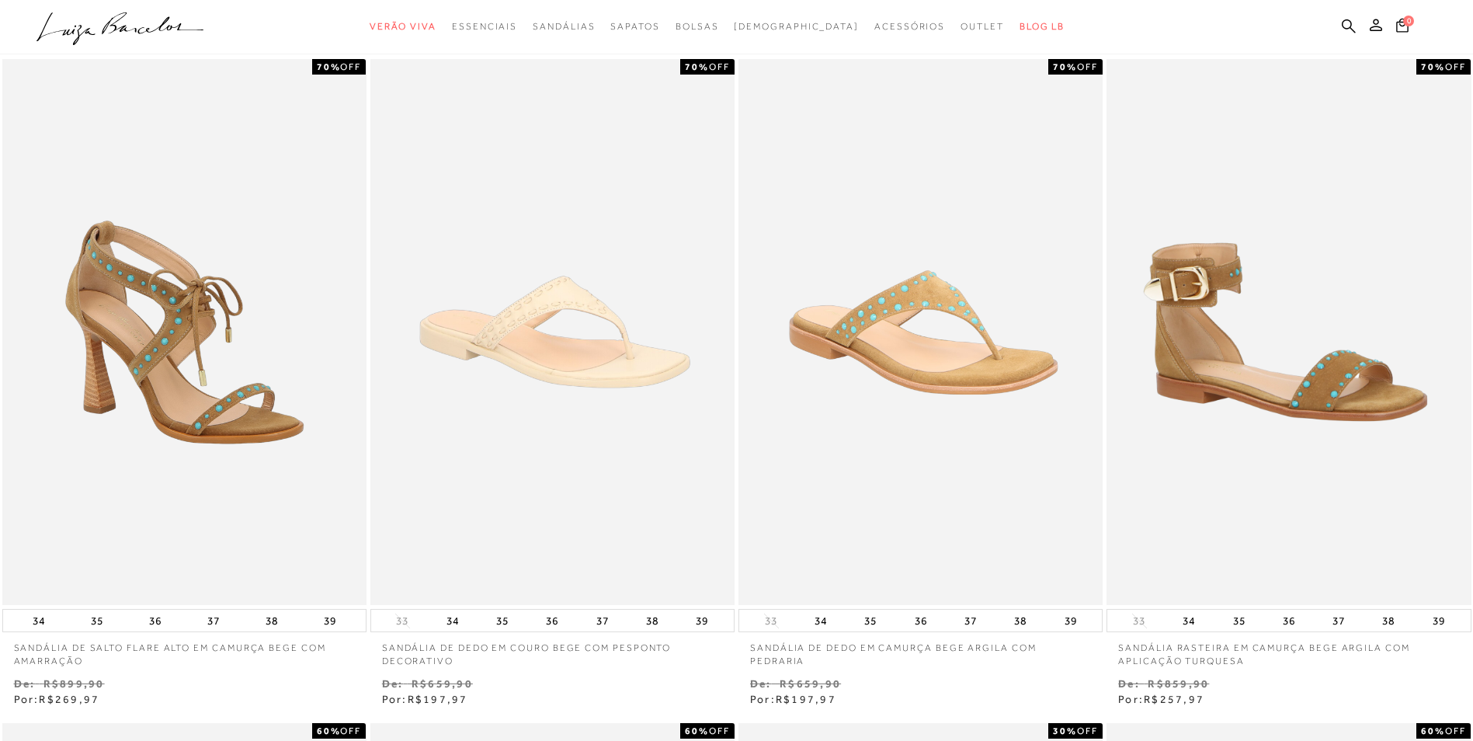
scroll to position [0, 0]
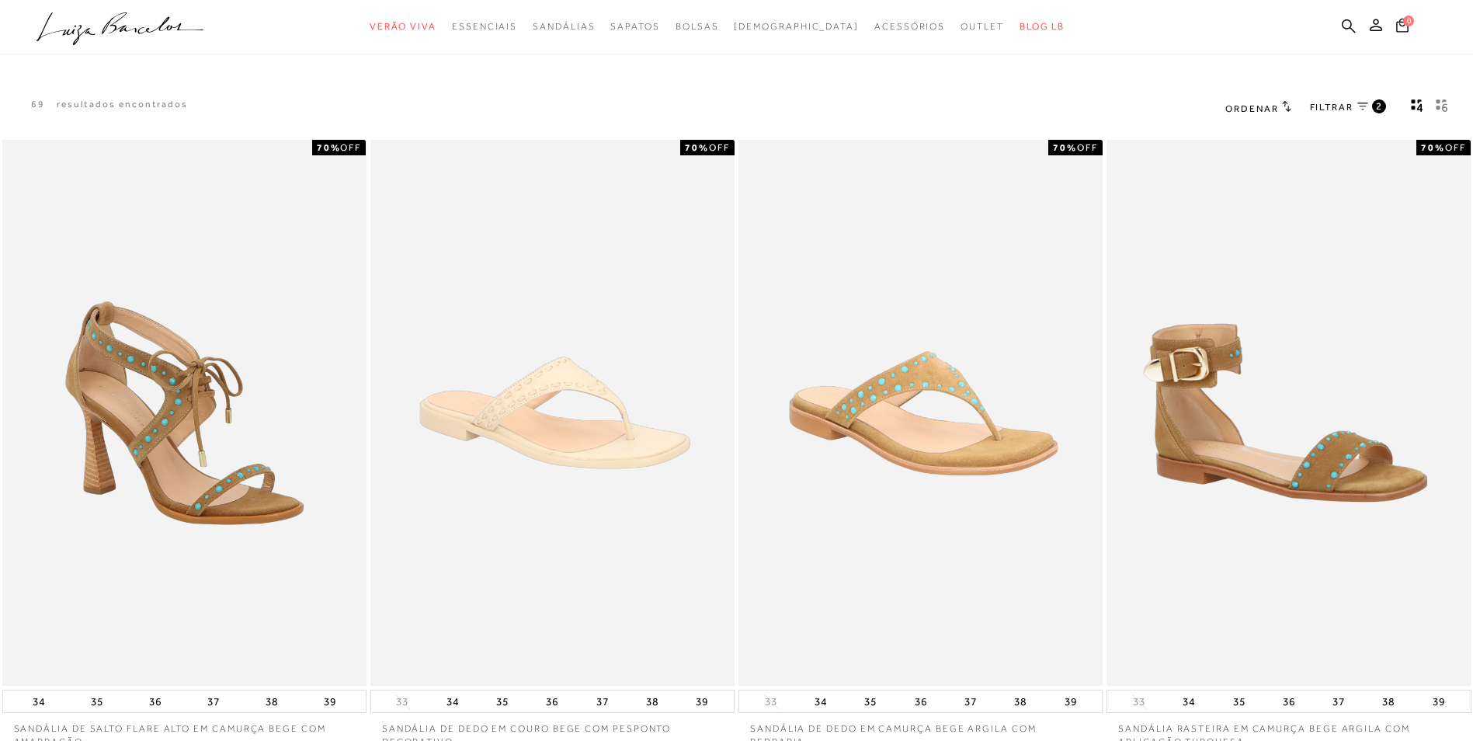
click at [1352, 109] on span "FILTRAR" at bounding box center [1331, 107] width 43 height 13
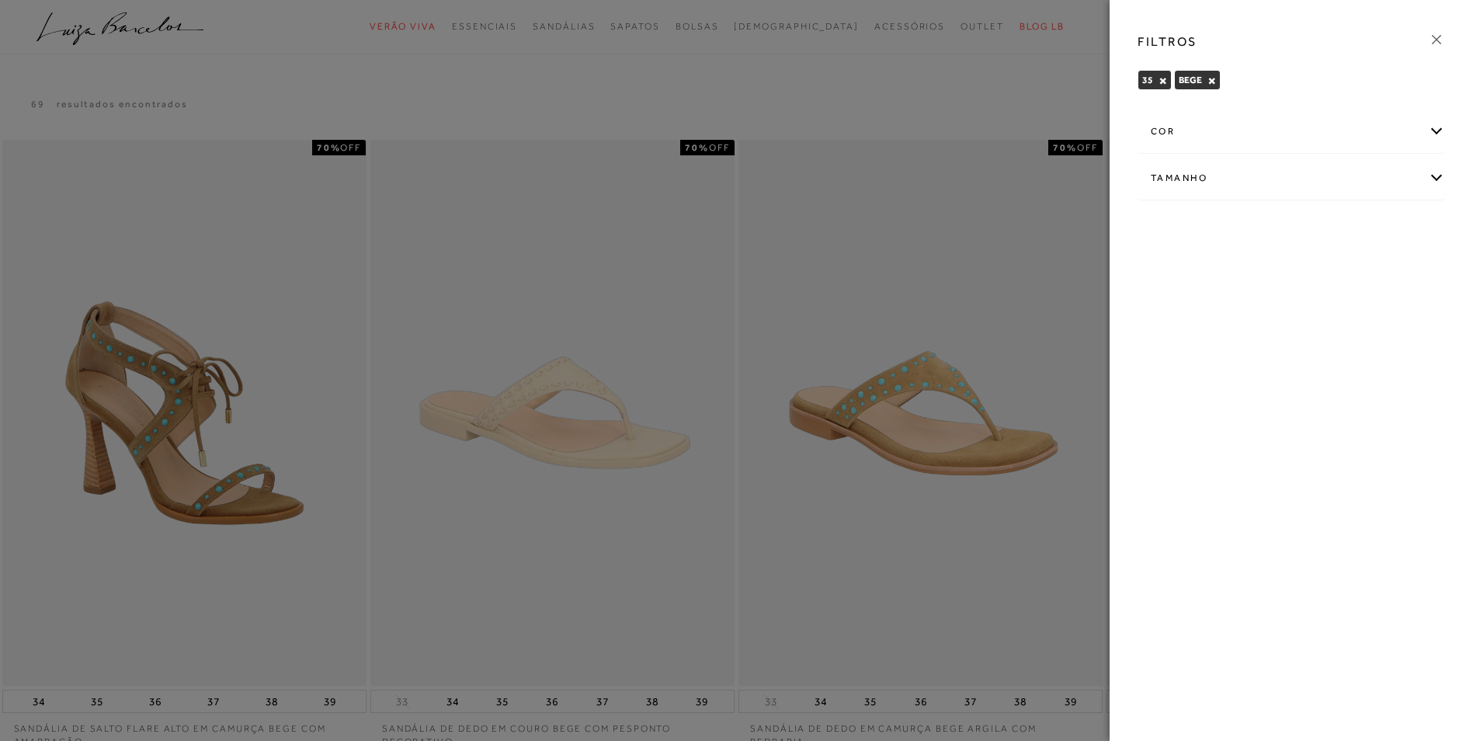
click at [1443, 132] on div "cor" at bounding box center [1291, 131] width 306 height 41
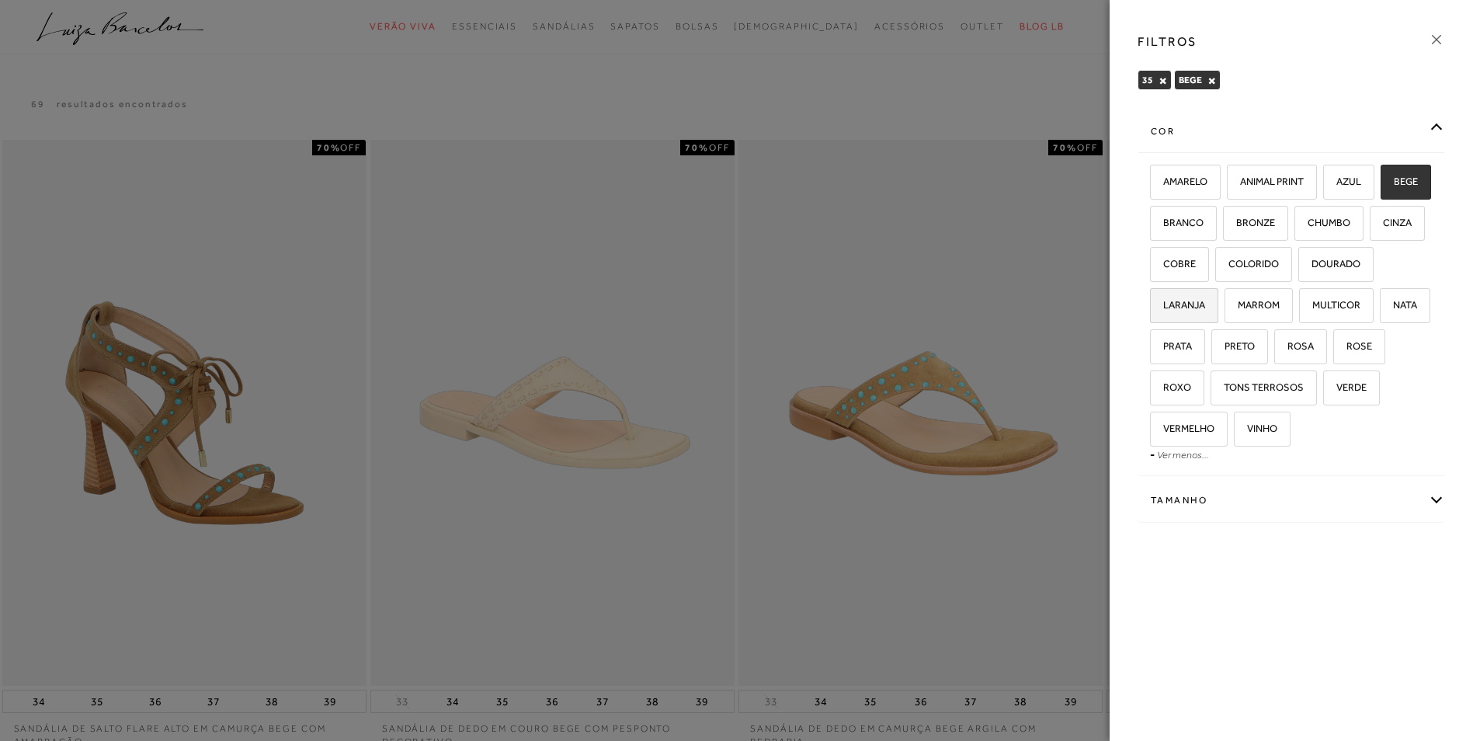
click at [1205, 301] on span "LARANJA" at bounding box center [1178, 305] width 54 height 12
click at [1163, 301] on input "LARANJA" at bounding box center [1155, 308] width 16 height 16
checkbox input "true"
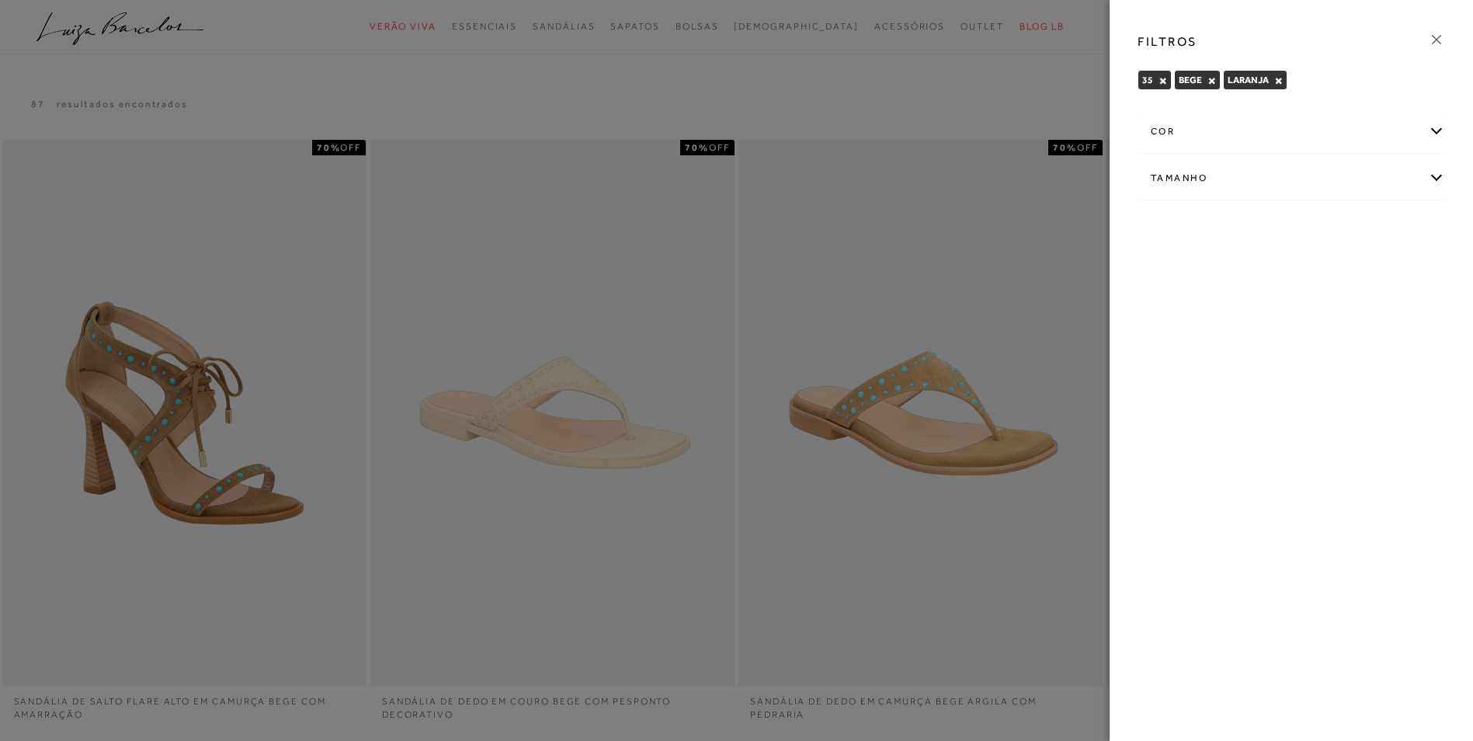
click at [1213, 77] on button "×" at bounding box center [1211, 80] width 9 height 11
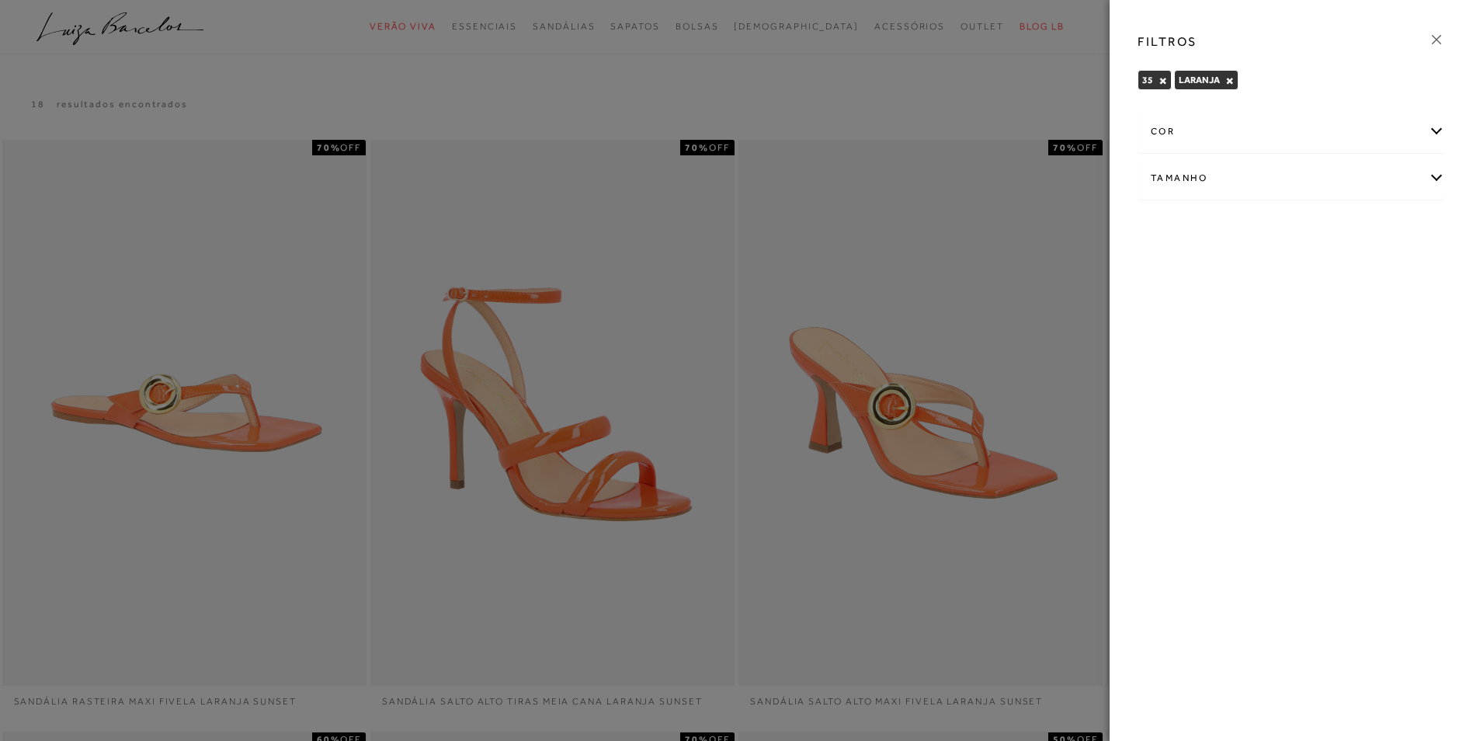
click at [1032, 97] on div at bounding box center [736, 370] width 1473 height 741
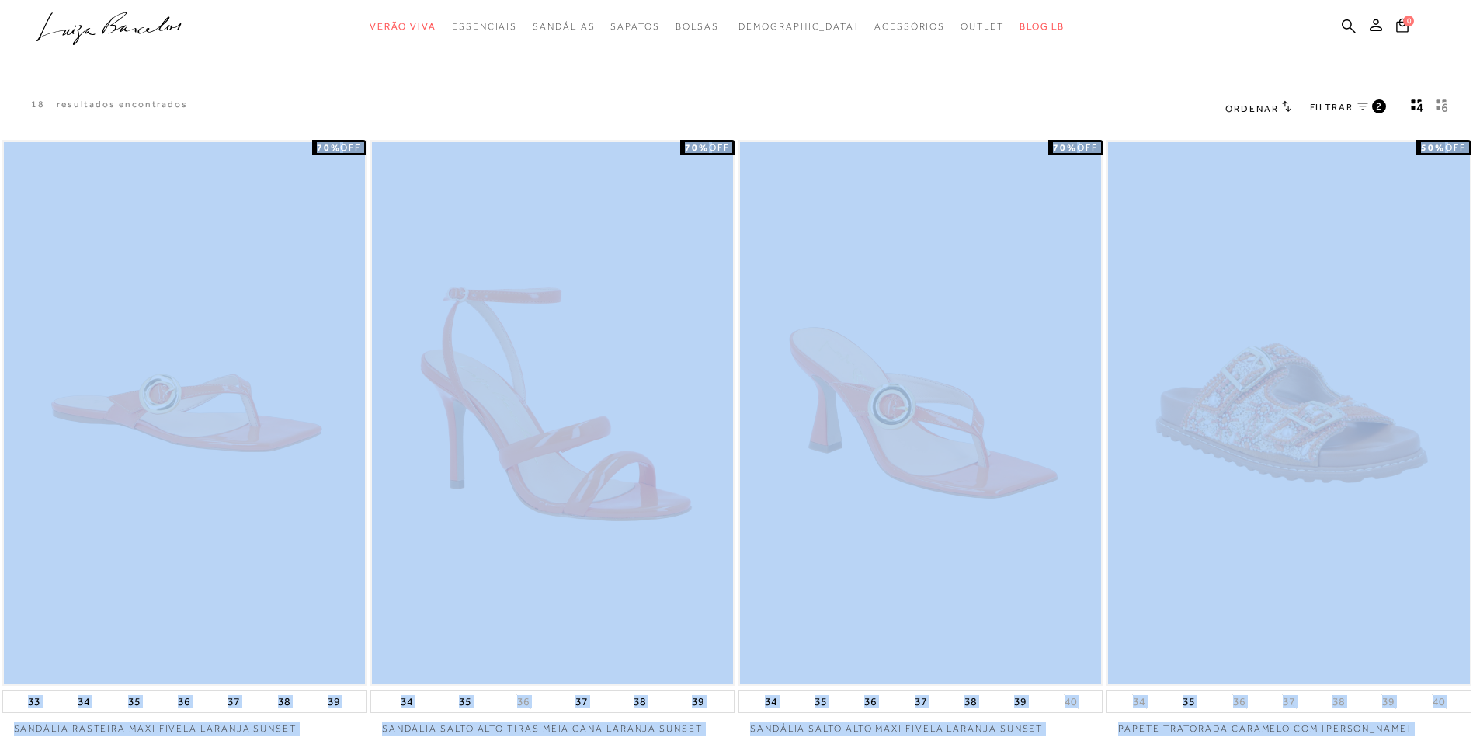
drag, startPoint x: 1470, startPoint y: 98, endPoint x: 1487, endPoint y: 151, distance: 56.0
click at [1472, 151] on html "pa2900006 está carregada. categoryHeader .a{fill-rule:evenodd;} Verão Viva Em a…" at bounding box center [736, 370] width 1473 height 741
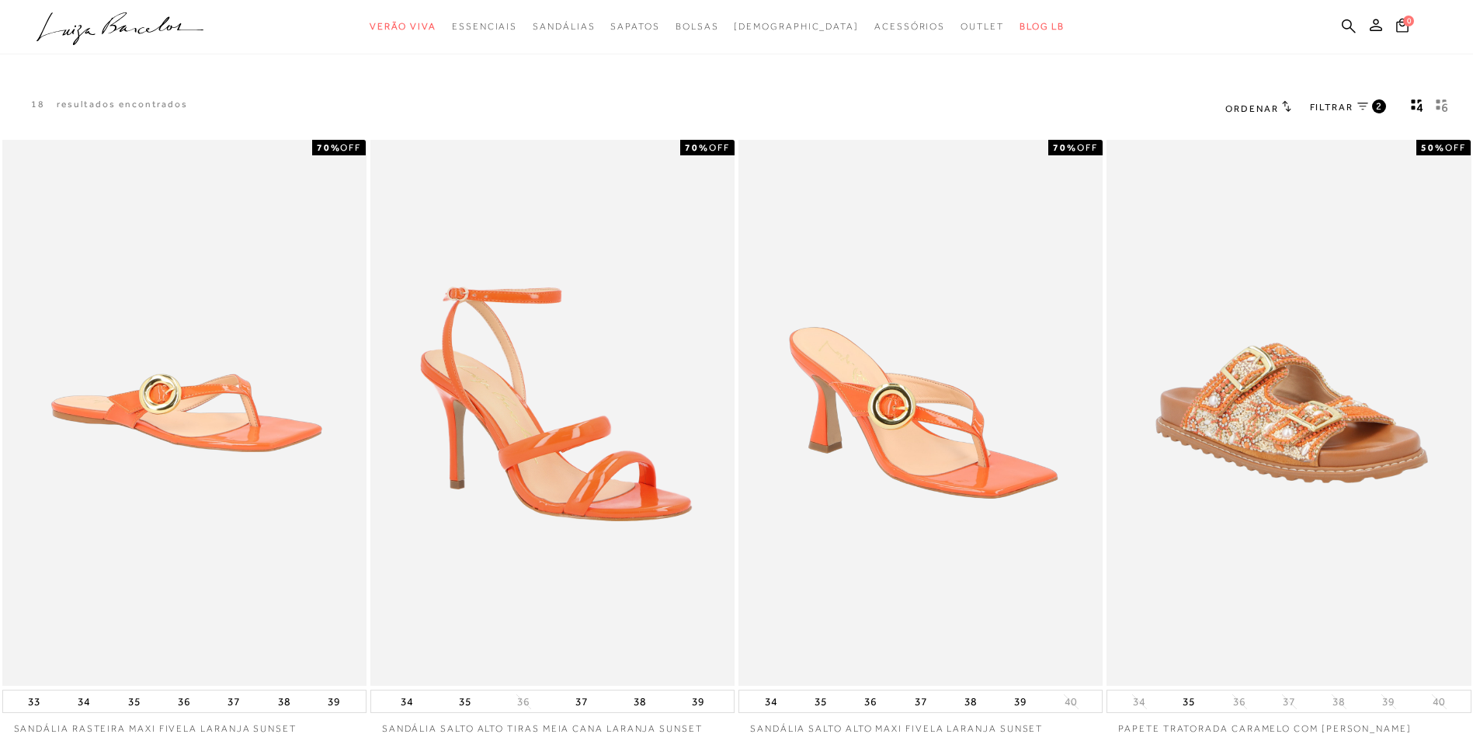
drag, startPoint x: 1147, startPoint y: 79, endPoint x: 1167, endPoint y: 82, distance: 21.2
click at [1154, 80] on div "18 resultados encontrados Ordenar Padrão 2" at bounding box center [736, 107] width 1473 height 59
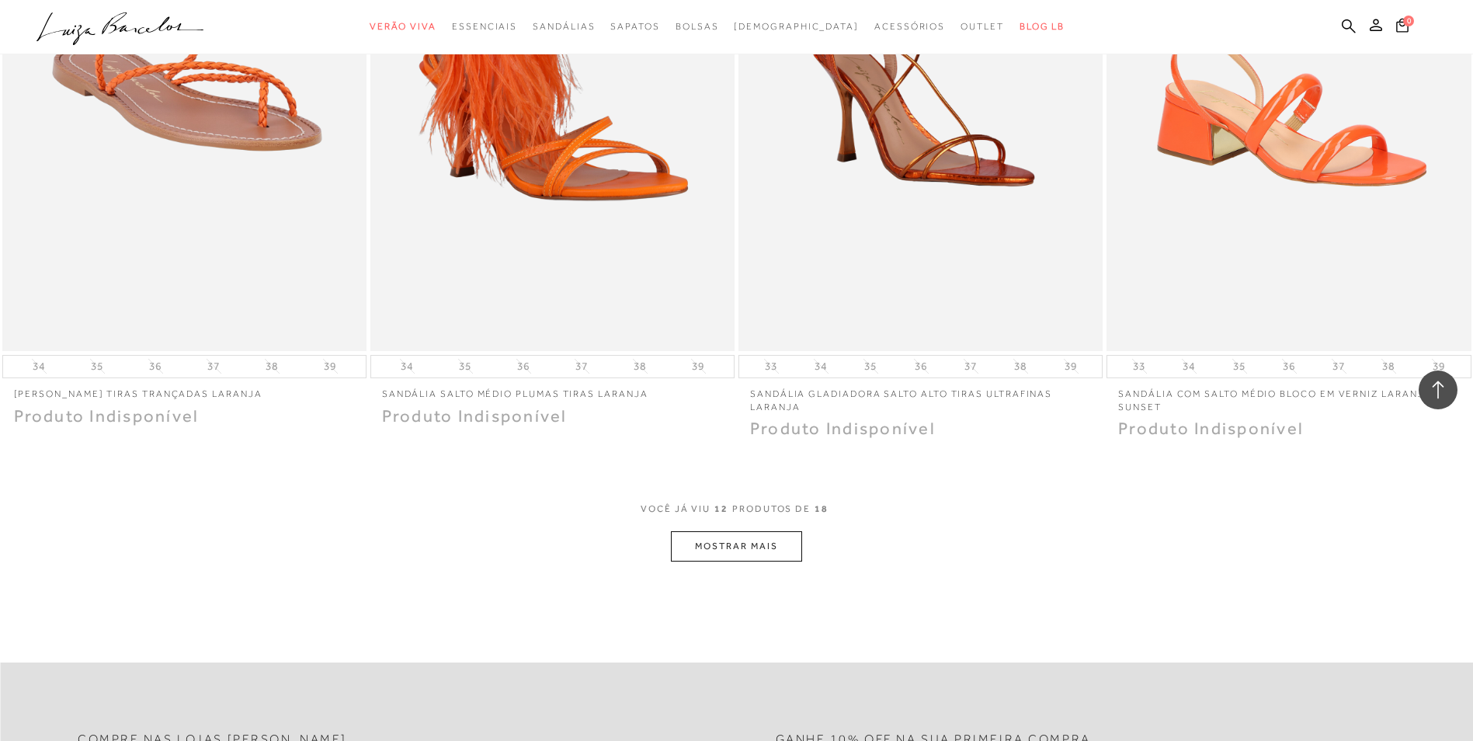
scroll to position [1669, 0]
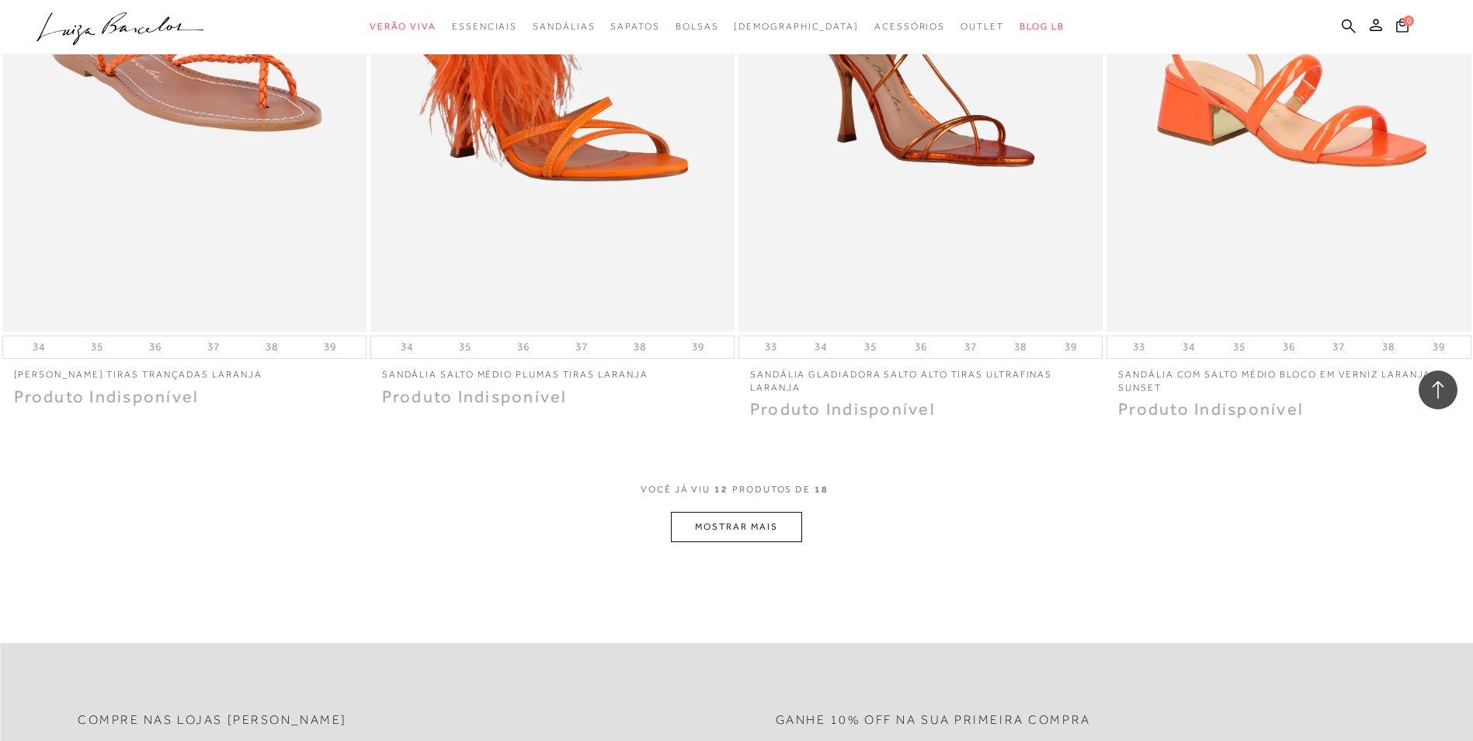
click at [773, 525] on button "MOSTRAR MAIS" at bounding box center [736, 527] width 130 height 30
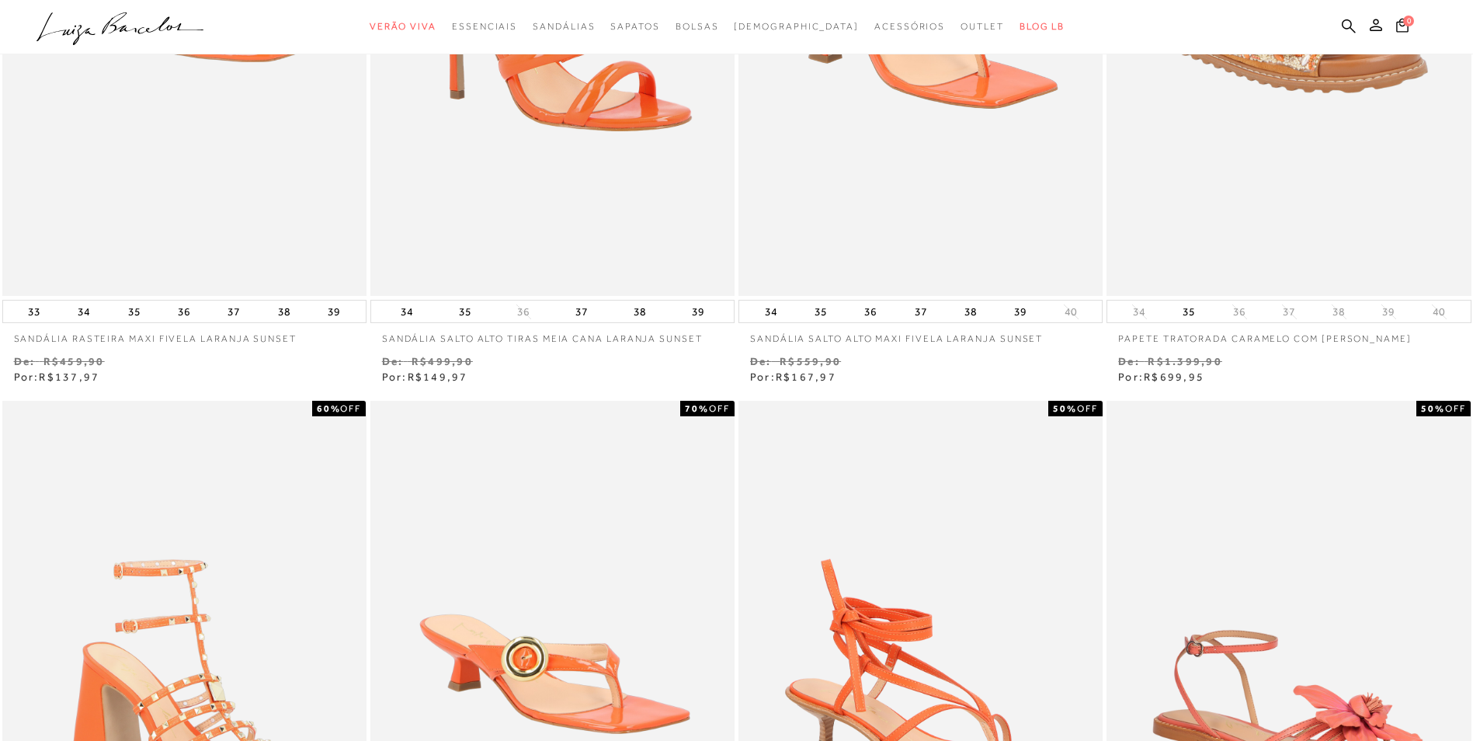
scroll to position [0, 0]
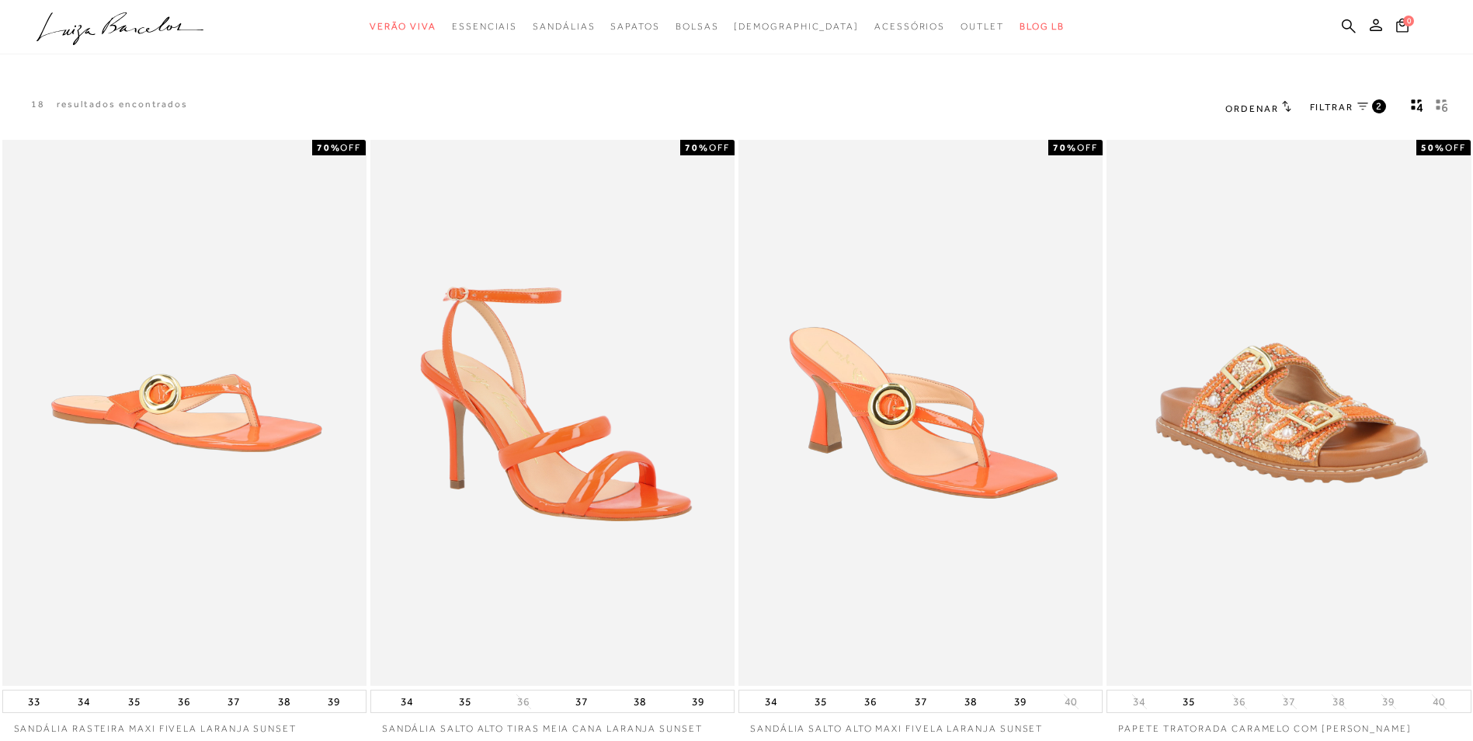
click at [1362, 108] on icon at bounding box center [1362, 106] width 11 height 8
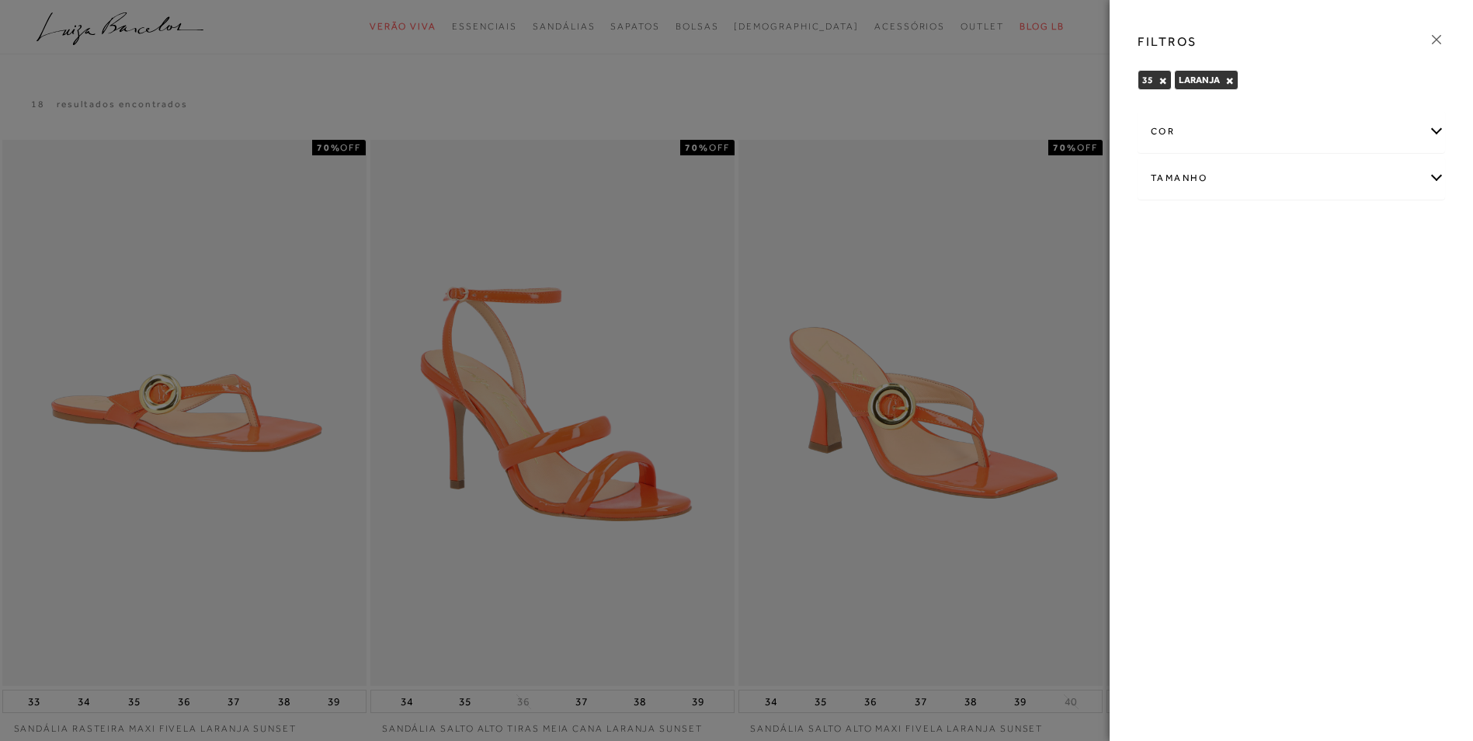
click at [1434, 130] on div "cor" at bounding box center [1291, 131] width 306 height 41
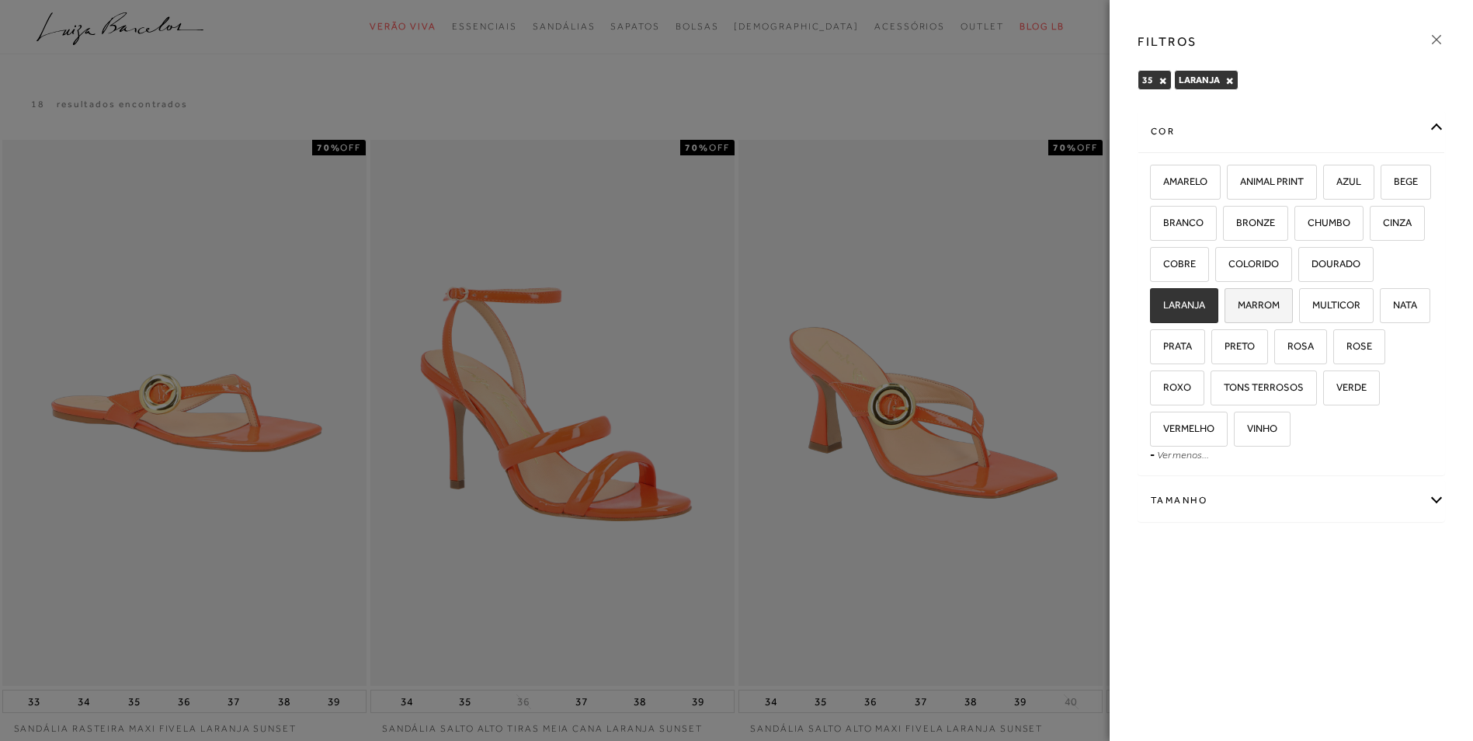
click at [1279, 309] on span "MARROM" at bounding box center [1253, 305] width 54 height 12
click at [1237, 309] on input "MARROM" at bounding box center [1230, 308] width 16 height 16
checkbox input "true"
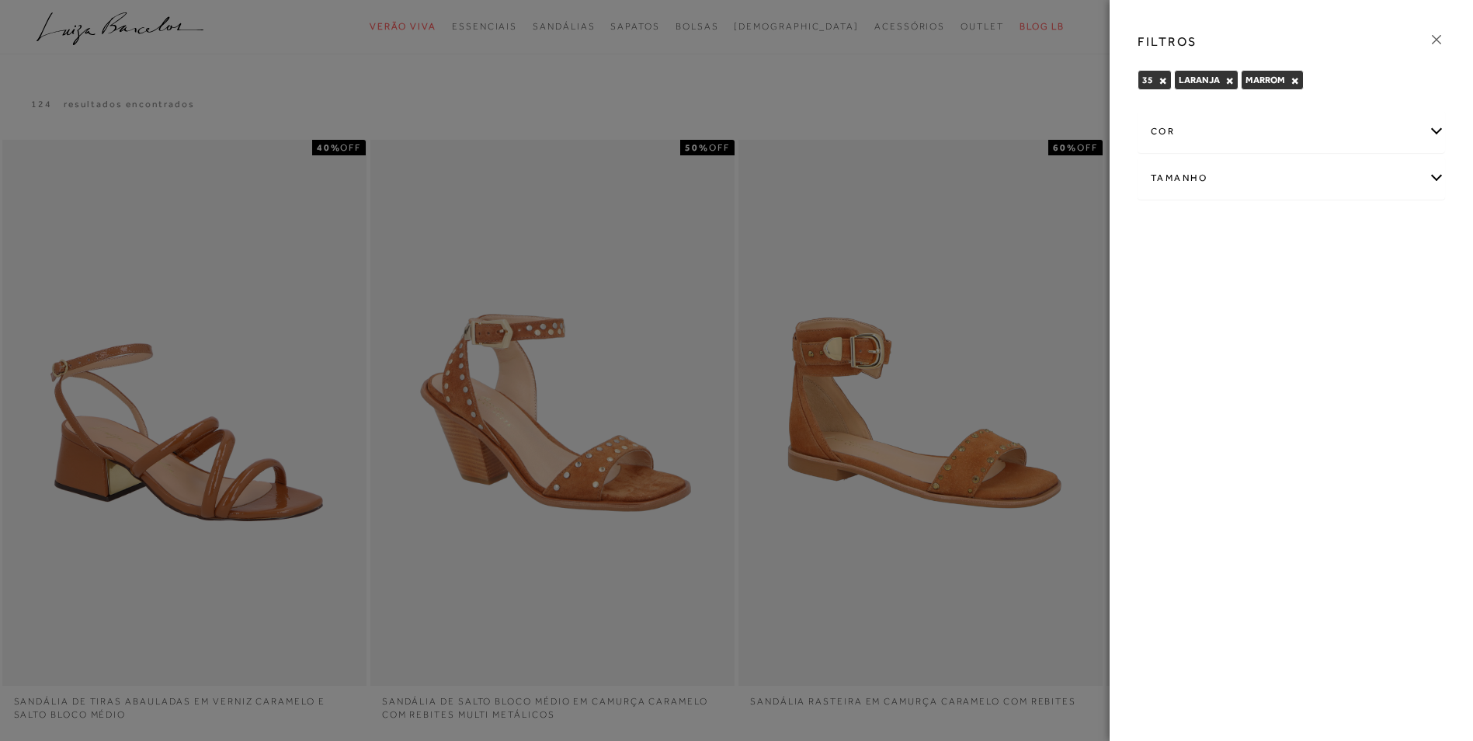
click at [1226, 81] on button "×" at bounding box center [1229, 80] width 9 height 11
drag, startPoint x: 1056, startPoint y: 79, endPoint x: 1133, endPoint y: 80, distance: 76.9
click at [1056, 79] on div at bounding box center [736, 370] width 1473 height 741
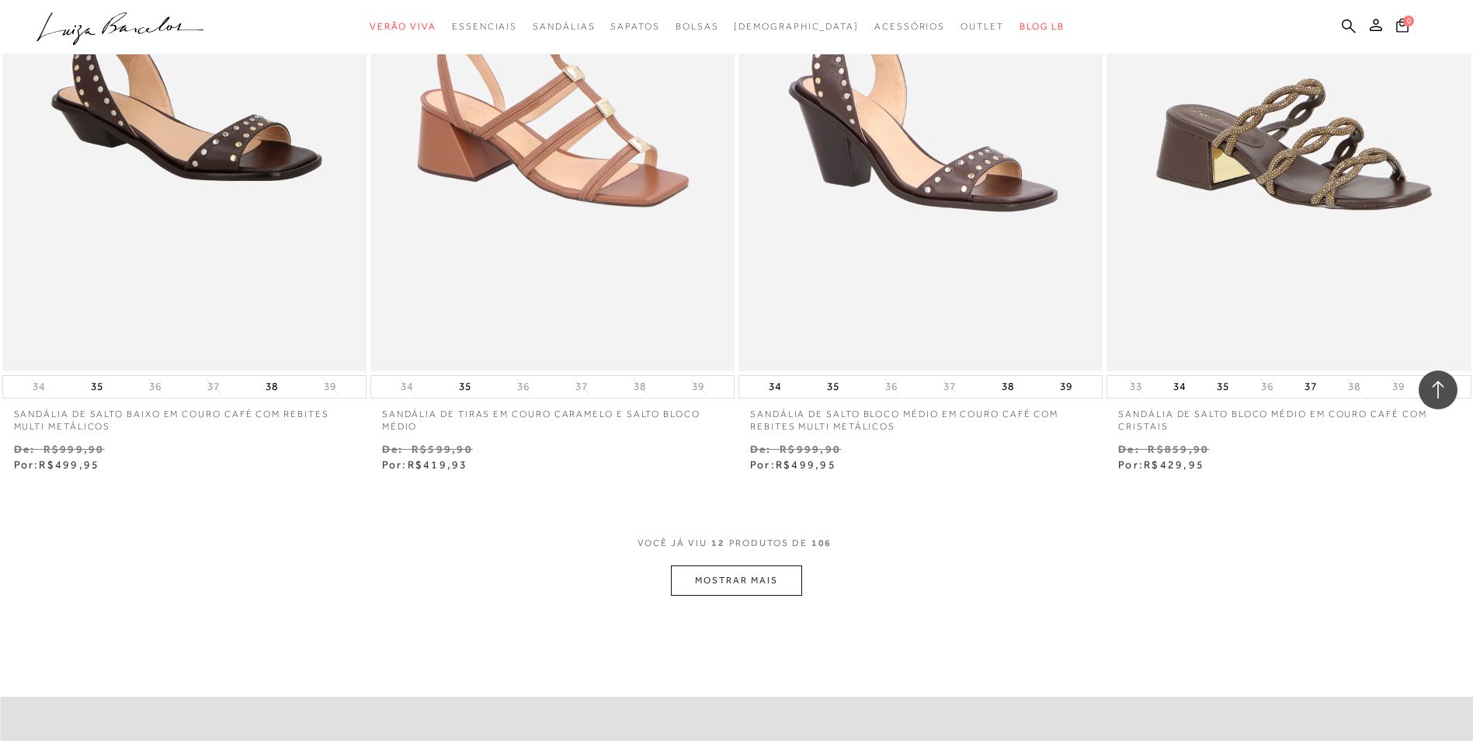
scroll to position [1658, 0]
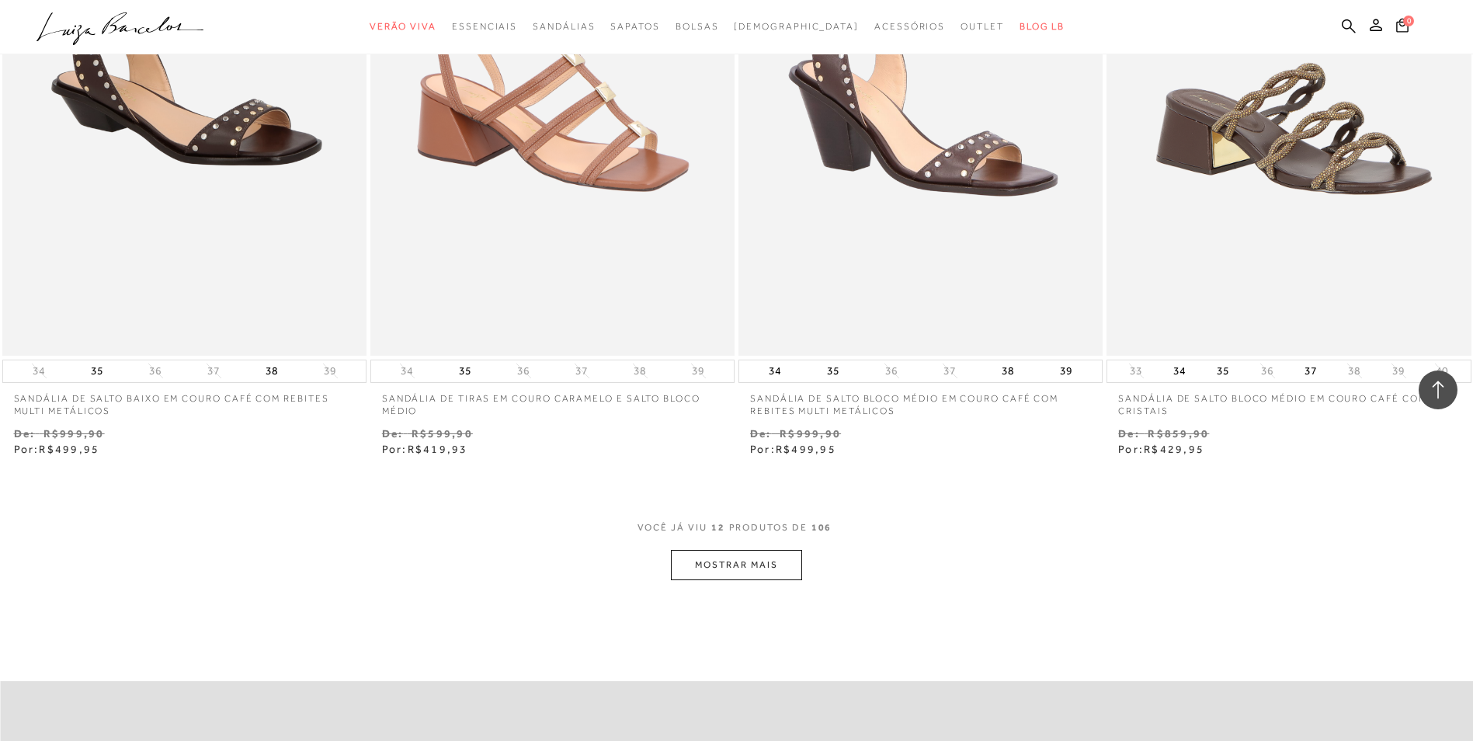
click at [762, 574] on button "MOSTRAR MAIS" at bounding box center [736, 565] width 130 height 30
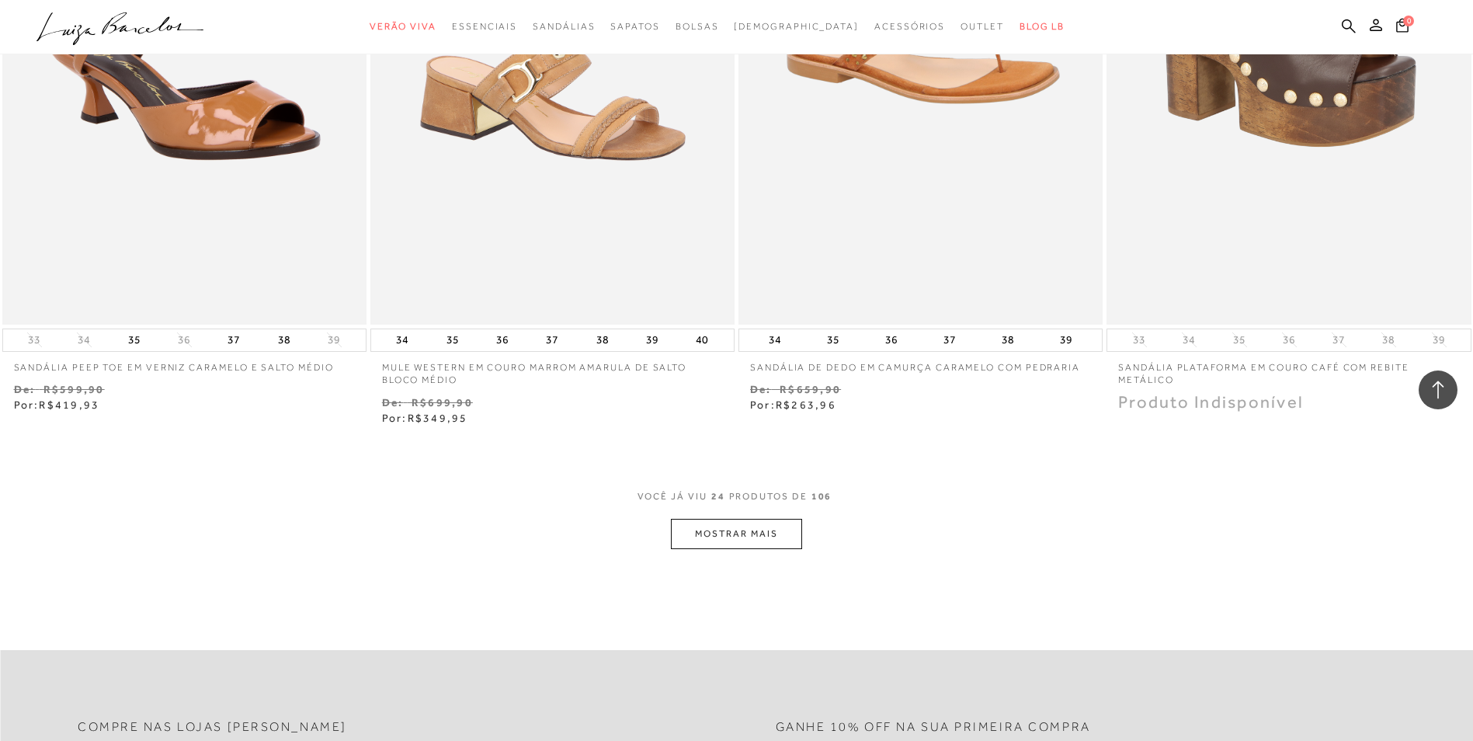
scroll to position [3707, 0]
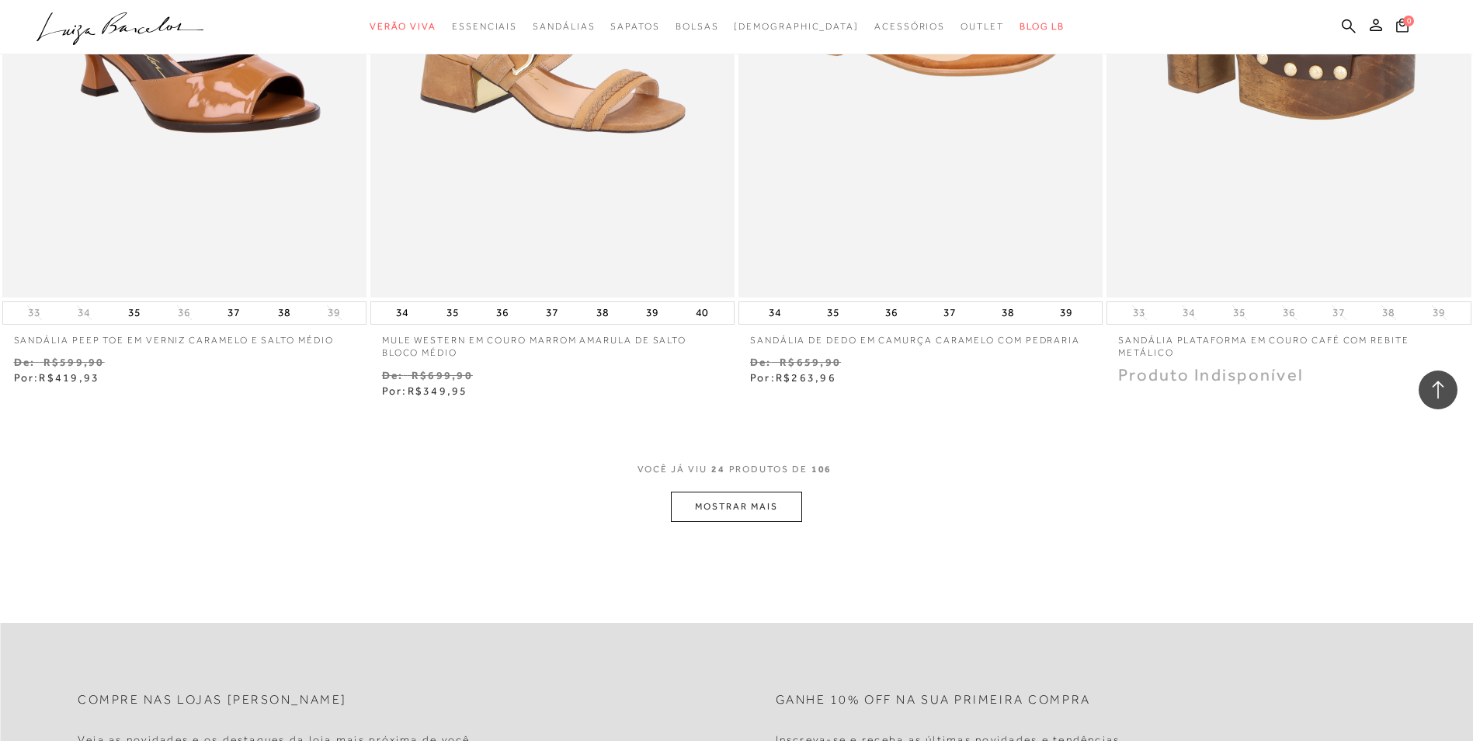
click at [767, 514] on button "MOSTRAR MAIS" at bounding box center [736, 506] width 130 height 30
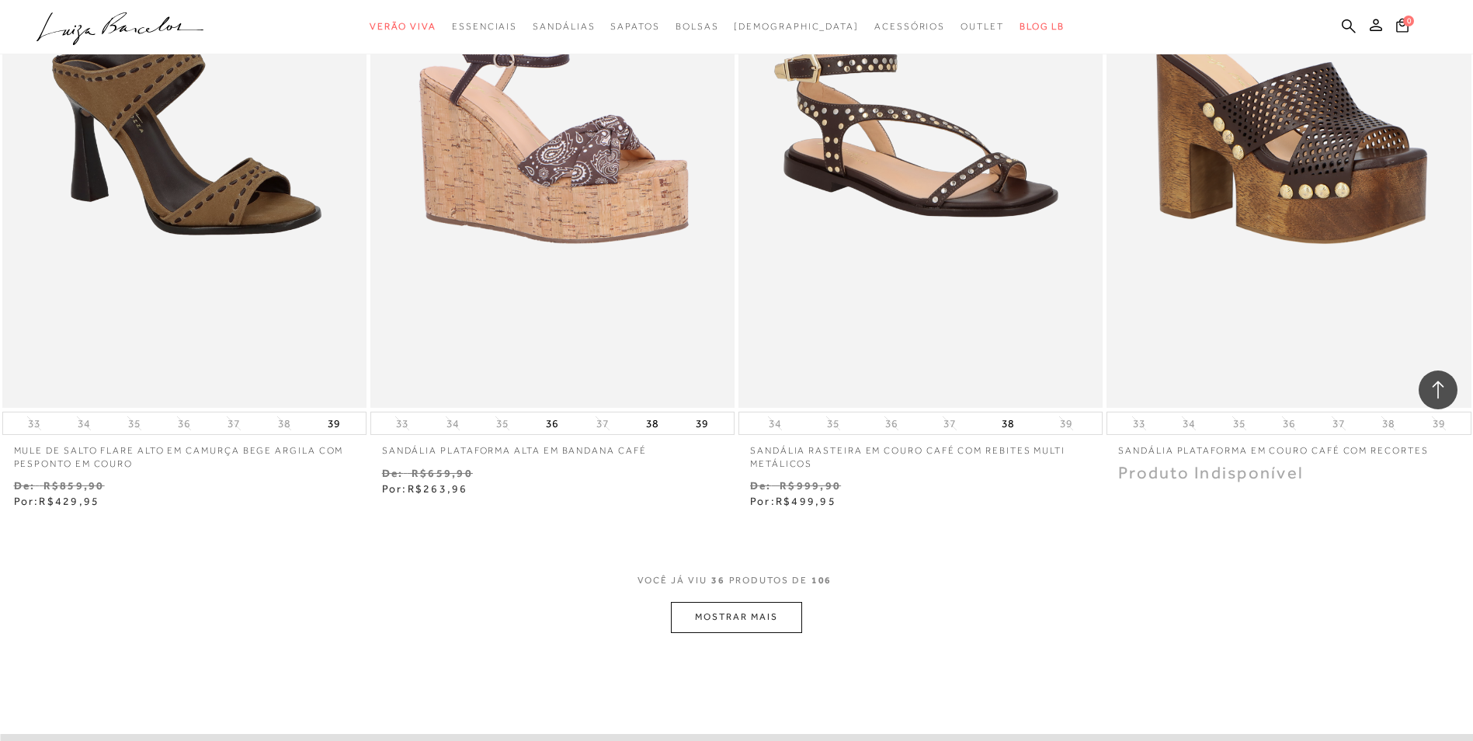
scroll to position [5596, 0]
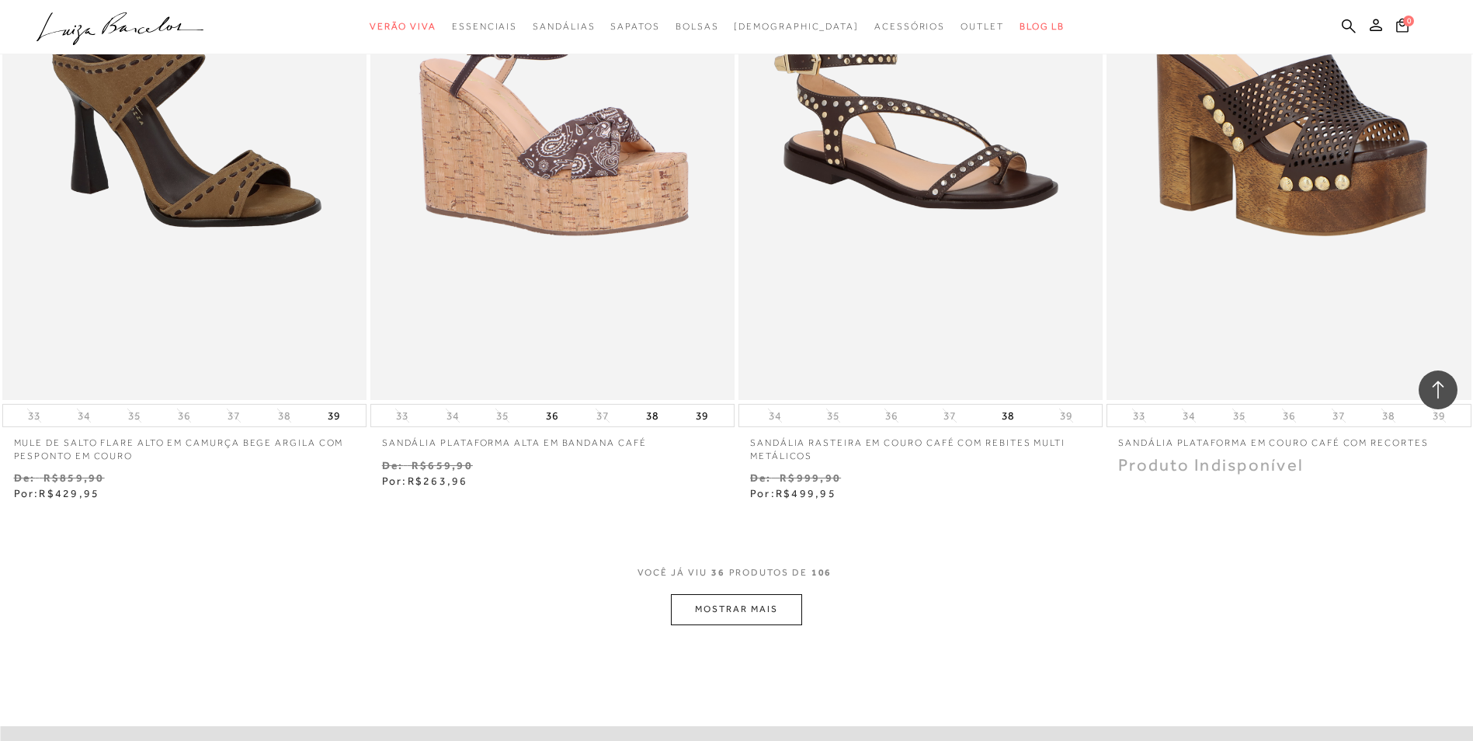
click at [761, 614] on button "MOSTRAR MAIS" at bounding box center [736, 609] width 130 height 30
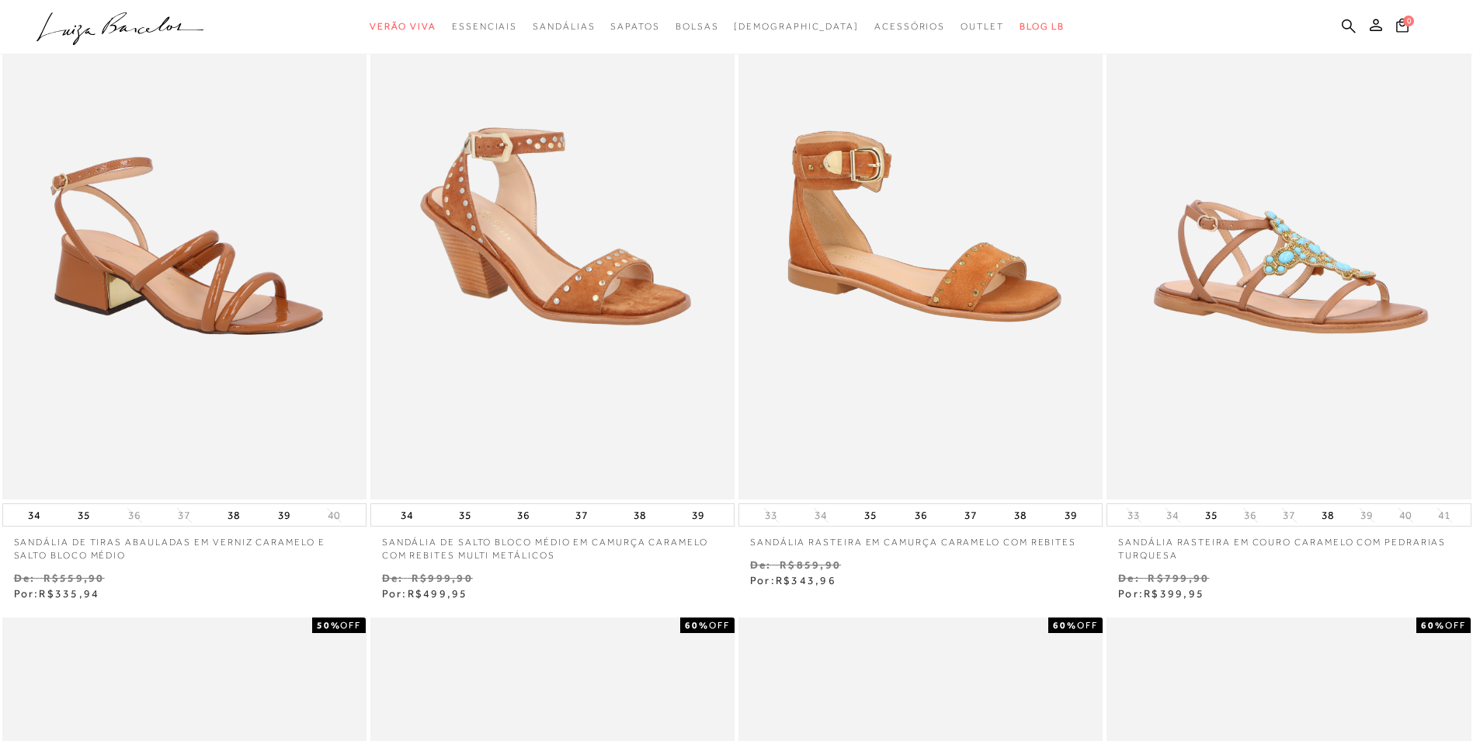
scroll to position [0, 0]
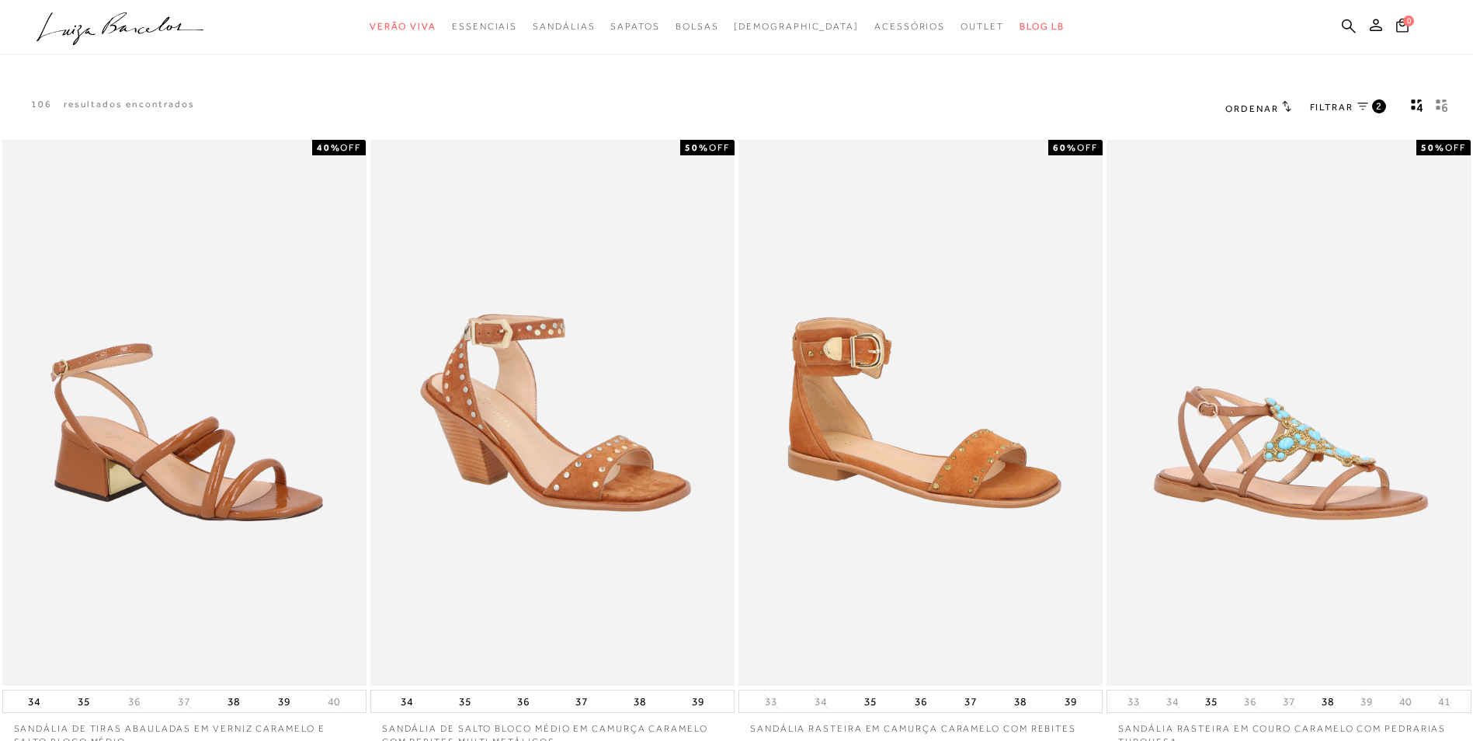
click at [1345, 102] on span "FILTRAR" at bounding box center [1331, 107] width 43 height 13
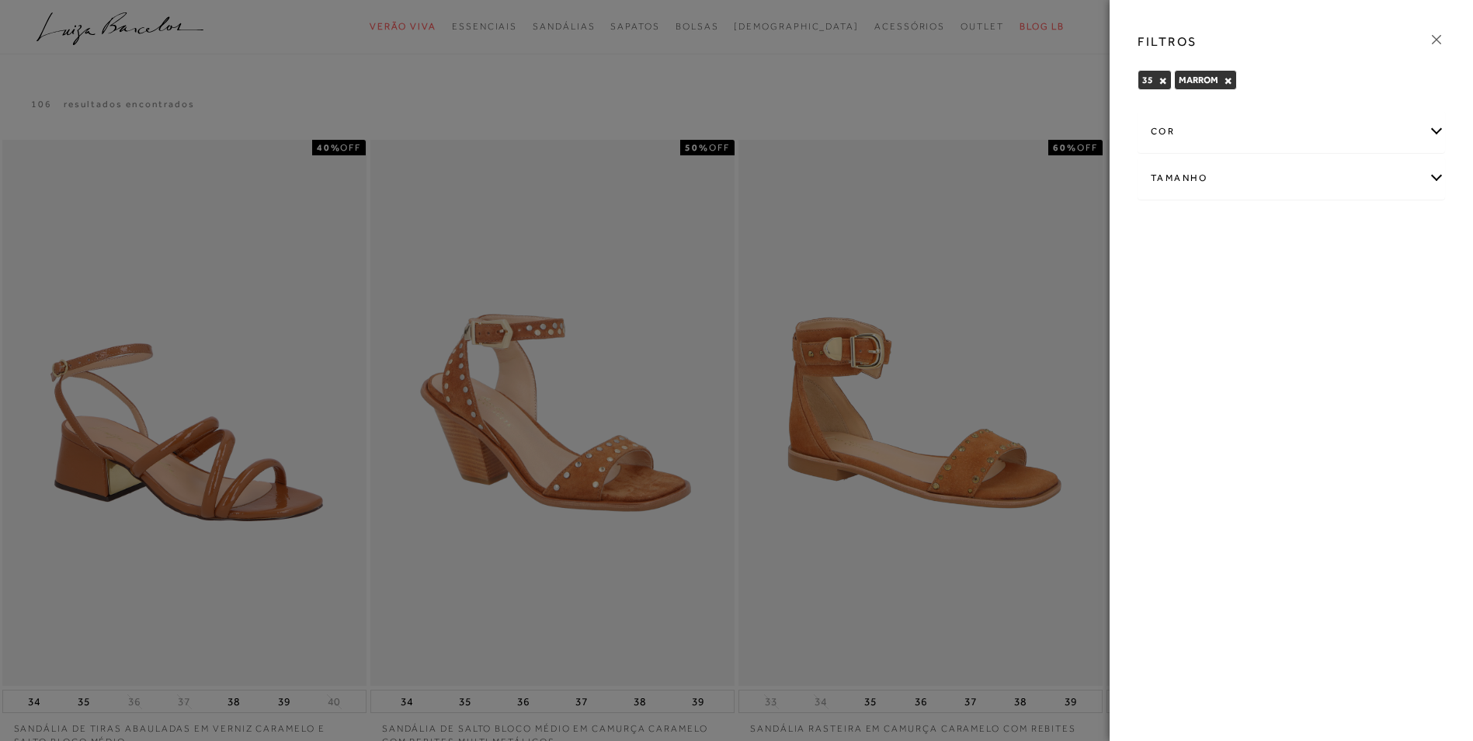
click at [1432, 130] on div "cor" at bounding box center [1291, 131] width 306 height 41
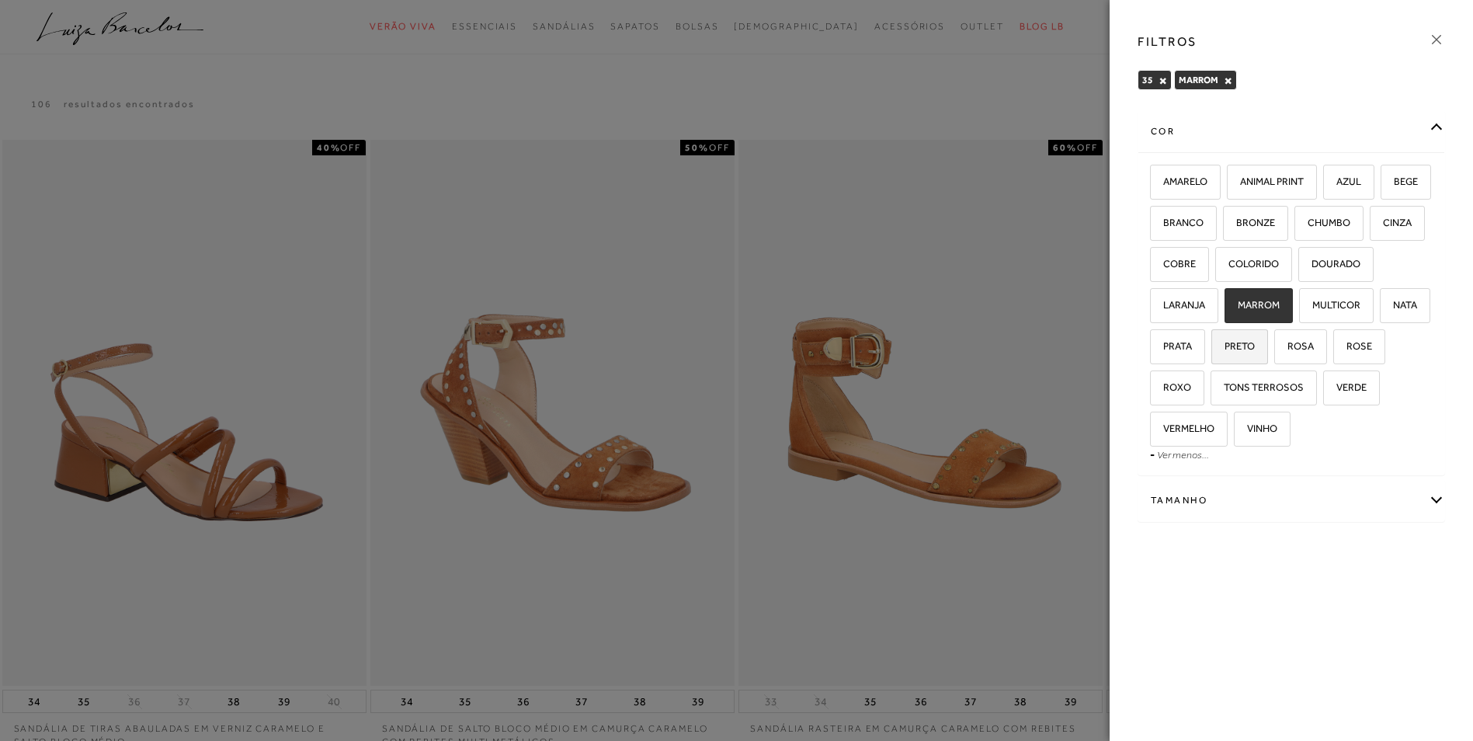
click at [1254, 349] on span "PRETO" at bounding box center [1234, 346] width 42 height 12
click at [1224, 349] on input "PRETO" at bounding box center [1217, 349] width 16 height 16
checkbox input "true"
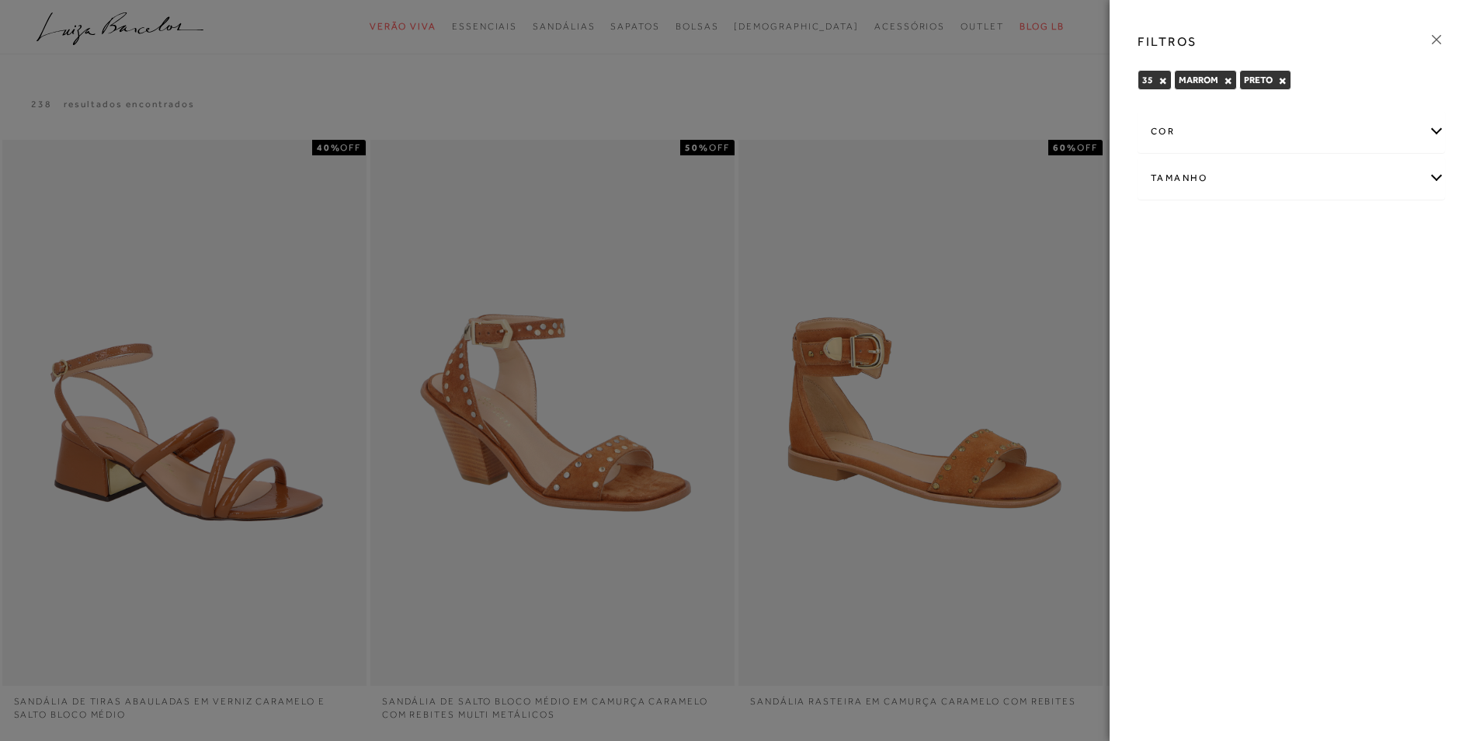
click at [1225, 79] on button "×" at bounding box center [1227, 80] width 9 height 11
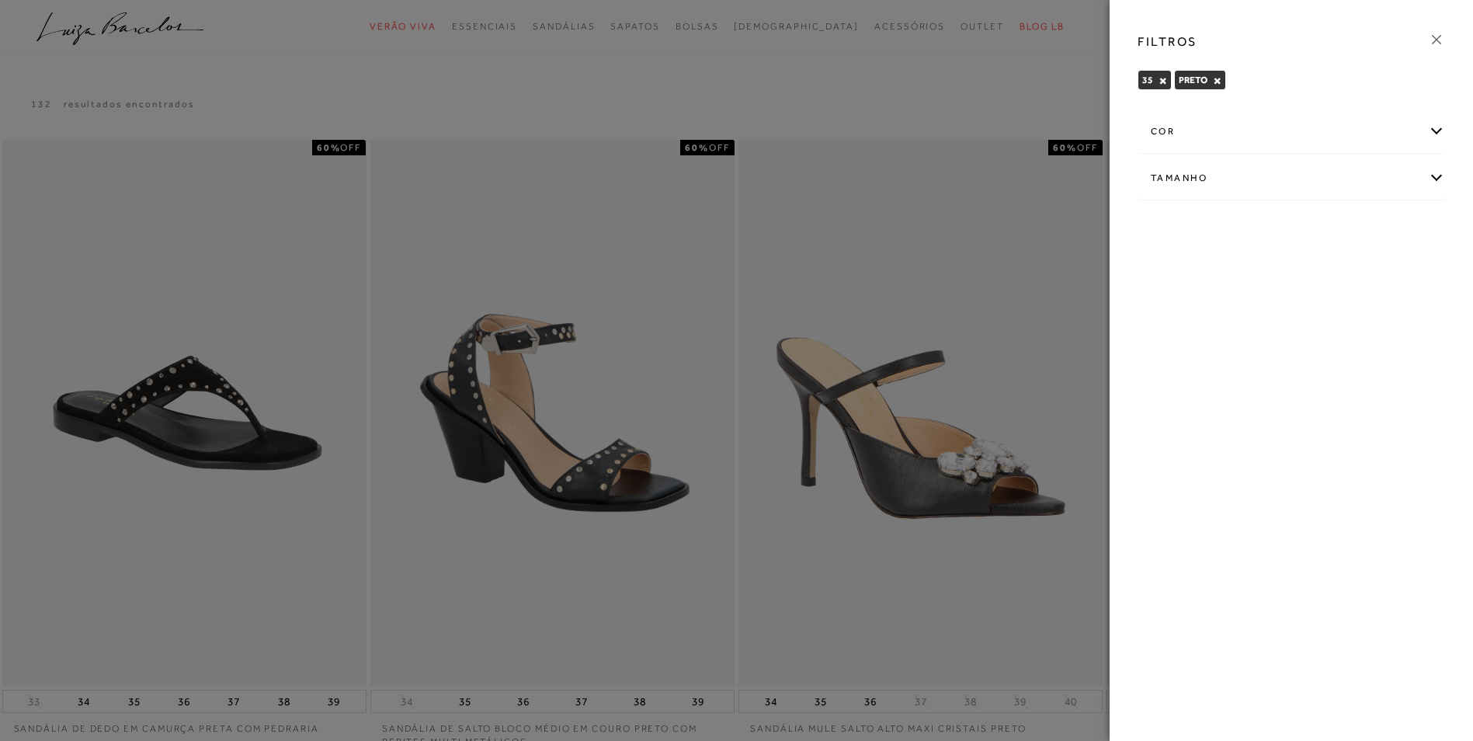
click at [1003, 85] on div at bounding box center [736, 370] width 1473 height 741
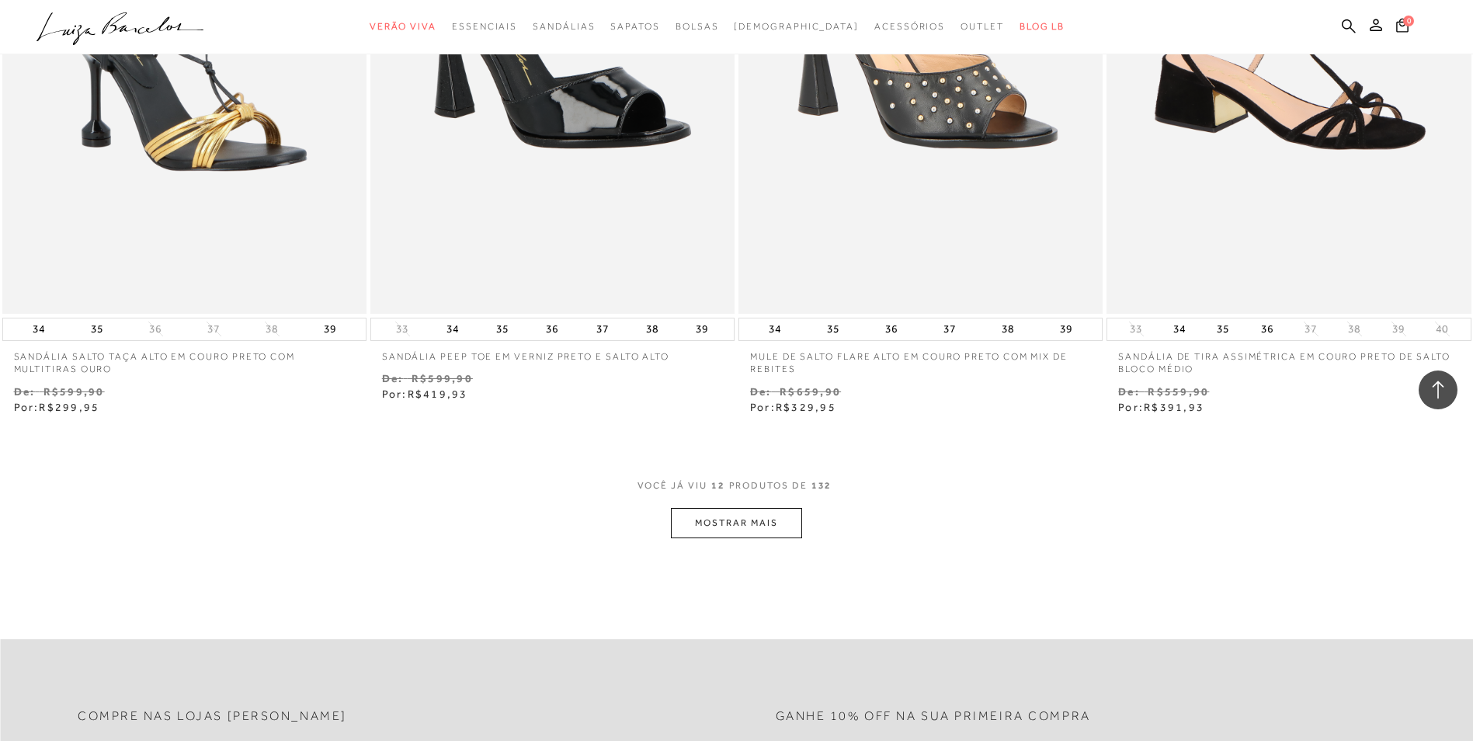
scroll to position [1707, 0]
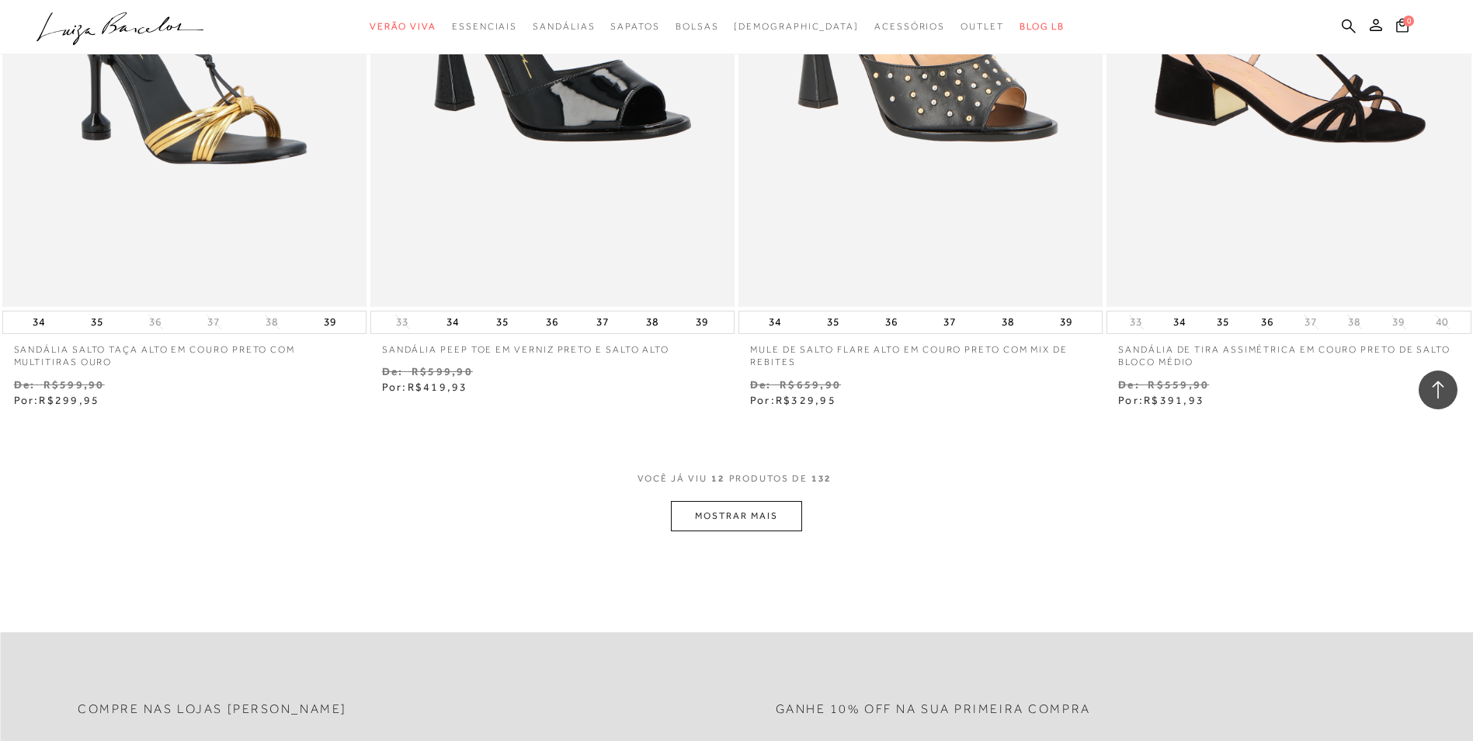
click at [704, 520] on button "MOSTRAR MAIS" at bounding box center [736, 516] width 130 height 30
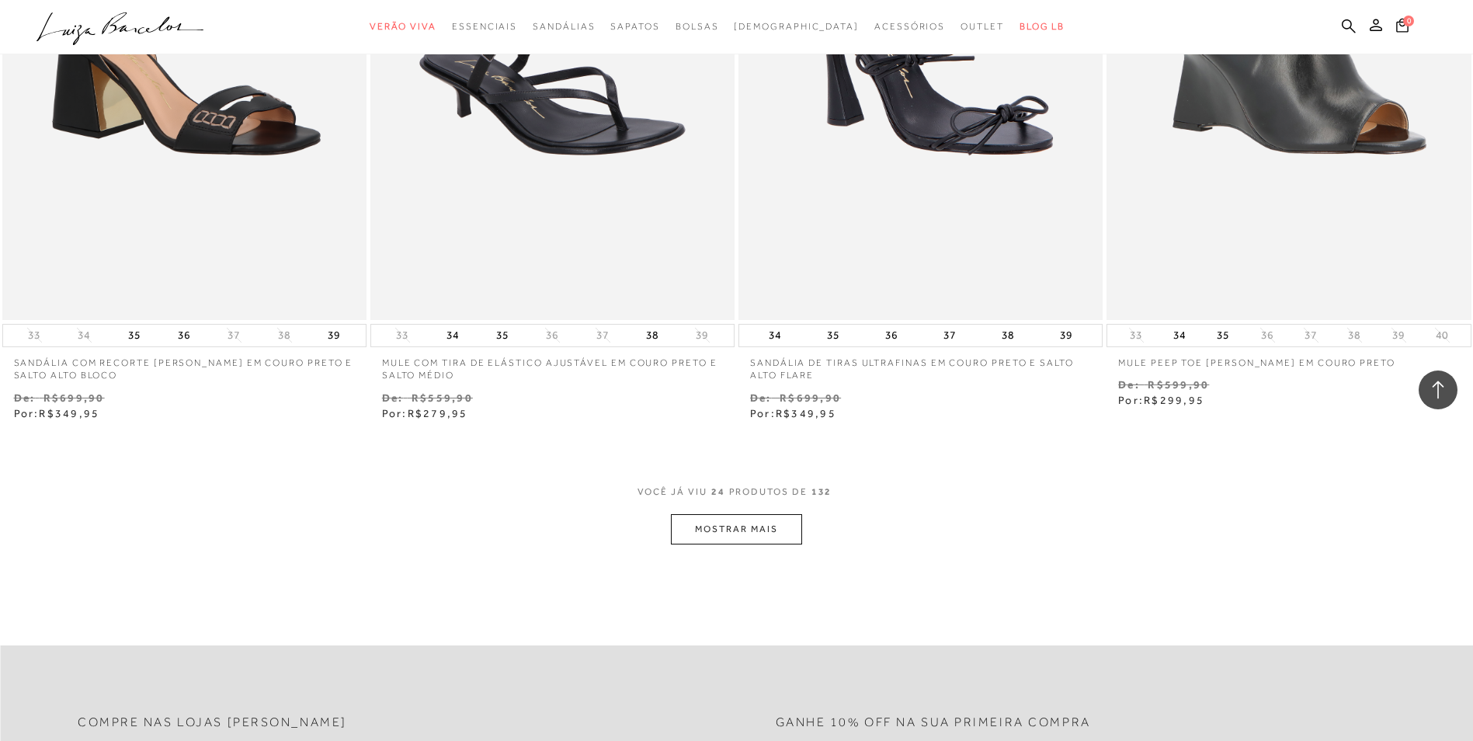
scroll to position [3696, 0]
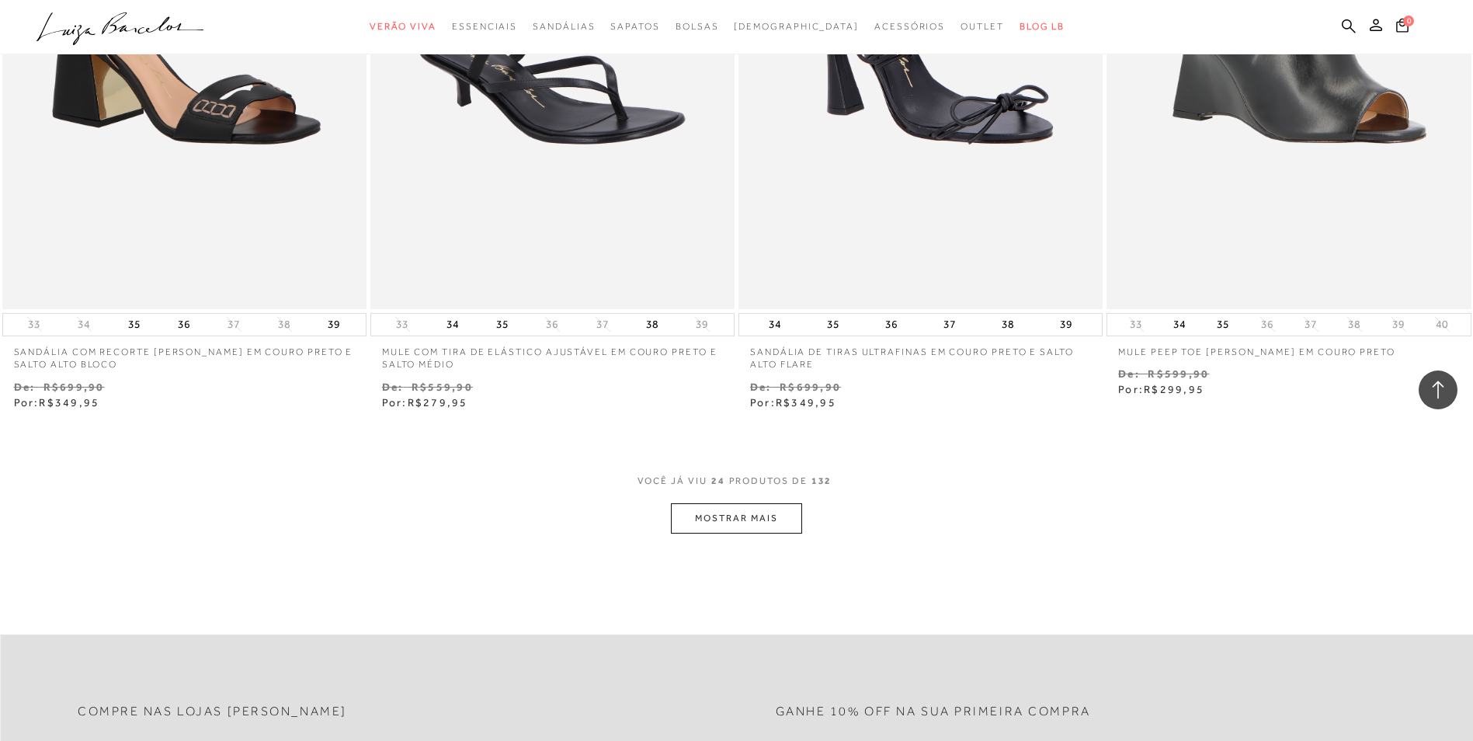
click at [764, 521] on button "MOSTRAR MAIS" at bounding box center [736, 518] width 130 height 30
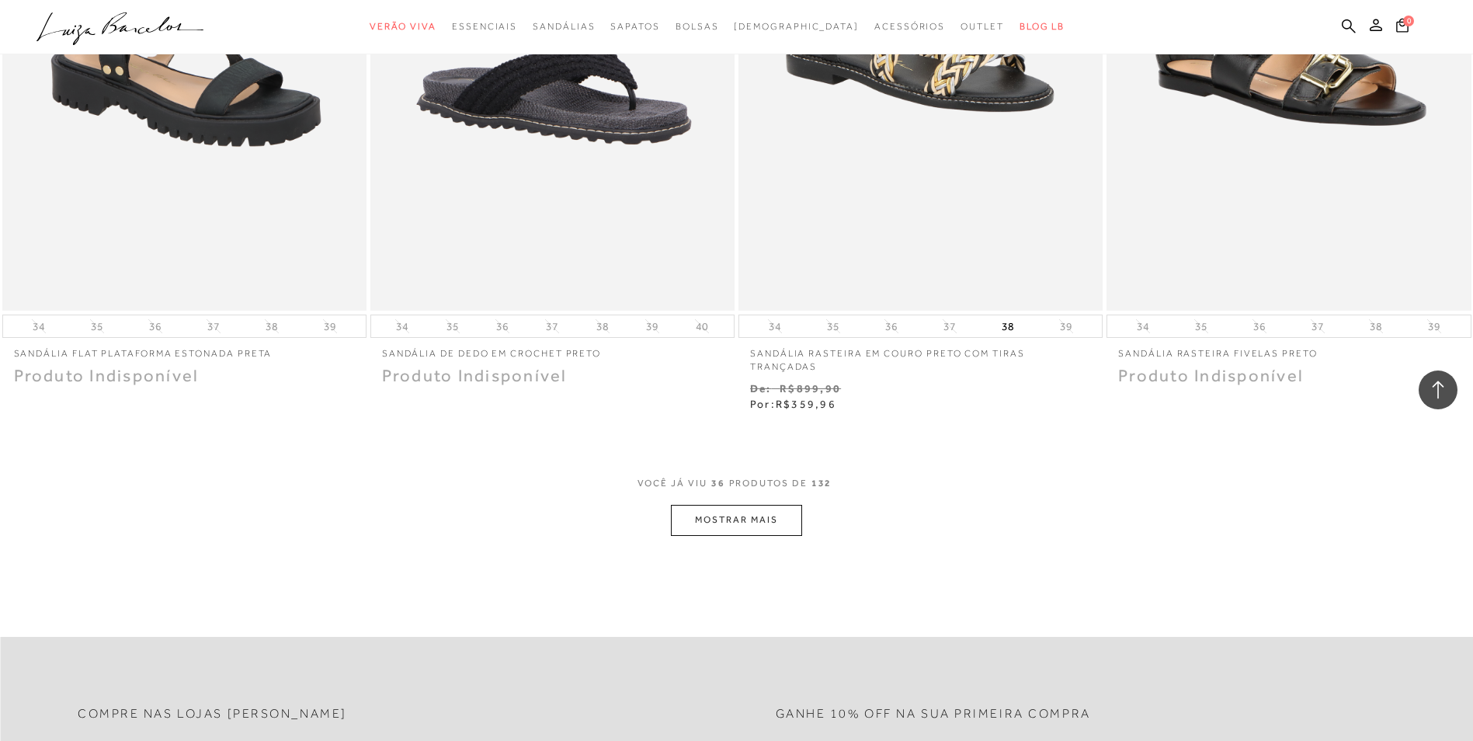
scroll to position [5701, 0]
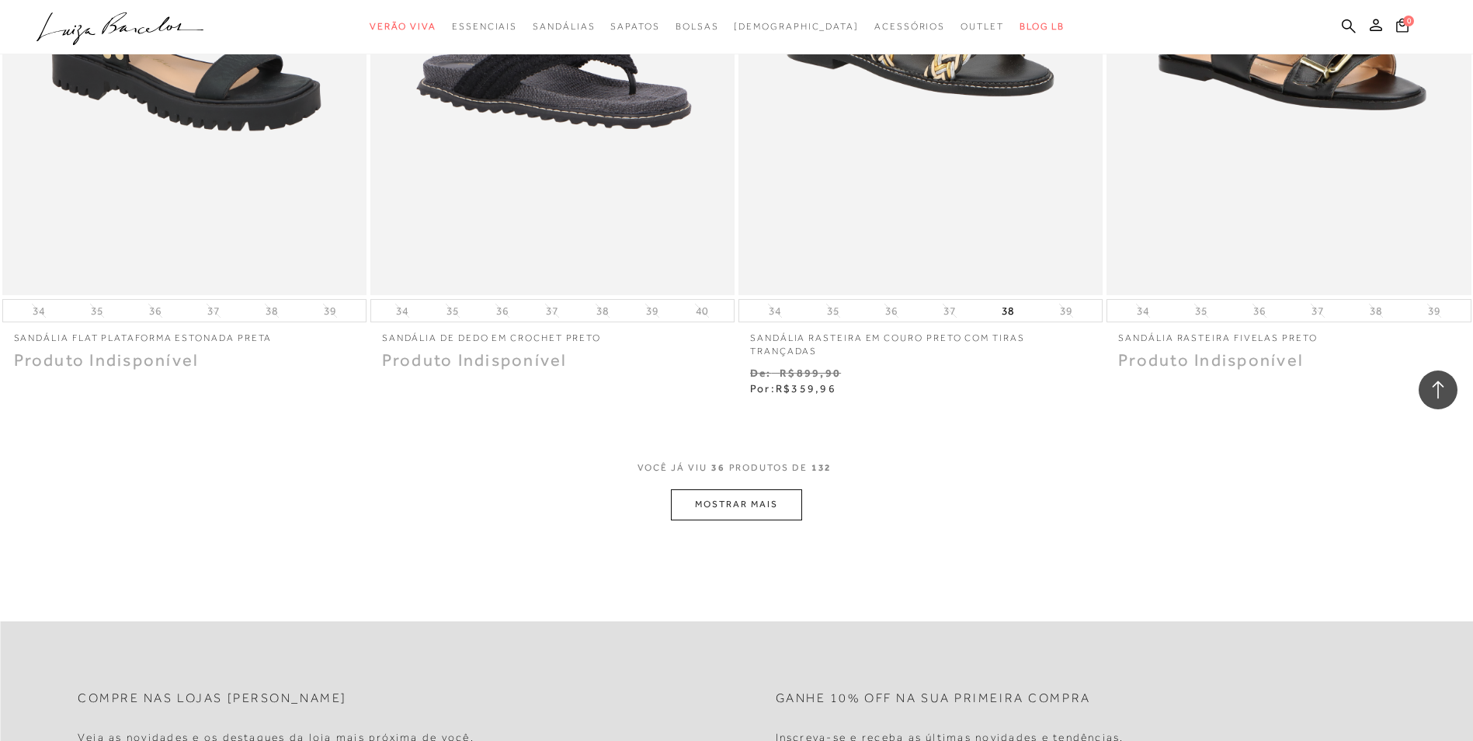
click at [744, 515] on button "MOSTRAR MAIS" at bounding box center [736, 504] width 130 height 30
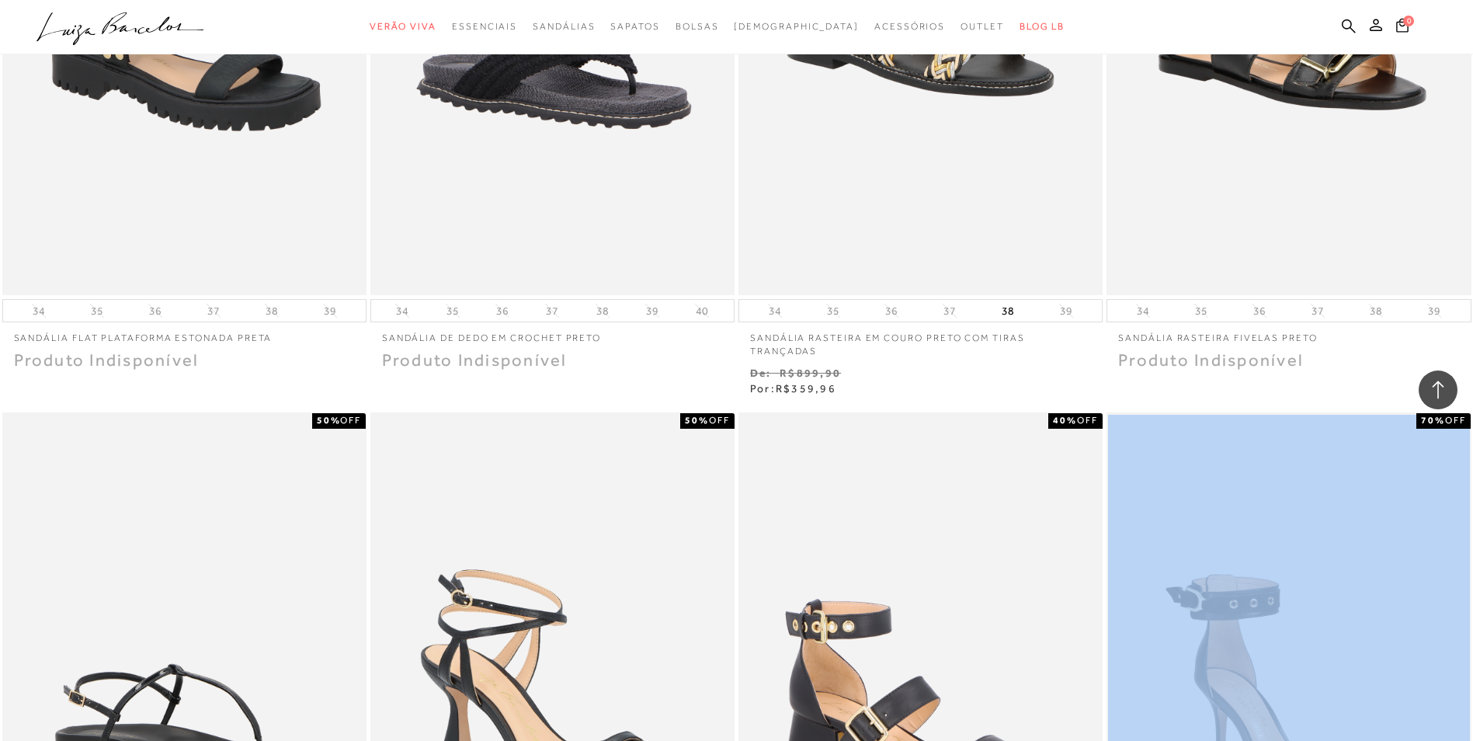
drag, startPoint x: 1474, startPoint y: 503, endPoint x: 1482, endPoint y: 533, distance: 30.5
drag, startPoint x: 1482, startPoint y: 533, endPoint x: 1461, endPoint y: 574, distance: 46.9
click at [1461, 581] on img at bounding box center [1288, 686] width 361 height 542
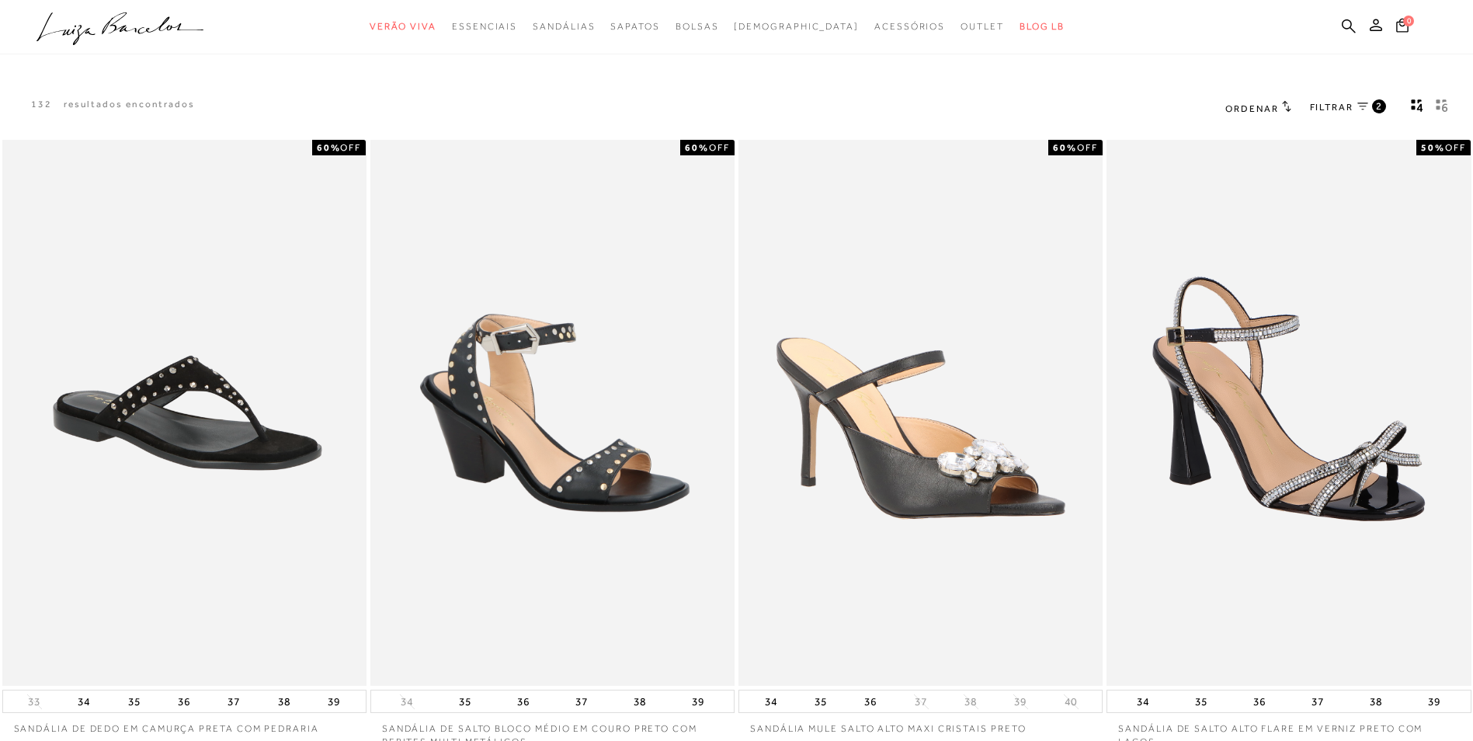
click at [1093, 50] on div at bounding box center [736, 27] width 1473 height 54
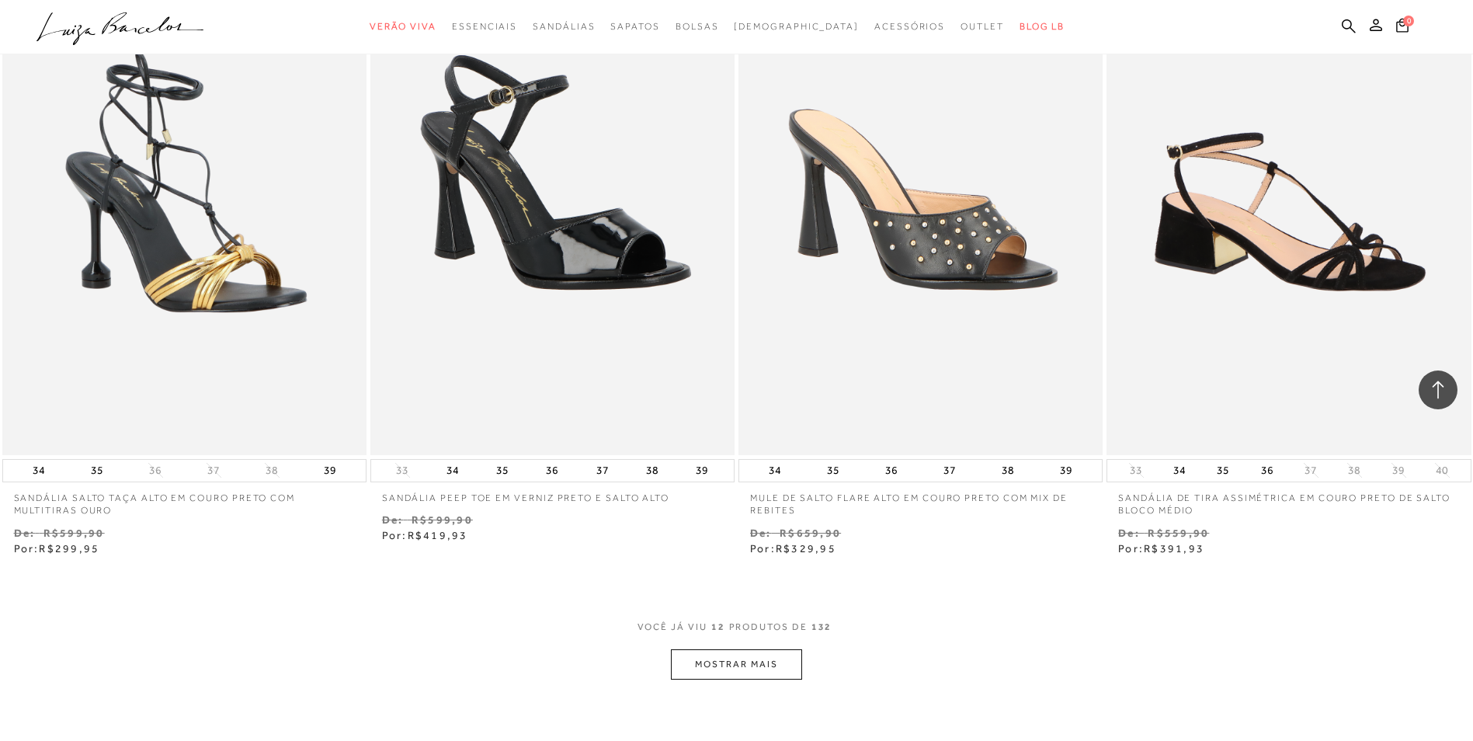
scroll to position [1632, 0]
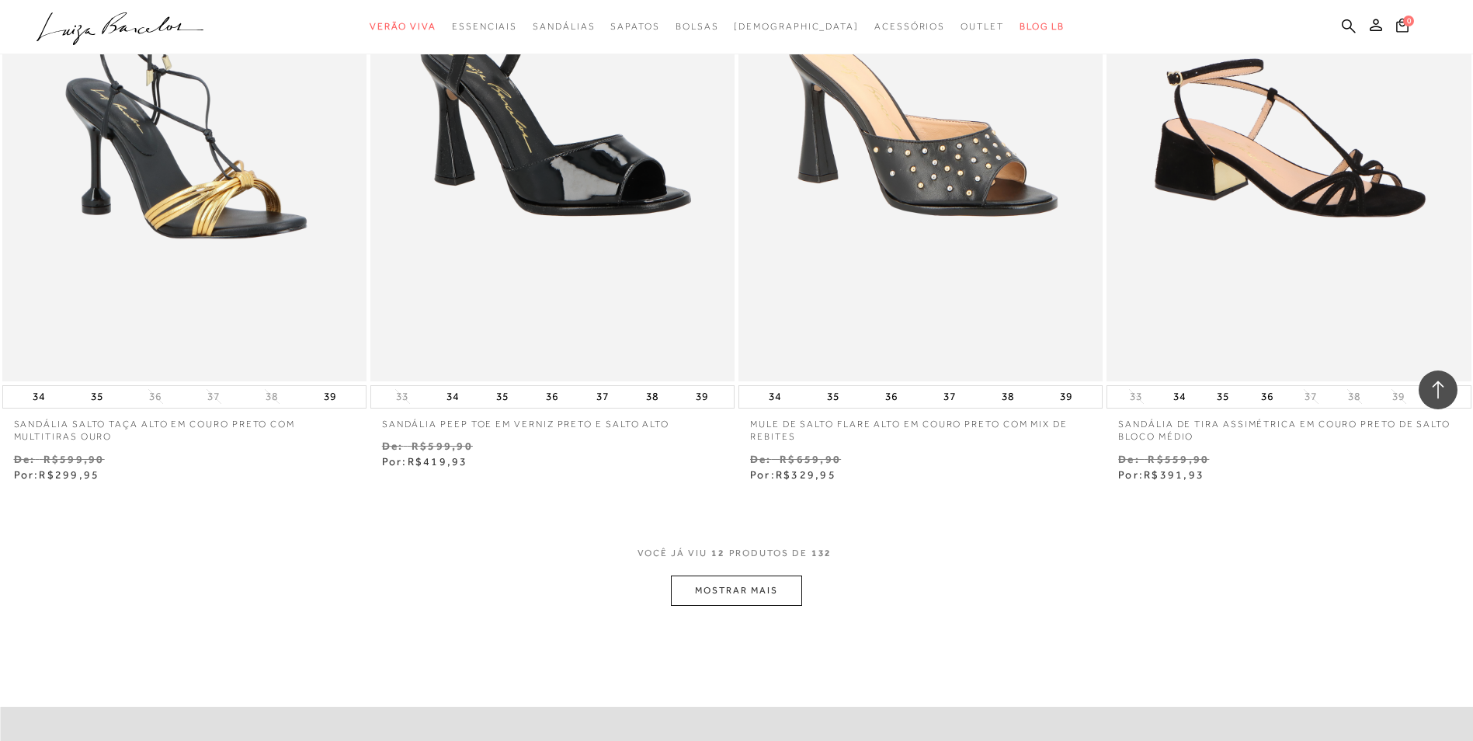
click at [744, 586] on button "MOSTRAR MAIS" at bounding box center [736, 590] width 130 height 30
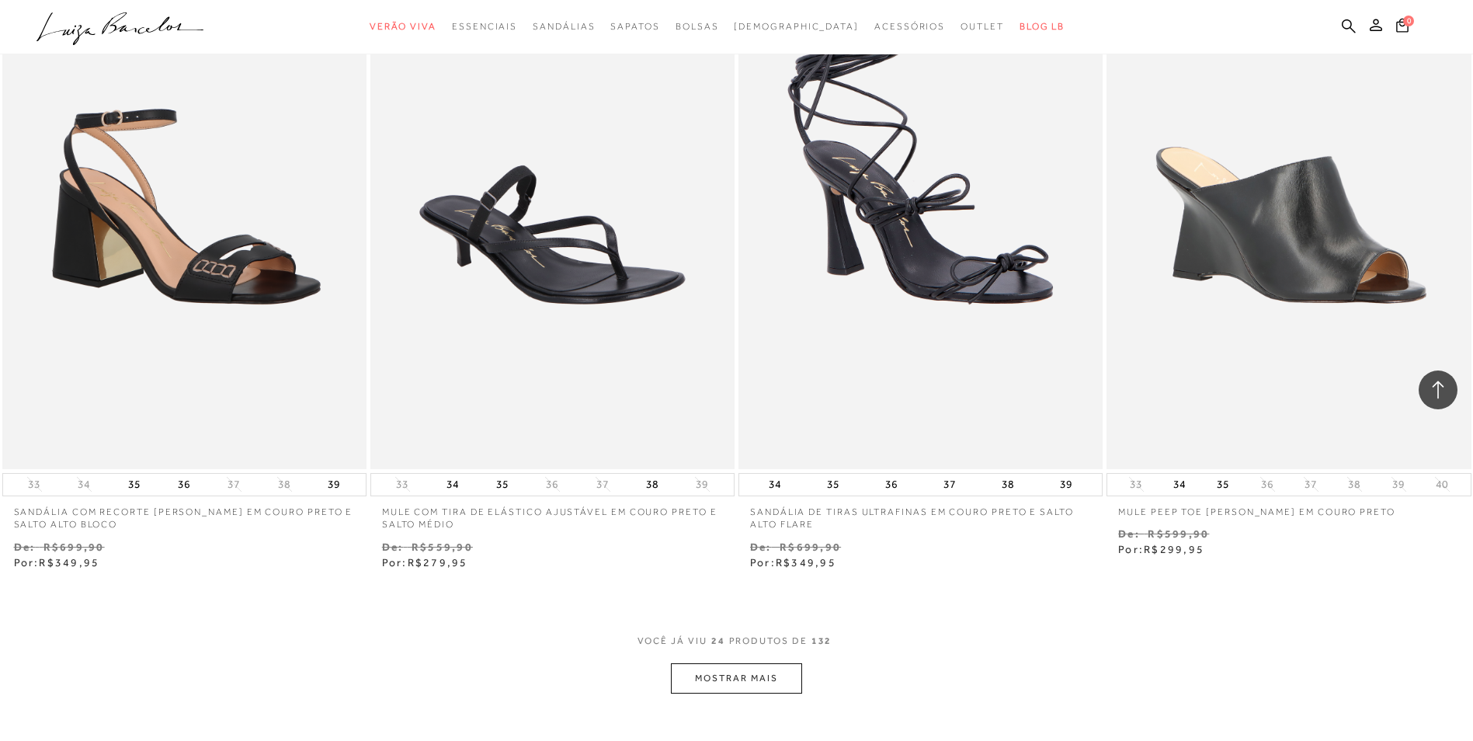
scroll to position [3557, 0]
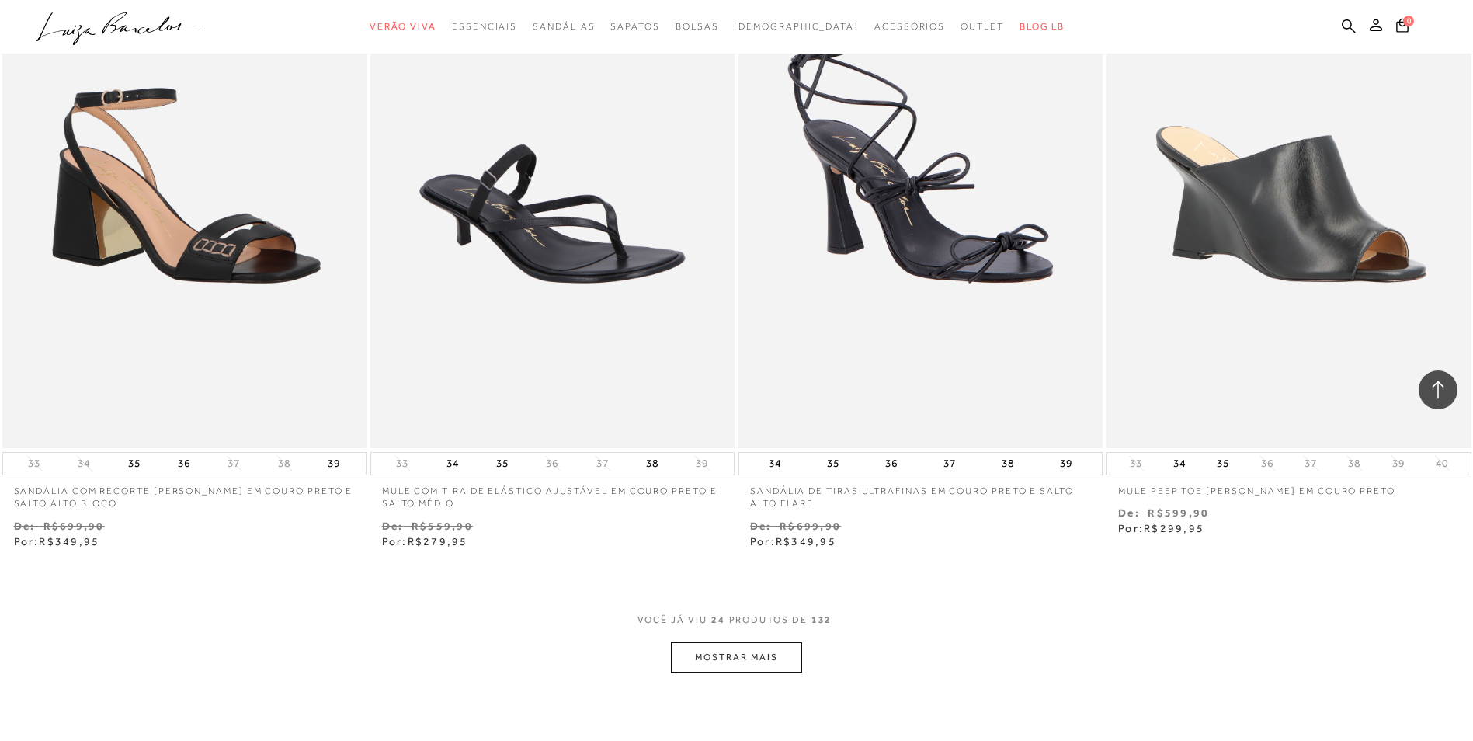
click at [752, 664] on button "MOSTRAR MAIS" at bounding box center [736, 657] width 130 height 30
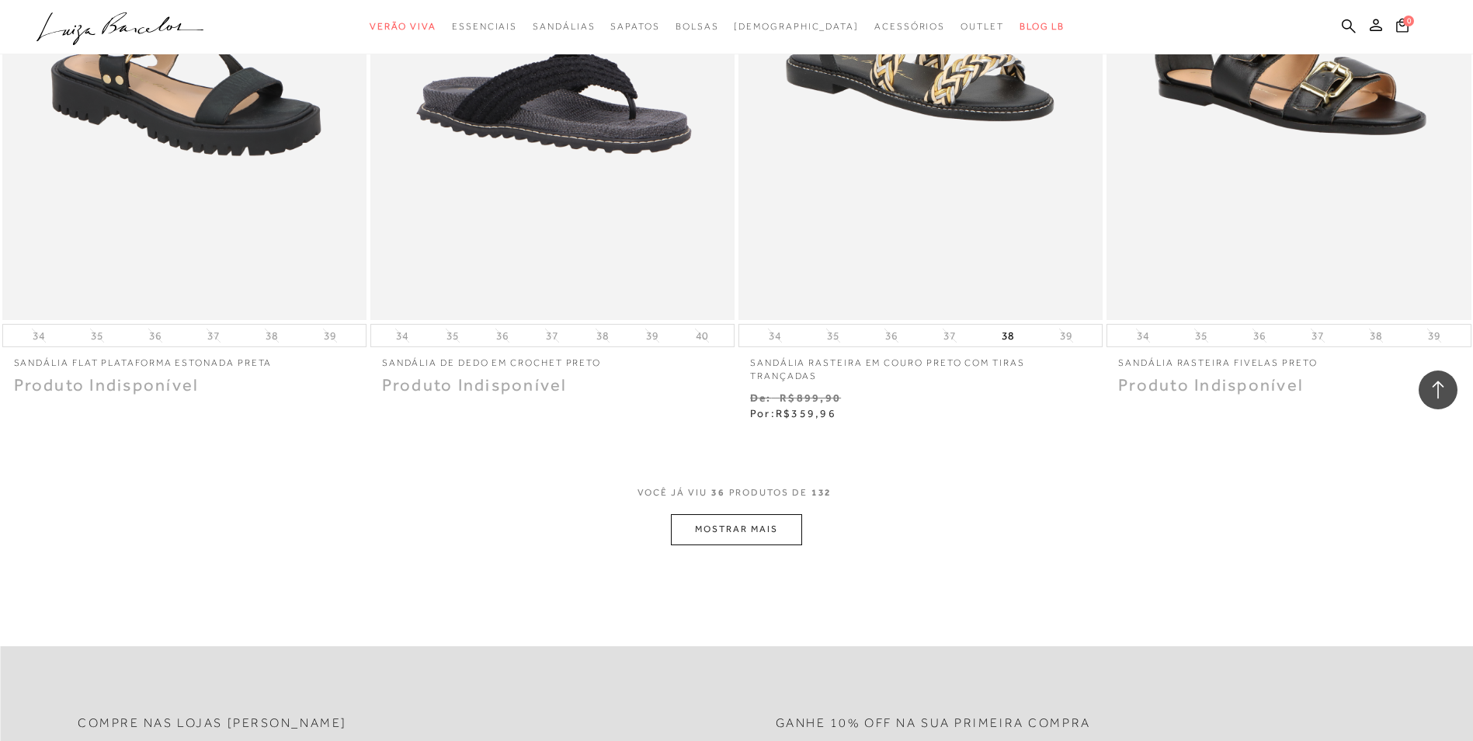
scroll to position [5684, 0]
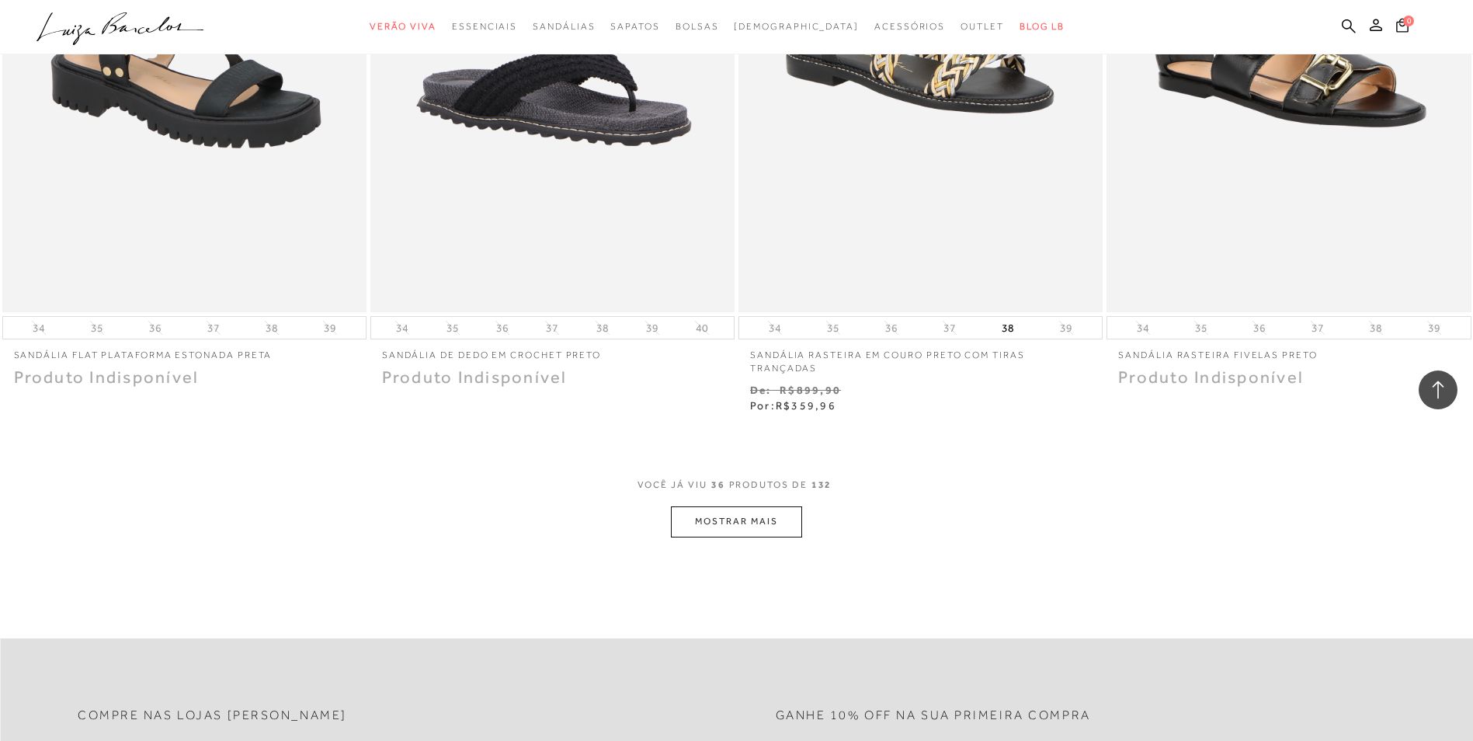
click at [772, 527] on button "MOSTRAR MAIS" at bounding box center [736, 521] width 130 height 30
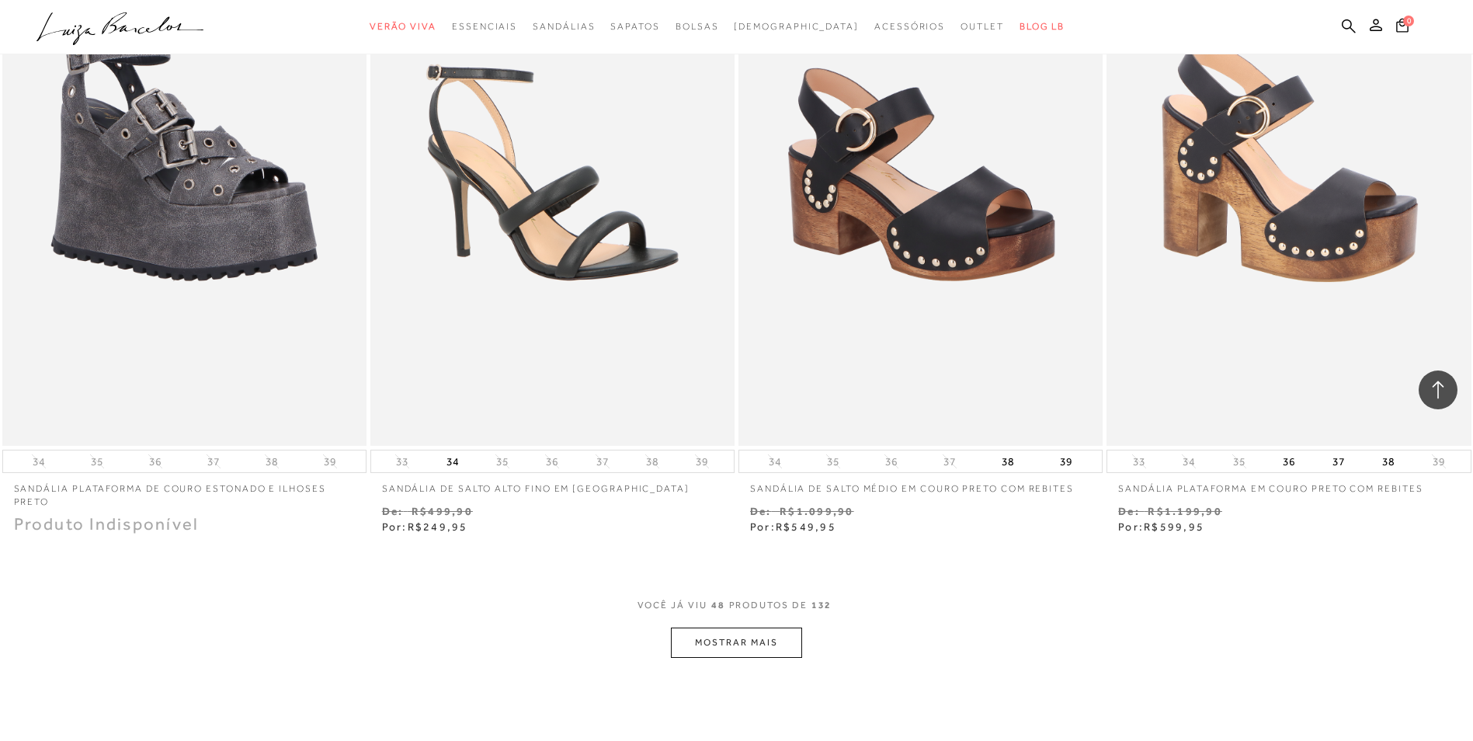
scroll to position [7620, 0]
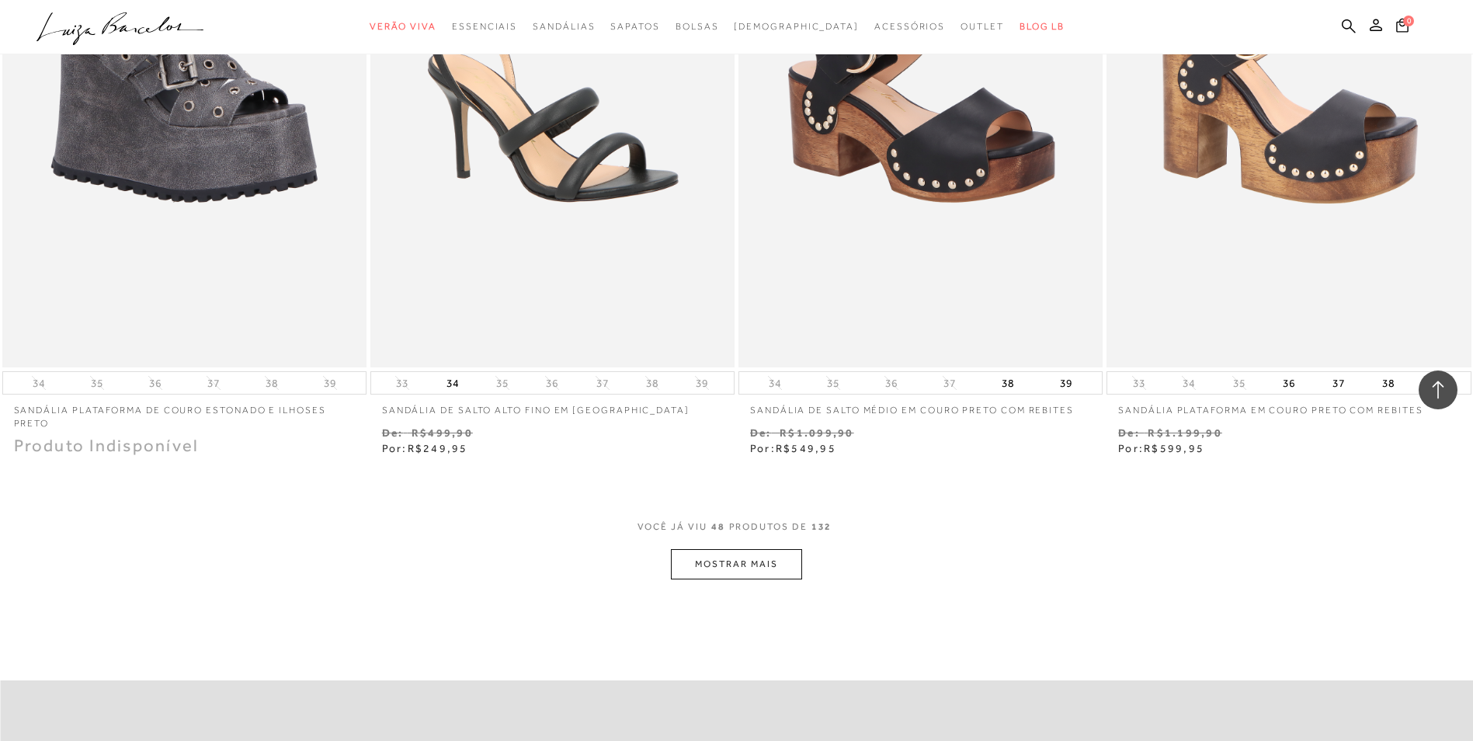
click at [731, 570] on button "MOSTRAR MAIS" at bounding box center [736, 564] width 130 height 30
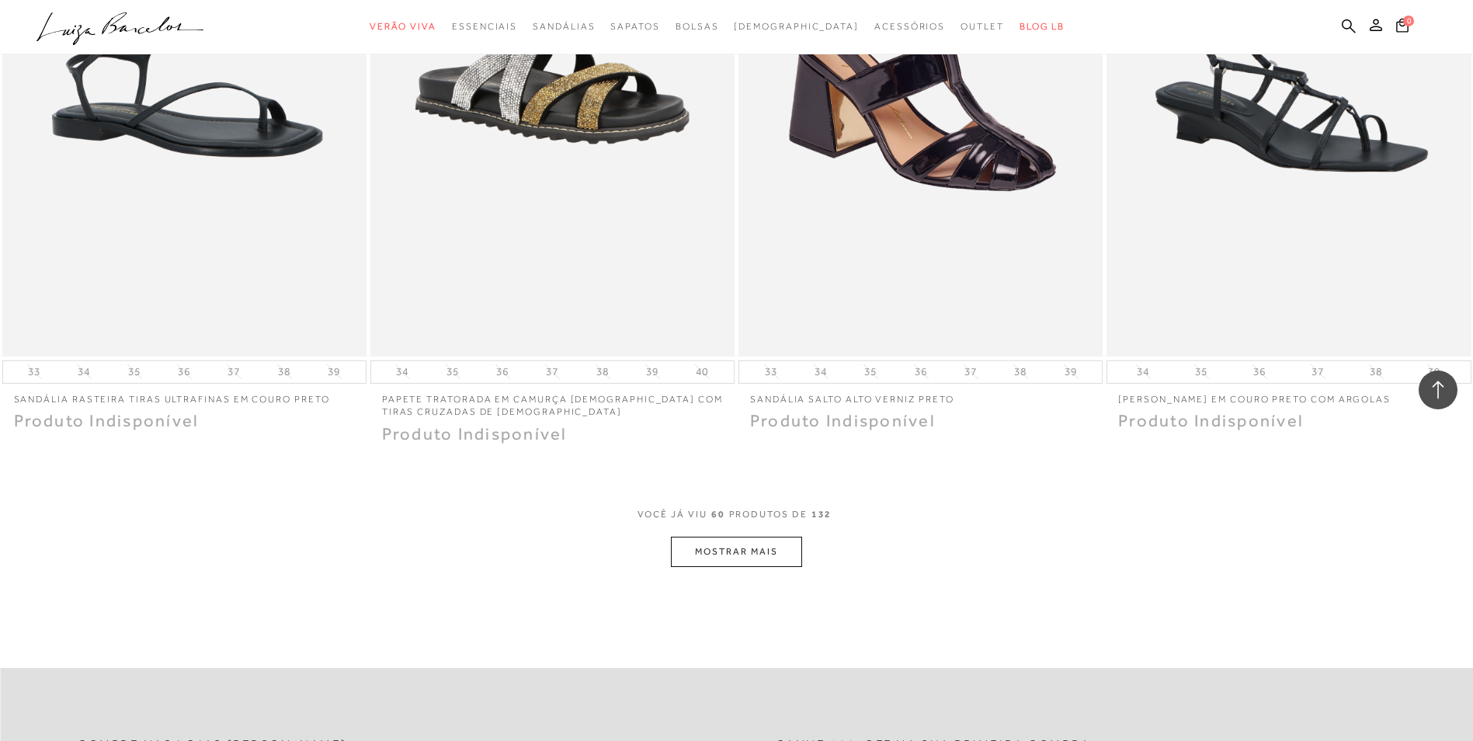
scroll to position [9656, 0]
